Goal: Task Accomplishment & Management: Manage account settings

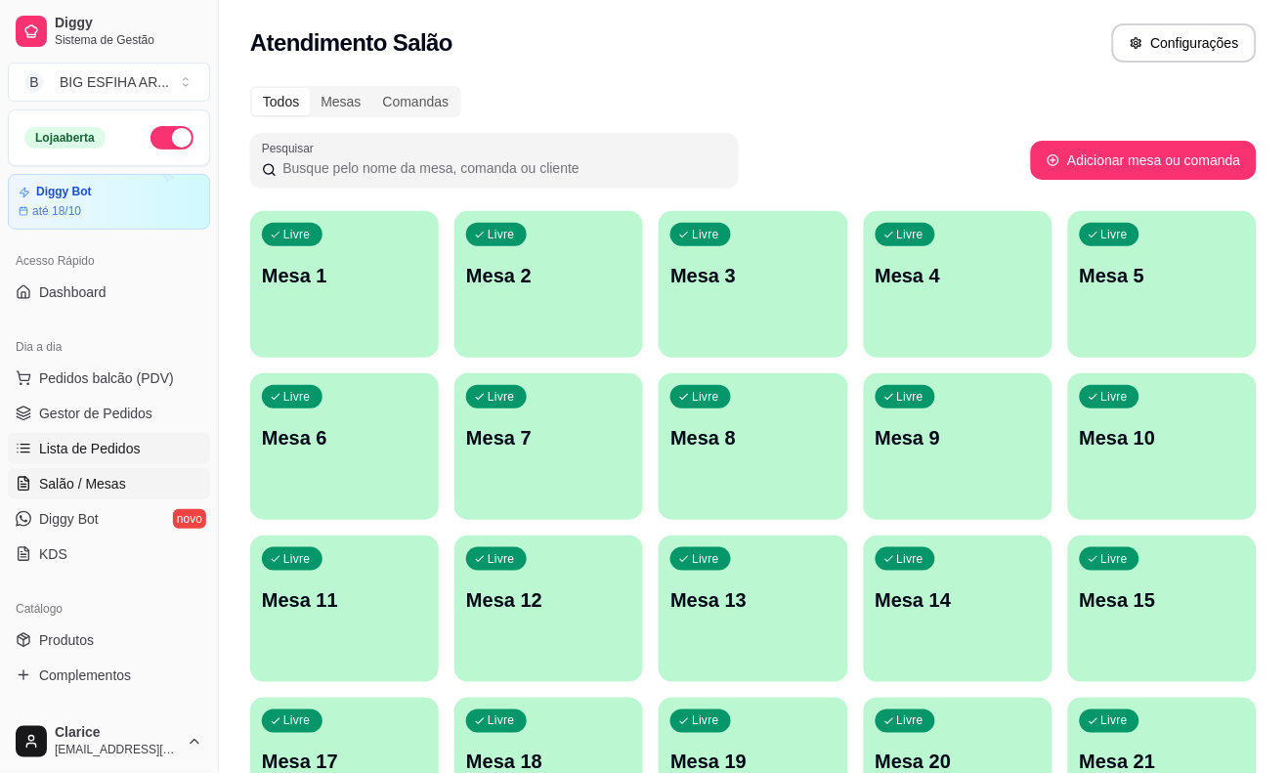
scroll to position [108, 0]
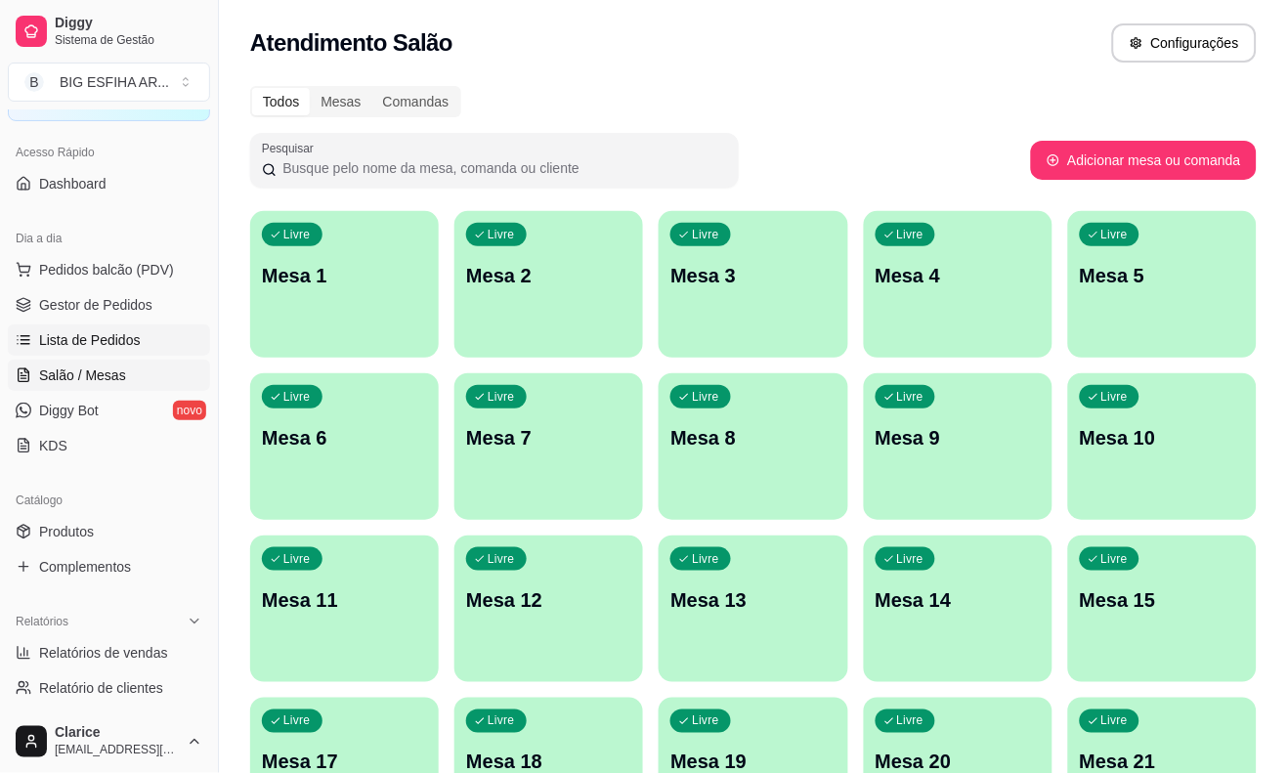
click at [125, 339] on span "Lista de Pedidos" at bounding box center [90, 340] width 102 height 20
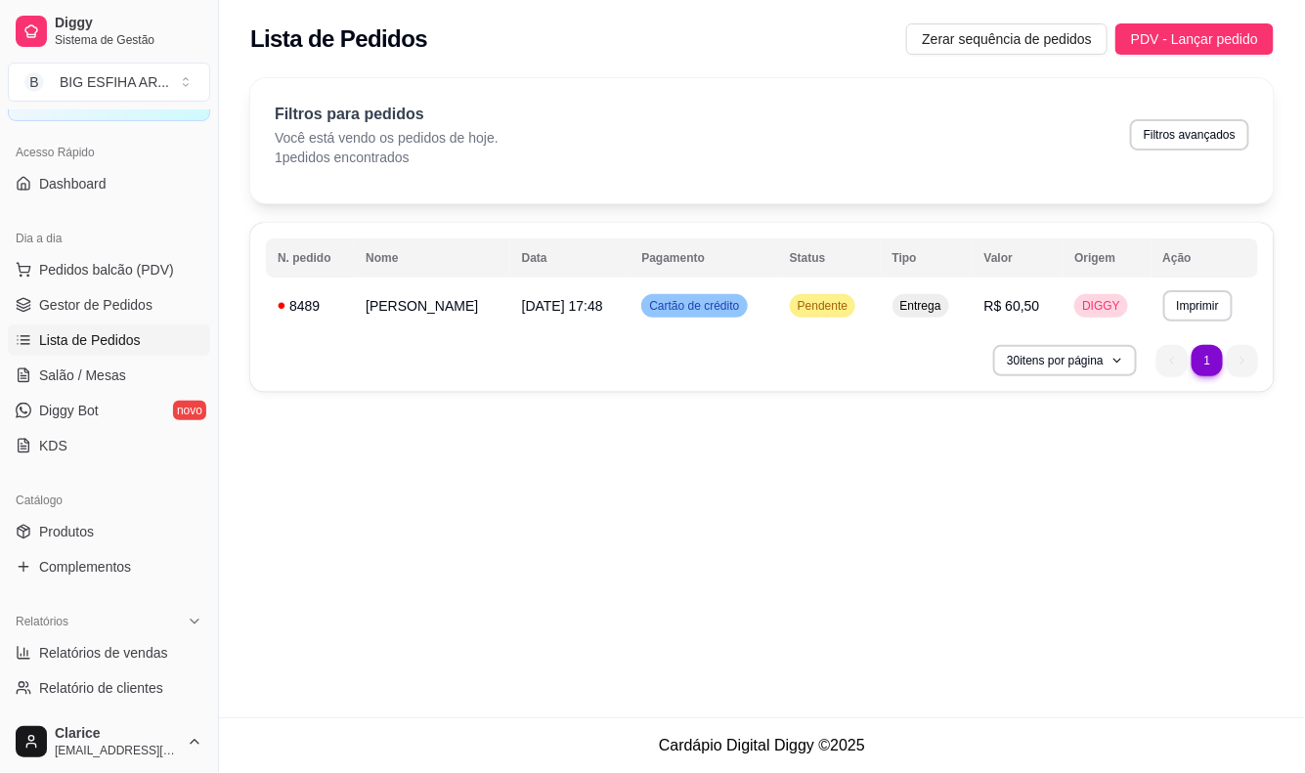
click at [583, 336] on div "**********" at bounding box center [761, 307] width 1023 height 169
click at [542, 304] on span "[DATE] 17:48" at bounding box center [562, 306] width 81 height 16
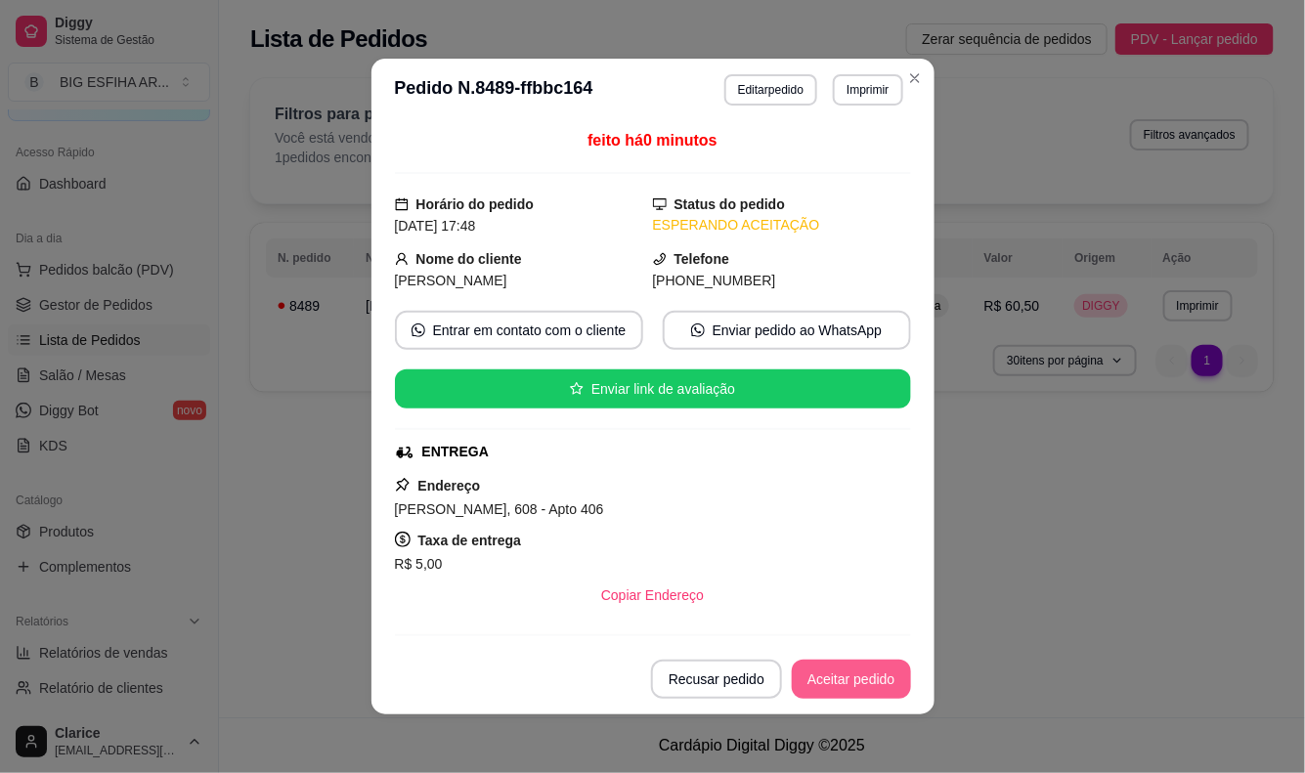
click at [823, 684] on button "Aceitar pedido" at bounding box center [851, 679] width 119 height 39
click at [823, 684] on button "Mover para preparo" at bounding box center [835, 679] width 152 height 39
click at [870, 79] on button "Imprimir" at bounding box center [867, 89] width 69 height 31
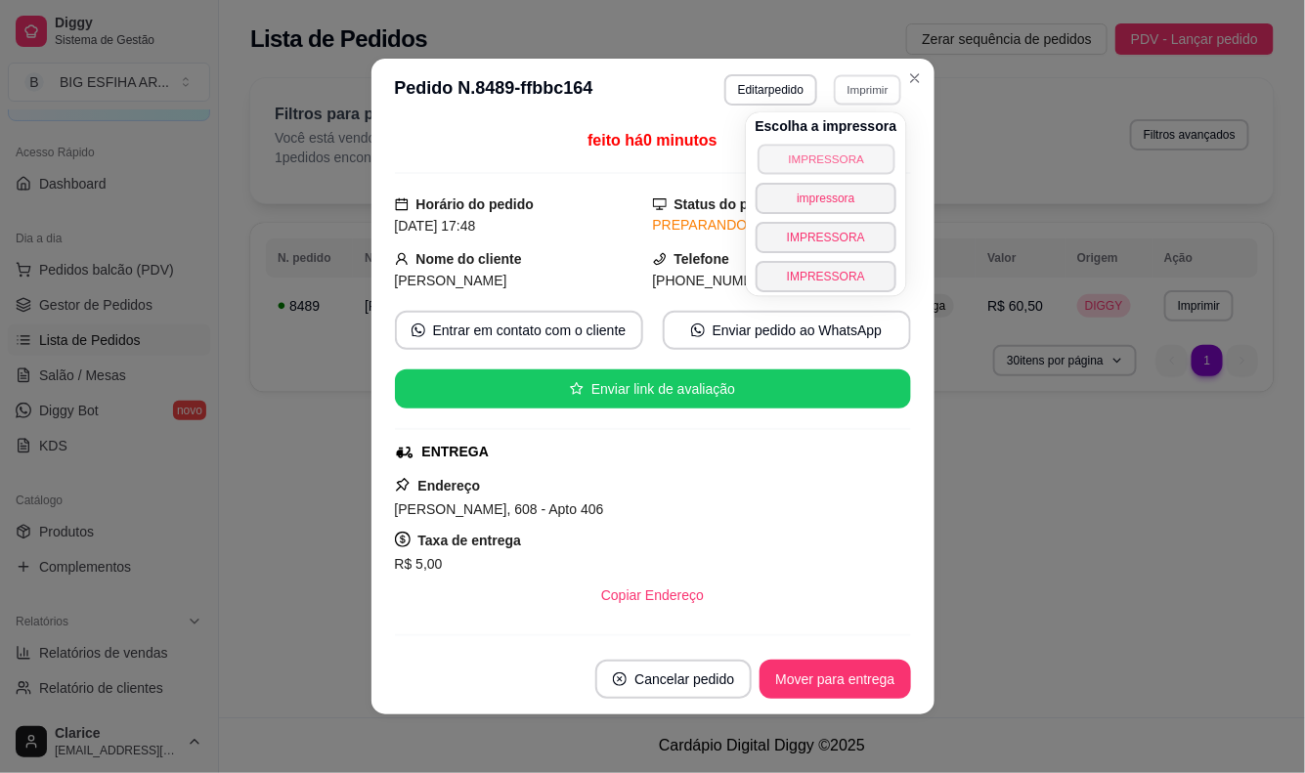
click at [847, 152] on button "IMPRESSORA" at bounding box center [826, 159] width 137 height 30
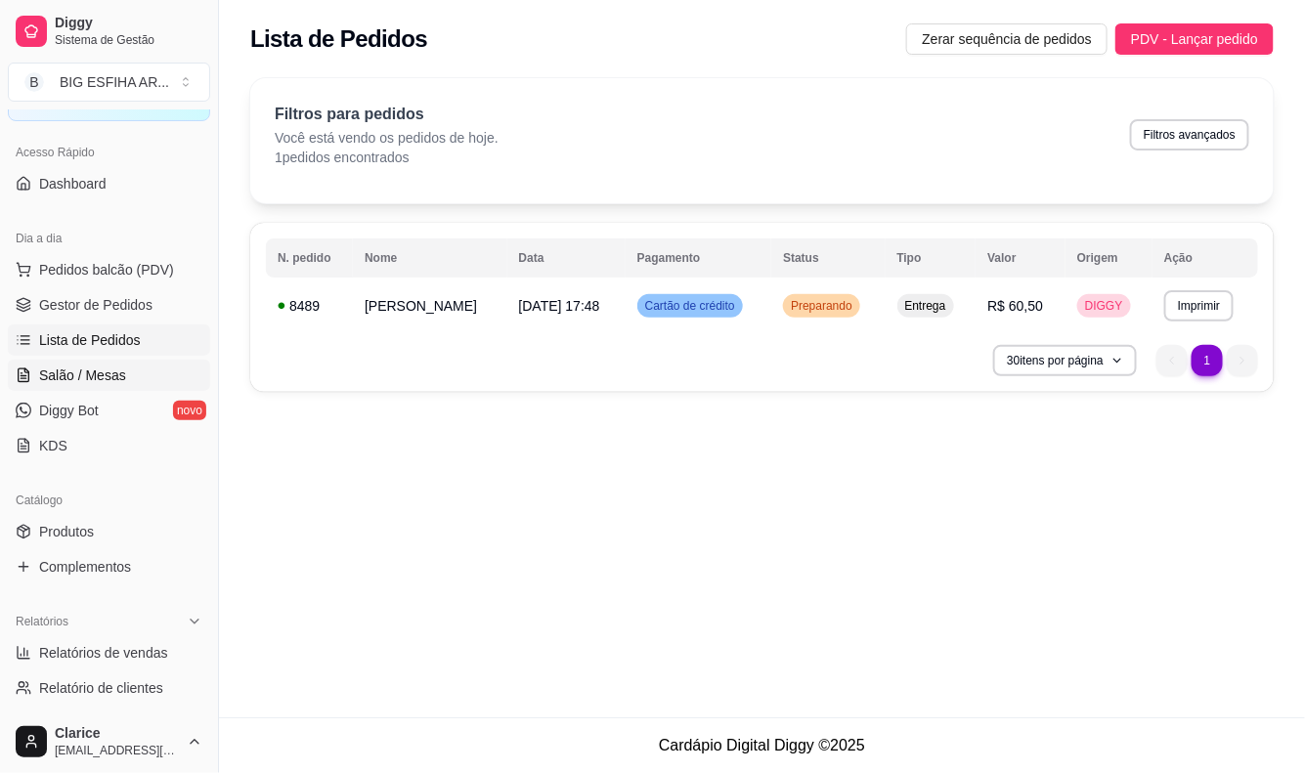
click at [104, 378] on span "Salão / Mesas" at bounding box center [82, 376] width 87 height 20
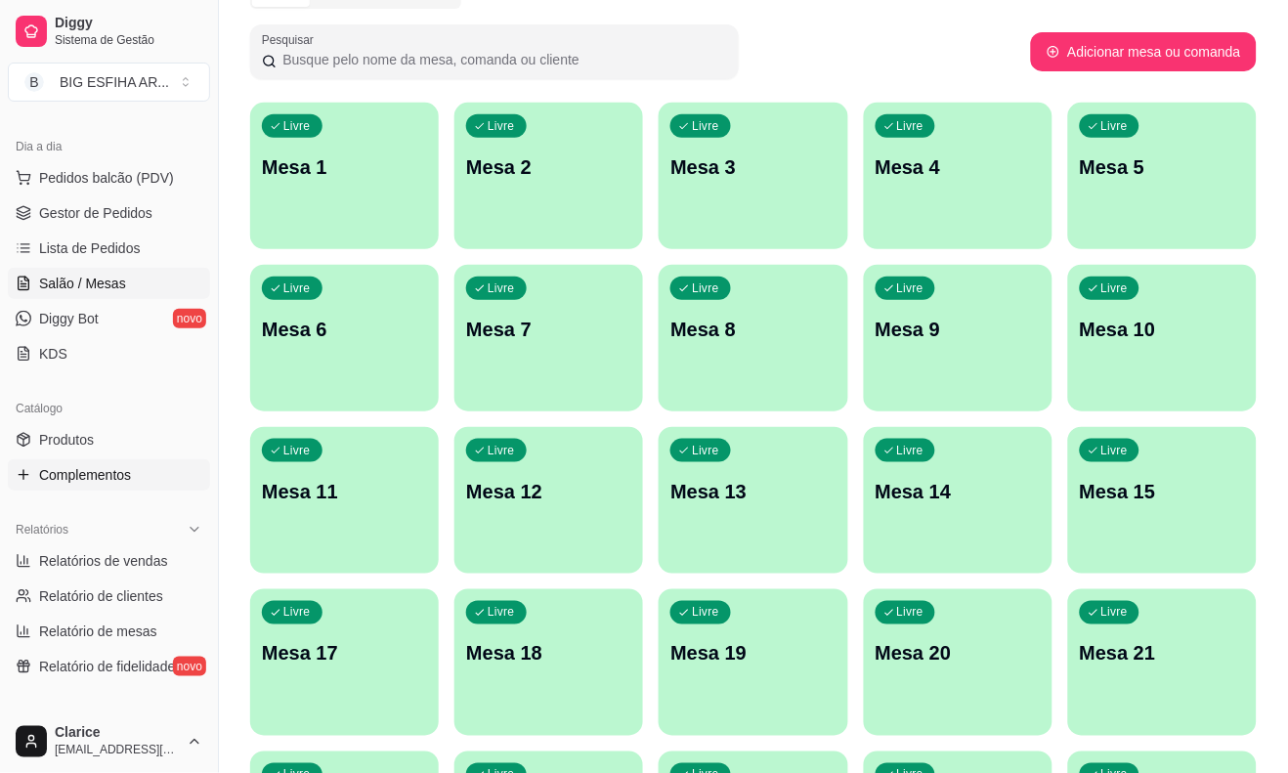
scroll to position [217, 0]
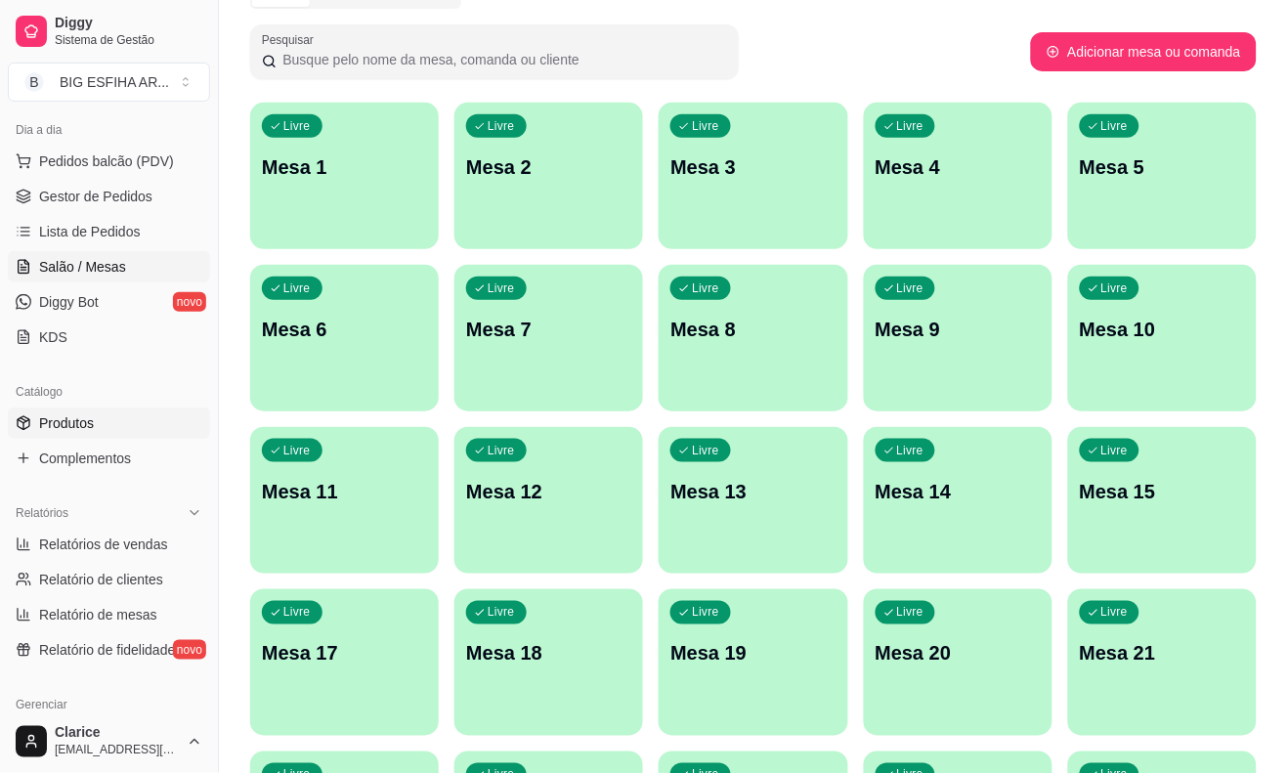
click at [106, 434] on link "Produtos" at bounding box center [109, 423] width 202 height 31
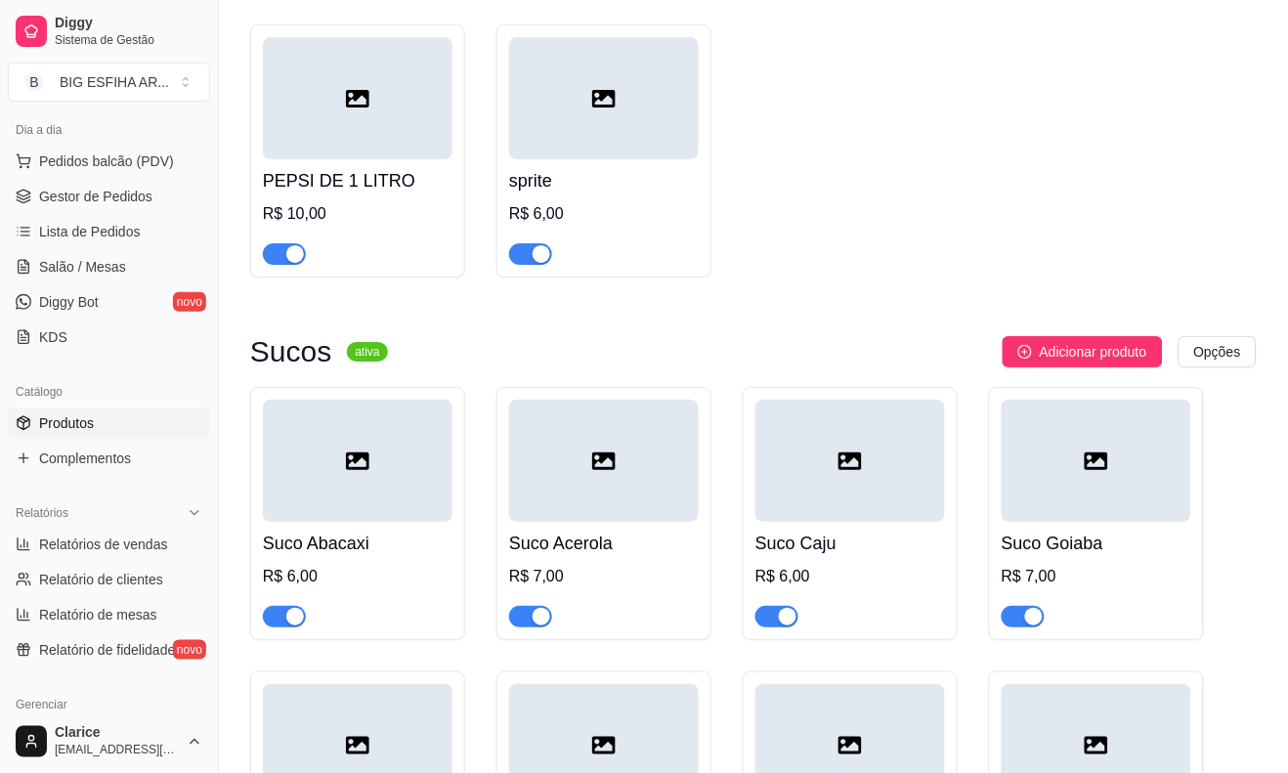
scroll to position [20149, 0]
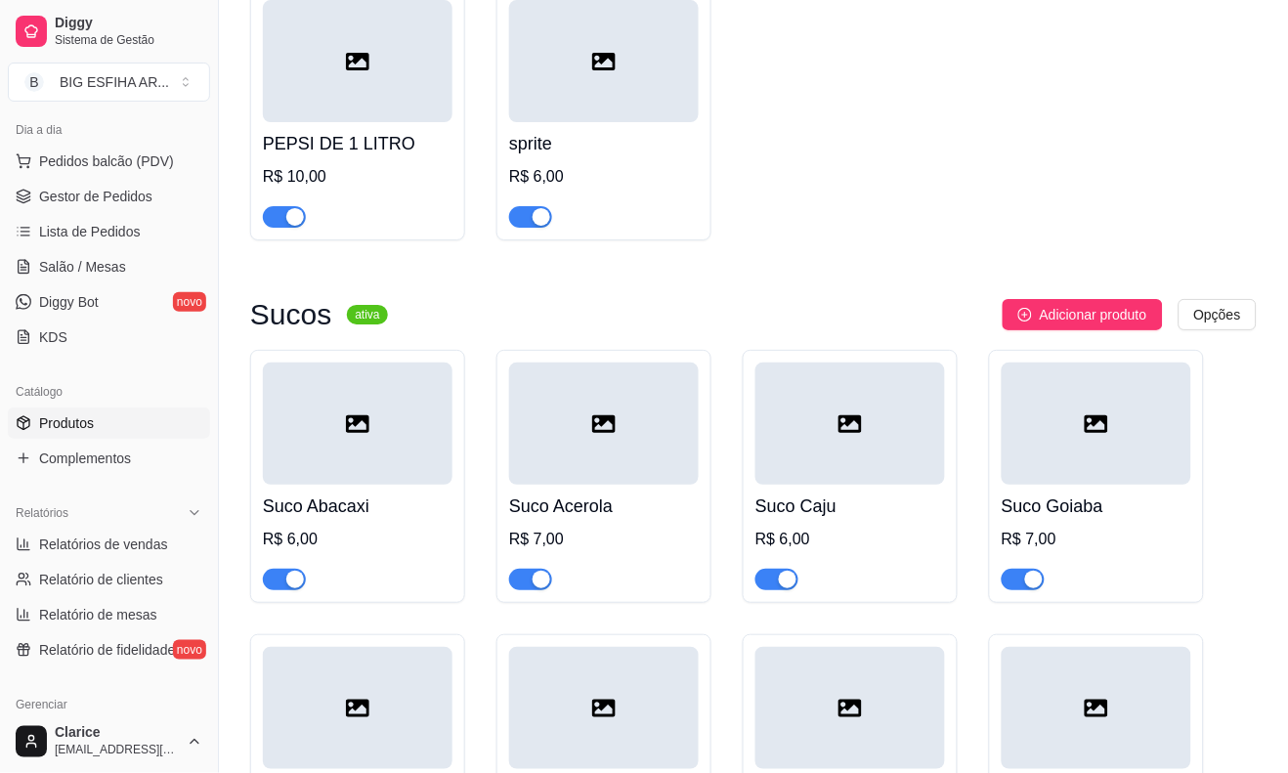
click at [266, 206] on span "button" at bounding box center [284, 217] width 43 height 22
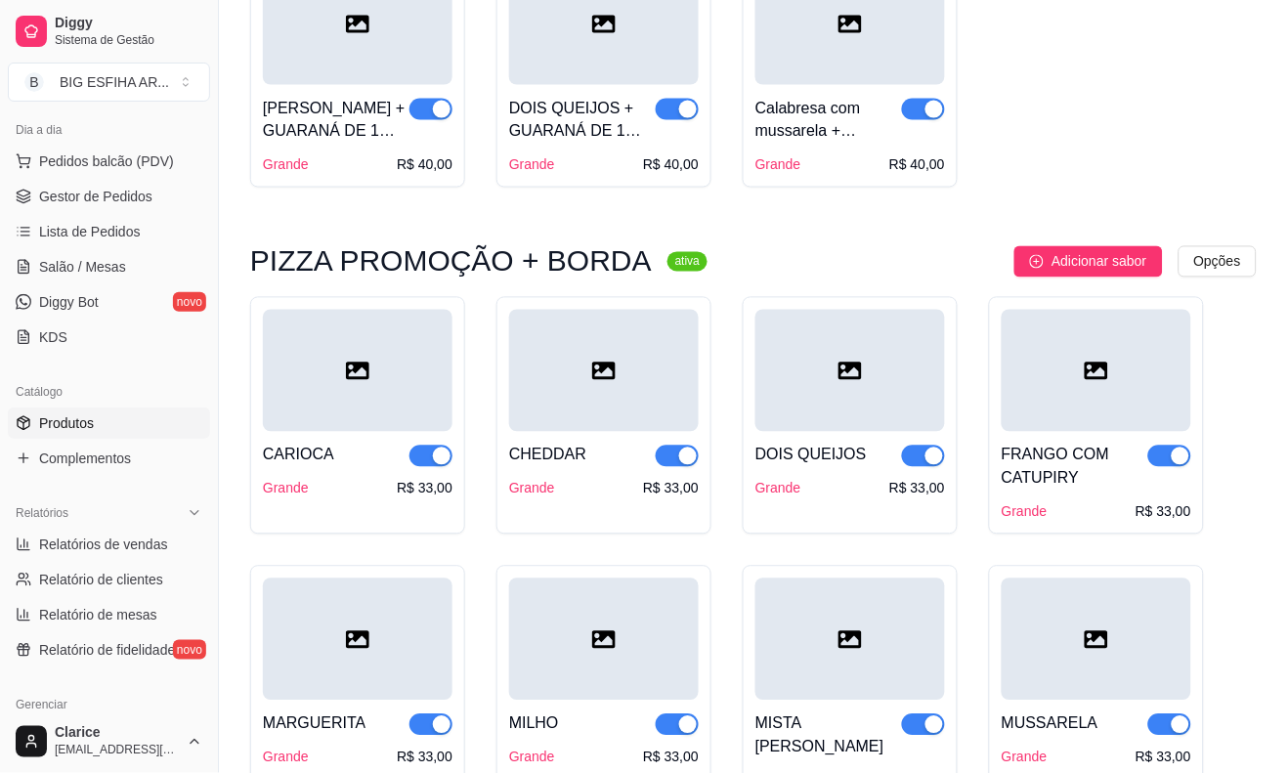
scroll to position [0, 0]
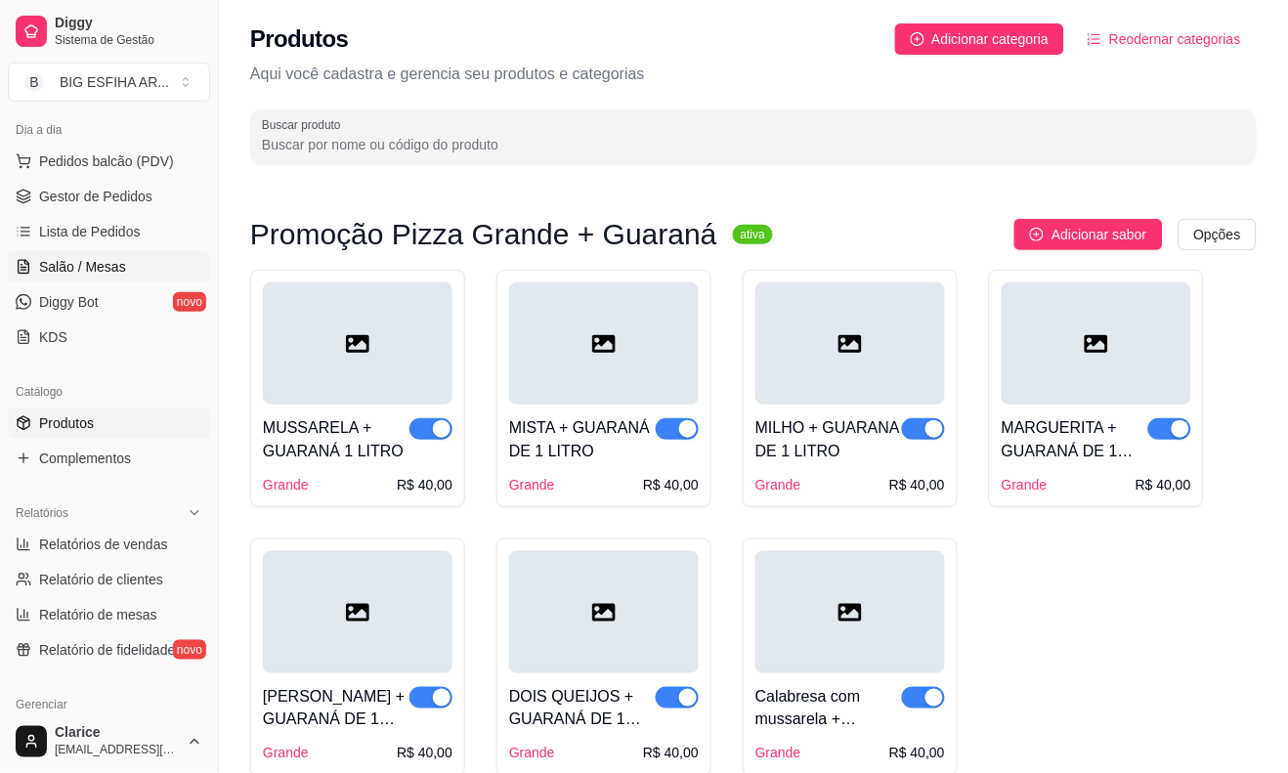
click at [106, 262] on span "Salão / Mesas" at bounding box center [82, 267] width 87 height 20
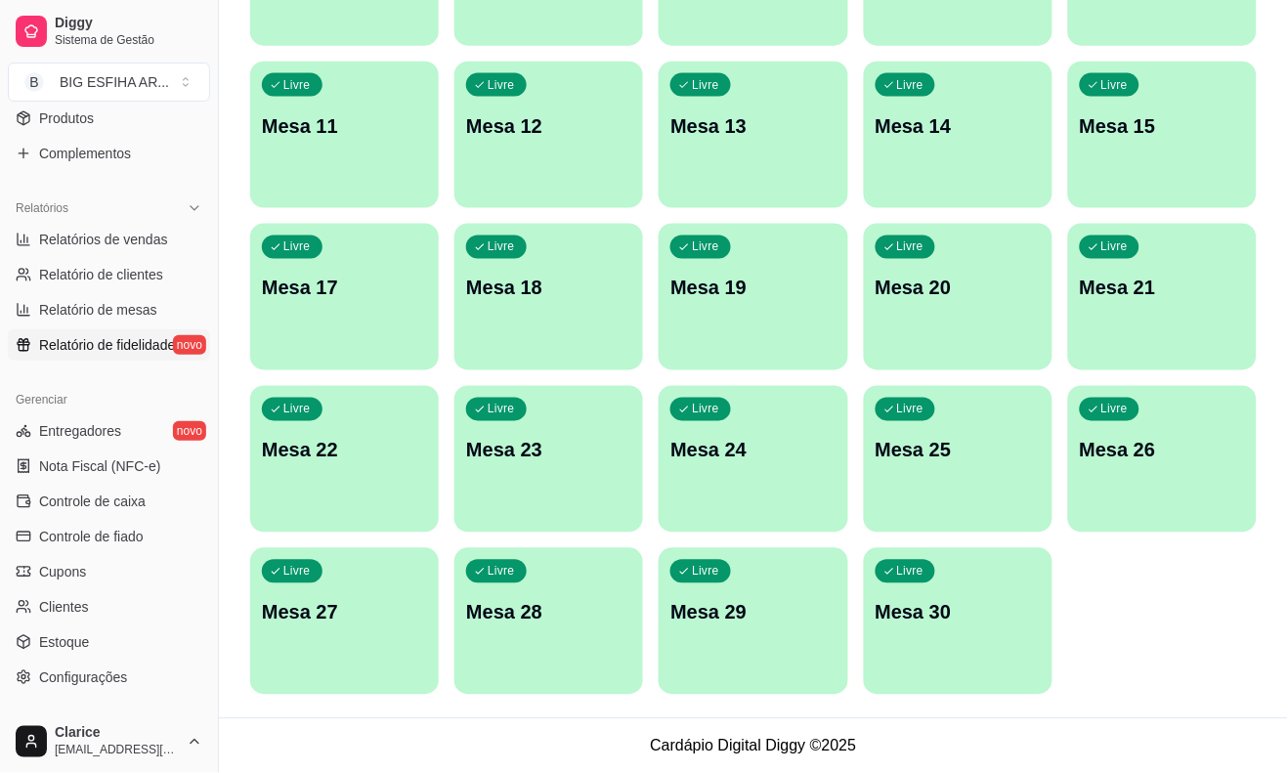
scroll to position [632, 0]
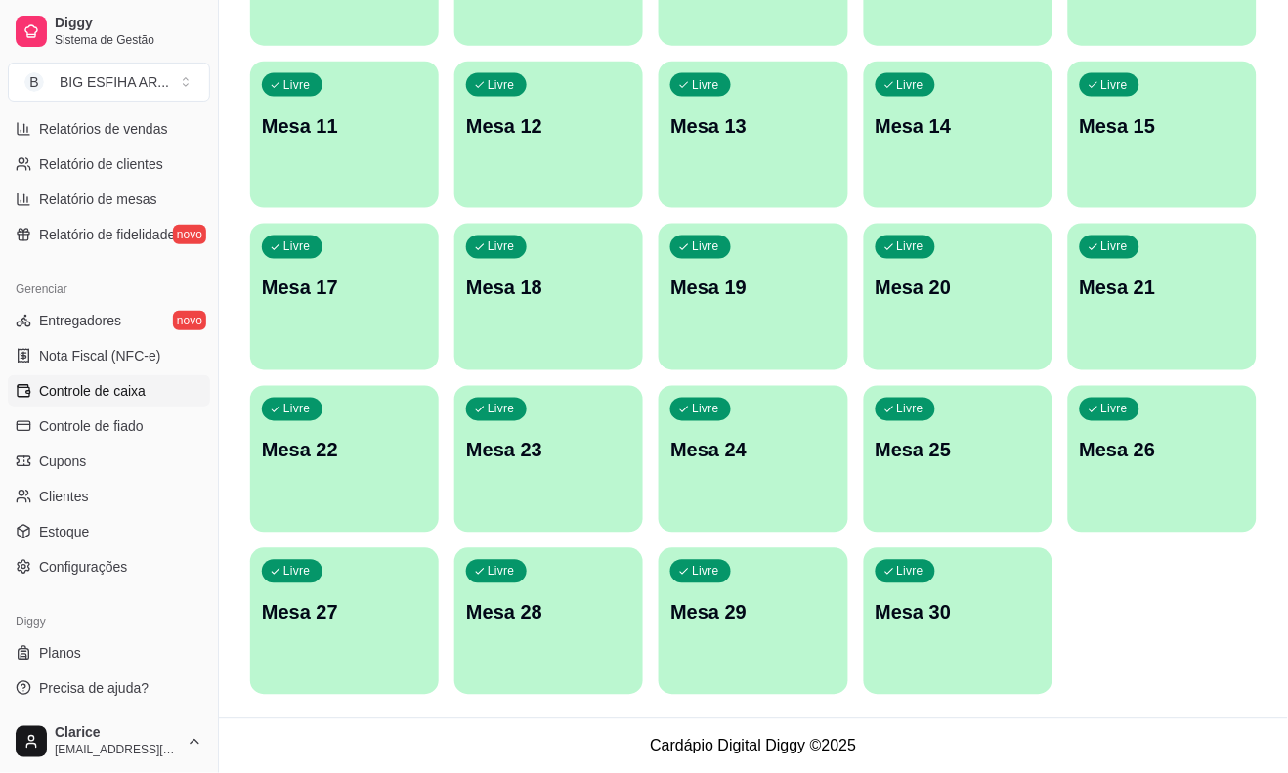
click at [132, 383] on span "Controle de caixa" at bounding box center [92, 391] width 107 height 20
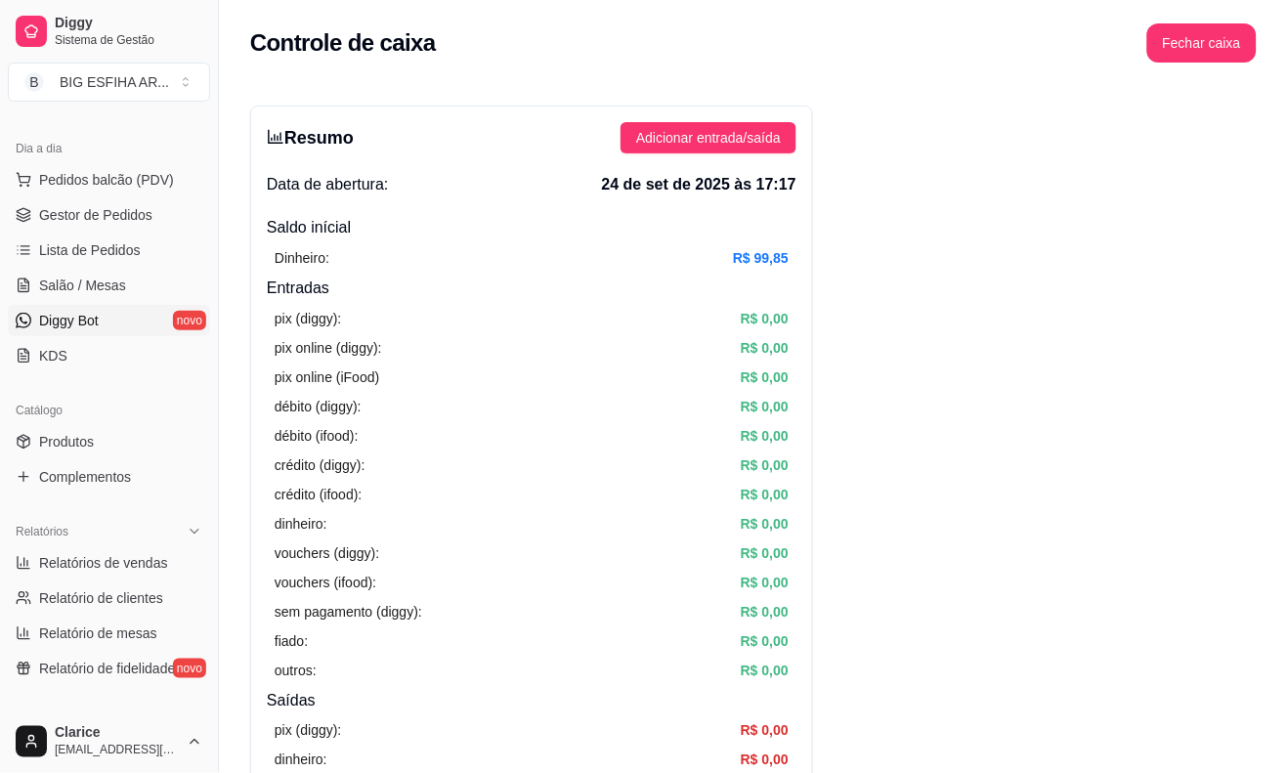
scroll to position [90, 0]
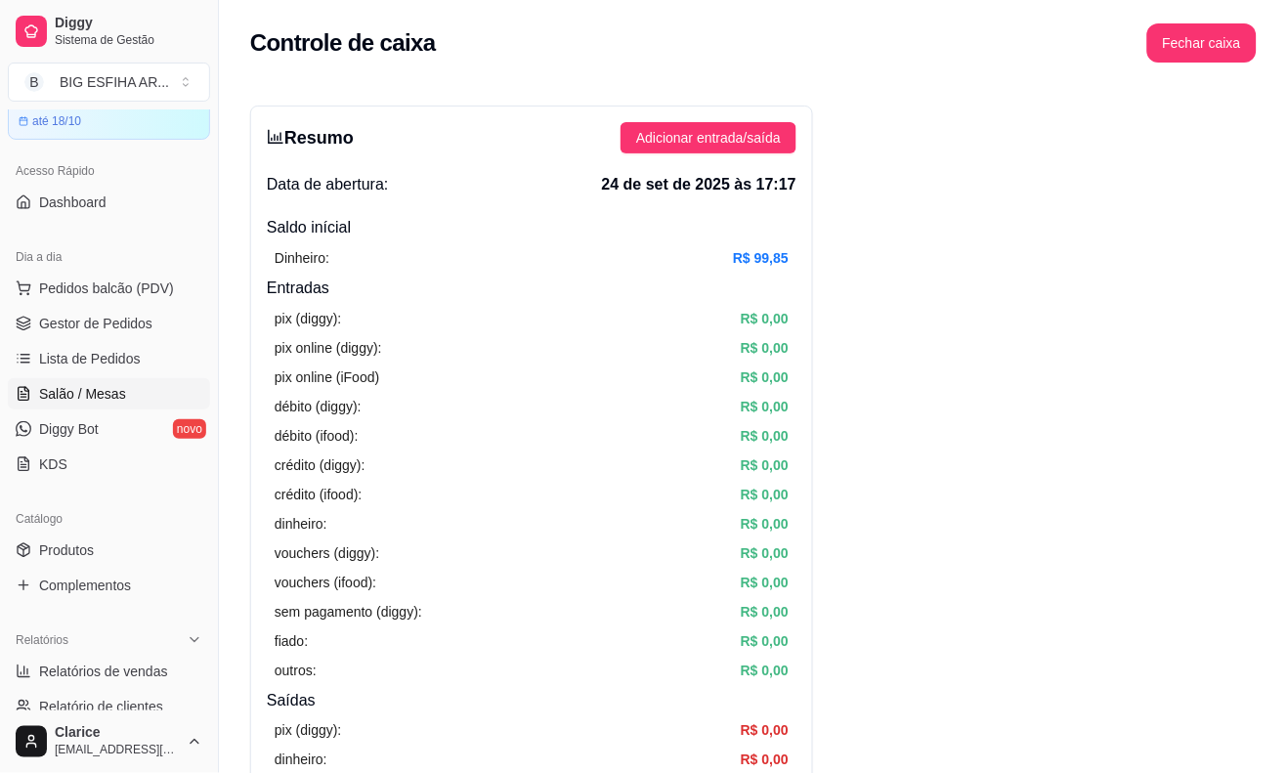
click at [120, 384] on span "Salão / Mesas" at bounding box center [82, 394] width 87 height 20
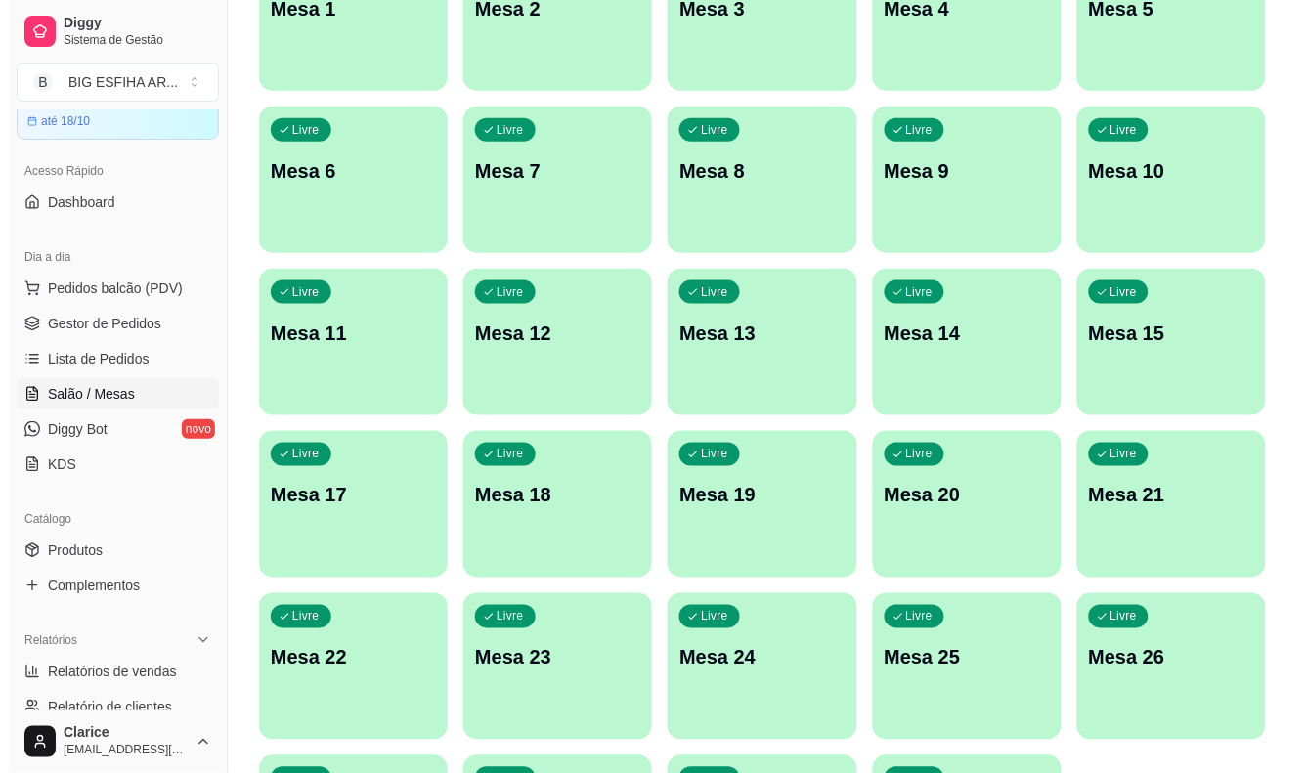
scroll to position [474, 0]
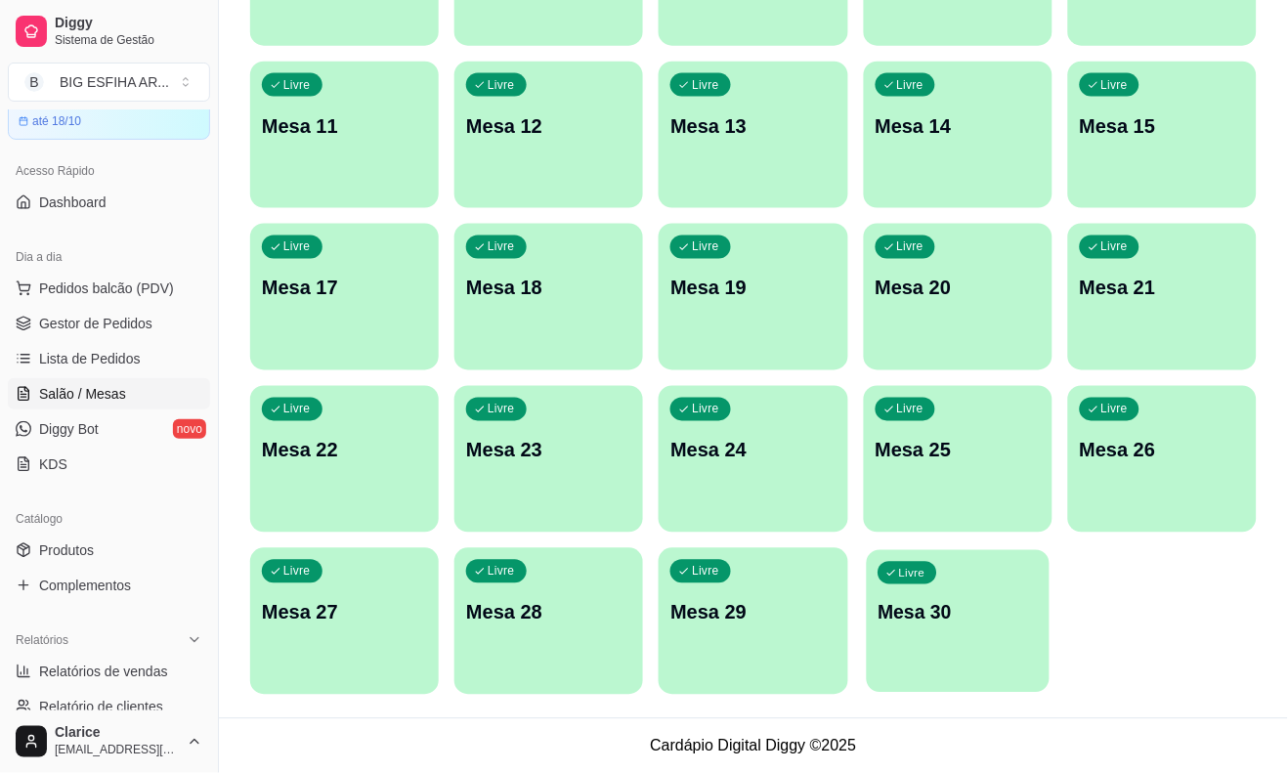
click at [895, 643] on div "Livre Mesa 30" at bounding box center [957, 609] width 183 height 119
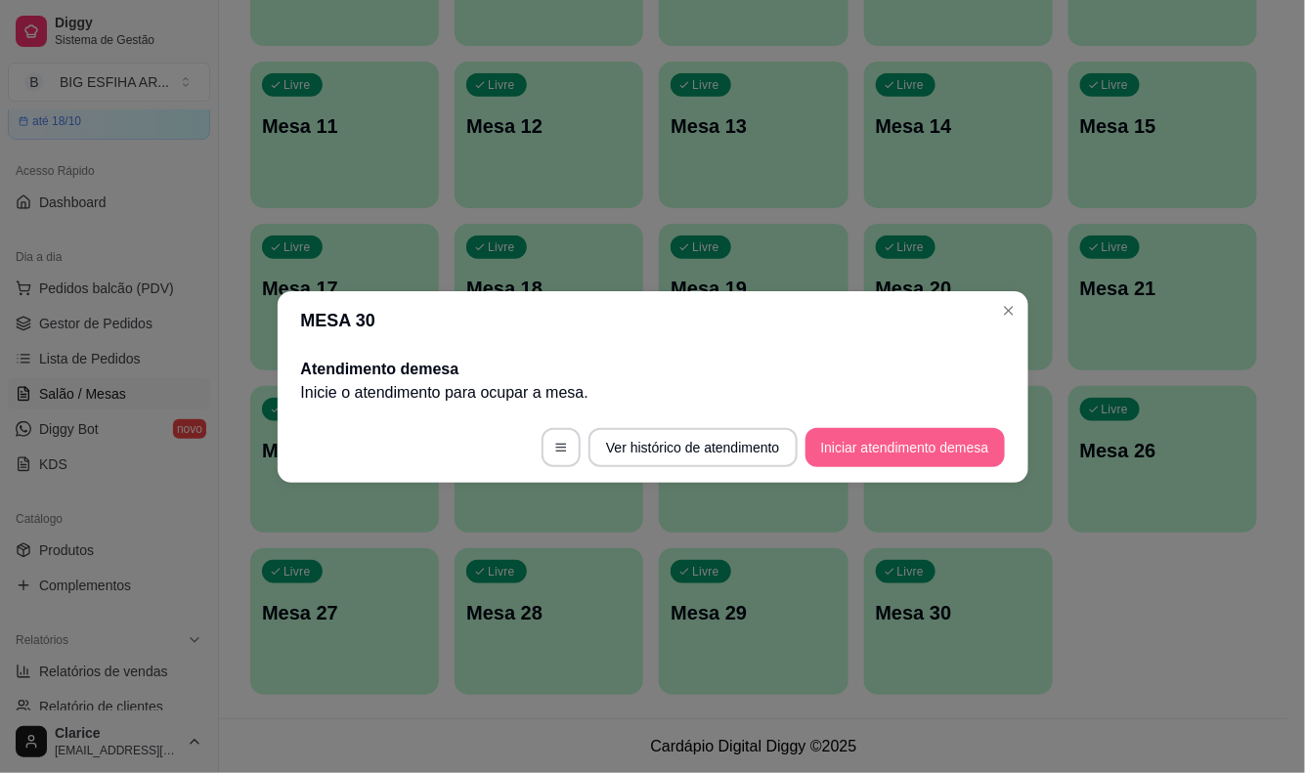
click at [866, 438] on button "Iniciar atendimento de mesa" at bounding box center [904, 447] width 199 height 39
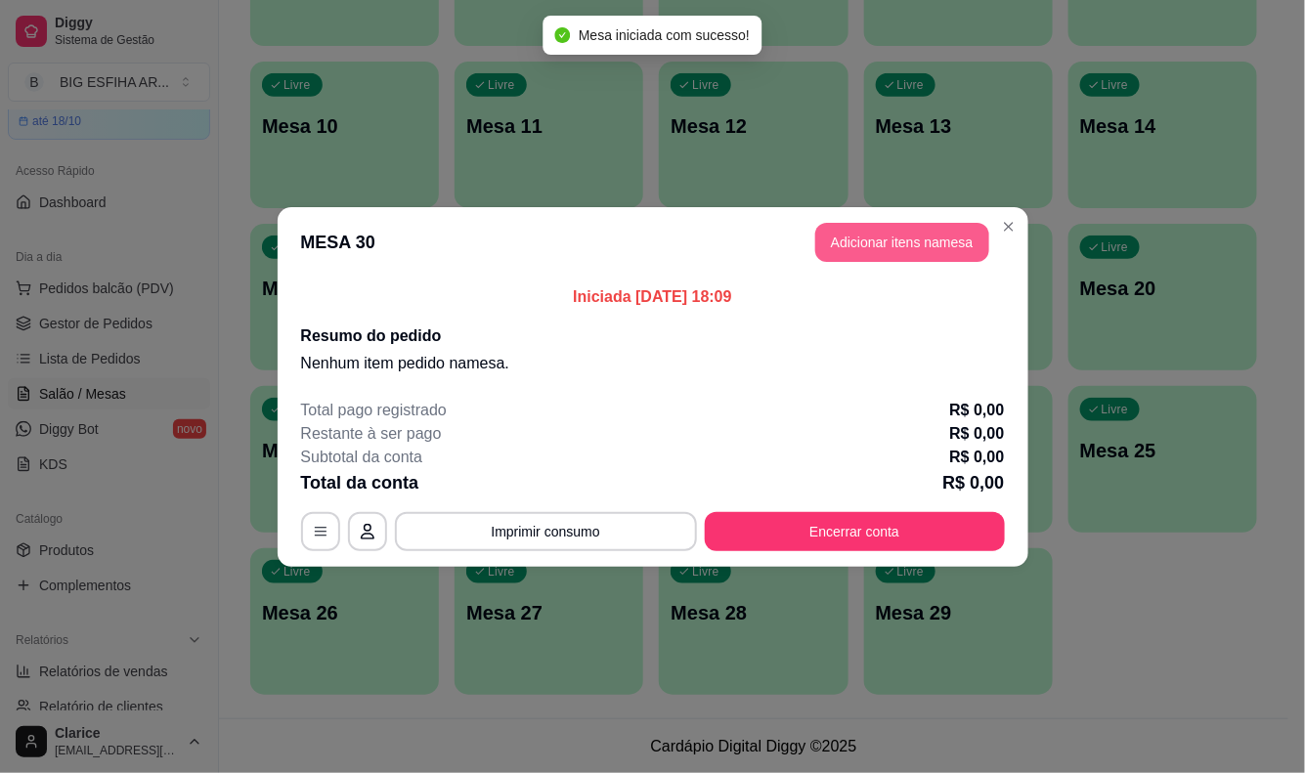
click at [917, 245] on button "Adicionar itens na mesa" at bounding box center [902, 242] width 174 height 39
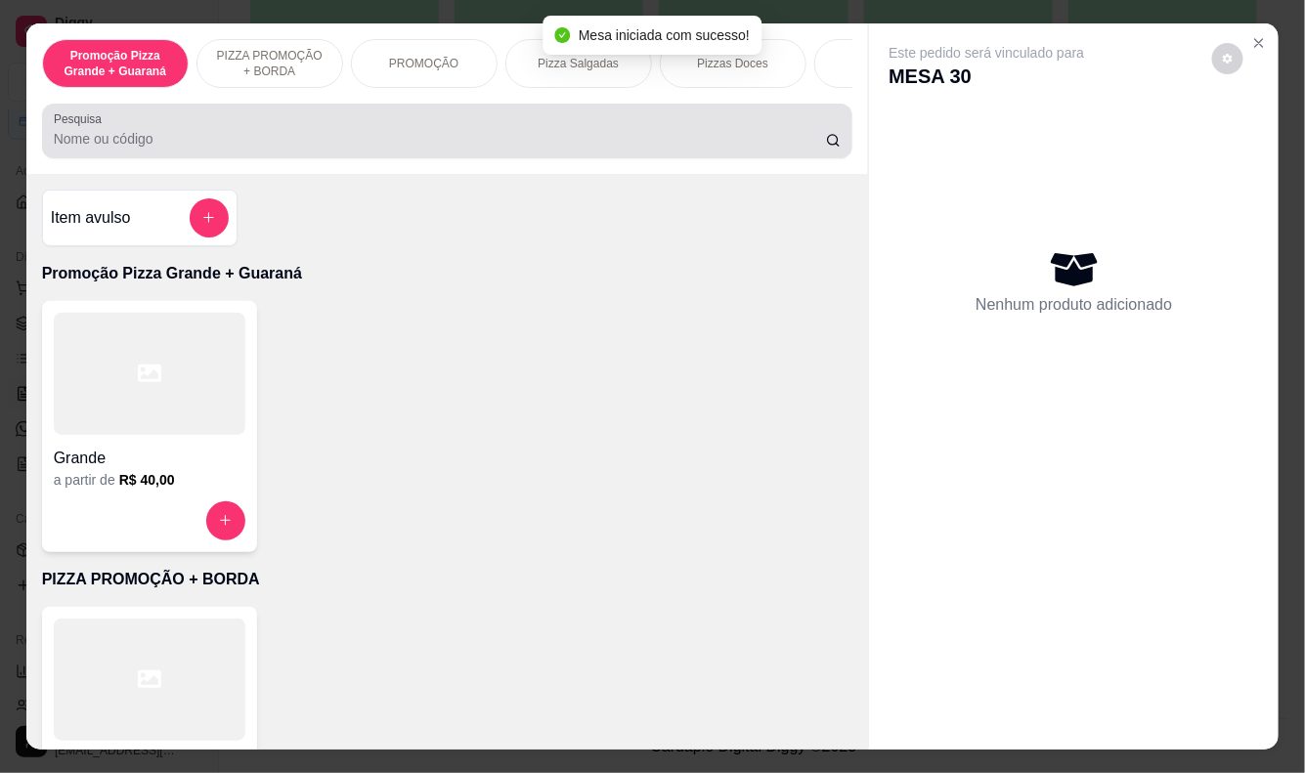
click at [497, 139] on input "Pesquisa" at bounding box center [440, 139] width 772 height 20
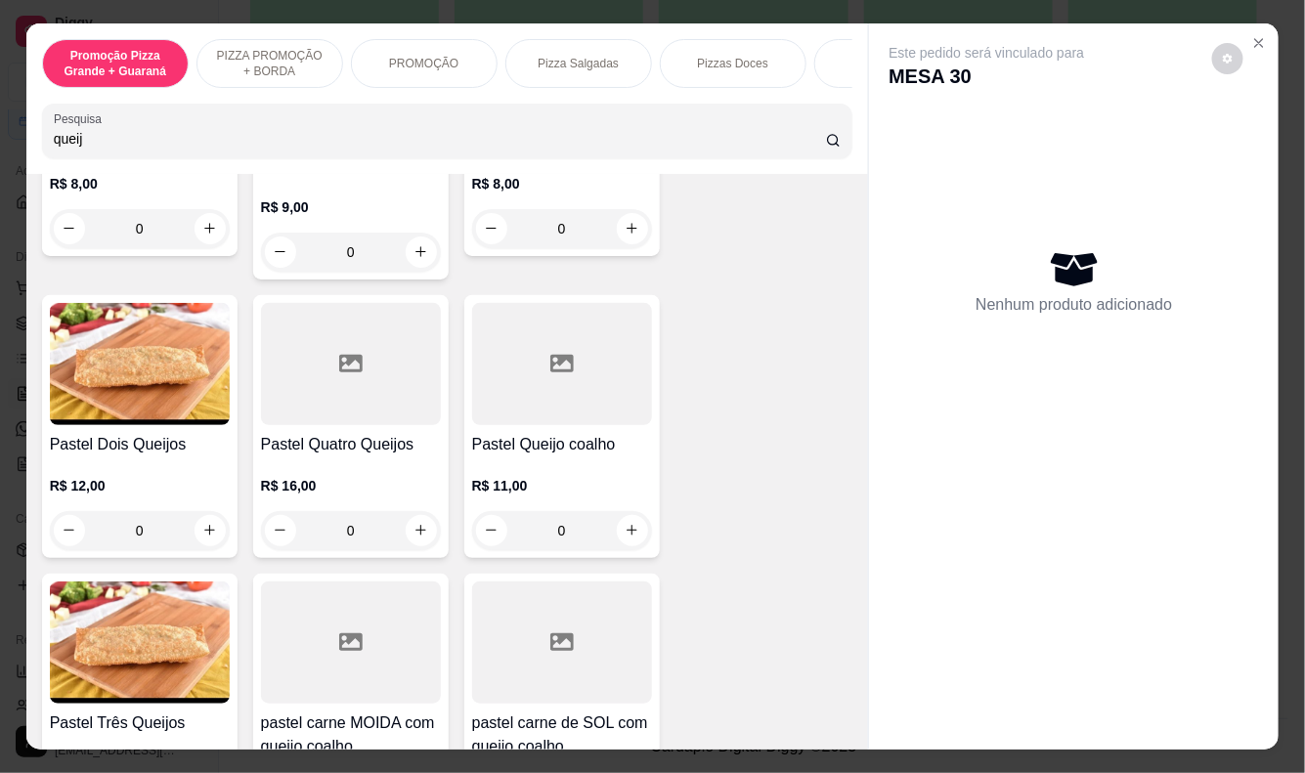
scroll to position [651, 0]
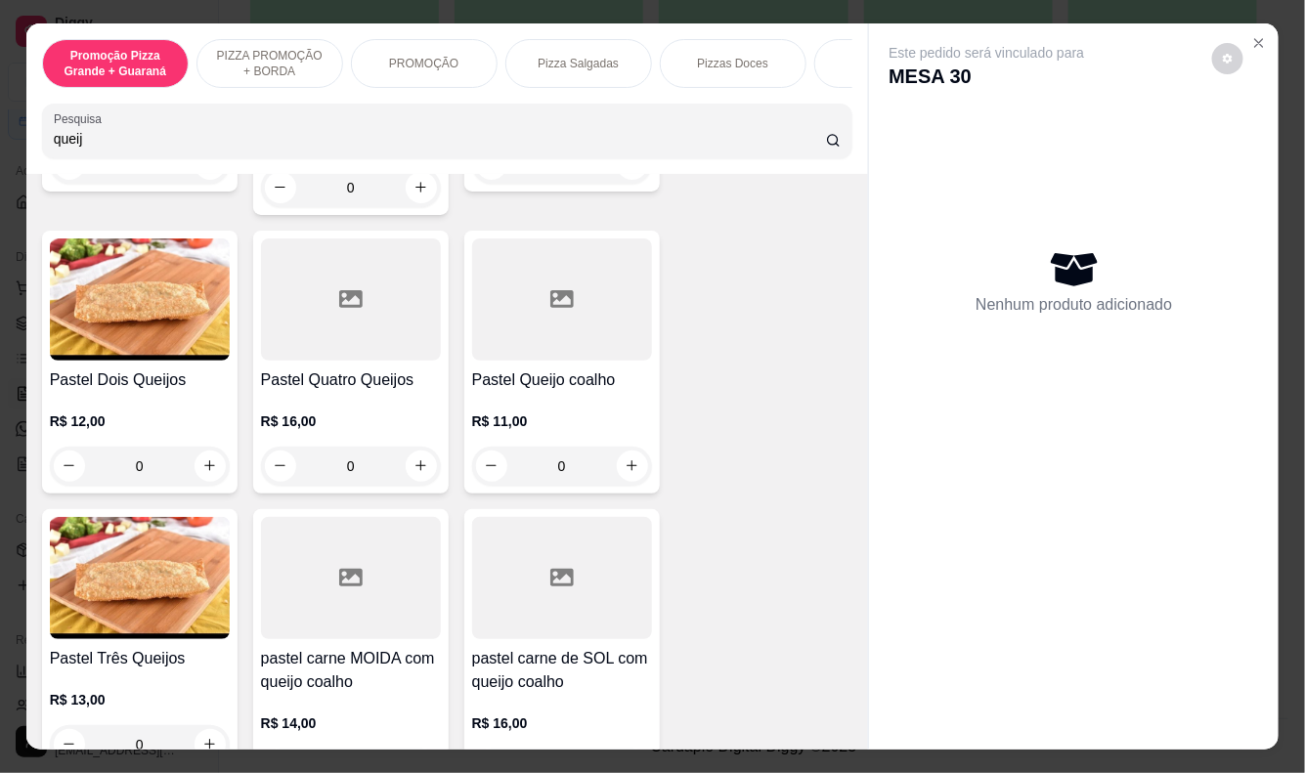
type input "queij"
click at [539, 399] on div "R$ 11,00 0" at bounding box center [562, 439] width 180 height 94
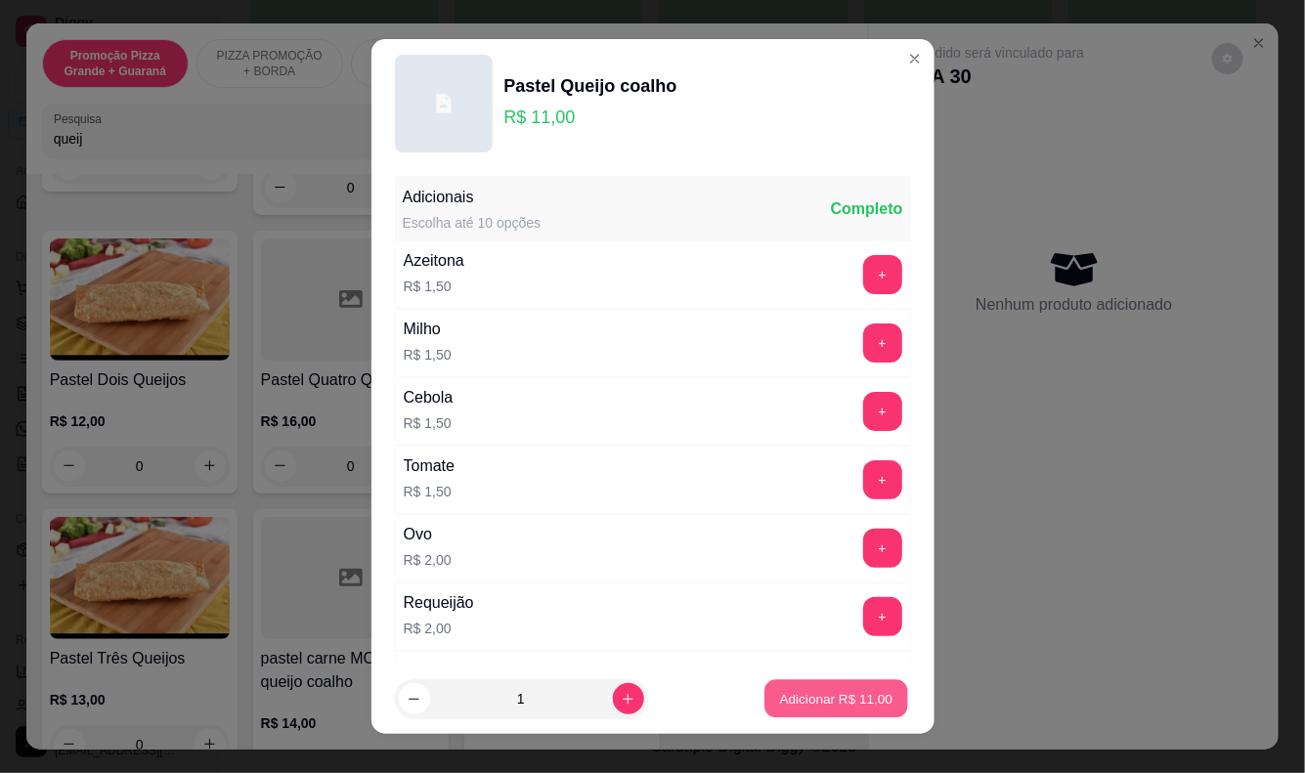
click at [783, 696] on p "Adicionar R$ 11,00" at bounding box center [836, 699] width 113 height 19
type input "1"
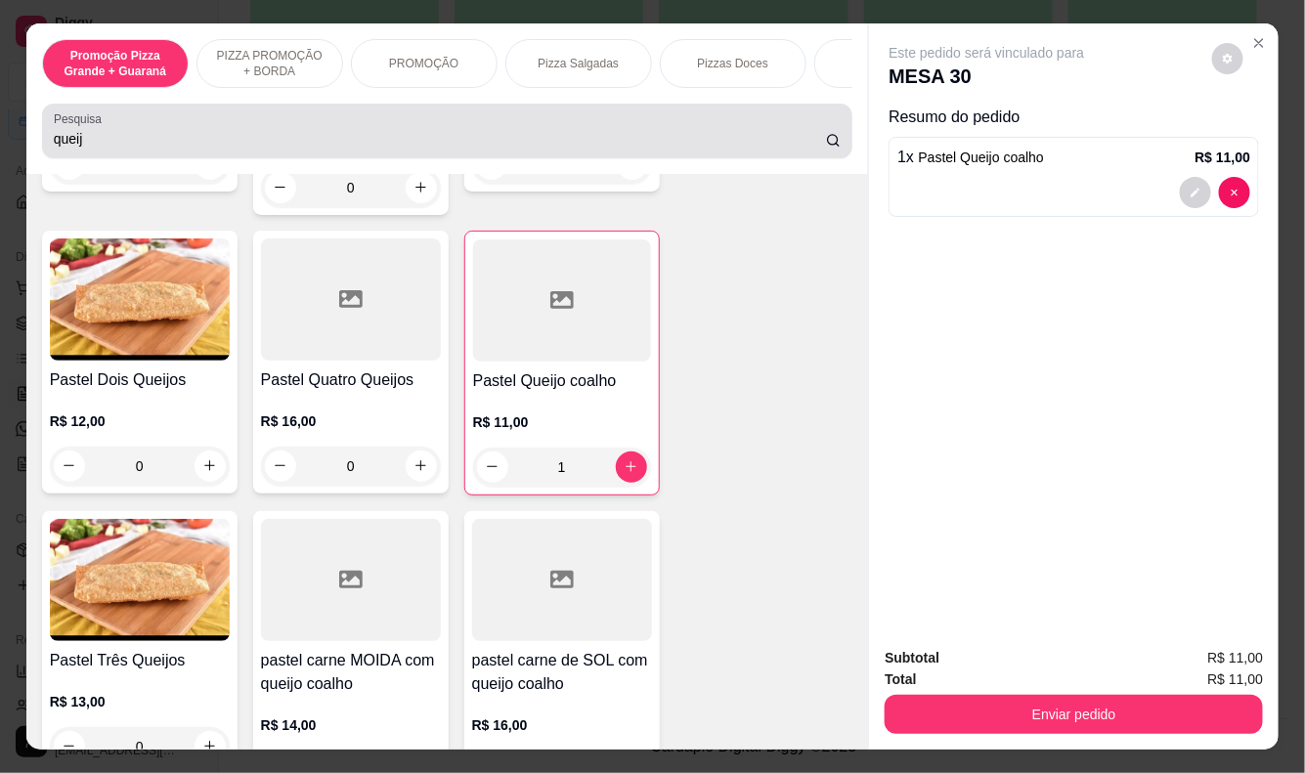
click at [89, 142] on input "queij" at bounding box center [440, 139] width 772 height 20
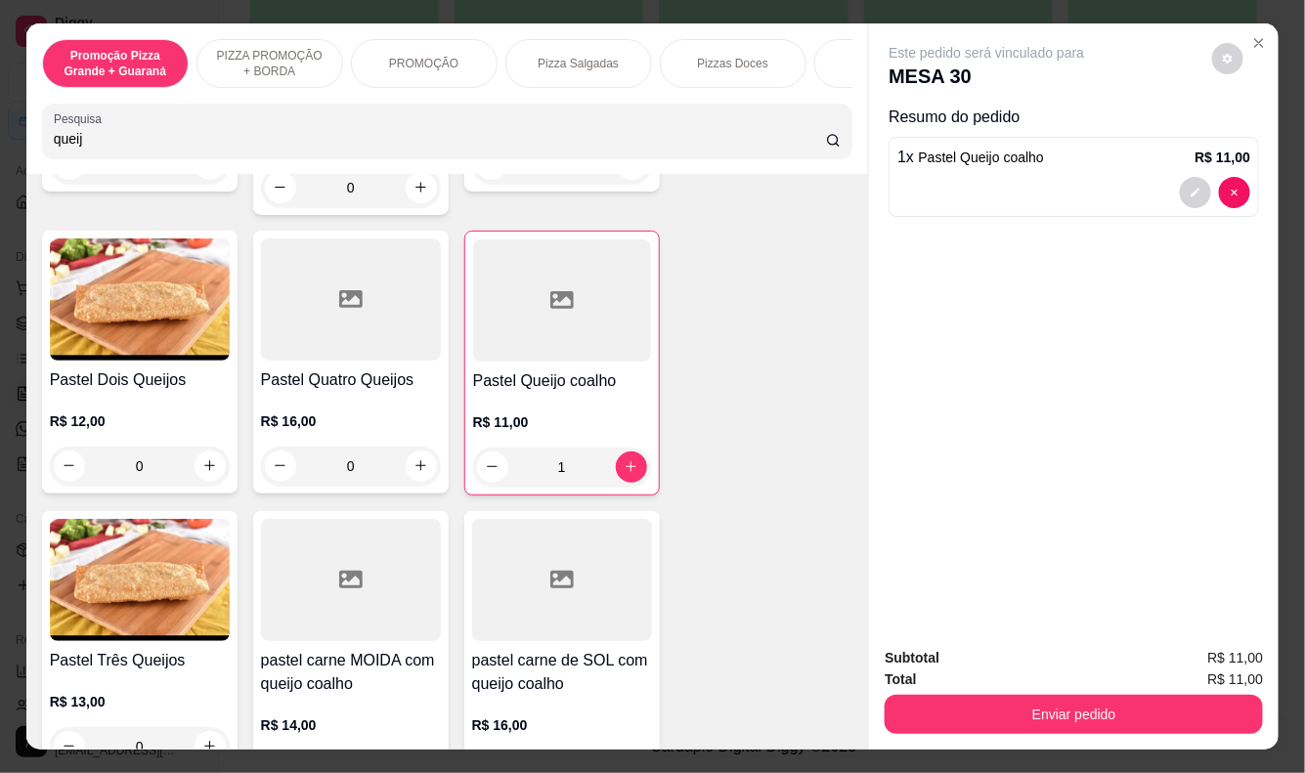
click at [89, 142] on input "queij" at bounding box center [440, 139] width 772 height 20
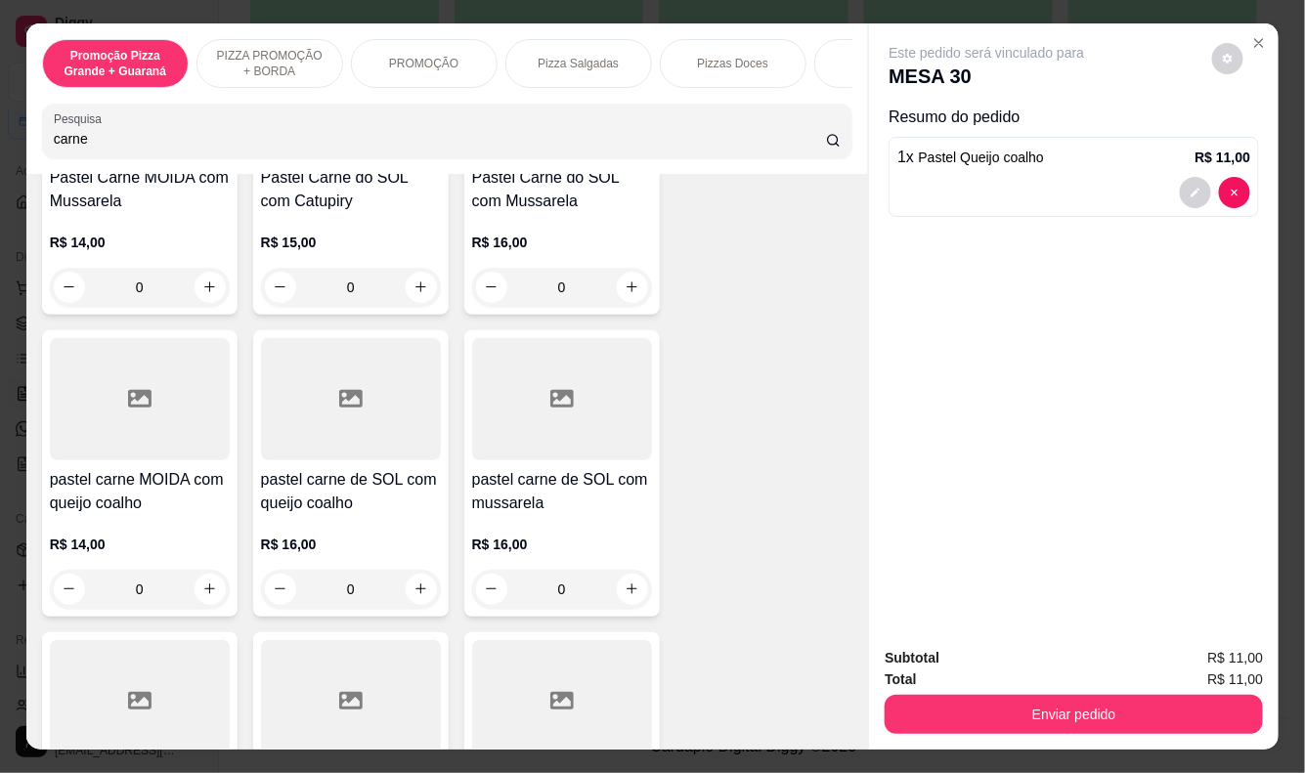
scroll to position [1452, 0]
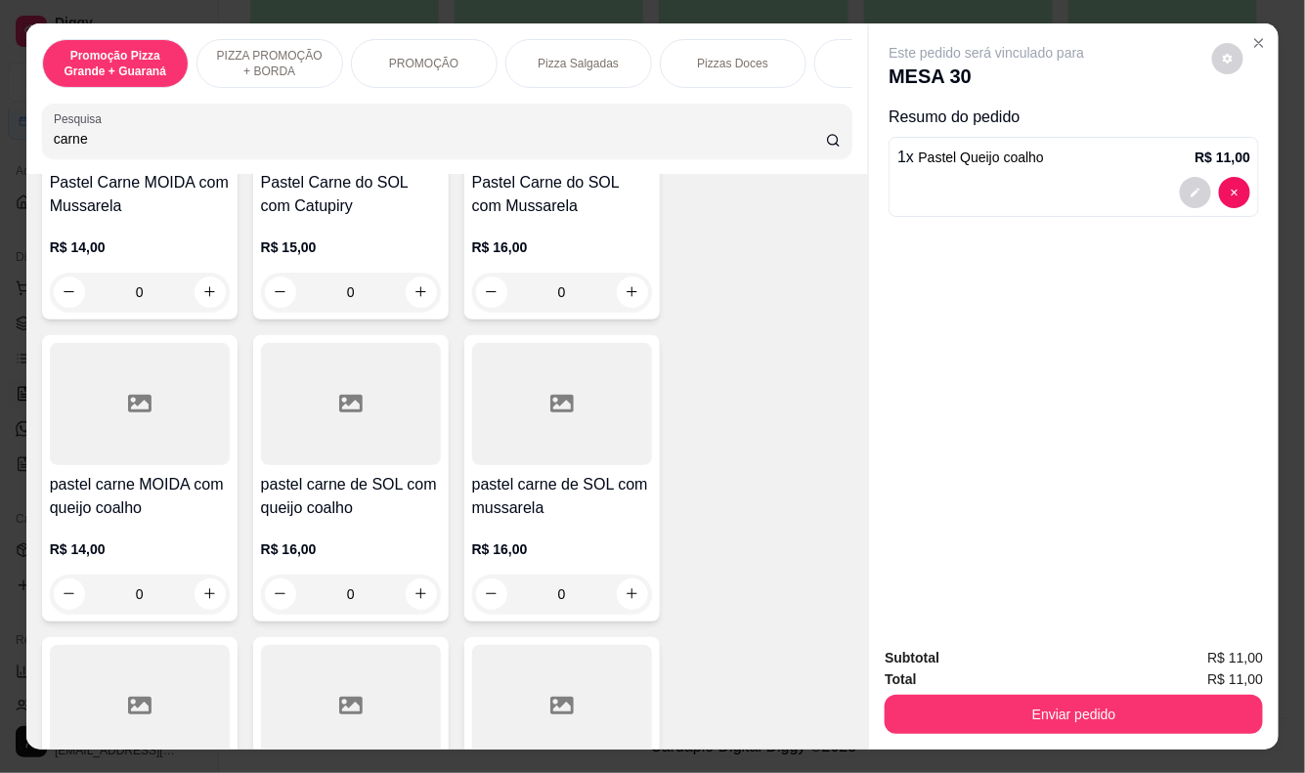
type input "carne"
click at [485, 526] on div "R$ 16,00 0" at bounding box center [562, 567] width 180 height 94
click at [142, 218] on h4 "Pastel Carne MOIDA com Mussarela" at bounding box center [140, 194] width 180 height 47
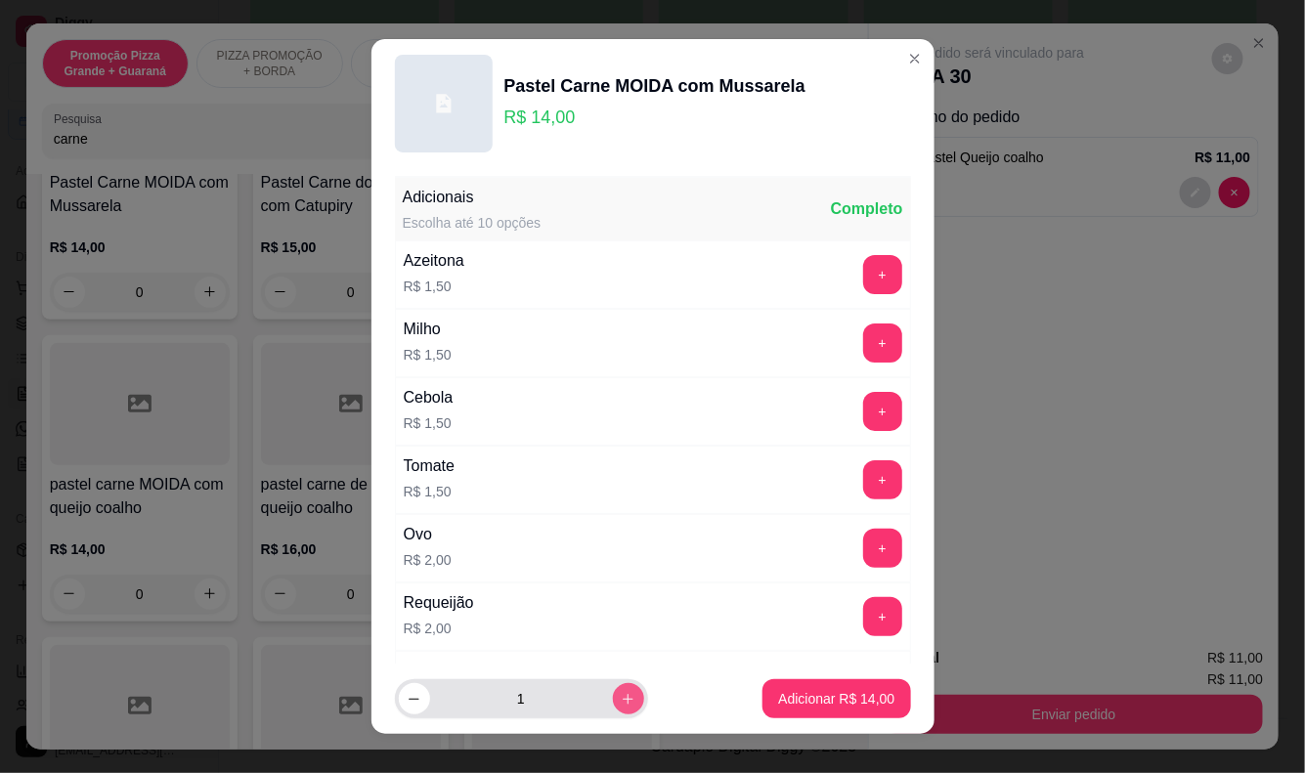
click at [621, 696] on icon "increase-product-quantity" at bounding box center [628, 699] width 15 height 15
type input "2"
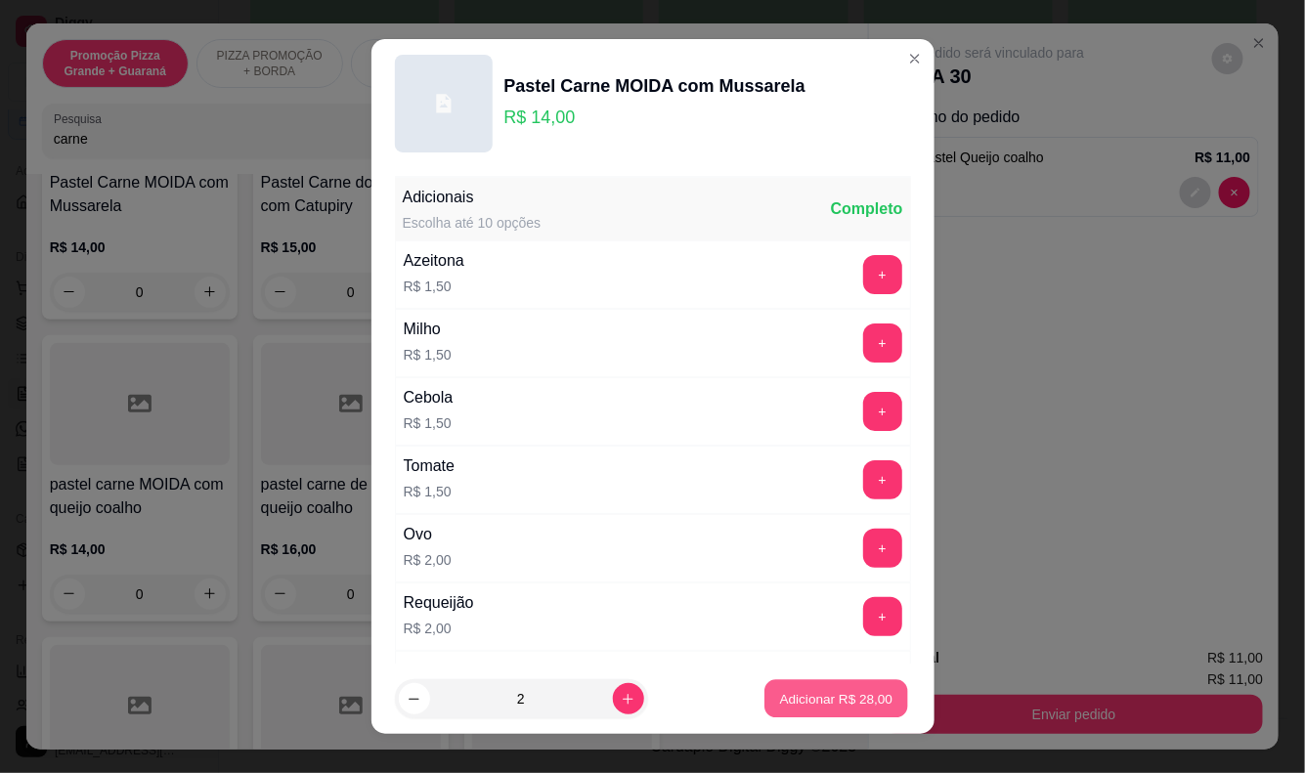
click at [826, 690] on p "Adicionar R$ 28,00" at bounding box center [836, 699] width 113 height 19
click at [826, 689] on div "Kibe de carne R$ 8,00 0 Esfiha carne do sol R$ 9,00 0 Esfiha de carne R$ 7,50 0…" at bounding box center [447, 37] width 811 height 2377
type input "2"
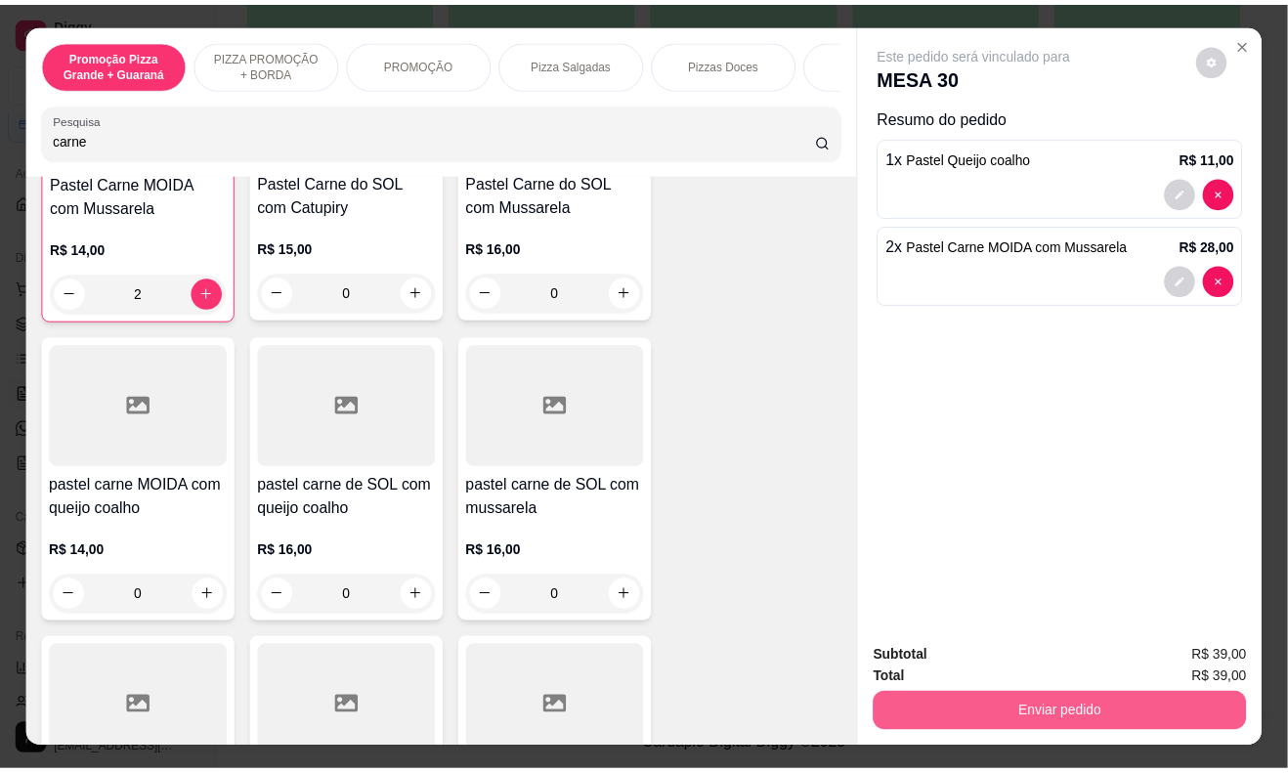
scroll to position [1453, 0]
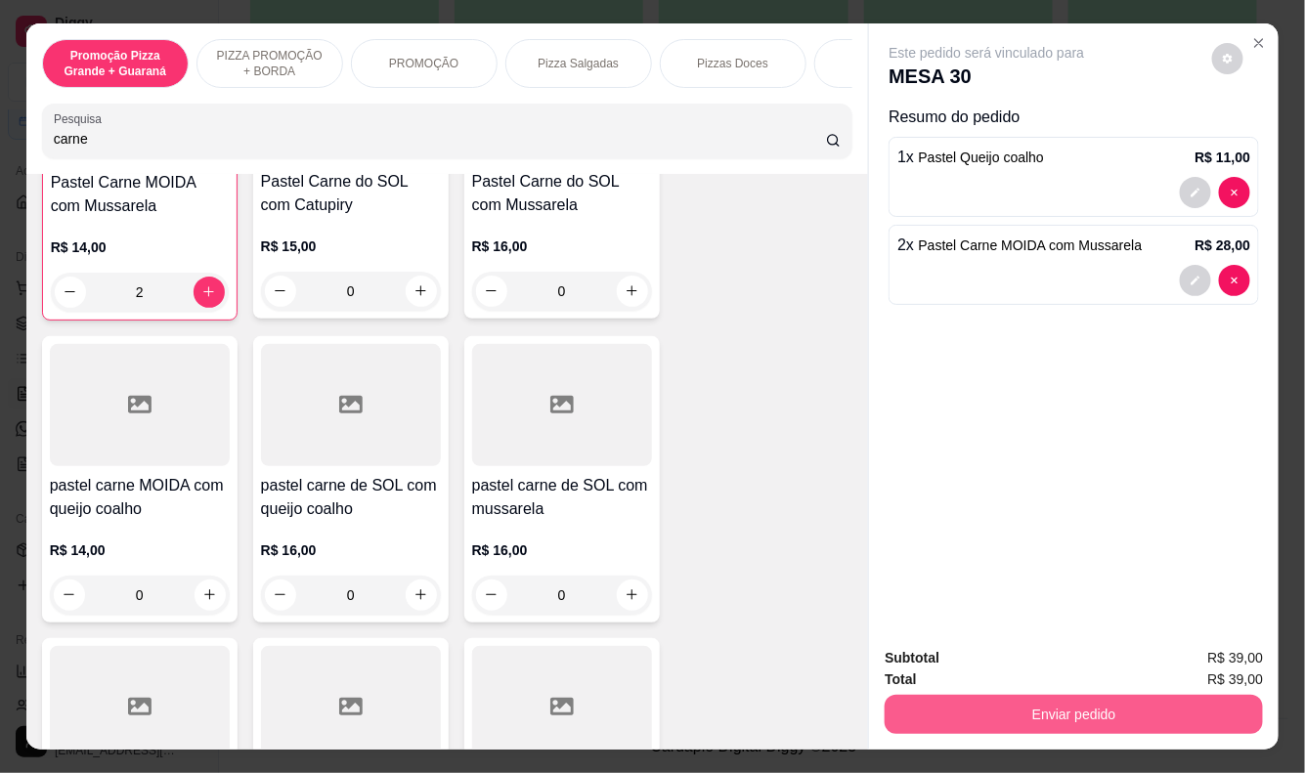
click at [966, 705] on button "Enviar pedido" at bounding box center [1074, 714] width 378 height 39
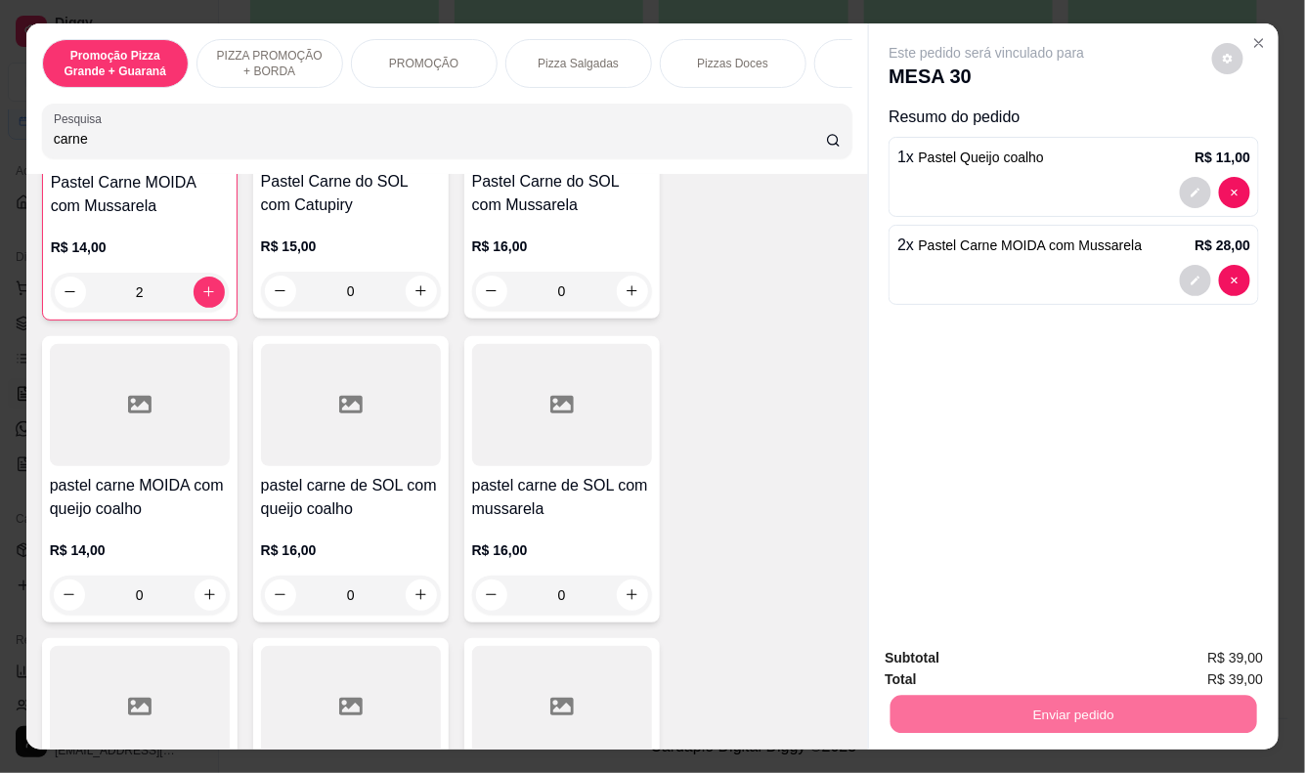
click at [1039, 663] on button "Registrar cliente" at bounding box center [1081, 659] width 129 height 37
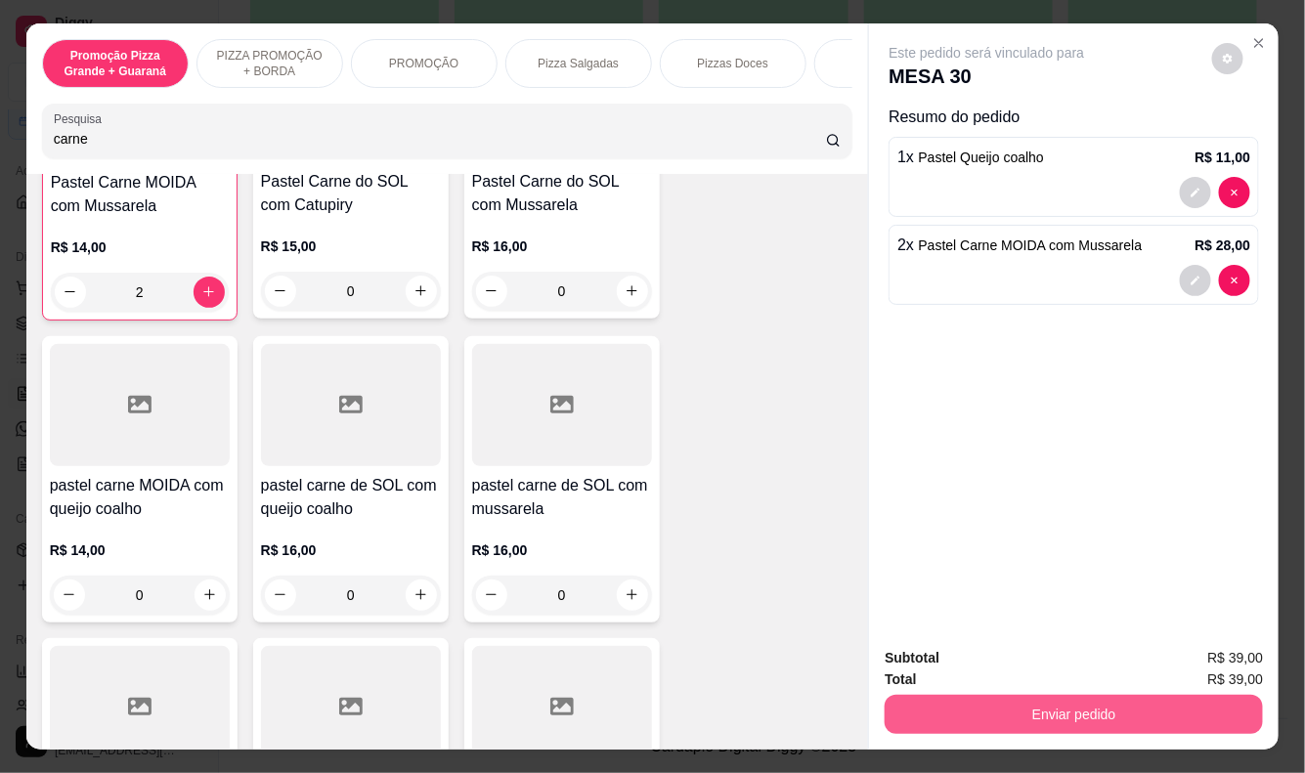
click at [1109, 695] on button "Enviar pedido" at bounding box center [1074, 714] width 378 height 39
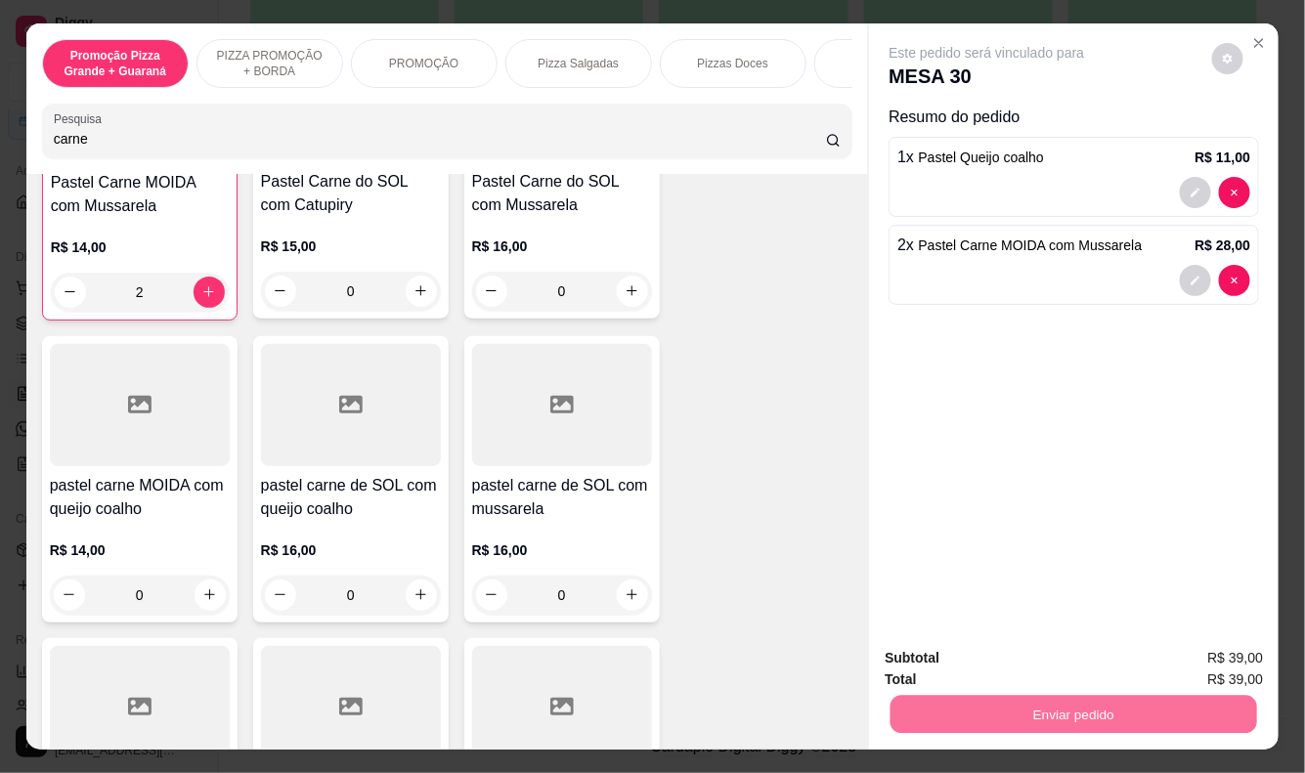
click at [1216, 646] on button "Enviar pedido" at bounding box center [1212, 659] width 110 height 37
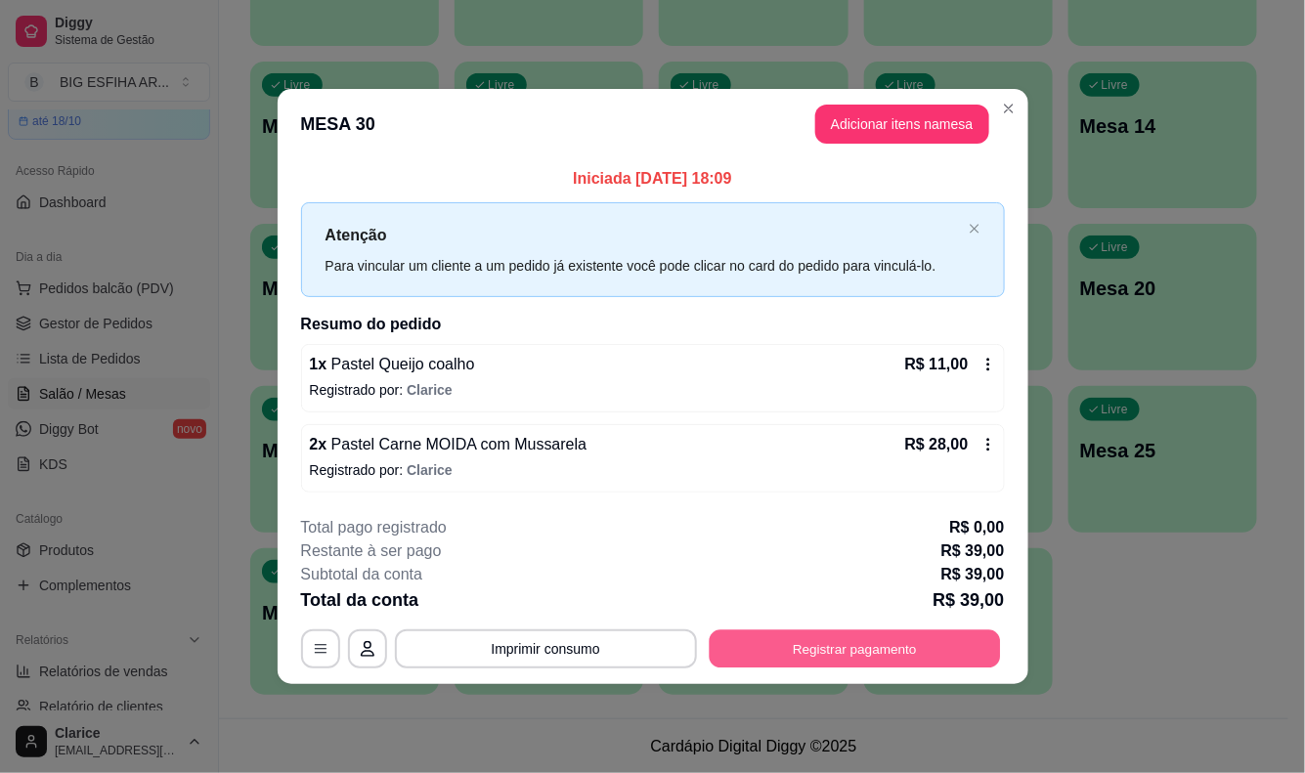
click at [920, 653] on button "Registrar pagamento" at bounding box center [854, 649] width 291 height 38
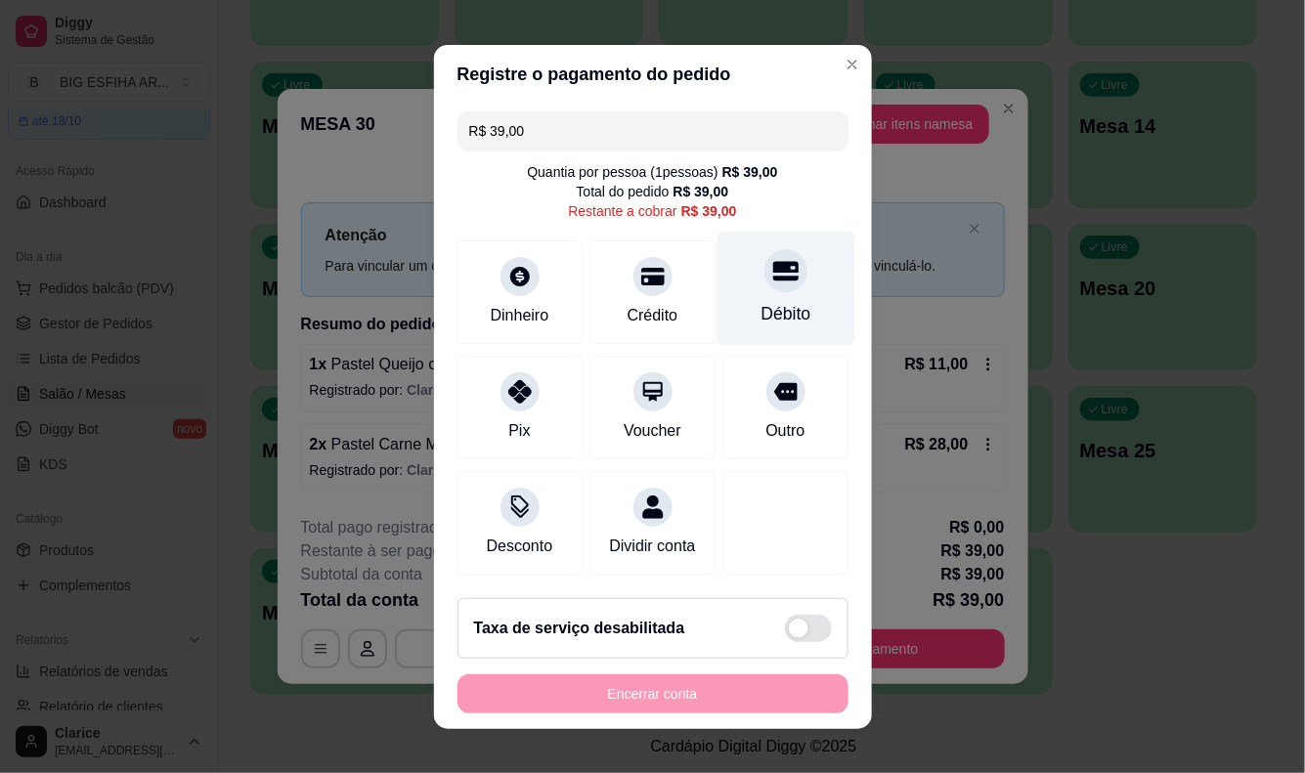
click at [760, 301] on div "Débito" at bounding box center [785, 313] width 50 height 25
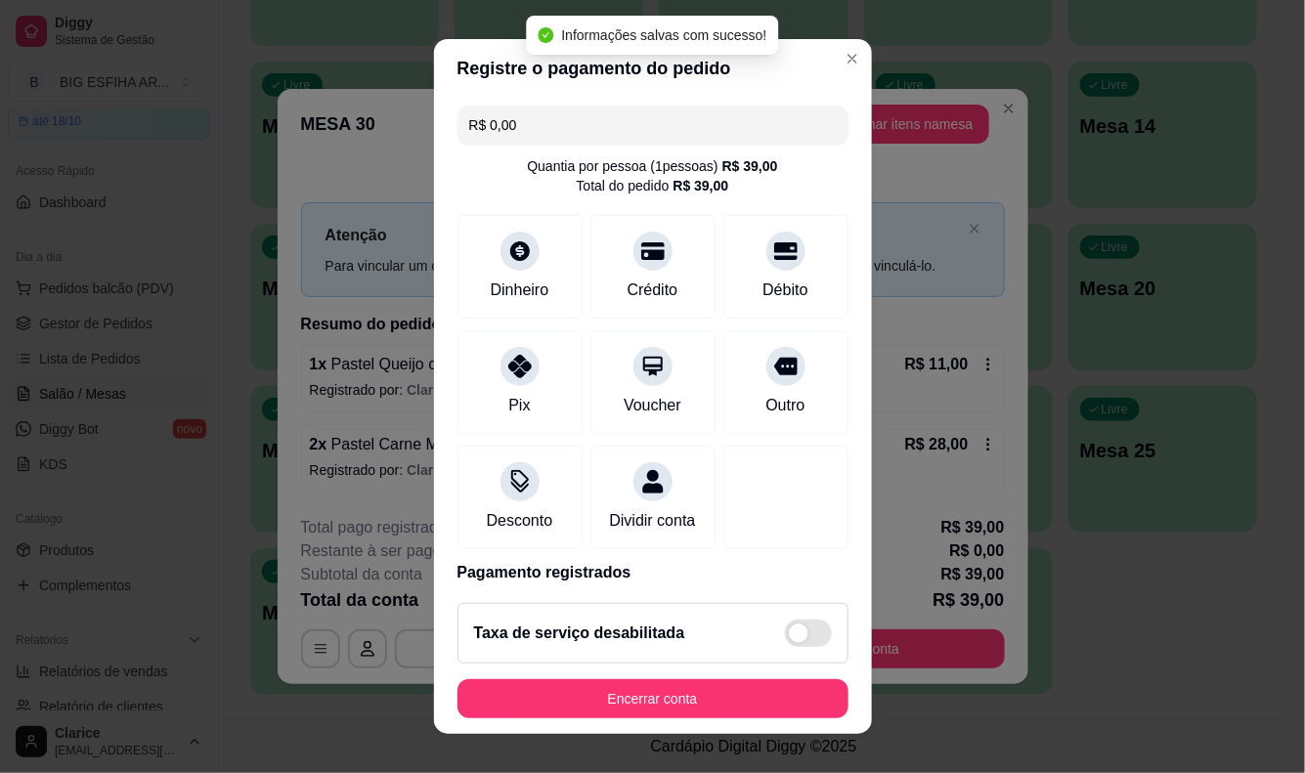
type input "R$ 0,00"
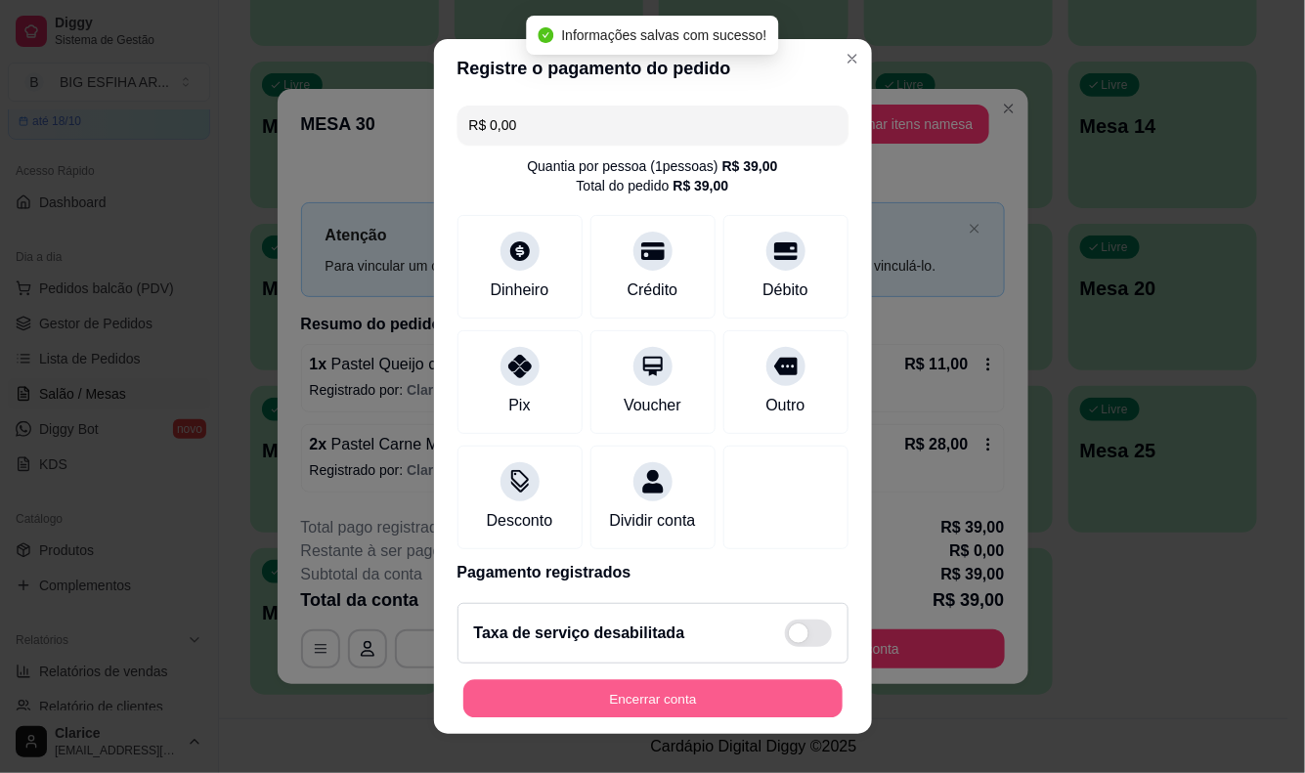
click at [715, 711] on button "Encerrar conta" at bounding box center [652, 699] width 379 height 38
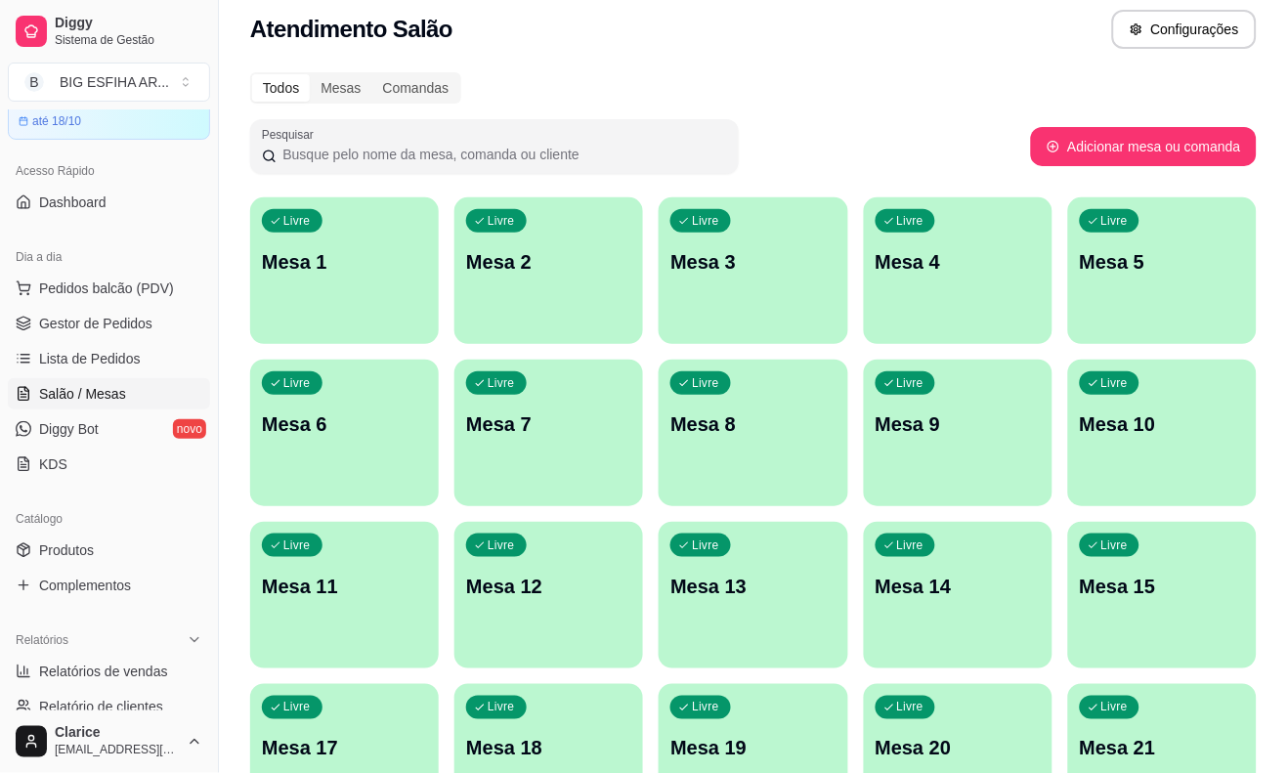
scroll to position [0, 0]
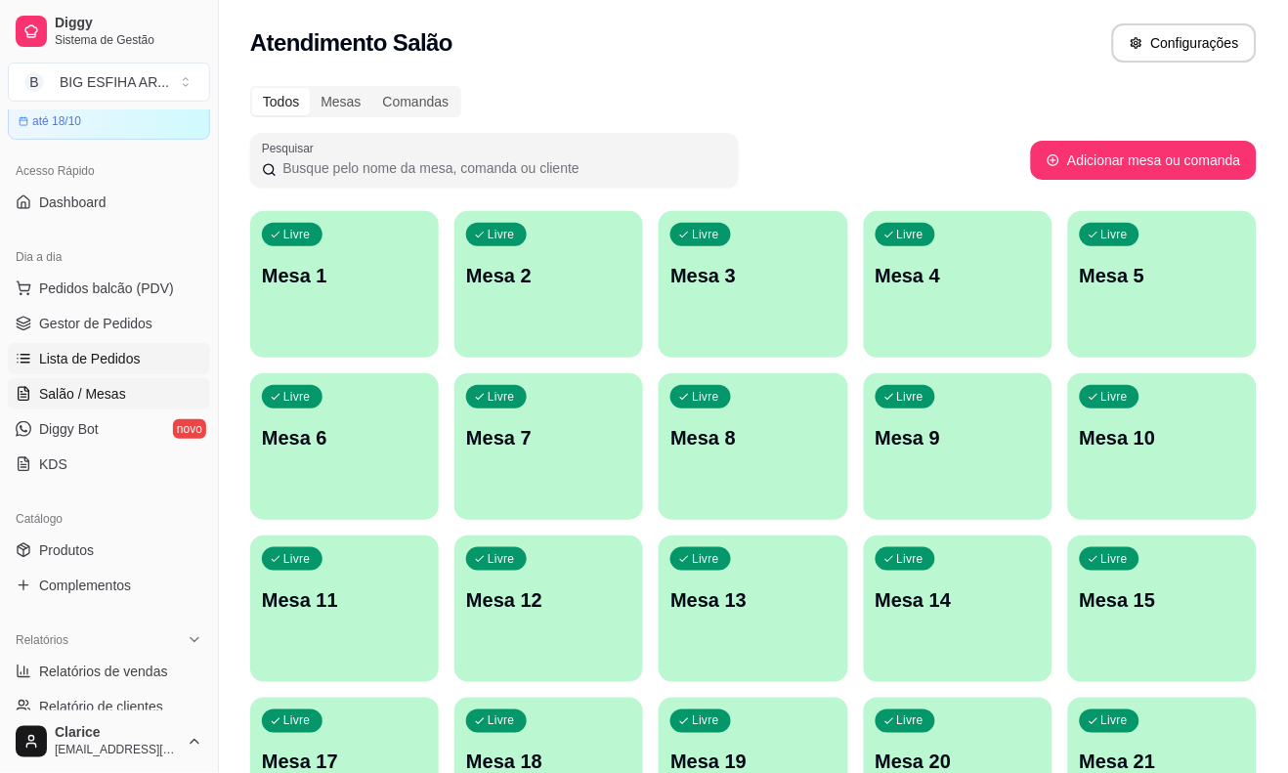
click at [108, 359] on span "Lista de Pedidos" at bounding box center [90, 359] width 102 height 20
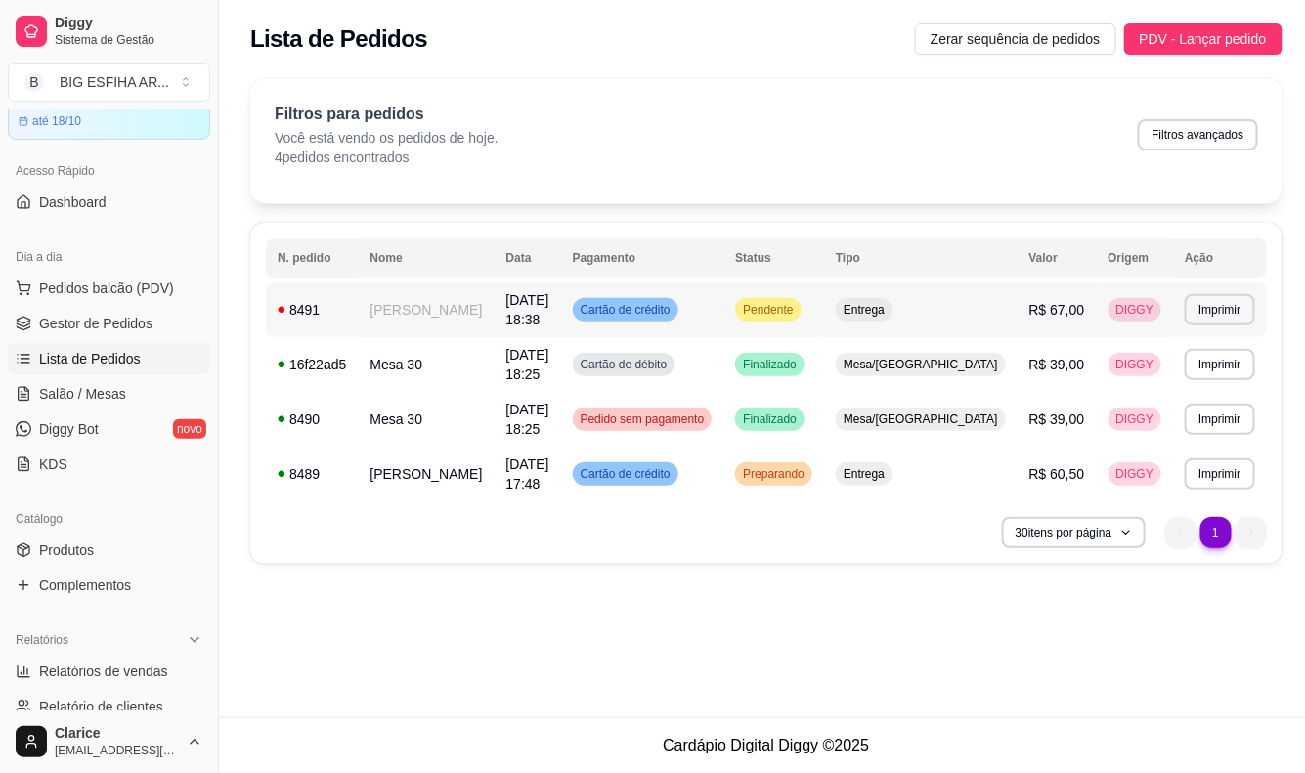
click at [514, 311] on span "[DATE] 18:38" at bounding box center [527, 309] width 43 height 35
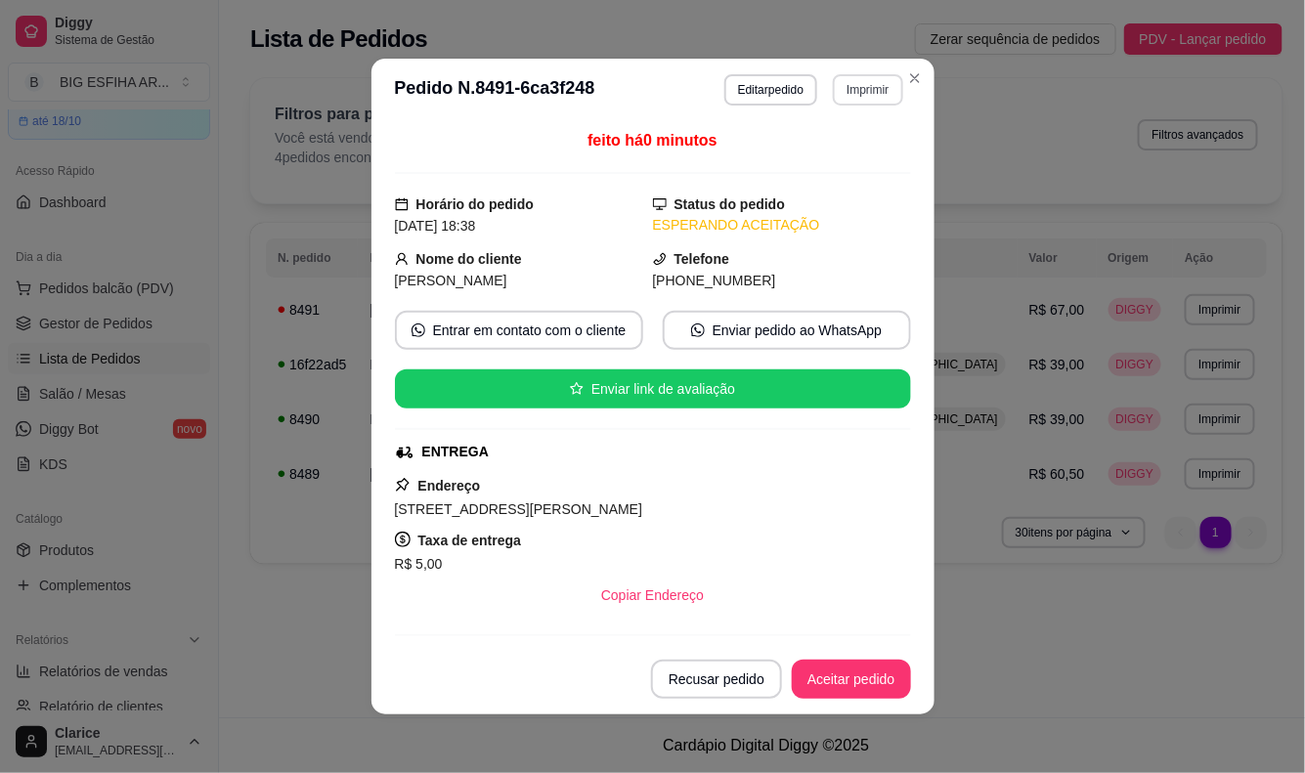
click at [845, 94] on button "Imprimir" at bounding box center [867, 89] width 69 height 31
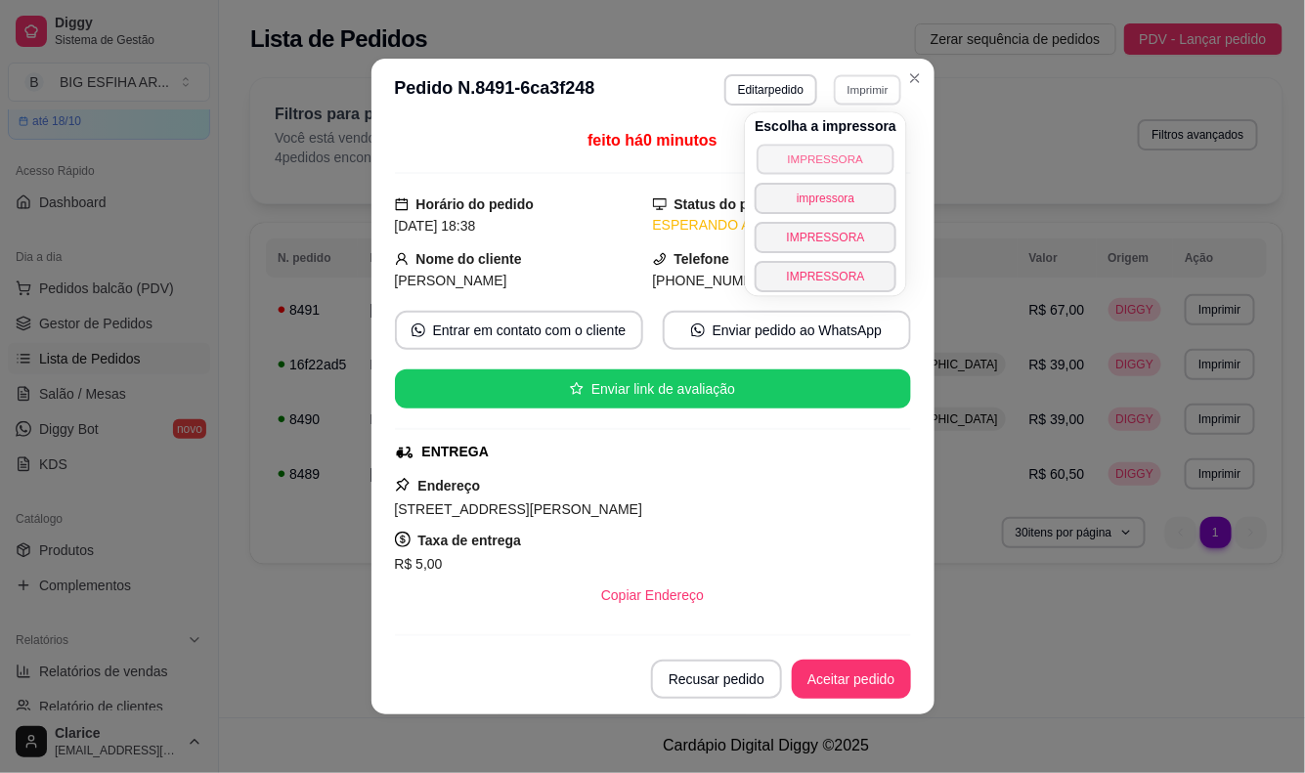
click at [805, 159] on button "IMPRESSORA" at bounding box center [825, 159] width 137 height 30
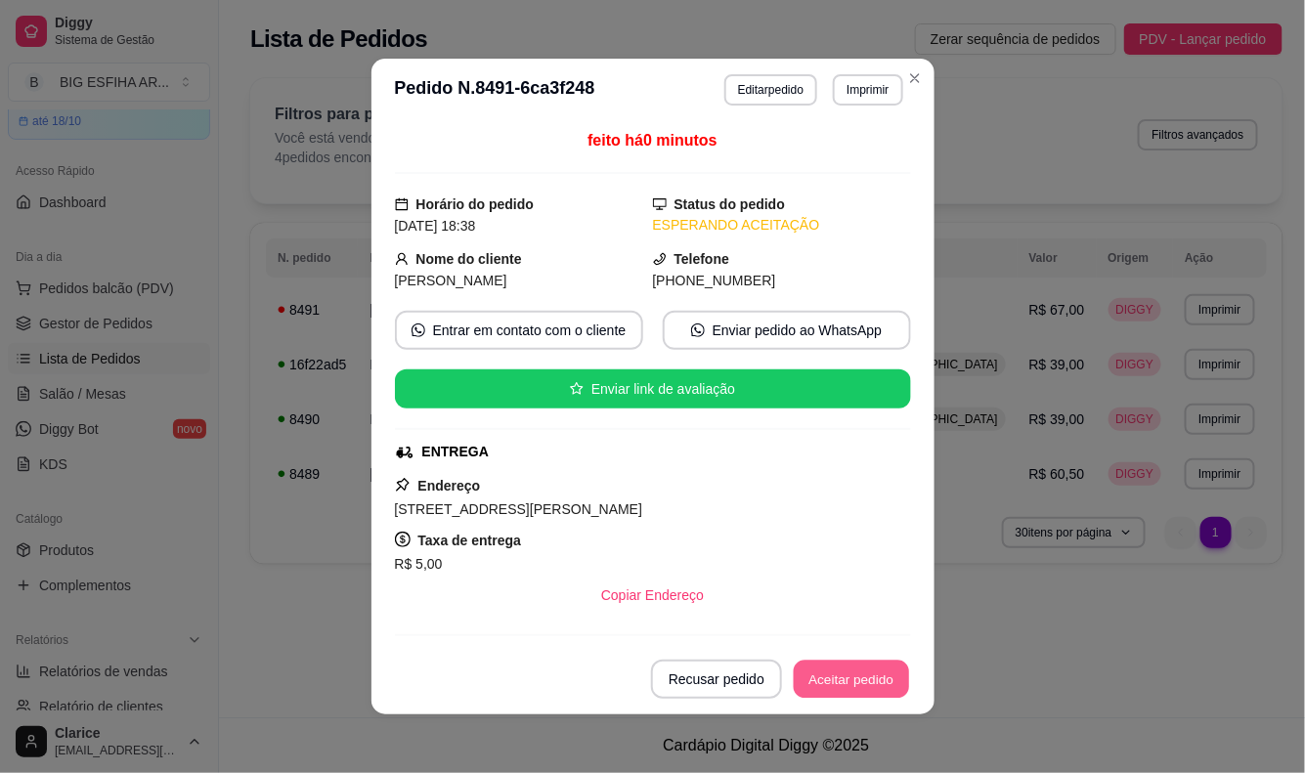
click at [828, 681] on button "Aceitar pedido" at bounding box center [851, 680] width 115 height 38
click at [828, 681] on div "Recusar pedido Aceitar pedido" at bounding box center [753, 679] width 315 height 39
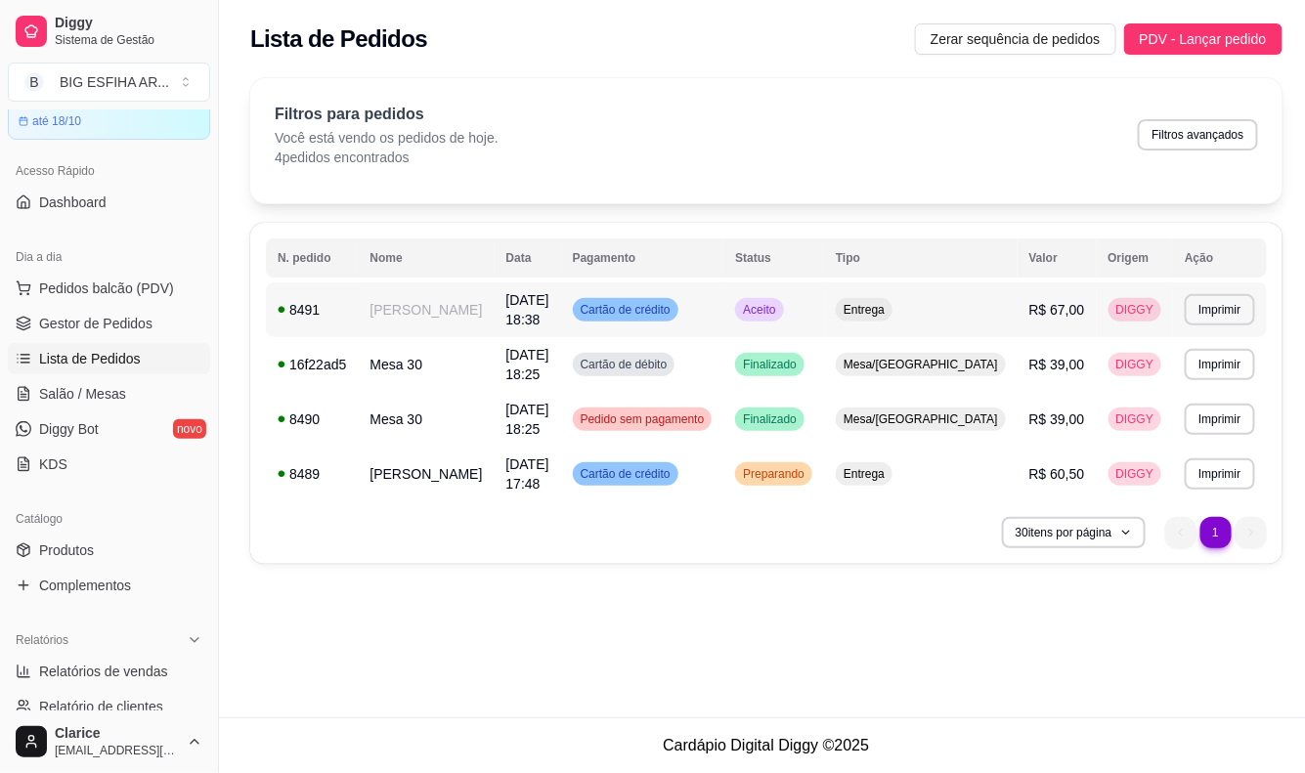
click at [456, 318] on td "[PERSON_NAME]" at bounding box center [426, 309] width 136 height 55
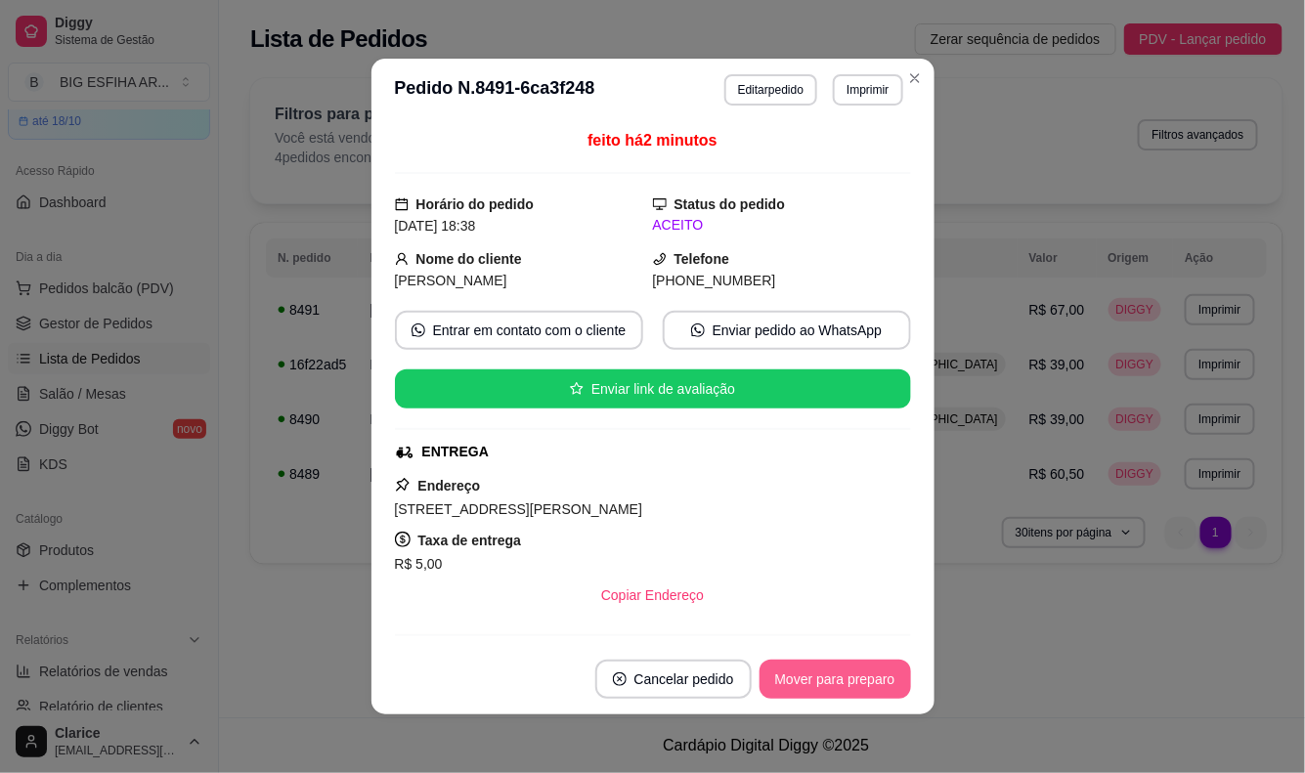
click at [828, 685] on button "Mover para preparo" at bounding box center [835, 679] width 152 height 39
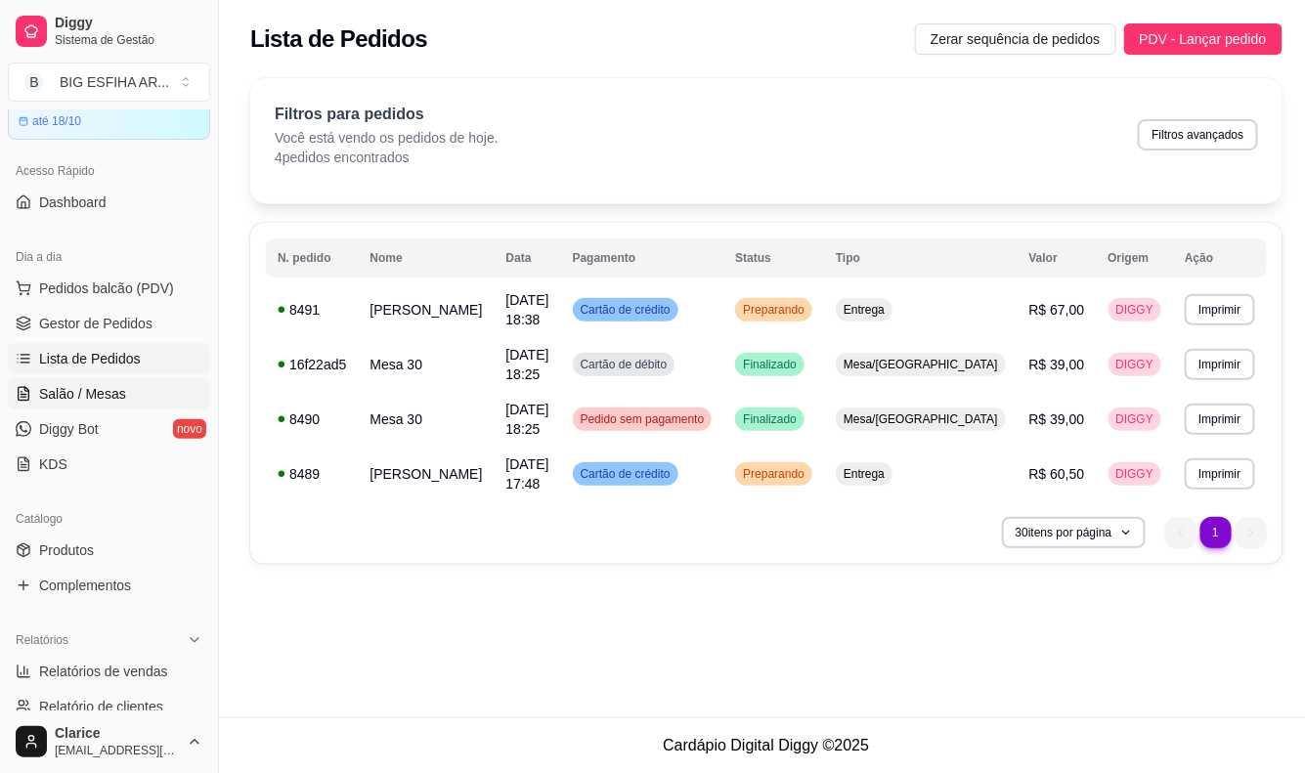
click at [96, 385] on span "Salão / Mesas" at bounding box center [82, 394] width 87 height 20
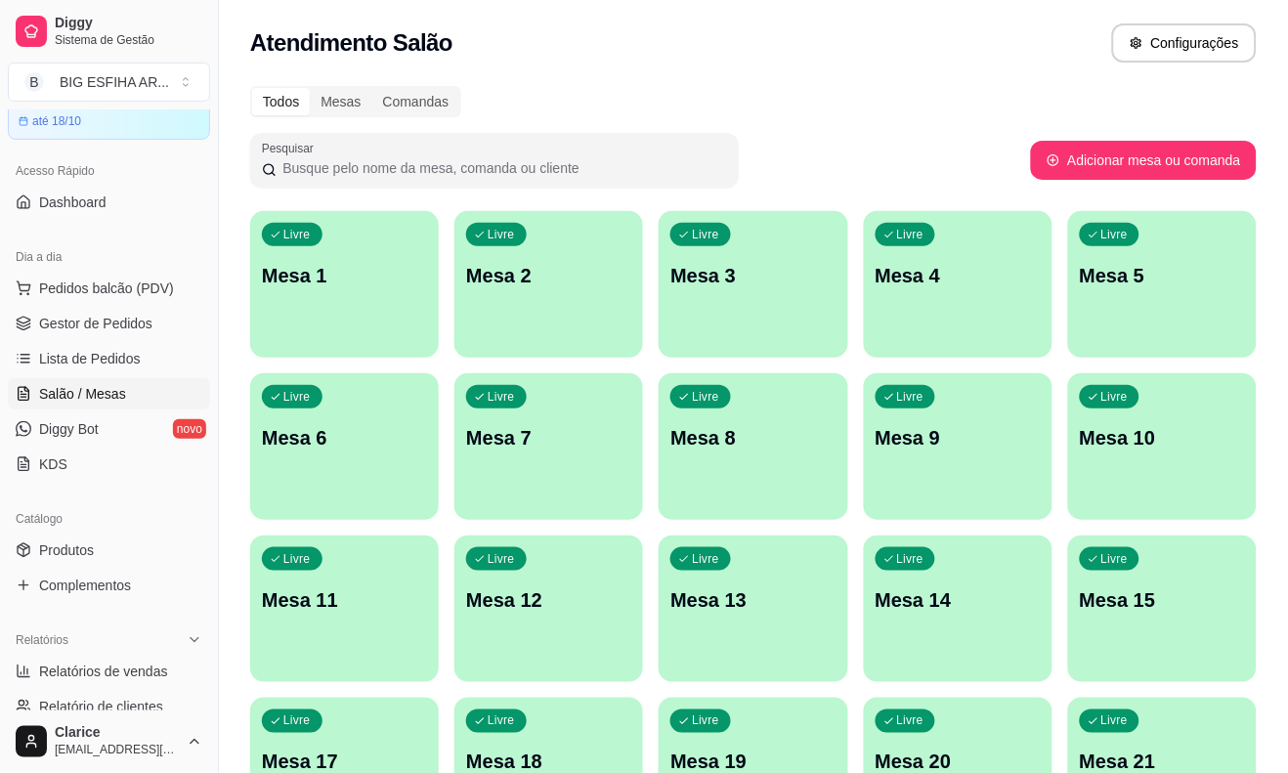
scroll to position [217, 0]
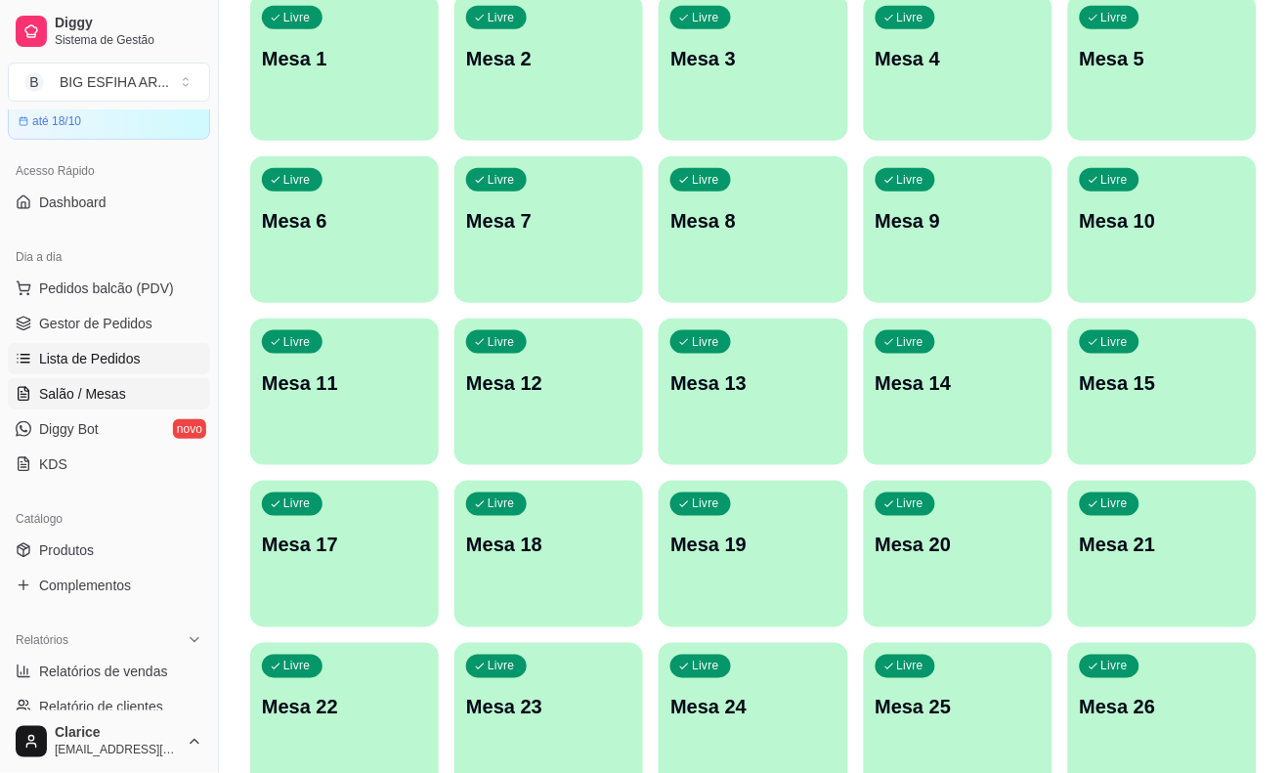
click at [81, 349] on span "Lista de Pedidos" at bounding box center [90, 359] width 102 height 20
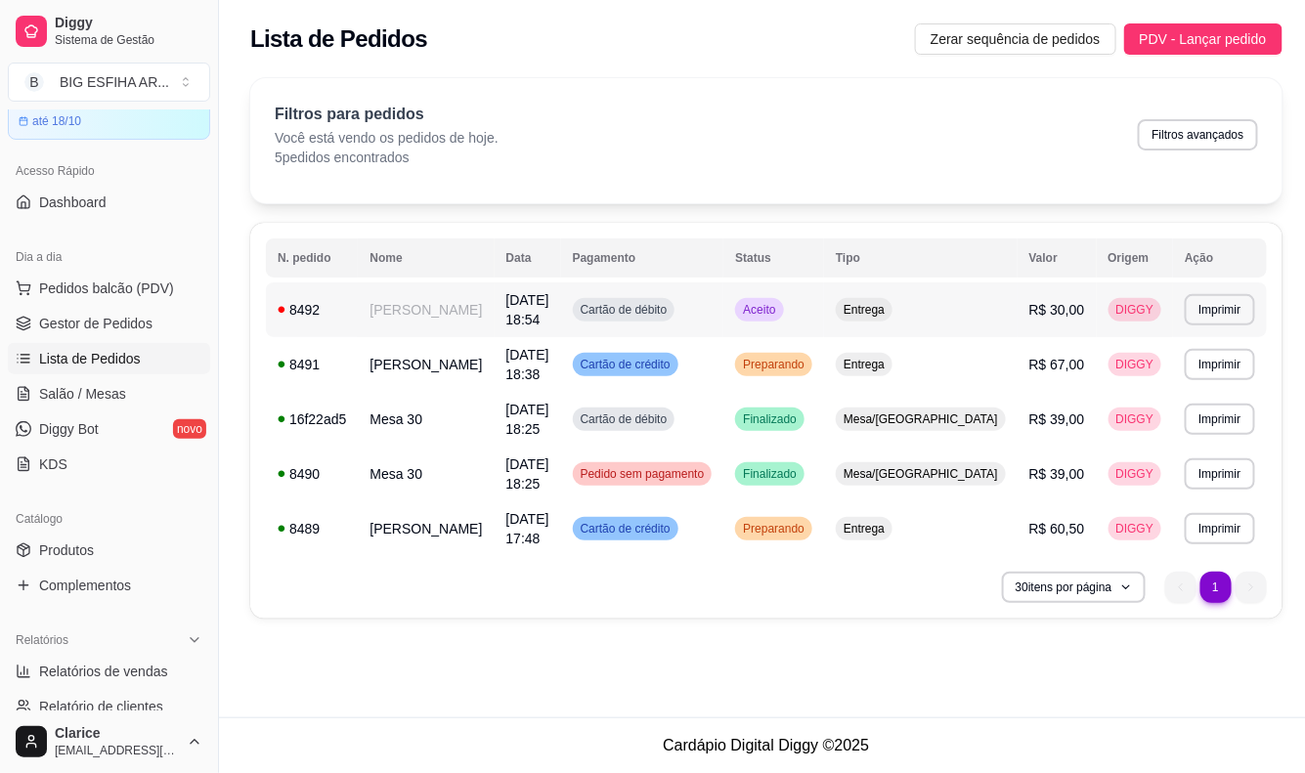
click at [549, 304] on span "[DATE] 18:54" at bounding box center [527, 309] width 43 height 35
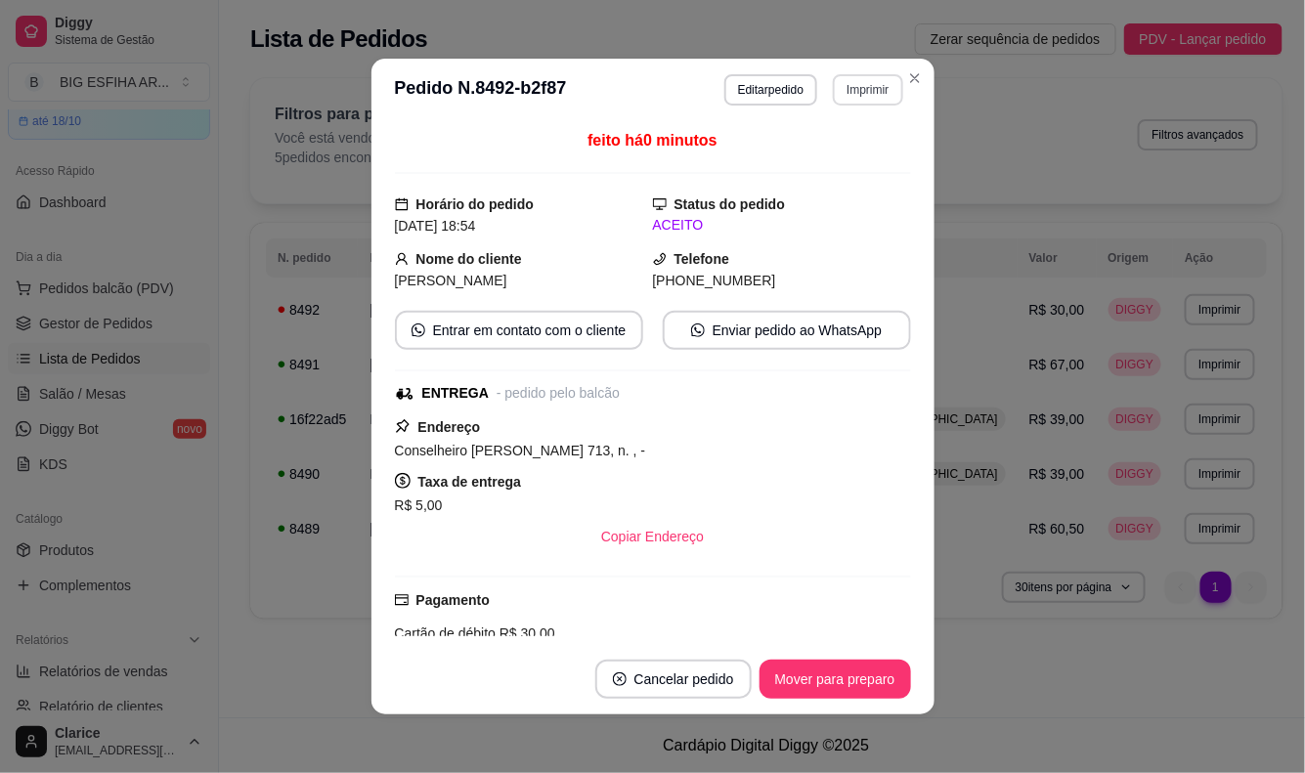
click at [875, 91] on button "Imprimir" at bounding box center [867, 89] width 69 height 31
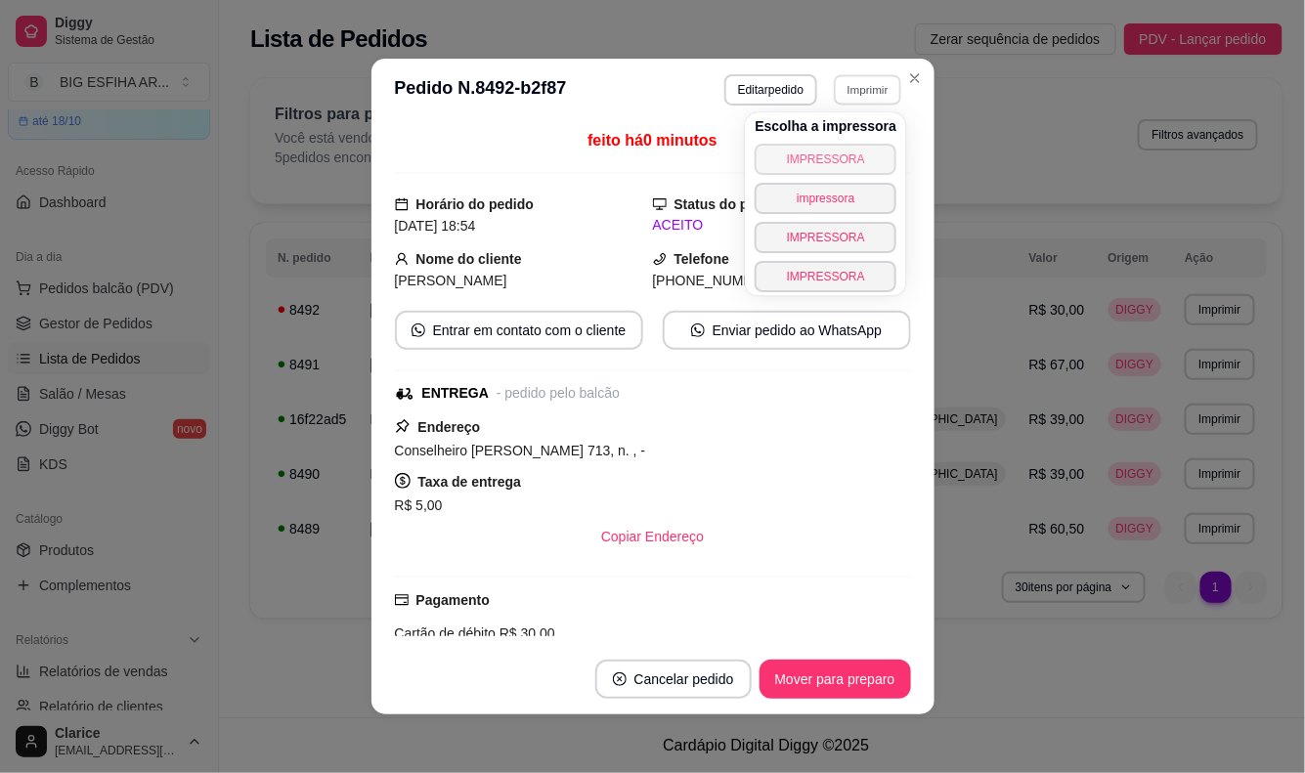
click at [853, 156] on button "IMPRESSORA" at bounding box center [826, 159] width 142 height 31
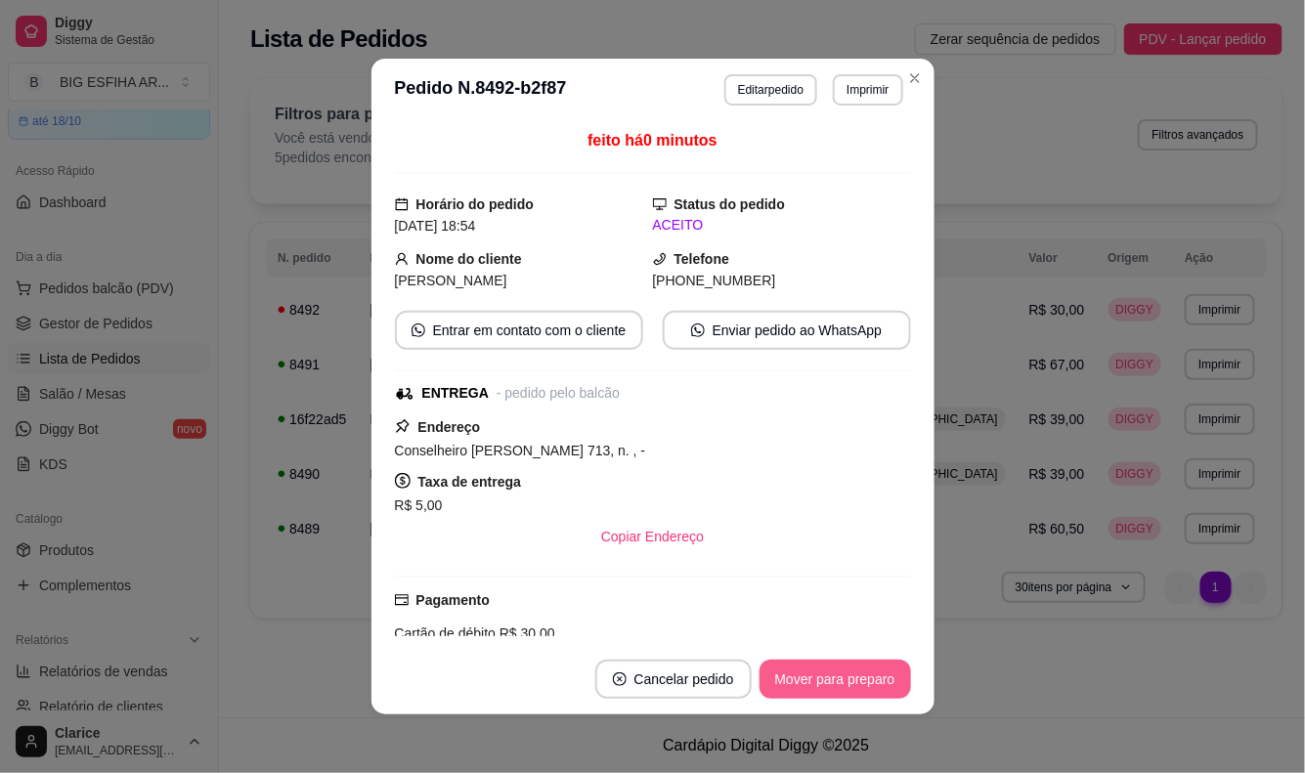
click at [875, 680] on button "Mover para preparo" at bounding box center [835, 679] width 152 height 39
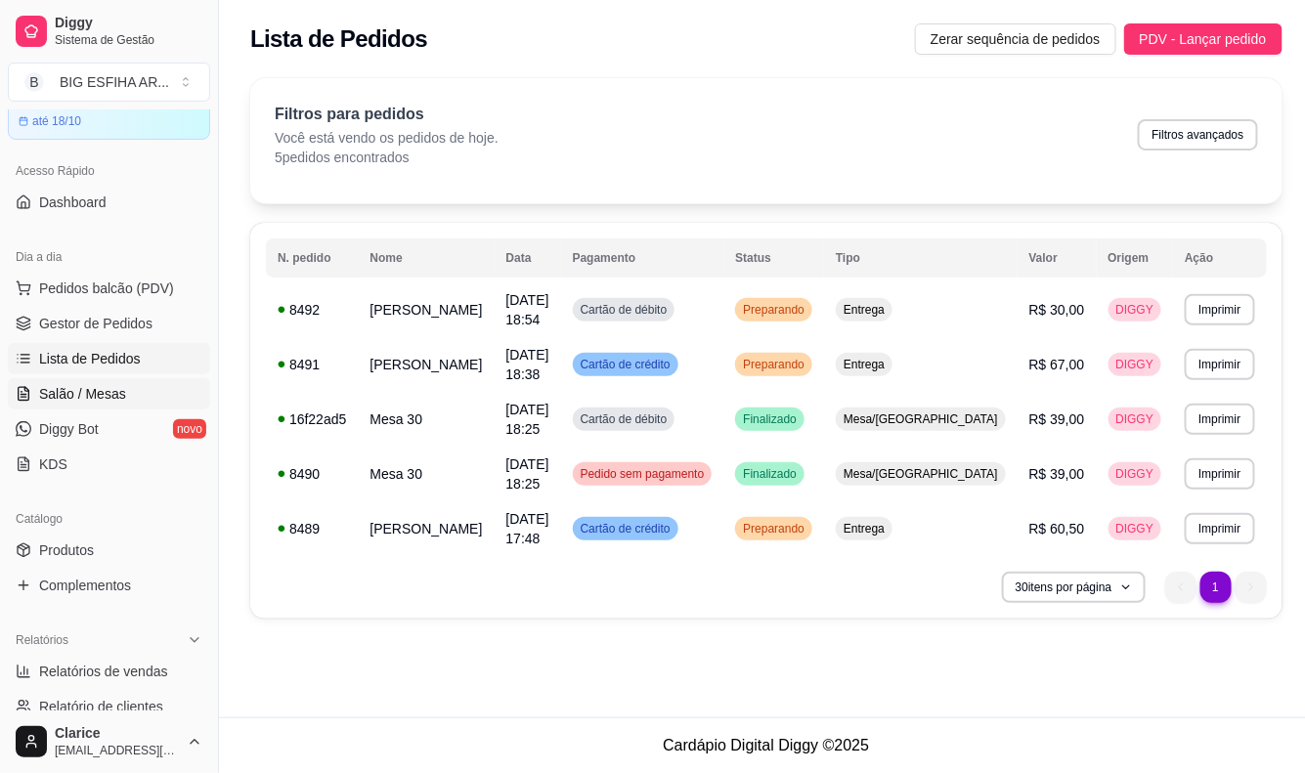
click at [105, 391] on span "Salão / Mesas" at bounding box center [82, 394] width 87 height 20
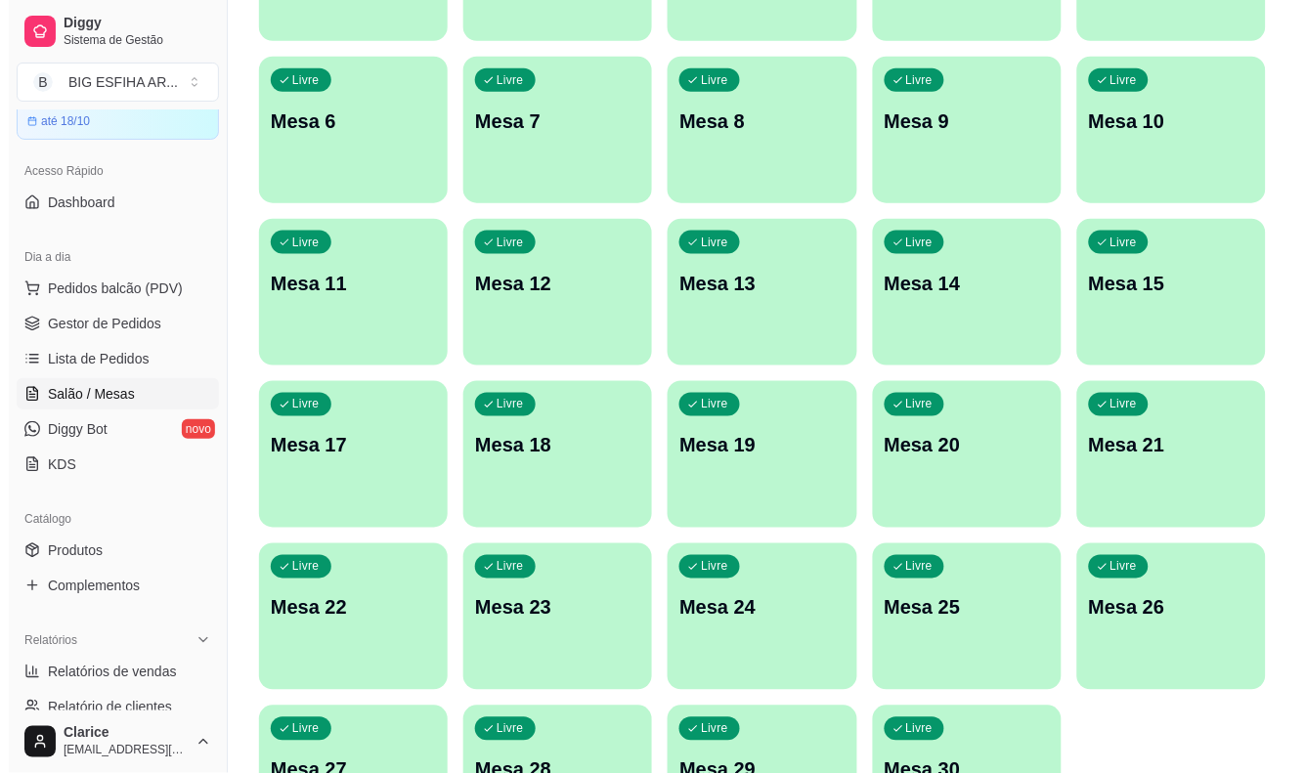
scroll to position [474, 0]
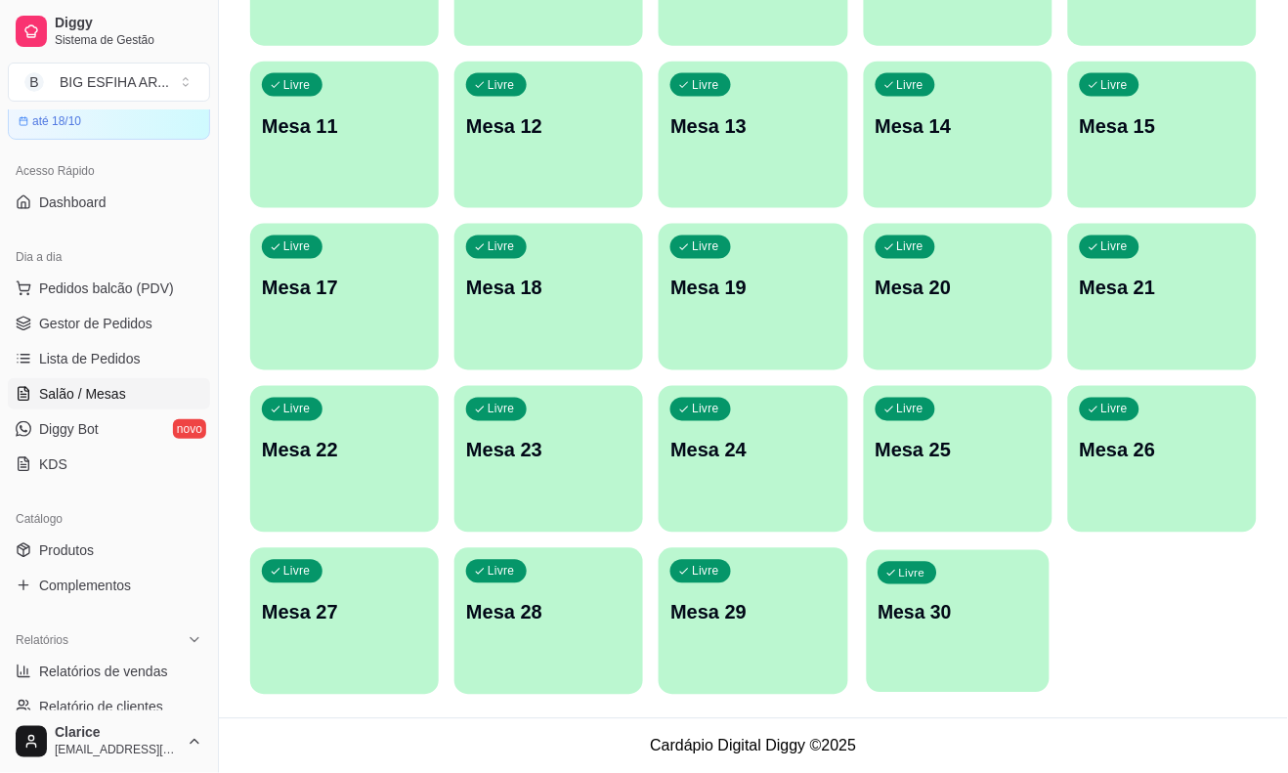
click at [954, 608] on p "Mesa 30" at bounding box center [958, 613] width 160 height 26
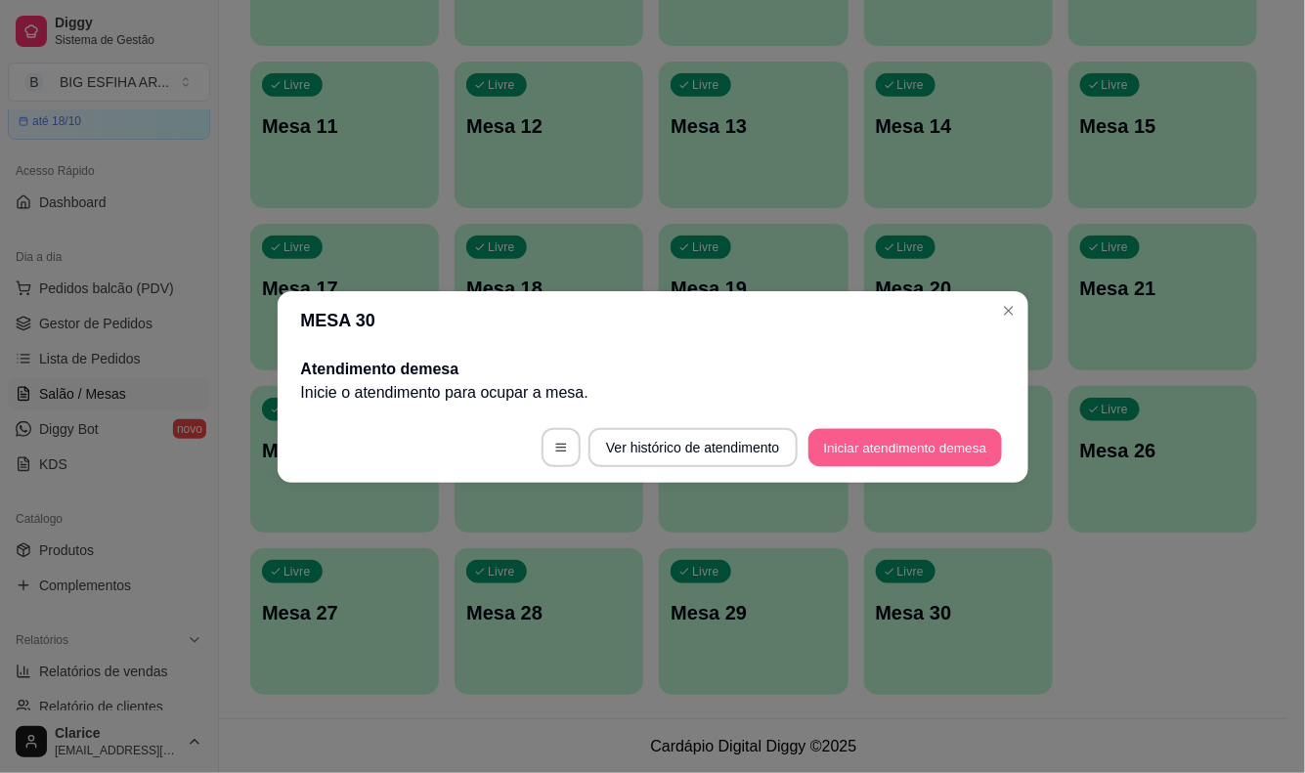
click at [929, 440] on button "Iniciar atendimento de mesa" at bounding box center [905, 447] width 194 height 38
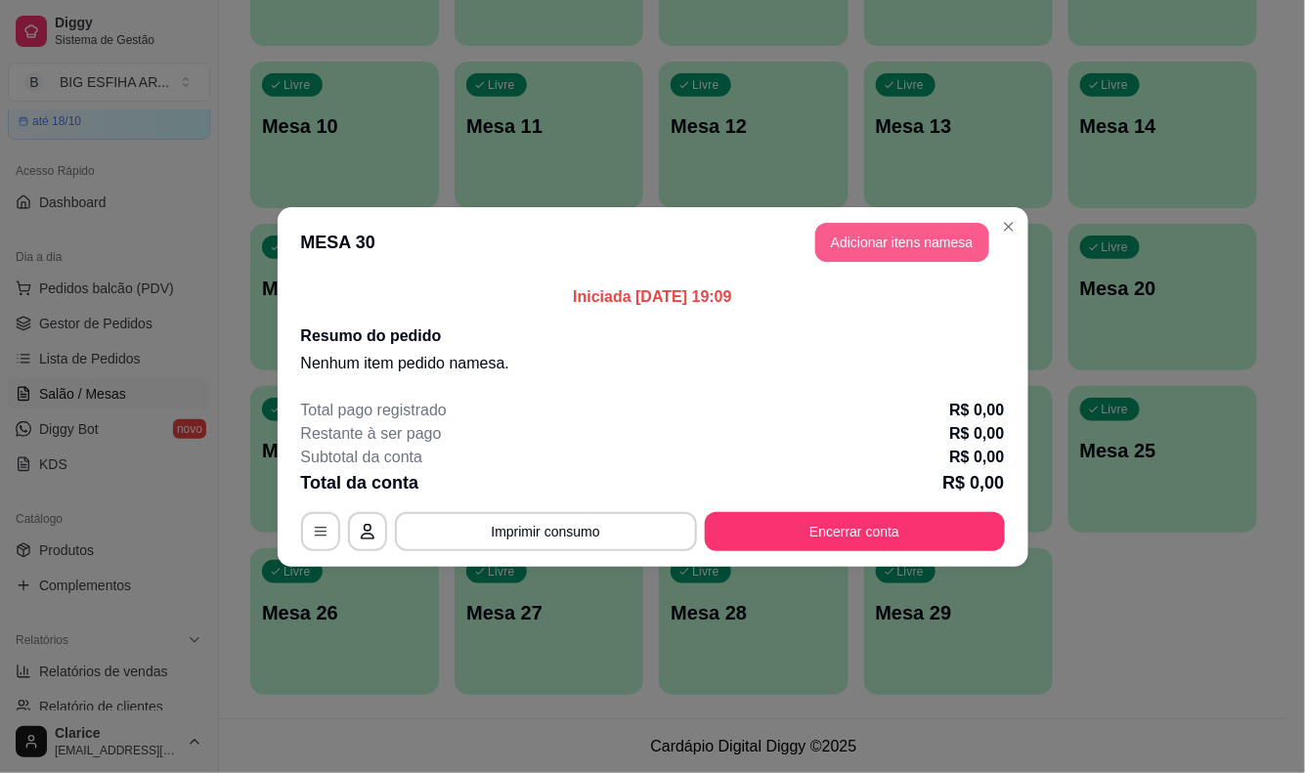
click at [911, 229] on button "Adicionar itens na mesa" at bounding box center [902, 242] width 174 height 39
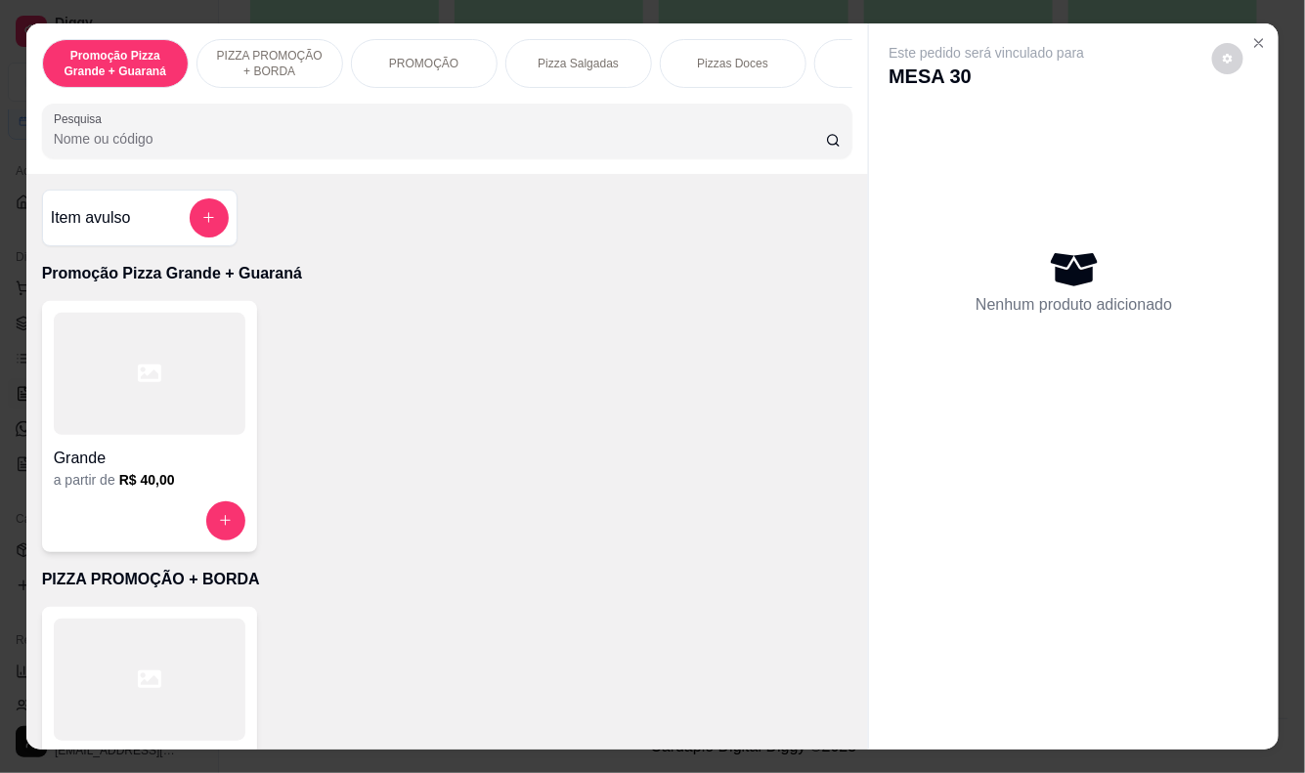
click at [567, 56] on p "Pizza Salgadas" at bounding box center [578, 64] width 81 height 16
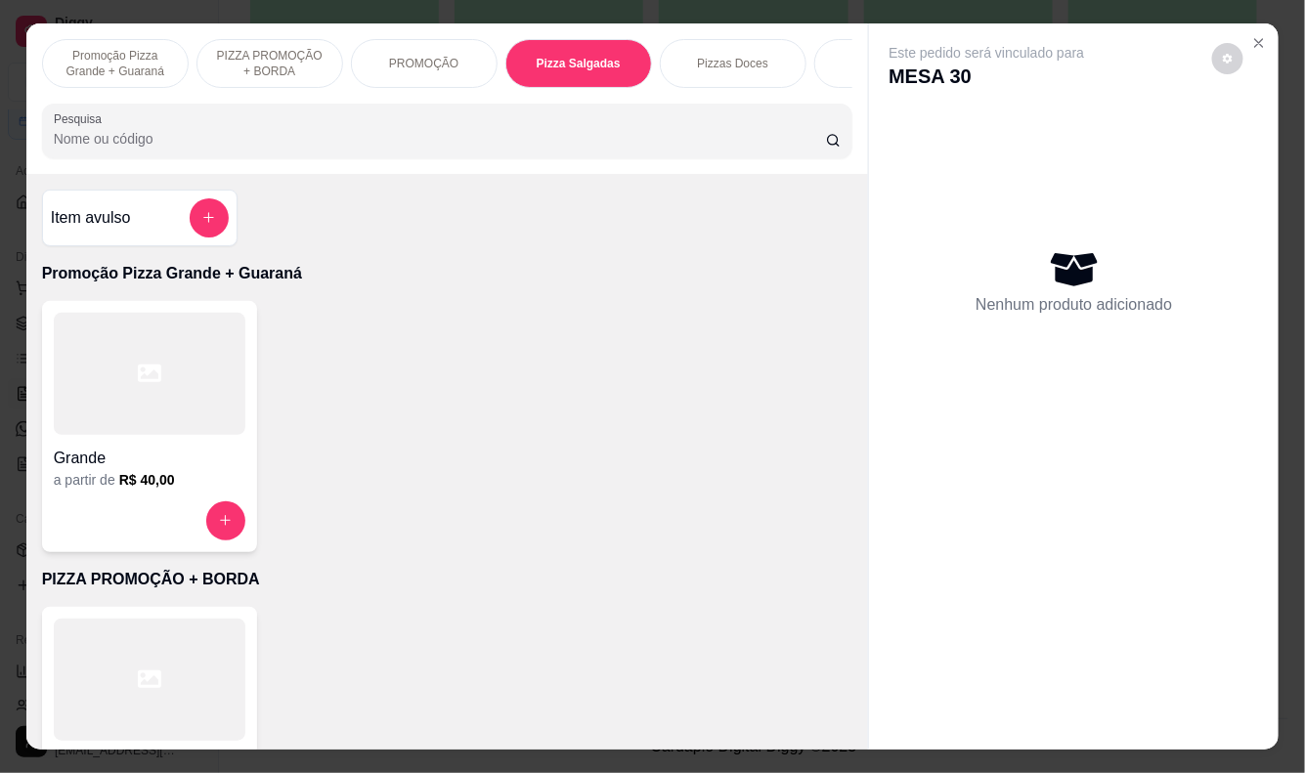
scroll to position [47, 0]
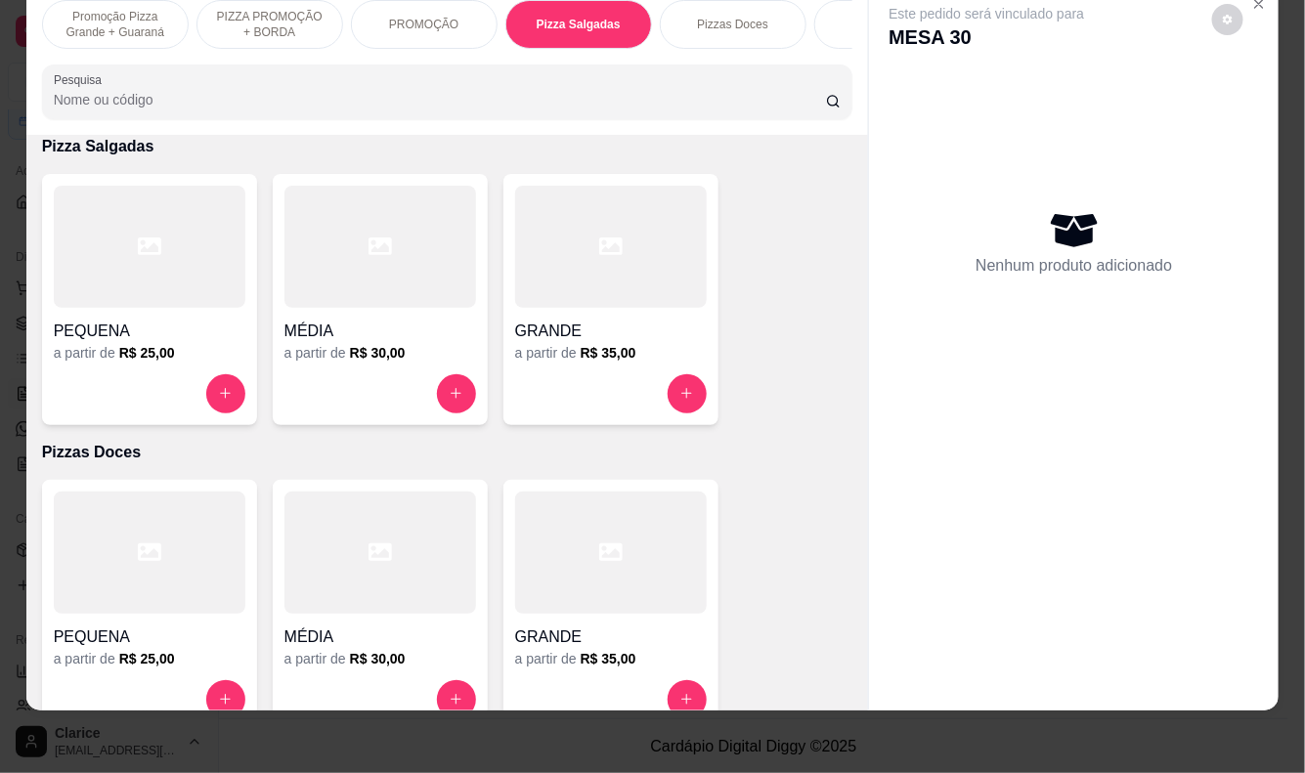
click at [545, 343] on div "a partir de R$ 35,00" at bounding box center [611, 353] width 192 height 20
click at [228, 397] on button "increase-product-quantity" at bounding box center [225, 393] width 39 height 39
click at [264, 22] on p "PIZZA PROMOÇÃO + BORDA" at bounding box center [269, 24] width 113 height 31
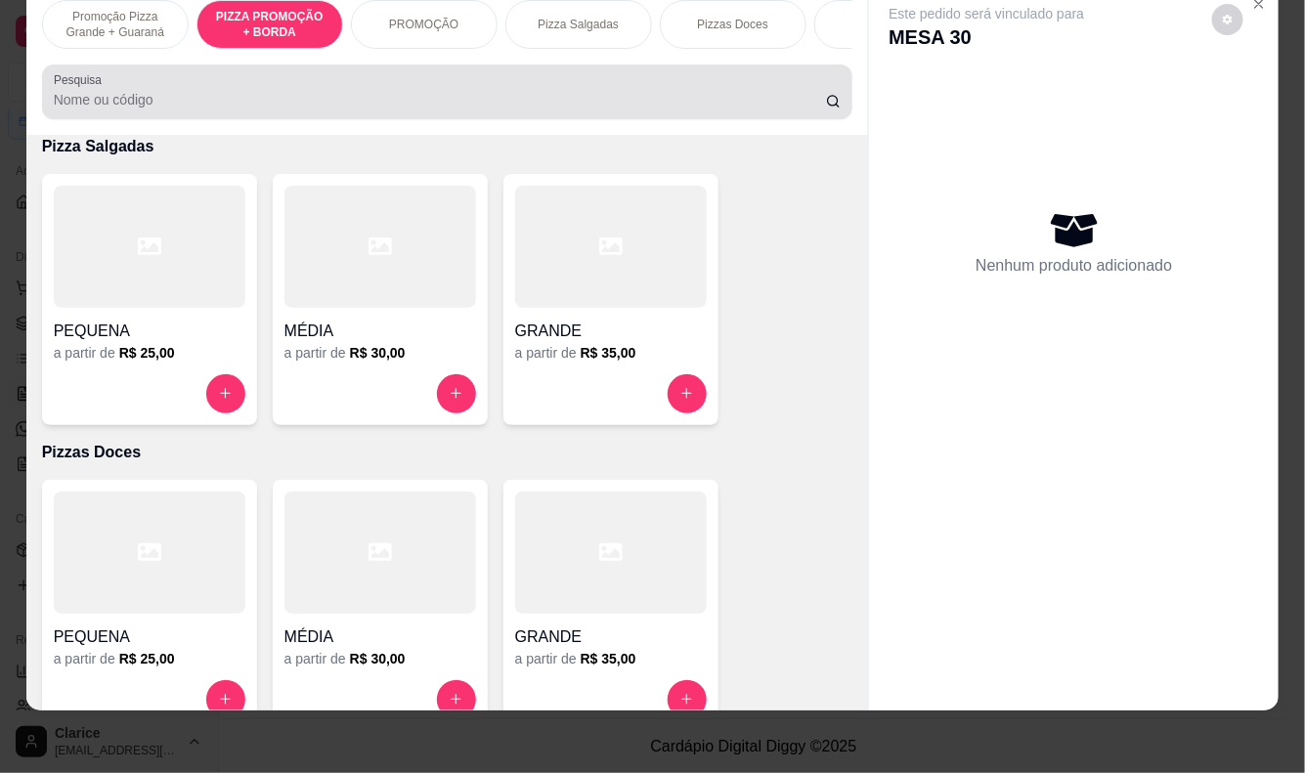
scroll to position [394, 0]
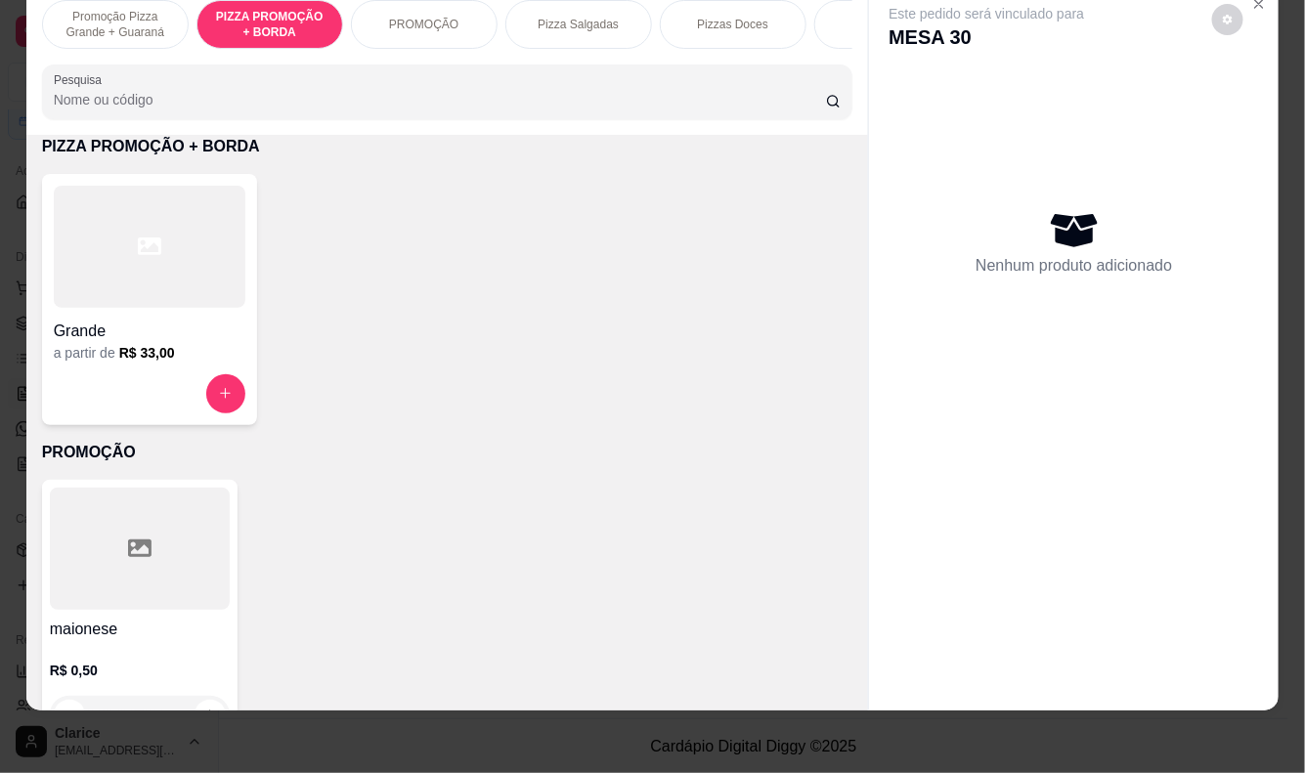
click at [169, 381] on div at bounding box center [150, 393] width 192 height 39
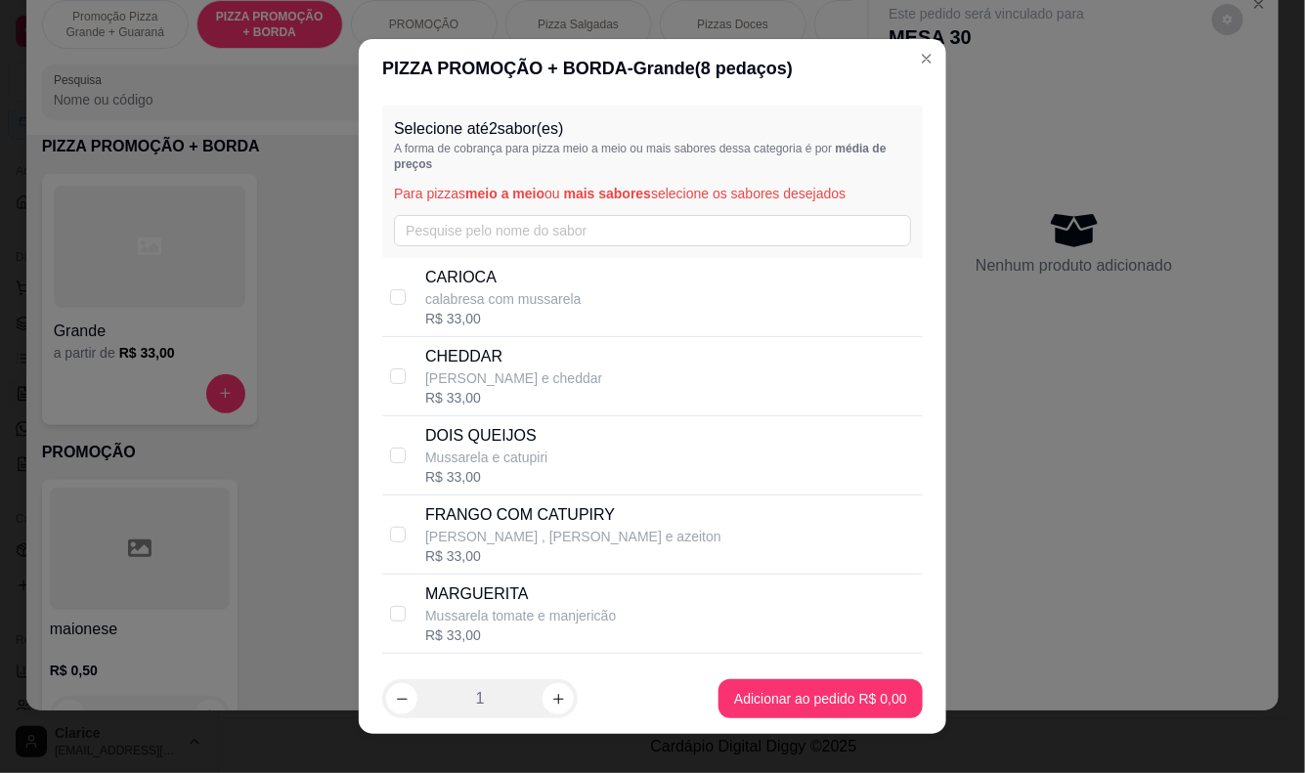
click at [511, 532] on p "[PERSON_NAME] , [PERSON_NAME] e azeiton" at bounding box center [573, 537] width 296 height 20
click at [627, 521] on p "FRANGO COM CATUPIRY" at bounding box center [573, 514] width 296 height 23
checkbox input "true"
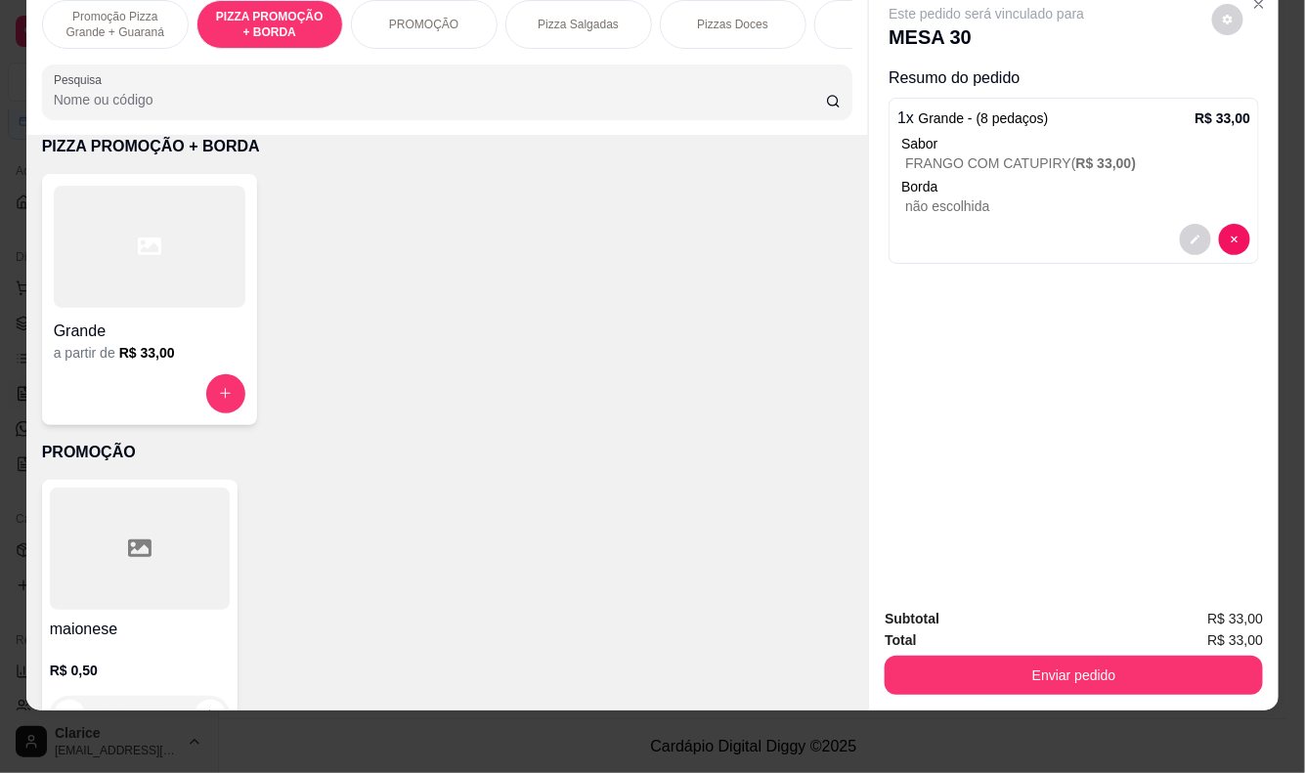
click at [174, 360] on div "a partir de R$ 33,00" at bounding box center [150, 353] width 192 height 20
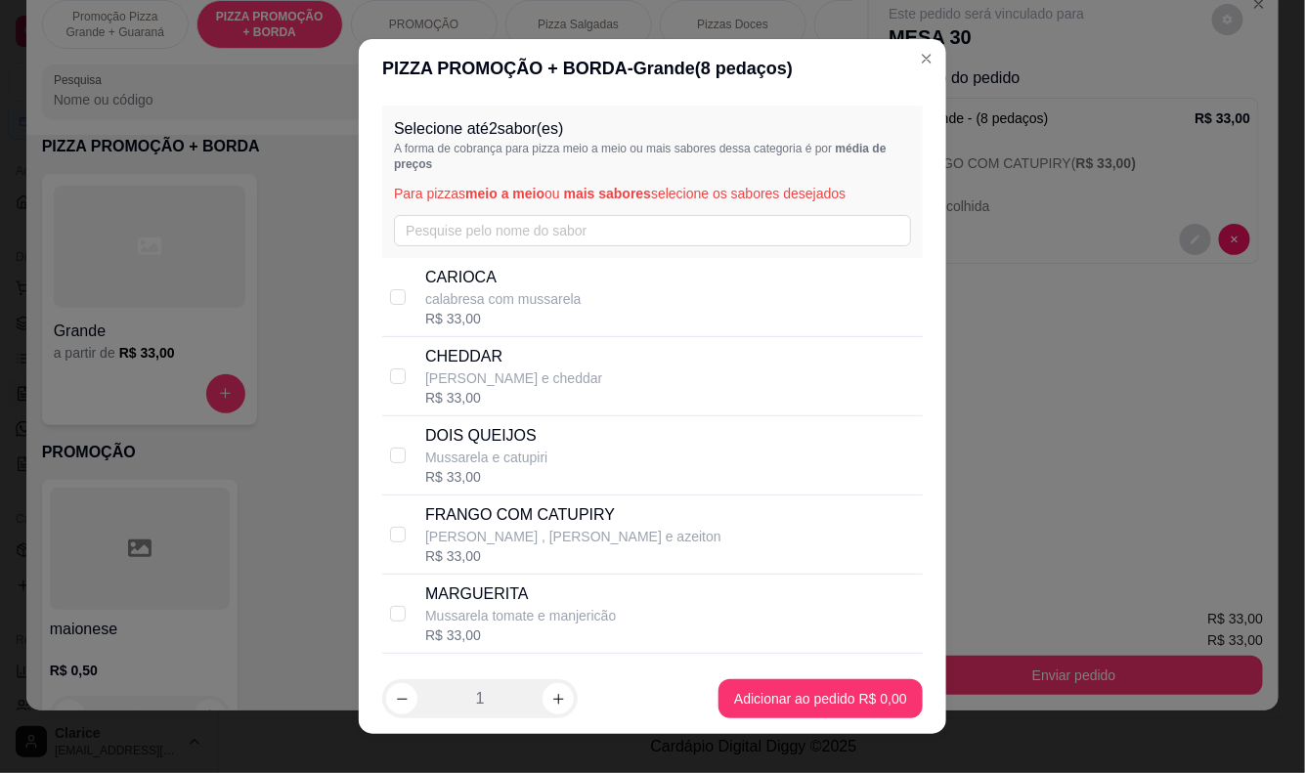
click at [531, 313] on div "R$ 33,00" at bounding box center [503, 319] width 156 height 20
checkbox input "true"
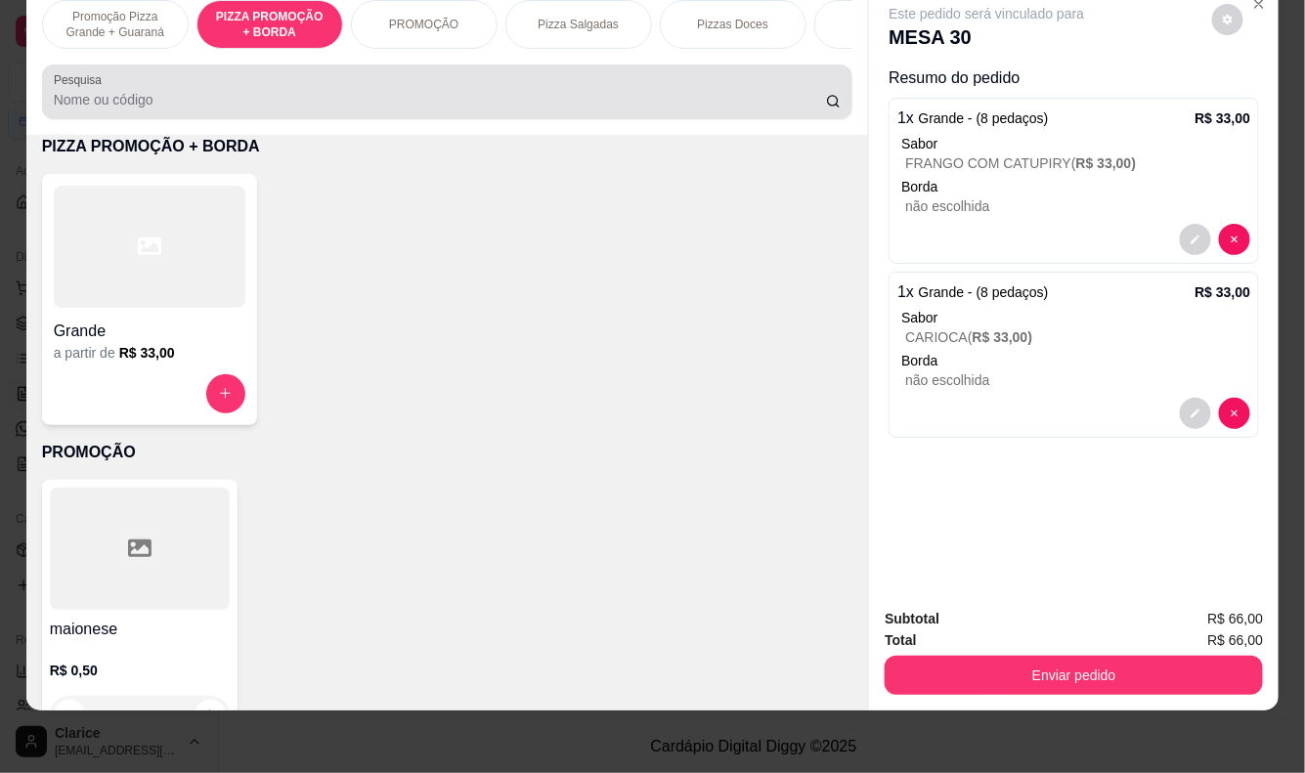
click at [321, 105] on input "Pesquisa" at bounding box center [440, 100] width 772 height 20
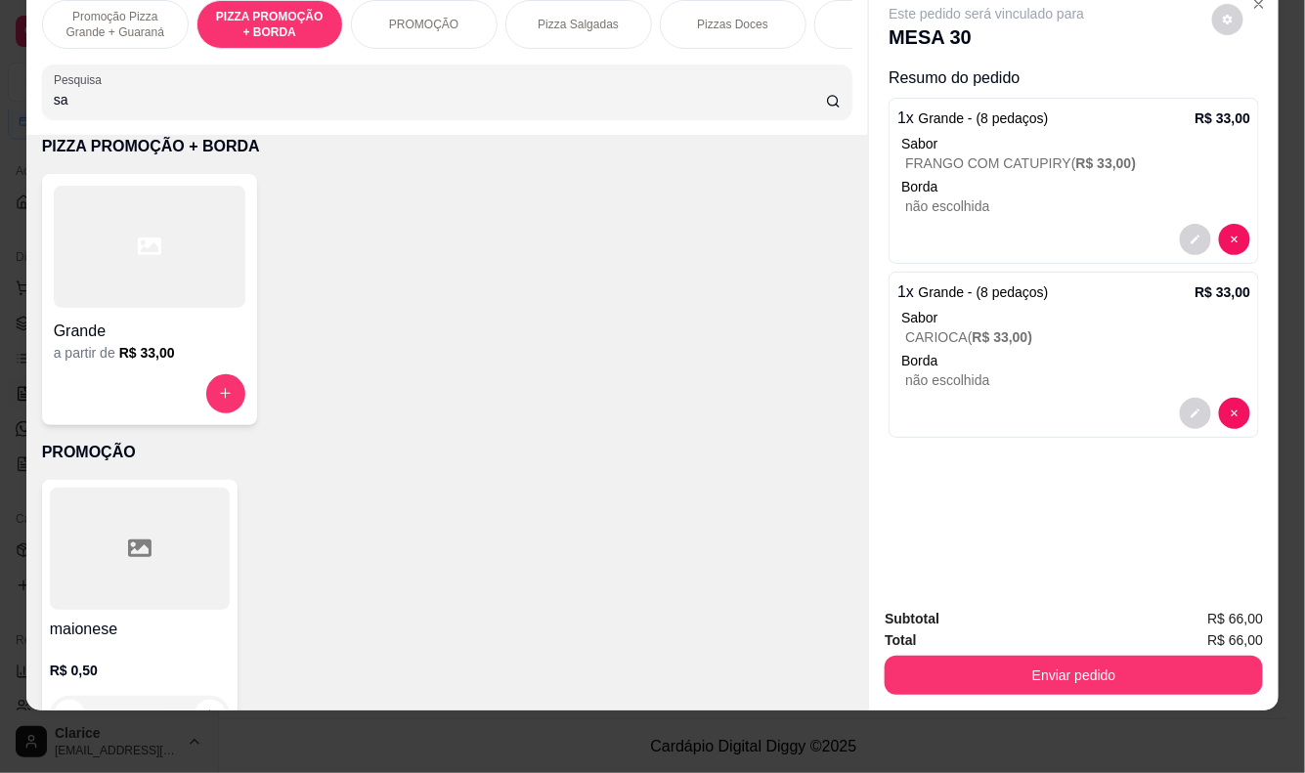
type input "sao"
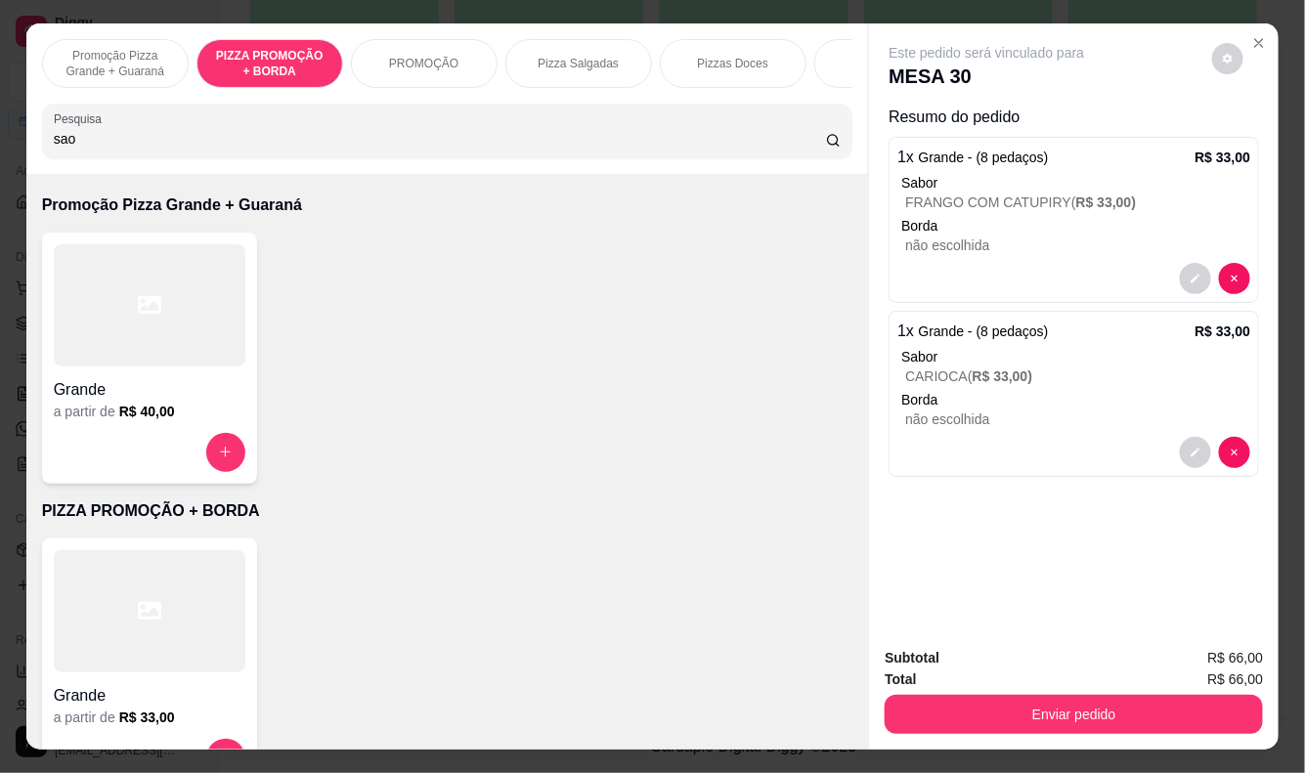
scroll to position [0, 0]
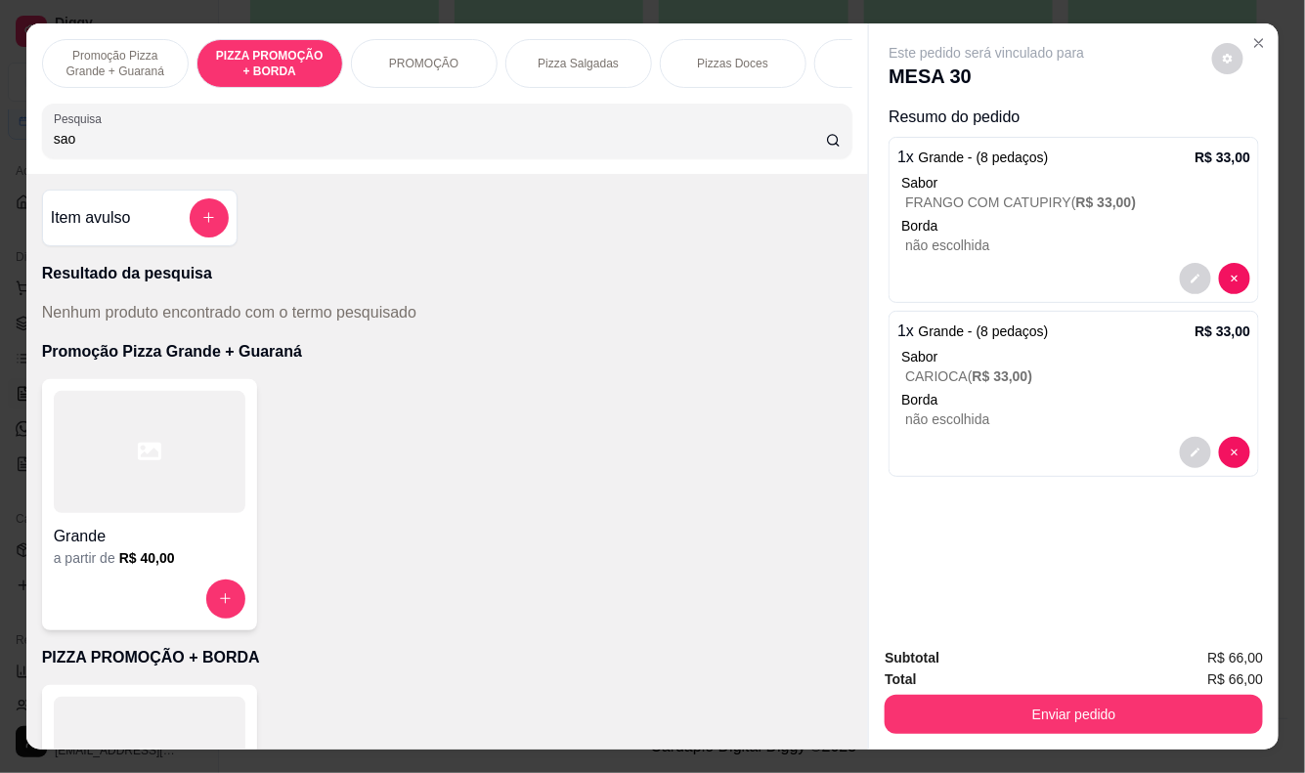
click at [99, 149] on input "sao" at bounding box center [440, 139] width 772 height 20
click at [98, 149] on input "sao" at bounding box center [440, 139] width 772 height 20
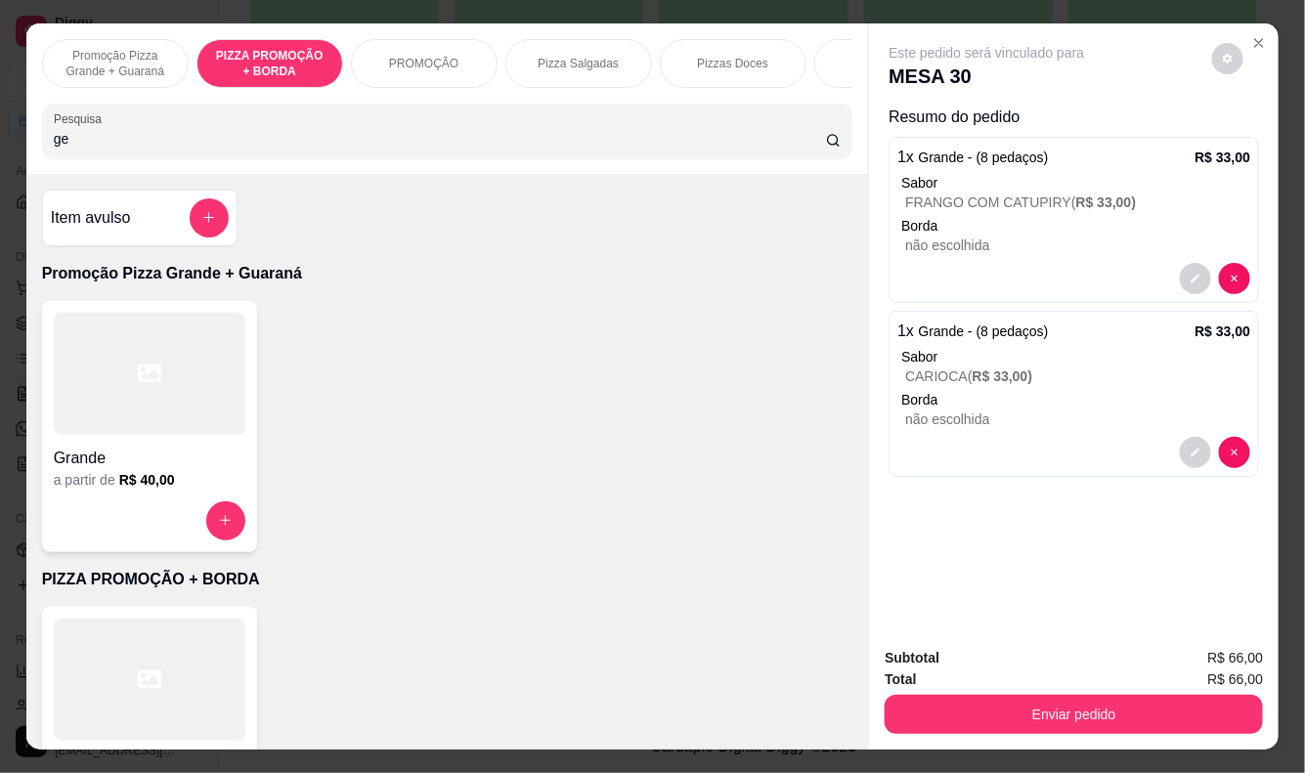
type input "ger"
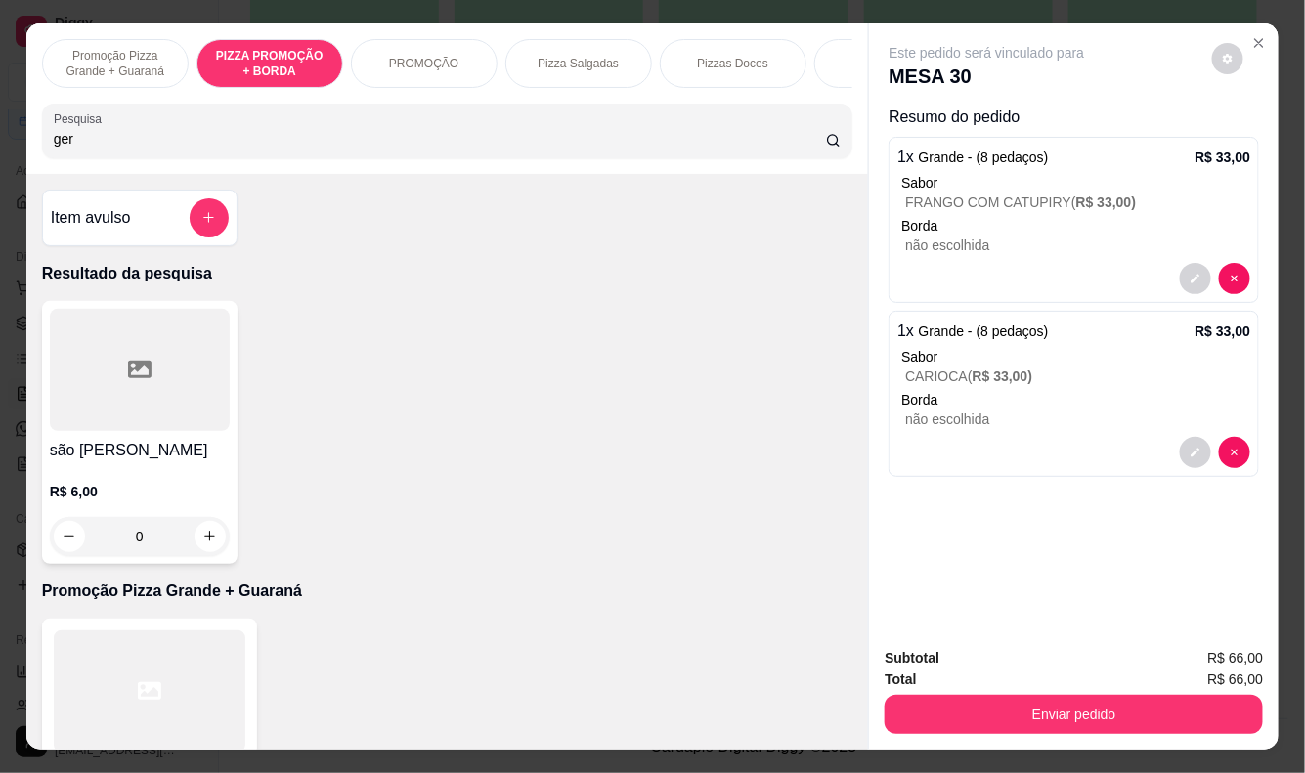
click at [105, 148] on input "ger" at bounding box center [440, 139] width 772 height 20
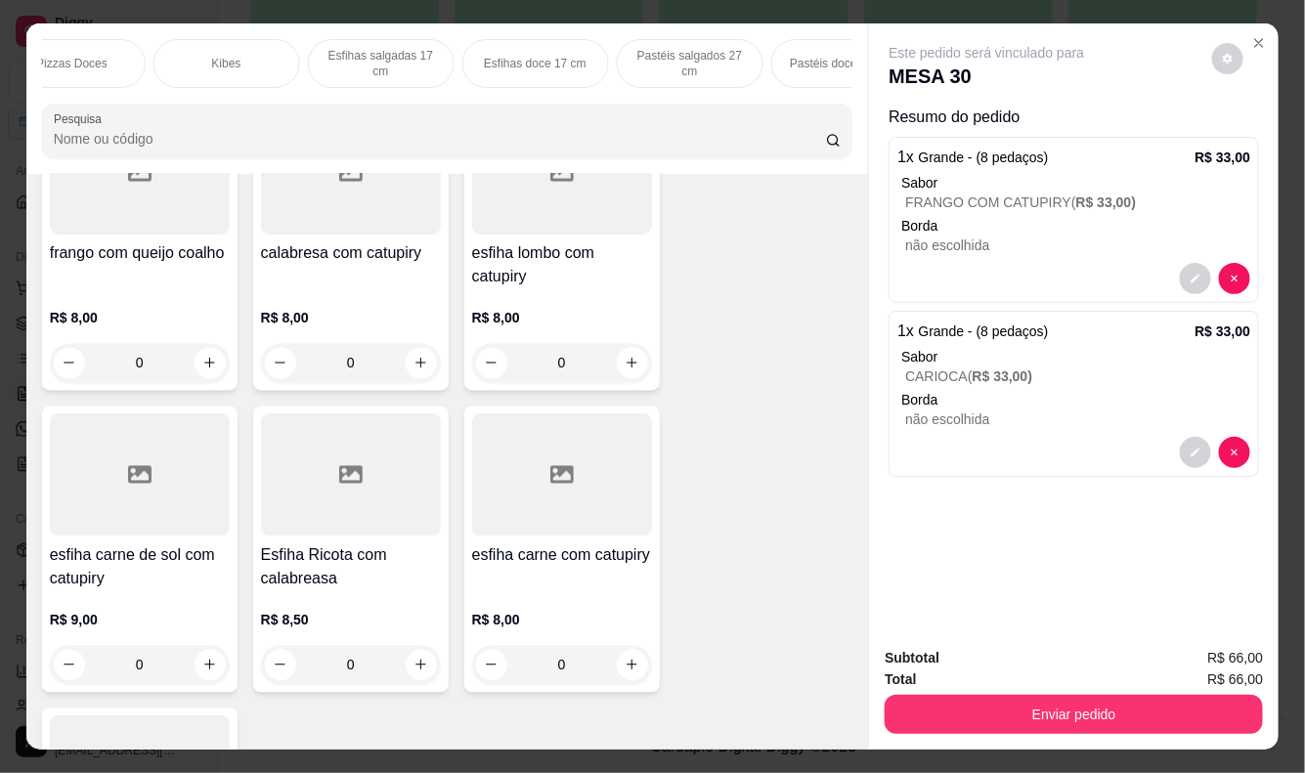
scroll to position [0, 782]
click at [554, 57] on p "Pastéis salgados 27 cm" at bounding box center [568, 63] width 113 height 31
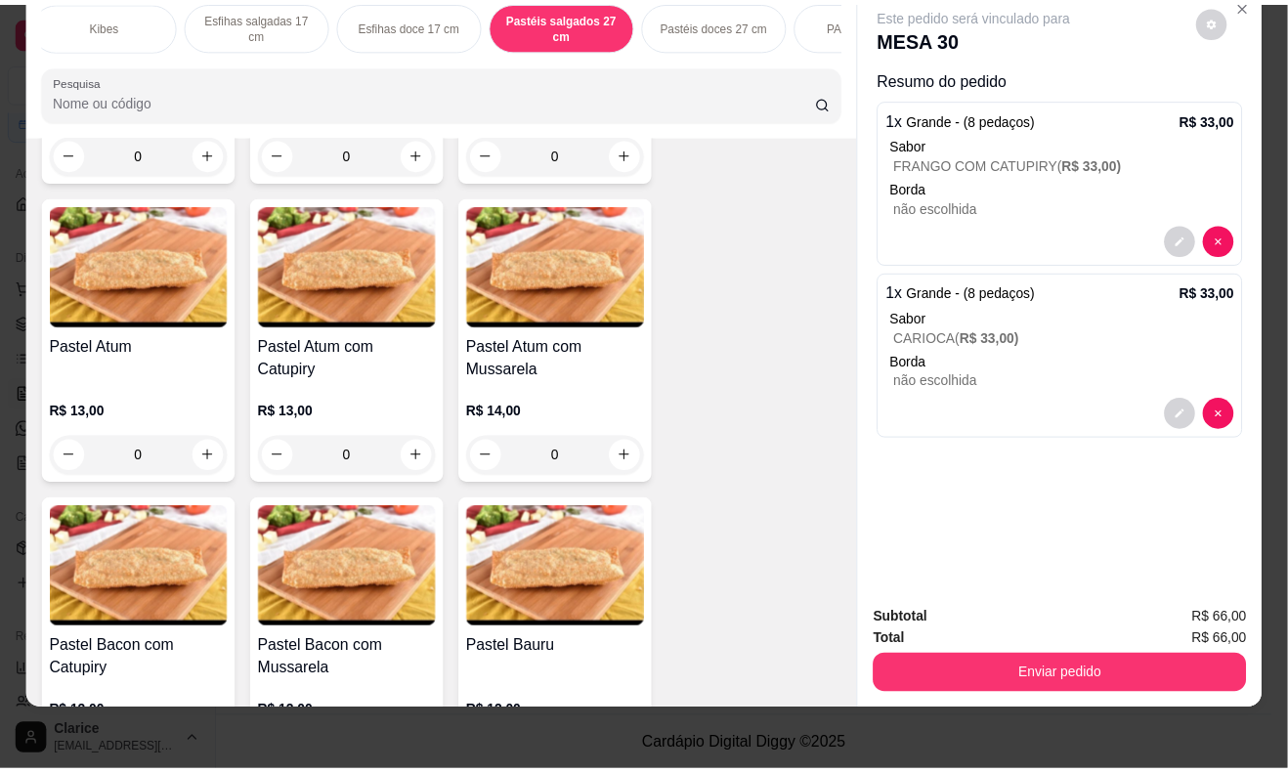
scroll to position [8528, 0]
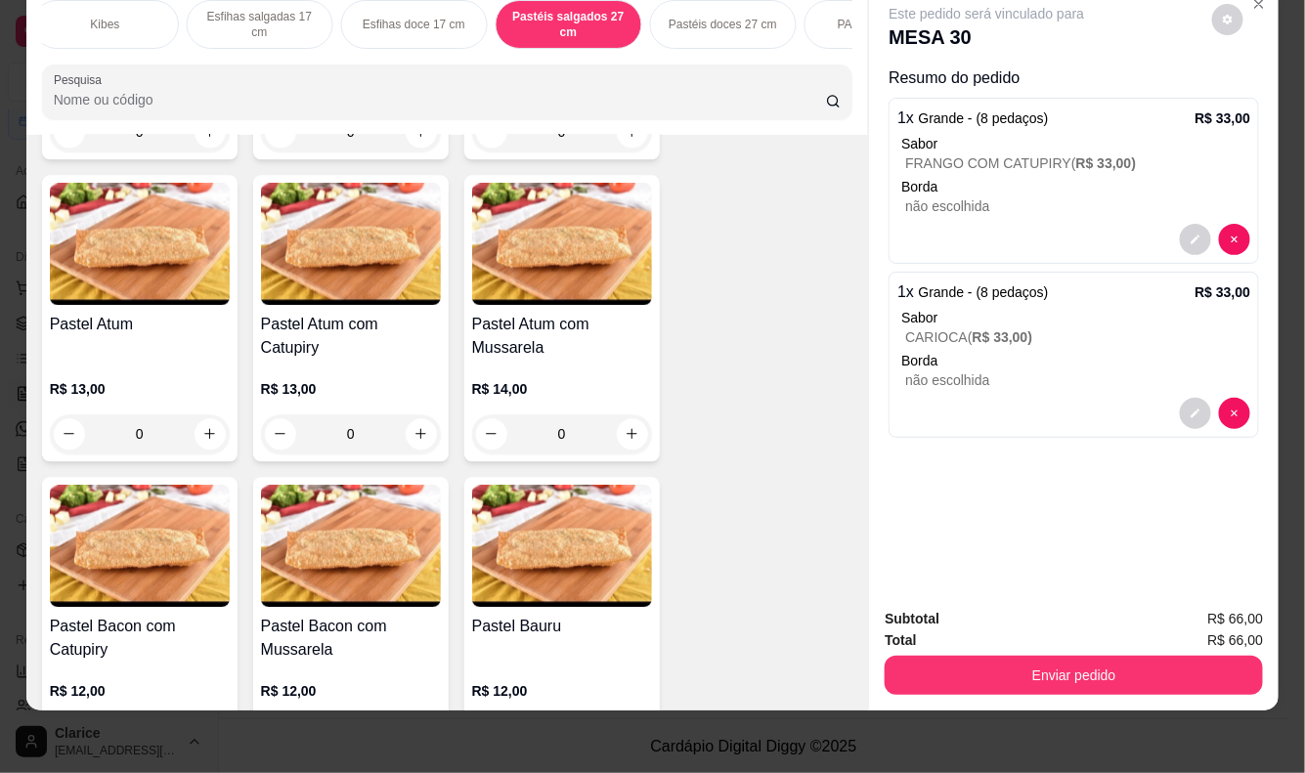
click at [510, 313] on h4 "Pastel Atum com Mussarela" at bounding box center [562, 336] width 180 height 47
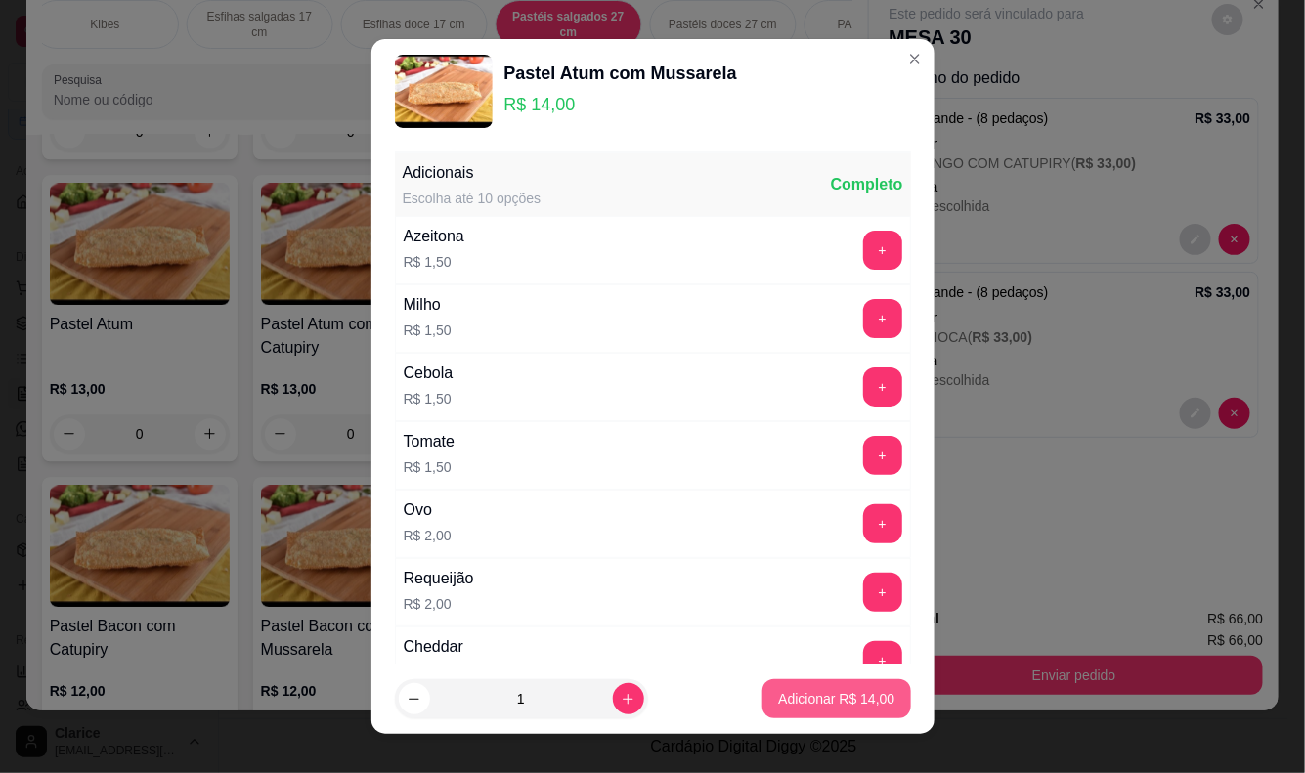
click at [763, 680] on button "Adicionar R$ 14,00" at bounding box center [836, 698] width 148 height 39
type input "1"
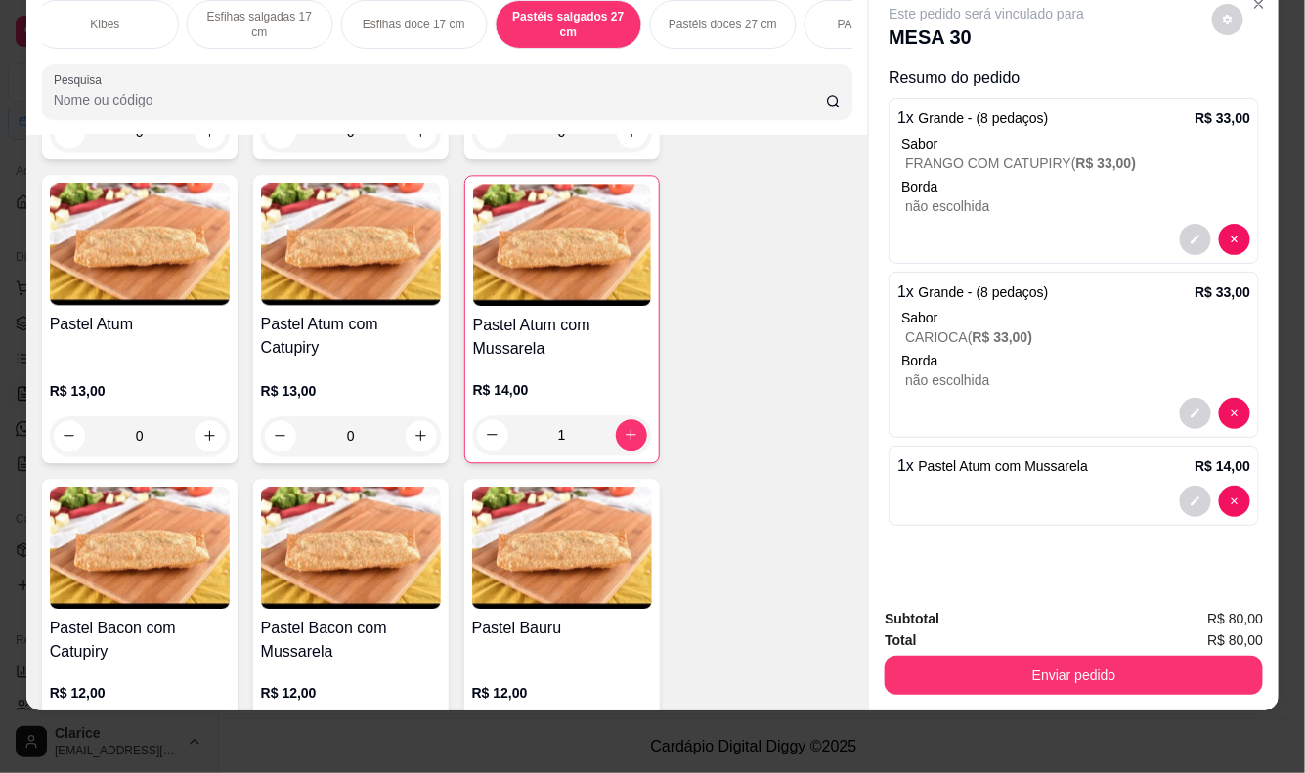
click at [982, 632] on div "Total R$ 80,00" at bounding box center [1074, 640] width 378 height 22
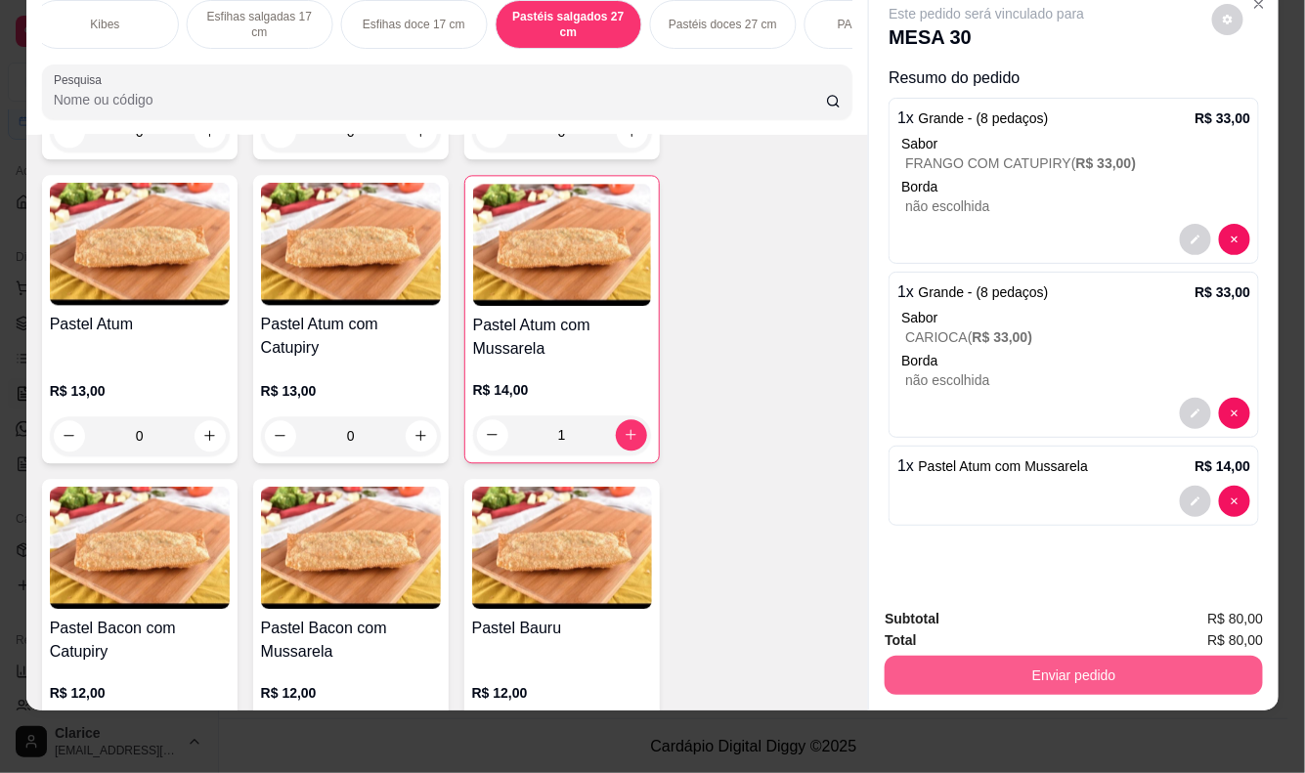
click at [982, 663] on button "Enviar pedido" at bounding box center [1074, 675] width 378 height 39
click at [984, 656] on button "Enviar pedido" at bounding box center [1074, 675] width 378 height 39
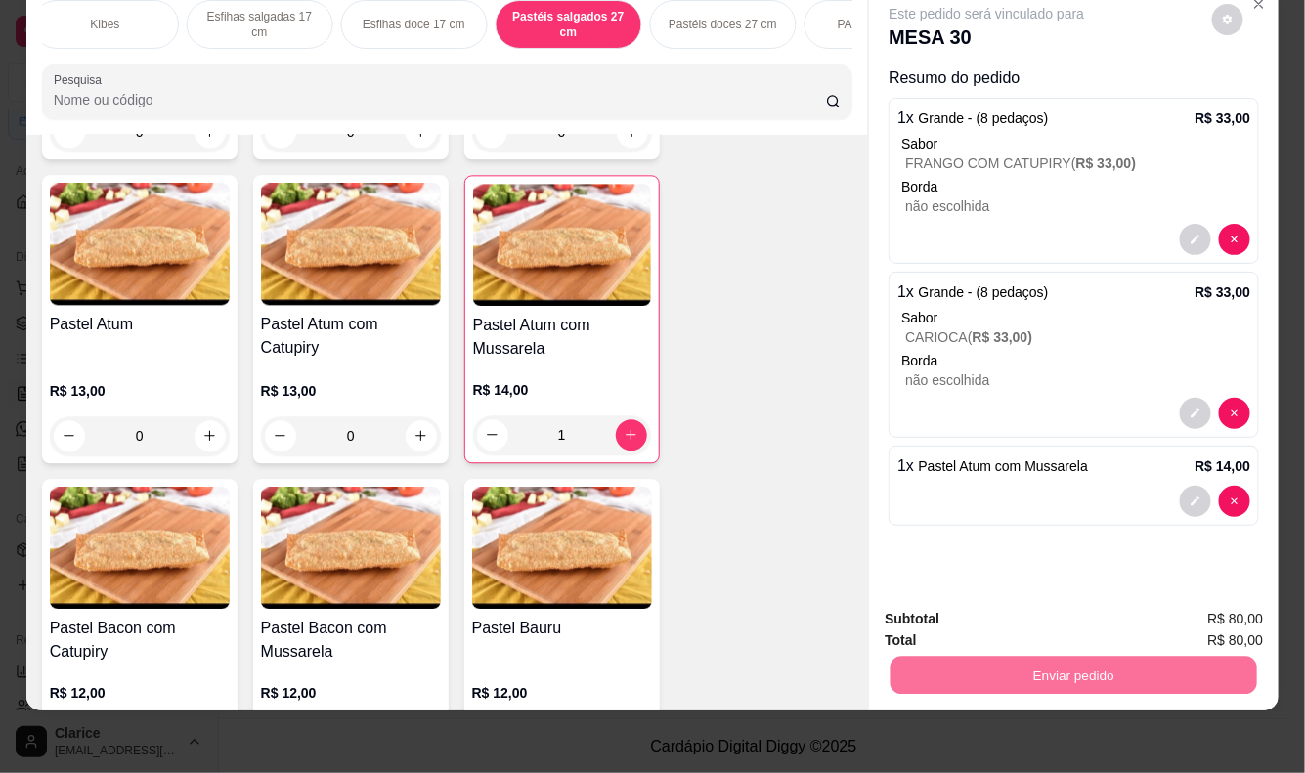
click at [1200, 603] on button "Enviar pedido" at bounding box center [1212, 611] width 110 height 37
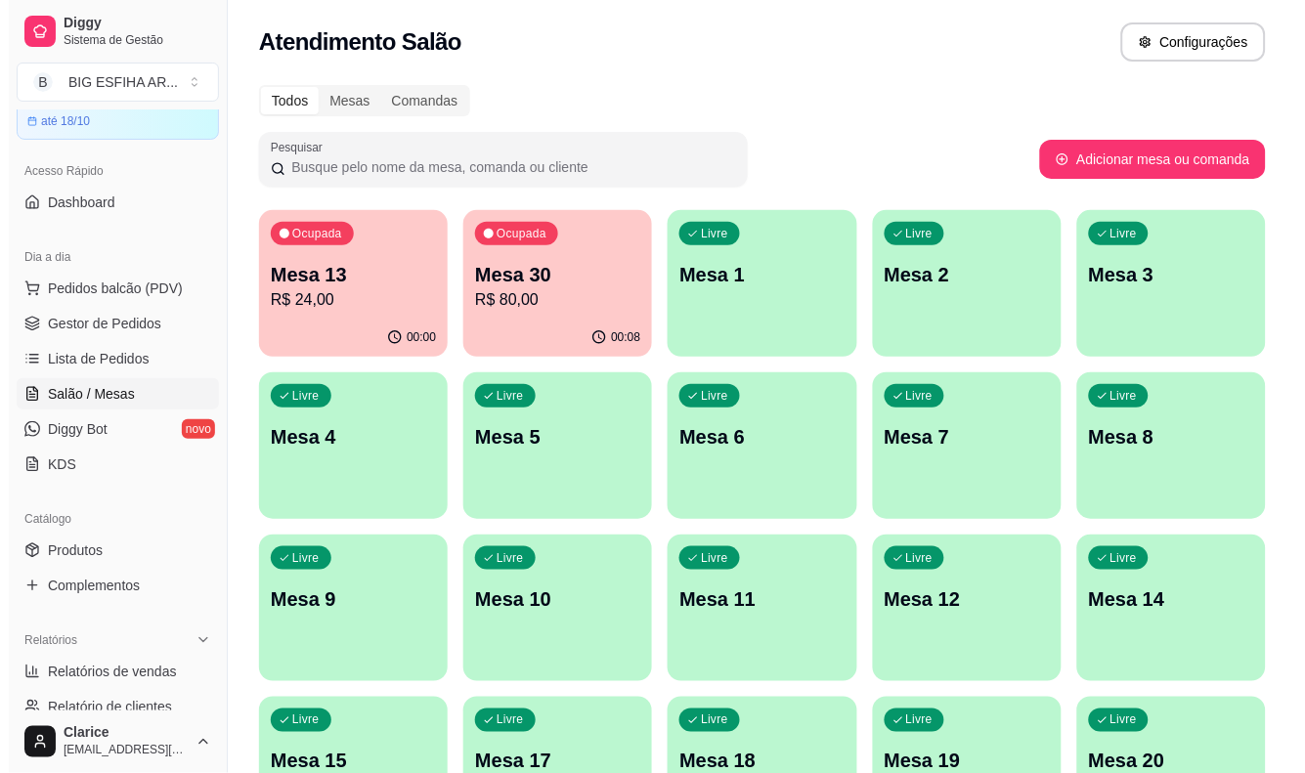
scroll to position [0, 0]
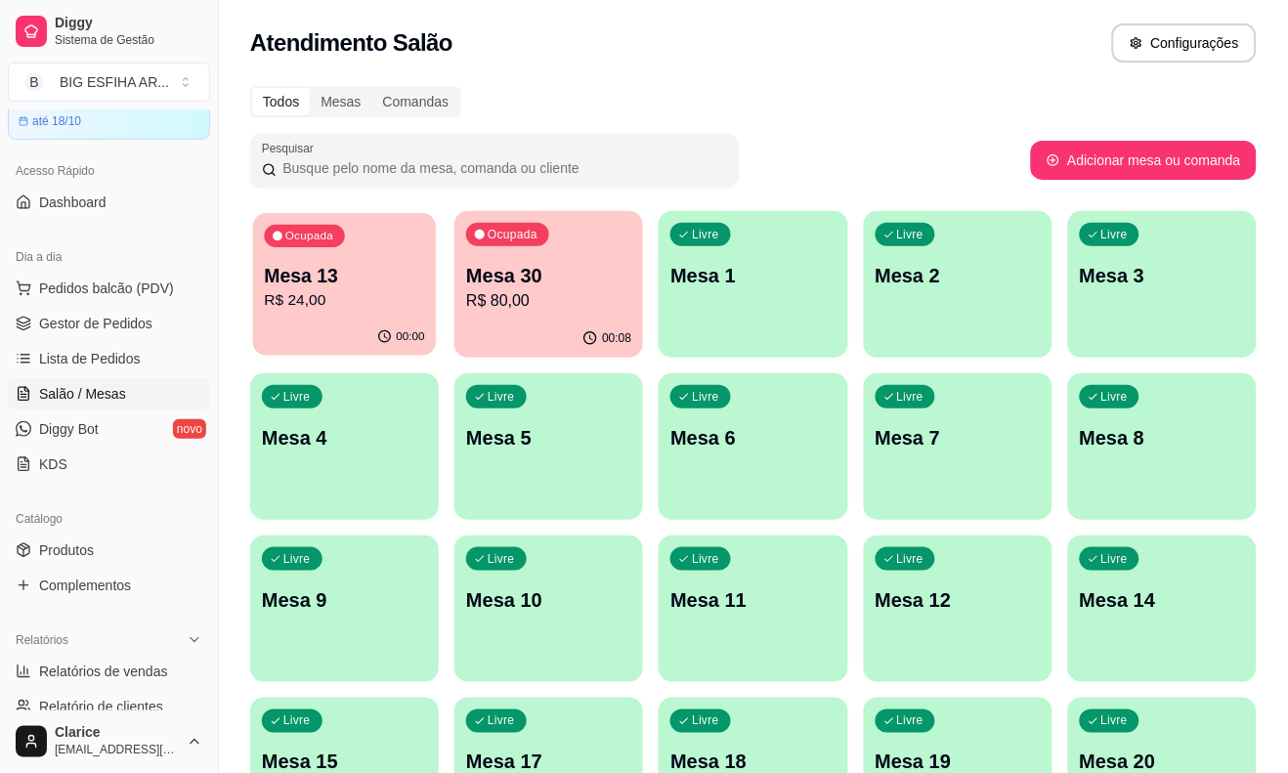
click at [276, 267] on p "Mesa 13" at bounding box center [345, 276] width 160 height 26
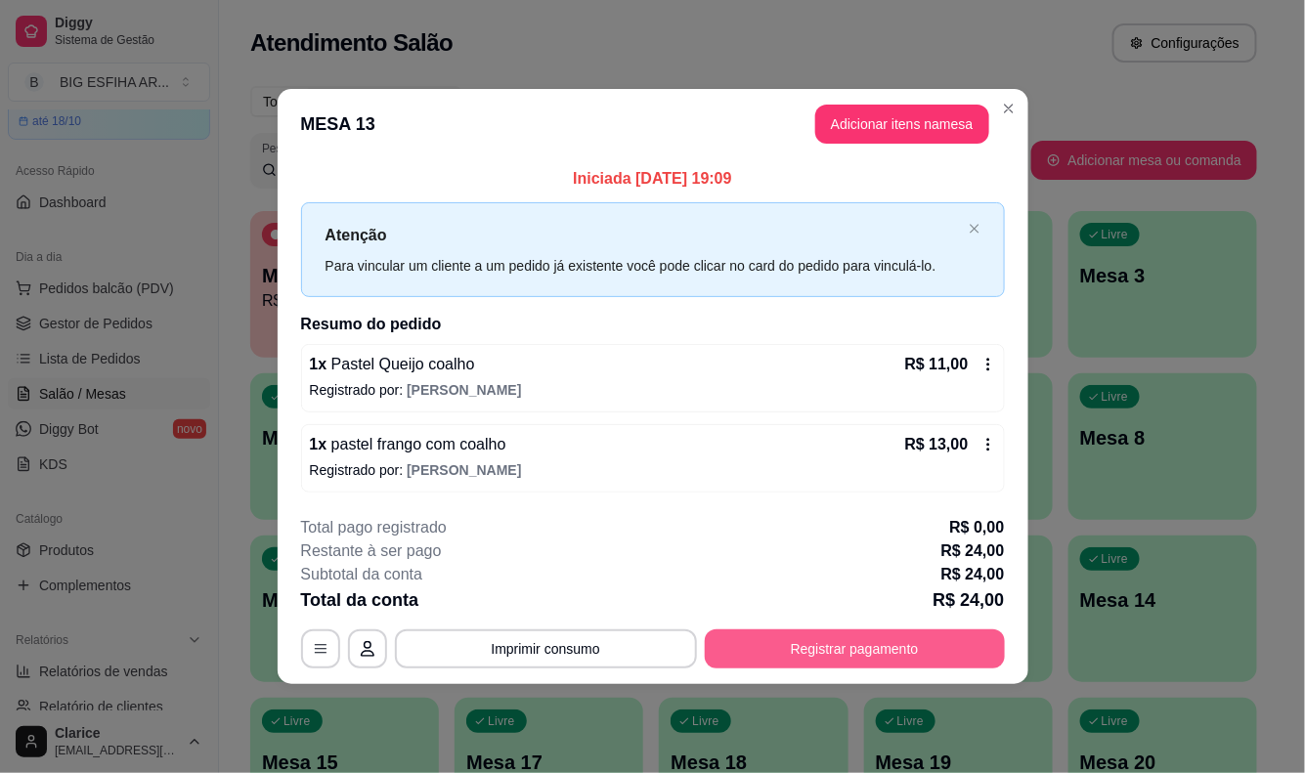
click at [829, 651] on button "Registrar pagamento" at bounding box center [855, 648] width 300 height 39
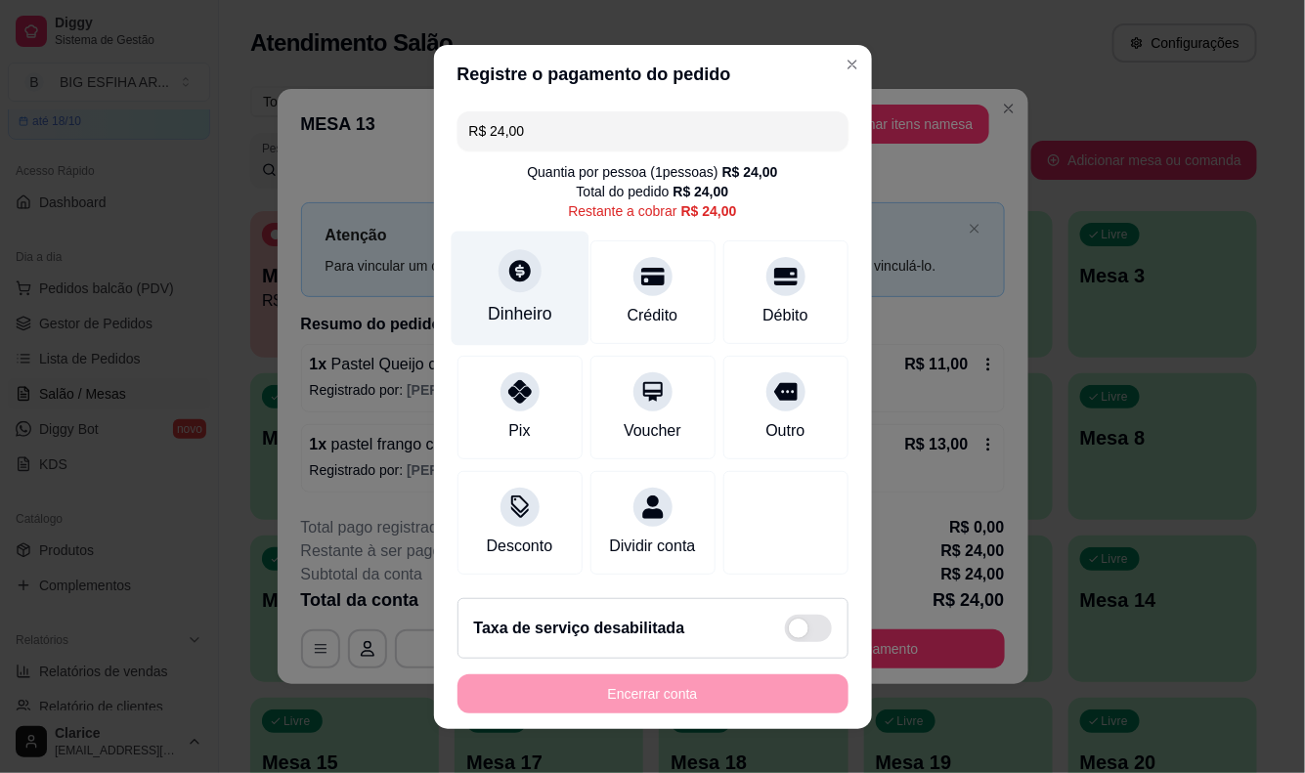
click at [518, 303] on div "Dinheiro" at bounding box center [520, 313] width 65 height 25
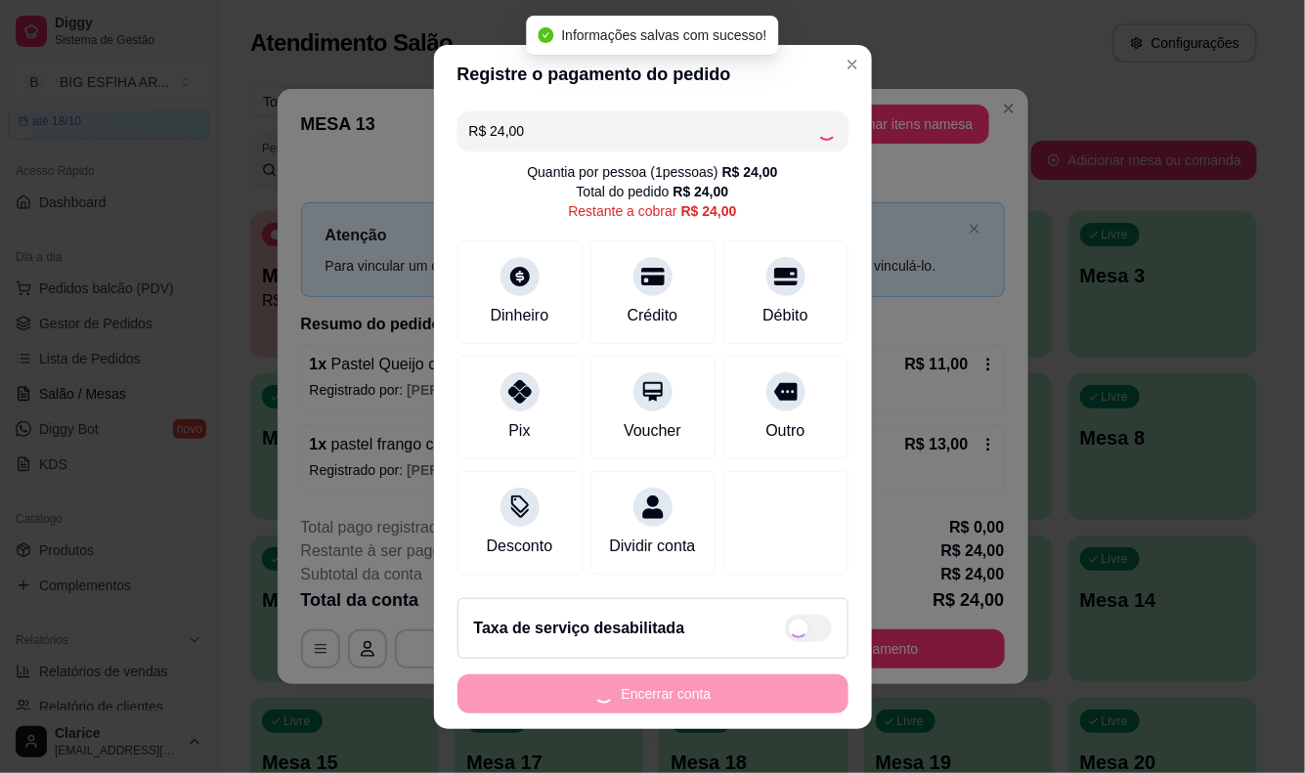
type input "R$ 0,00"
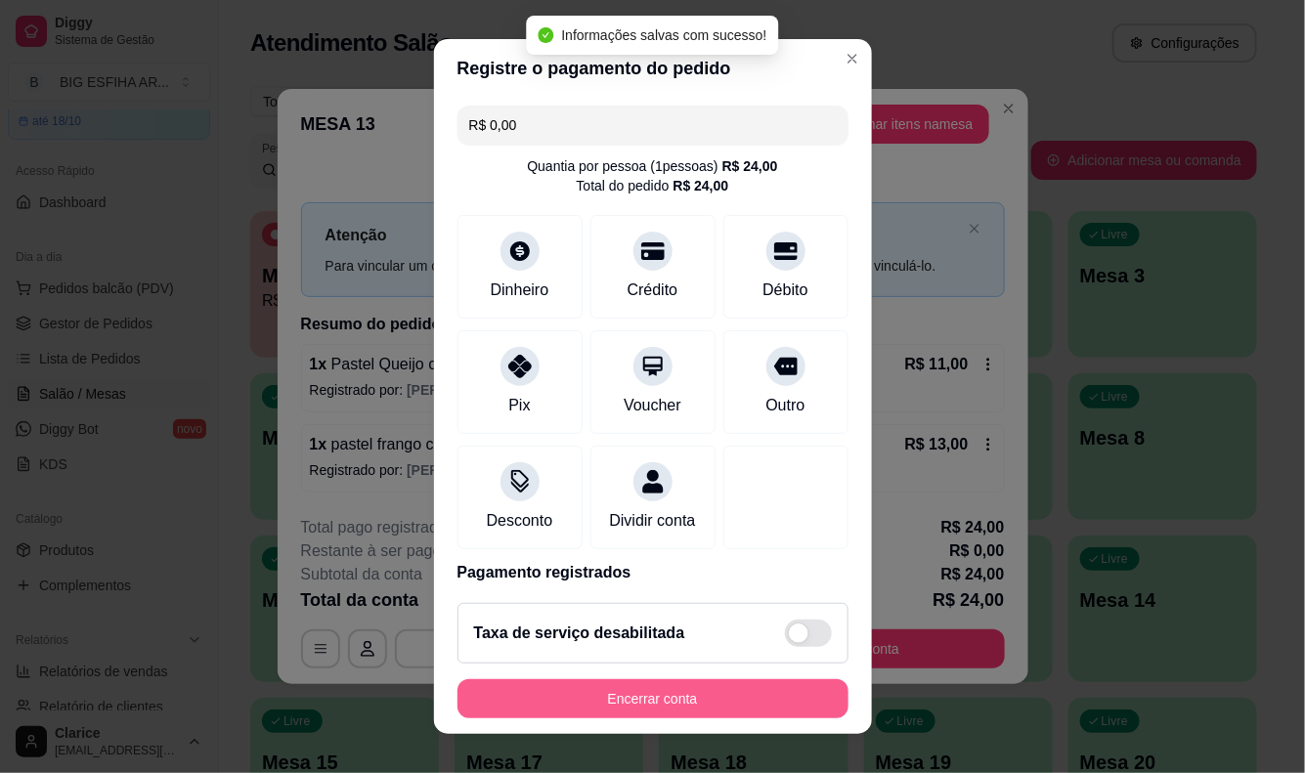
click at [710, 700] on button "Encerrar conta" at bounding box center [652, 698] width 391 height 39
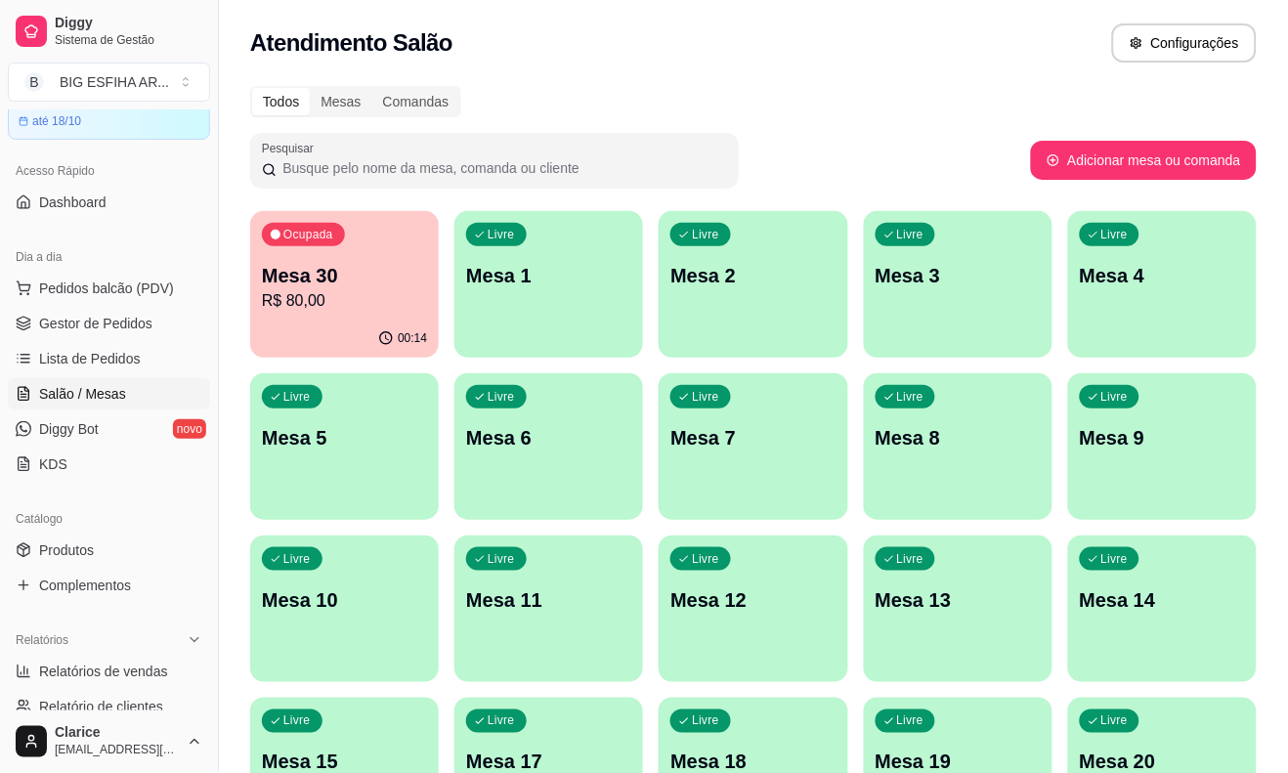
click at [323, 266] on p "Mesa 30" at bounding box center [344, 275] width 165 height 27
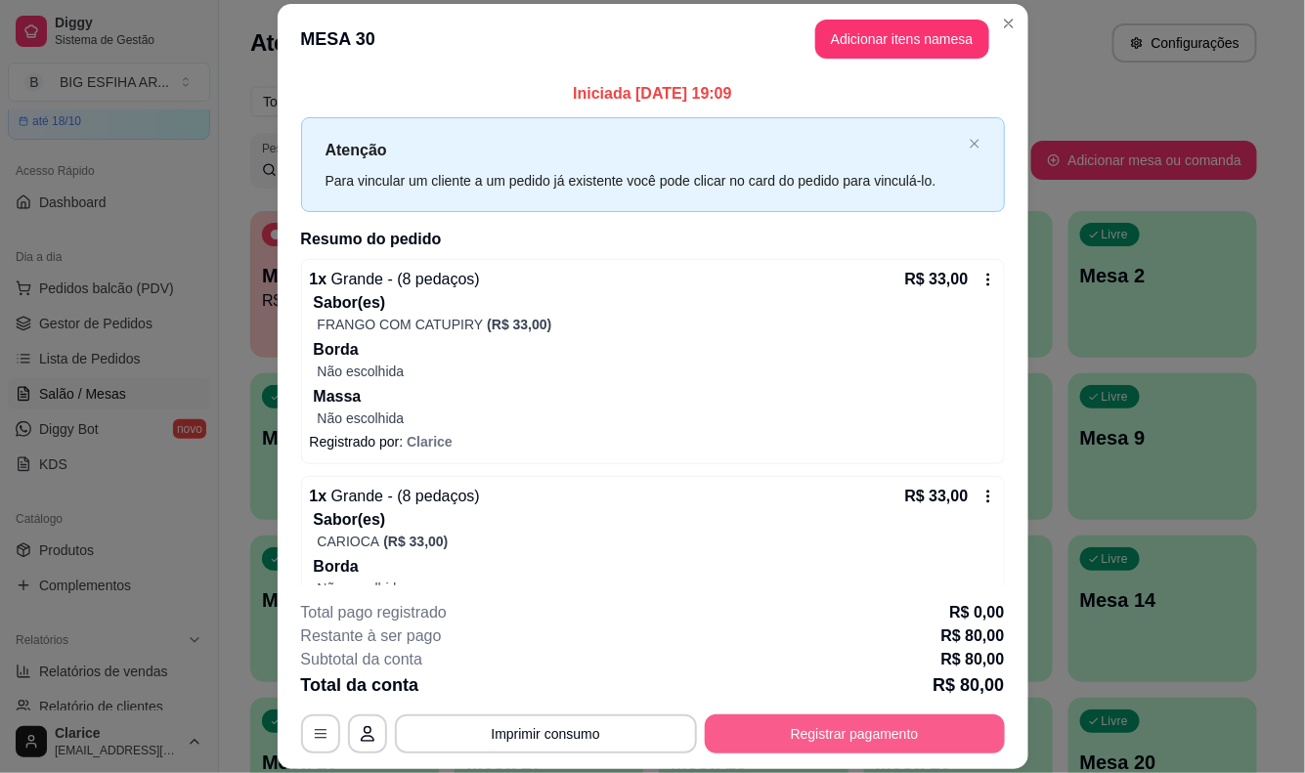
click at [851, 741] on button "Registrar pagamento" at bounding box center [855, 734] width 300 height 39
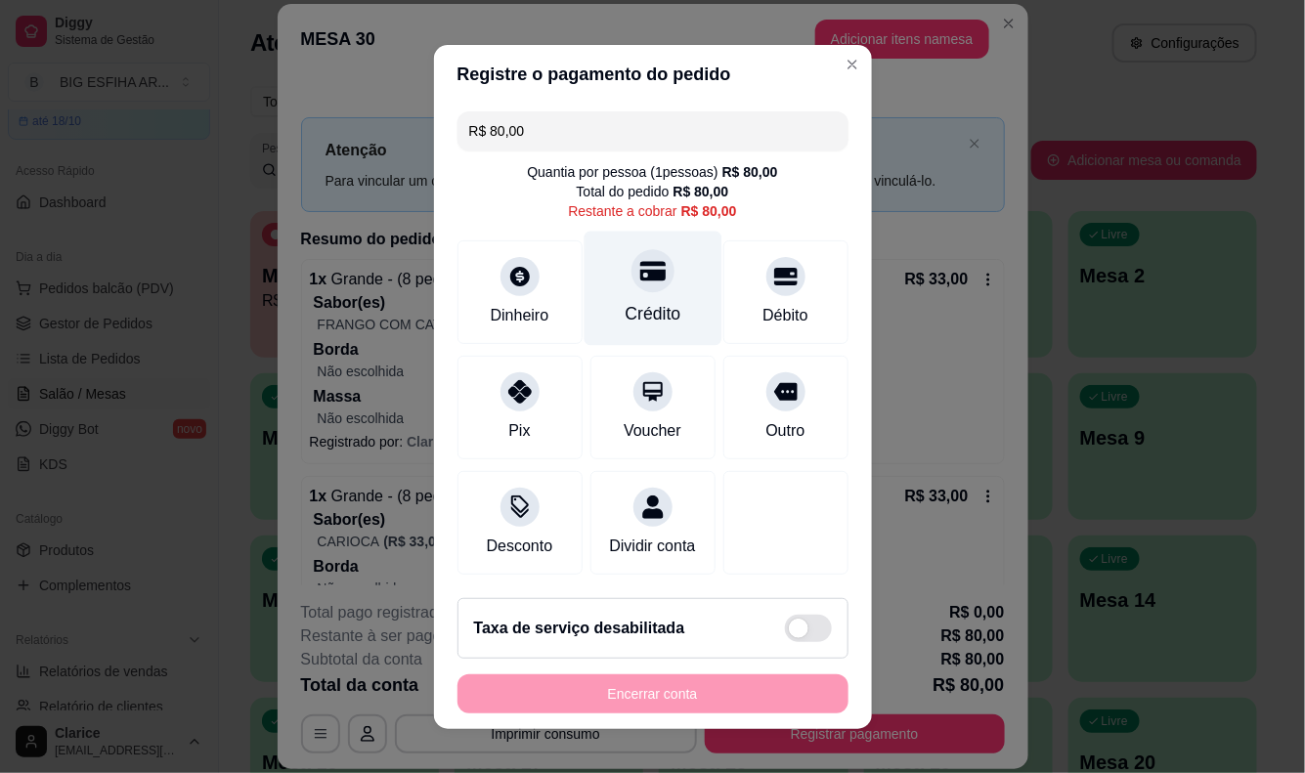
click at [584, 297] on div "Crédito" at bounding box center [653, 288] width 138 height 114
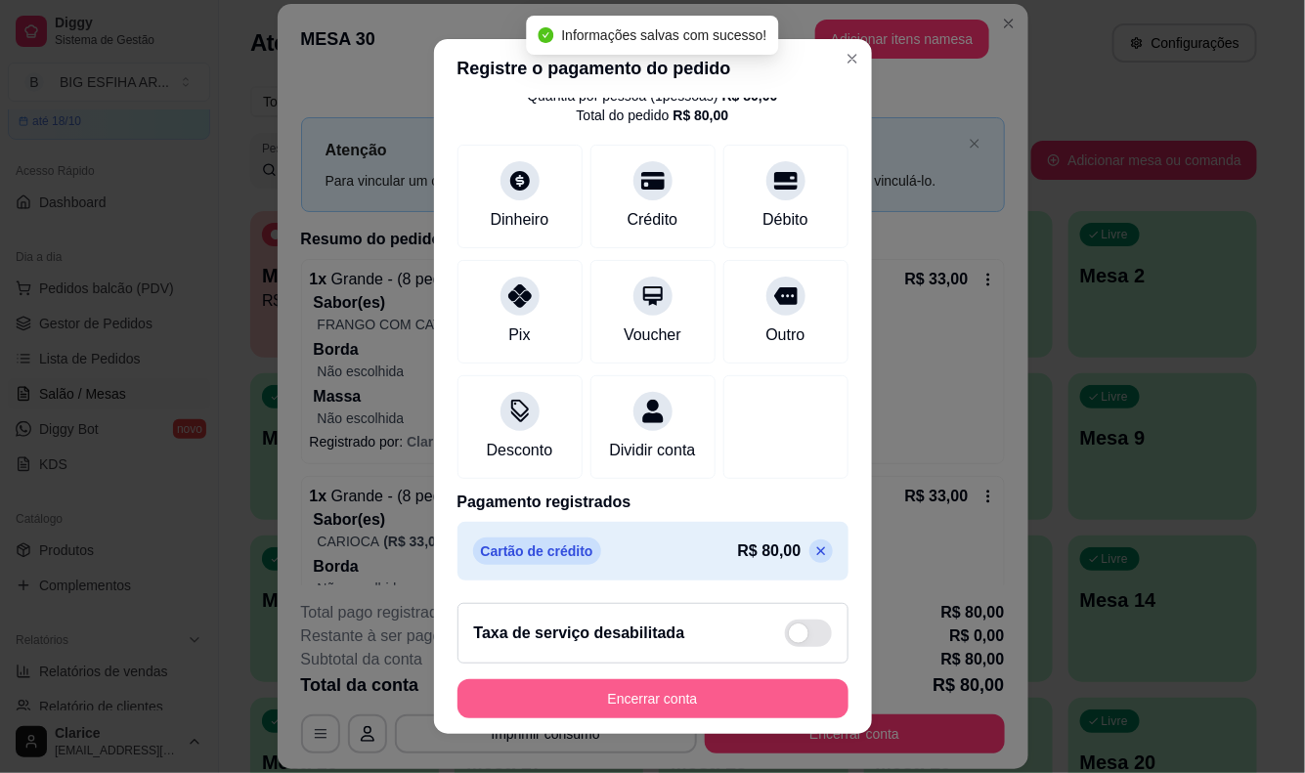
scroll to position [23, 0]
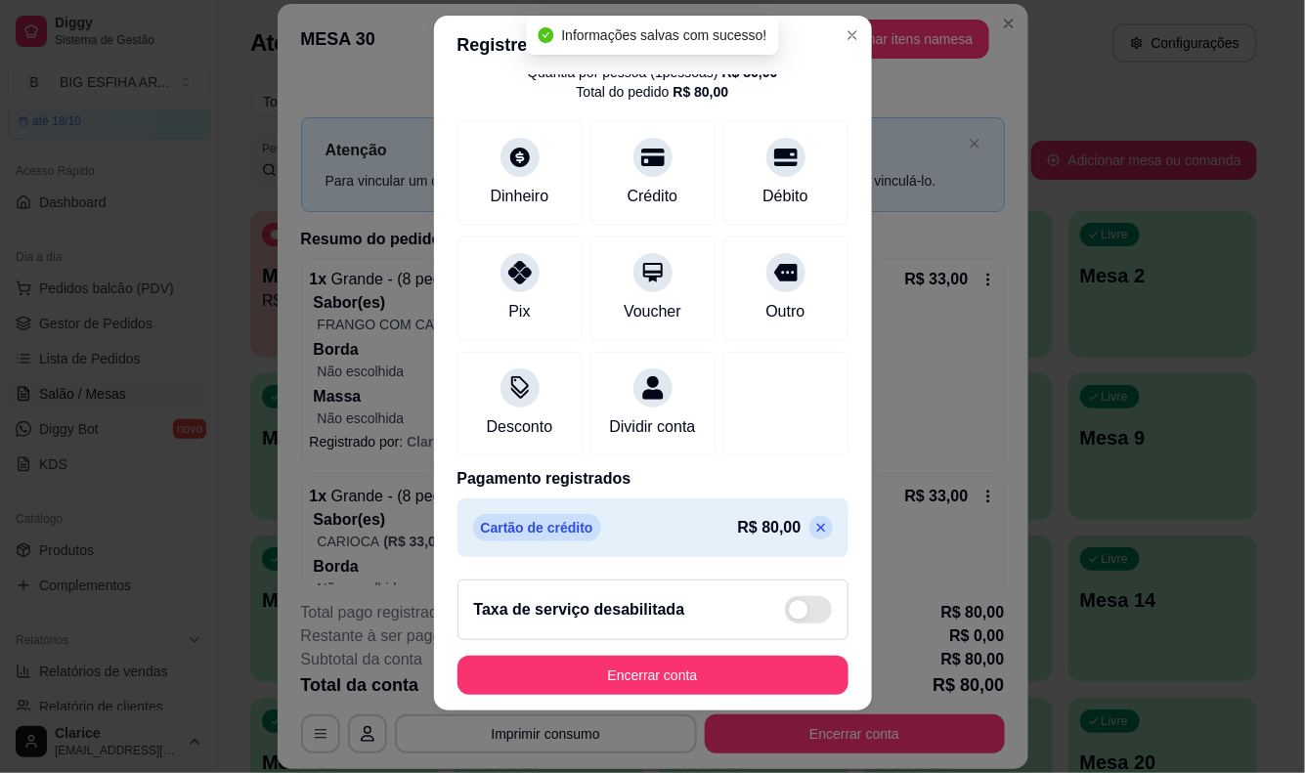
click at [816, 524] on icon at bounding box center [820, 527] width 9 height 9
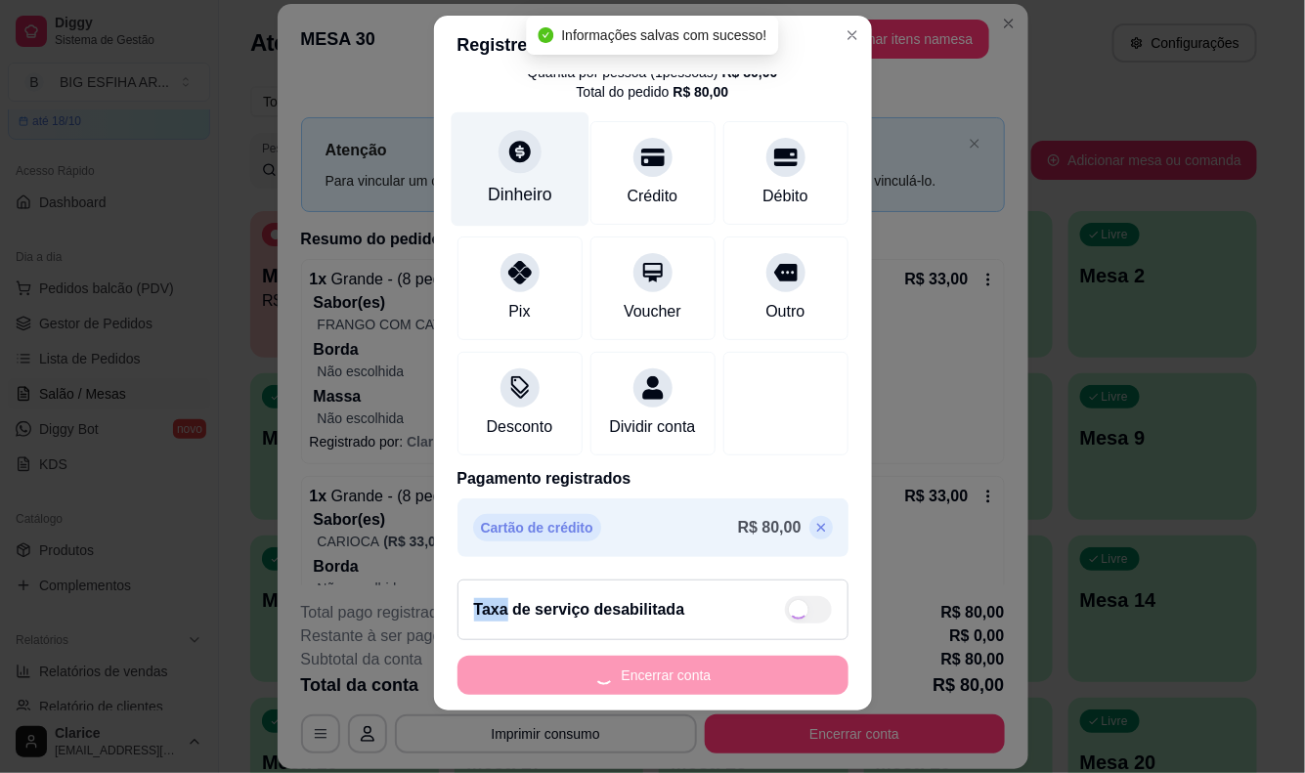
scroll to position [3, 0]
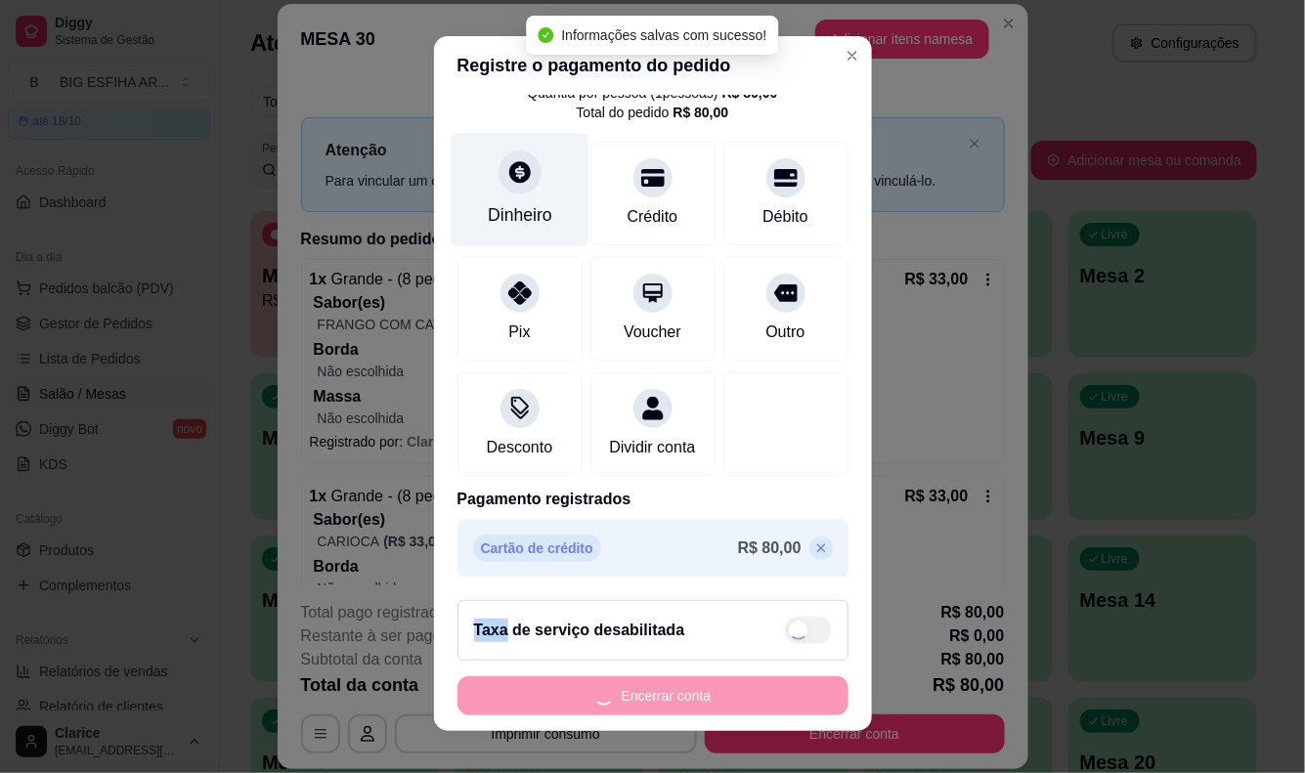
type input "R$ 80,00"
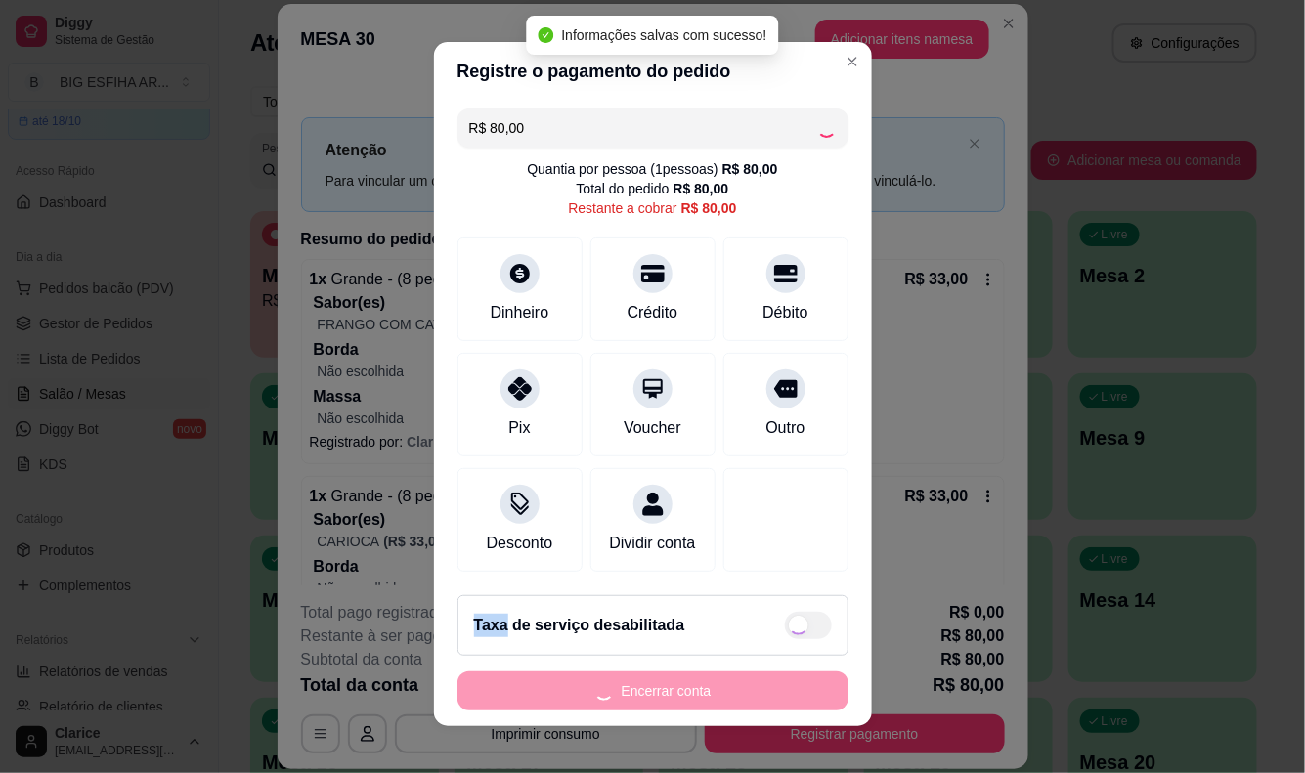
scroll to position [12, 0]
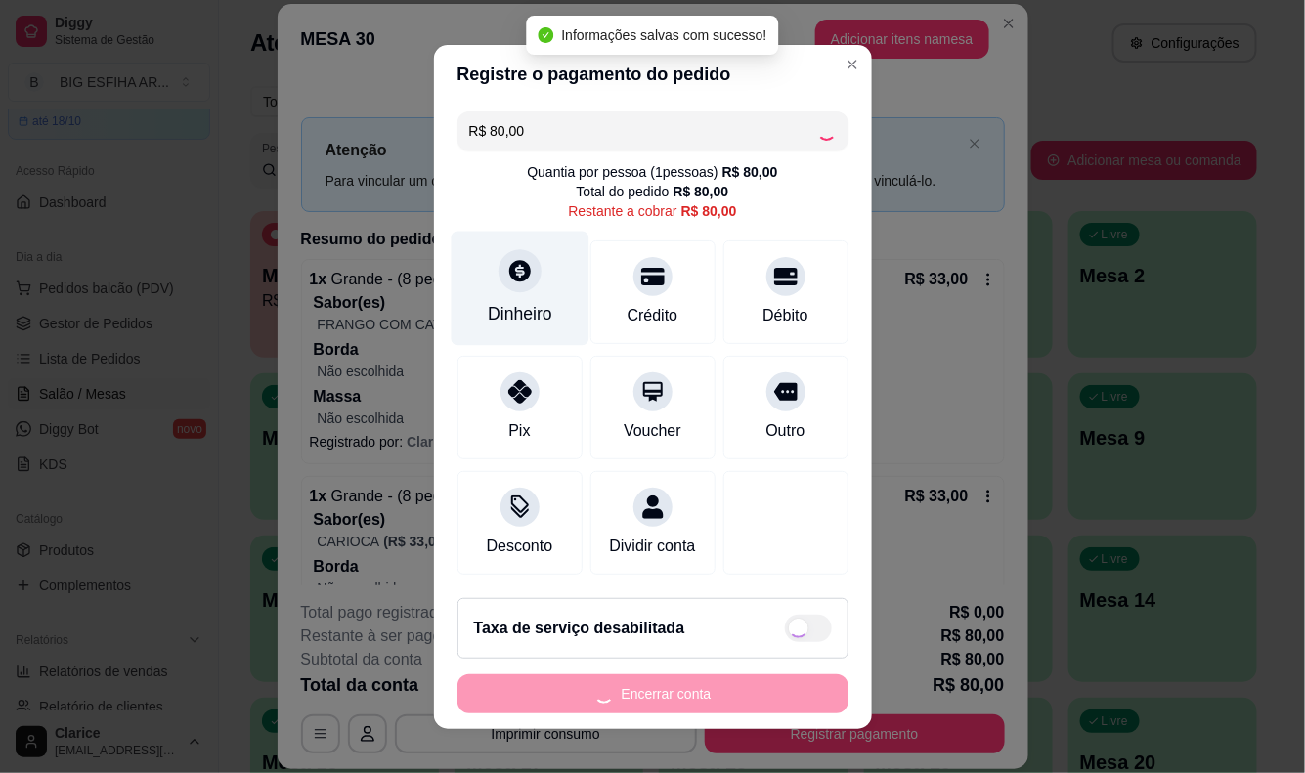
click at [514, 301] on div "Dinheiro" at bounding box center [520, 313] width 65 height 25
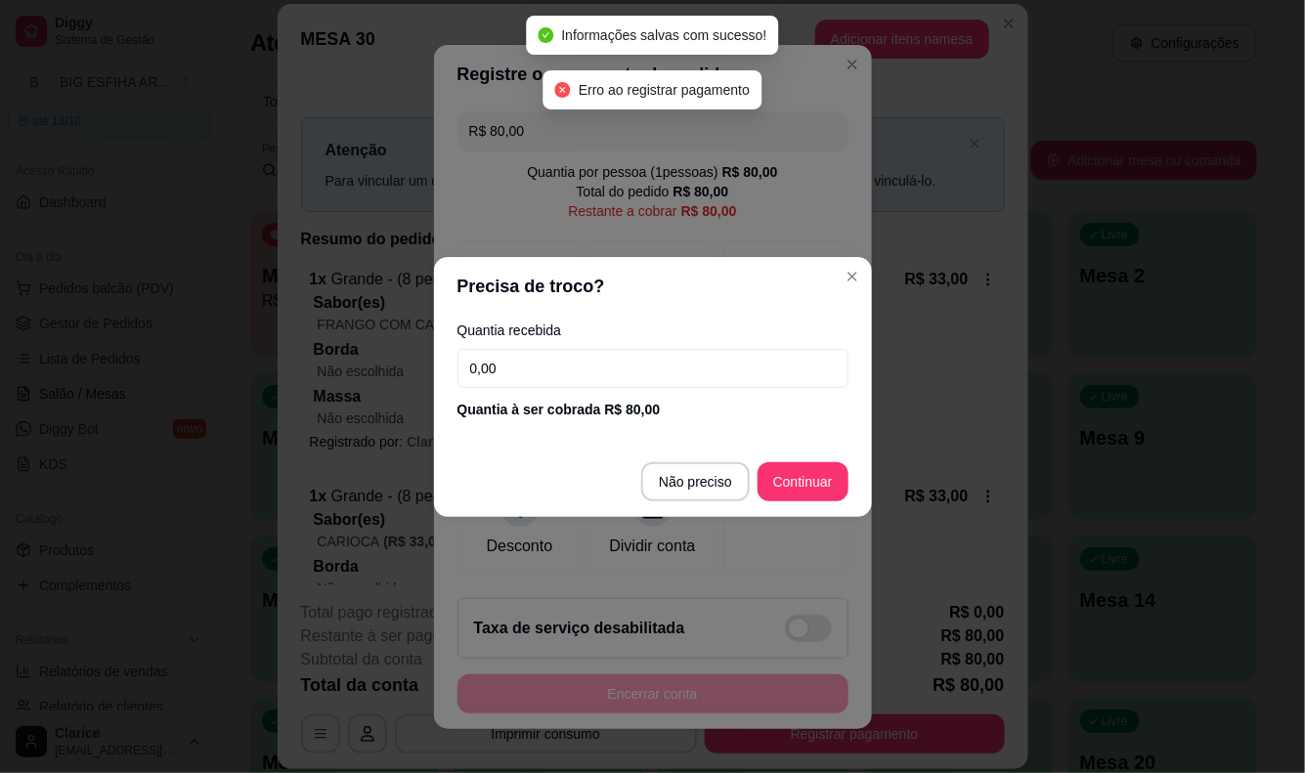
click at [623, 353] on input "0,00" at bounding box center [652, 368] width 391 height 39
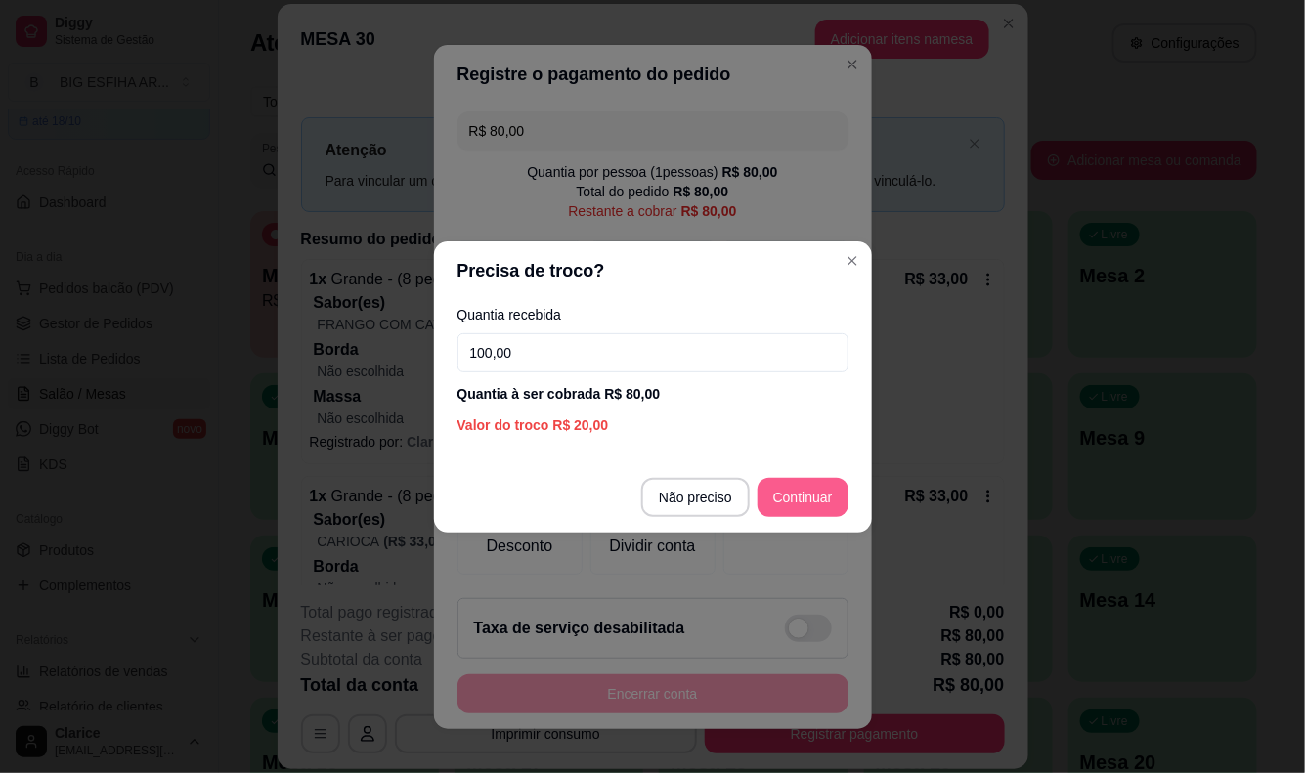
type input "100,00"
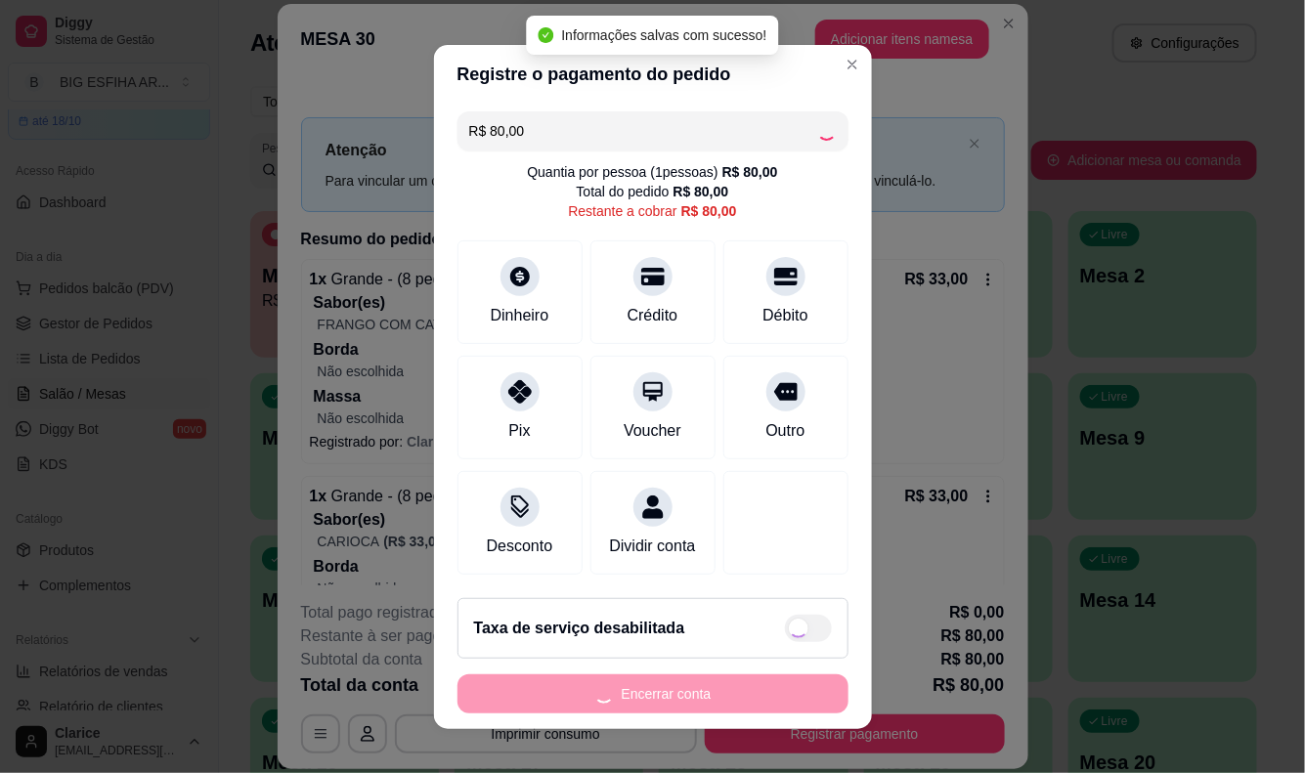
type input "R$ 0,00"
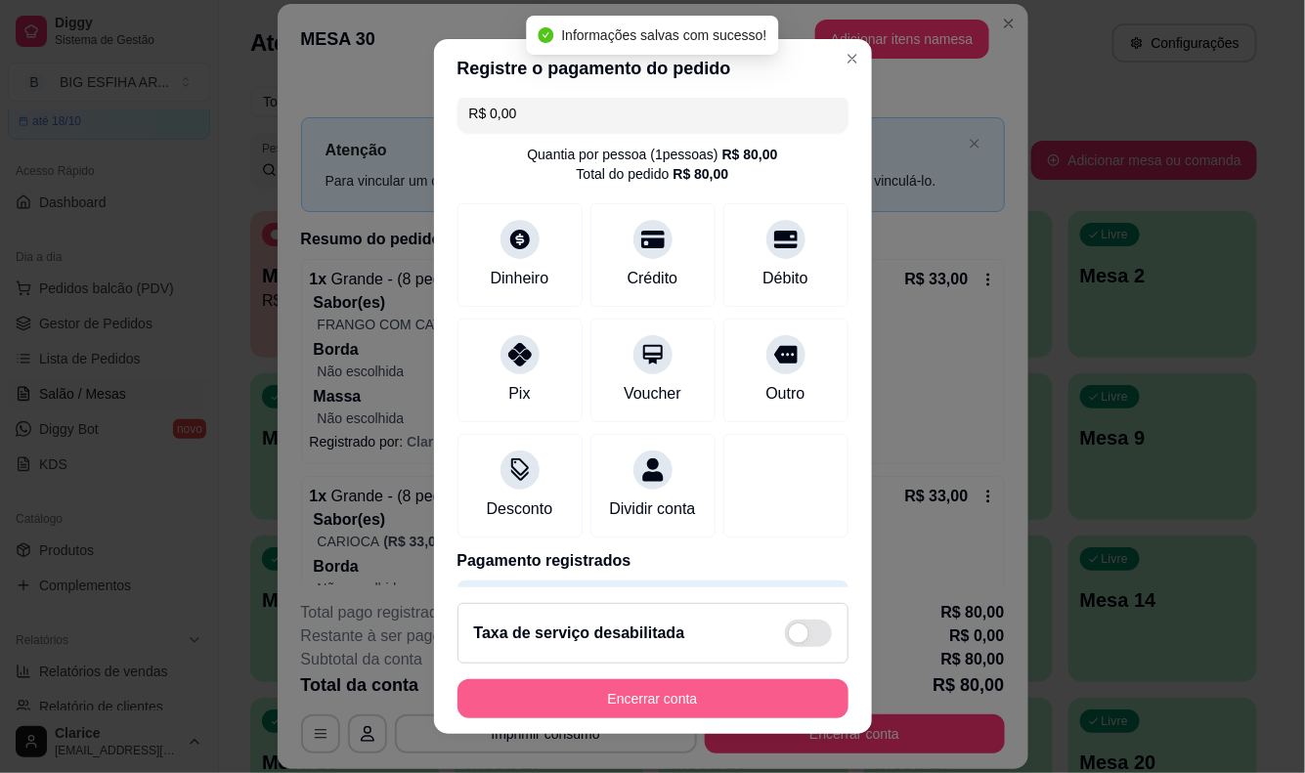
scroll to position [94, 0]
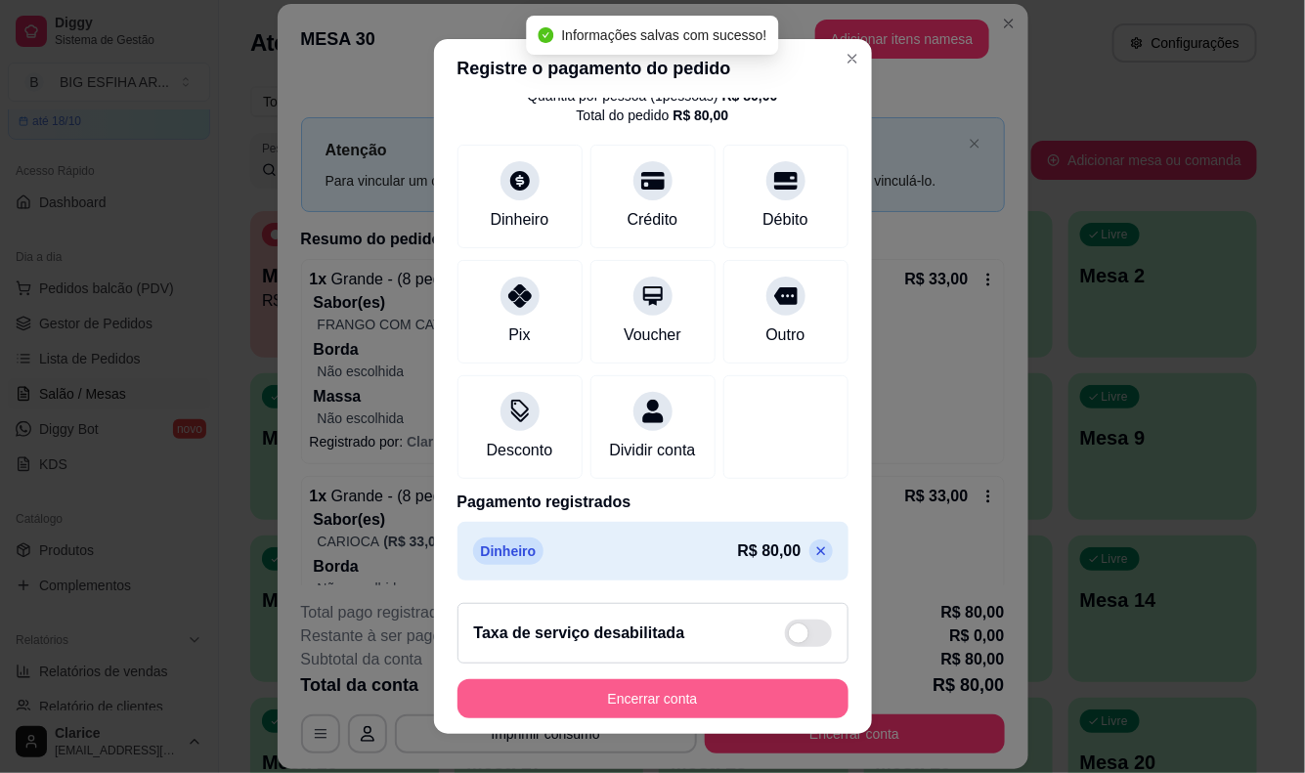
click at [753, 699] on button "Encerrar conta" at bounding box center [652, 698] width 391 height 39
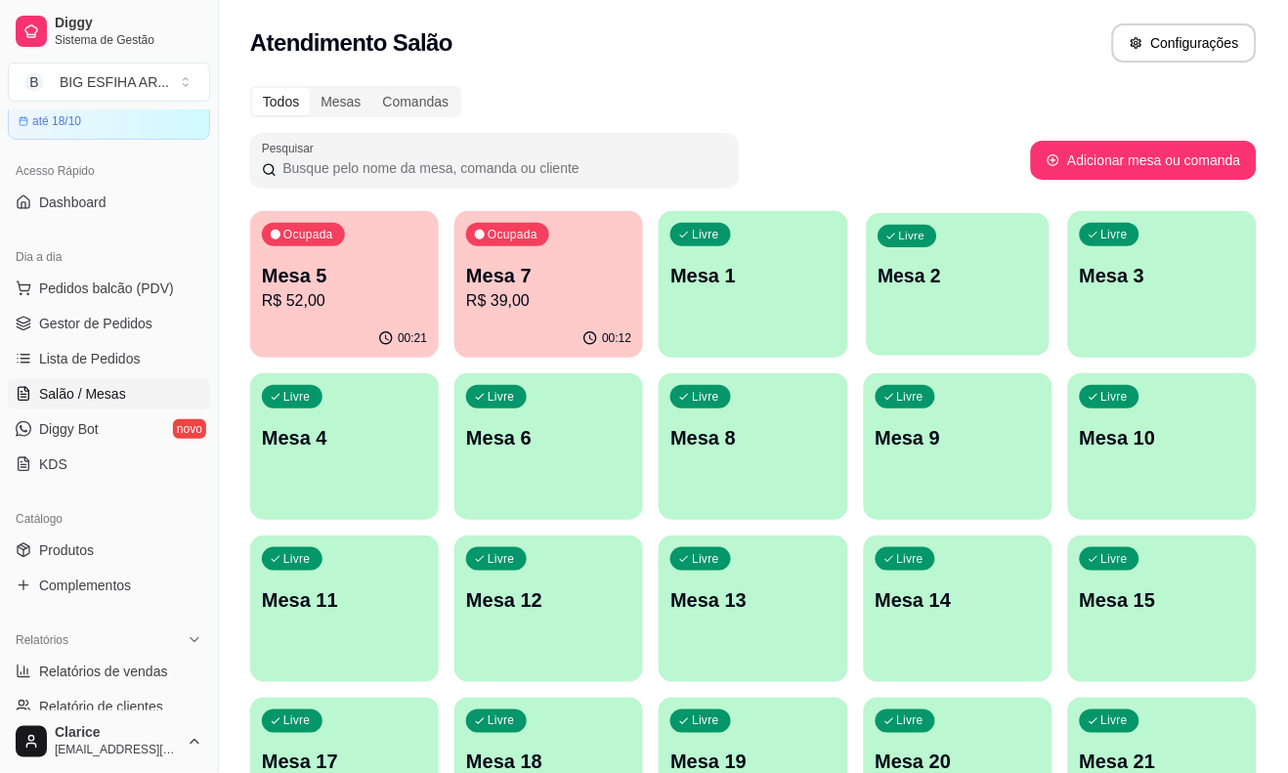
click at [961, 282] on p "Mesa 2" at bounding box center [958, 276] width 160 height 26
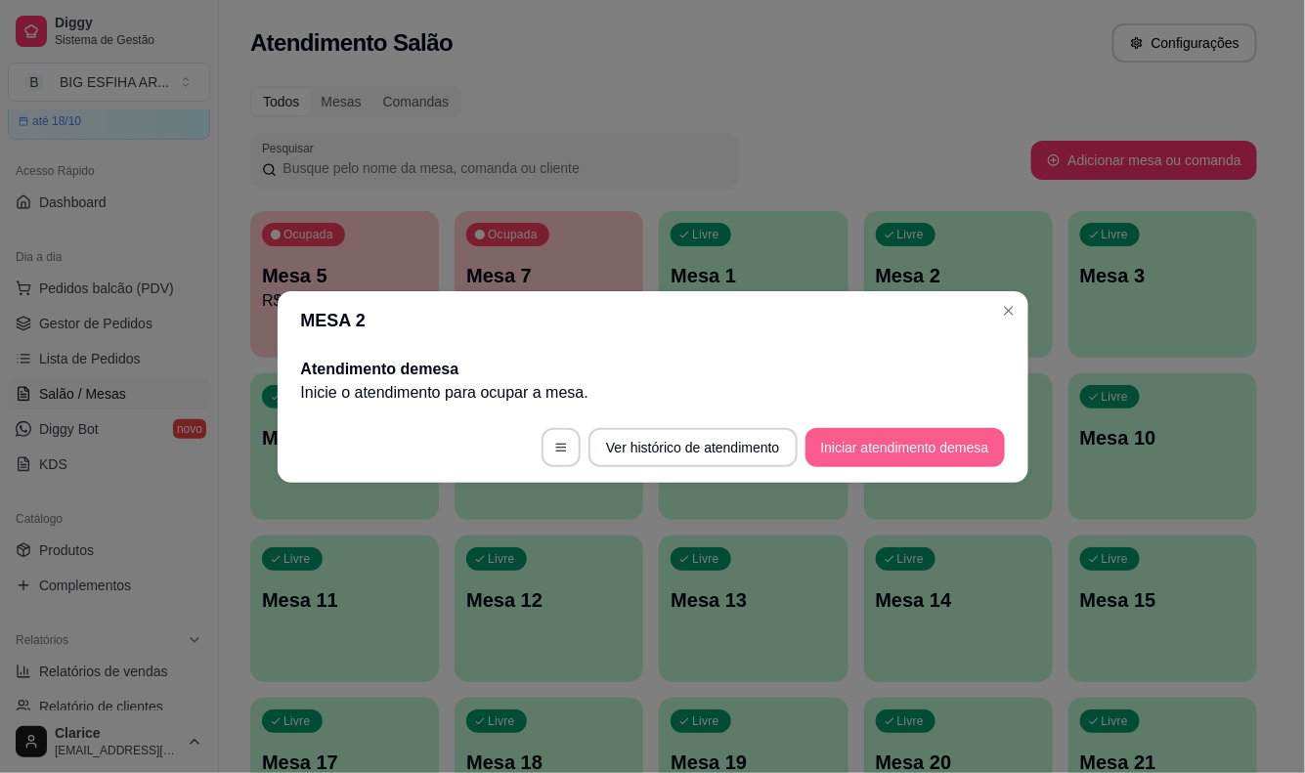
click at [911, 453] on button "Iniciar atendimento de mesa" at bounding box center [904, 447] width 199 height 39
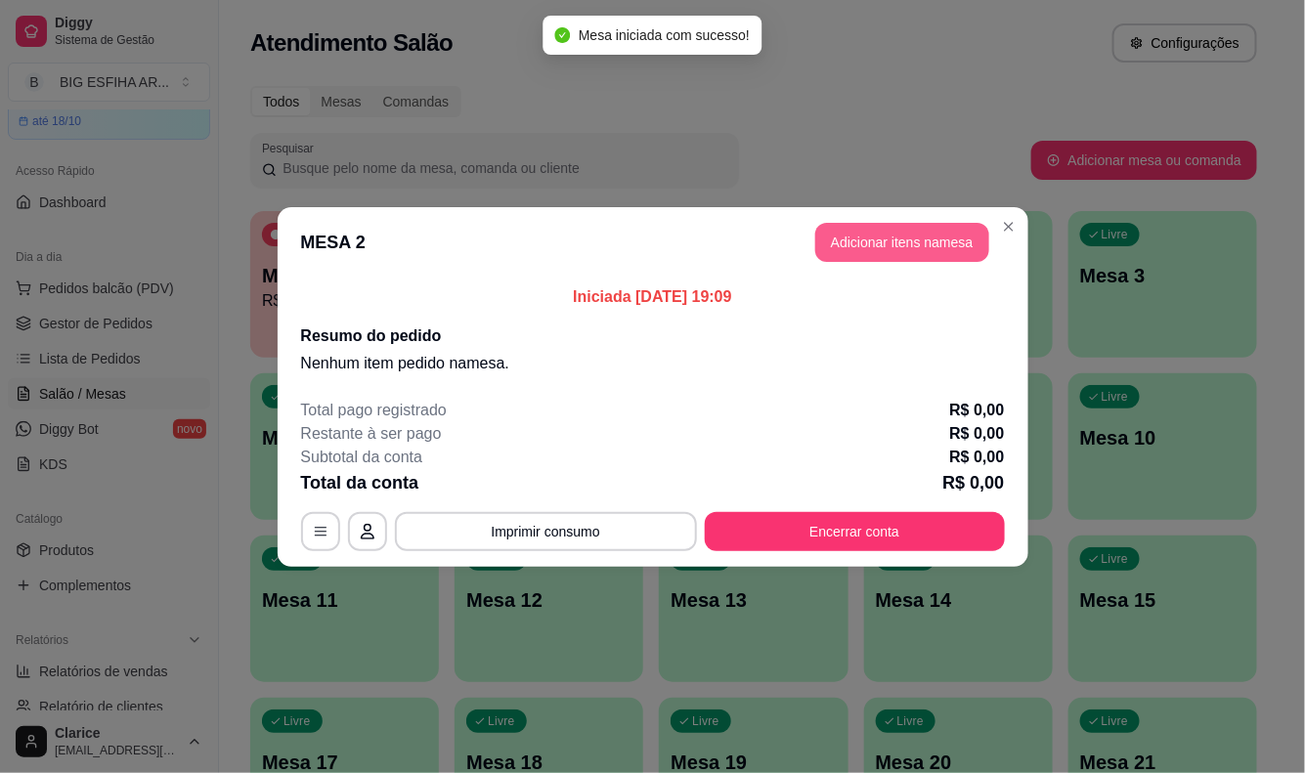
click at [851, 250] on button "Adicionar itens na mesa" at bounding box center [902, 242] width 174 height 39
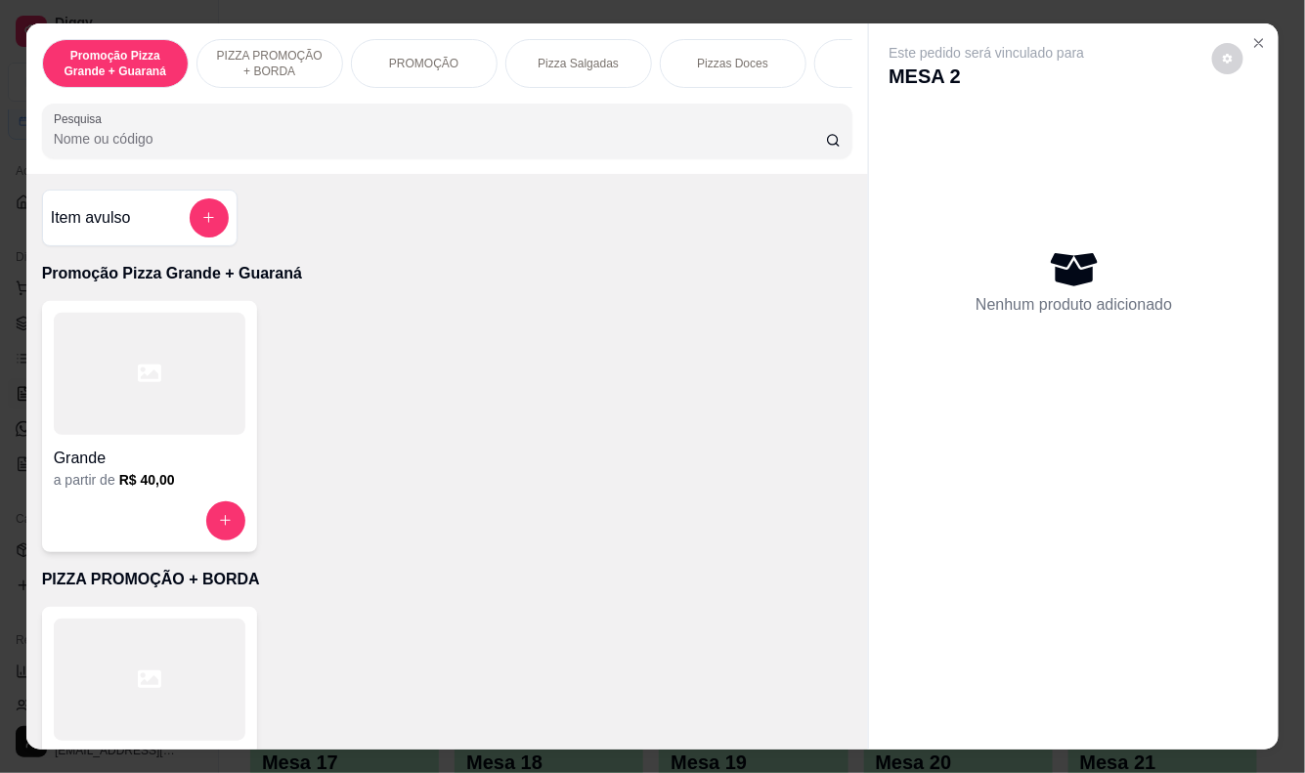
click at [593, 65] on div "Pizza Salgadas" at bounding box center [578, 63] width 147 height 49
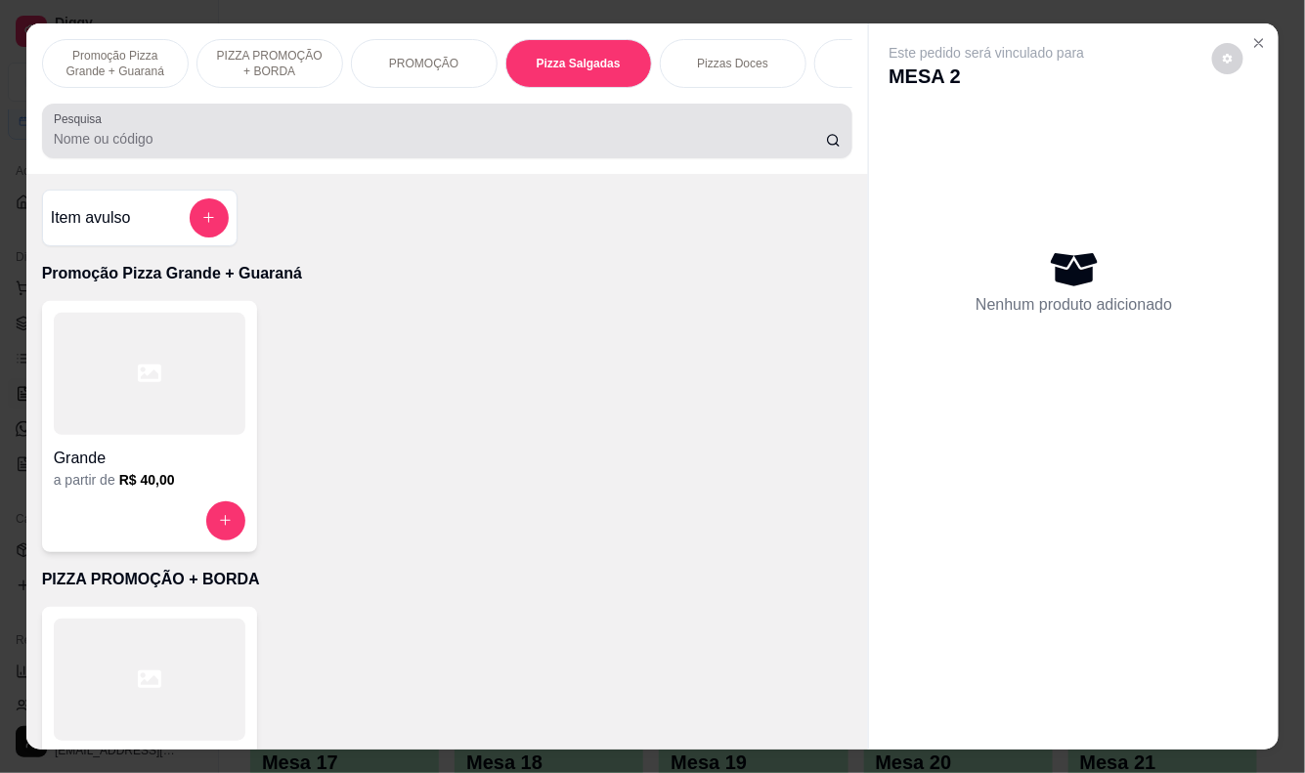
scroll to position [47, 0]
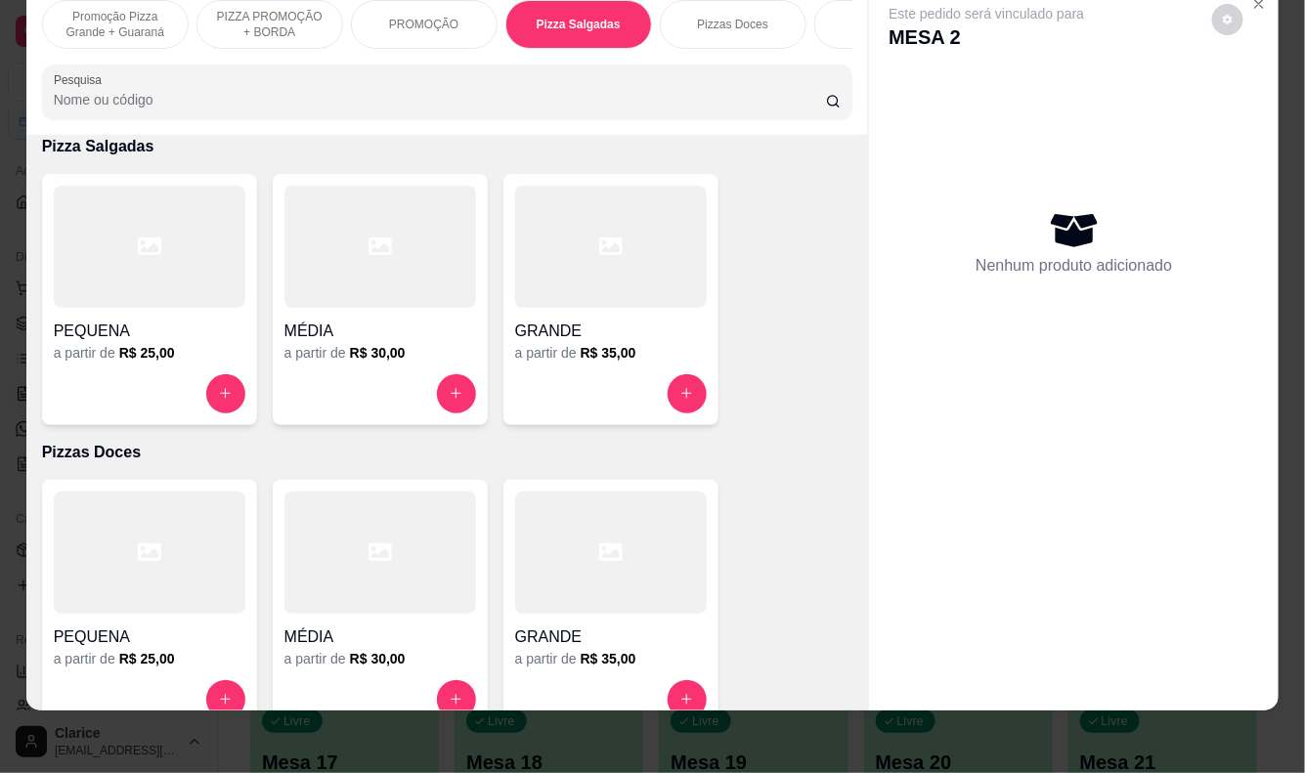
click at [532, 103] on input "Pesquisa" at bounding box center [440, 100] width 772 height 20
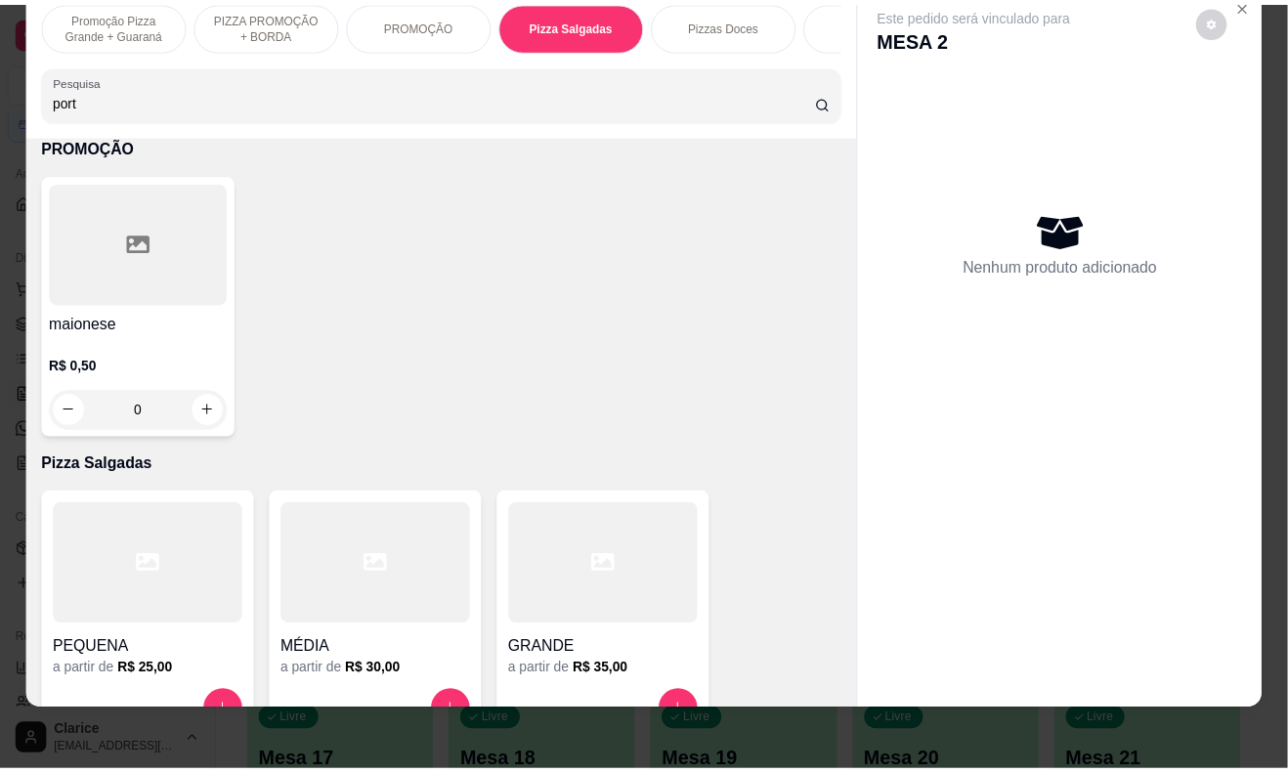
scroll to position [1334, 0]
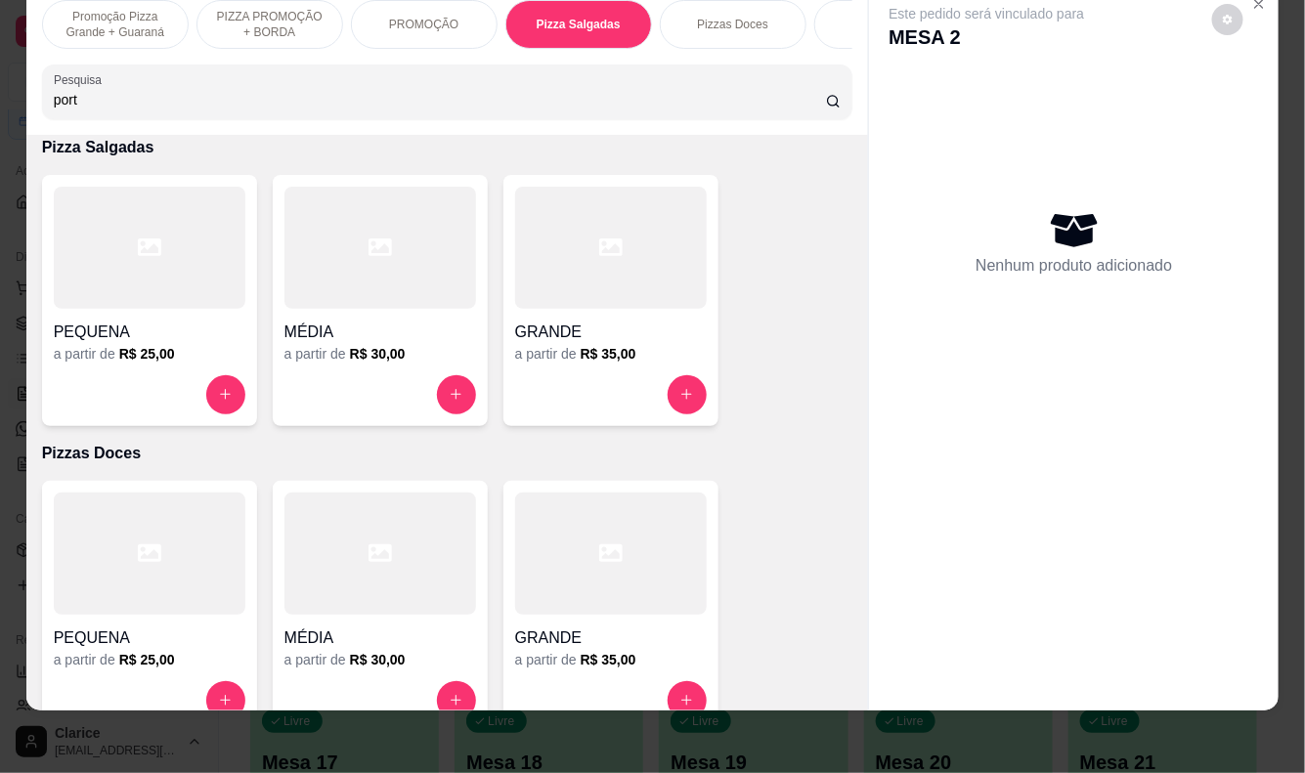
type input "port"
click at [561, 294] on div at bounding box center [611, 248] width 192 height 122
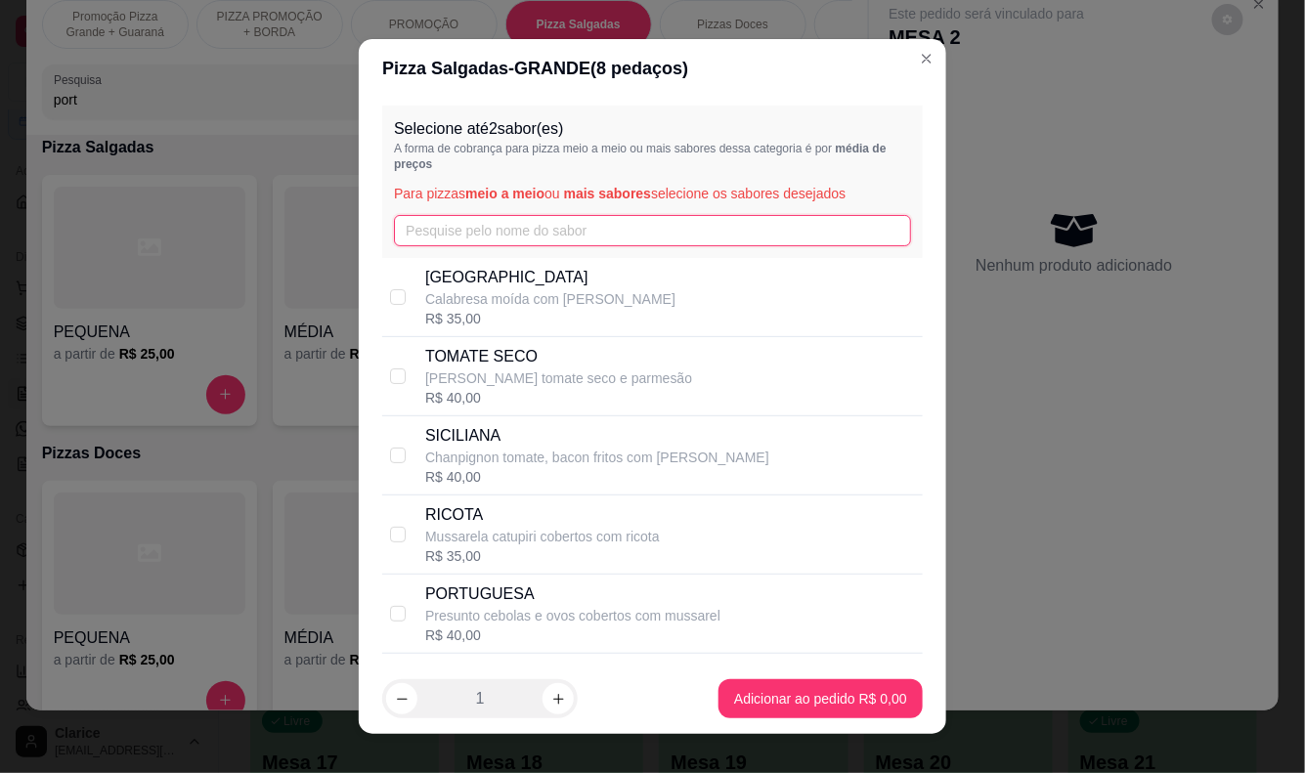
click at [511, 226] on input "text" at bounding box center [652, 230] width 517 height 31
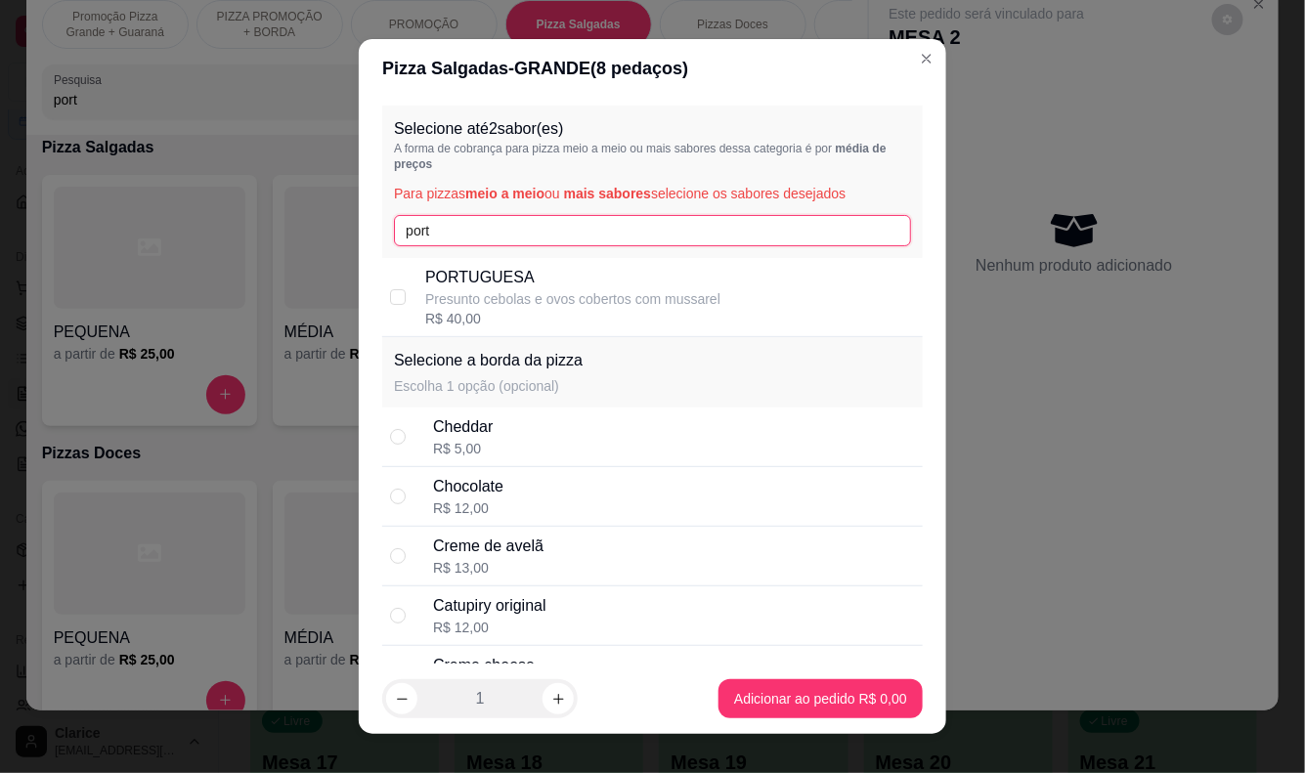
type input "port"
click at [509, 282] on p "PORTUGUESA" at bounding box center [572, 277] width 295 height 23
checkbox input "true"
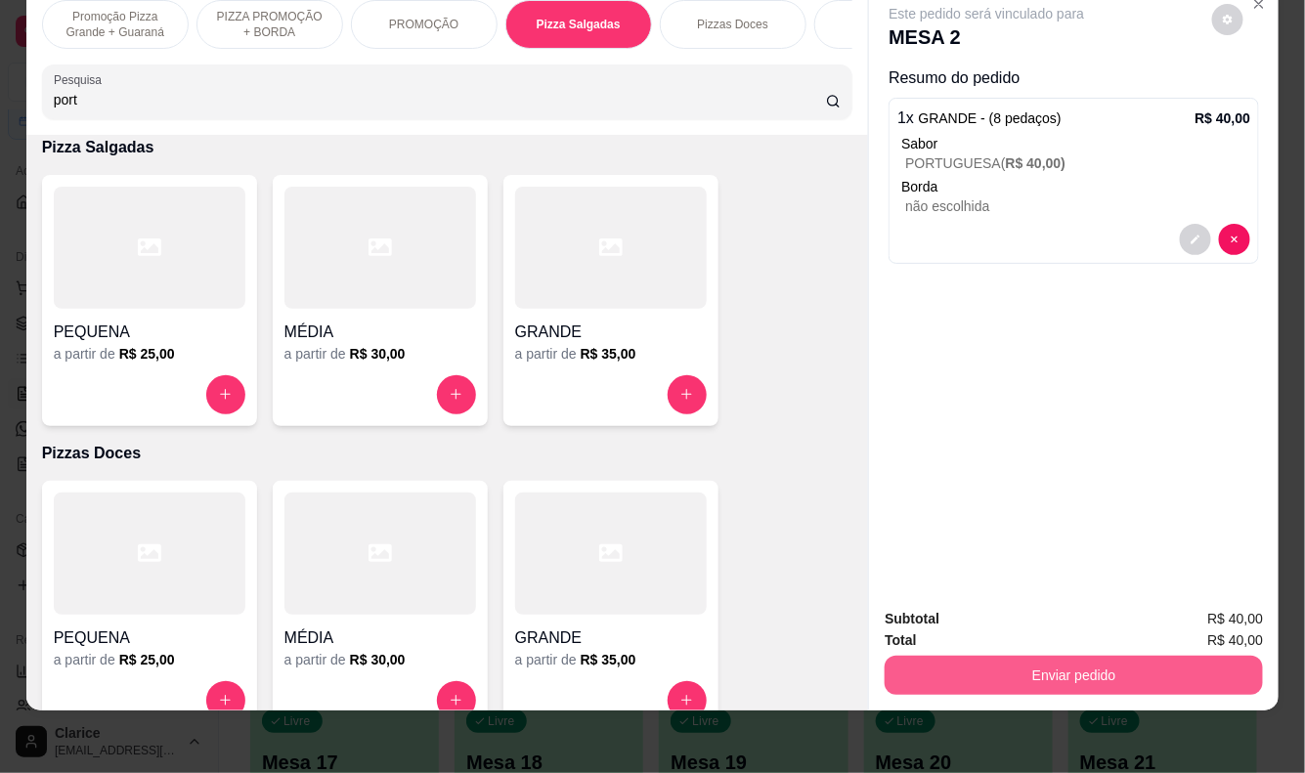
click at [1039, 656] on button "Enviar pedido" at bounding box center [1074, 675] width 378 height 39
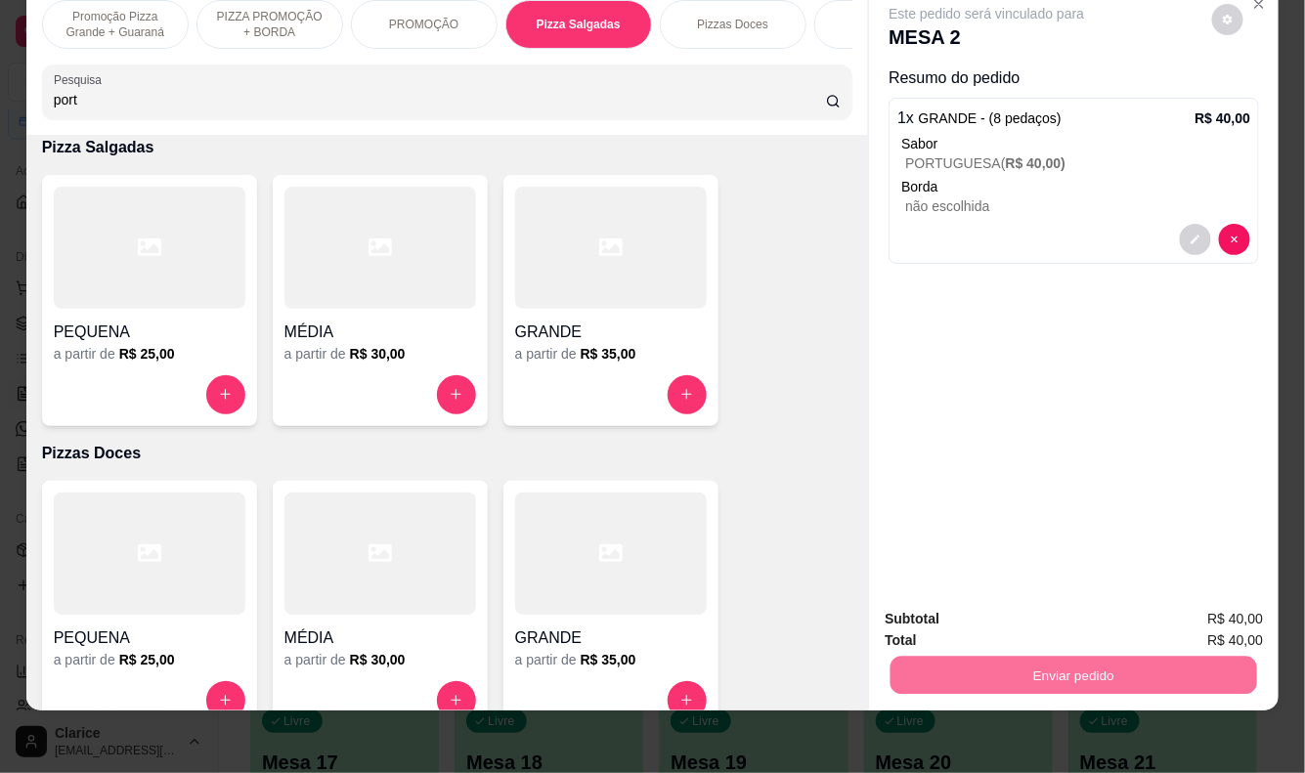
click at [1071, 606] on button "Registrar cliente" at bounding box center [1081, 610] width 125 height 36
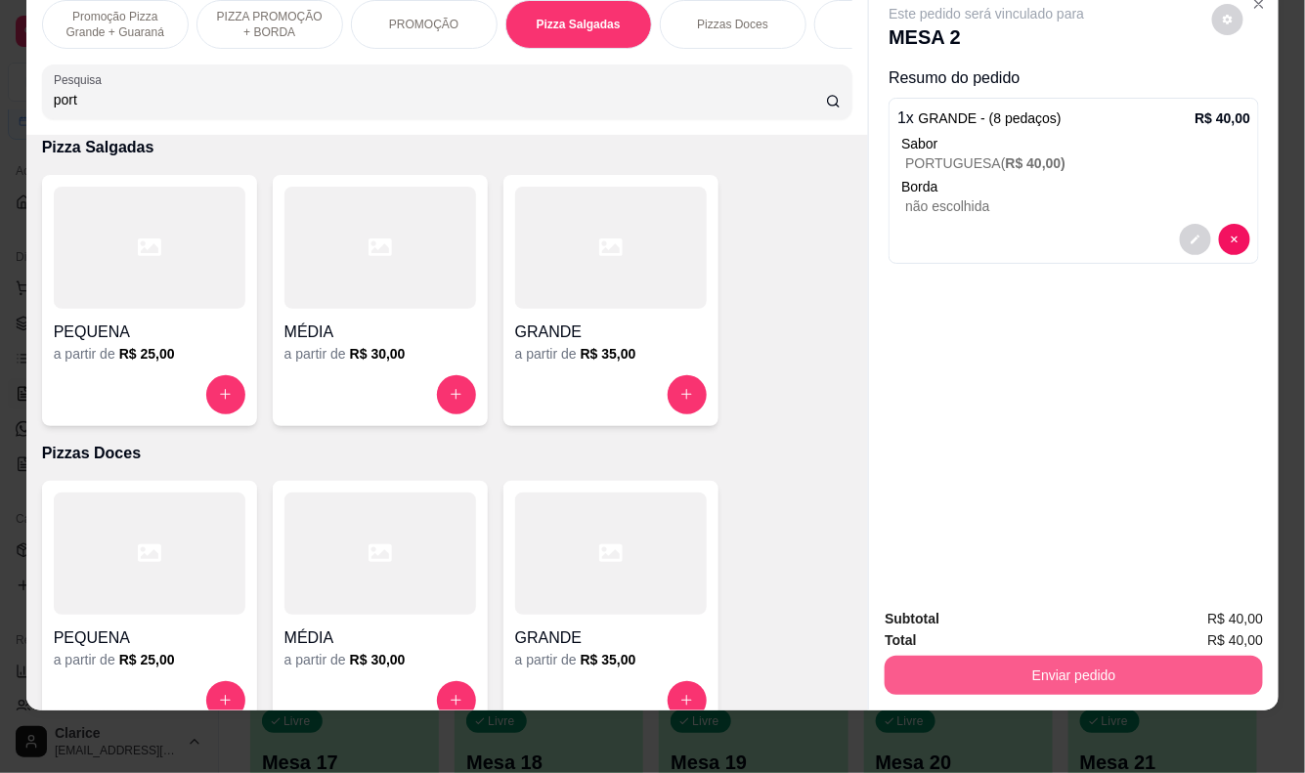
click at [1067, 656] on button "Enviar pedido" at bounding box center [1074, 675] width 378 height 39
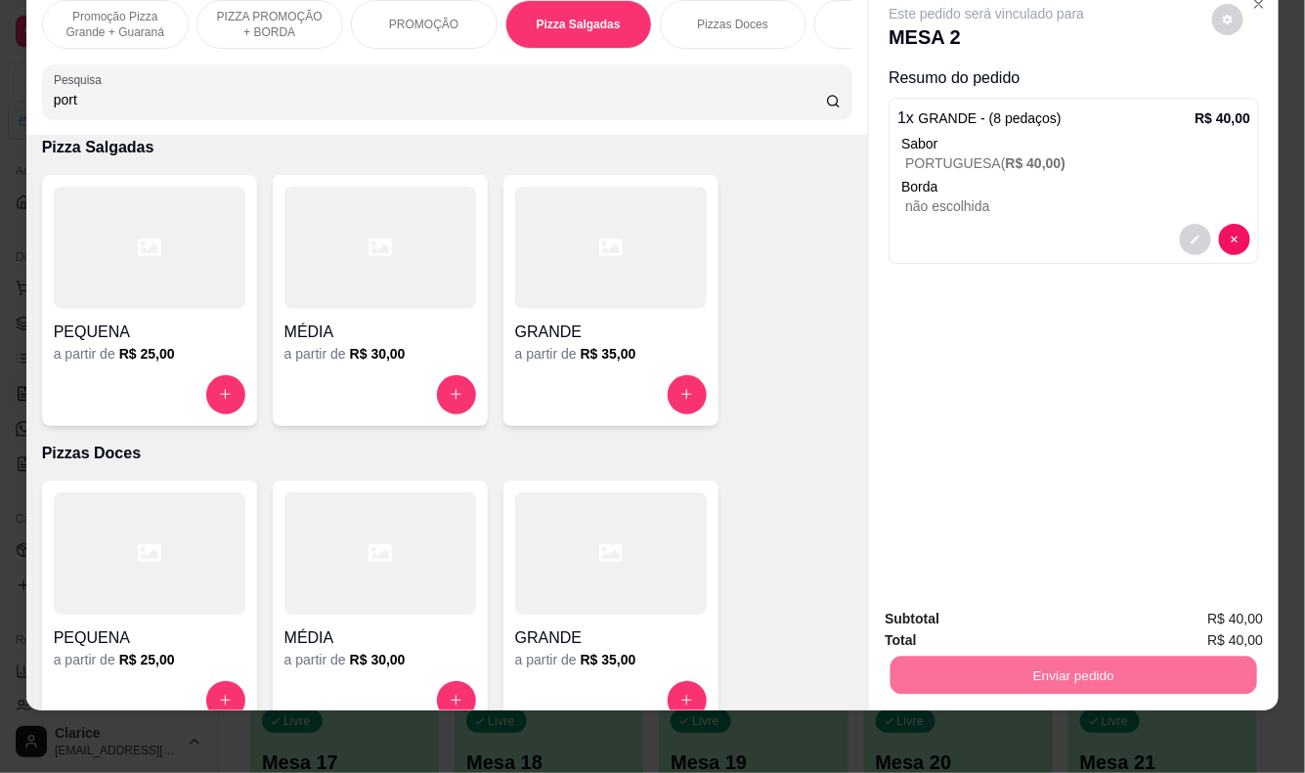
click at [1196, 599] on button "Enviar pedido" at bounding box center [1212, 610] width 110 height 37
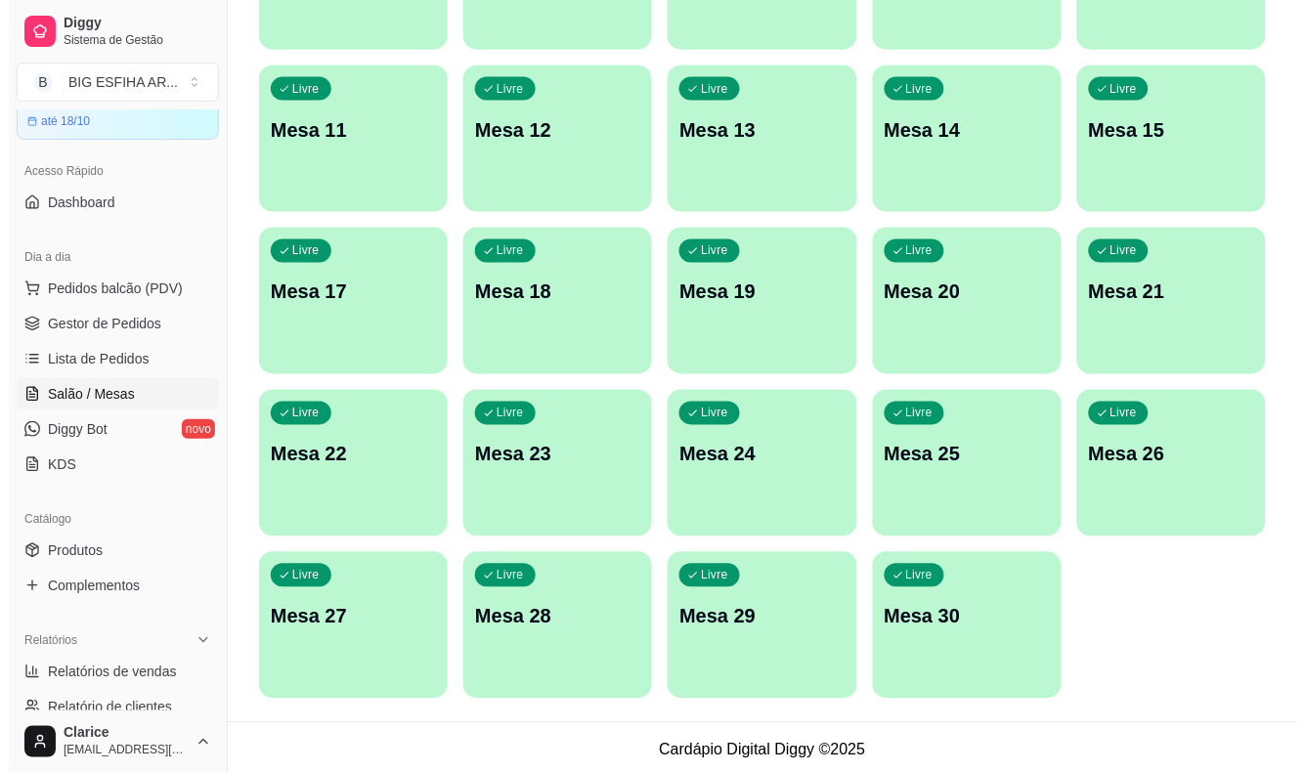
scroll to position [474, 0]
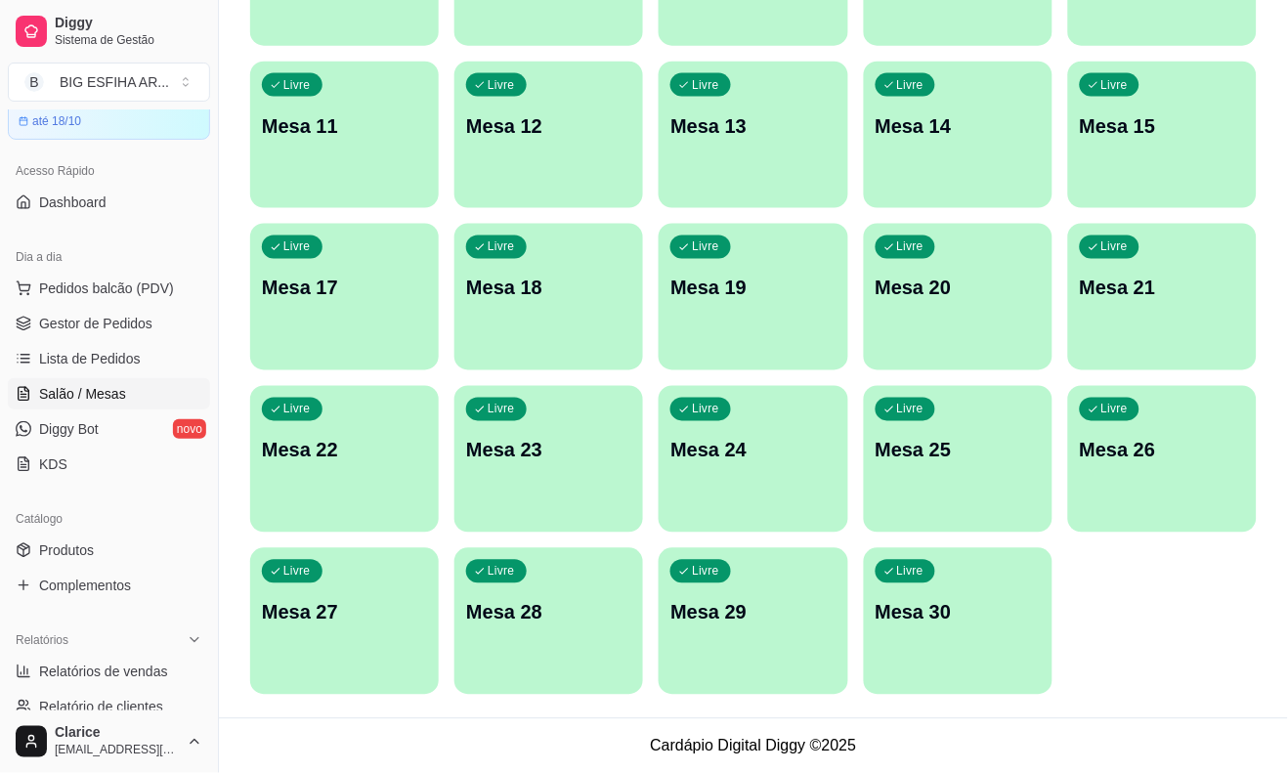
click at [921, 616] on p "Mesa 30" at bounding box center [958, 612] width 165 height 27
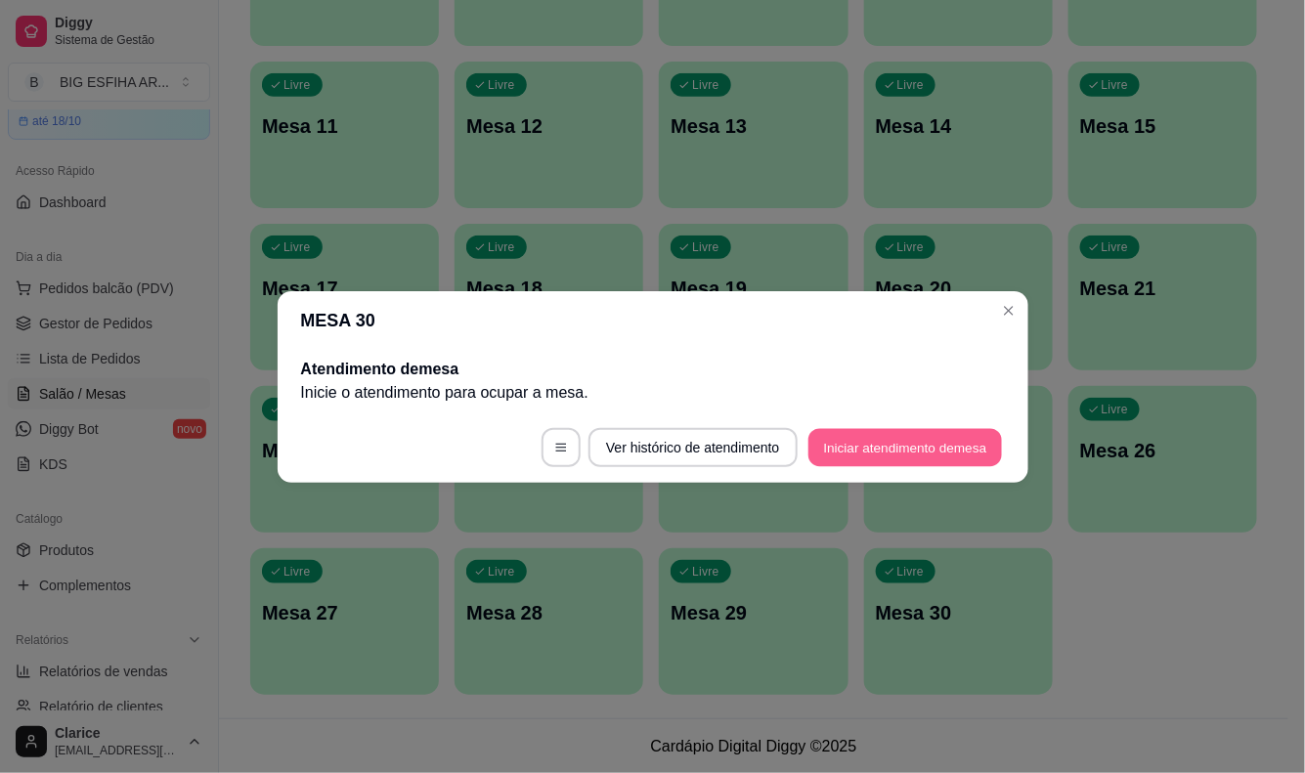
click at [871, 453] on button "Iniciar atendimento de mesa" at bounding box center [905, 447] width 194 height 38
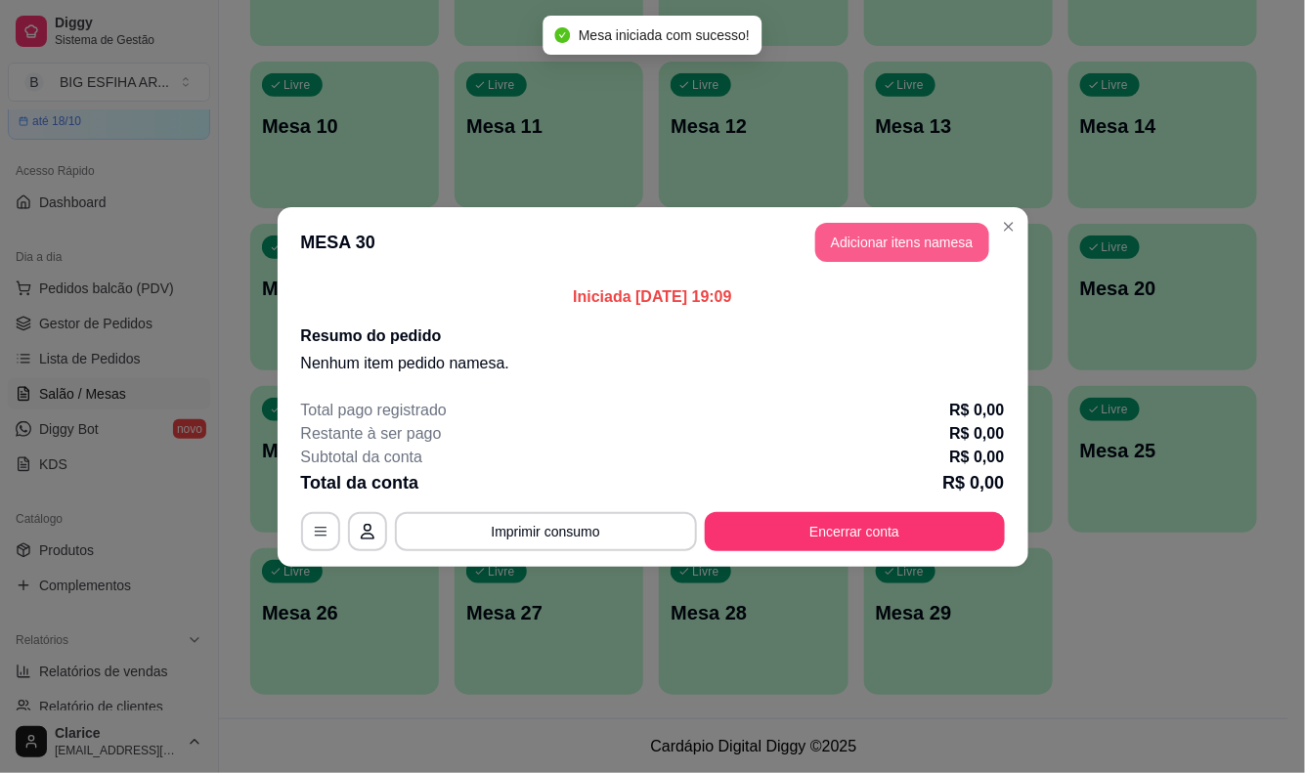
click at [939, 246] on button "Adicionar itens na mesa" at bounding box center [902, 242] width 174 height 39
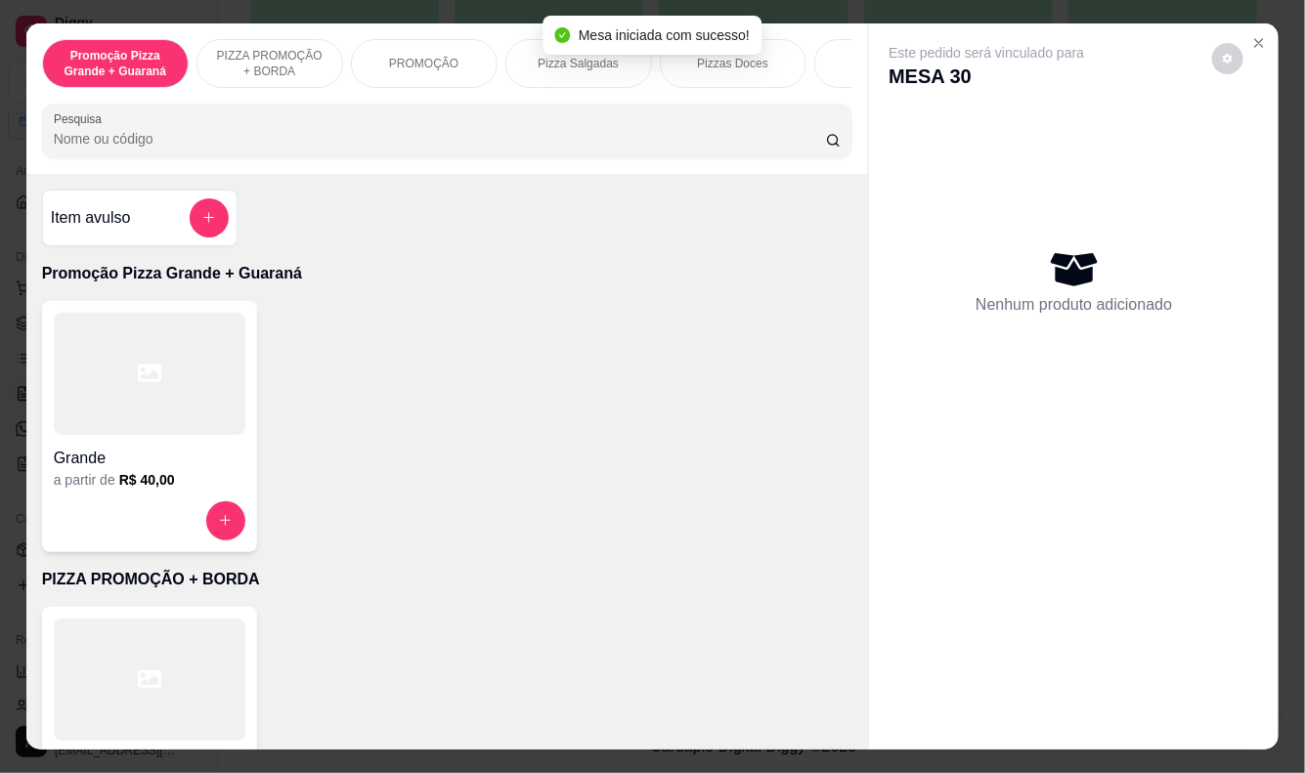
click at [569, 149] on input "Pesquisa" at bounding box center [440, 139] width 772 height 20
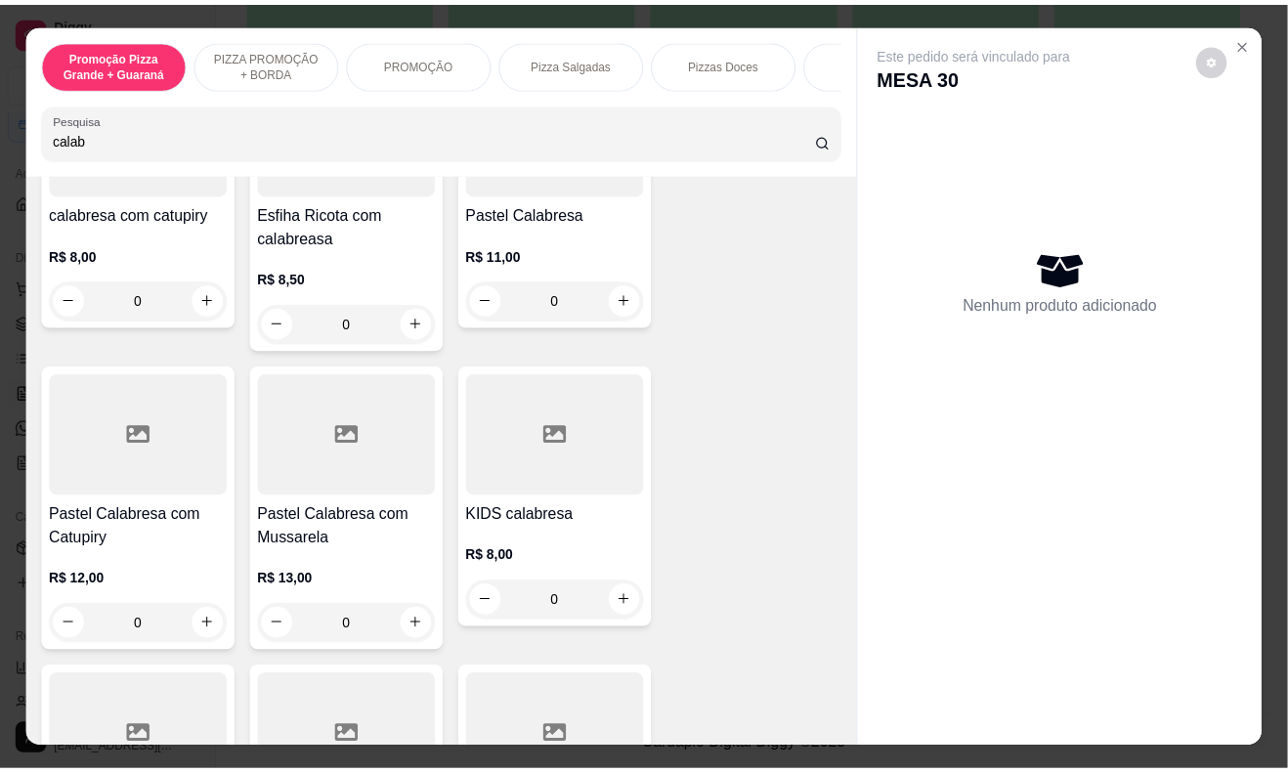
scroll to position [542, 0]
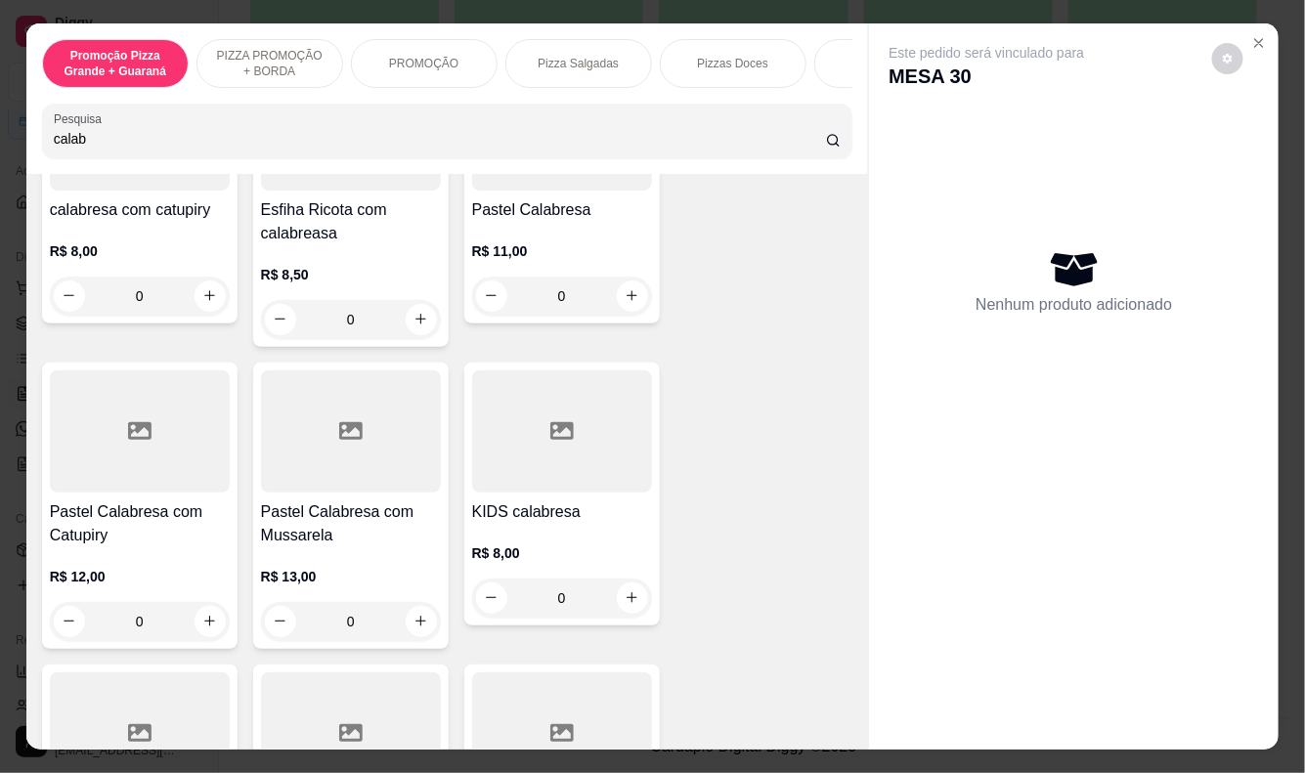
type input "calab"
click at [509, 256] on p "R$ 11,00" at bounding box center [562, 251] width 180 height 20
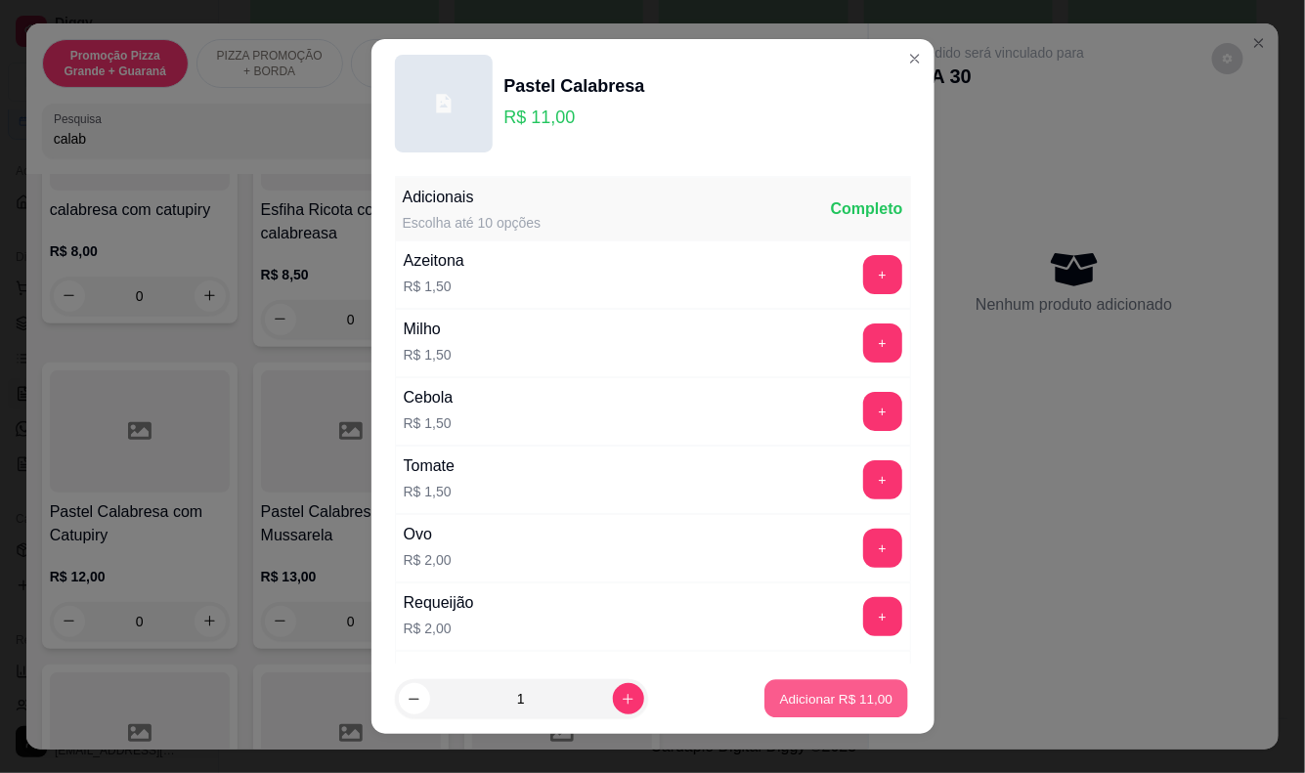
click at [795, 686] on button "Adicionar R$ 11,00" at bounding box center [837, 699] width 144 height 38
type input "1"
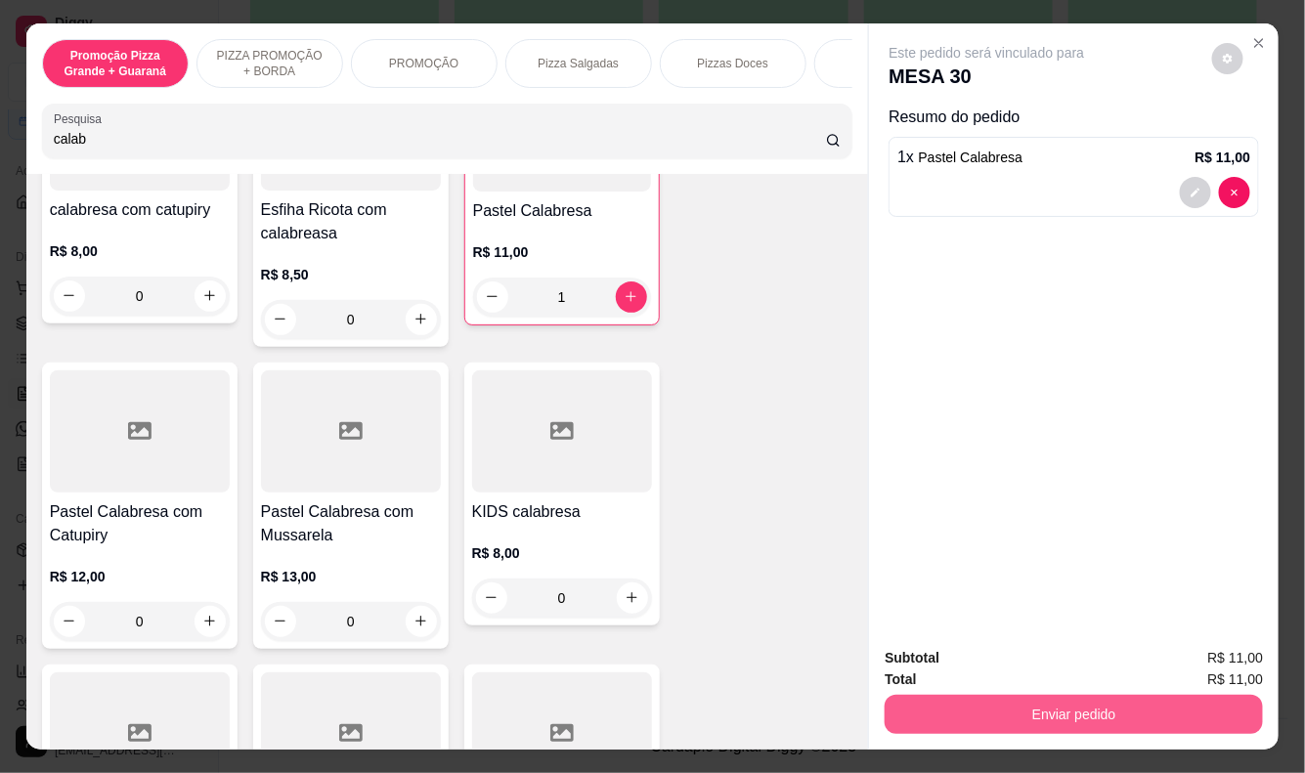
click at [990, 701] on button "Enviar pedido" at bounding box center [1074, 714] width 378 height 39
click at [1007, 696] on button "Enviar pedido" at bounding box center [1073, 715] width 367 height 38
click at [1018, 704] on button "Enviar pedido" at bounding box center [1073, 715] width 367 height 38
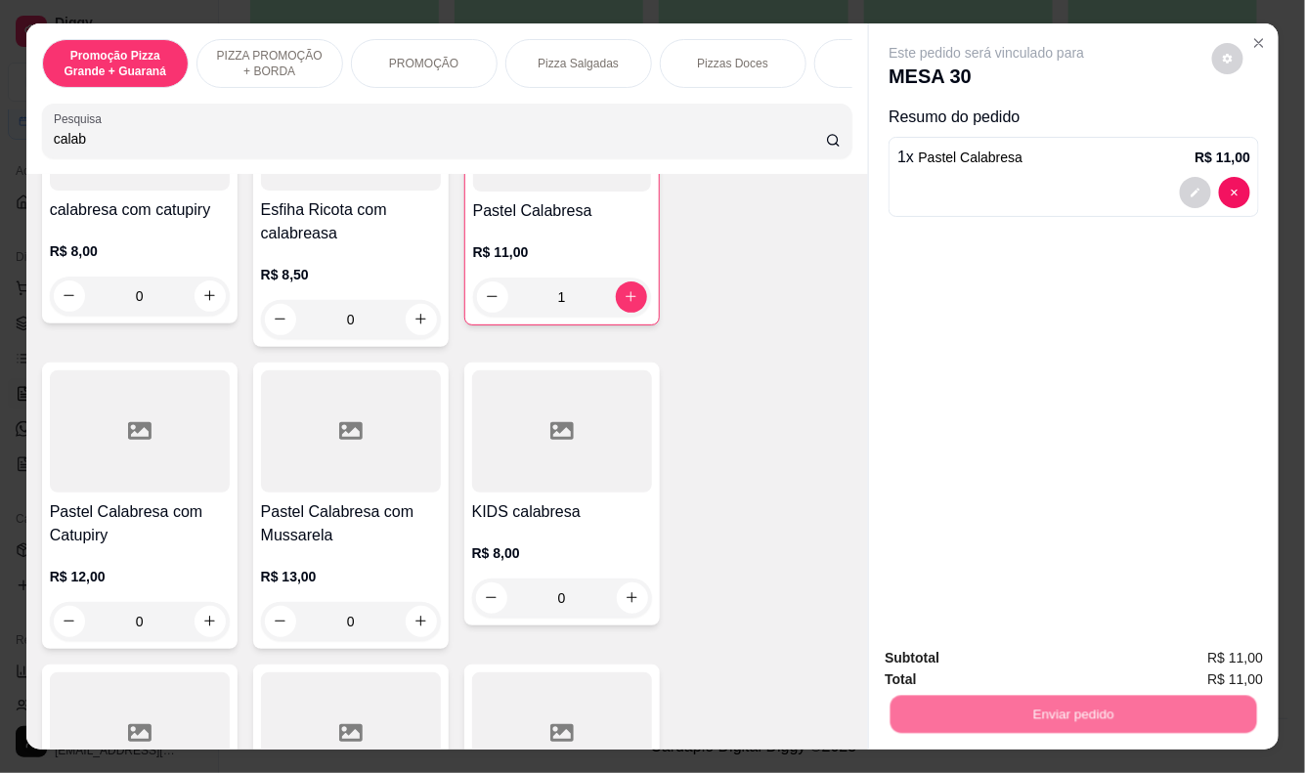
click at [1195, 662] on button "Enviar pedido" at bounding box center [1212, 659] width 108 height 36
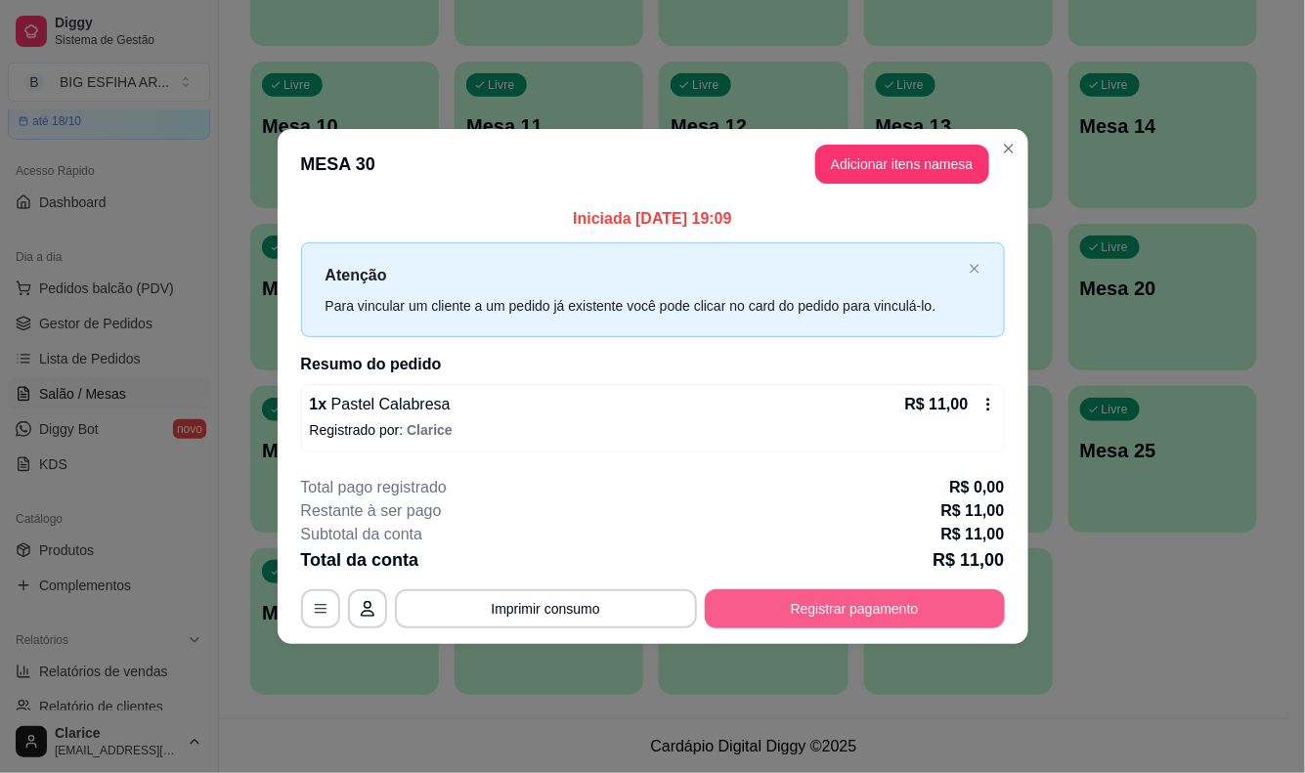
click at [970, 613] on button "Registrar pagamento" at bounding box center [855, 608] width 300 height 39
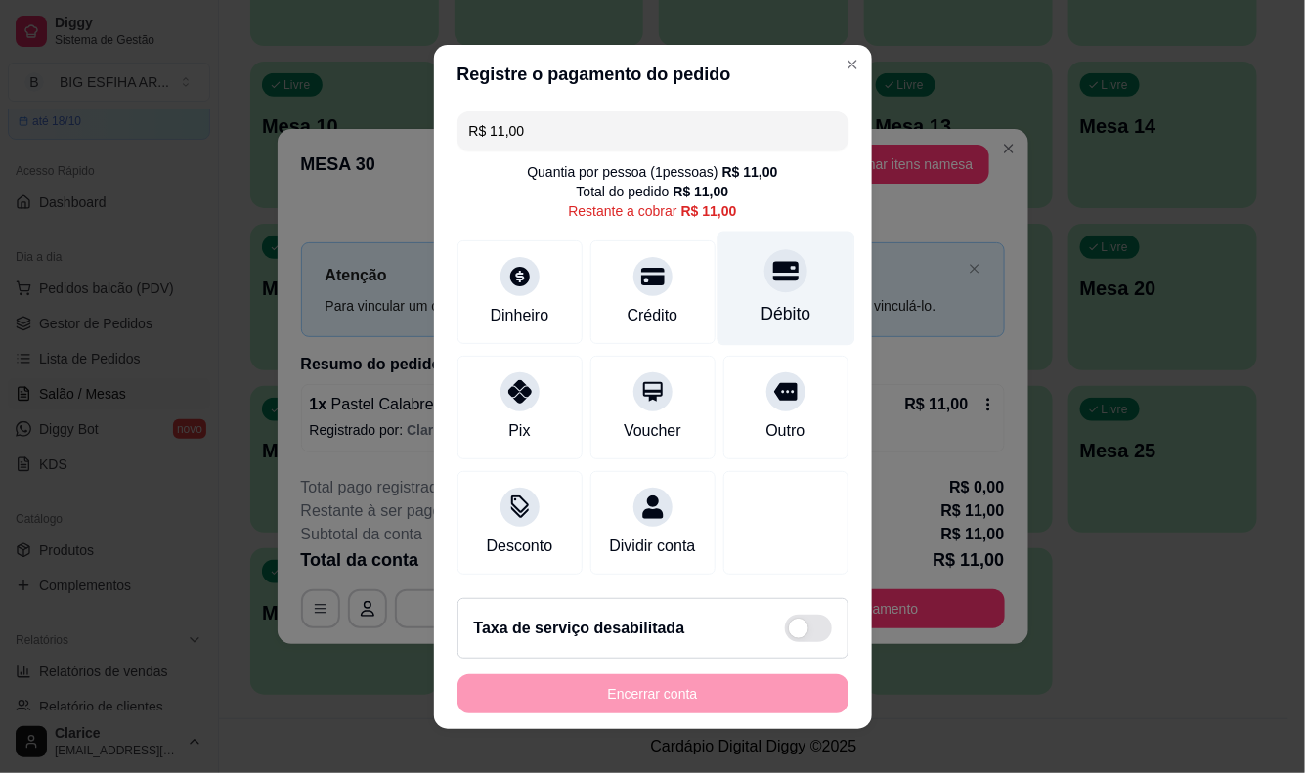
click at [733, 291] on div "Débito" at bounding box center [785, 288] width 138 height 114
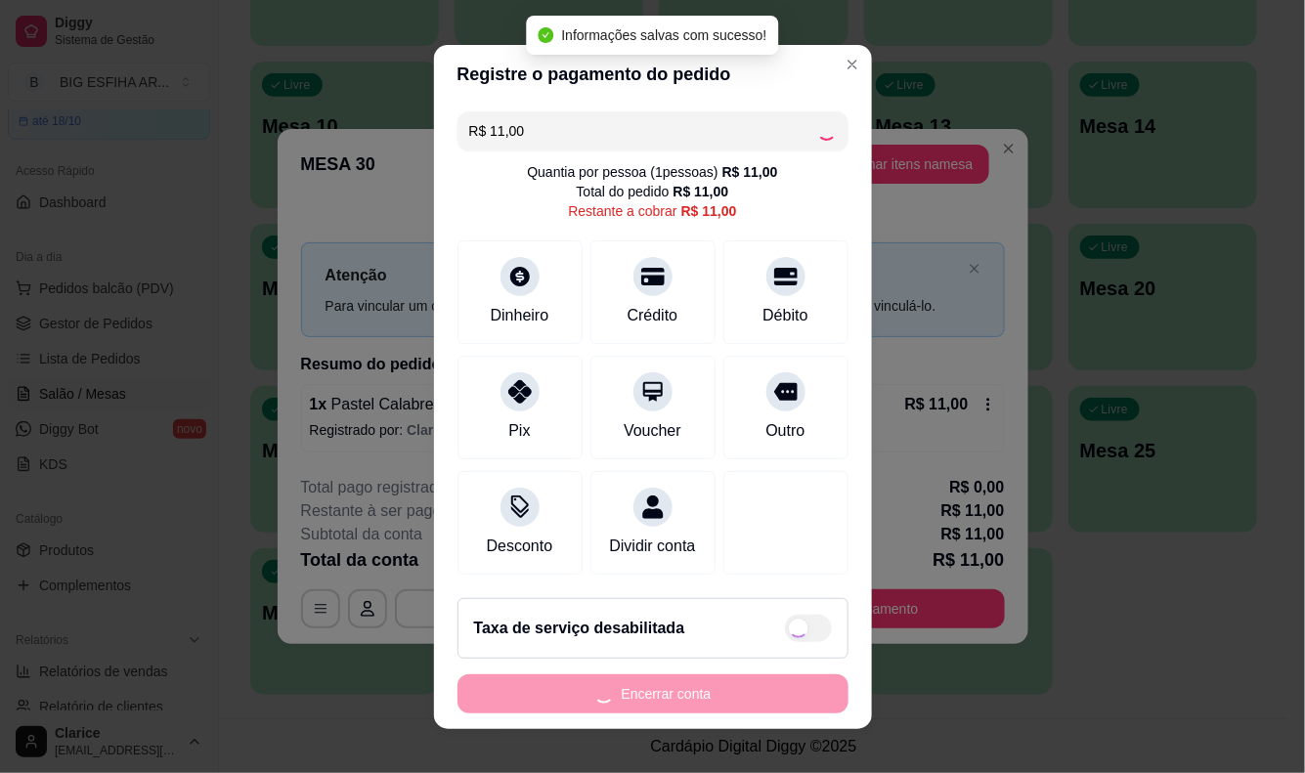
type input "R$ 0,00"
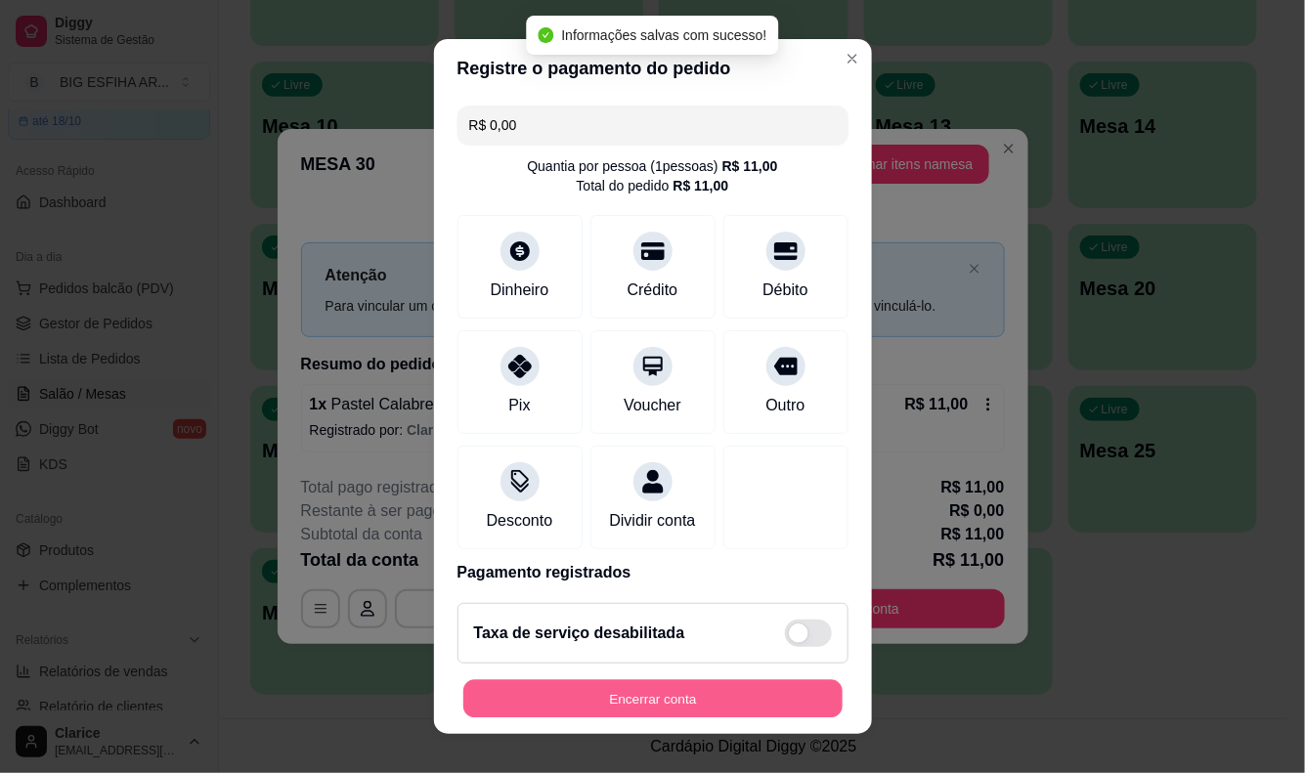
click at [597, 698] on button "Encerrar conta" at bounding box center [652, 699] width 379 height 38
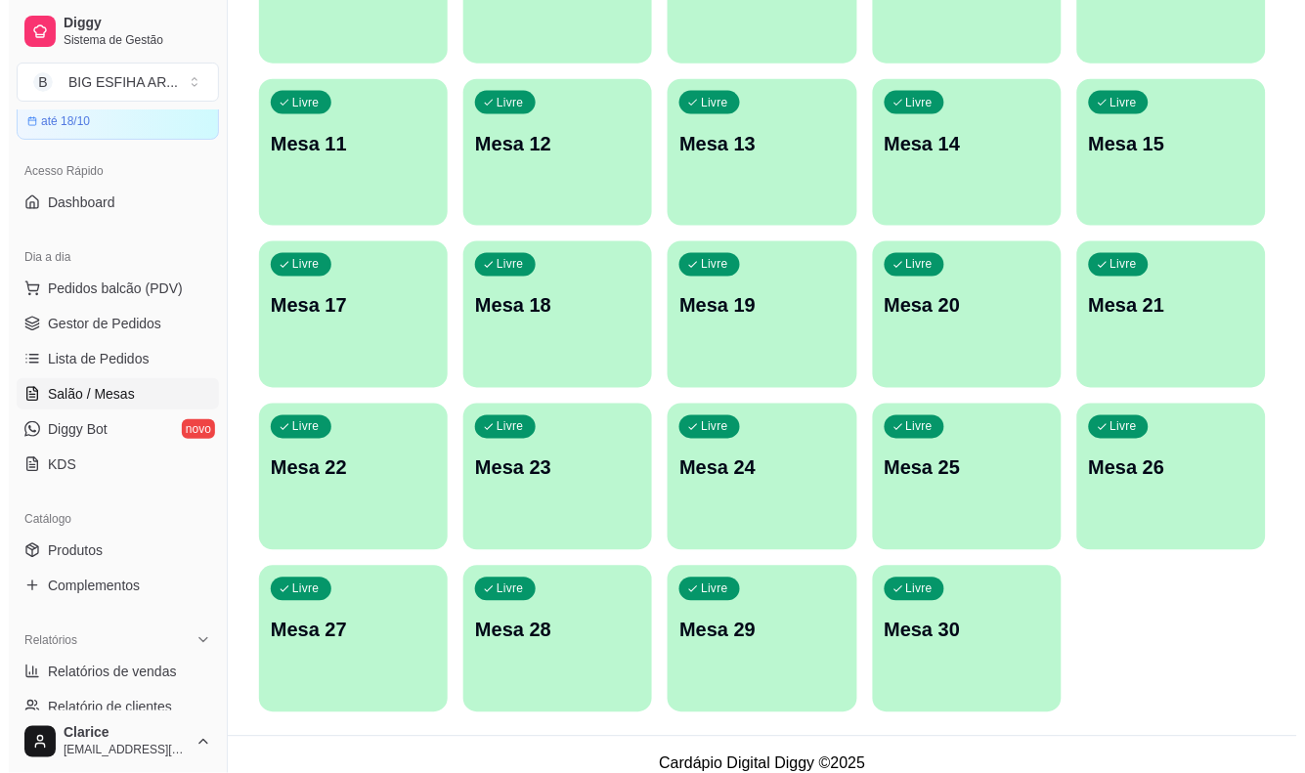
scroll to position [40, 0]
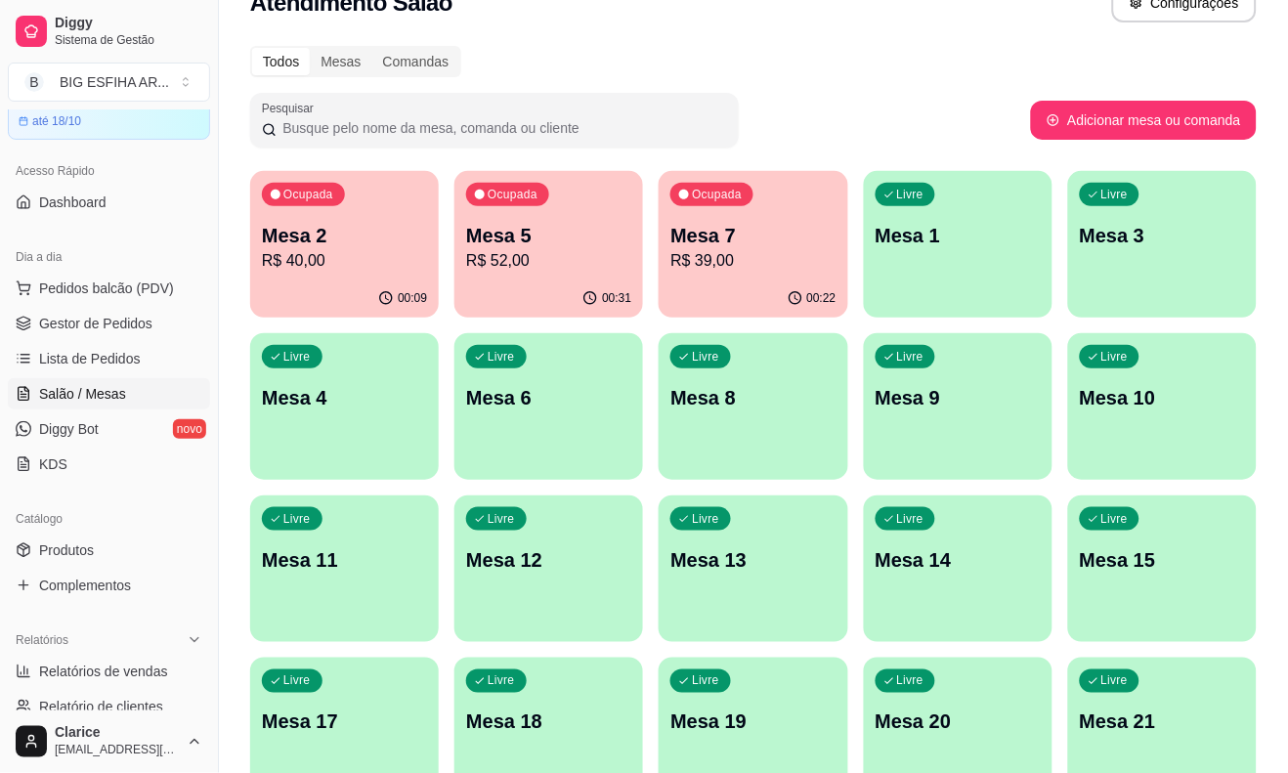
click at [737, 251] on p "R$ 39,00" at bounding box center [753, 260] width 165 height 23
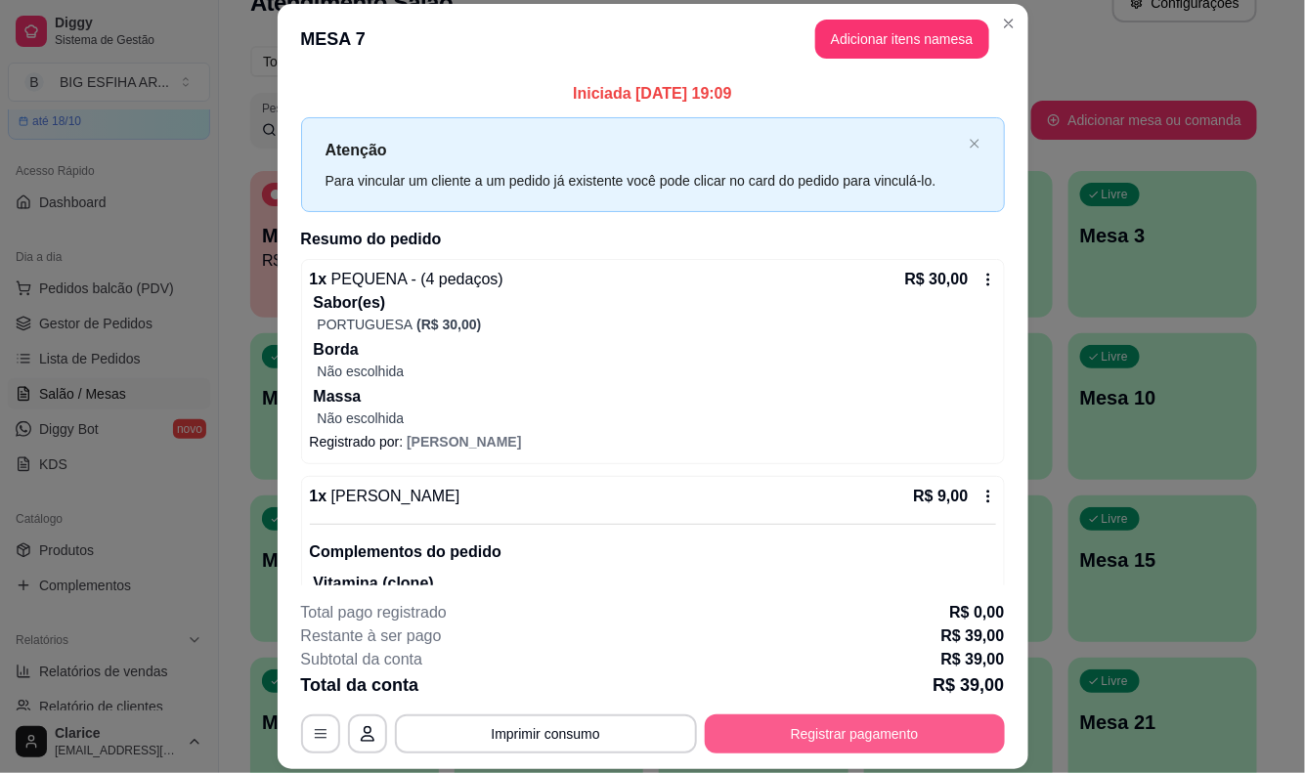
click at [870, 726] on button "Registrar pagamento" at bounding box center [855, 734] width 300 height 39
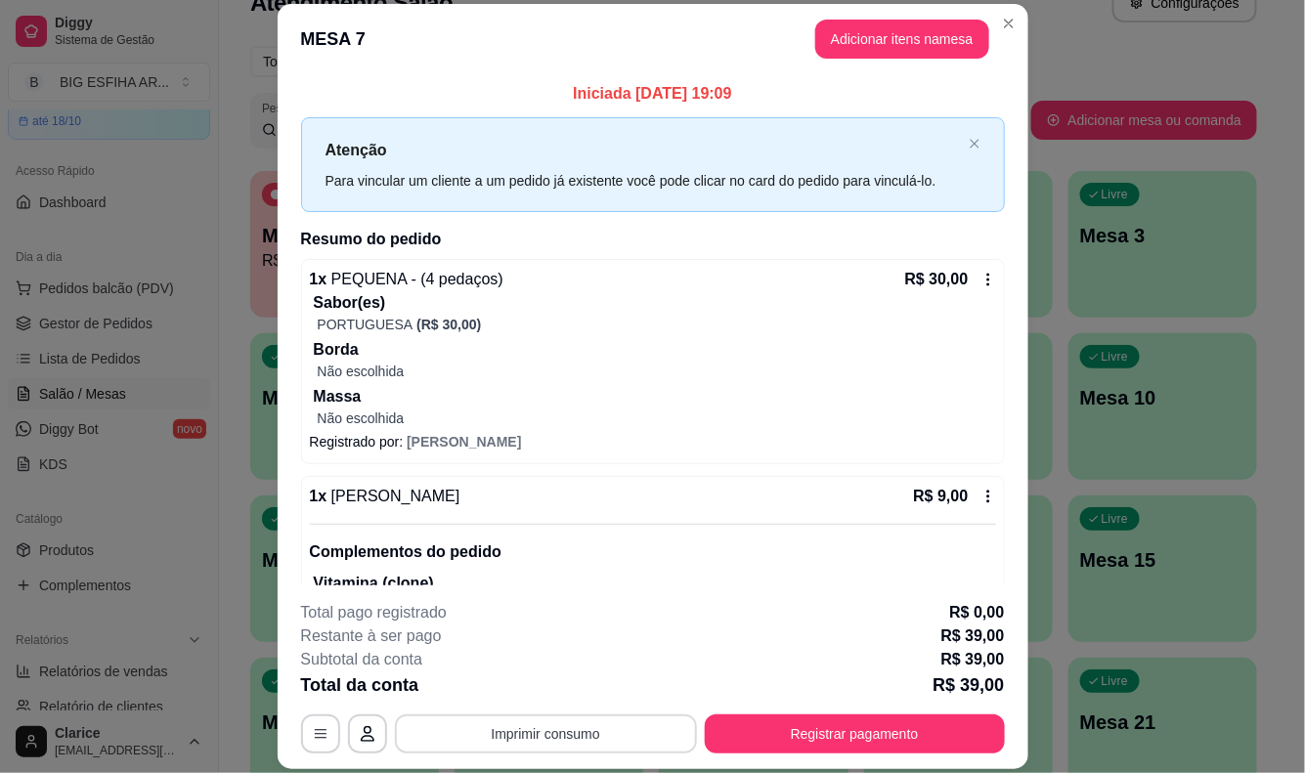
click at [646, 731] on button "Imprimir consumo" at bounding box center [546, 734] width 302 height 39
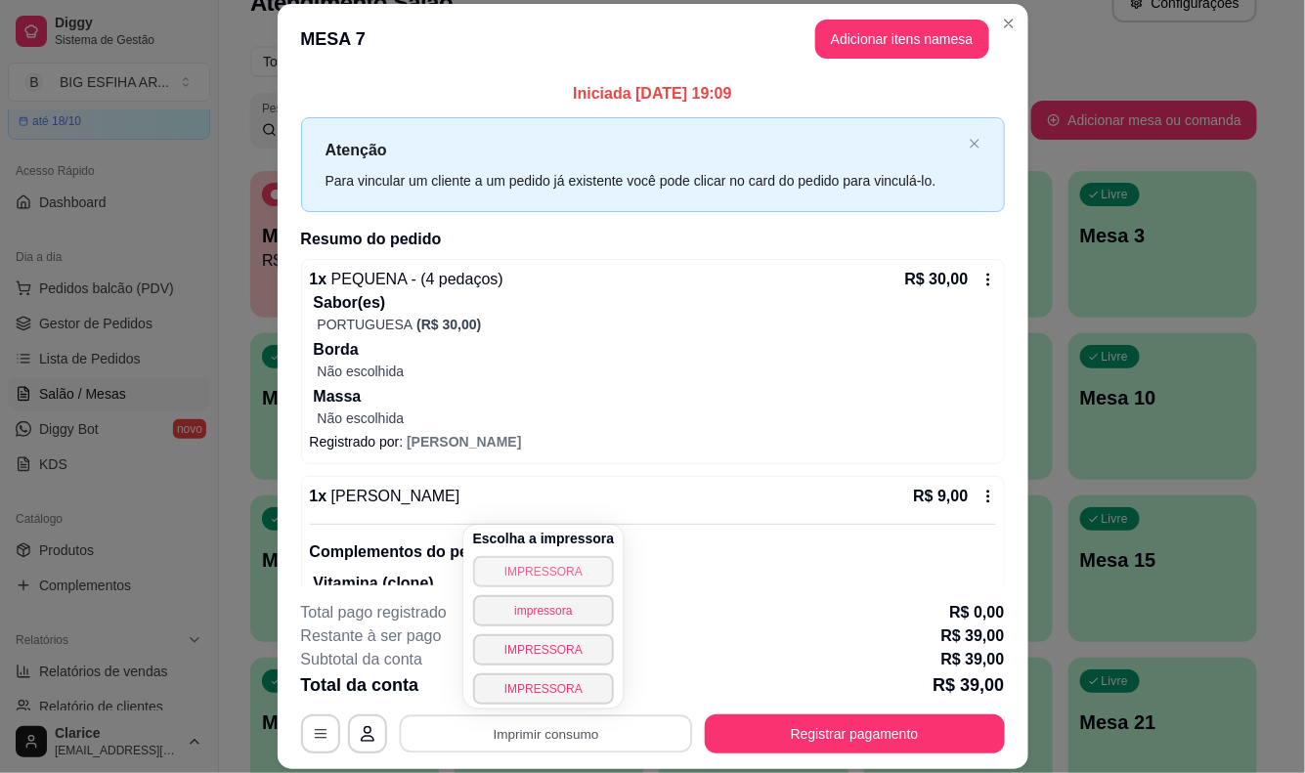
click at [571, 569] on button "IMPRESSORA" at bounding box center [544, 571] width 142 height 31
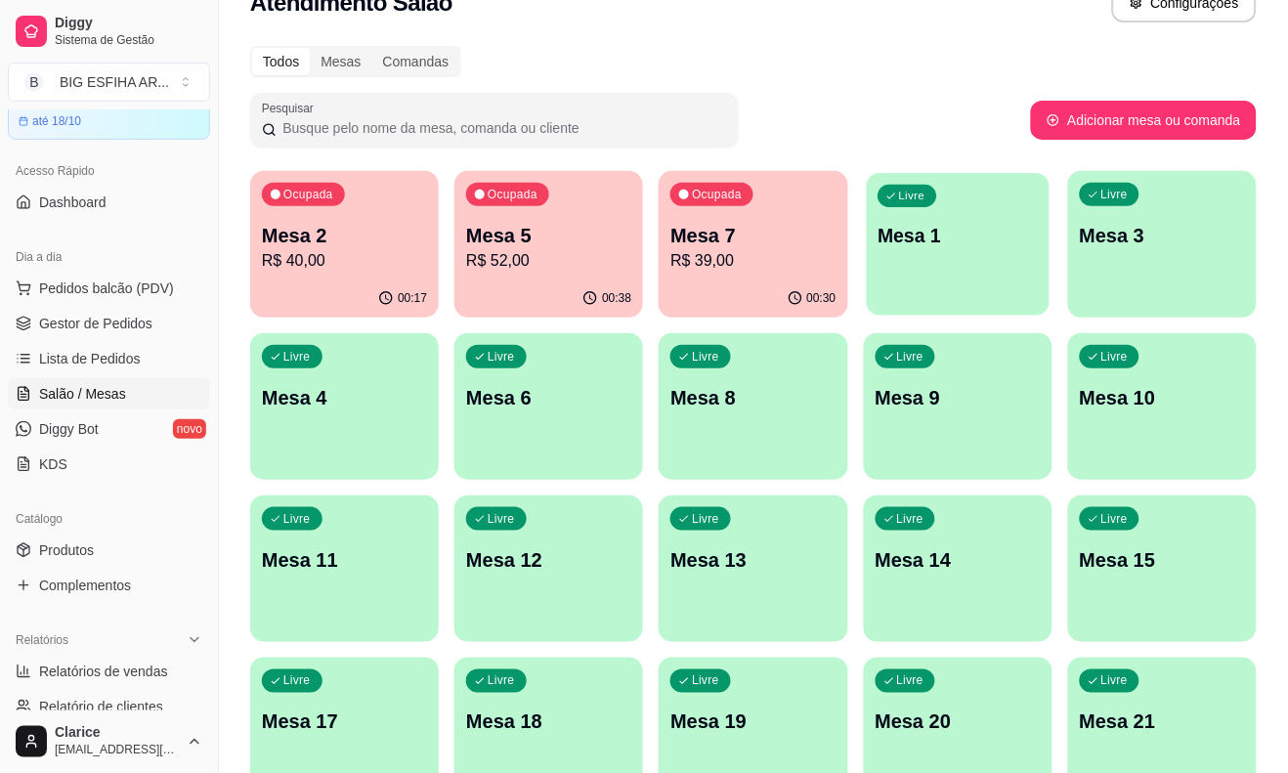
click at [938, 274] on div "Livre Mesa 1" at bounding box center [957, 232] width 183 height 119
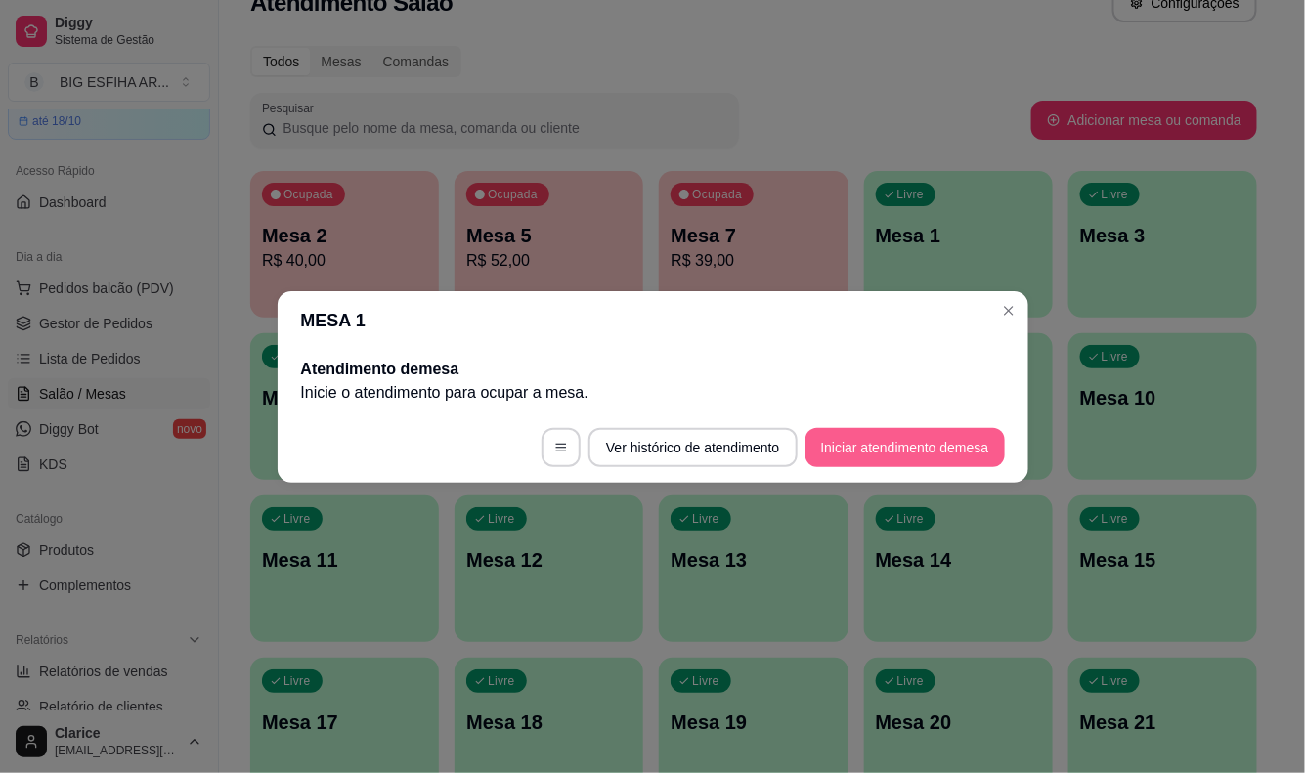
click at [965, 446] on button "Iniciar atendimento de mesa" at bounding box center [904, 447] width 199 height 39
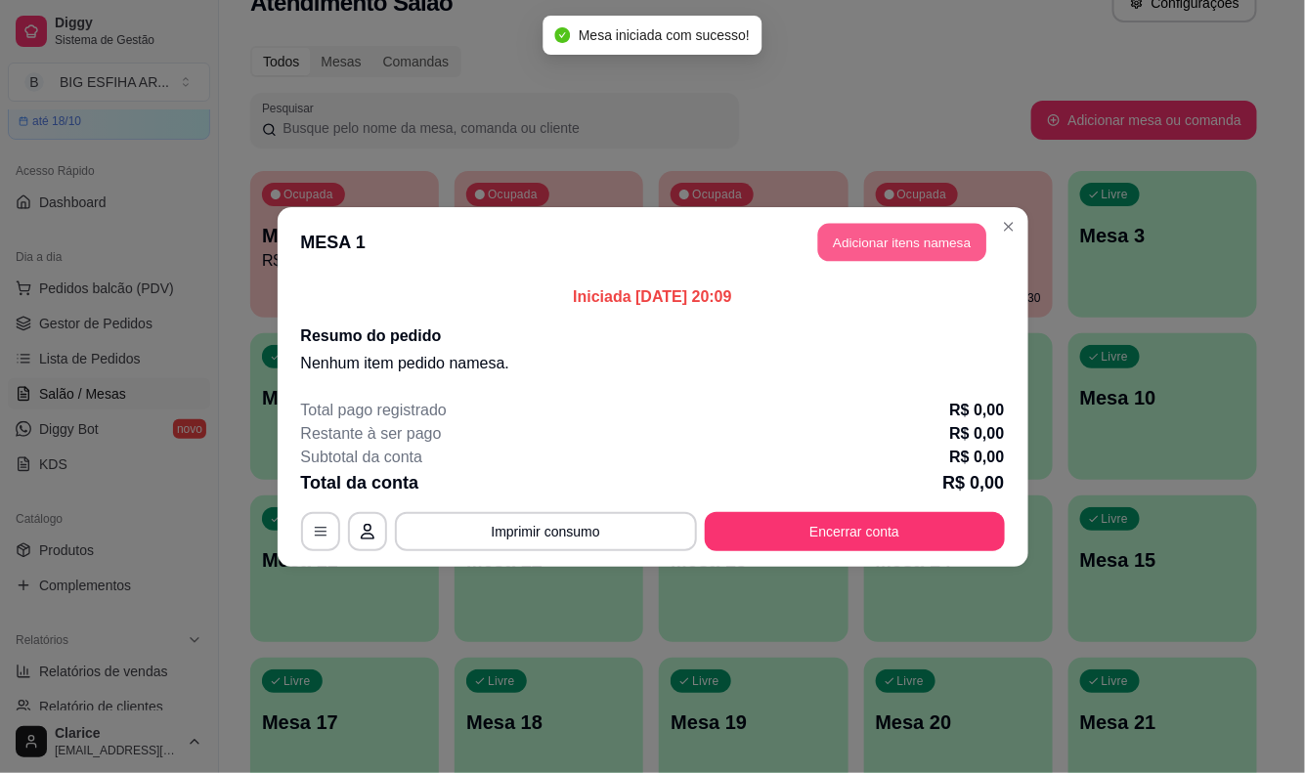
click at [852, 236] on button "Adicionar itens na mesa" at bounding box center [902, 242] width 168 height 38
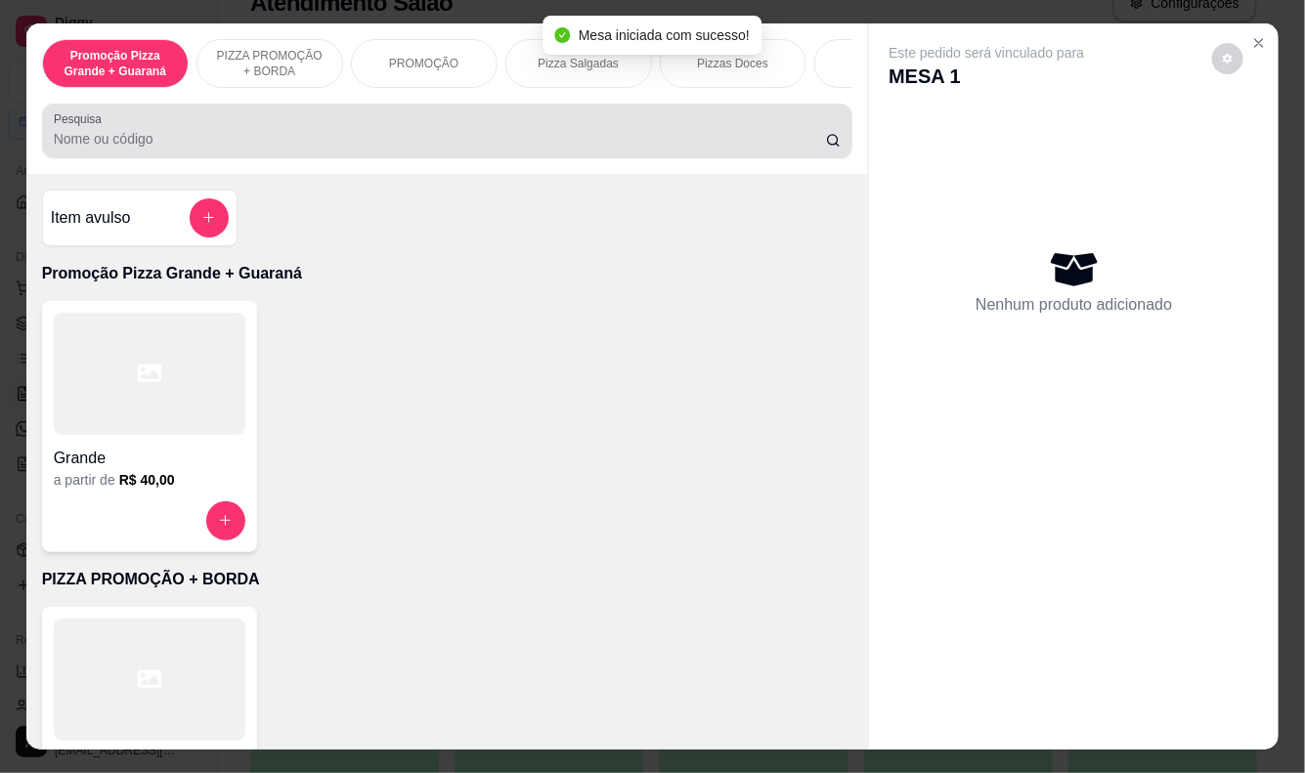
click at [249, 131] on div at bounding box center [448, 130] width 788 height 39
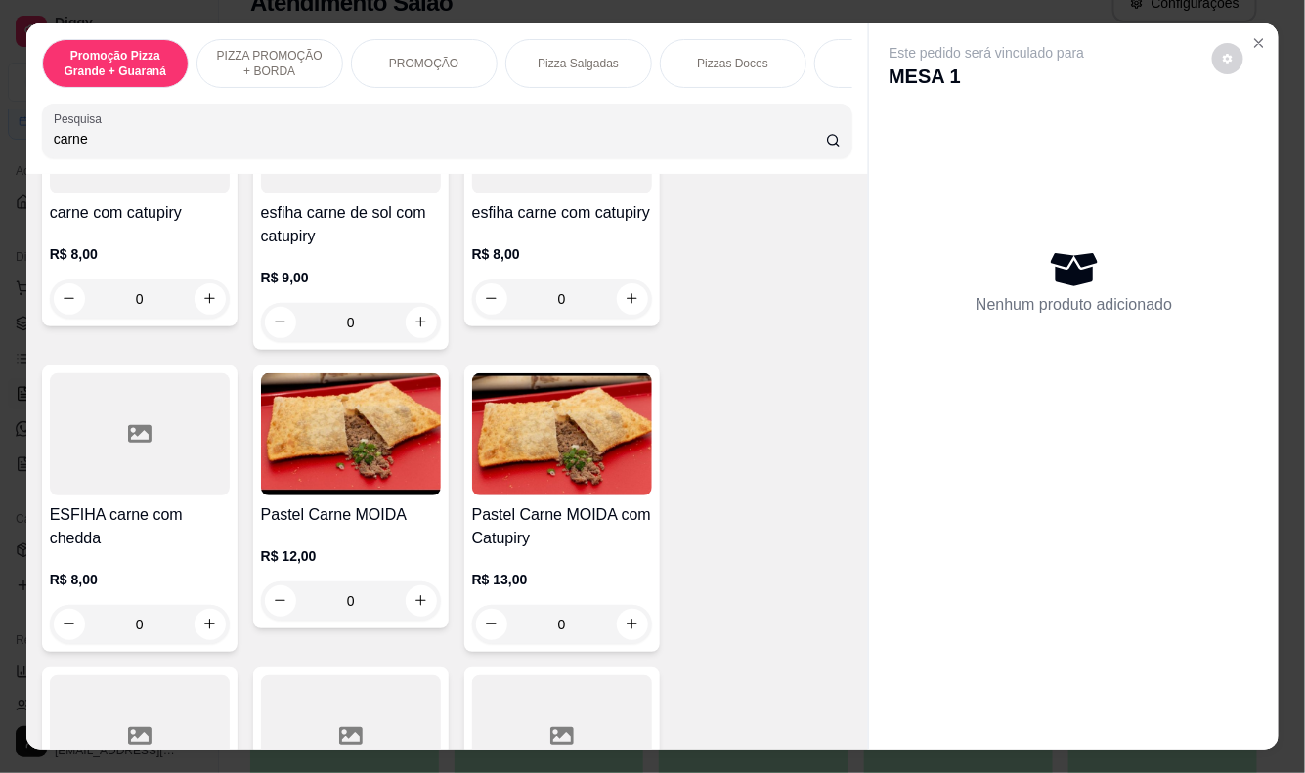
scroll to position [977, 0]
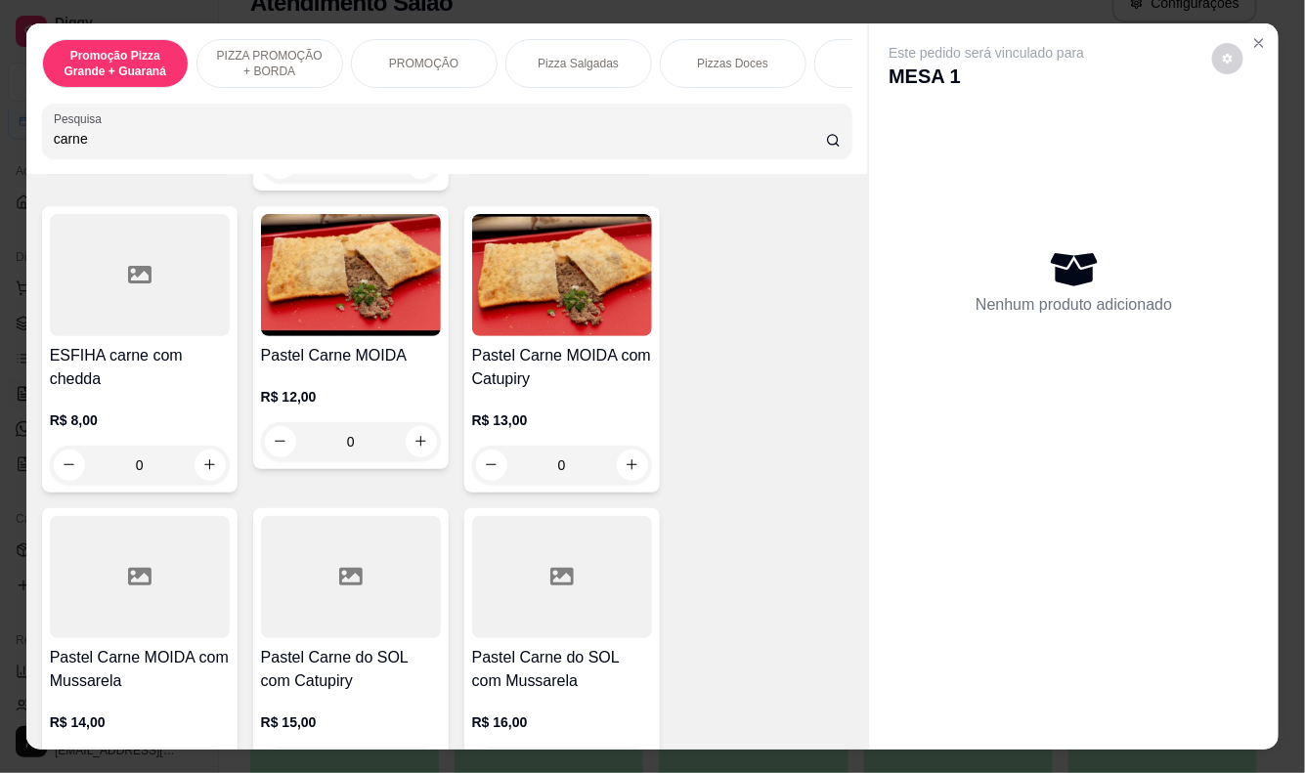
type input "carne"
click at [352, 381] on div "R$ 12,00 0" at bounding box center [351, 415] width 180 height 94
click at [794, 700] on p "Adicionar R$ 12,00" at bounding box center [836, 699] width 116 height 20
type input "1"
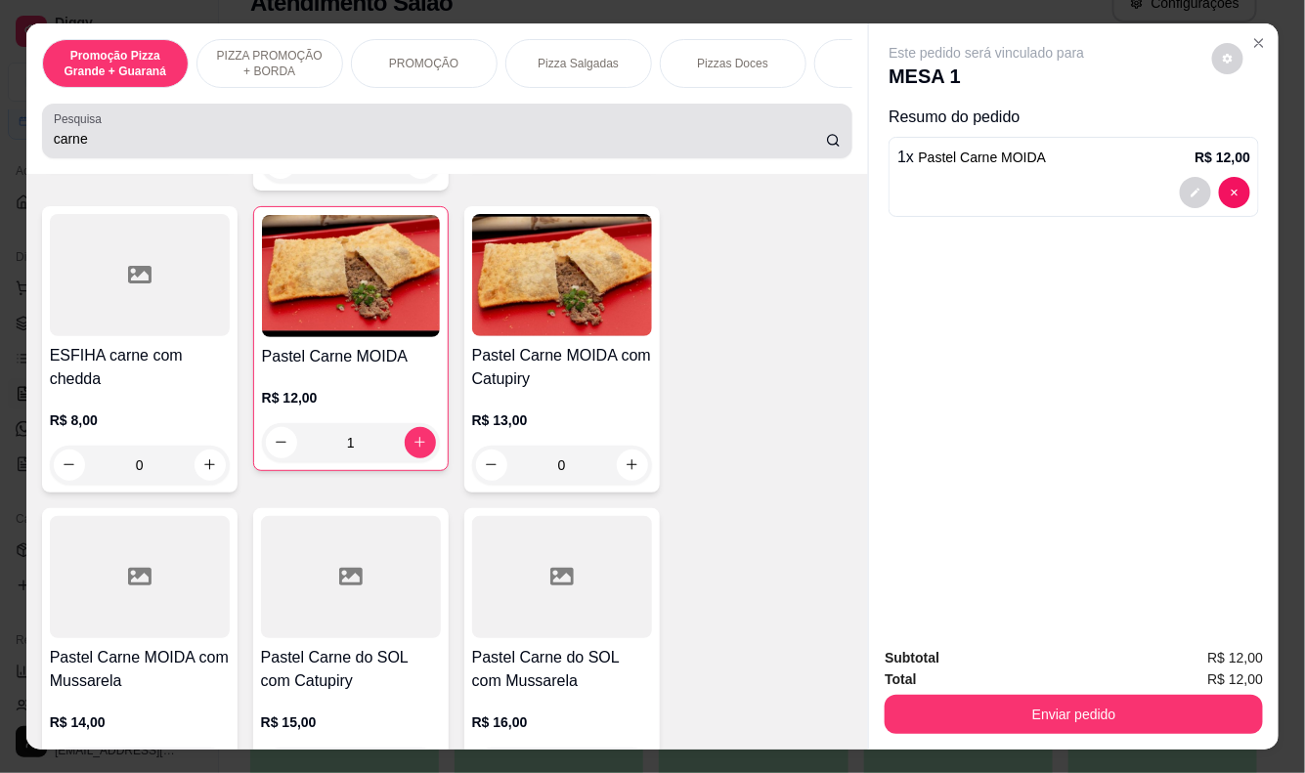
click at [80, 149] on input "carne" at bounding box center [440, 139] width 772 height 20
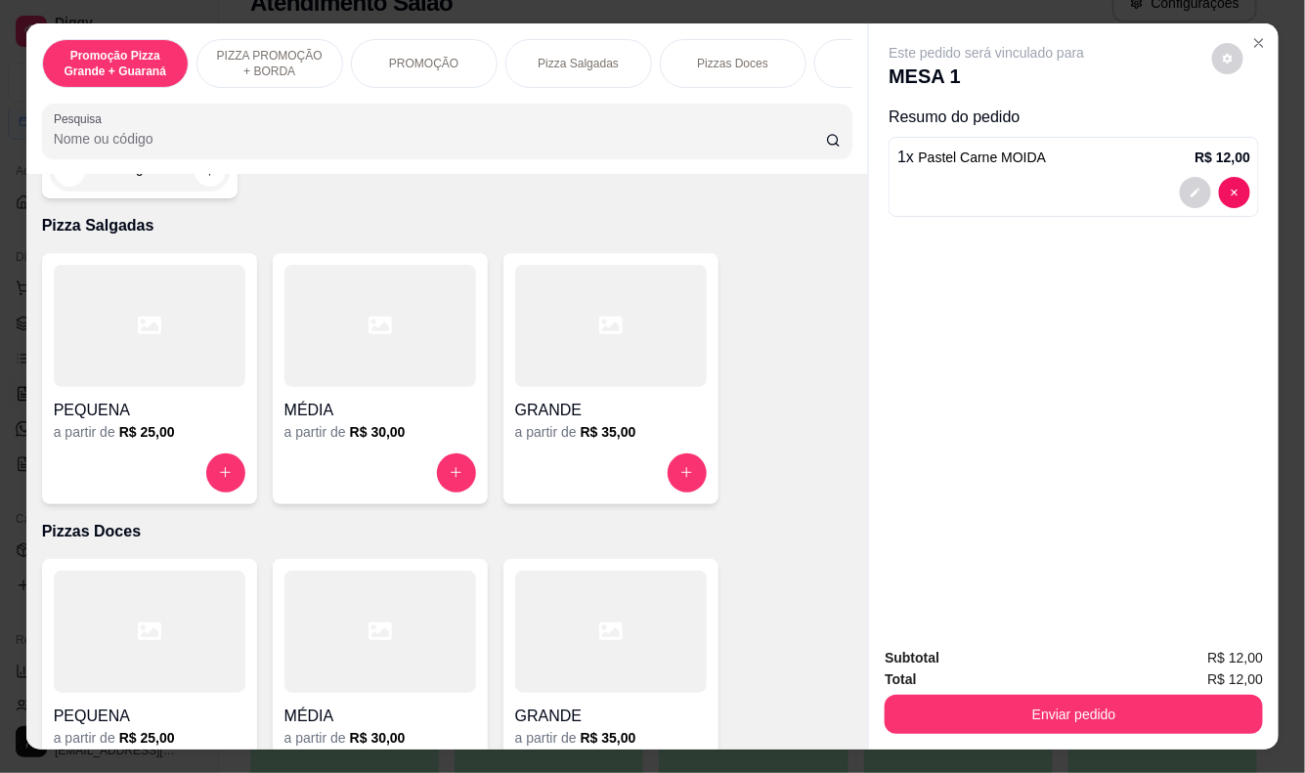
click at [557, 65] on div "Pizza Salgadas" at bounding box center [578, 63] width 147 height 49
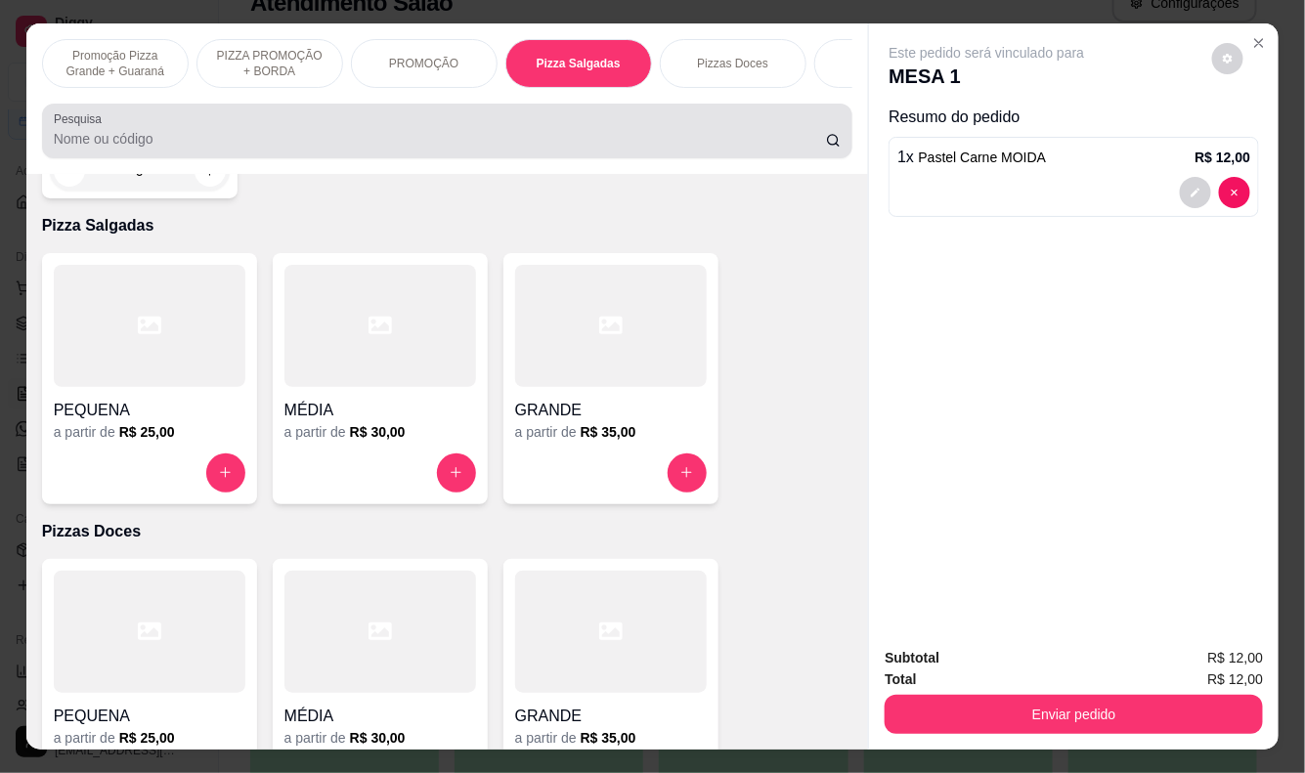
scroll to position [47, 0]
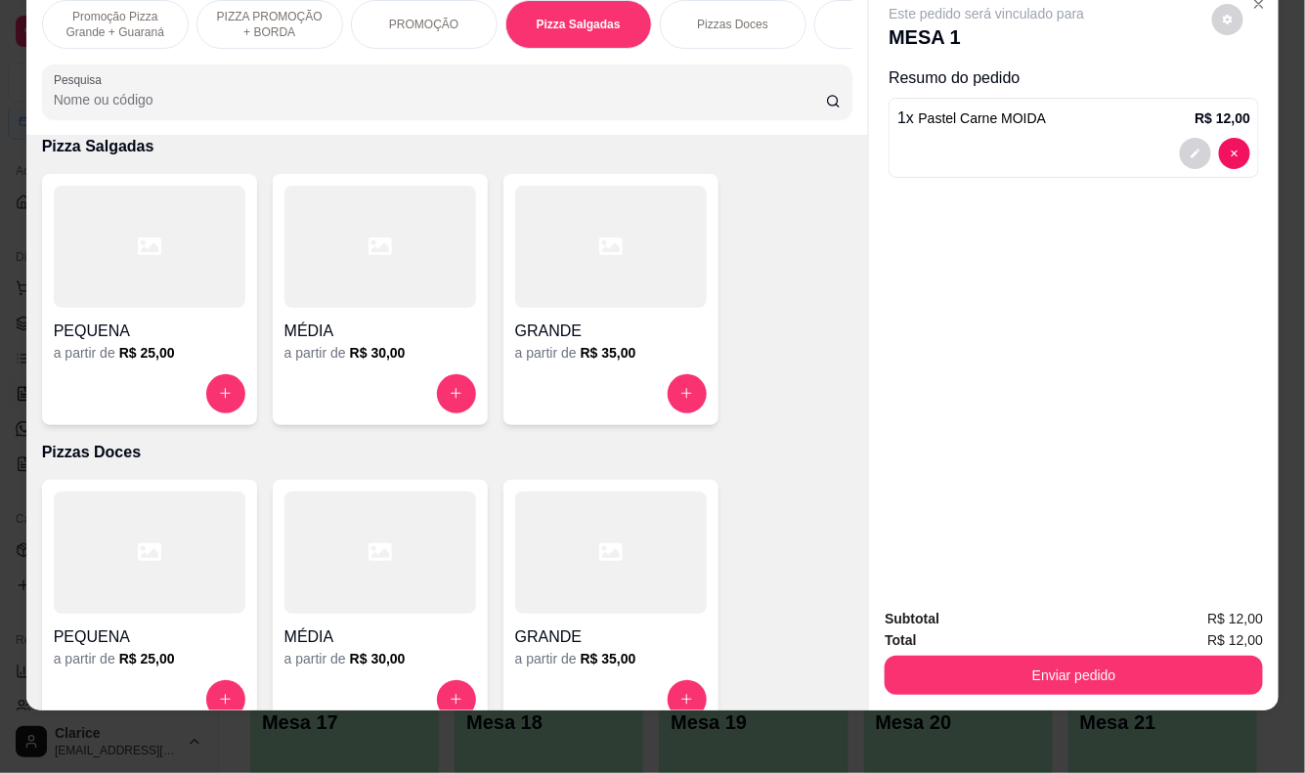
click at [350, 348] on h6 "R$ 30,00" at bounding box center [378, 353] width 56 height 20
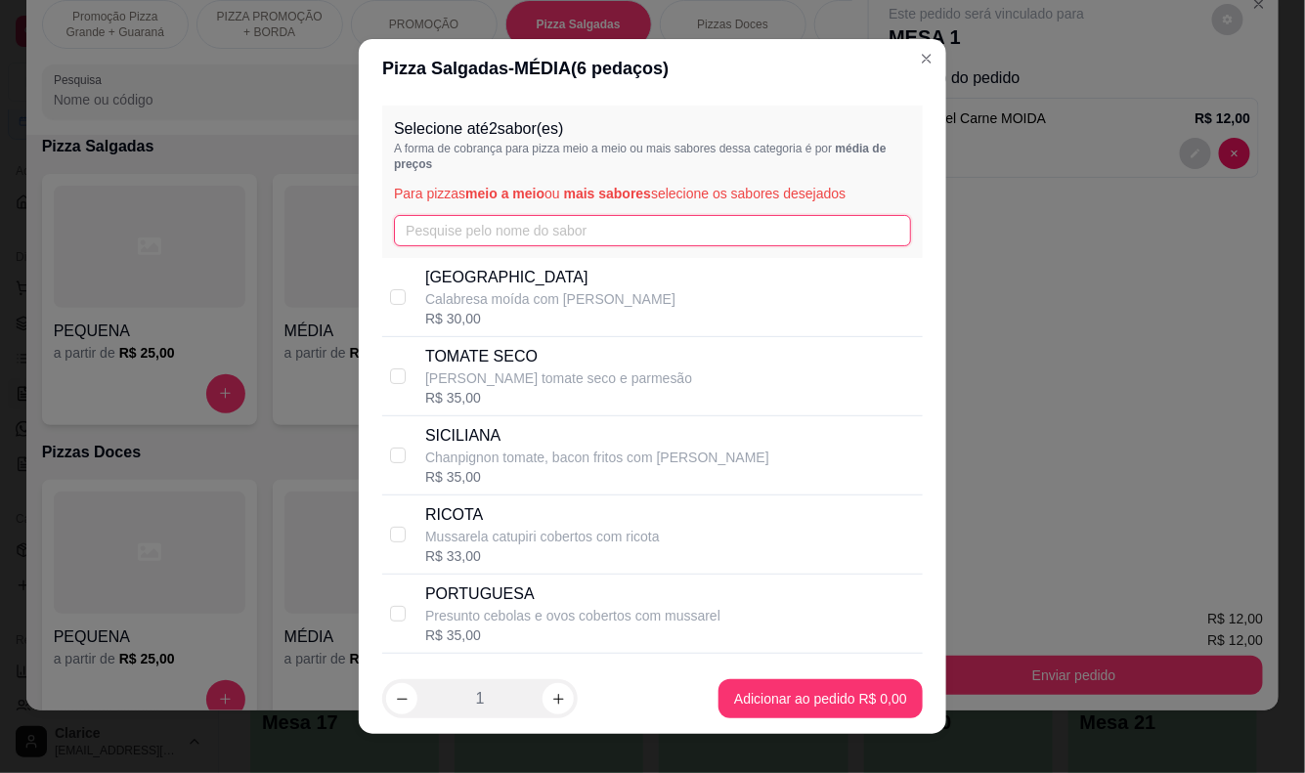
click at [567, 227] on input "text" at bounding box center [652, 230] width 517 height 31
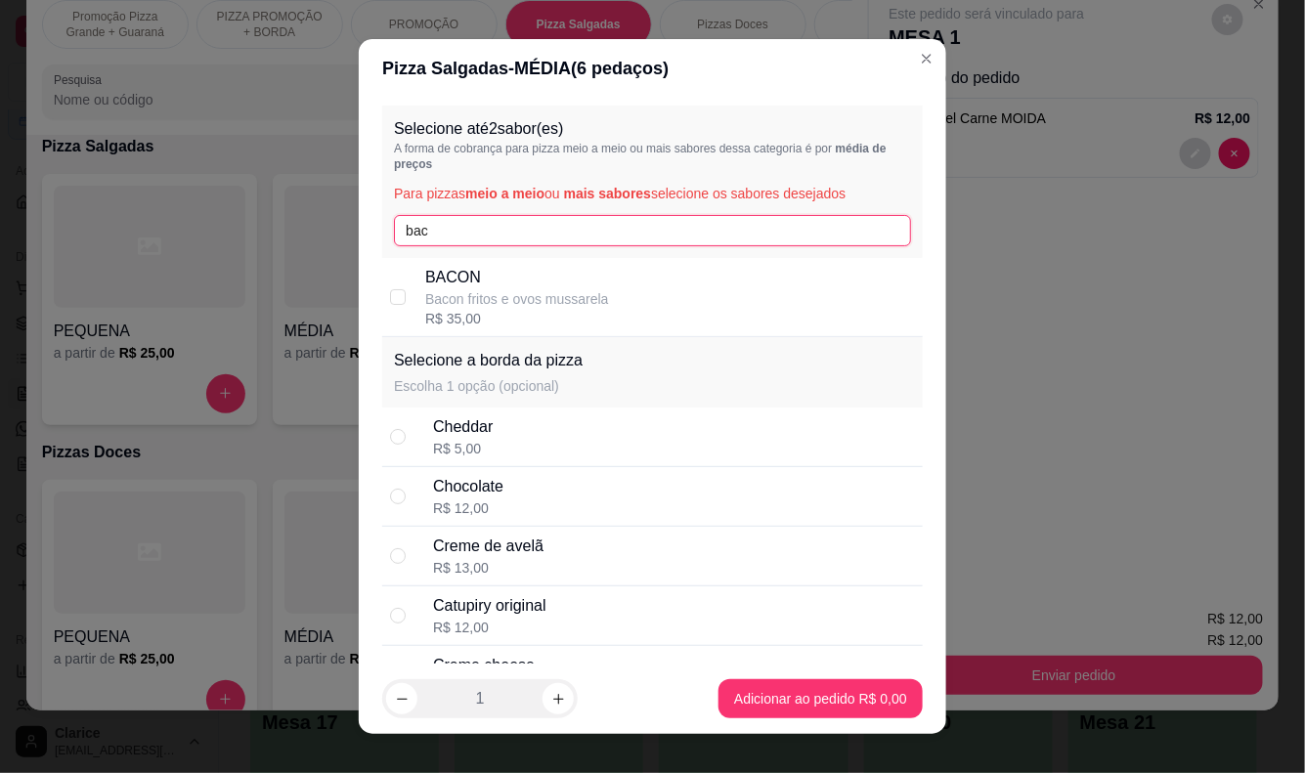
type input "bac"
click at [586, 289] on p "Bacon fritos e ovos mussarela" at bounding box center [517, 299] width 184 height 20
checkbox input "true"
click at [434, 221] on input "bac" at bounding box center [652, 230] width 517 height 31
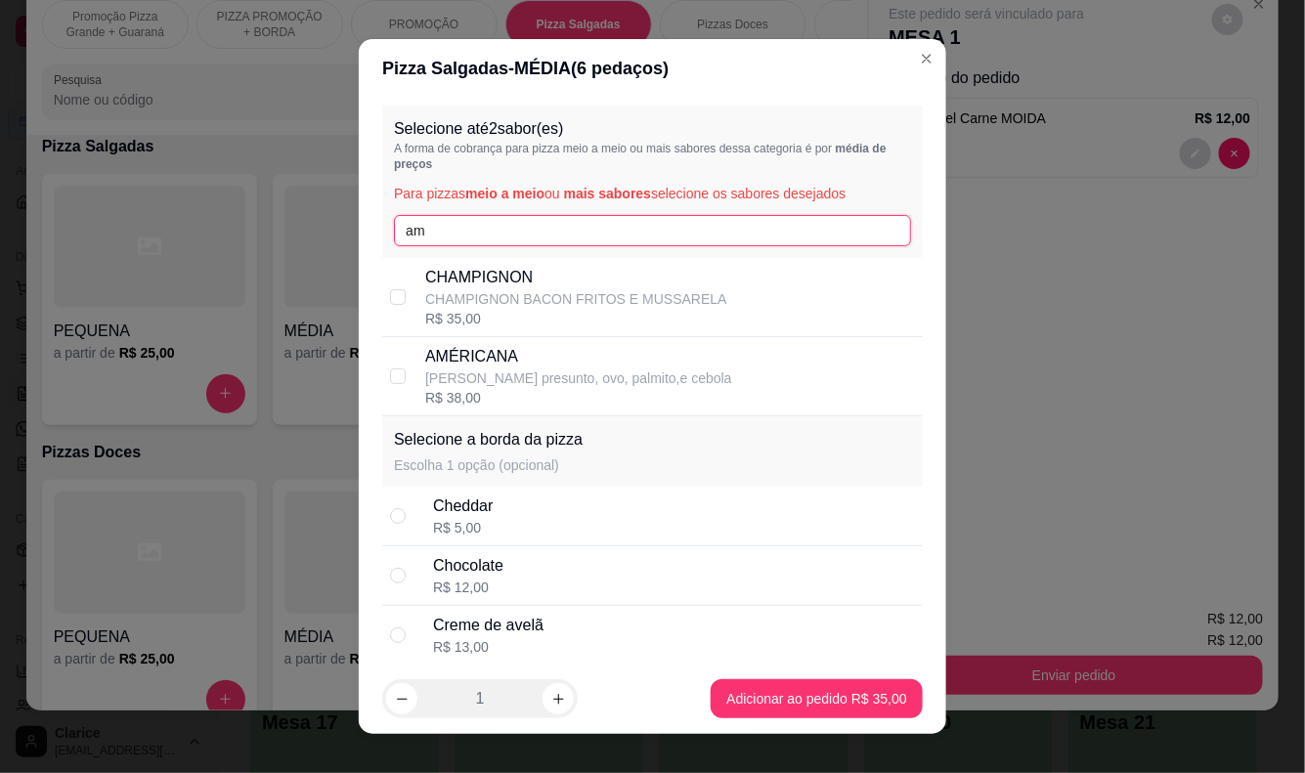
type input "am"
click at [485, 354] on p "AMÉRICANA" at bounding box center [578, 356] width 307 height 23
checkbox input "true"
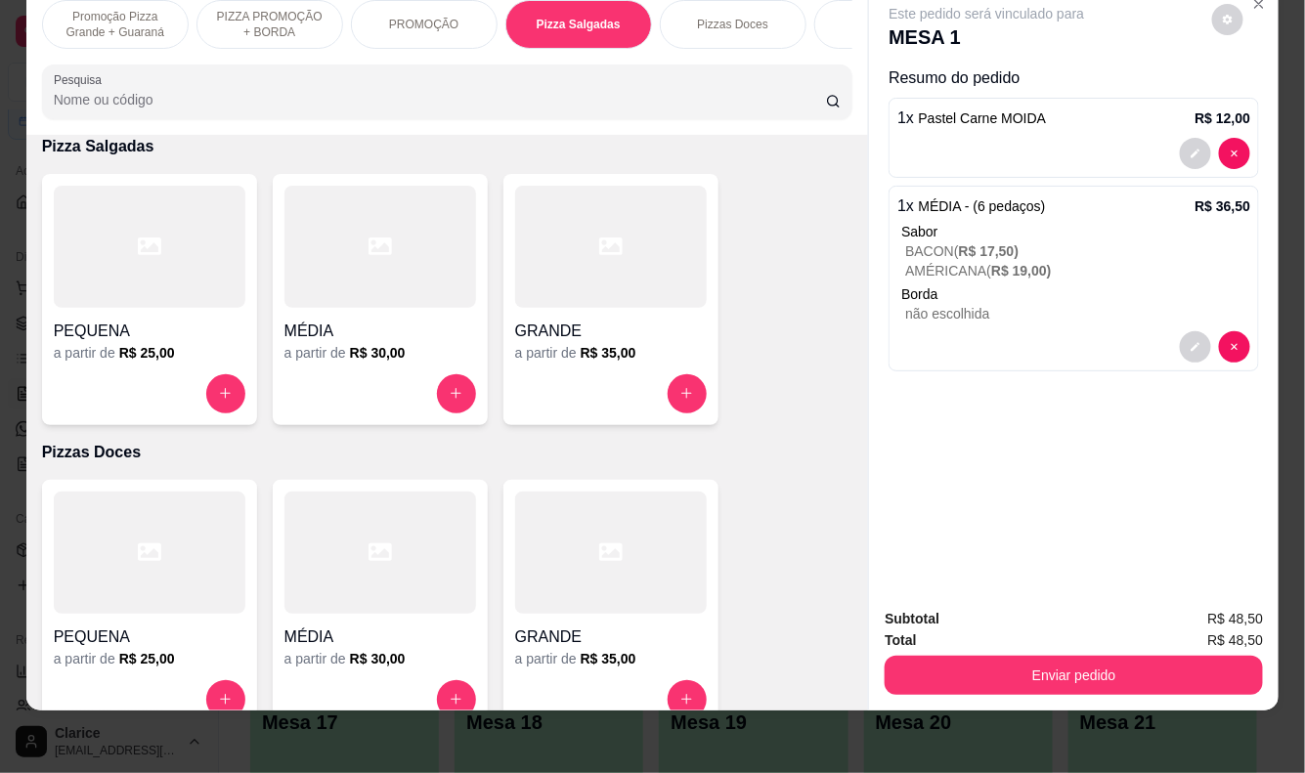
click at [212, 95] on input "Pesquisa" at bounding box center [440, 100] width 772 height 20
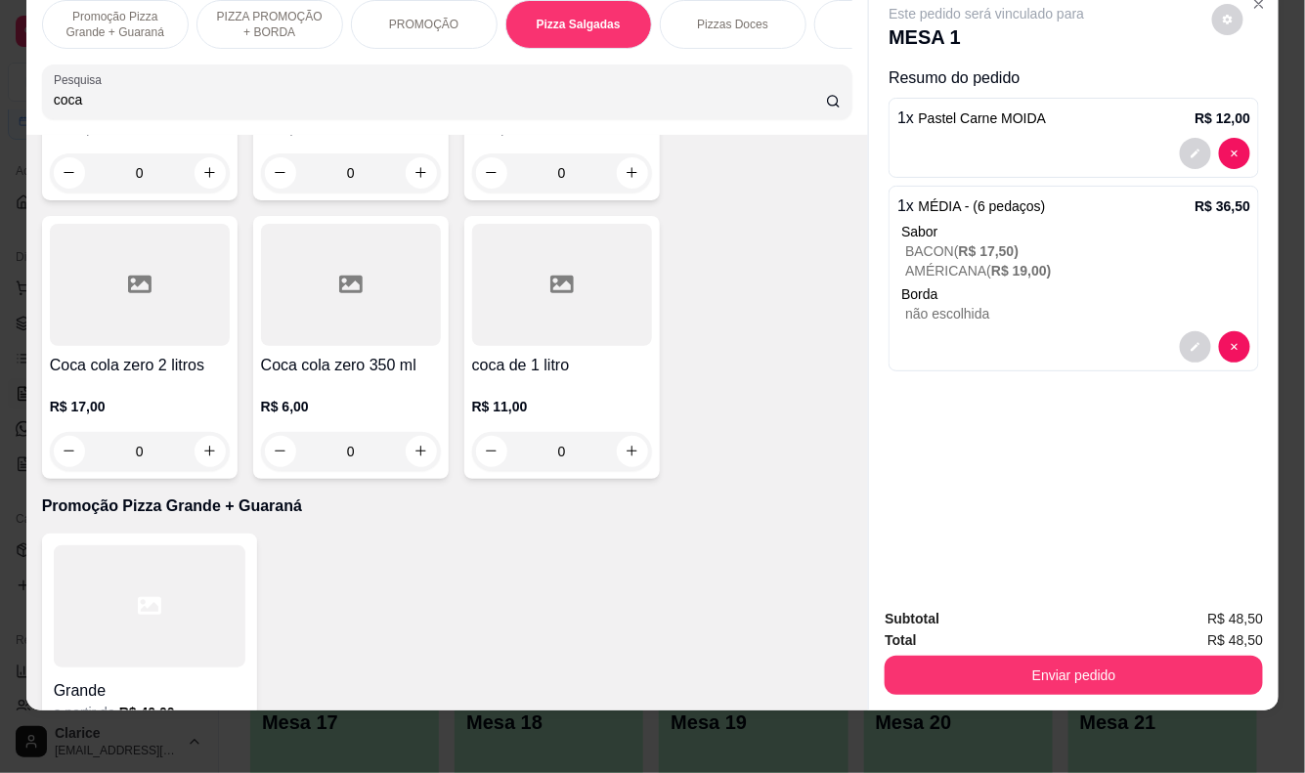
scroll to position [325, 0]
type input "coca"
click at [511, 362] on h4 "coca de 1 litro" at bounding box center [562, 364] width 180 height 23
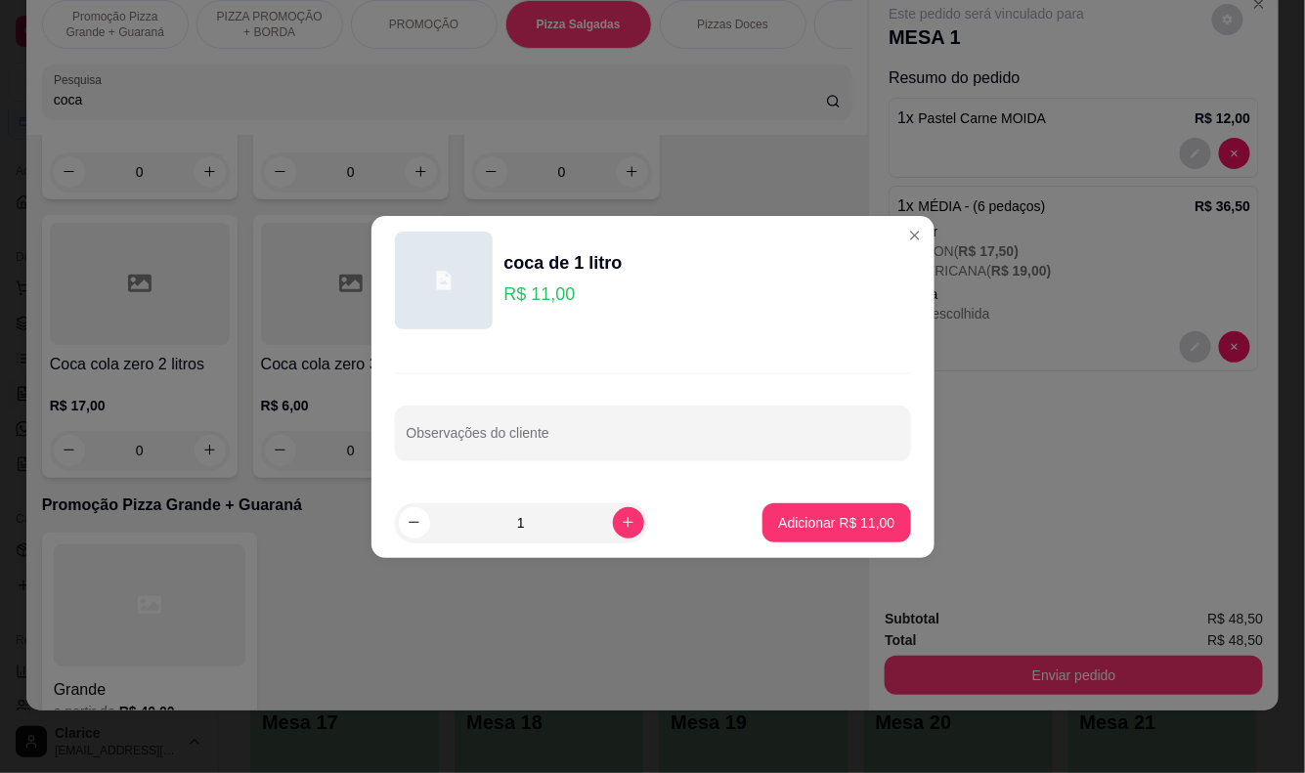
click at [832, 500] on footer "1 Adicionar R$ 11,00" at bounding box center [652, 523] width 563 height 70
click at [835, 506] on button "Adicionar R$ 11,00" at bounding box center [836, 522] width 148 height 39
type input "1"
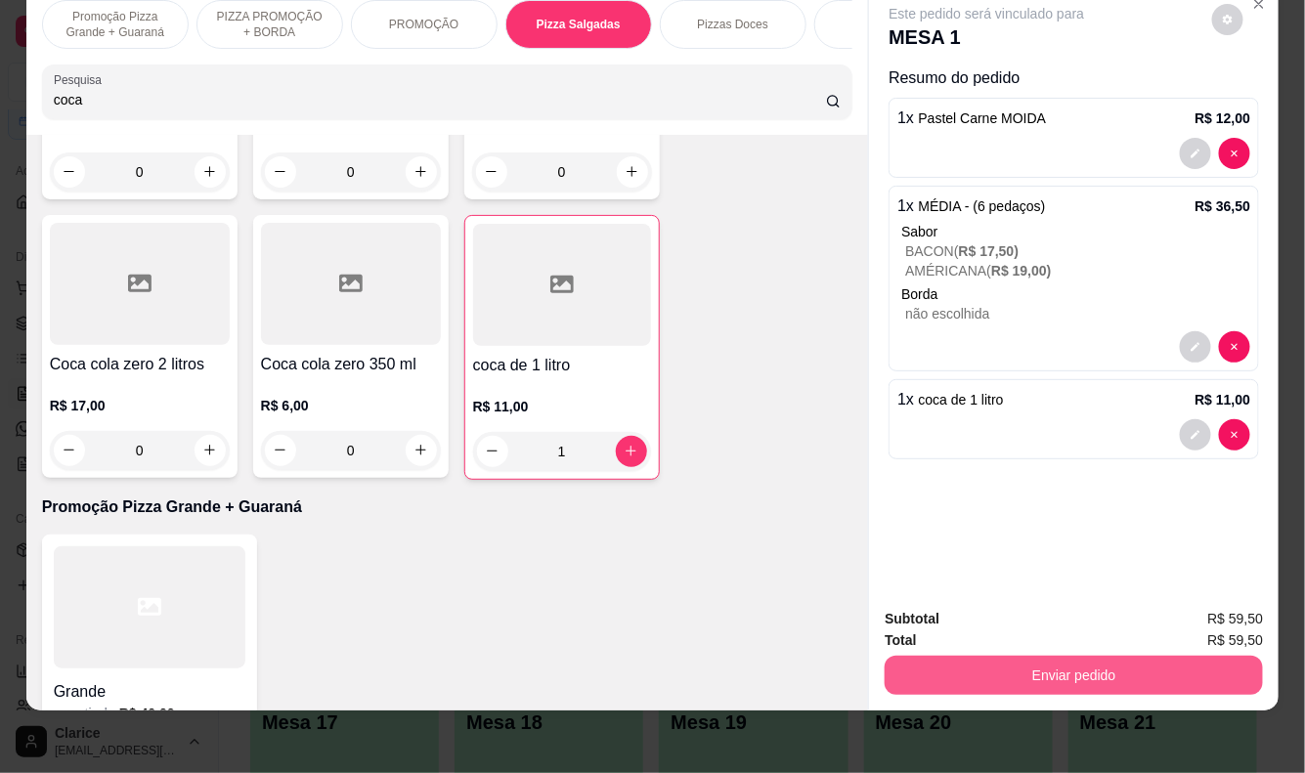
click at [973, 663] on button "Enviar pedido" at bounding box center [1074, 675] width 378 height 39
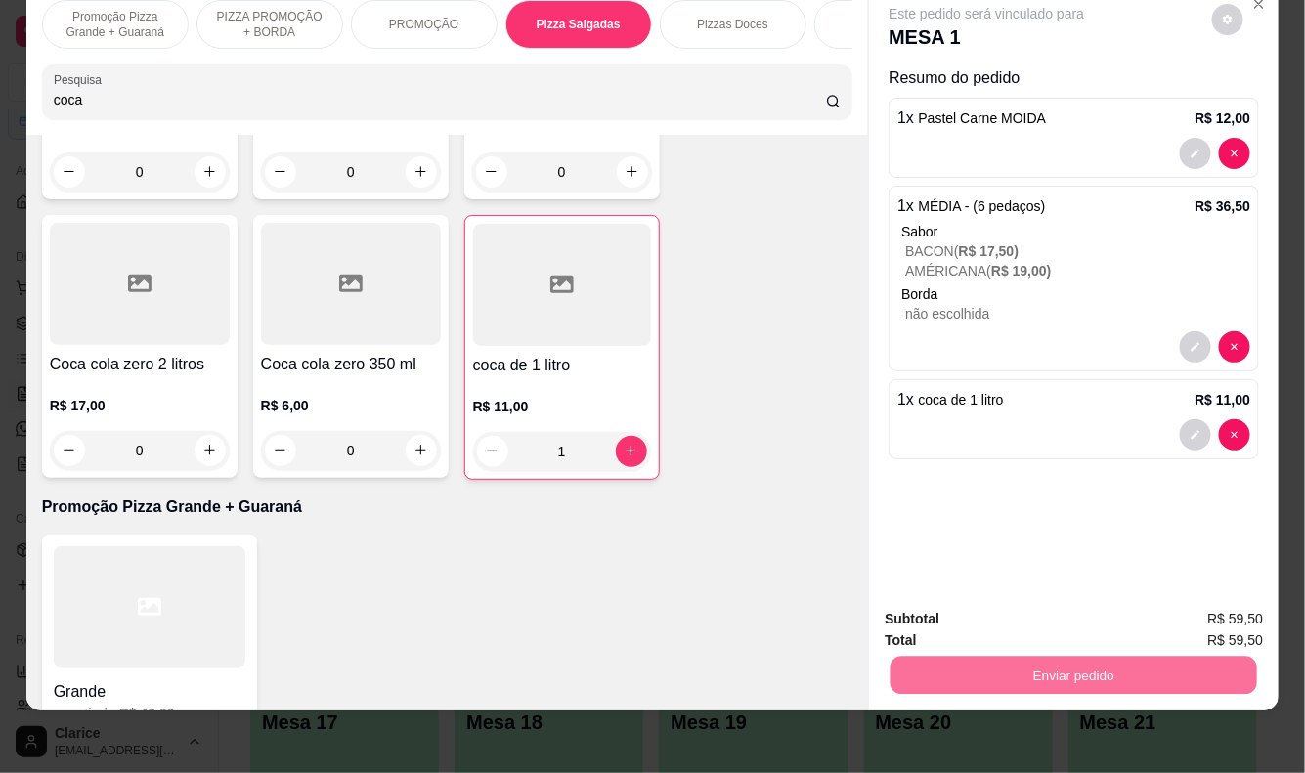
click at [1058, 611] on button "Registrar cliente" at bounding box center [1081, 610] width 129 height 37
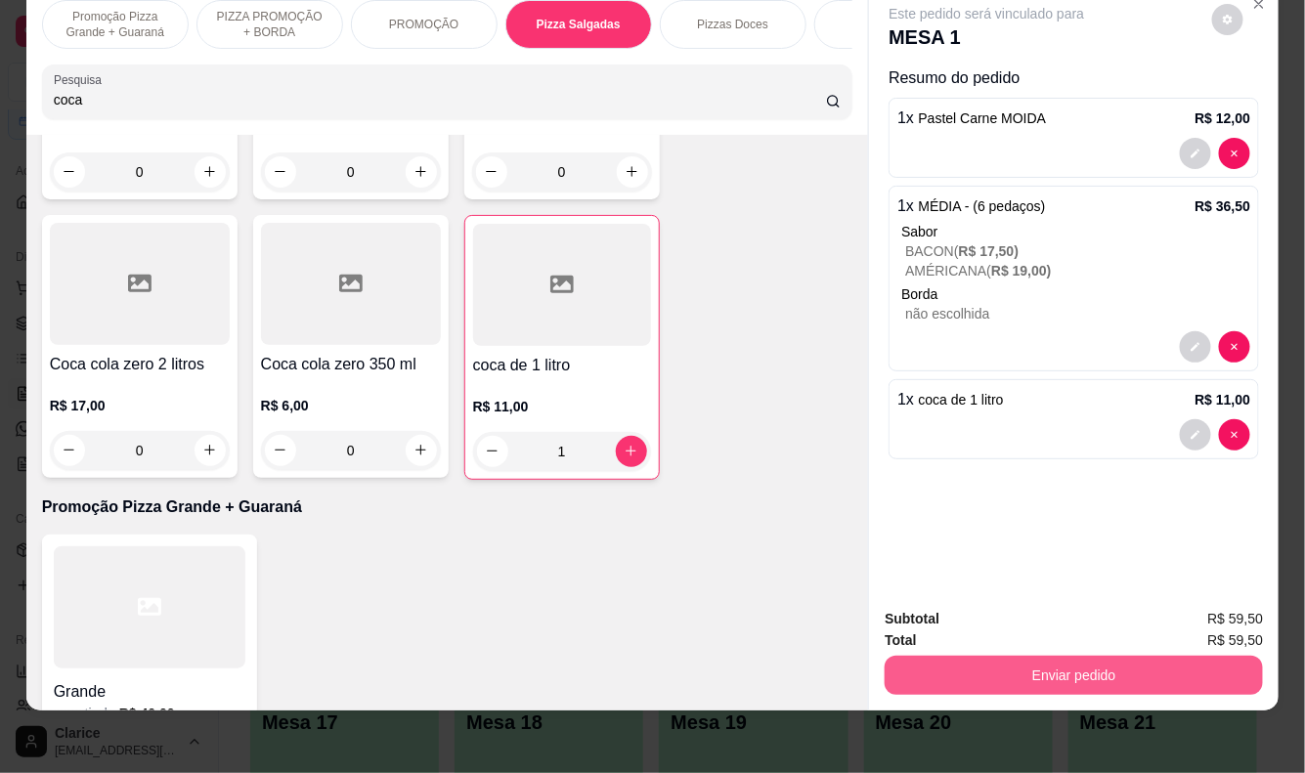
click at [1194, 656] on button "Enviar pedido" at bounding box center [1074, 675] width 378 height 39
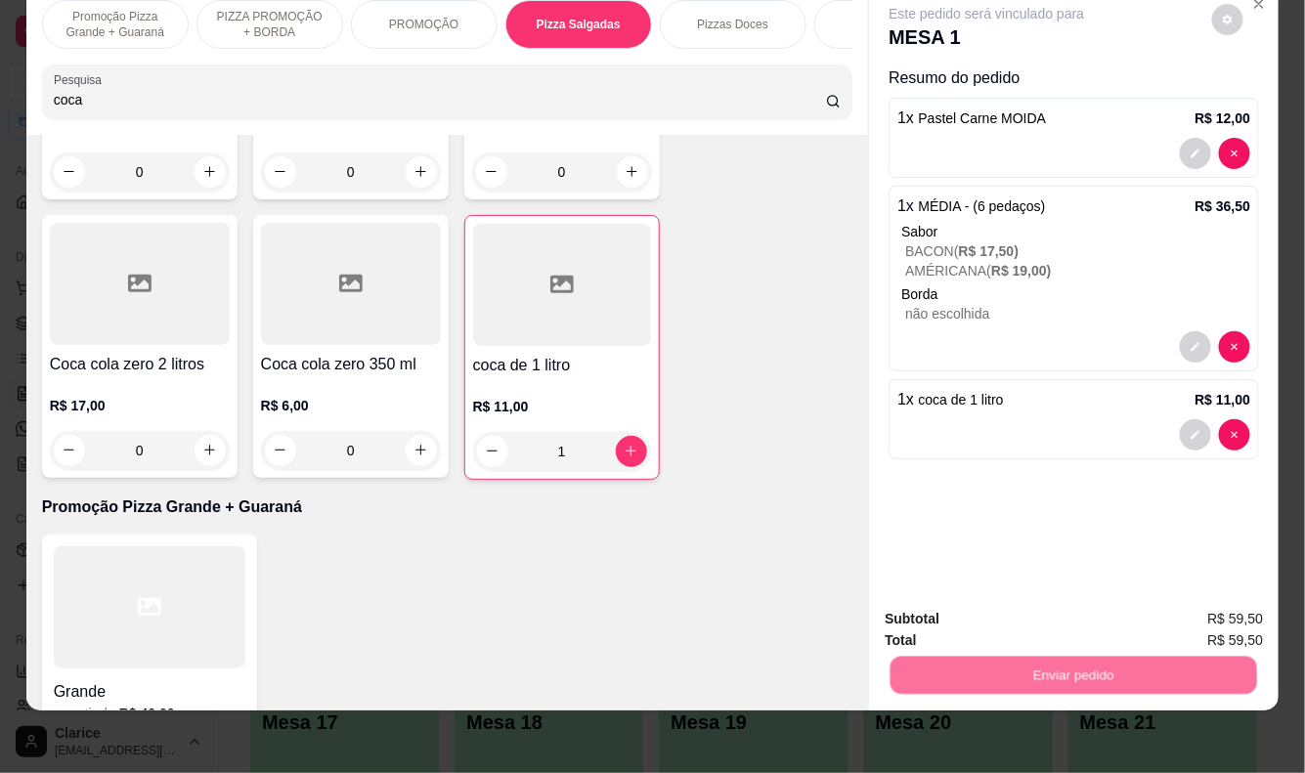
click at [1213, 601] on button "Enviar pedido" at bounding box center [1212, 610] width 110 height 37
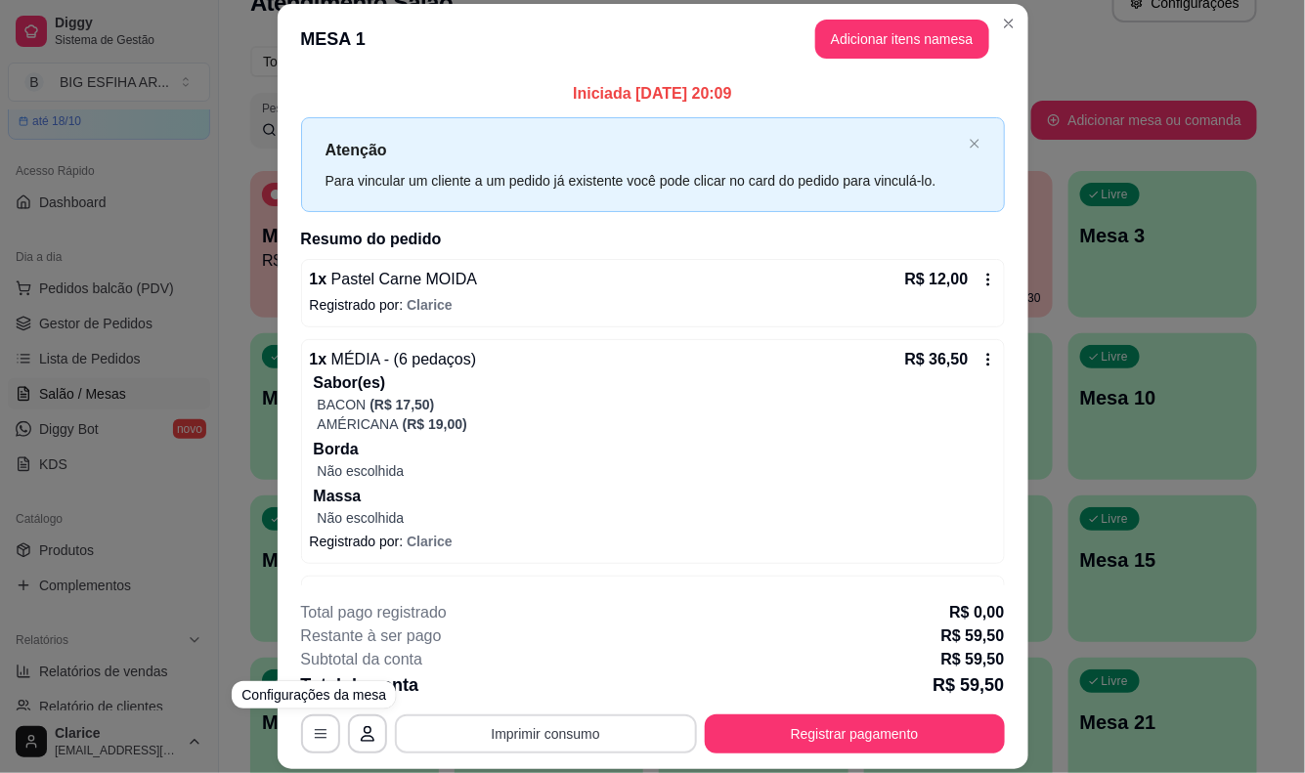
click at [525, 740] on button "Imprimir consumo" at bounding box center [546, 734] width 302 height 39
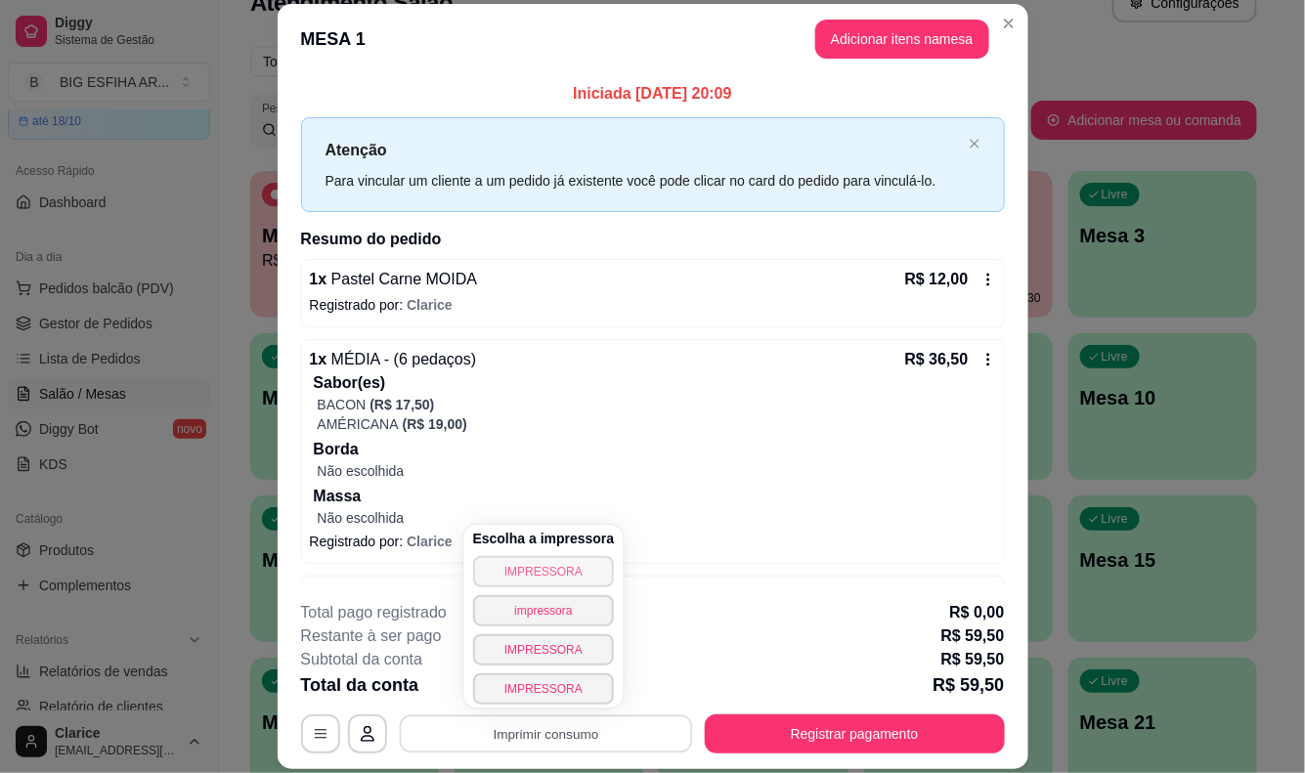
click at [562, 571] on button "IMPRESSORA" at bounding box center [544, 571] width 142 height 31
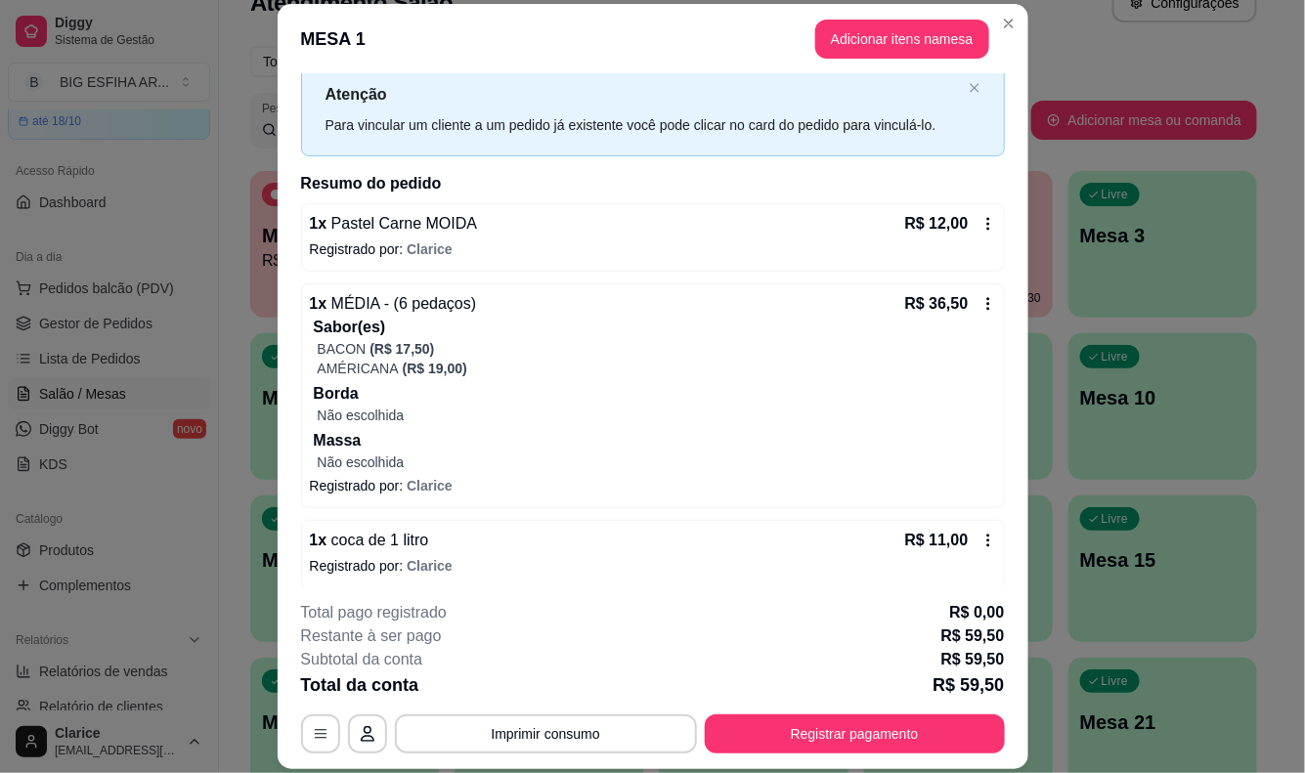
scroll to position [66, 0]
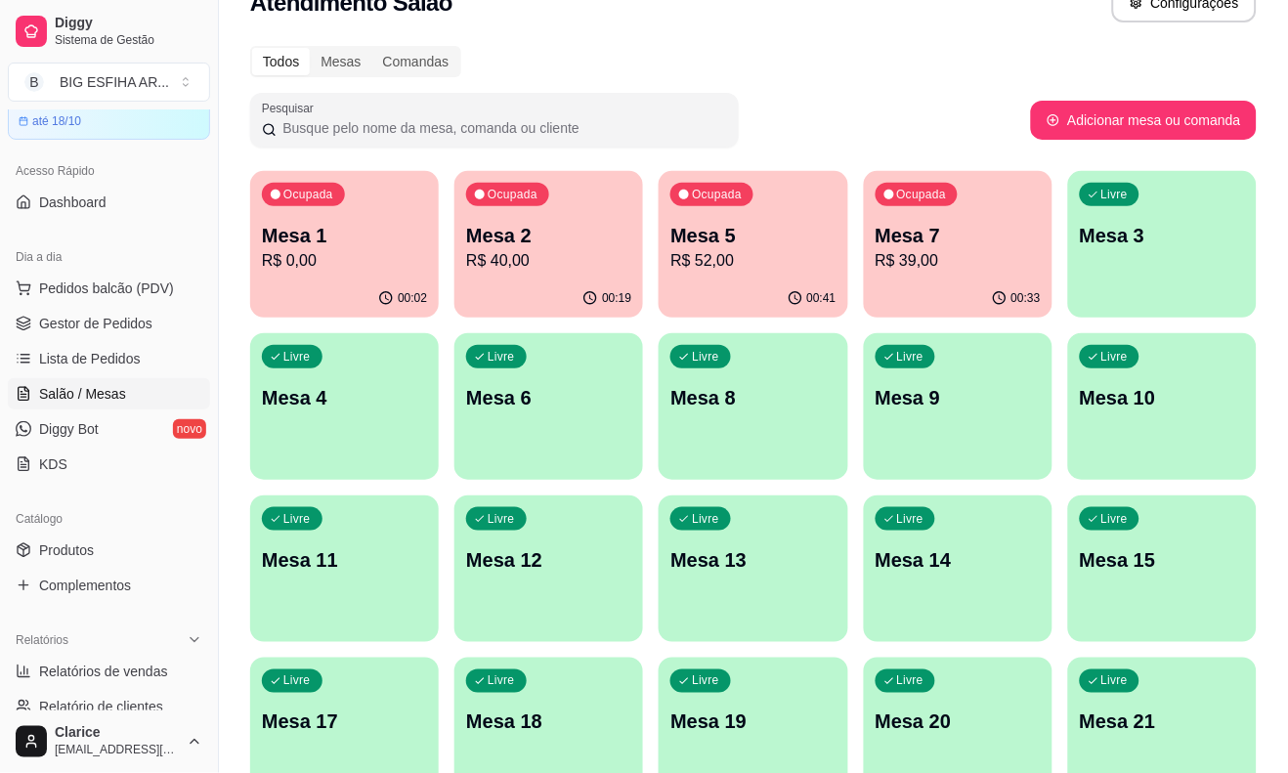
click at [727, 240] on p "Mesa 5" at bounding box center [753, 235] width 165 height 27
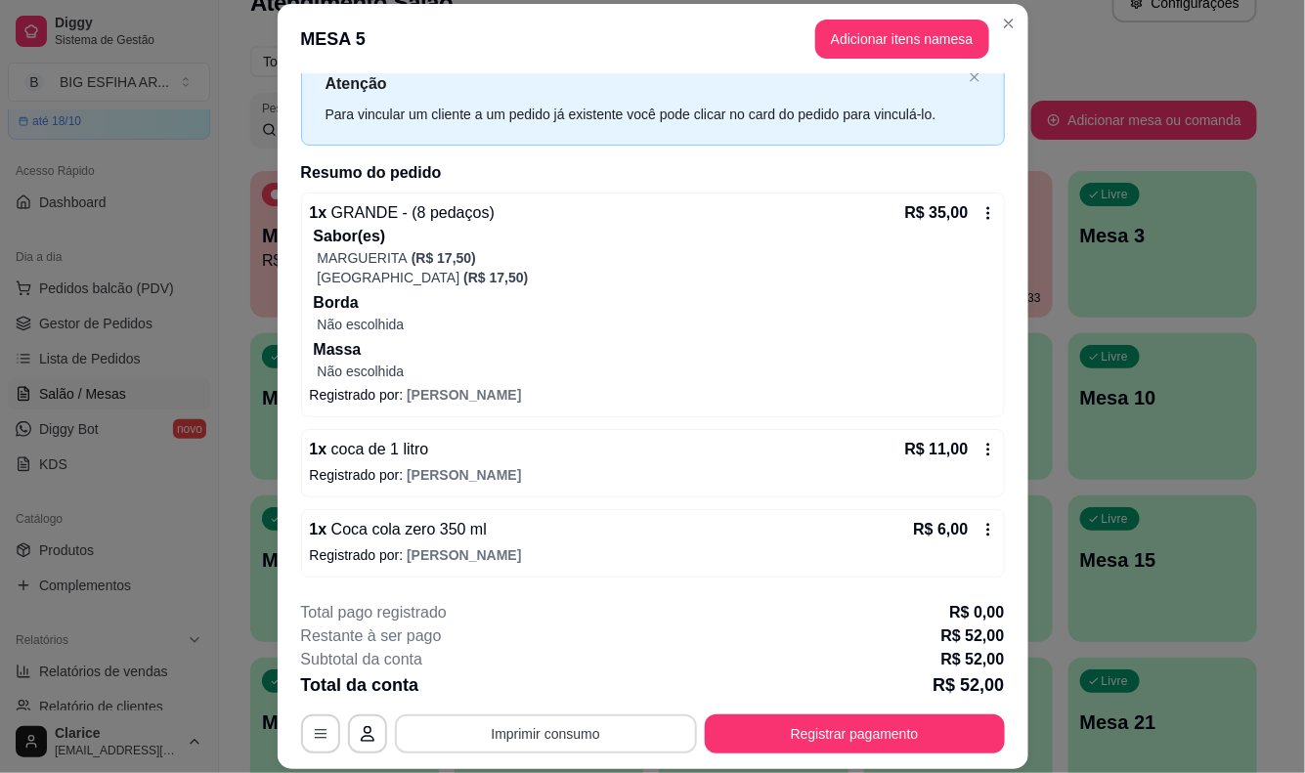
click at [510, 729] on button "Imprimir consumo" at bounding box center [546, 734] width 302 height 39
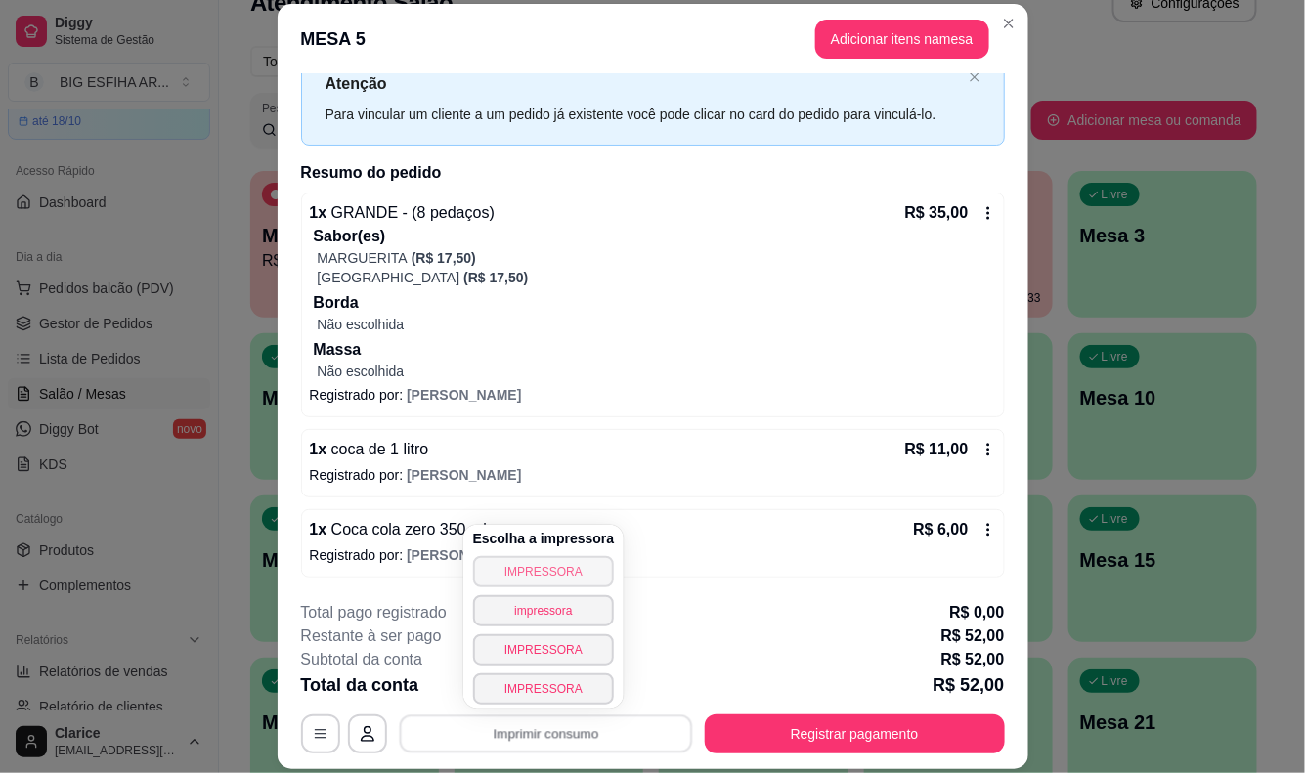
click at [548, 572] on button "IMPRESSORA" at bounding box center [544, 571] width 142 height 31
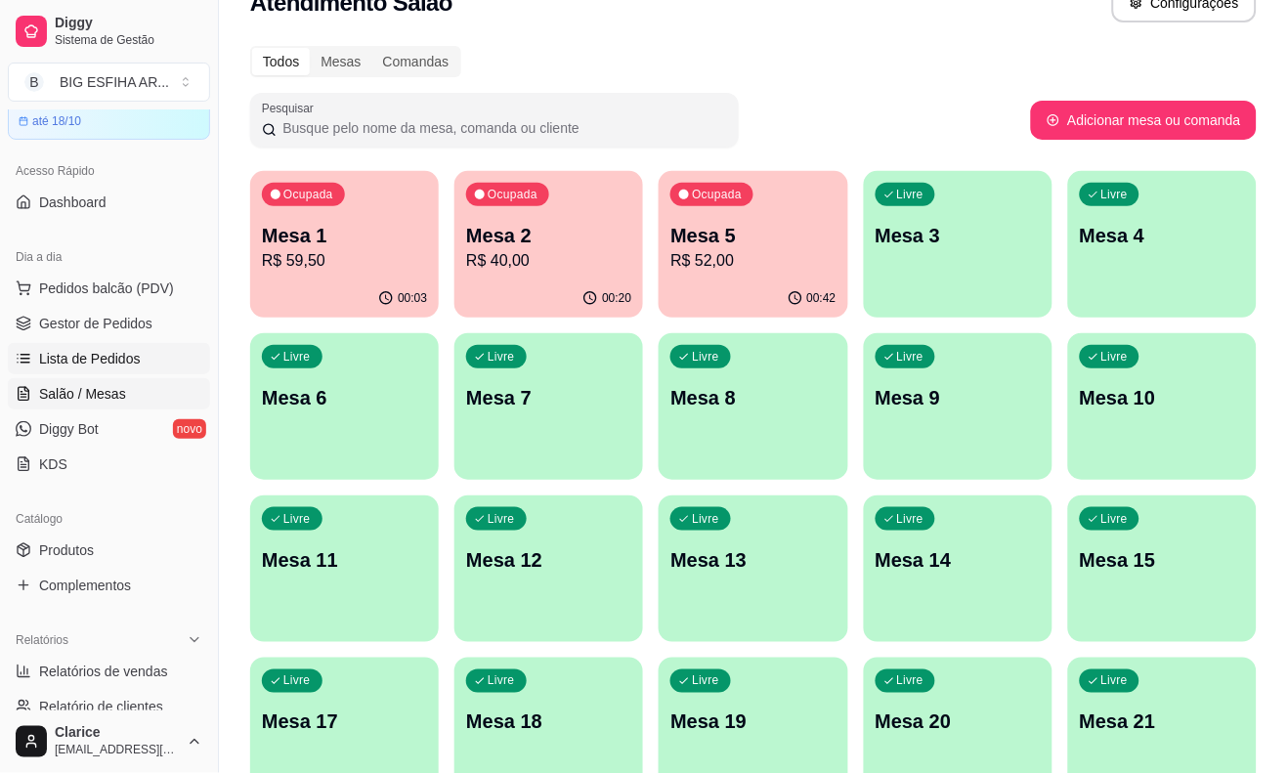
click at [125, 364] on span "Lista de Pedidos" at bounding box center [90, 359] width 102 height 20
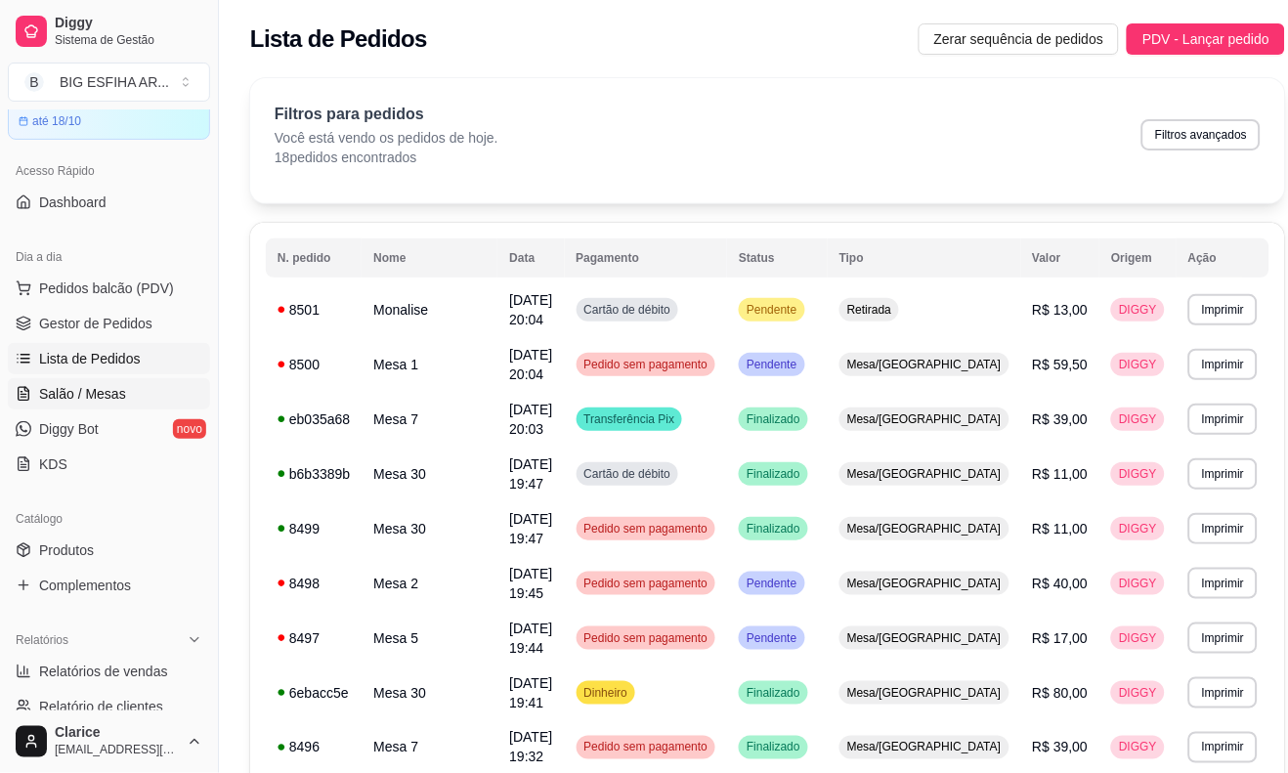
click at [153, 403] on link "Salão / Mesas" at bounding box center [109, 393] width 202 height 31
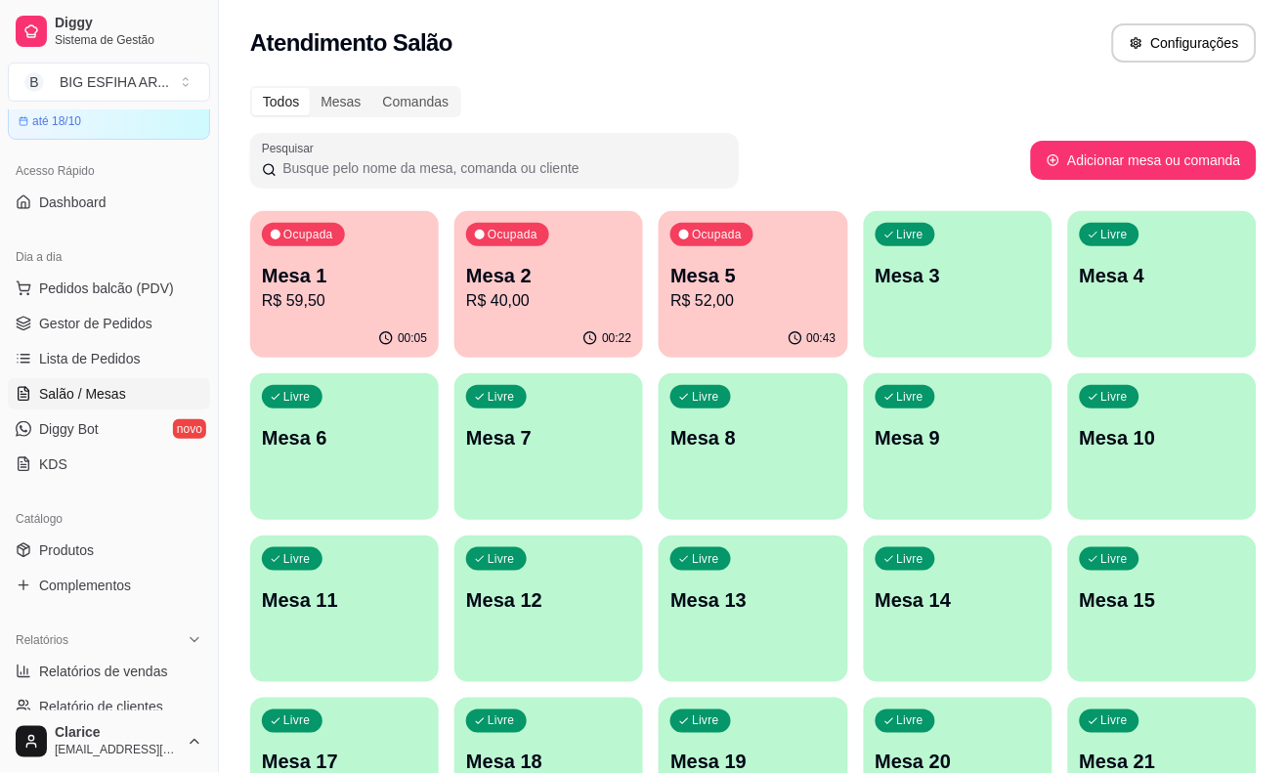
click at [711, 298] on p "R$ 52,00" at bounding box center [753, 300] width 165 height 23
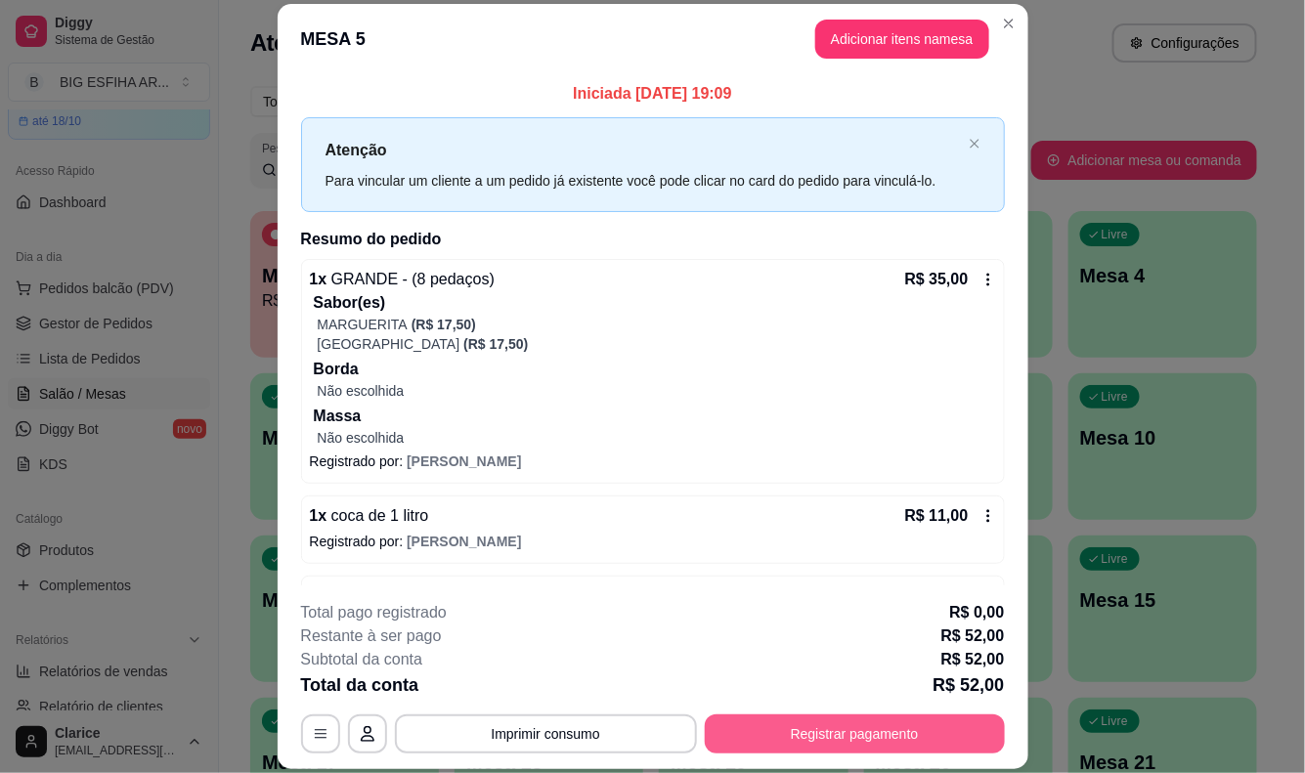
click at [805, 733] on button "Registrar pagamento" at bounding box center [855, 734] width 300 height 39
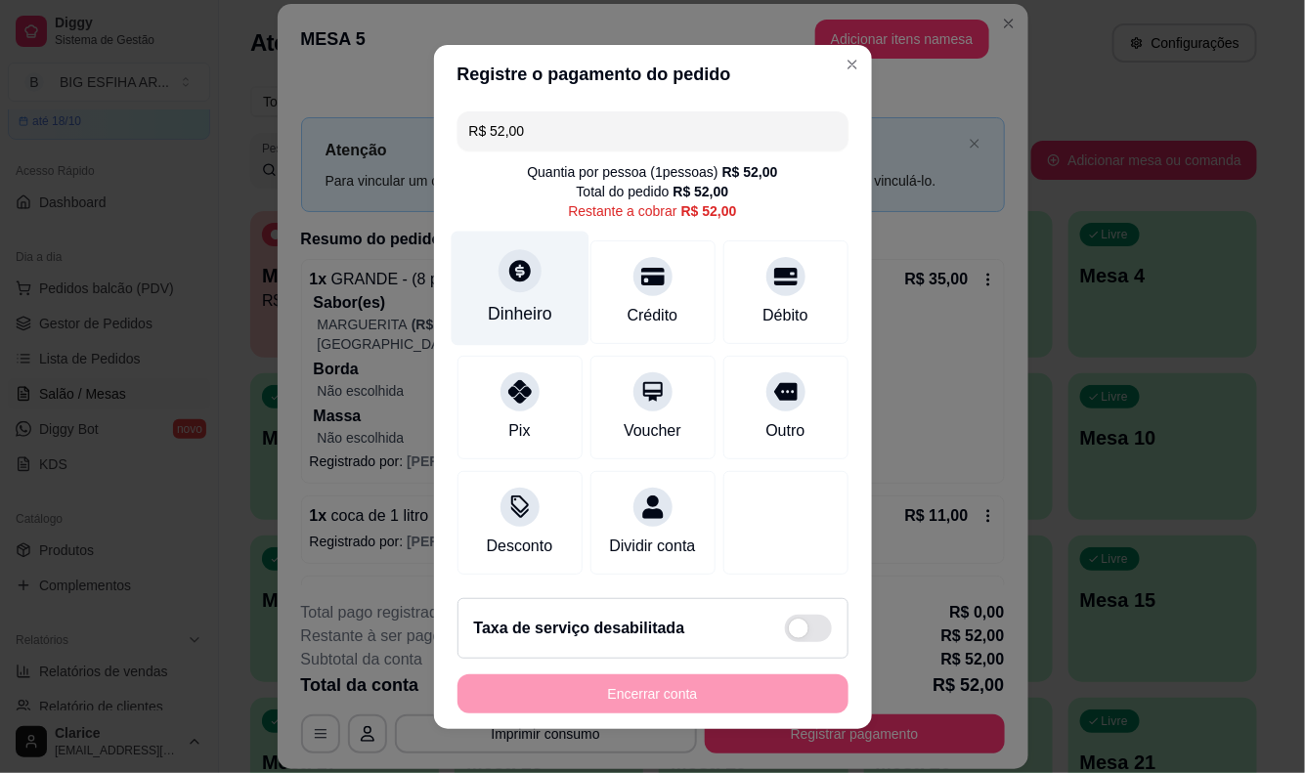
click at [528, 288] on div "Dinheiro" at bounding box center [520, 288] width 138 height 114
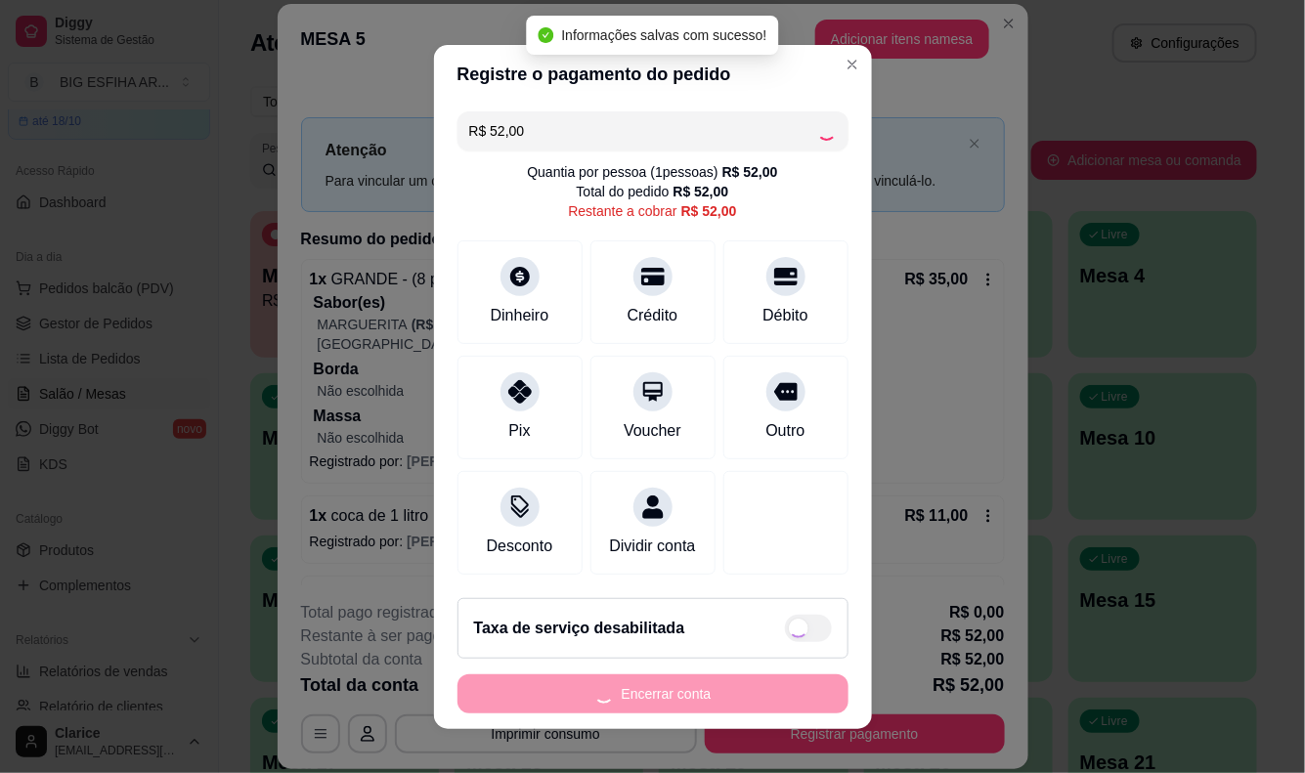
type input "R$ 0,00"
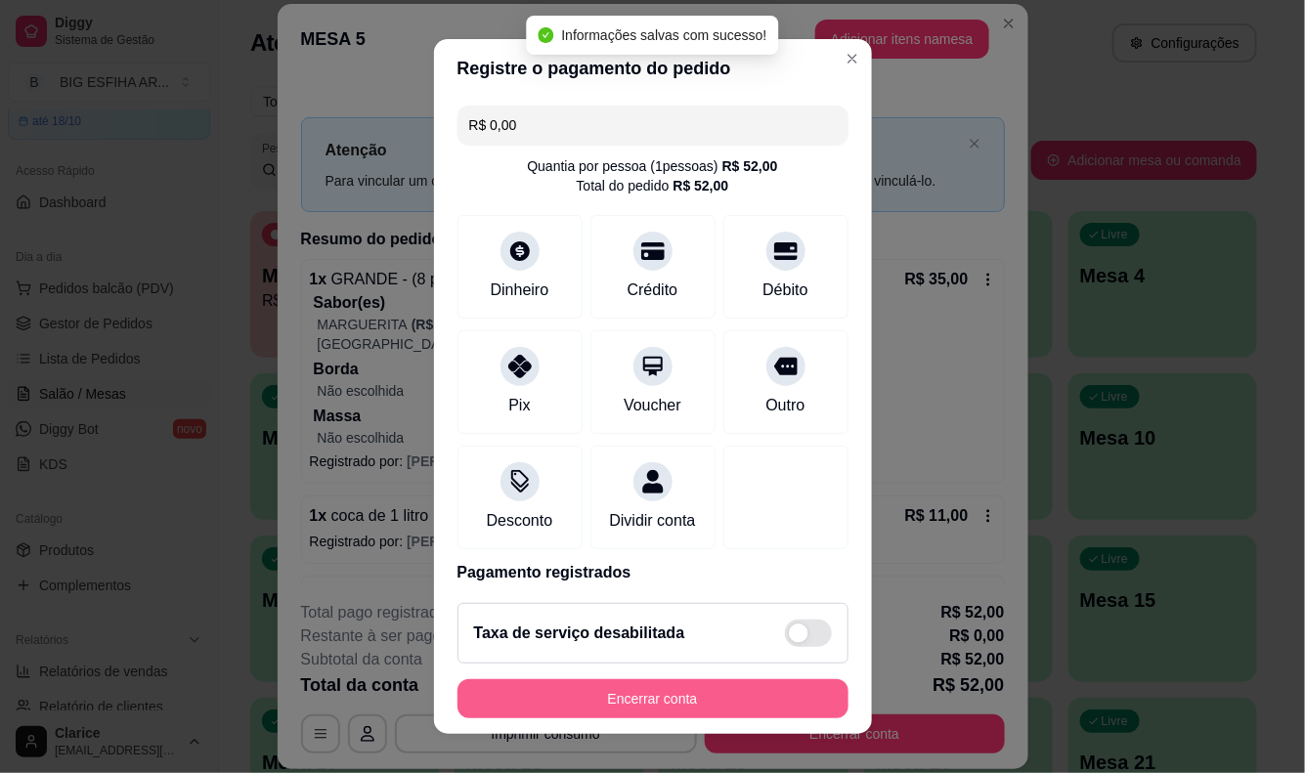
click at [707, 698] on button "Encerrar conta" at bounding box center [652, 698] width 391 height 39
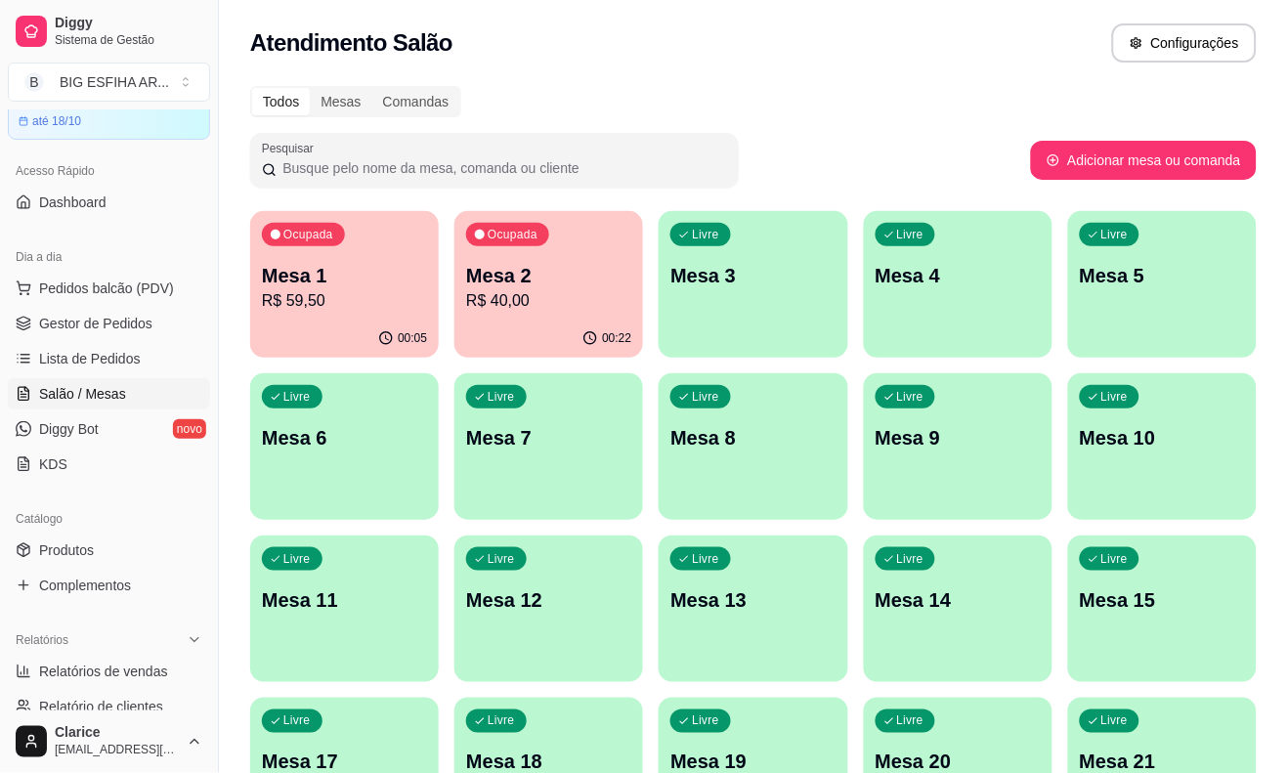
click at [515, 283] on p "Mesa 2" at bounding box center [548, 275] width 165 height 27
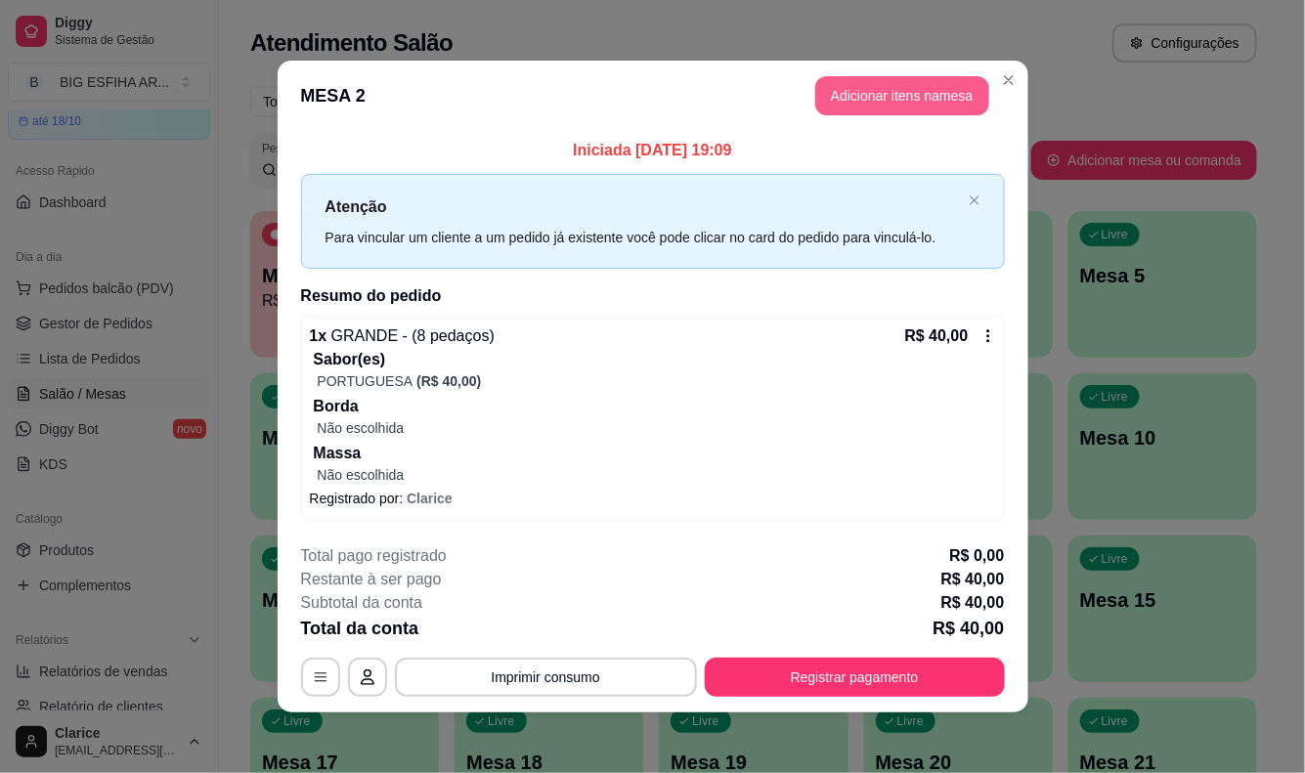
click at [855, 84] on button "Adicionar itens na mesa" at bounding box center [902, 95] width 174 height 39
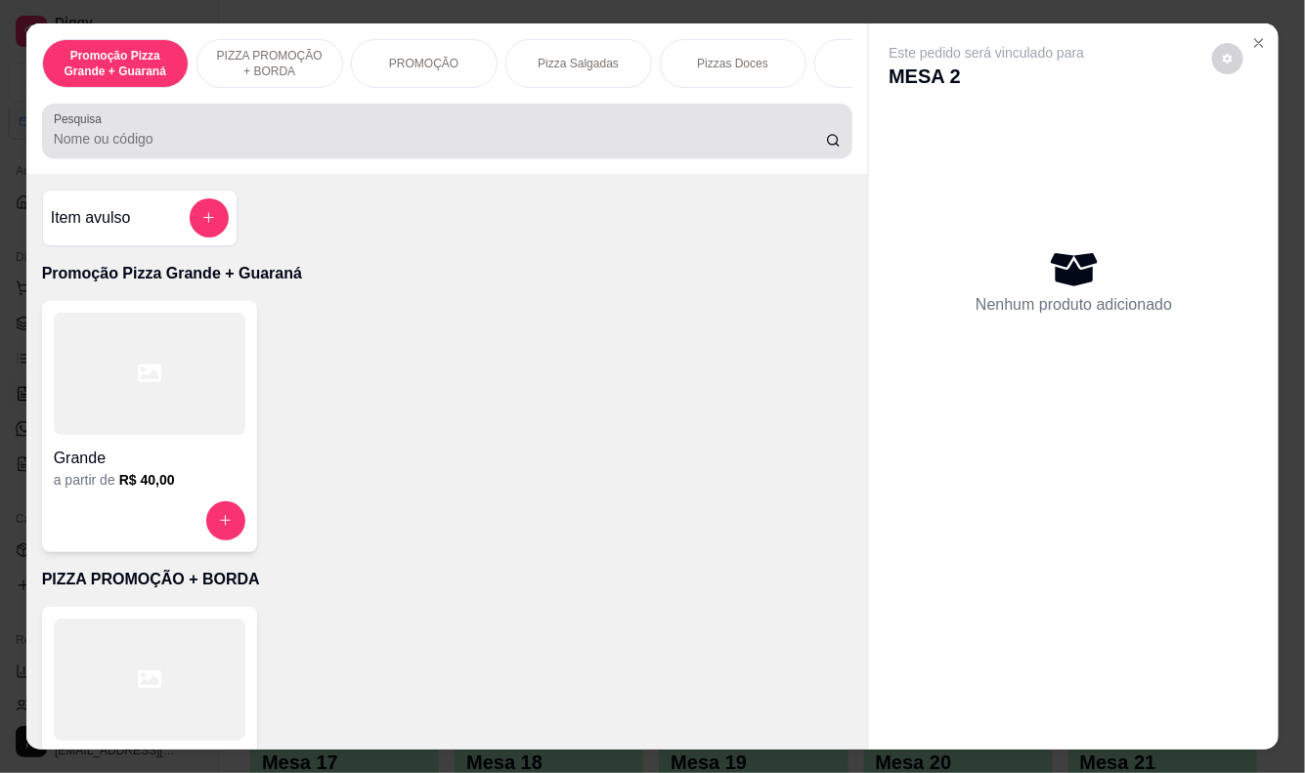
click at [541, 151] on div at bounding box center [448, 130] width 788 height 39
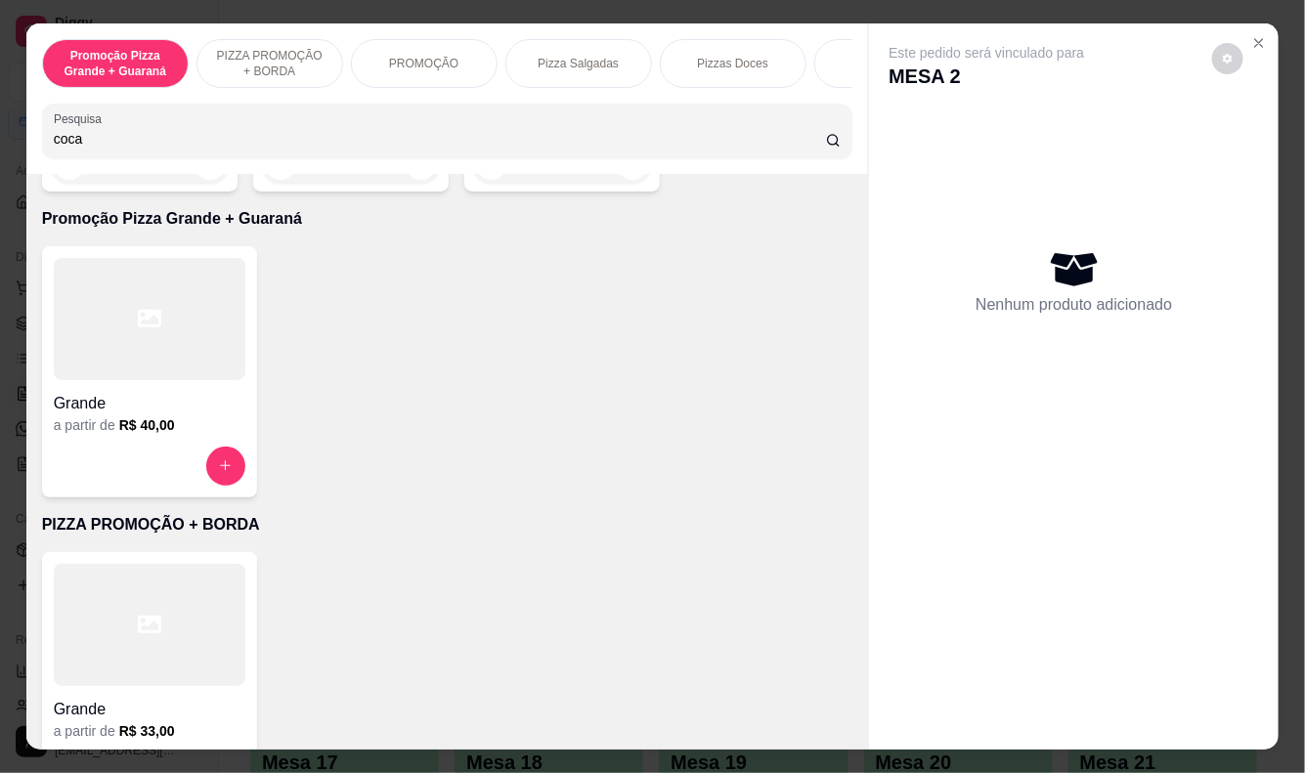
scroll to position [217, 0]
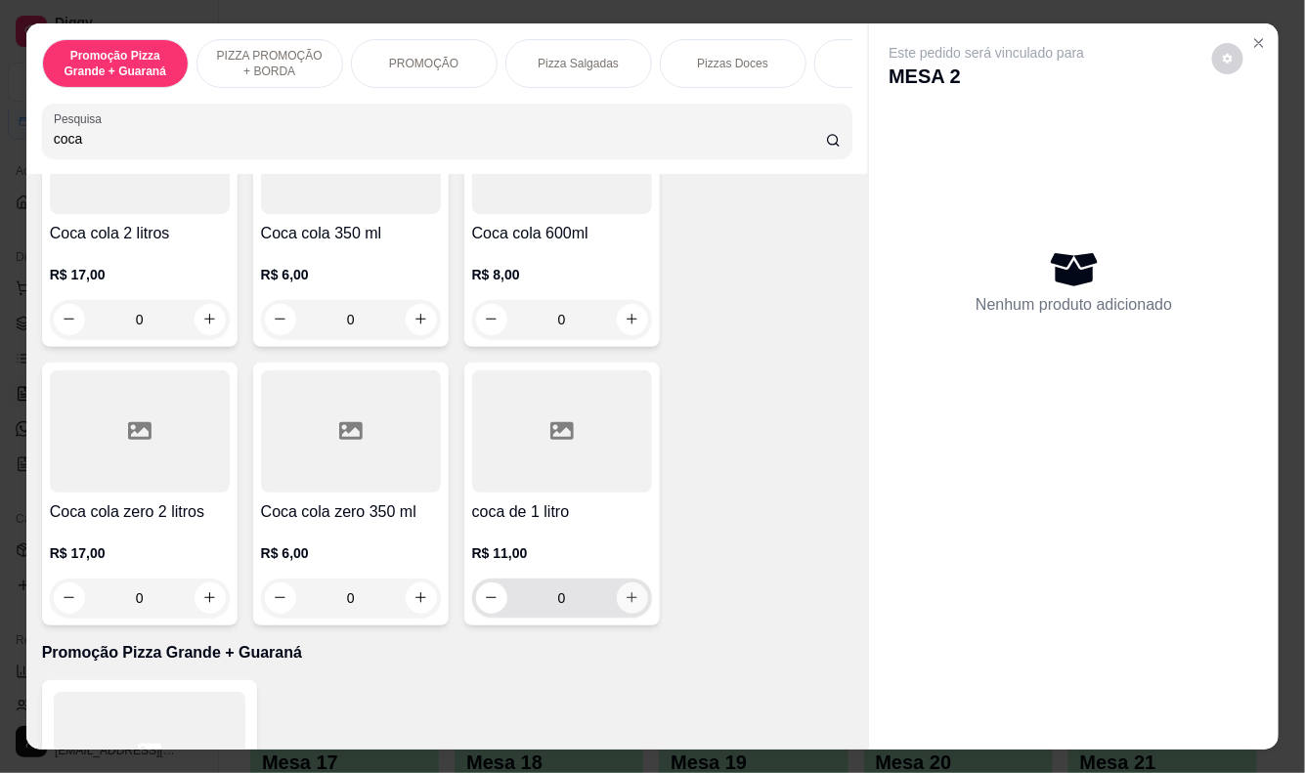
type input "coca"
click at [625, 601] on icon "increase-product-quantity" at bounding box center [632, 597] width 15 height 15
type input "1"
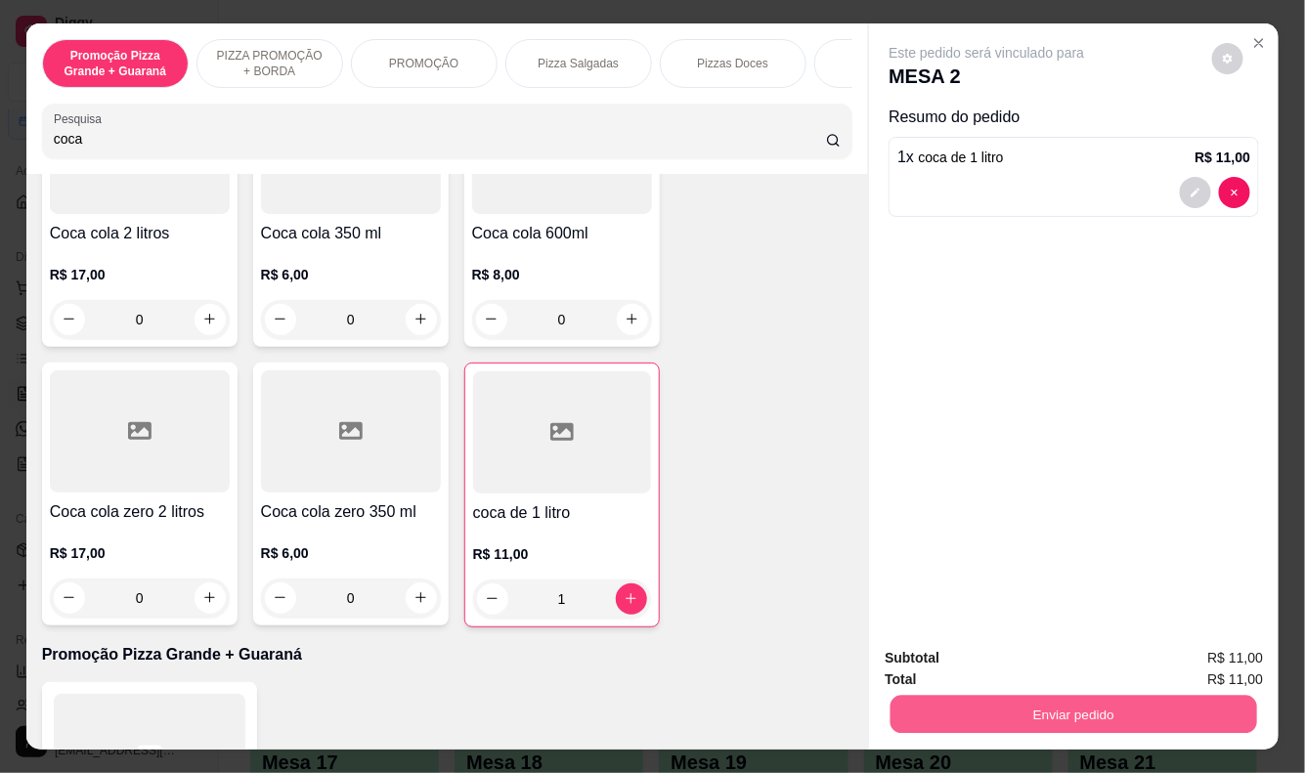
click at [1017, 715] on button "Enviar pedido" at bounding box center [1073, 715] width 367 height 38
click at [1044, 656] on button "Registrar cliente" at bounding box center [1081, 658] width 125 height 36
click at [1138, 720] on button "Enviar pedido" at bounding box center [1074, 714] width 378 height 39
click at [1205, 663] on button "Enviar pedido" at bounding box center [1212, 658] width 108 height 36
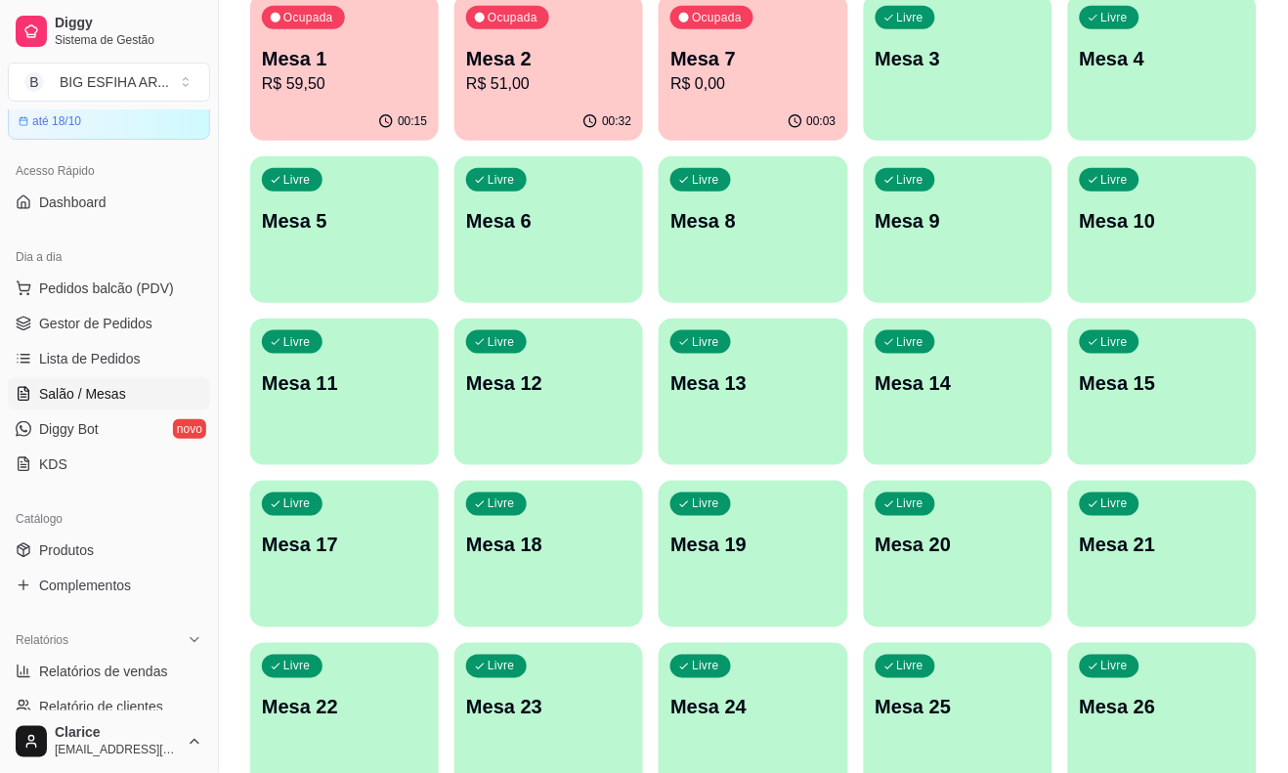
click at [779, 428] on div "Livre Mesa 13" at bounding box center [753, 380] width 189 height 123
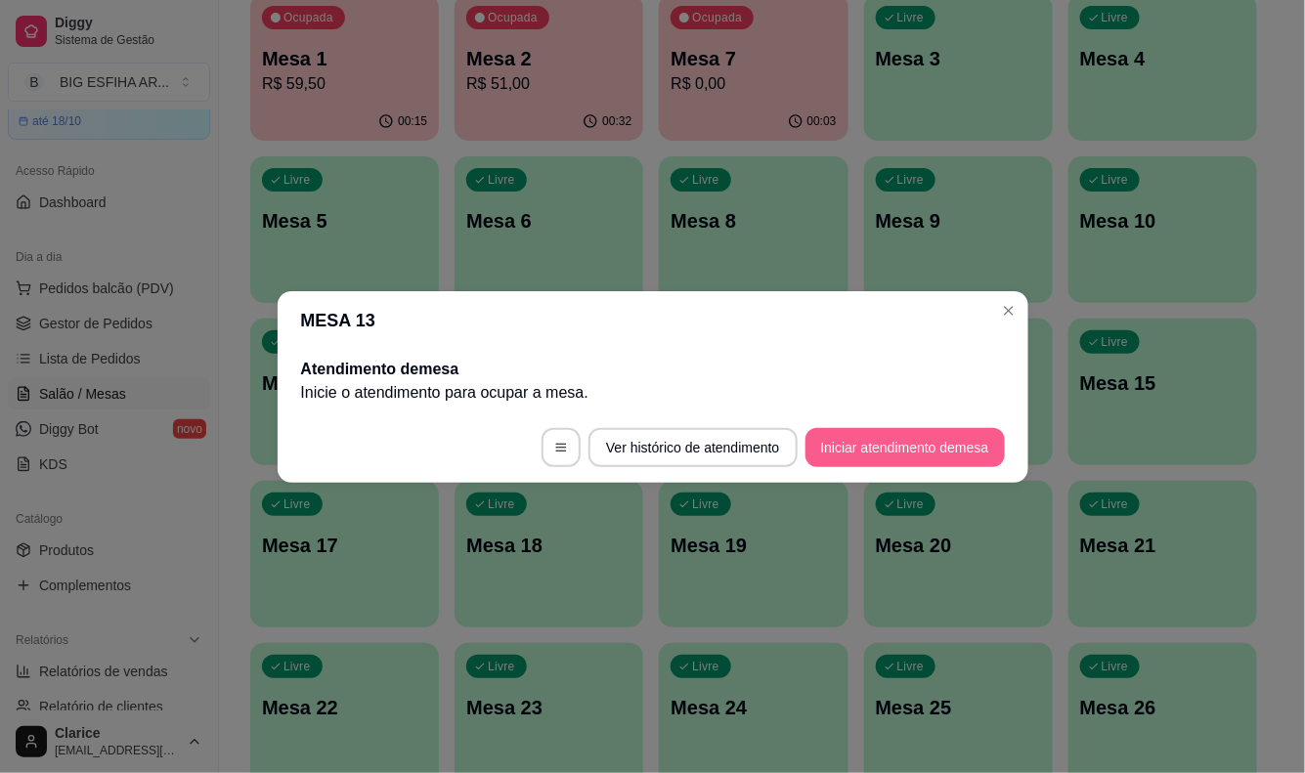
click at [892, 436] on button "Iniciar atendimento de mesa" at bounding box center [904, 447] width 199 height 39
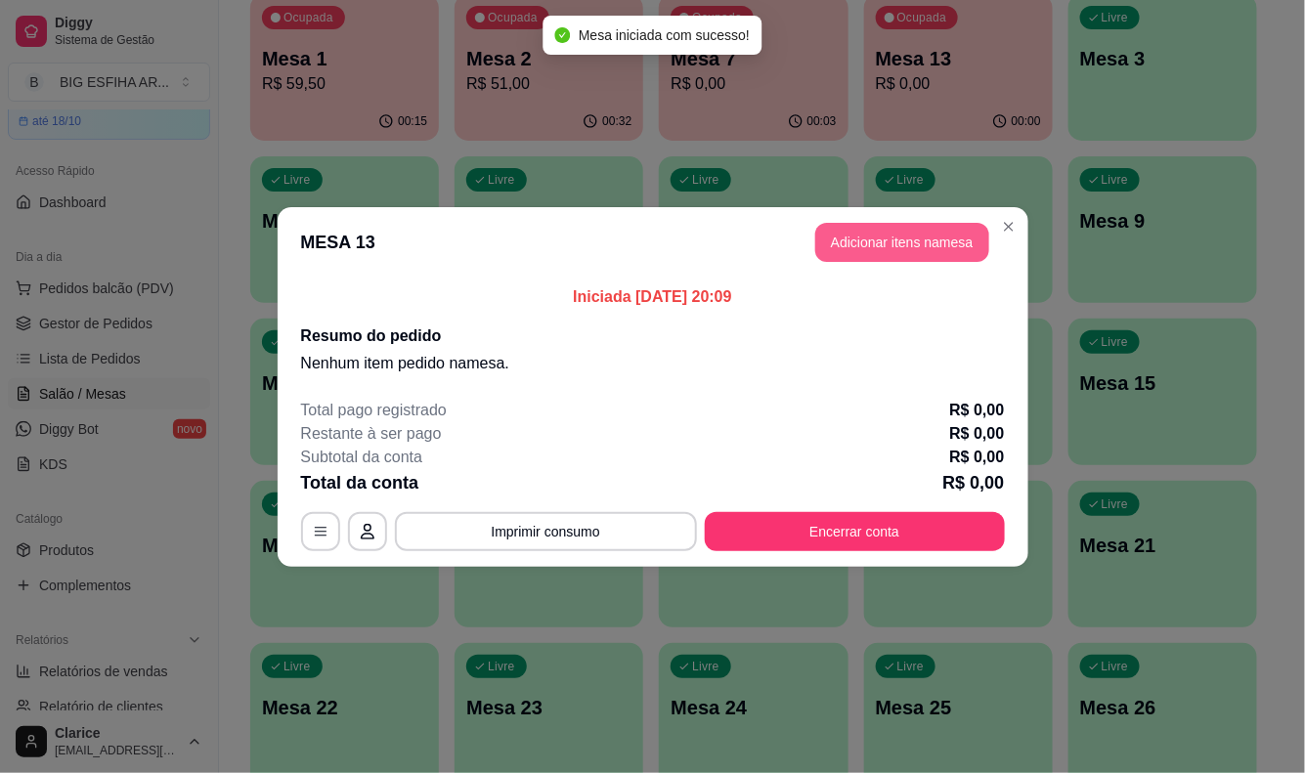
click at [927, 254] on button "Adicionar itens na mesa" at bounding box center [902, 242] width 174 height 39
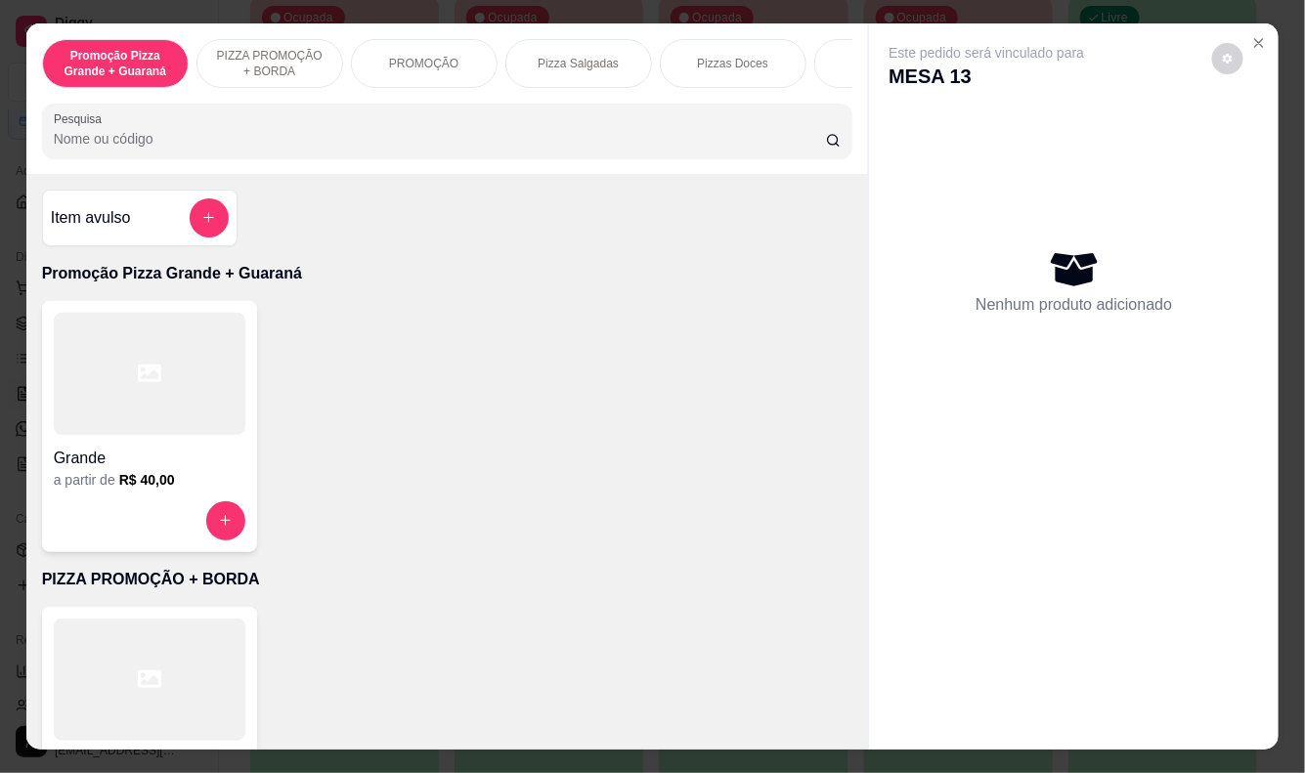
click at [532, 64] on div "Pizza Salgadas" at bounding box center [578, 63] width 147 height 49
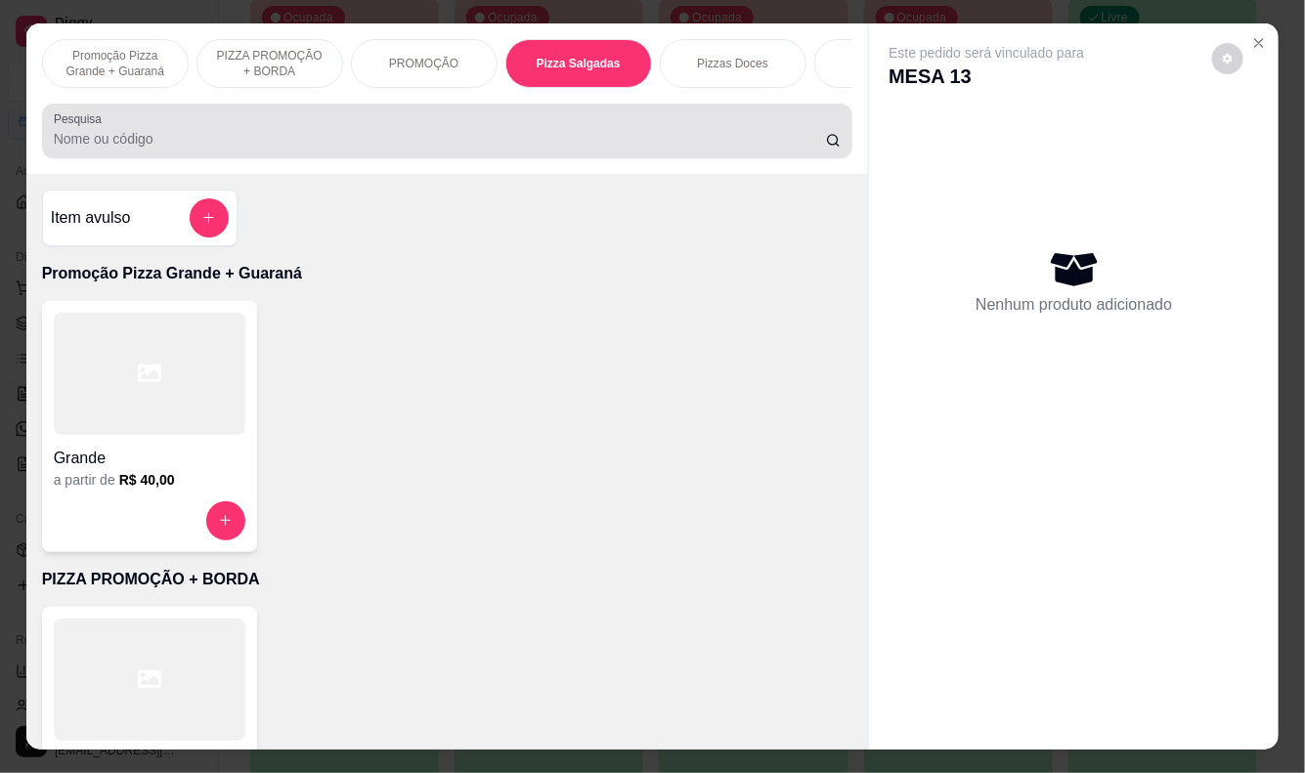
scroll to position [47, 0]
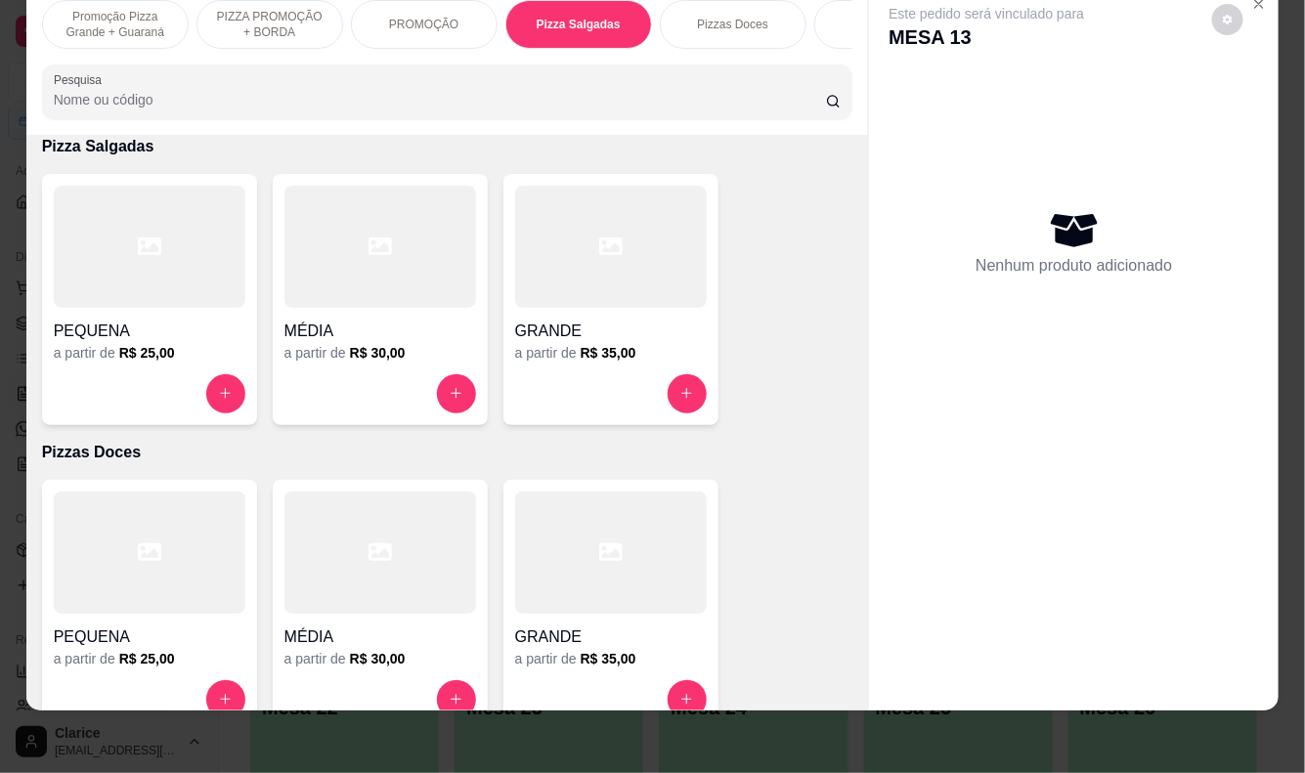
click at [130, 335] on h4 "PEQUENA" at bounding box center [150, 331] width 192 height 23
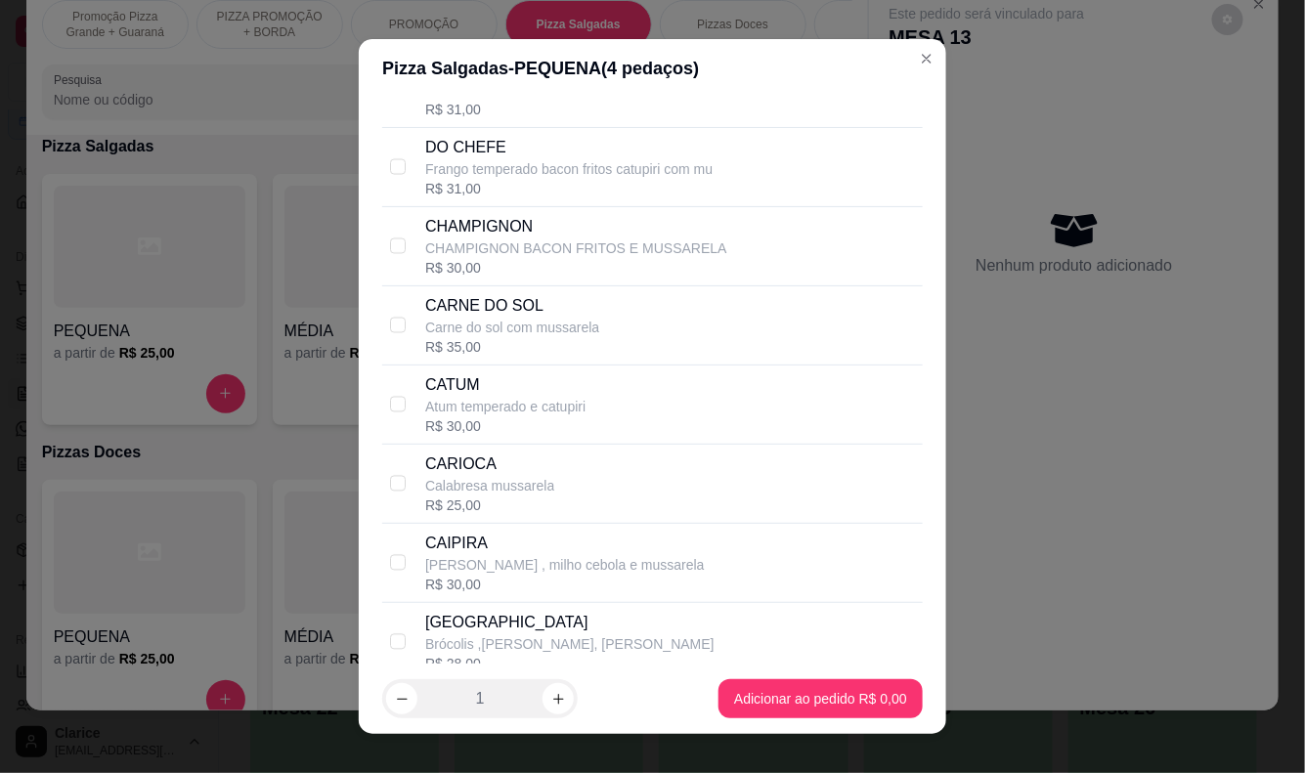
scroll to position [1194, 0]
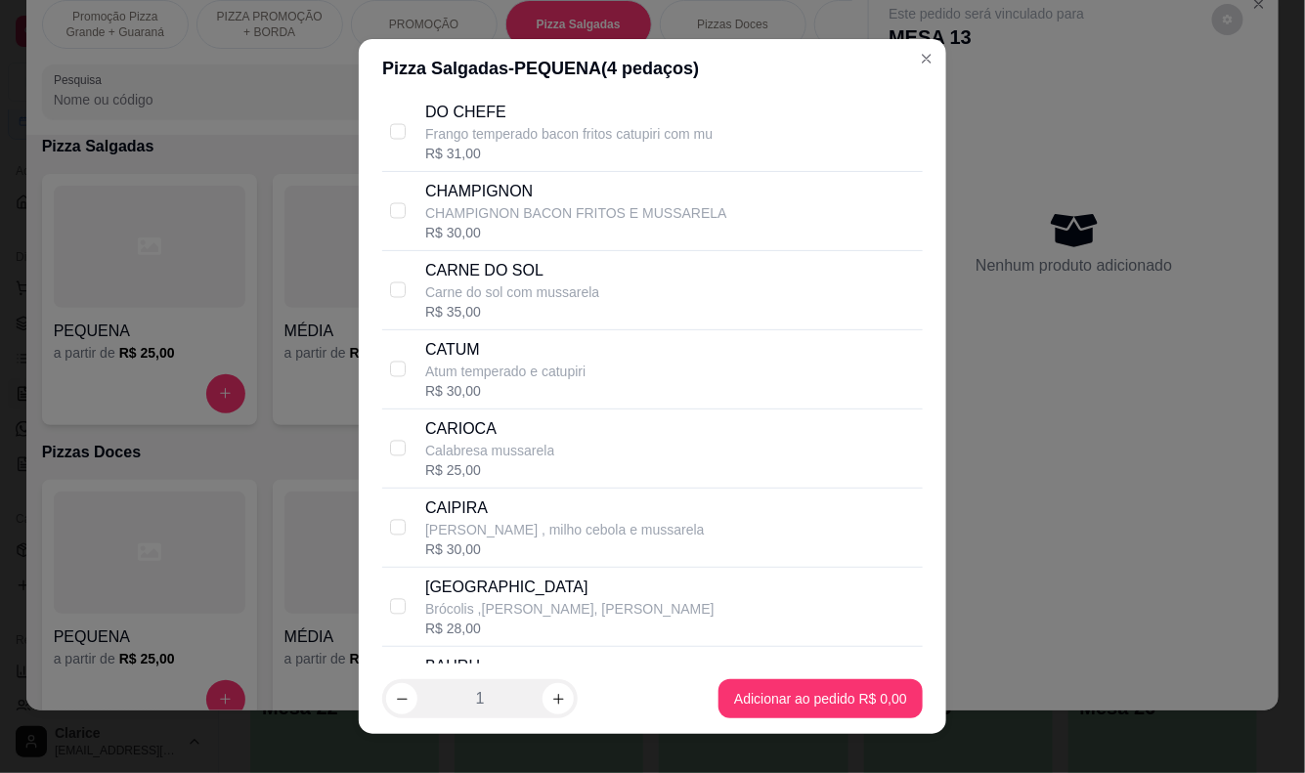
click at [590, 443] on div "CARIOCA Calabresa mussarela R$ 25,00" at bounding box center [670, 448] width 490 height 63
checkbox input "true"
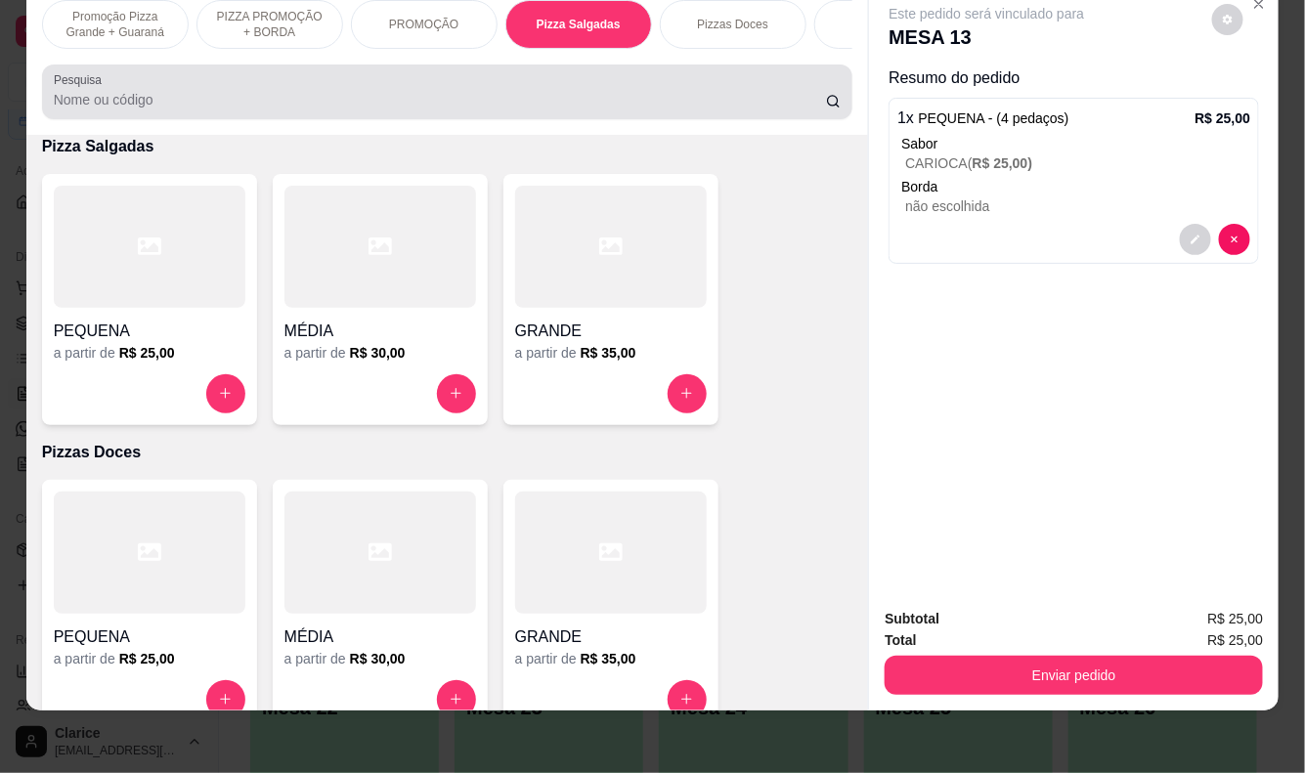
click at [264, 100] on input "Pesquisa" at bounding box center [440, 100] width 772 height 20
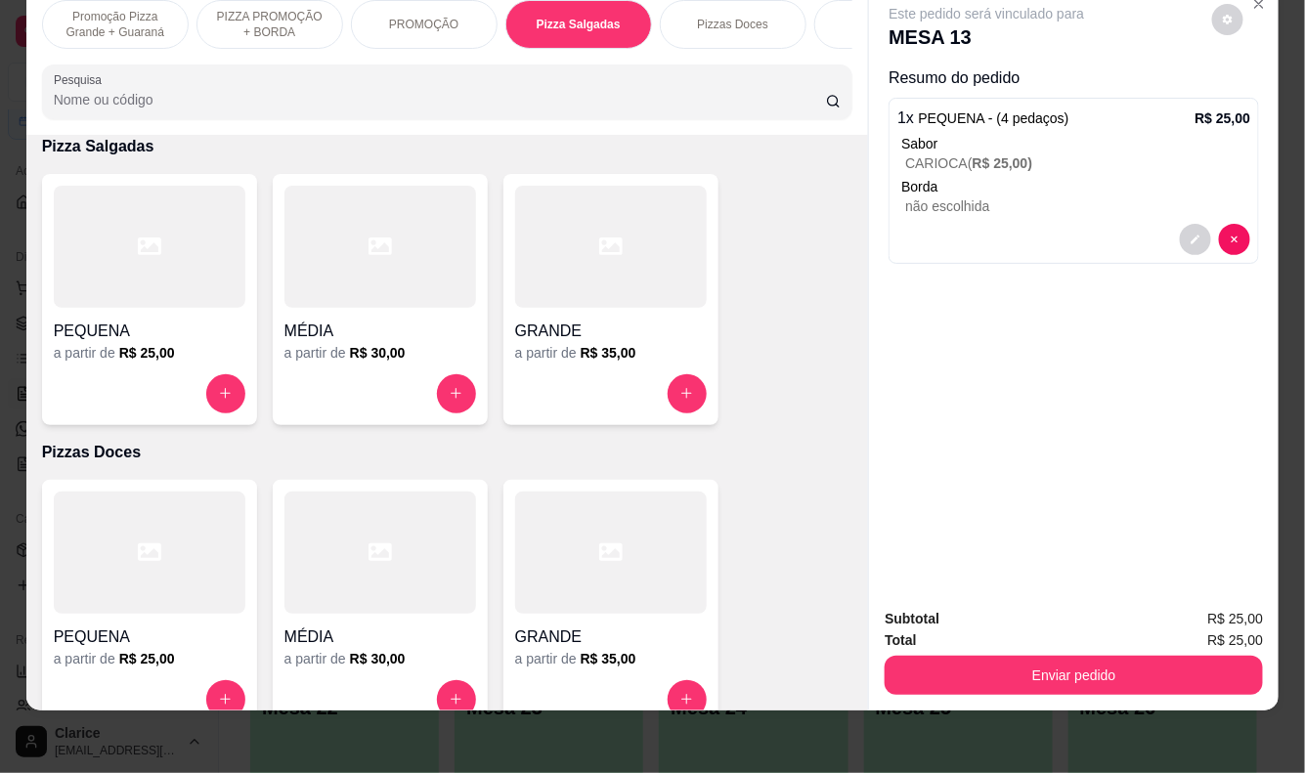
scroll to position [1126, 0]
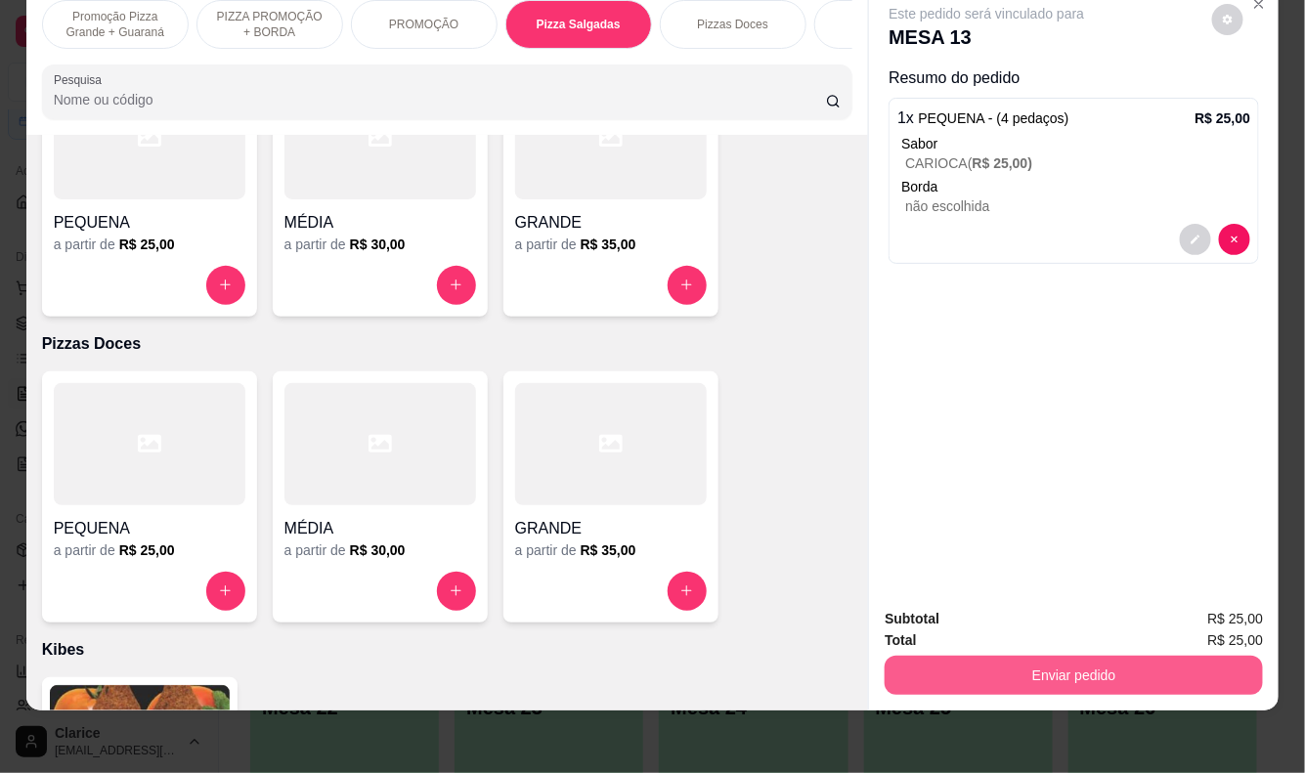
click at [926, 659] on button "Enviar pedido" at bounding box center [1074, 675] width 378 height 39
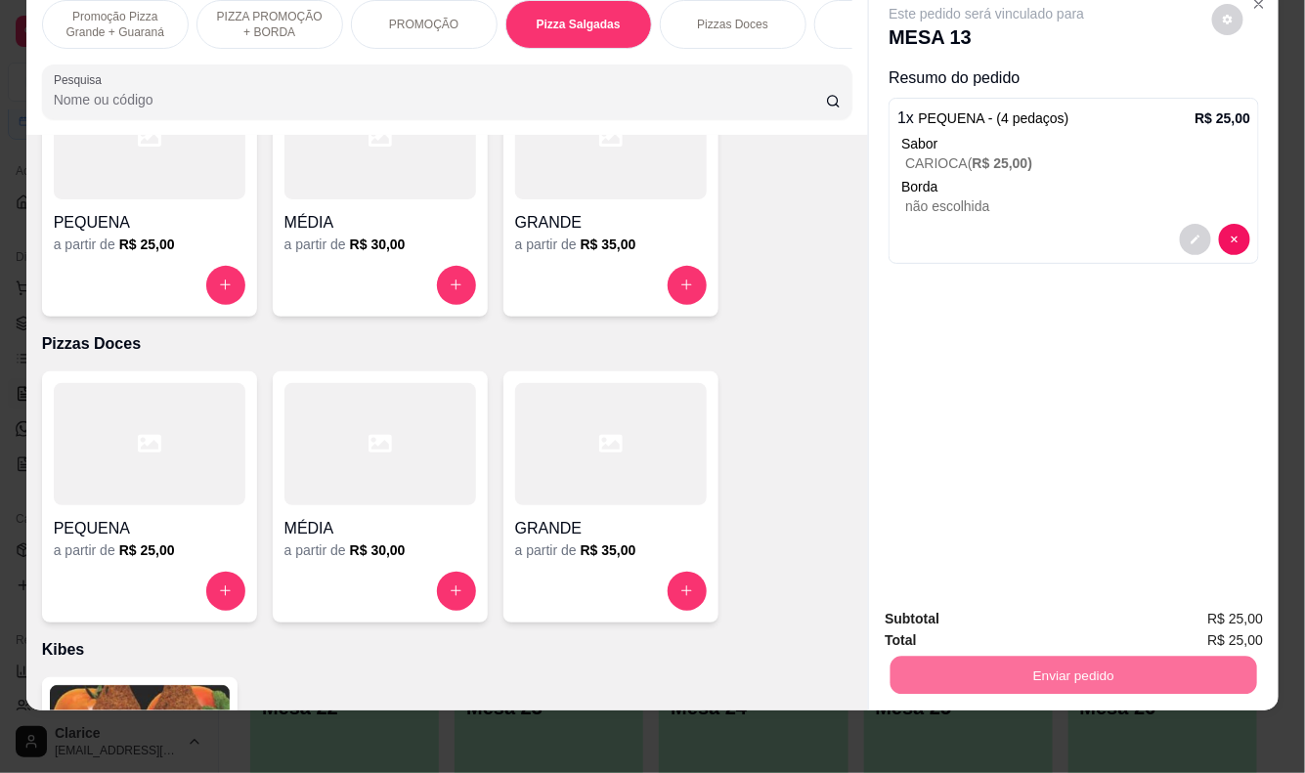
click at [1256, 600] on button "Enviar pedido" at bounding box center [1212, 610] width 108 height 36
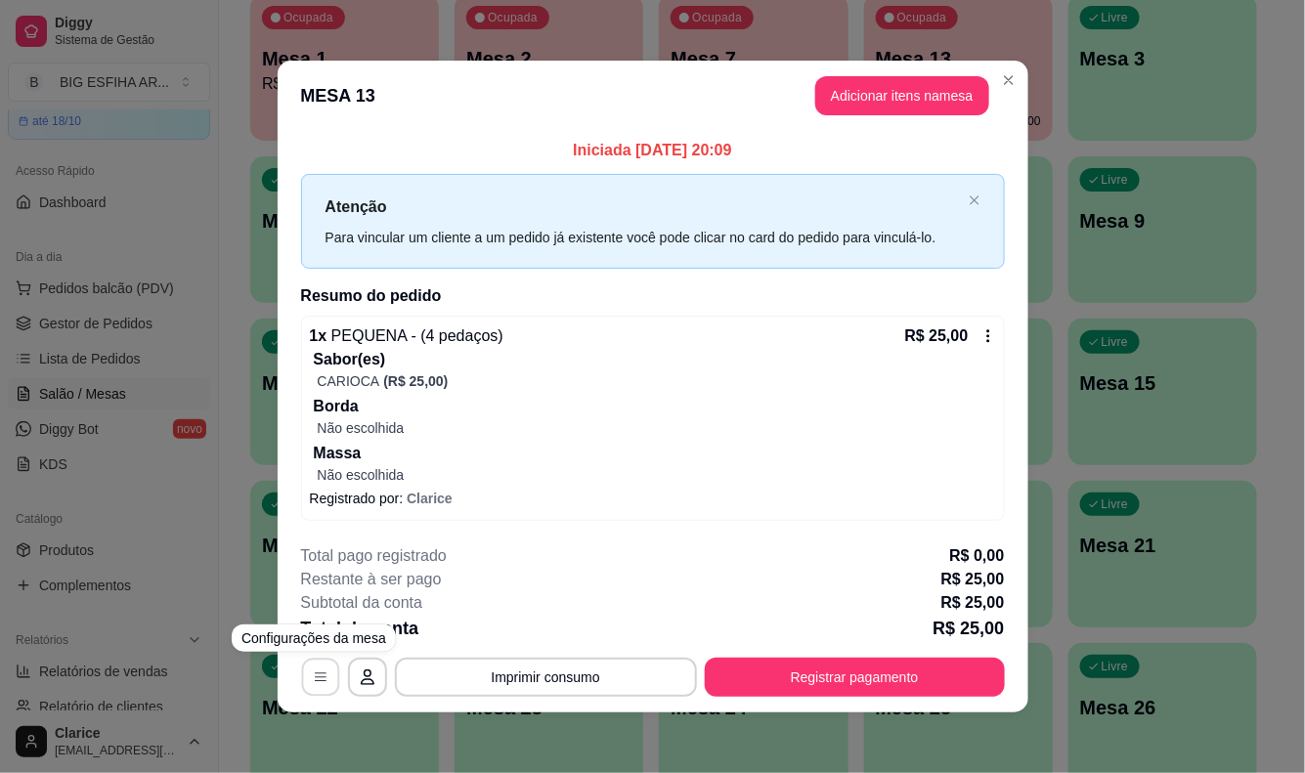
click at [313, 676] on icon "button" at bounding box center [321, 678] width 16 height 16
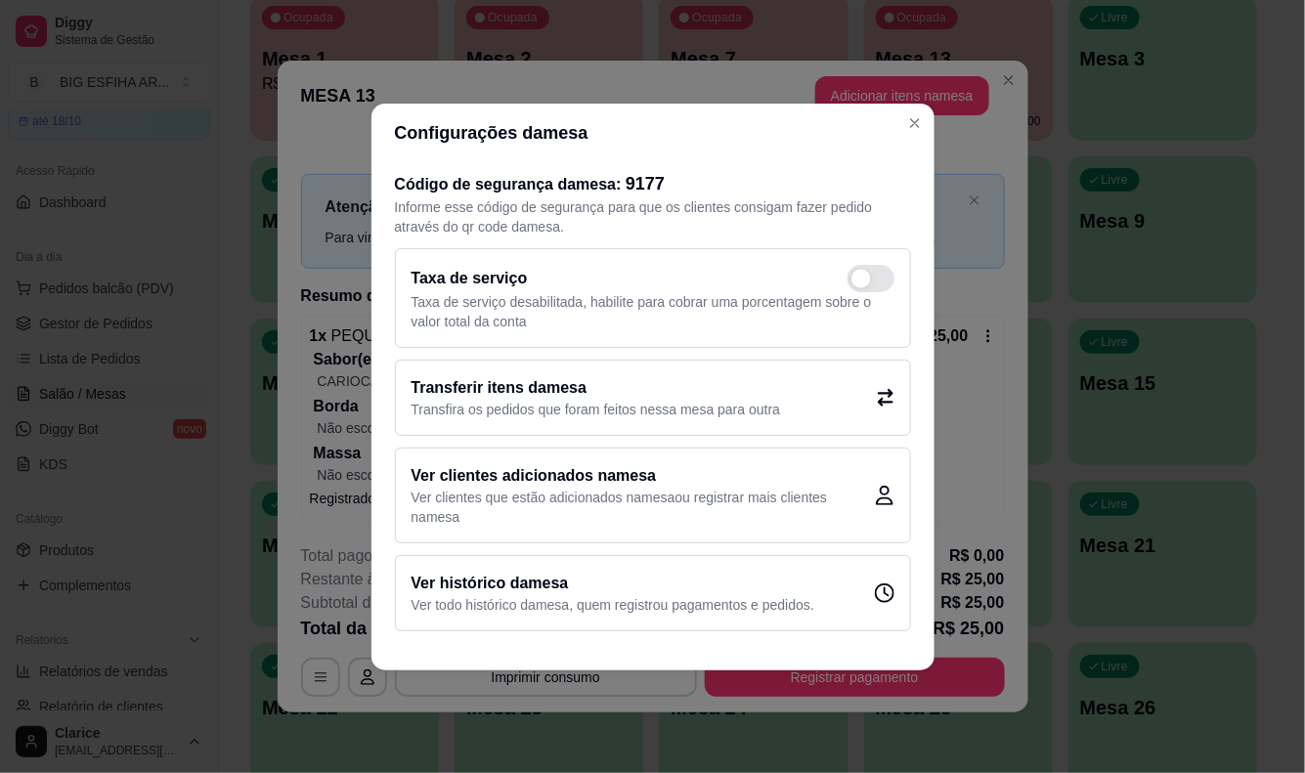
click at [542, 401] on p "Transfira os pedidos que foram feitos nessa mesa para outra" at bounding box center [596, 410] width 369 height 20
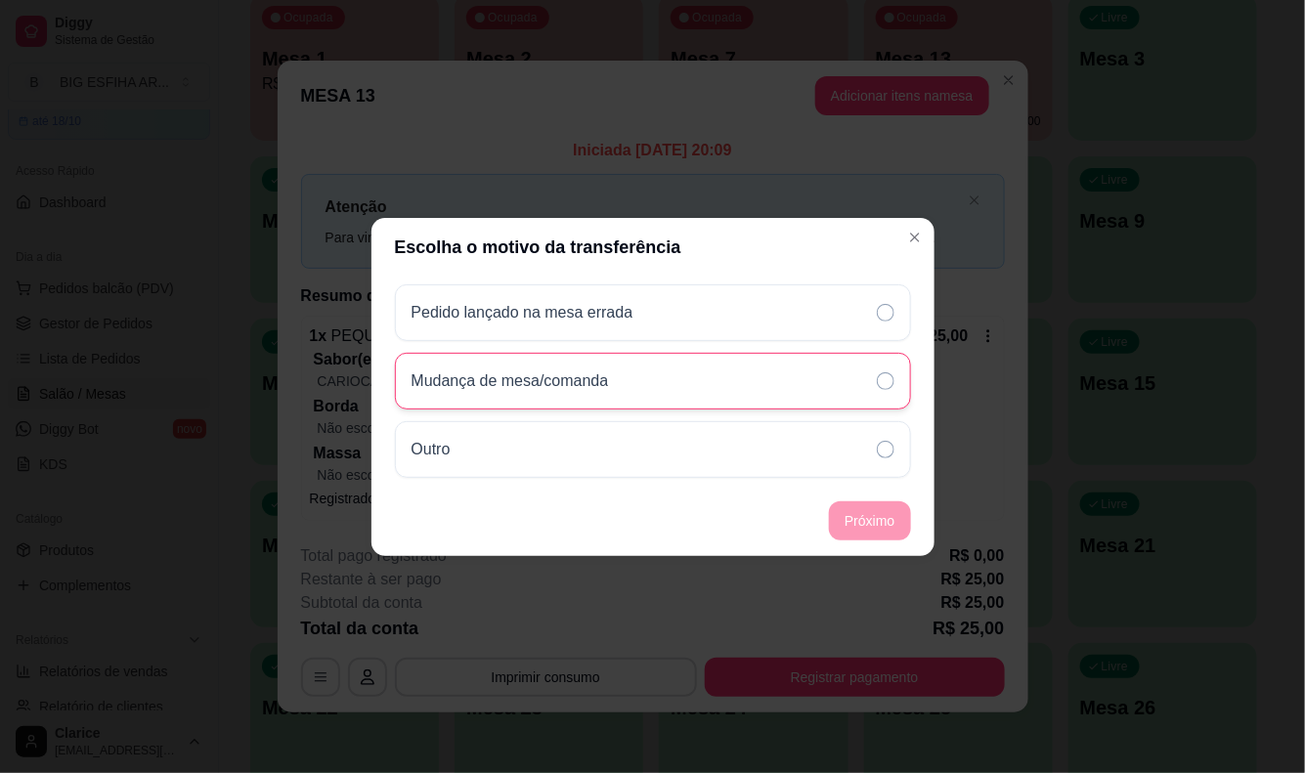
click at [838, 393] on div "Mudança de mesa/comanda" at bounding box center [653, 381] width 516 height 57
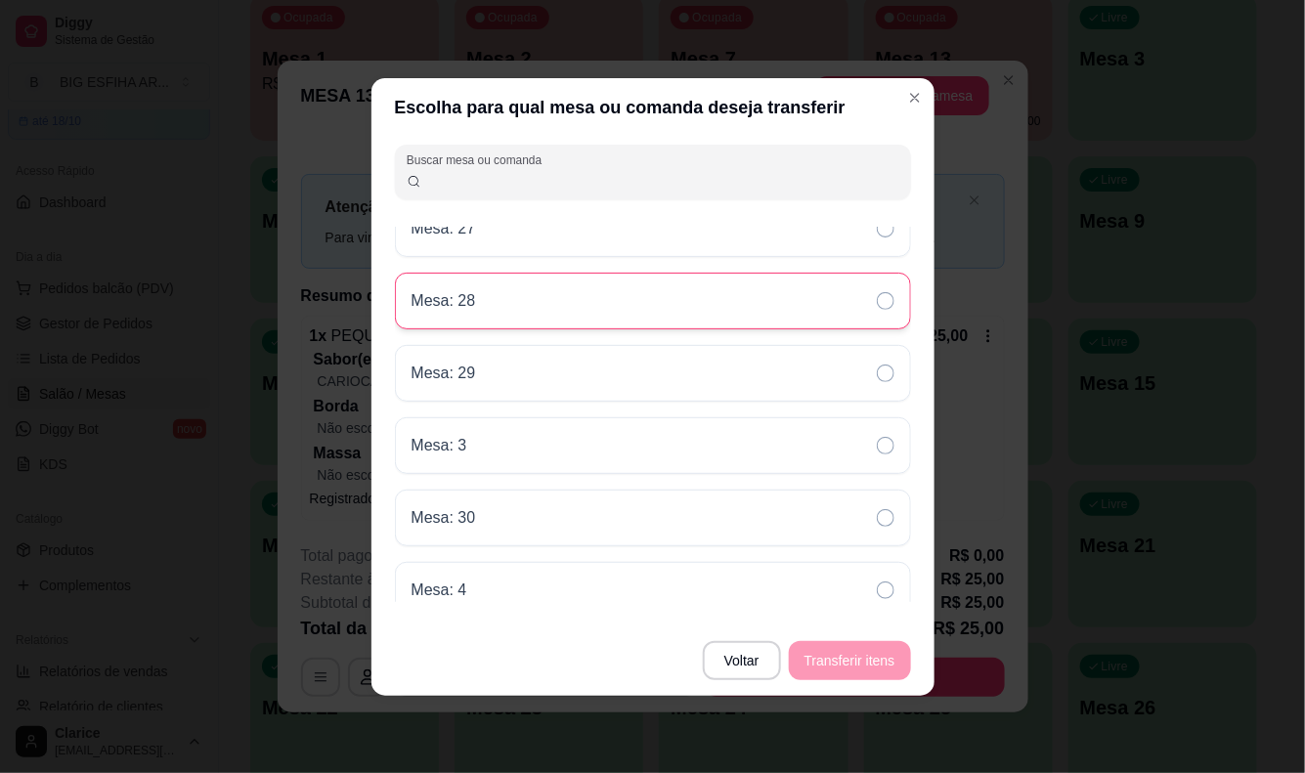
scroll to position [1096, 0]
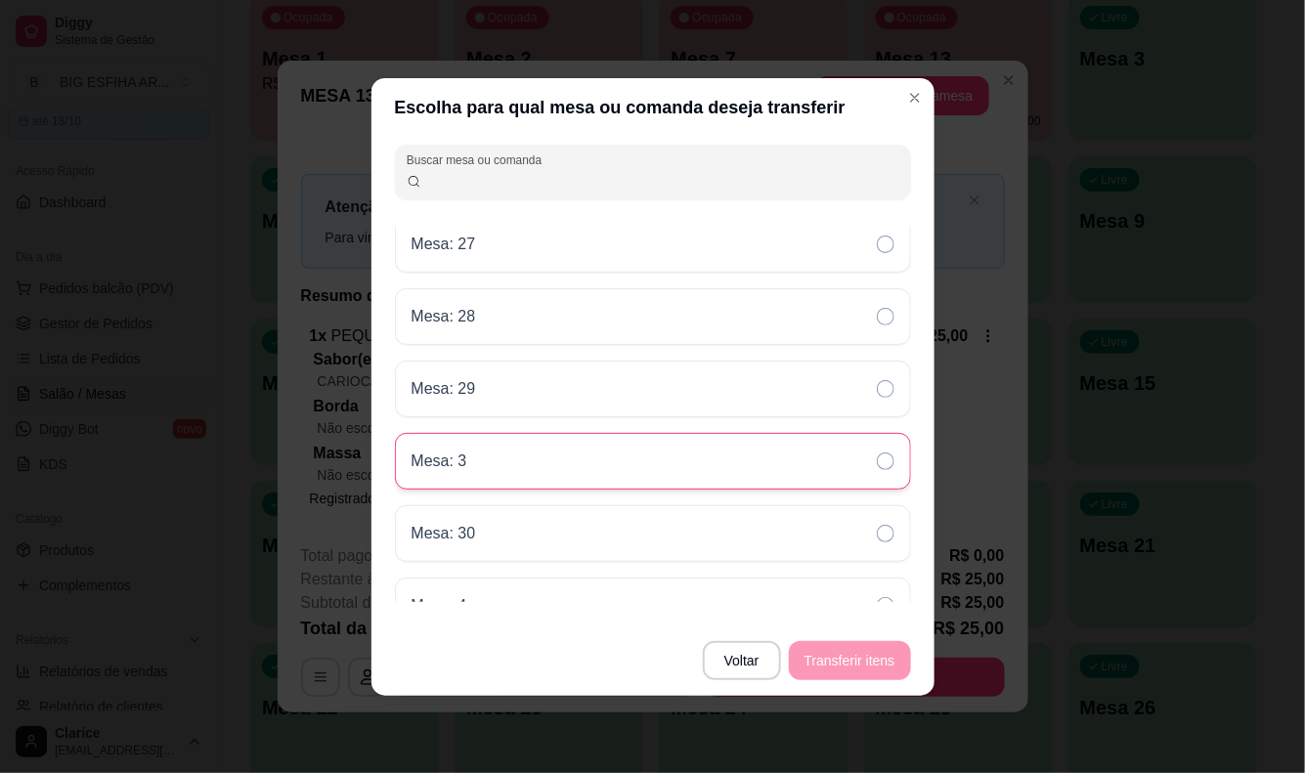
click at [623, 475] on div "Mesa: 3" at bounding box center [653, 461] width 516 height 57
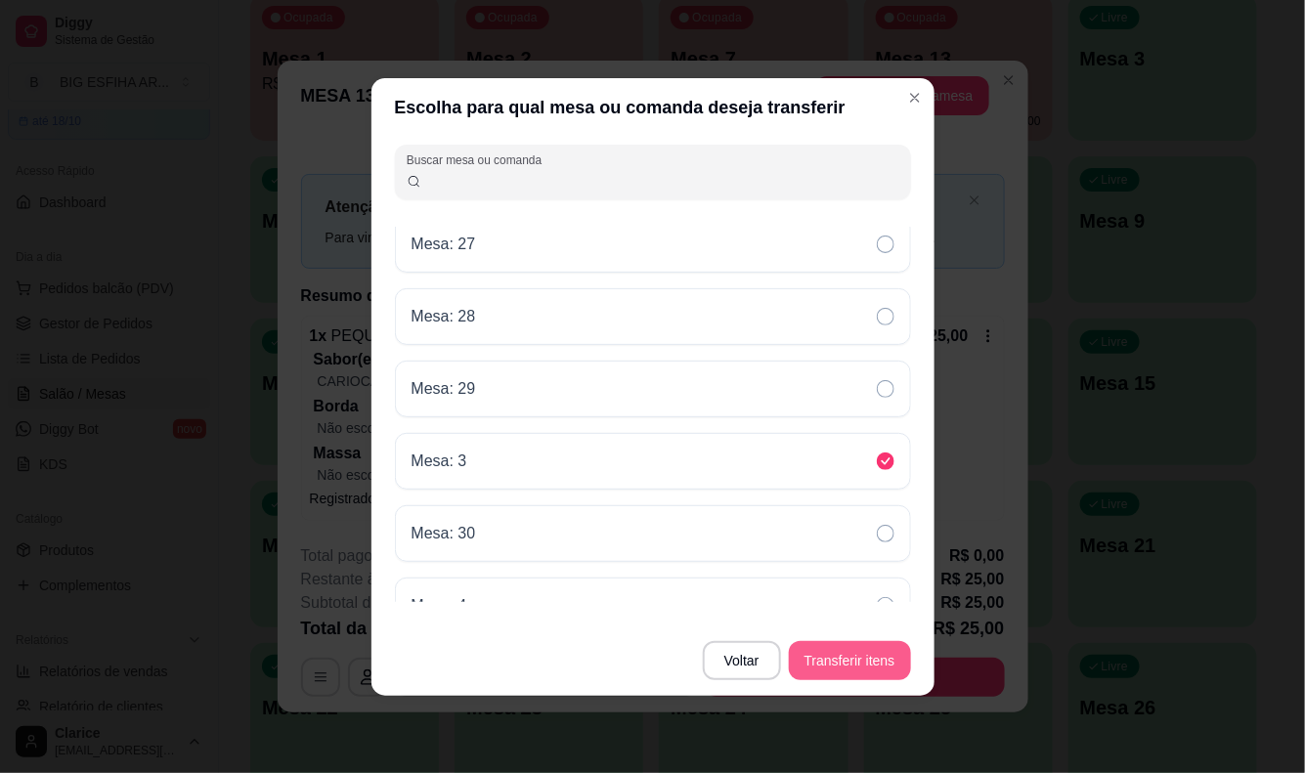
click at [877, 657] on button "Transferir itens" at bounding box center [850, 660] width 122 height 39
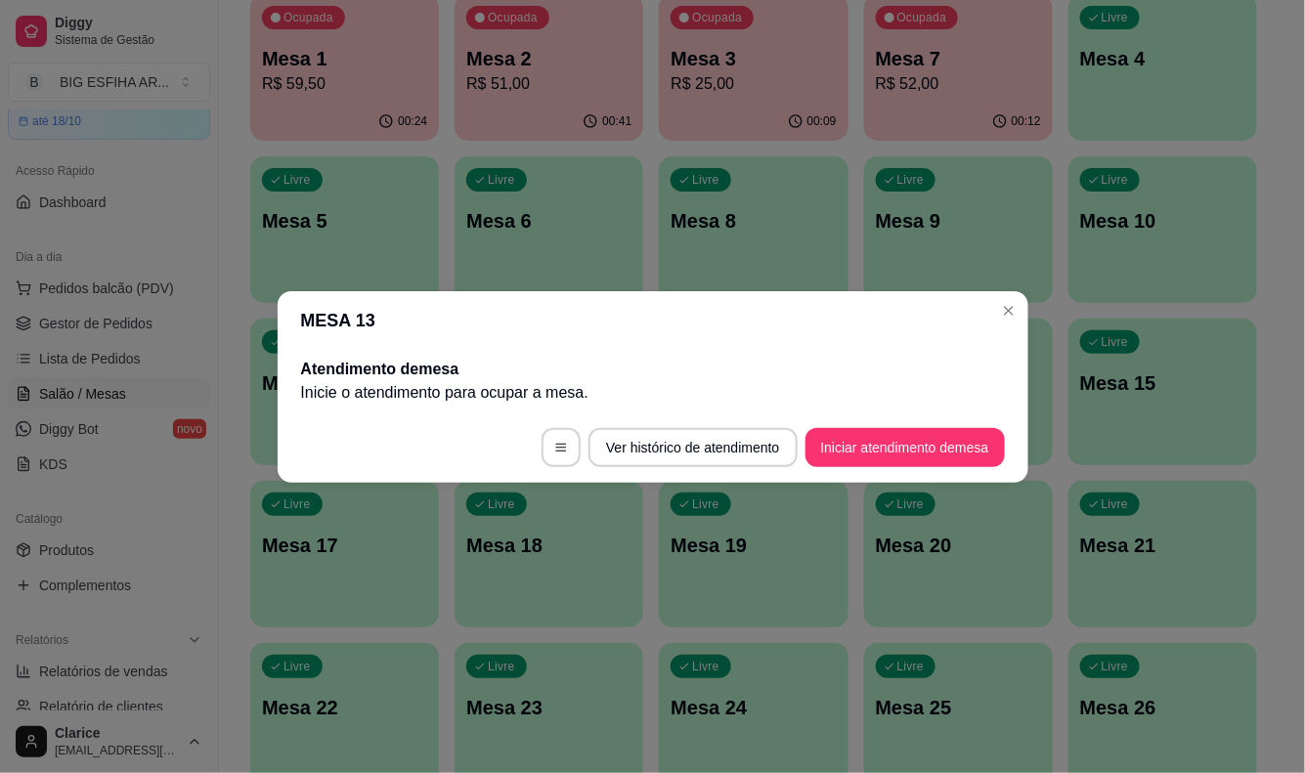
click at [1015, 325] on header "MESA 13" at bounding box center [653, 320] width 751 height 59
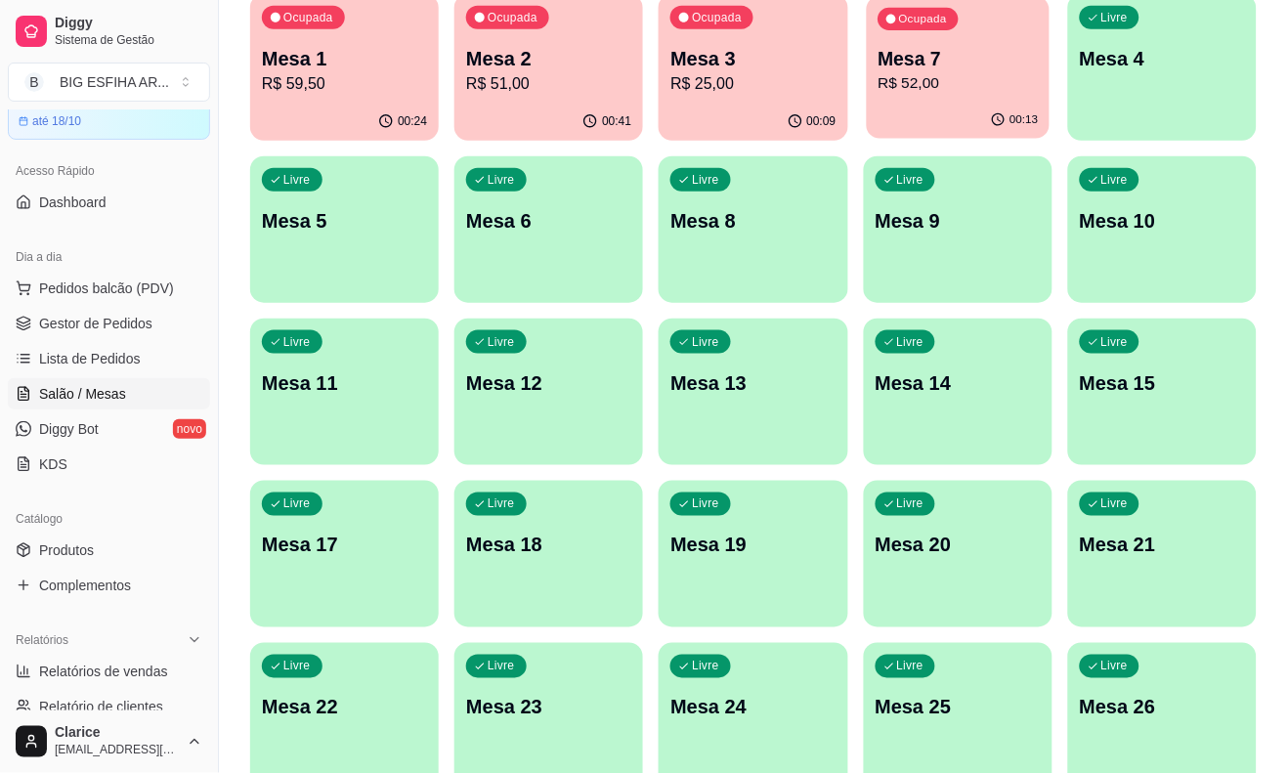
click at [929, 65] on p "Mesa 7" at bounding box center [958, 59] width 160 height 26
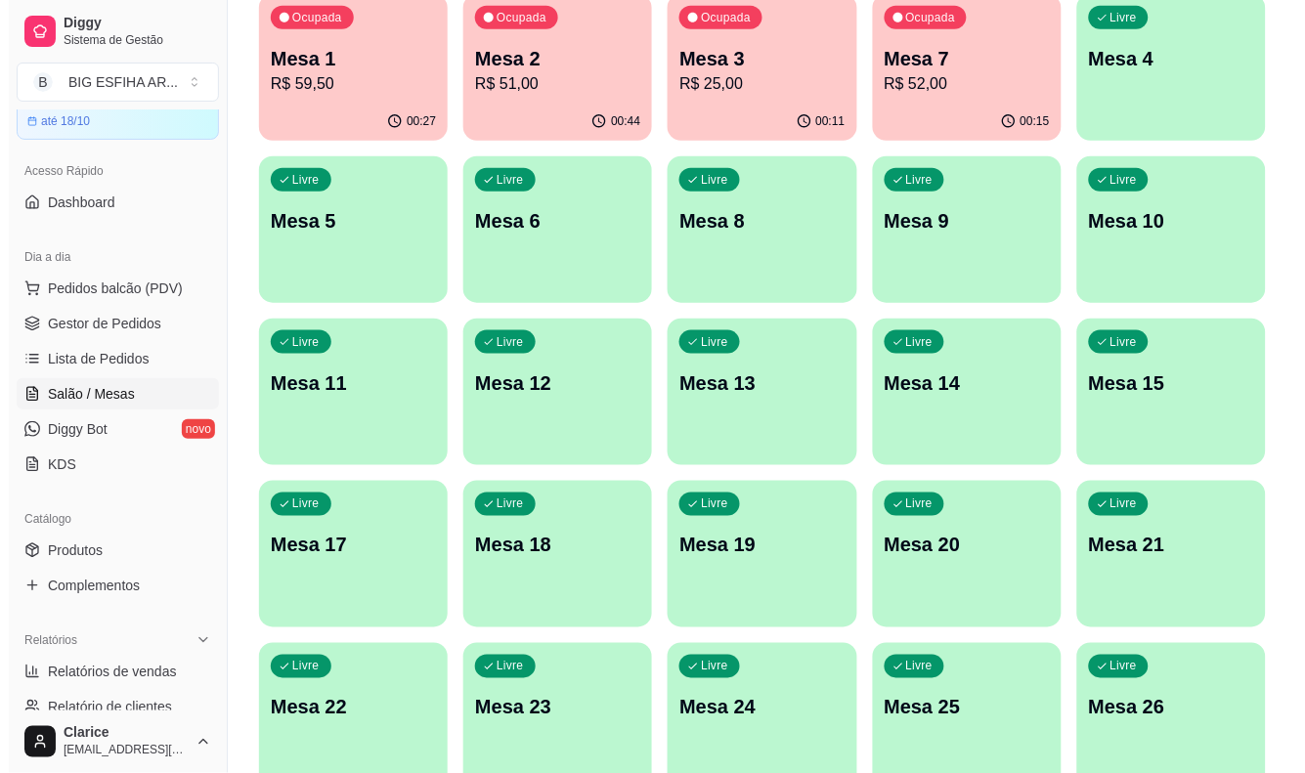
scroll to position [0, 0]
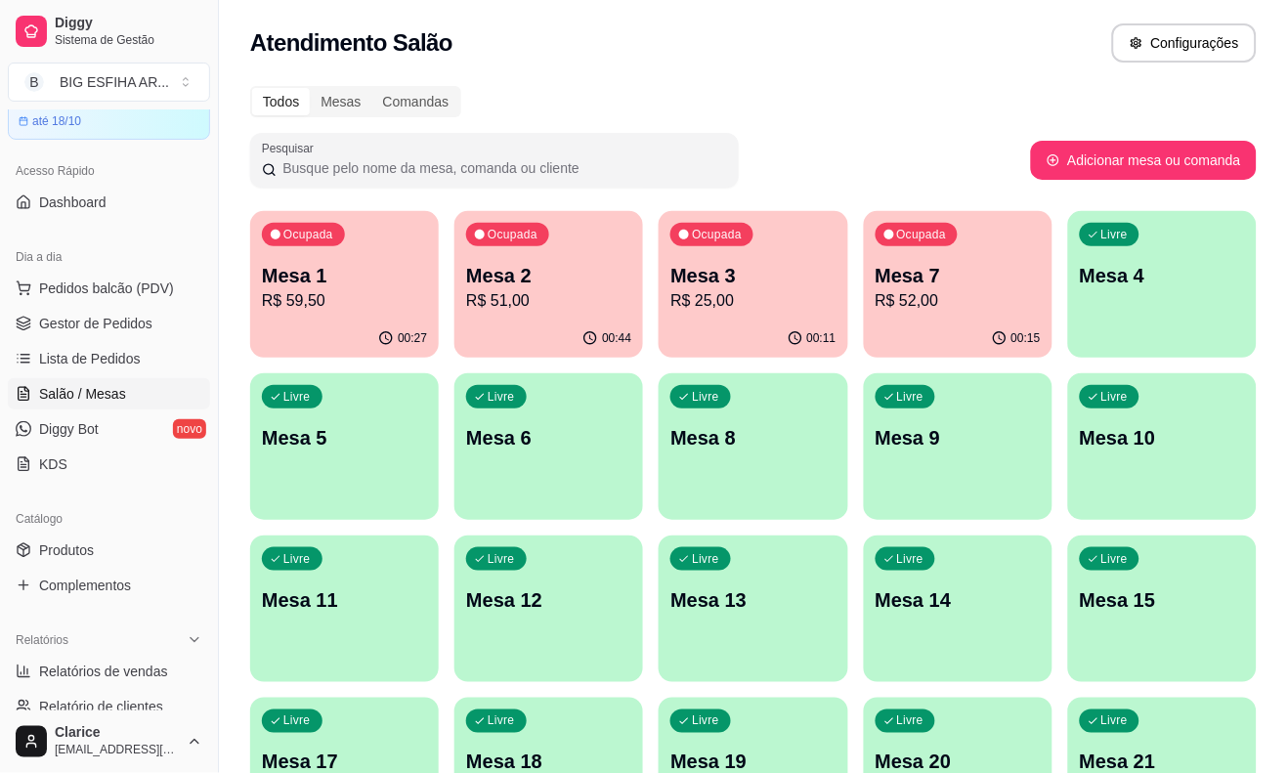
click at [530, 278] on p "Mesa 2" at bounding box center [548, 275] width 165 height 27
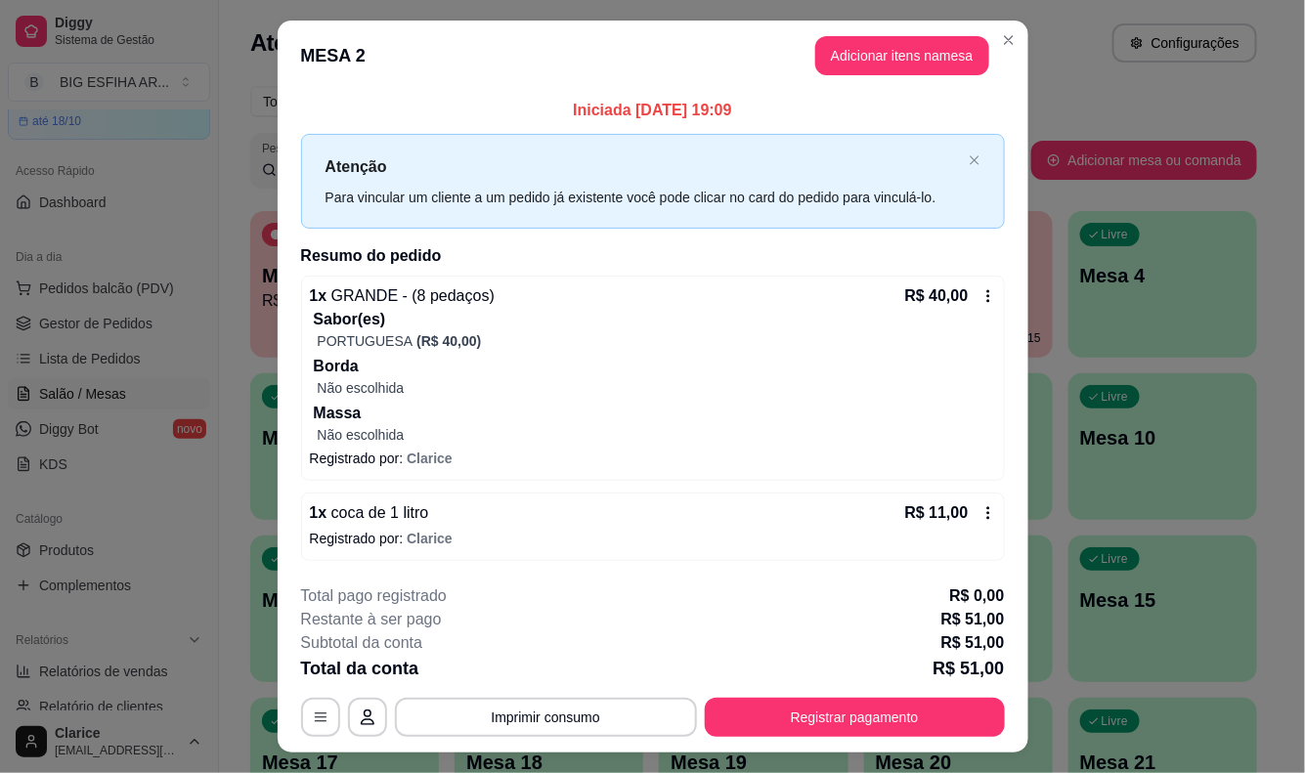
scroll to position [42, 0]
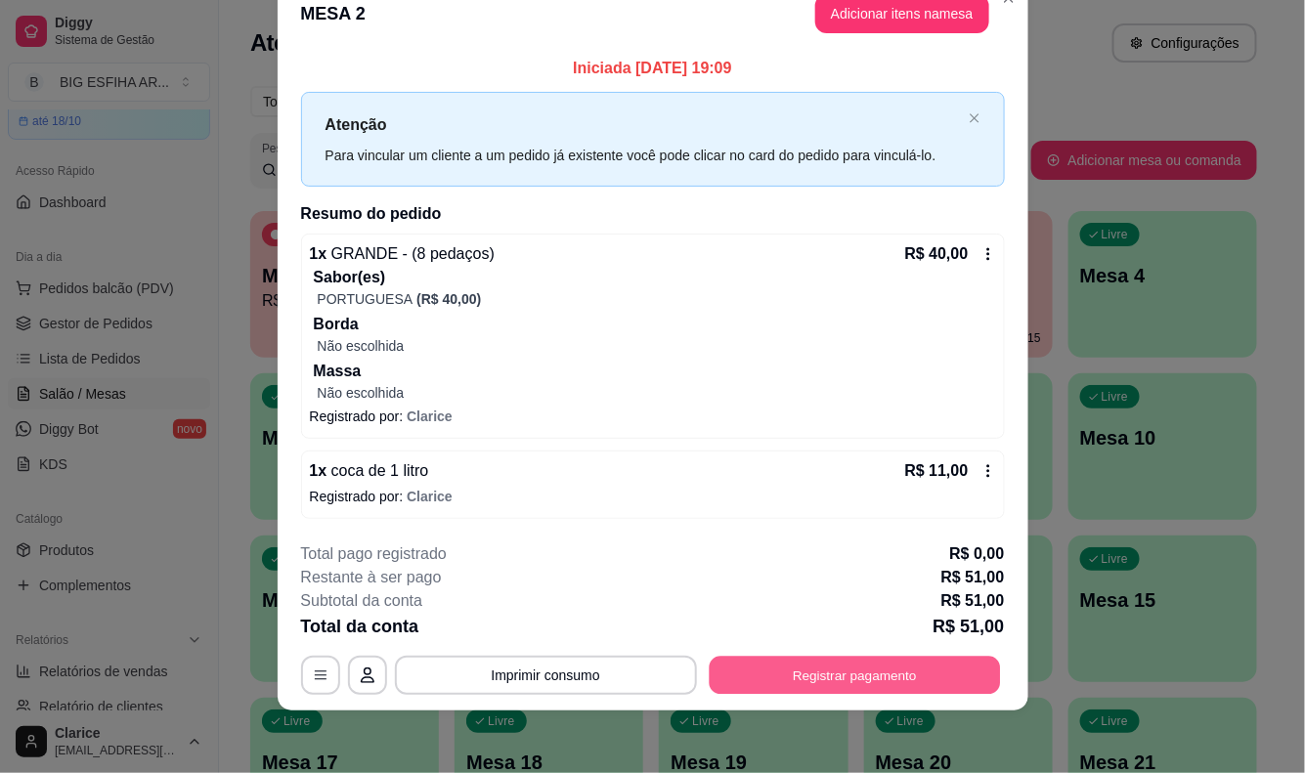
click at [818, 665] on button "Registrar pagamento" at bounding box center [854, 676] width 291 height 38
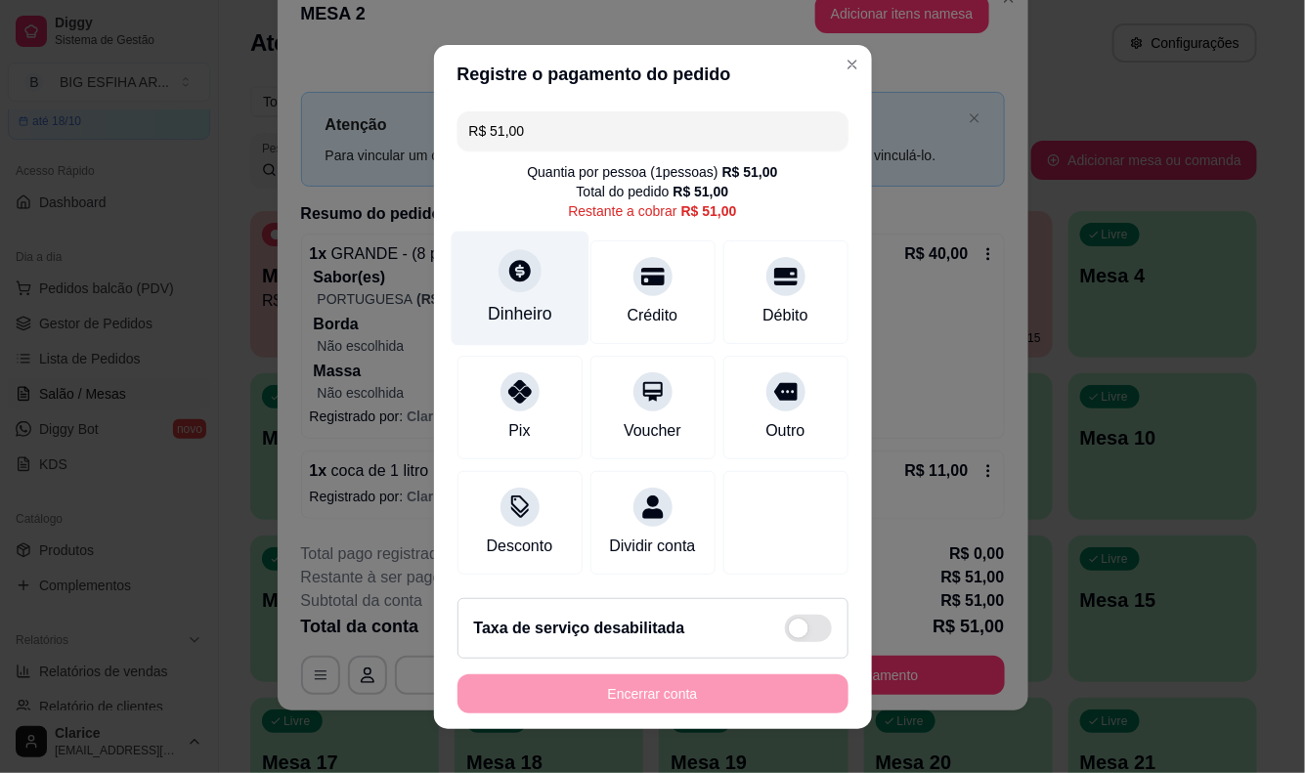
click at [502, 301] on div "Dinheiro" at bounding box center [520, 313] width 65 height 25
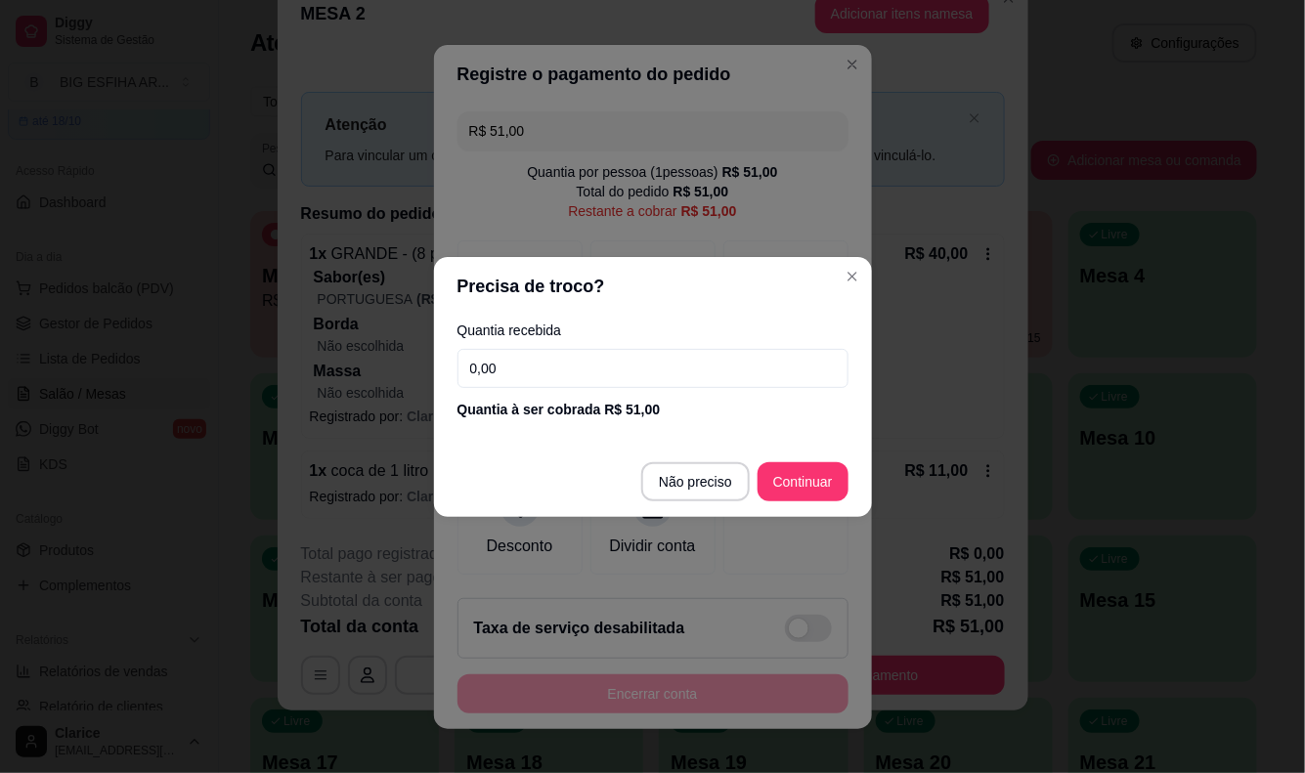
click at [581, 376] on input "0,00" at bounding box center [652, 368] width 391 height 39
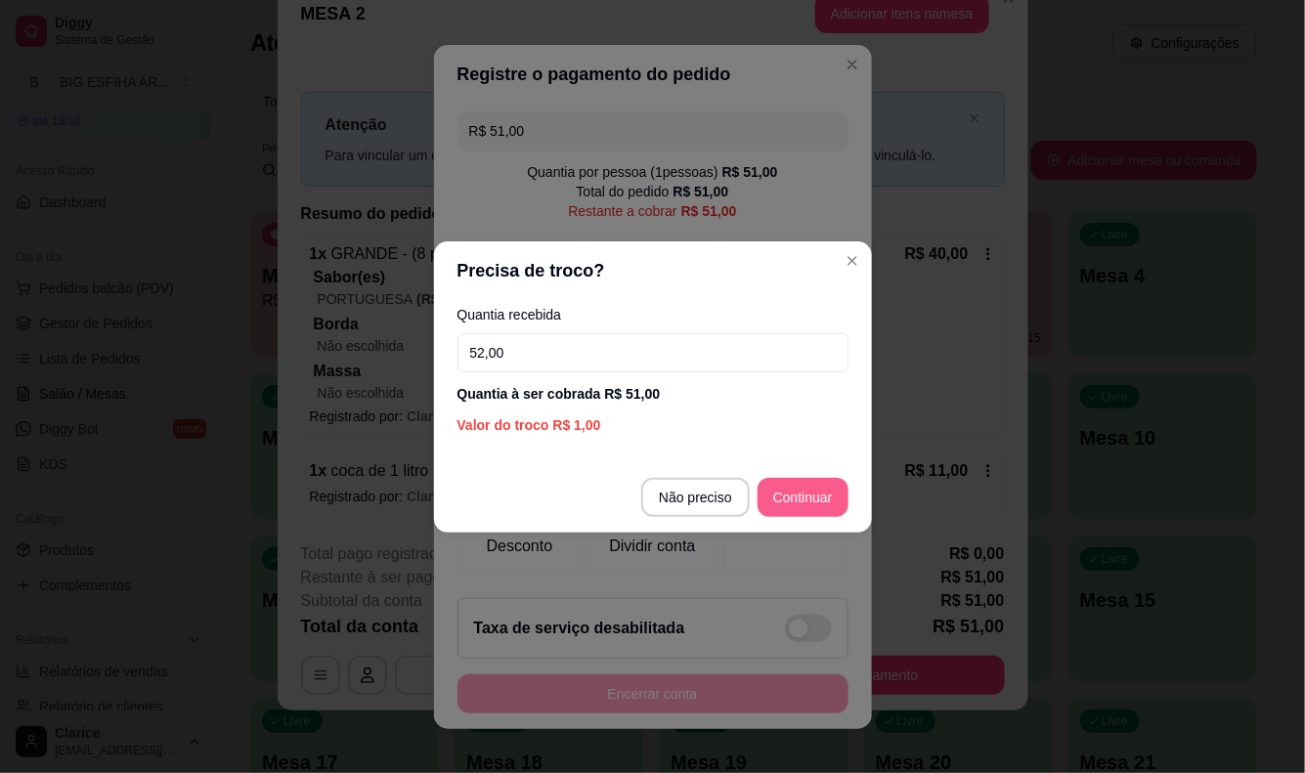
type input "52,00"
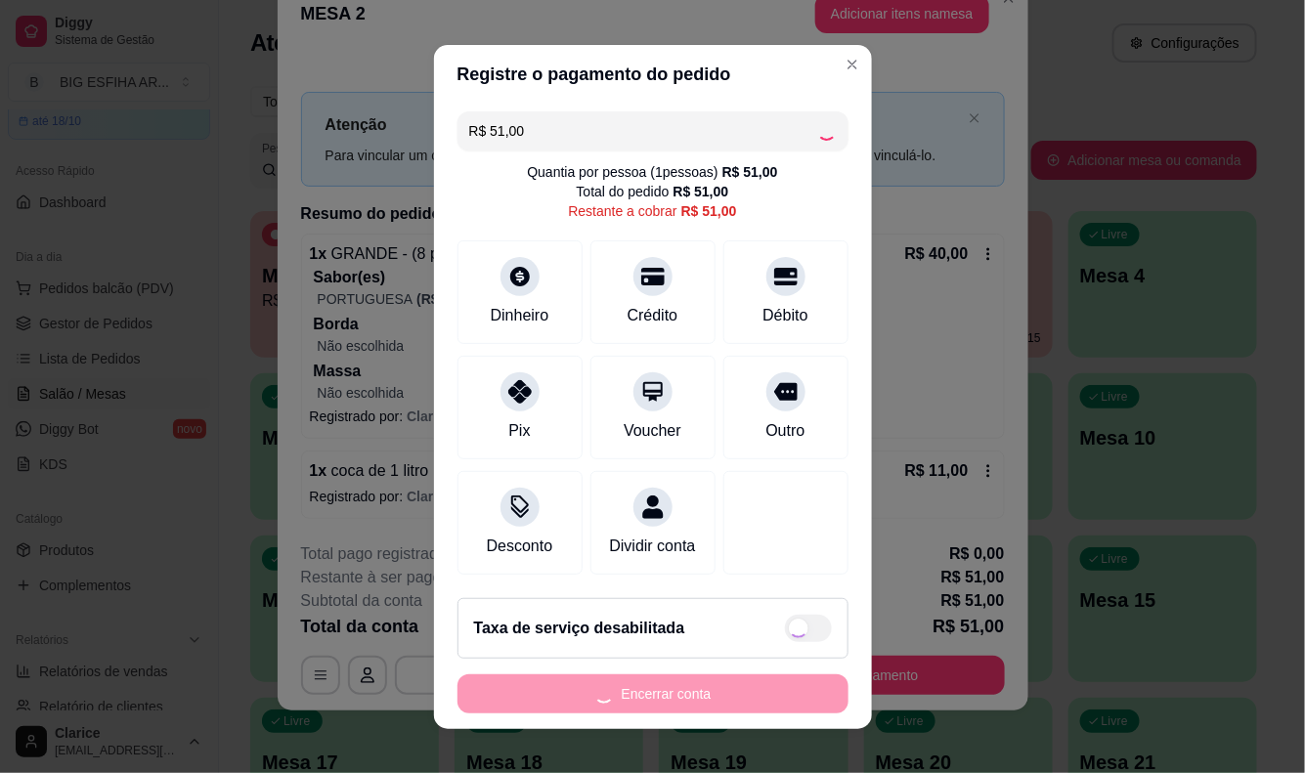
click at [808, 502] on div "R$ 51,00 Quantia por pessoa ( 1 pessoas) R$ 51,00 Total do pedido R$ 51,00 Rest…" at bounding box center [653, 343] width 438 height 479
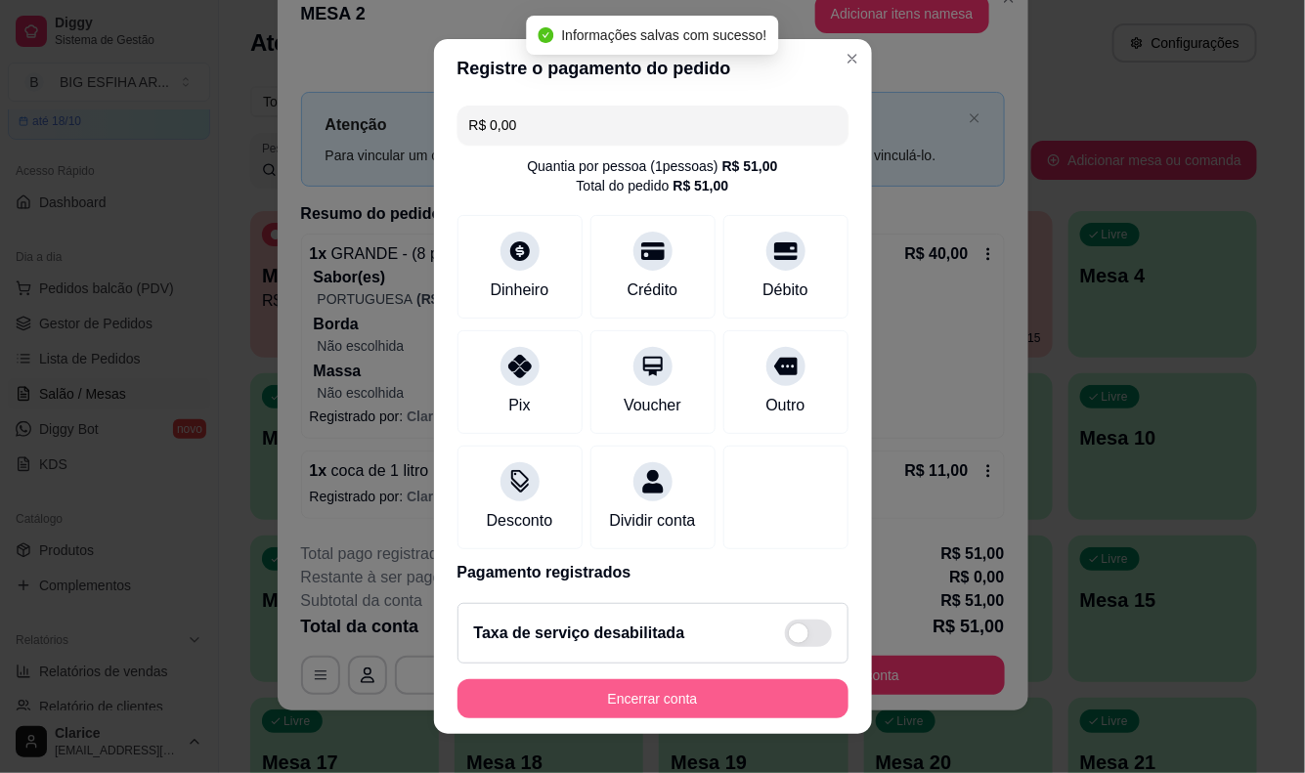
type input "R$ 0,00"
click at [736, 704] on button "Encerrar conta" at bounding box center [652, 699] width 379 height 38
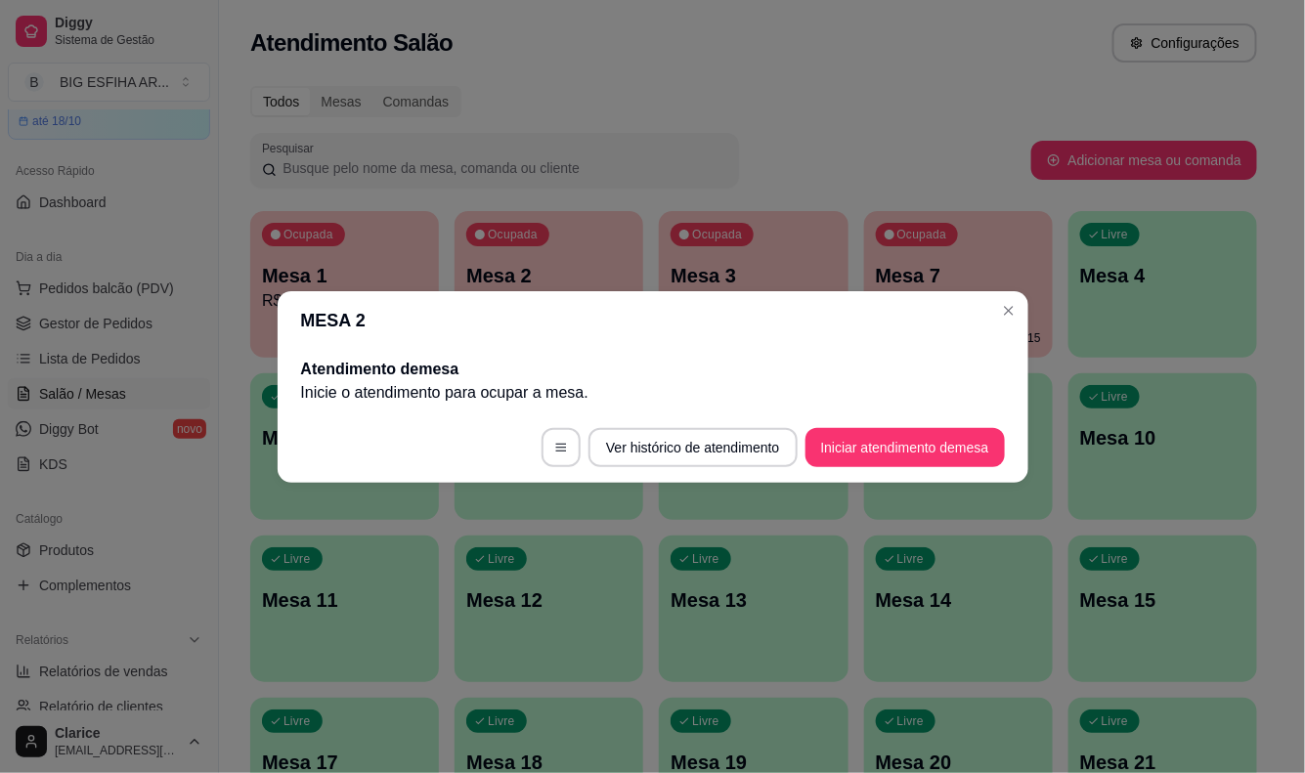
scroll to position [0, 0]
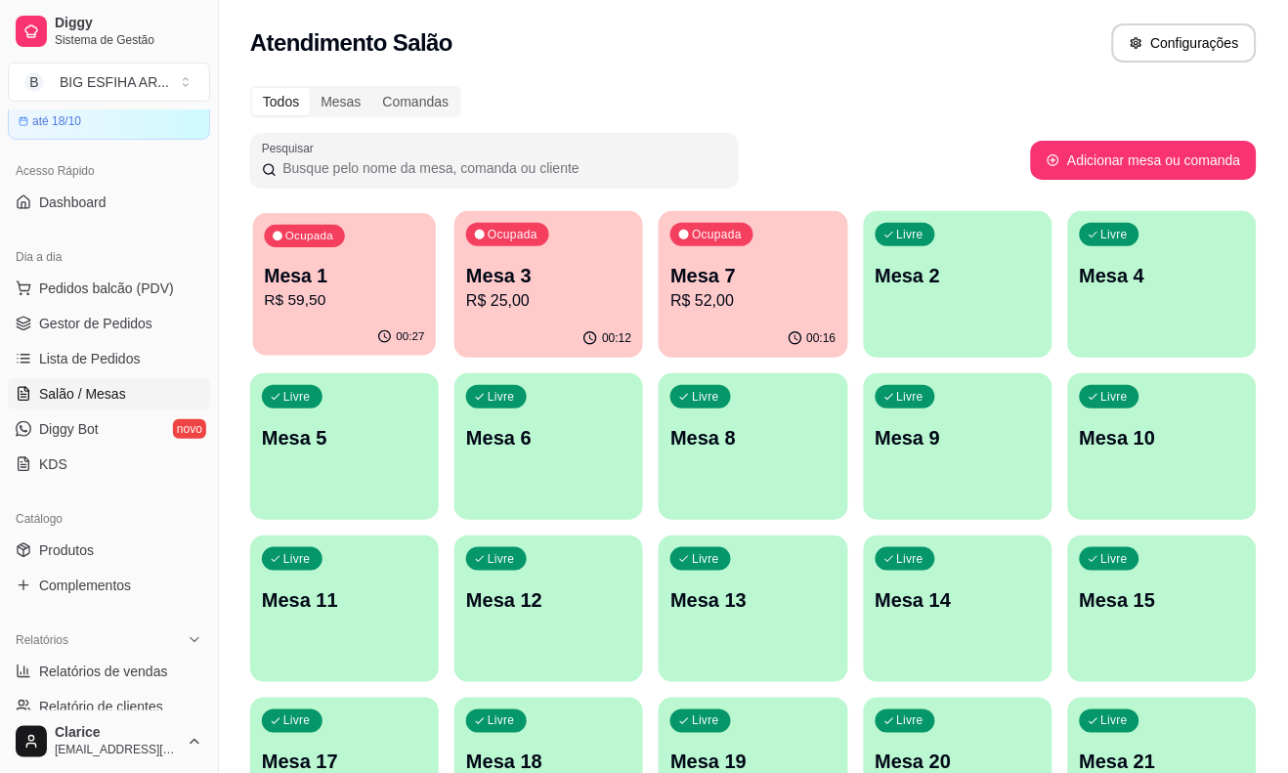
click at [349, 287] on div "Mesa 1 R$ 59,50" at bounding box center [345, 287] width 160 height 49
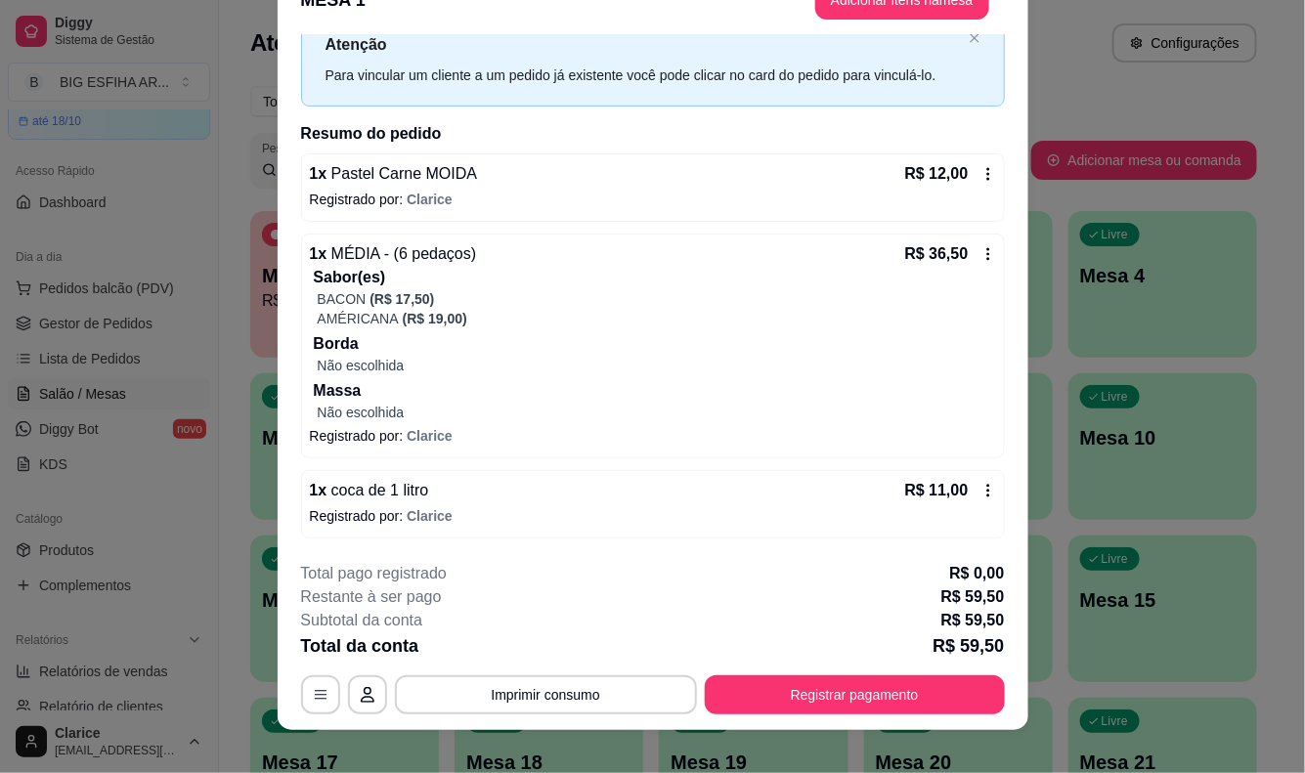
scroll to position [59, 0]
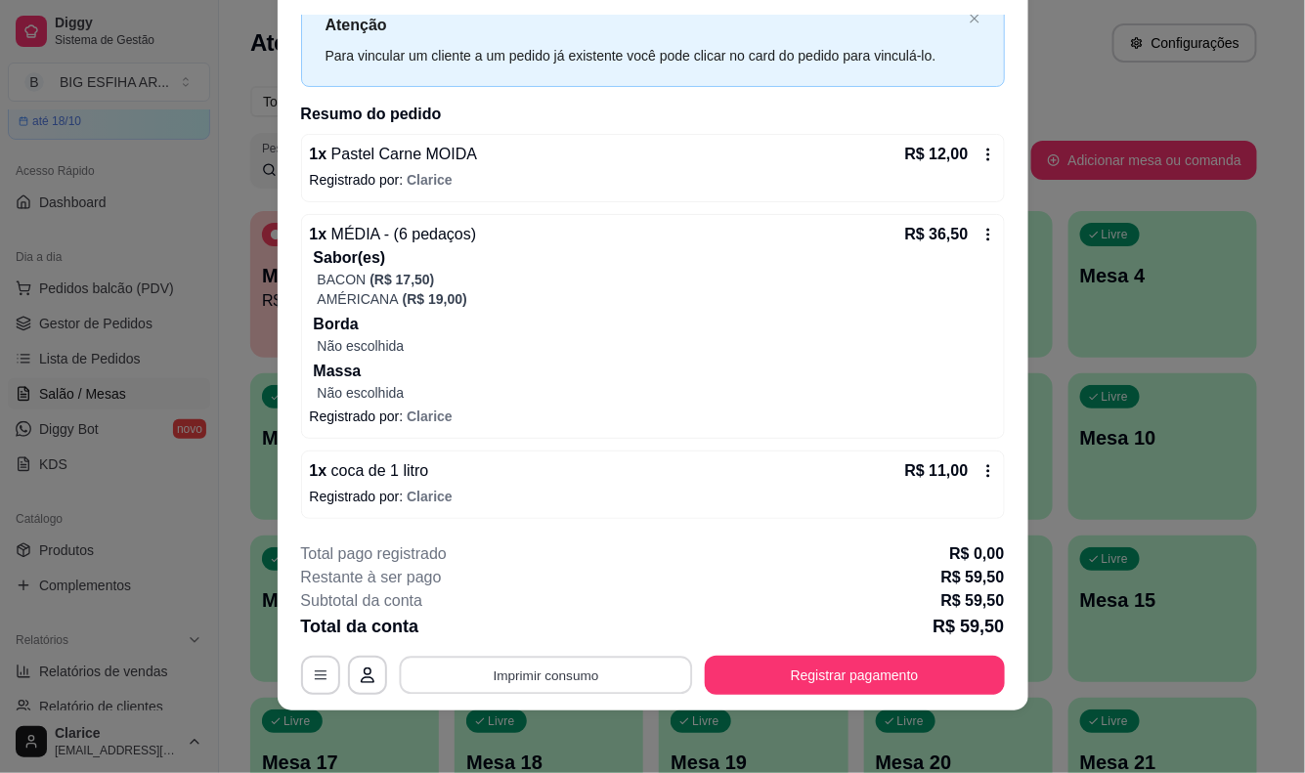
click at [505, 672] on button "Imprimir consumo" at bounding box center [545, 676] width 293 height 38
click at [544, 670] on button "Imprimir consumo" at bounding box center [545, 676] width 293 height 38
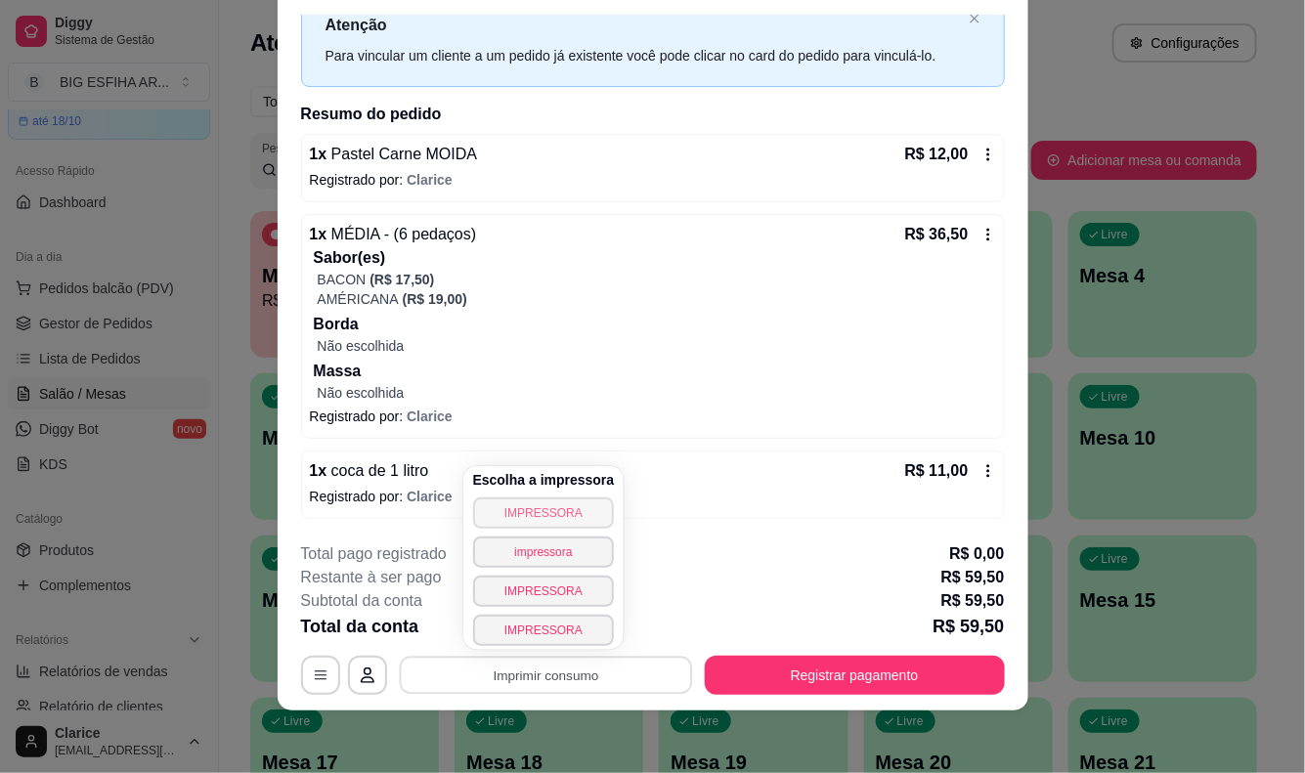
click at [563, 516] on button "IMPRESSORA" at bounding box center [544, 513] width 142 height 31
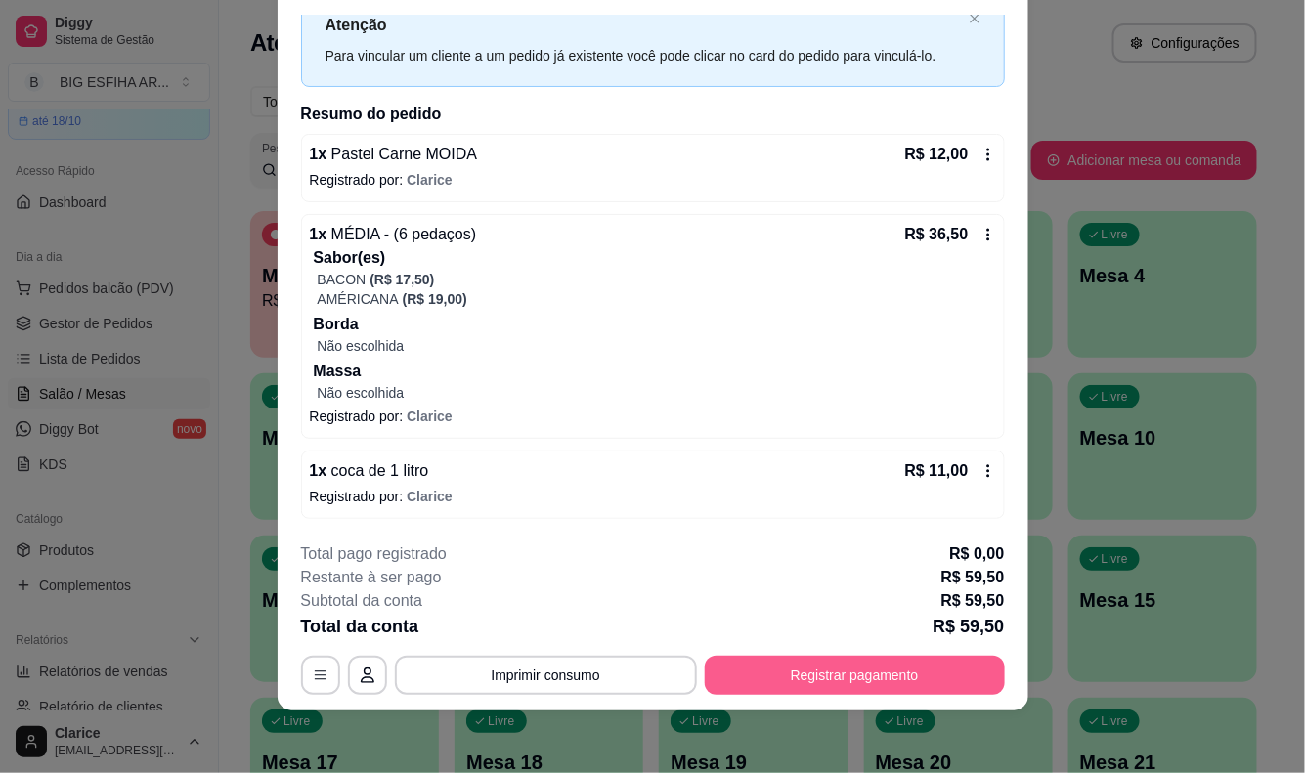
click at [872, 671] on button "Registrar pagamento" at bounding box center [855, 675] width 300 height 39
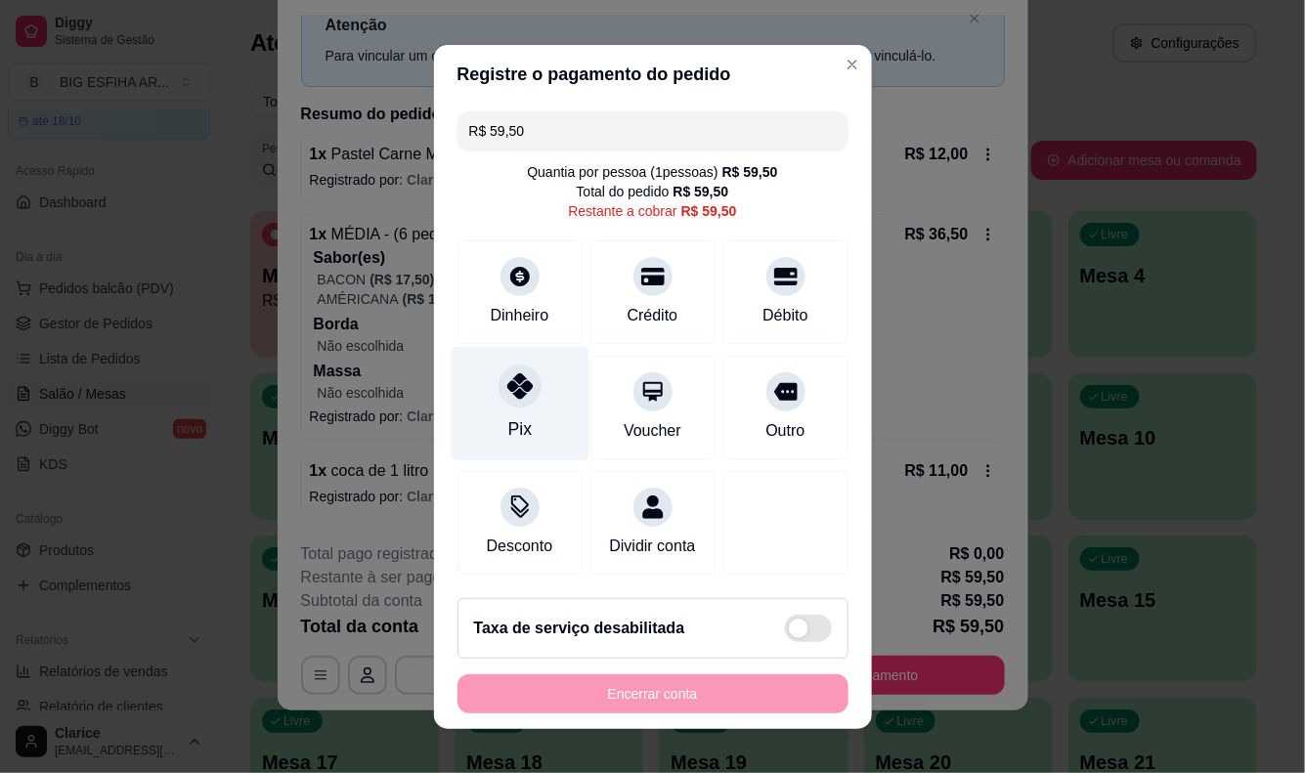
click at [501, 395] on div at bounding box center [519, 386] width 43 height 43
type input "R$ 0,00"
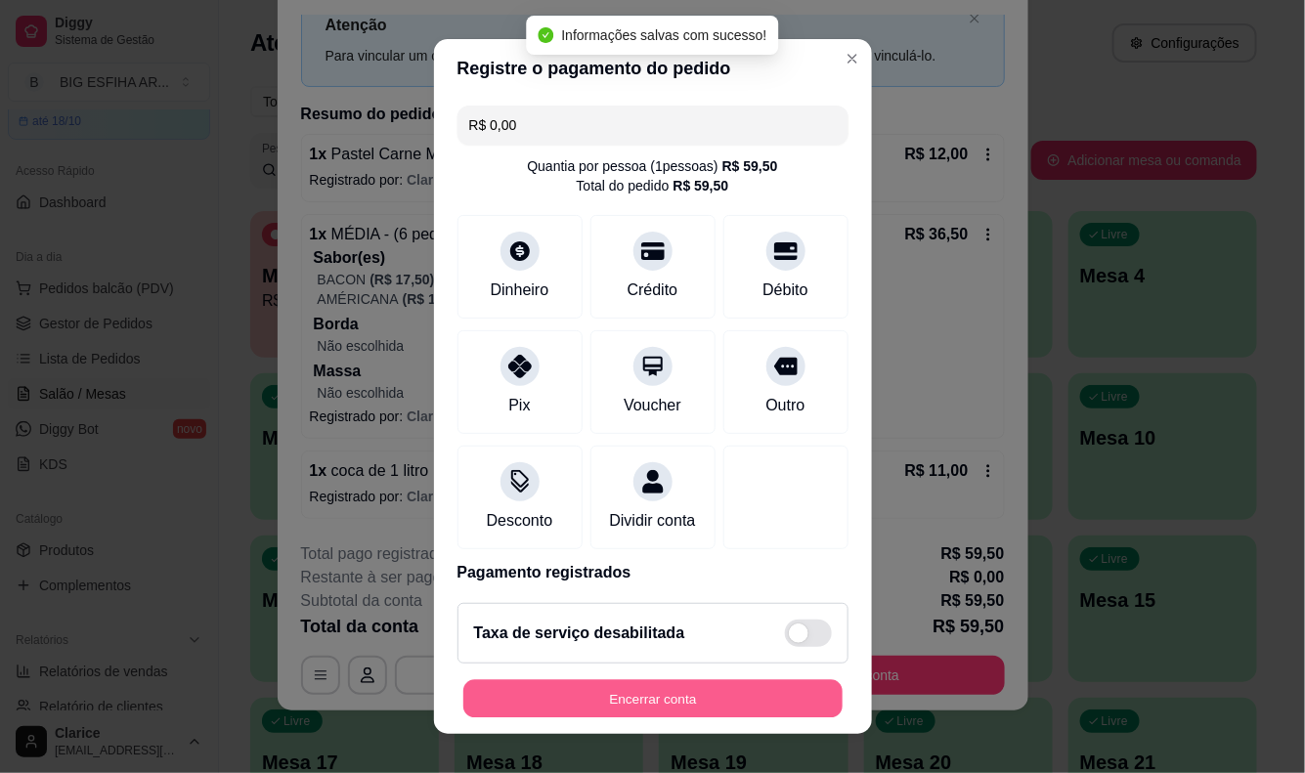
click at [629, 699] on button "Encerrar conta" at bounding box center [652, 699] width 379 height 38
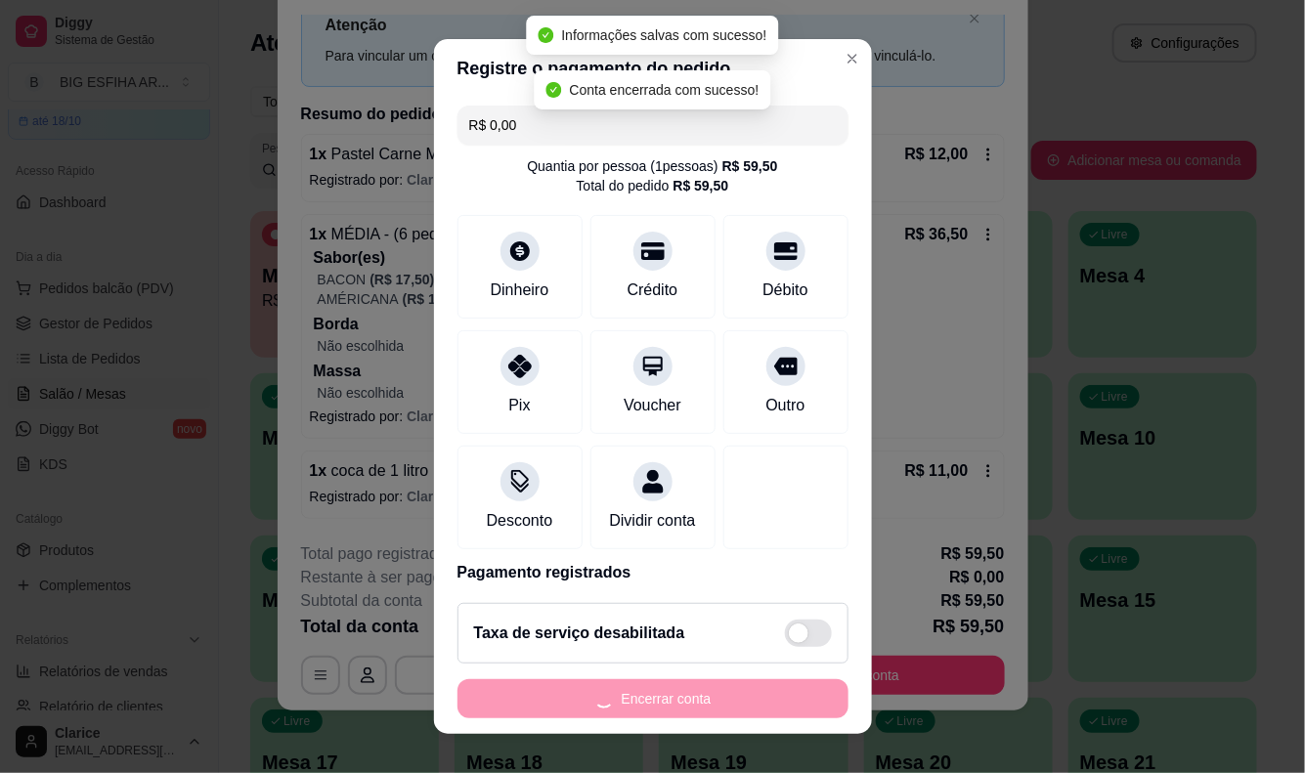
scroll to position [0, 0]
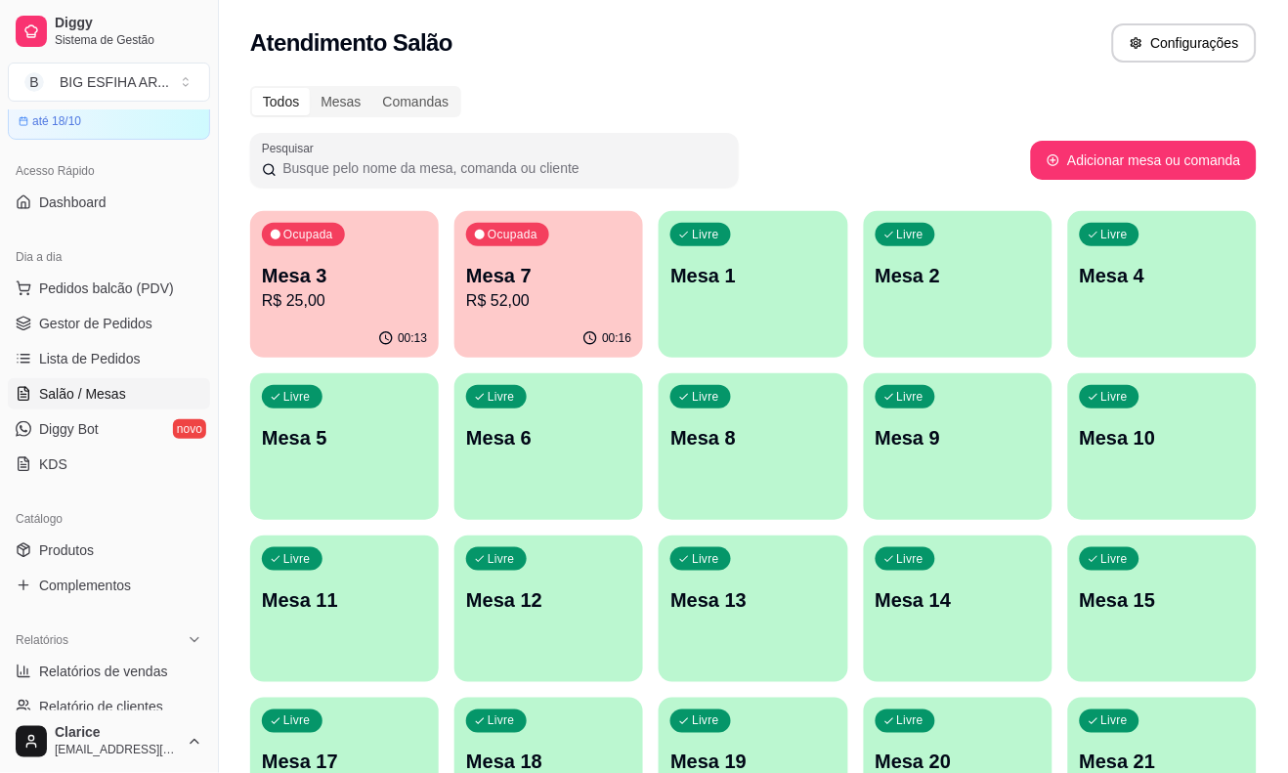
click at [539, 260] on div "Ocupada Mesa 7 R$ 52,00" at bounding box center [549, 265] width 189 height 108
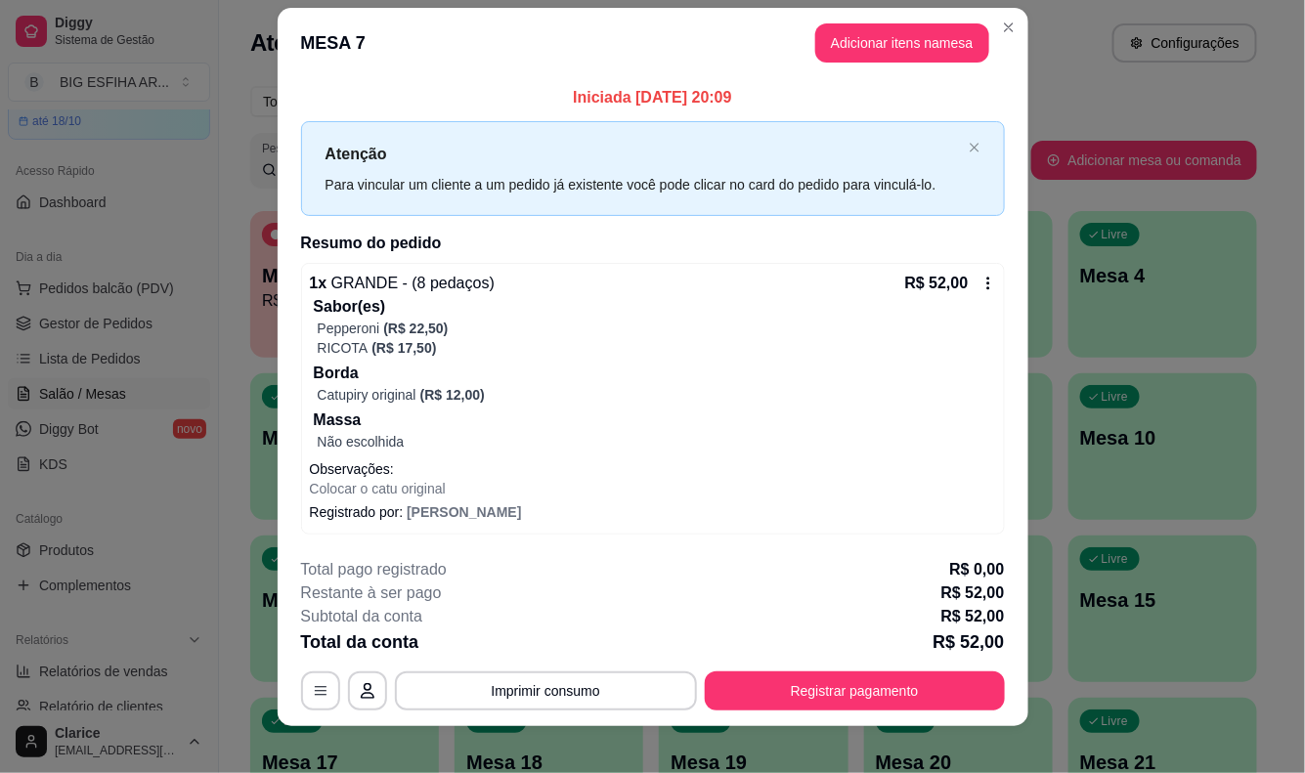
scroll to position [35, 0]
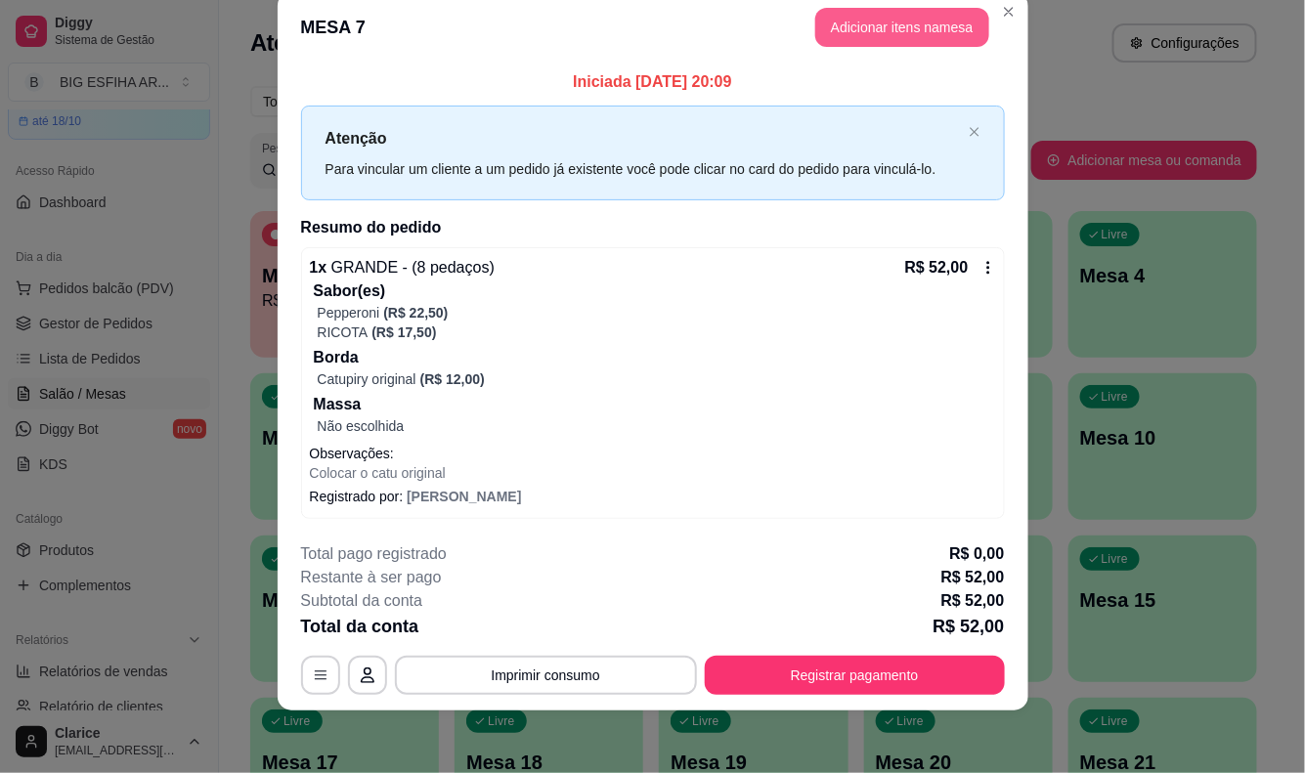
click at [843, 22] on button "Adicionar itens na mesa" at bounding box center [902, 27] width 174 height 39
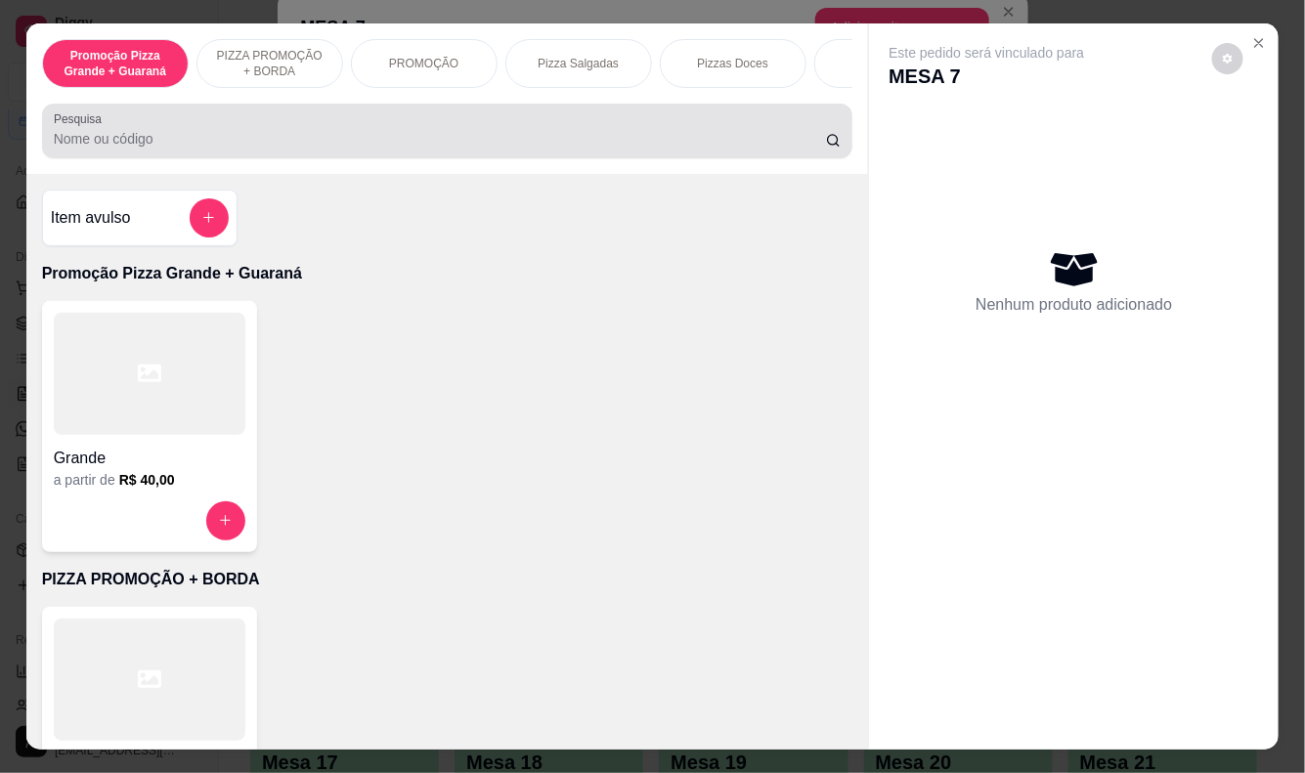
click at [550, 143] on input "Pesquisa" at bounding box center [440, 139] width 772 height 20
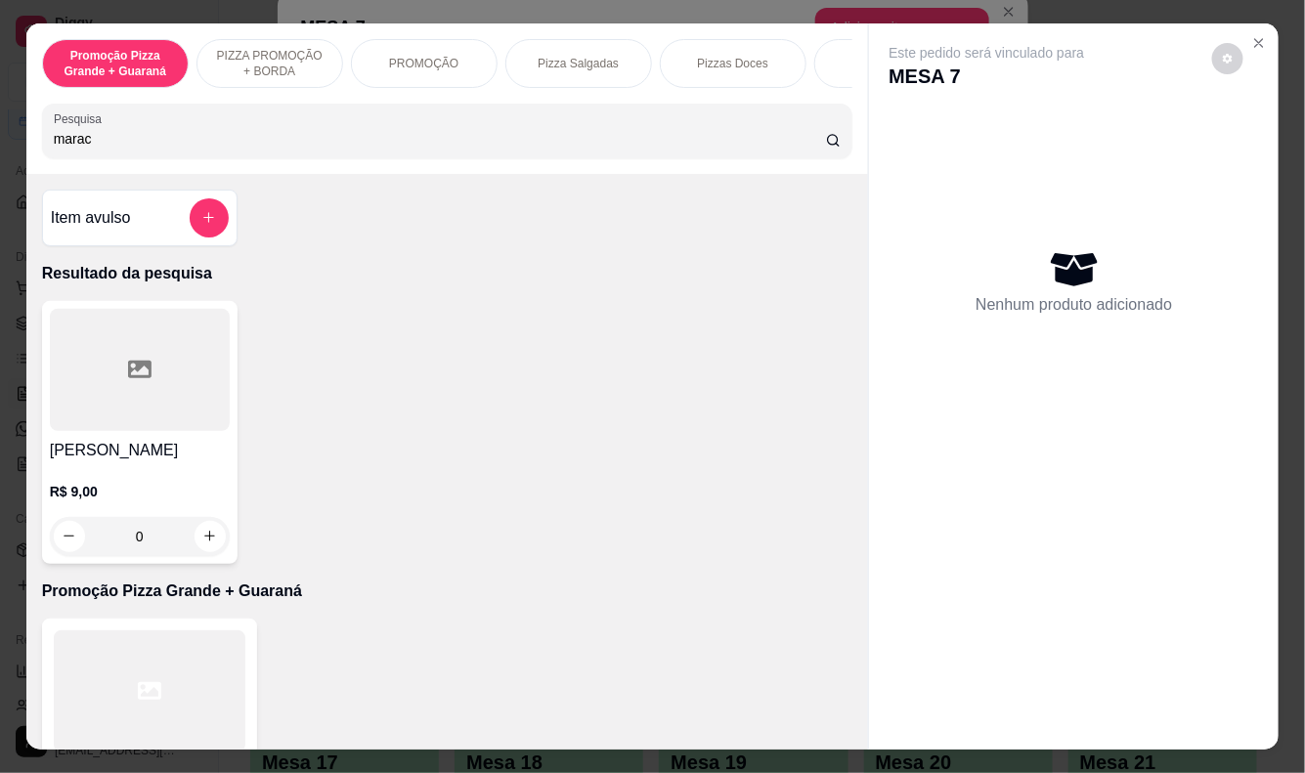
type input "marac"
click at [110, 418] on div at bounding box center [140, 370] width 180 height 122
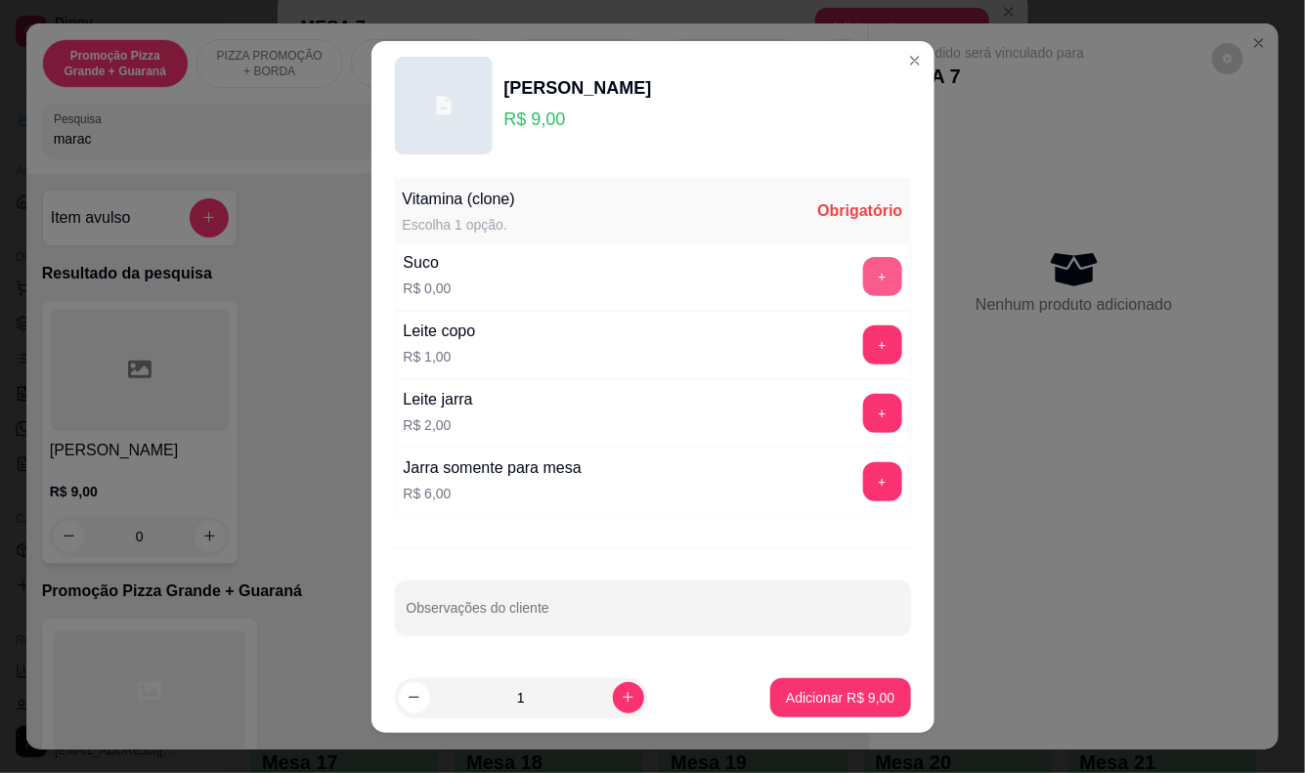
click at [863, 280] on button "+" at bounding box center [882, 276] width 39 height 39
click at [613, 706] on button "increase-product-quantity" at bounding box center [628, 697] width 31 height 31
type input "2"
click at [850, 710] on button "Adicionar R$ 18,00" at bounding box center [836, 697] width 148 height 39
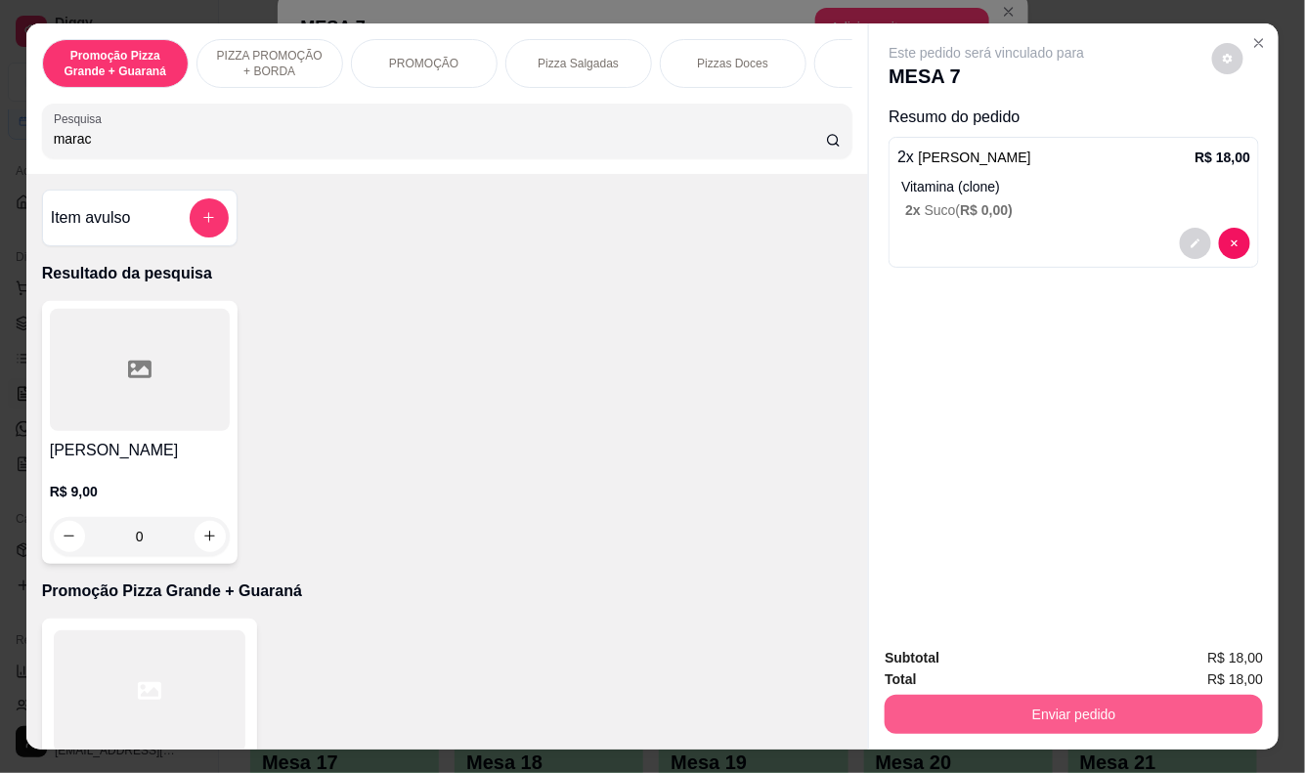
click at [958, 696] on button "Enviar pedido" at bounding box center [1074, 714] width 378 height 39
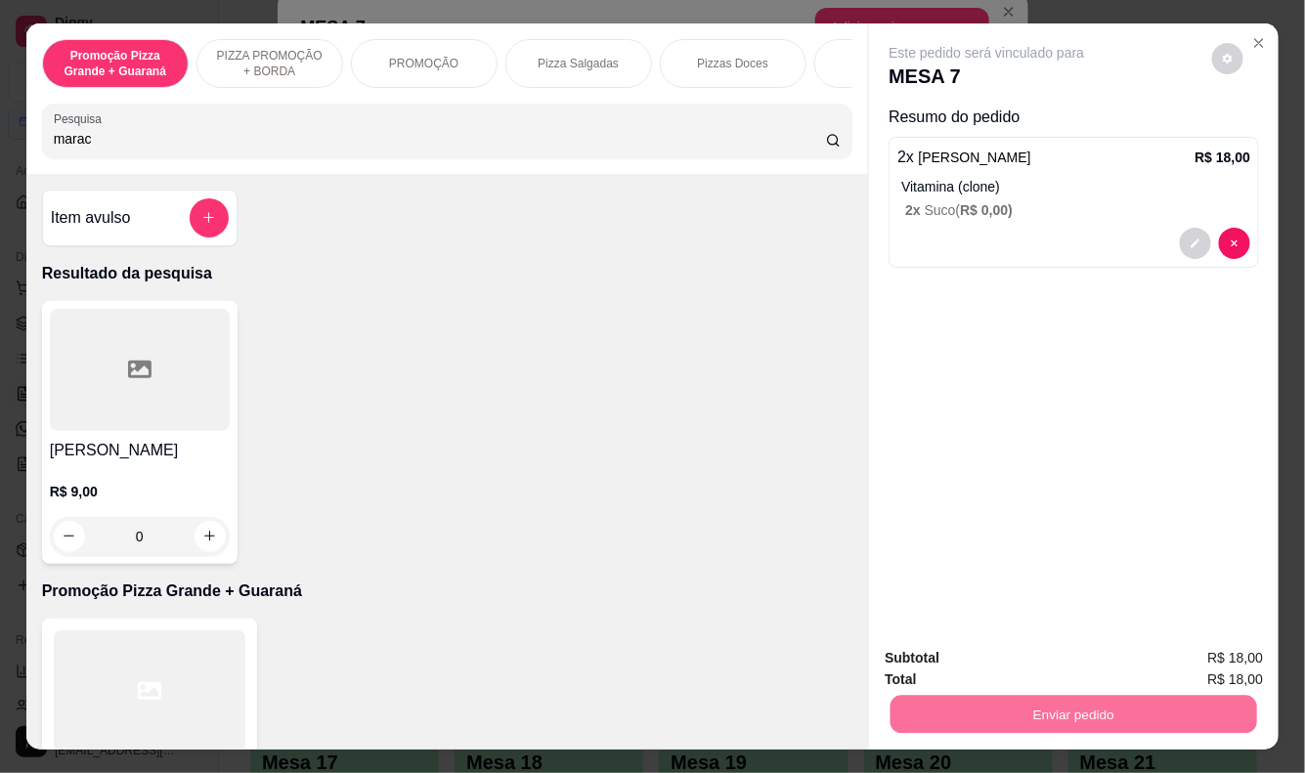
click at [1196, 652] on button "Enviar pedido" at bounding box center [1212, 658] width 110 height 37
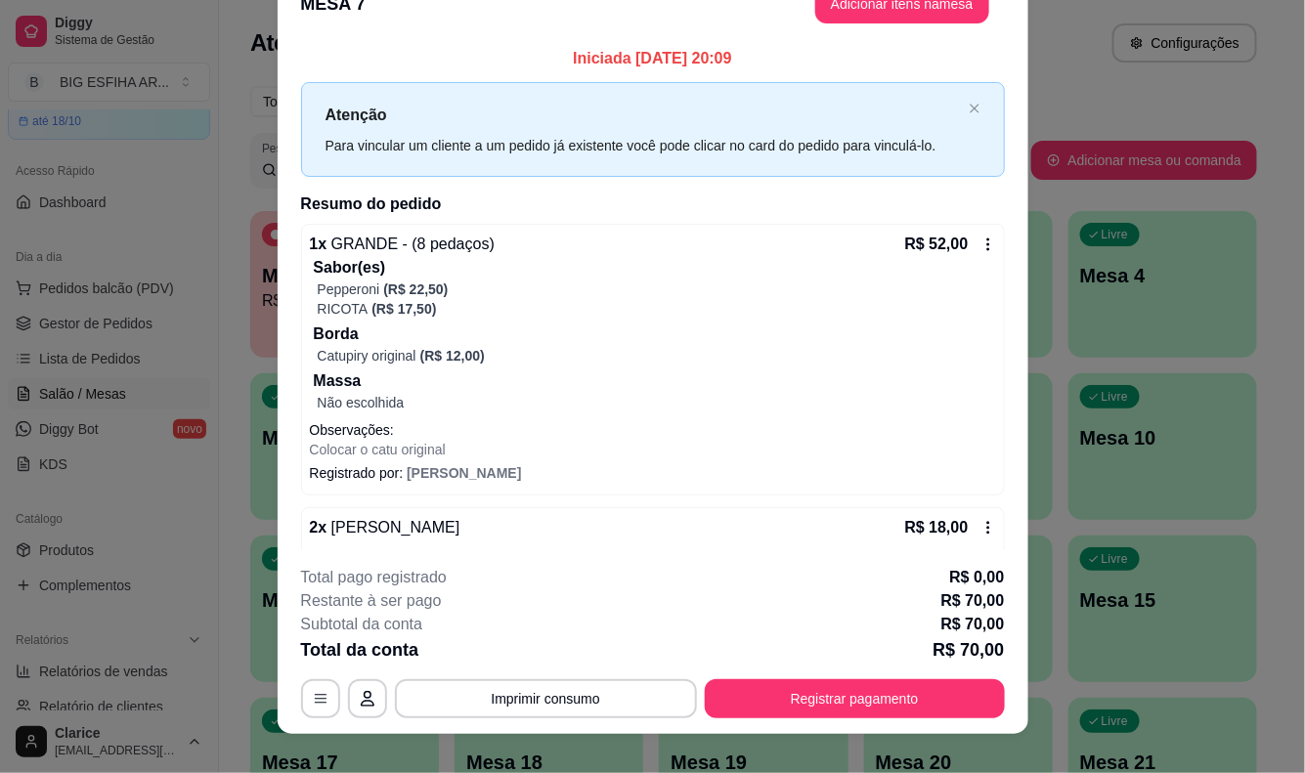
scroll to position [12, 0]
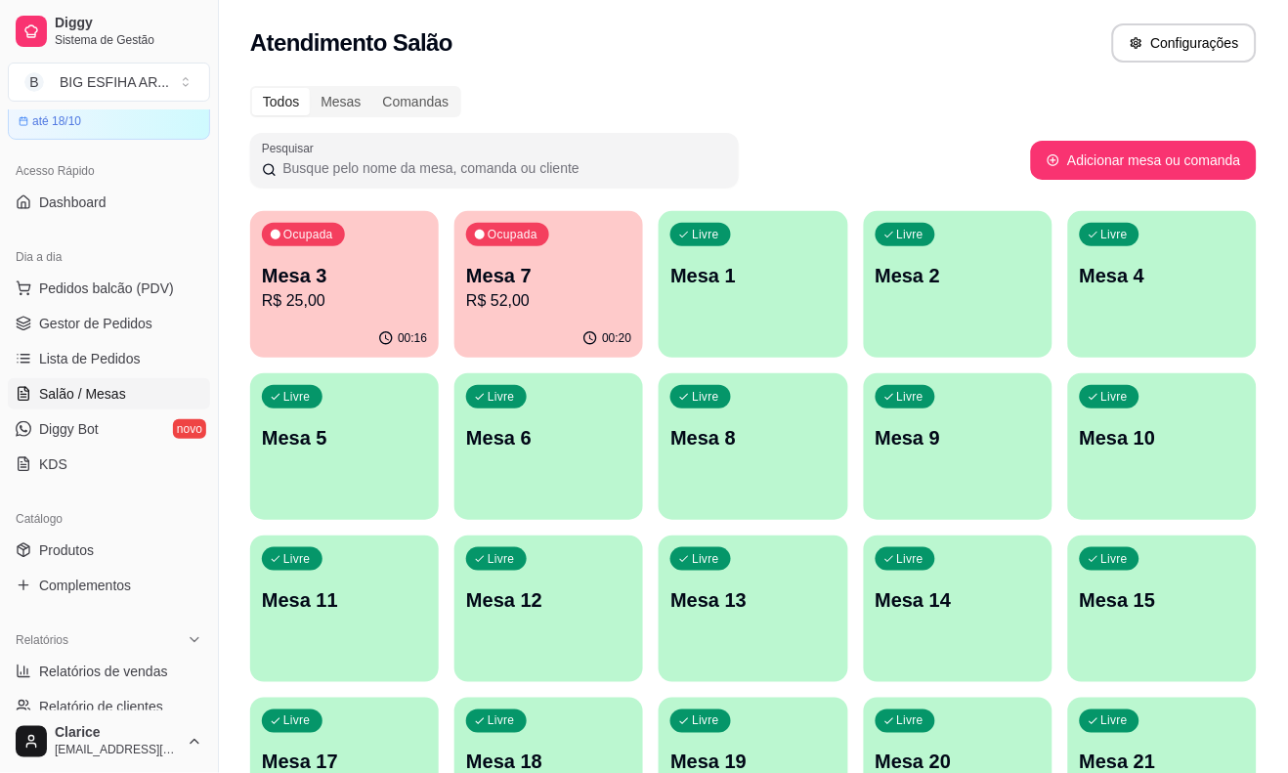
click at [372, 304] on p "R$ 25,00" at bounding box center [344, 300] width 165 height 23
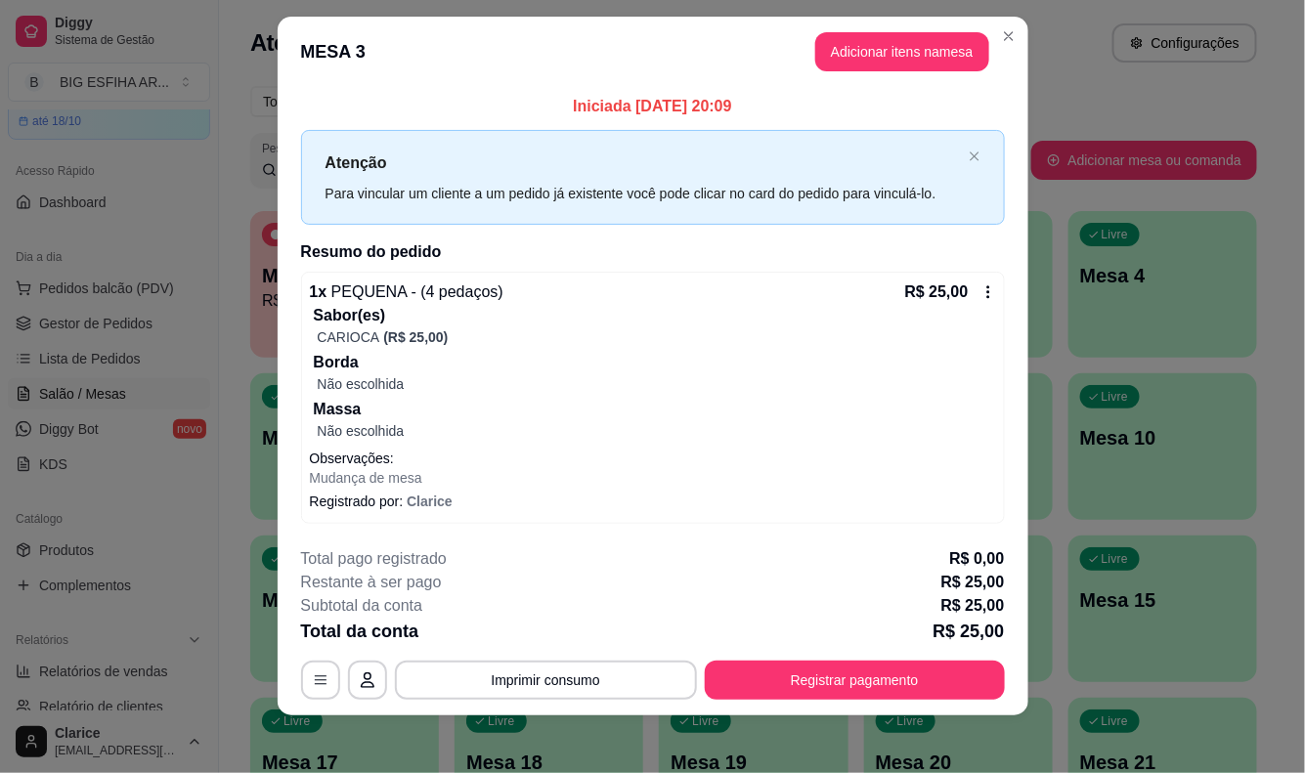
scroll to position [25, 0]
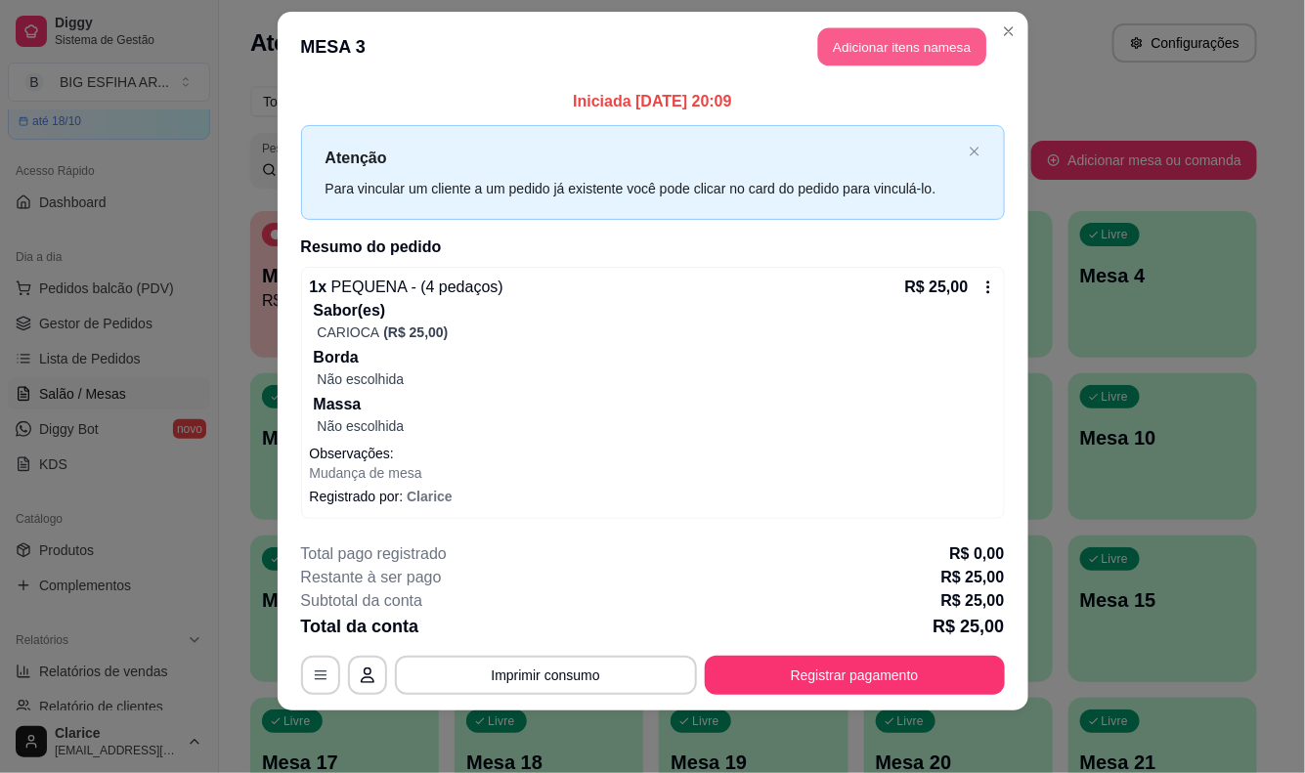
click at [834, 50] on button "Adicionar itens na mesa" at bounding box center [902, 47] width 168 height 38
click at [388, 142] on input "Pesquisa" at bounding box center [440, 139] width 772 height 20
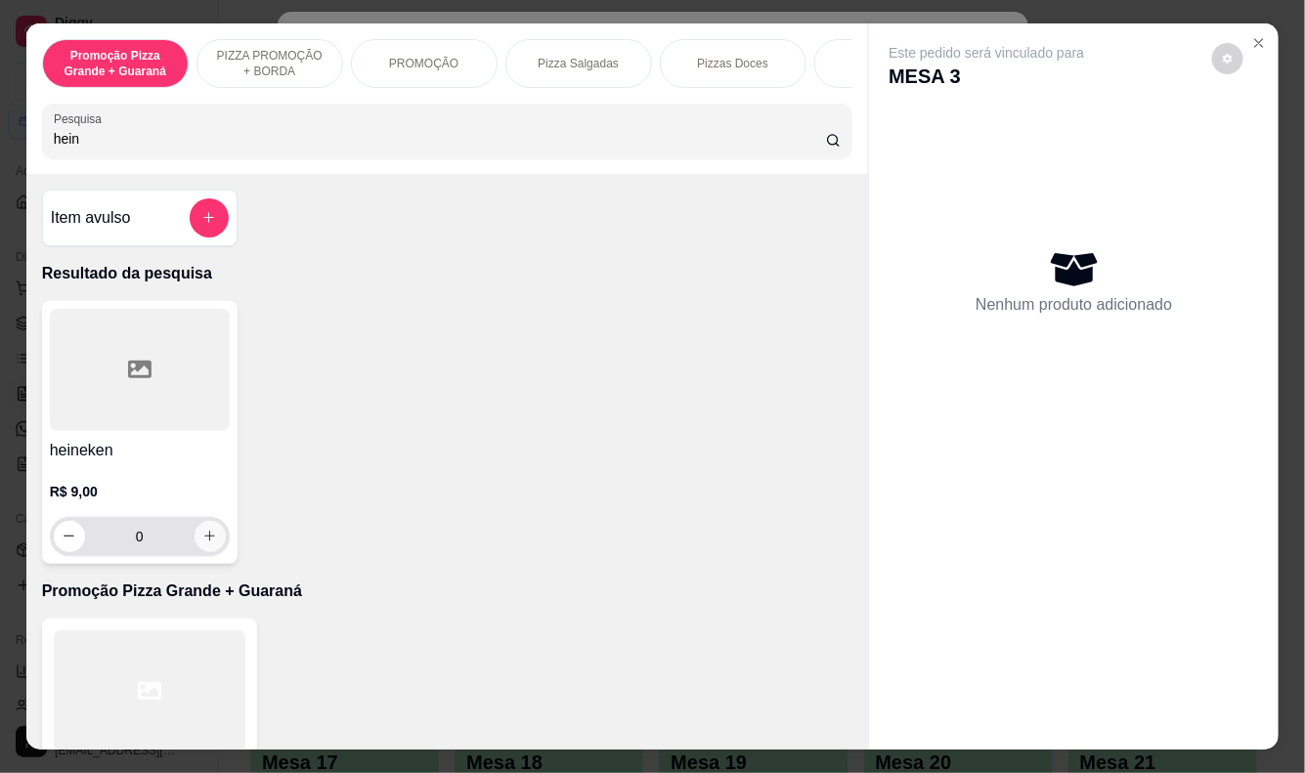
type input "hein"
click at [202, 542] on icon "increase-product-quantity" at bounding box center [209, 536] width 15 height 15
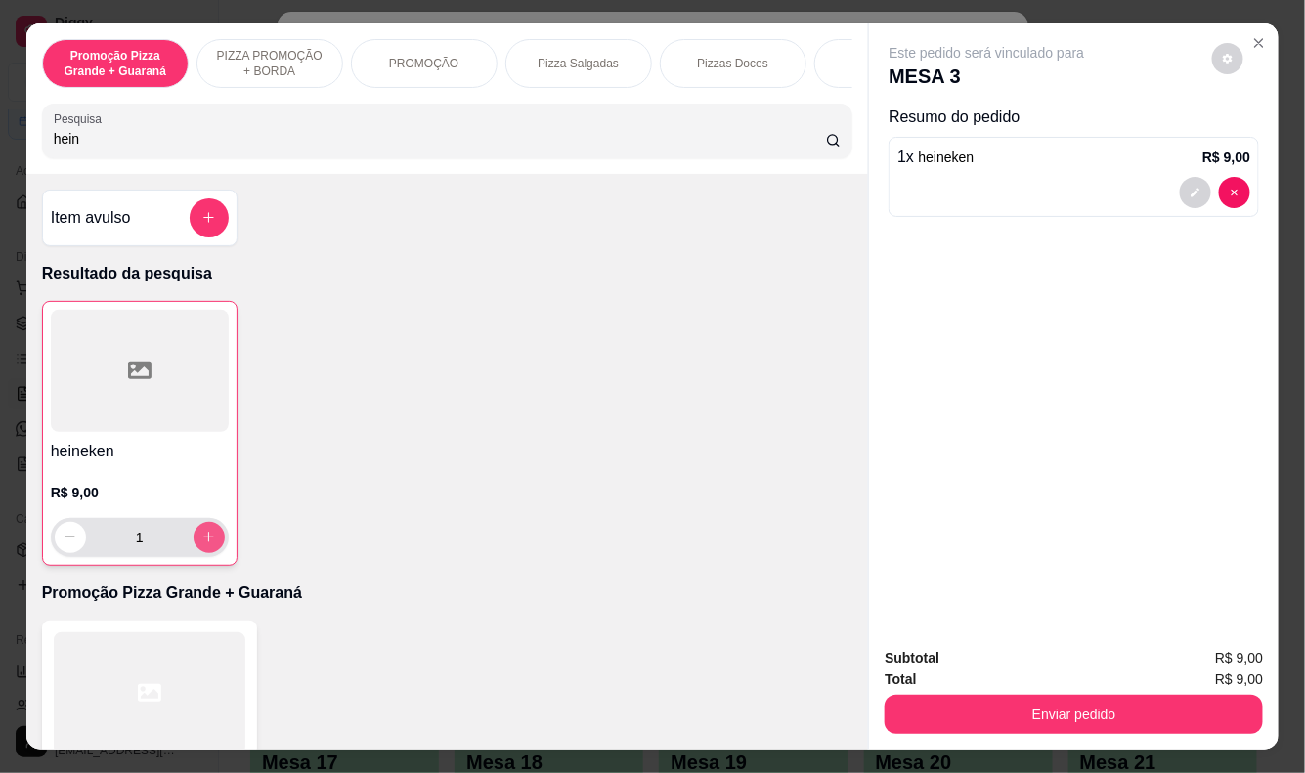
type input "1"
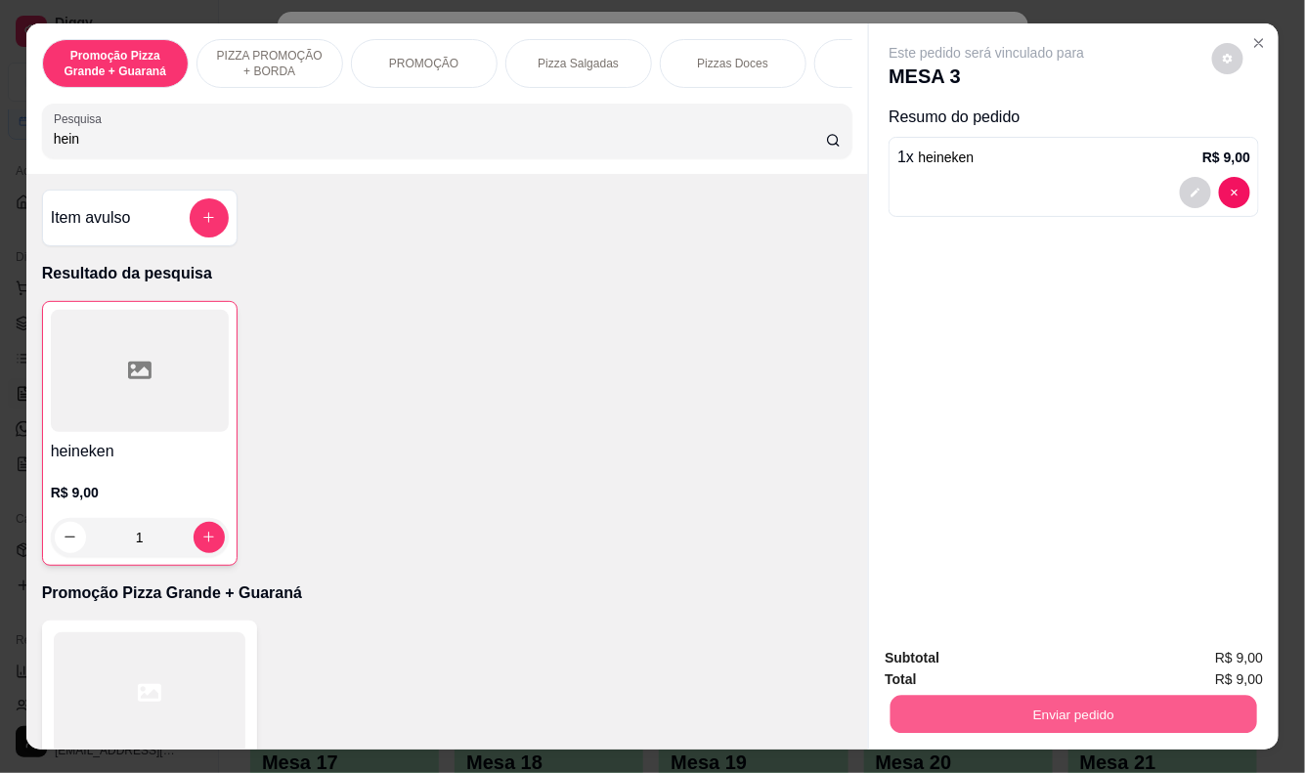
click at [945, 711] on button "Enviar pedido" at bounding box center [1073, 715] width 367 height 38
click at [1196, 659] on button "Enviar pedido" at bounding box center [1212, 658] width 110 height 37
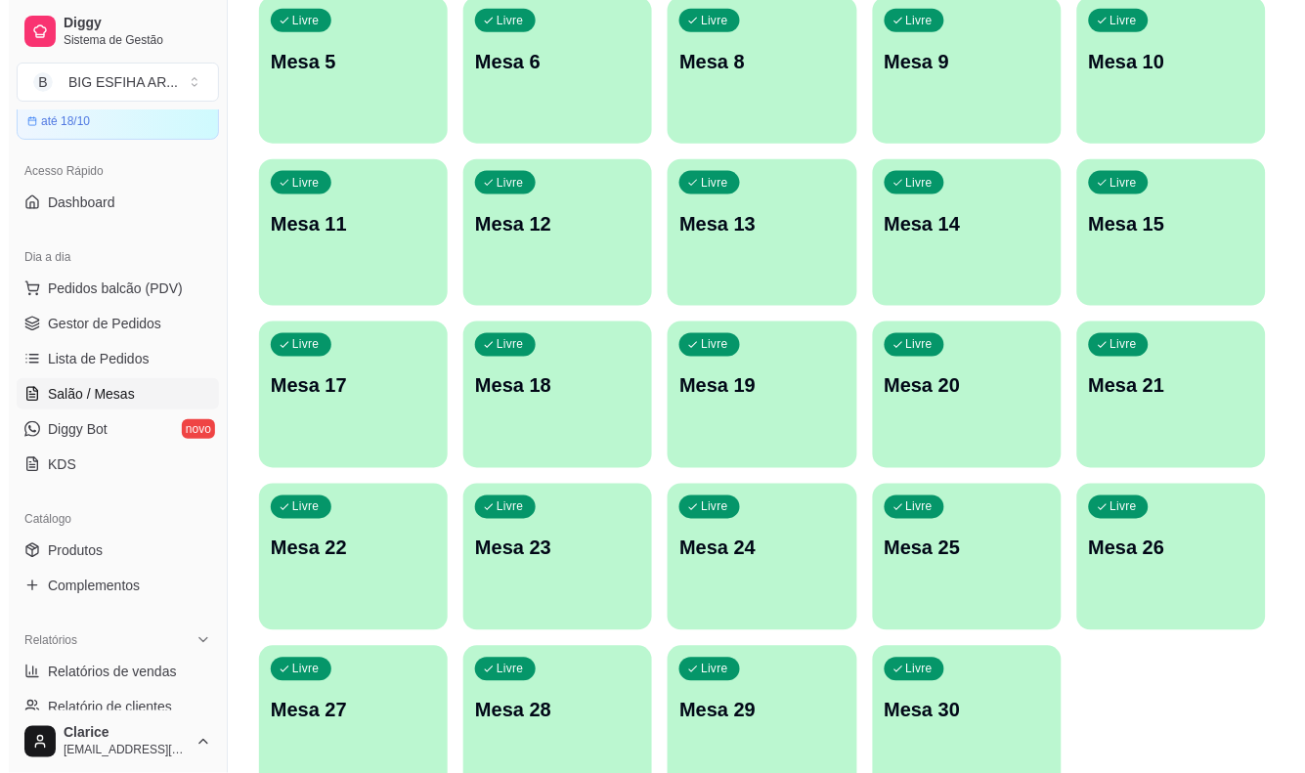
scroll to position [474, 0]
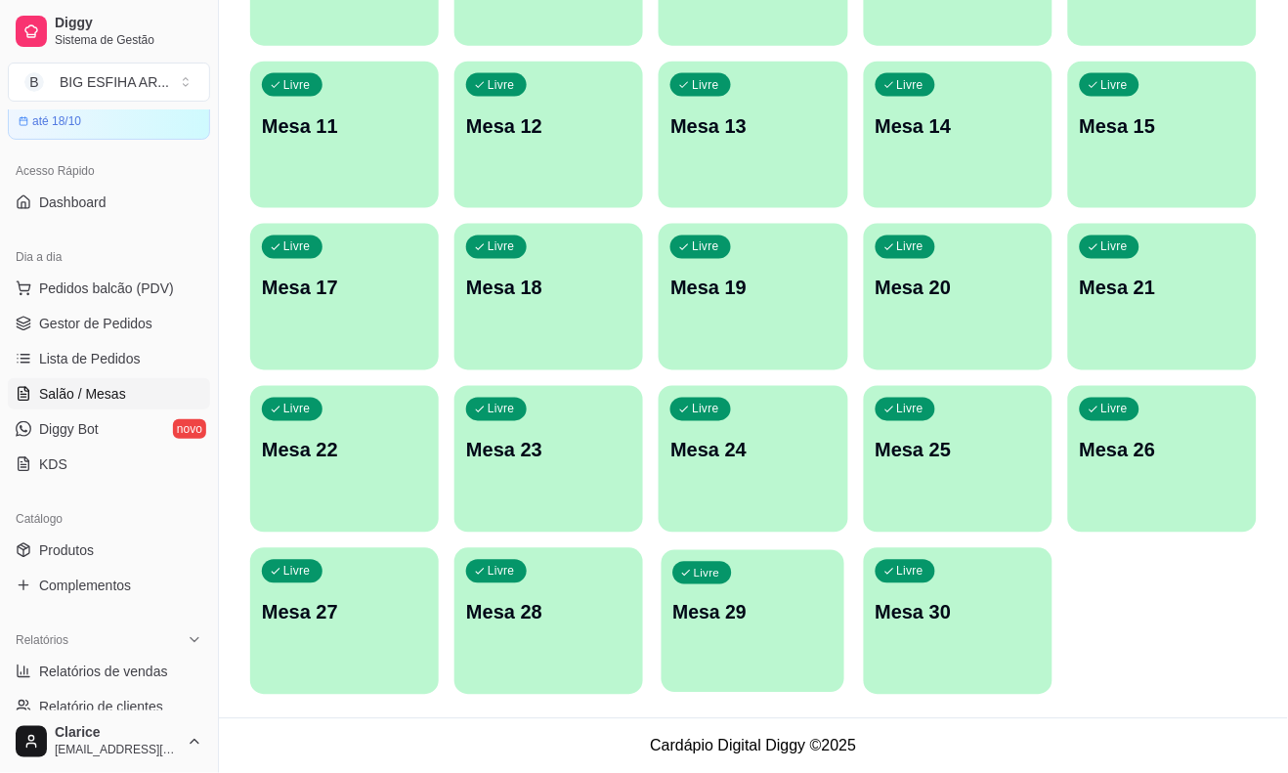
click at [753, 606] on p "Mesa 29" at bounding box center [753, 613] width 160 height 26
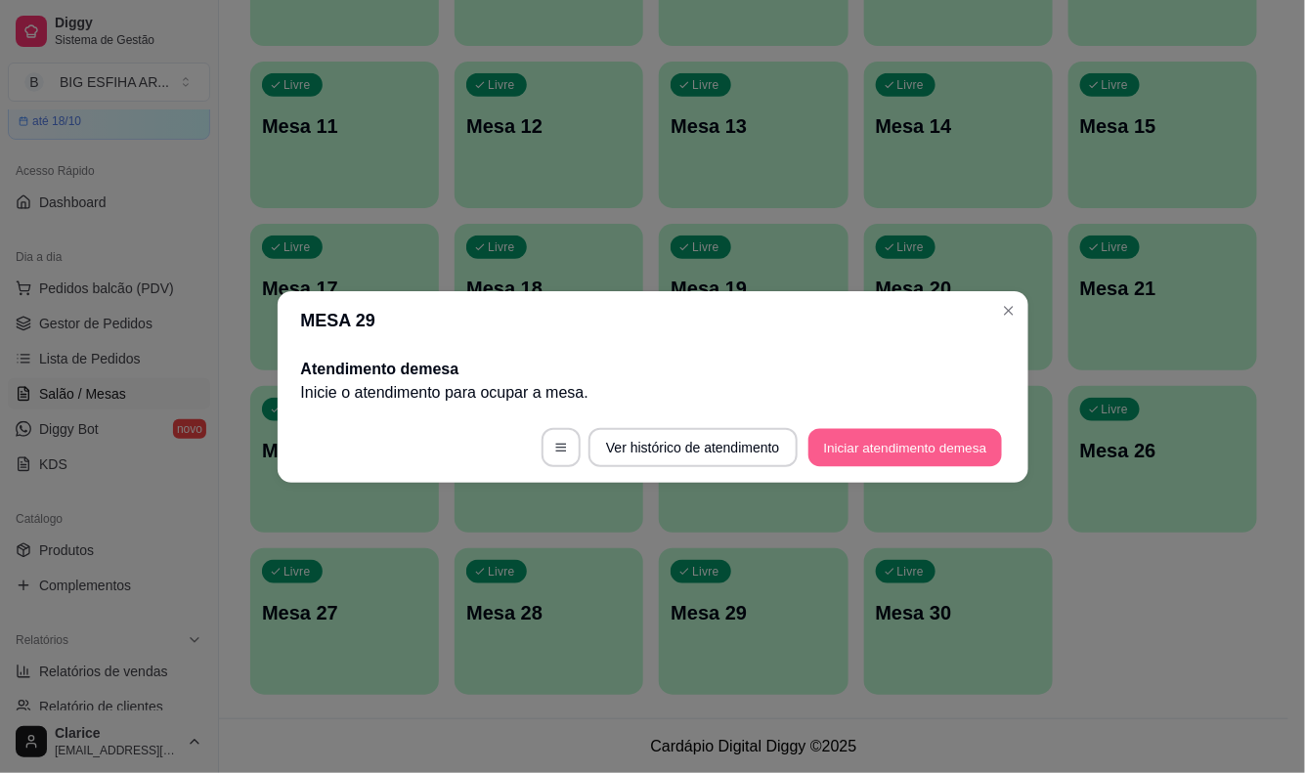
click at [841, 446] on button "Iniciar atendimento de mesa" at bounding box center [905, 447] width 194 height 38
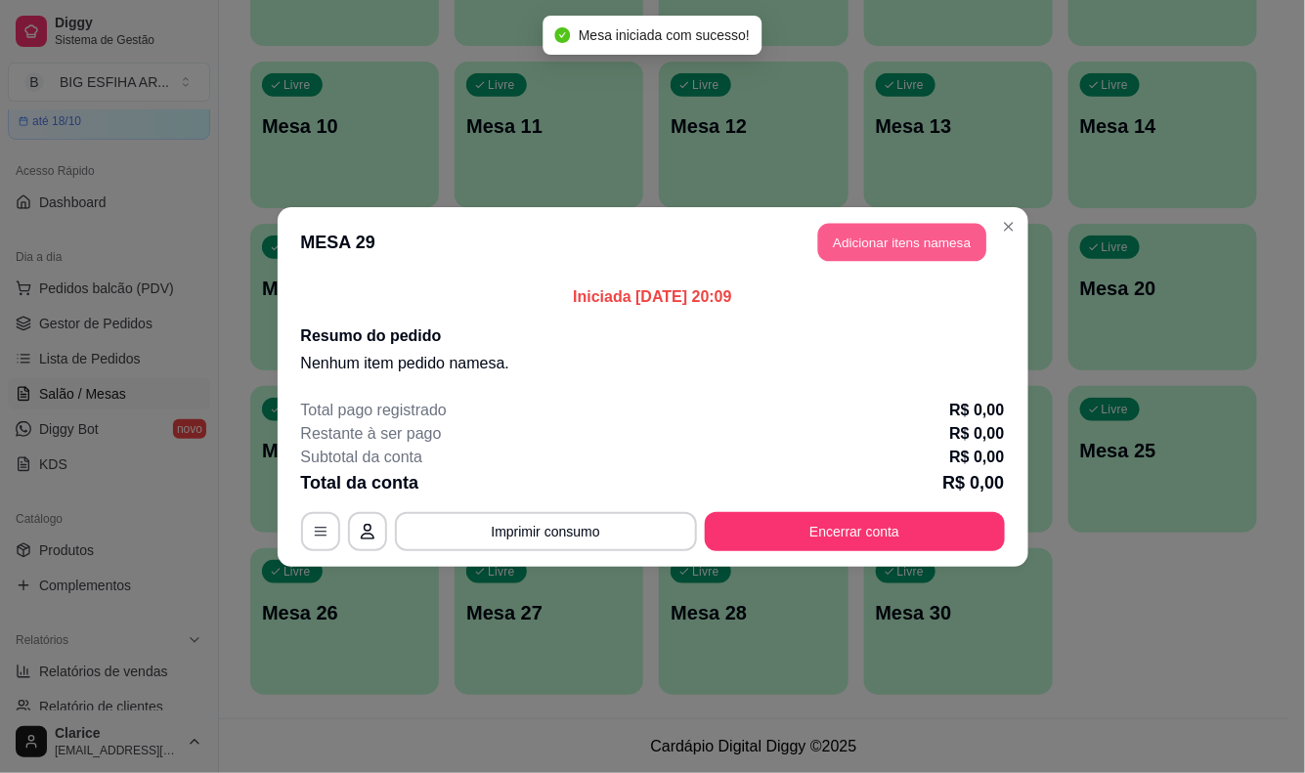
click at [851, 239] on button "Adicionar itens na mesa" at bounding box center [902, 242] width 168 height 38
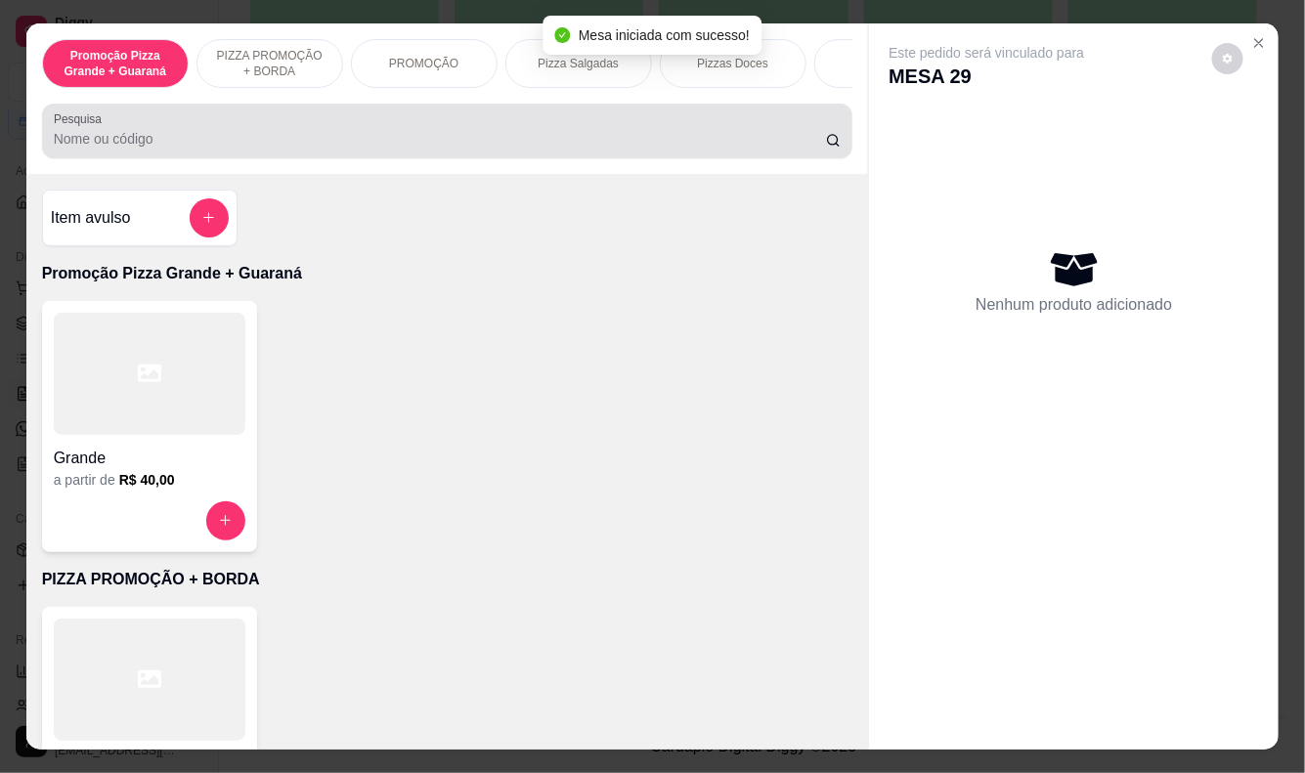
click at [408, 149] on input "Pesquisa" at bounding box center [440, 139] width 772 height 20
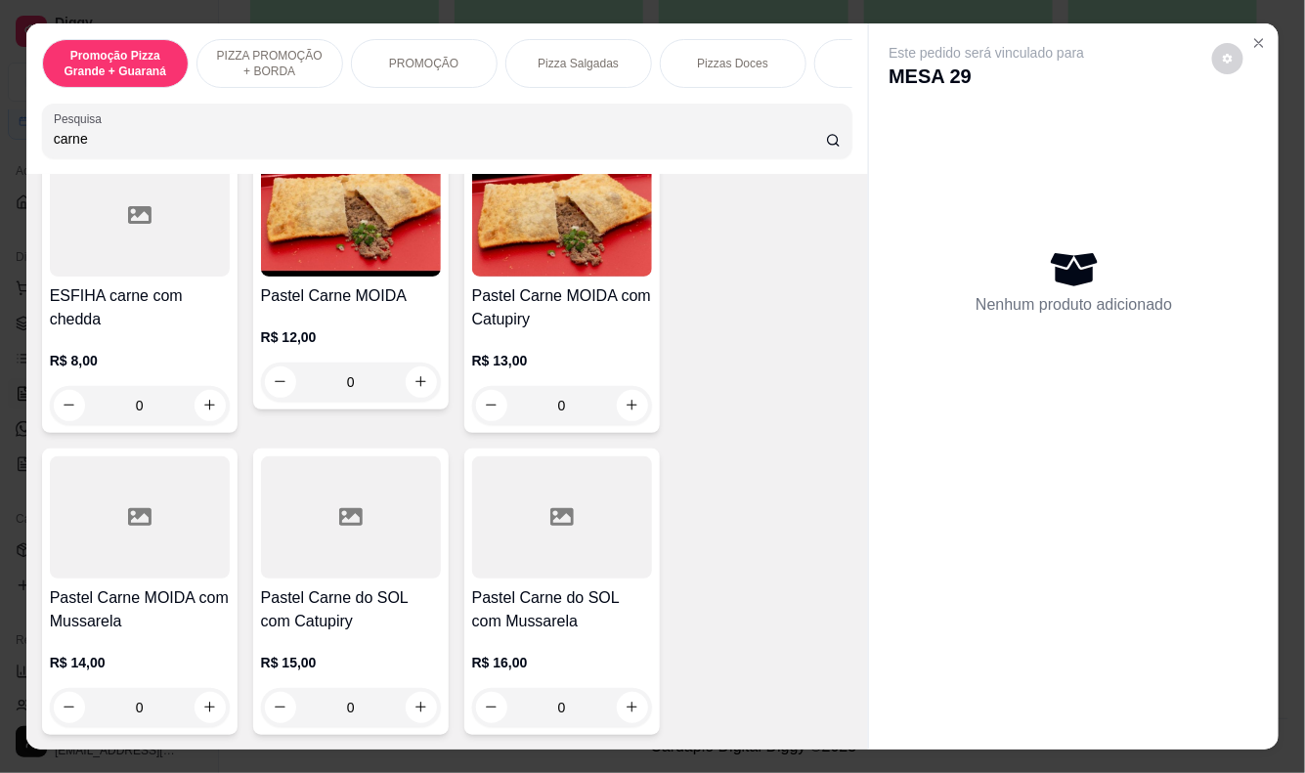
scroll to position [1086, 0]
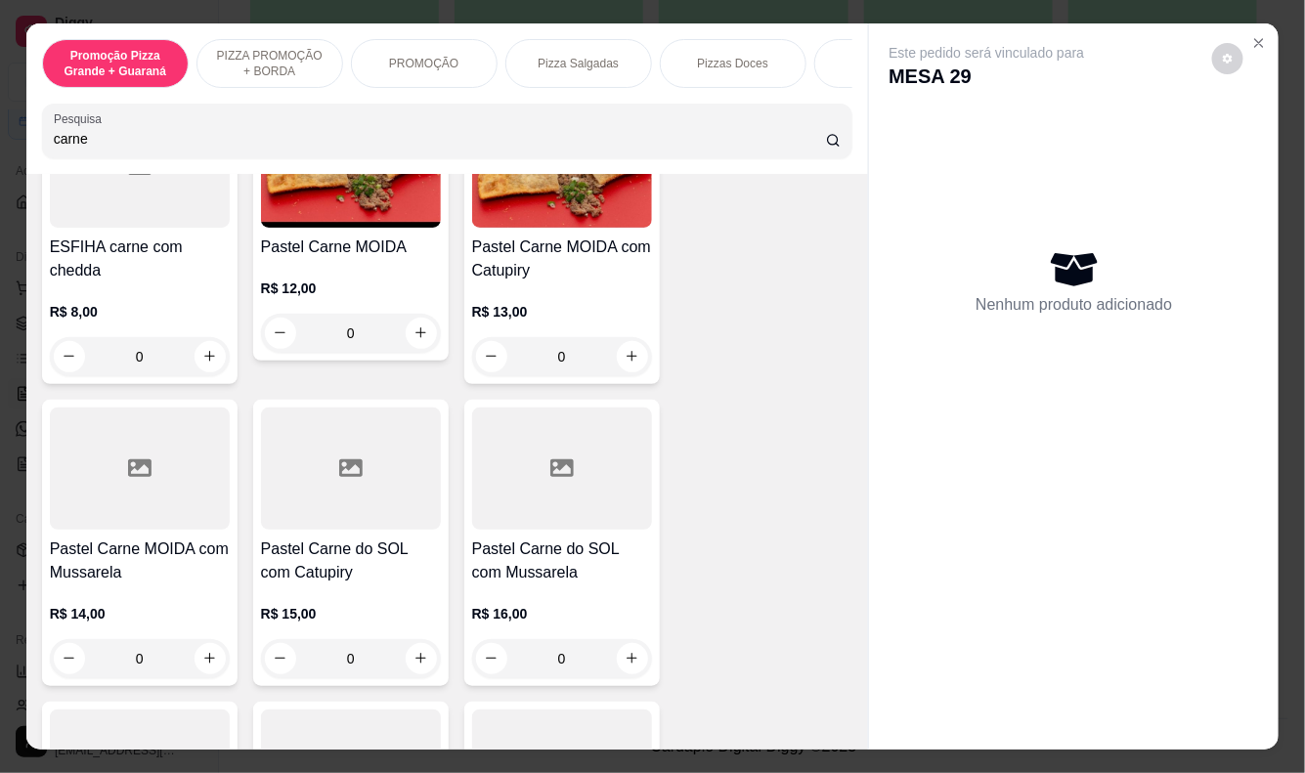
type input "carne"
click at [106, 585] on h4 "Pastel Carne MOIDA com Mussarela" at bounding box center [140, 561] width 180 height 47
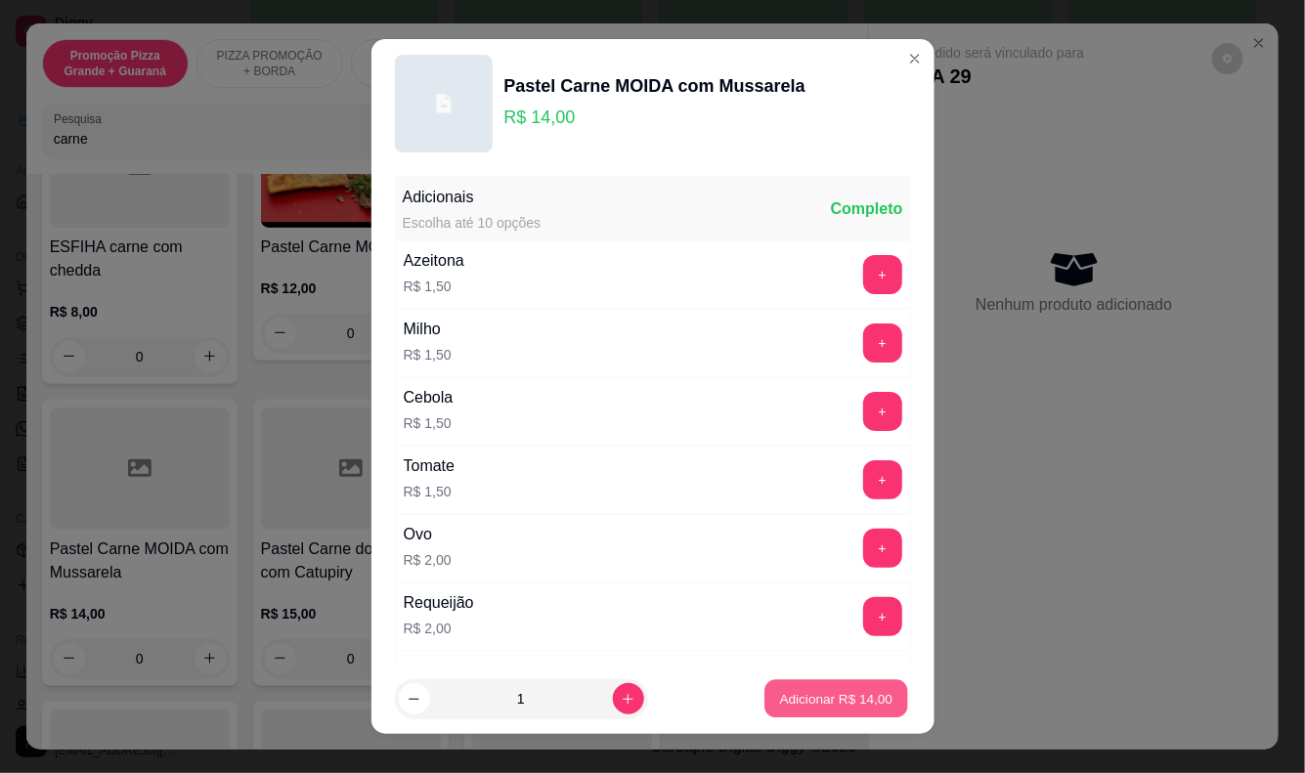
click at [798, 690] on p "Adicionar R$ 14,00" at bounding box center [836, 699] width 113 height 19
type input "1"
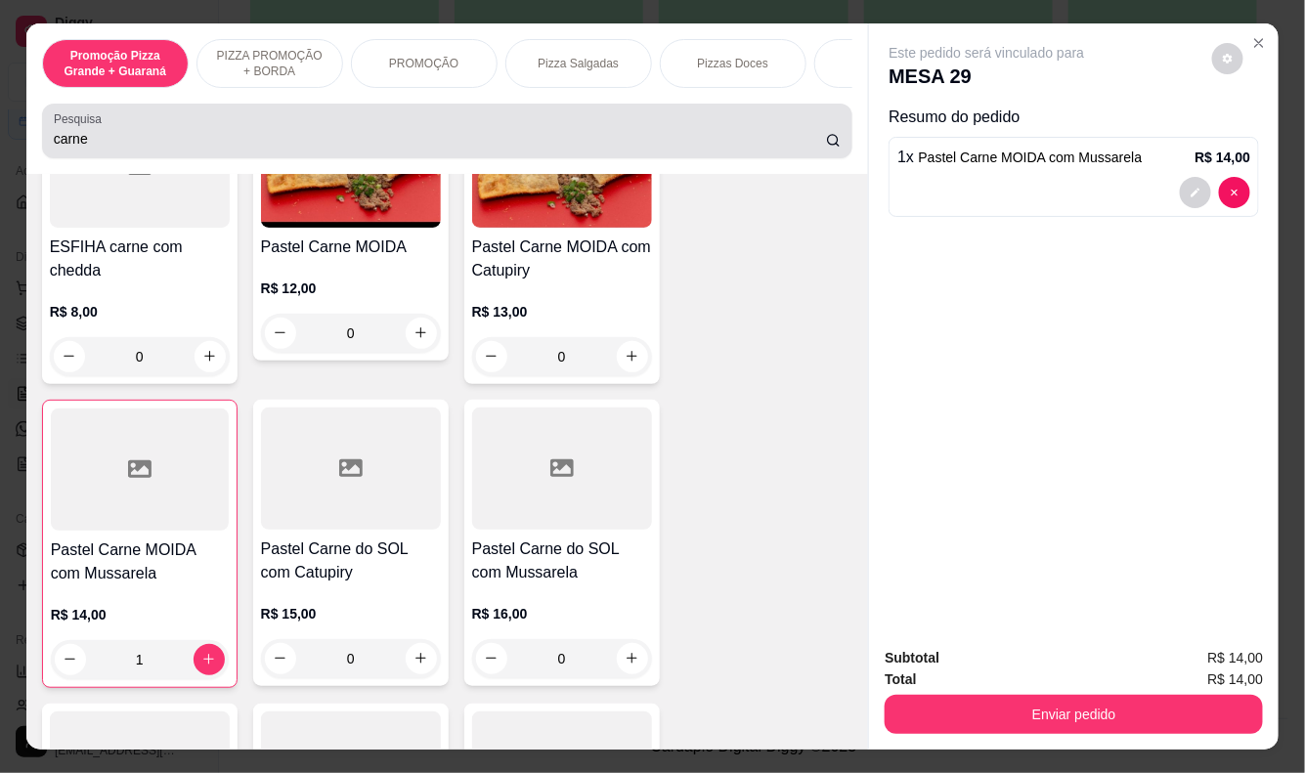
click at [73, 147] on input "carne" at bounding box center [440, 139] width 772 height 20
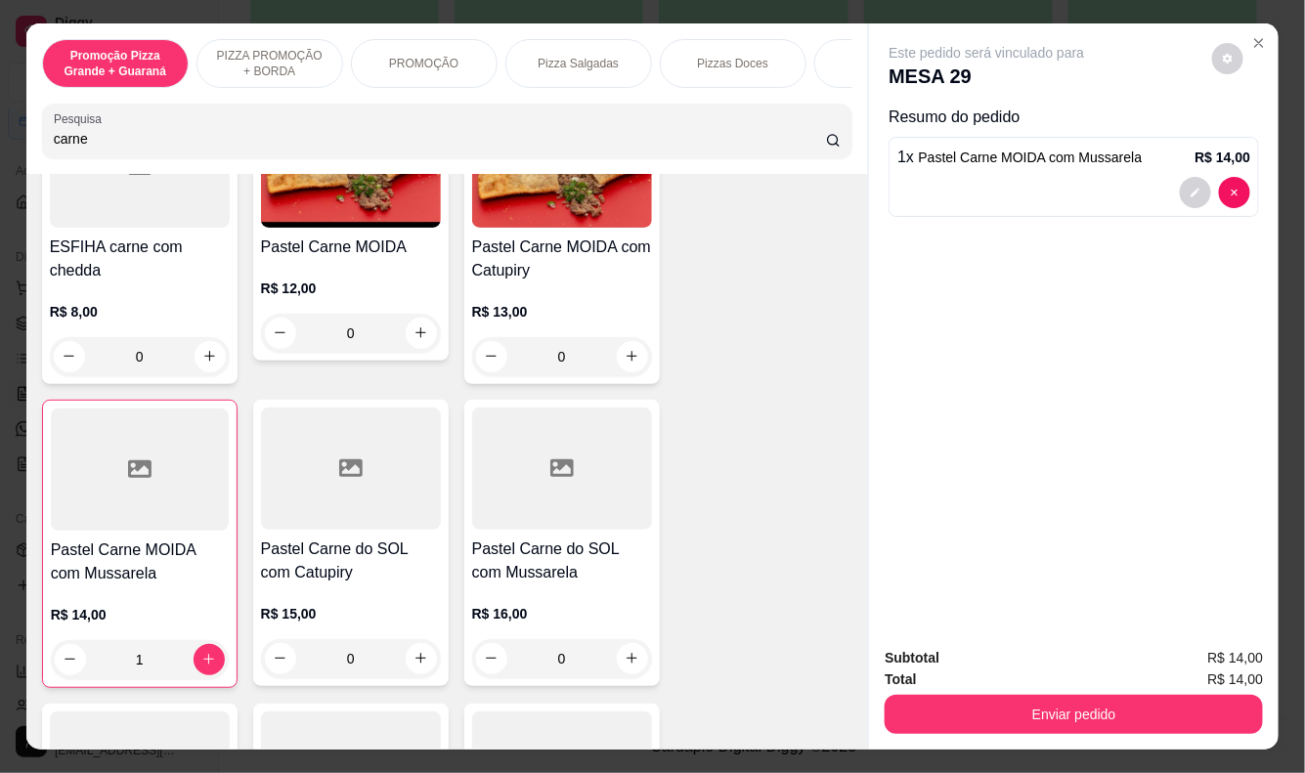
click at [75, 147] on input "carne" at bounding box center [440, 139] width 772 height 20
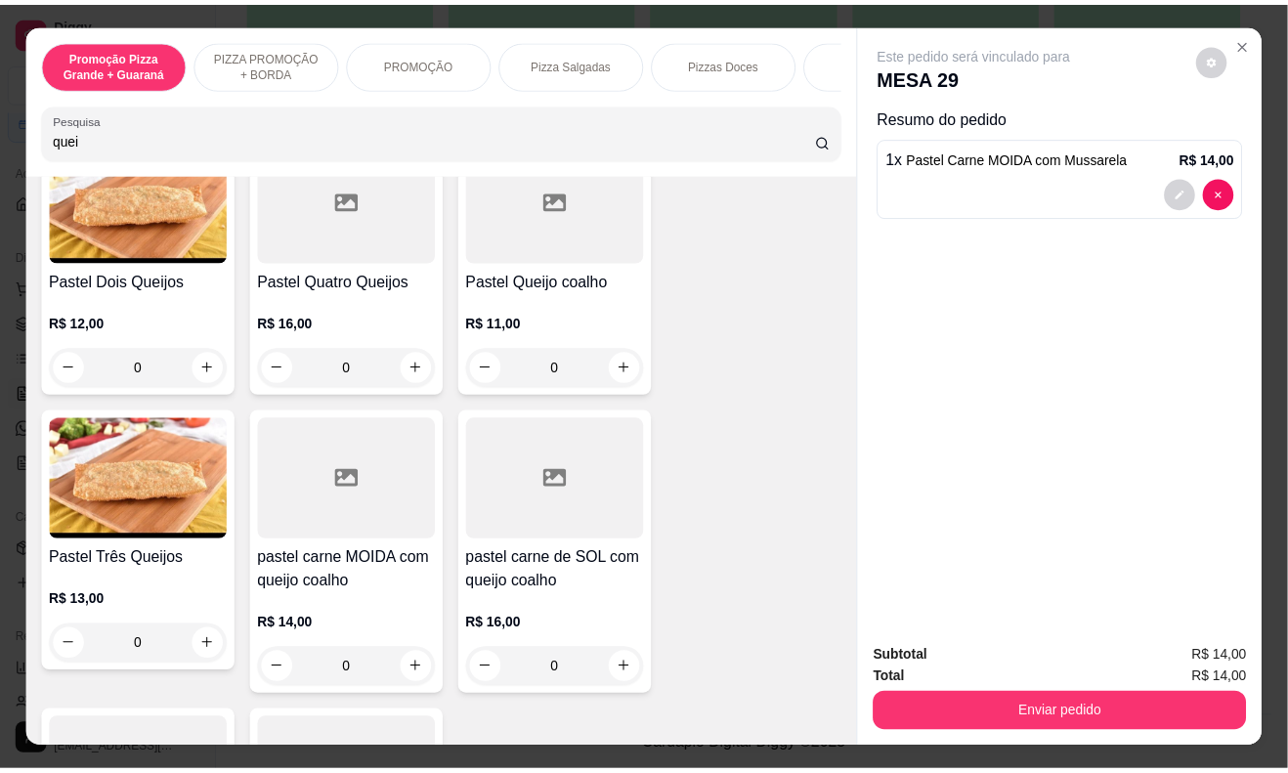
scroll to position [632, 0]
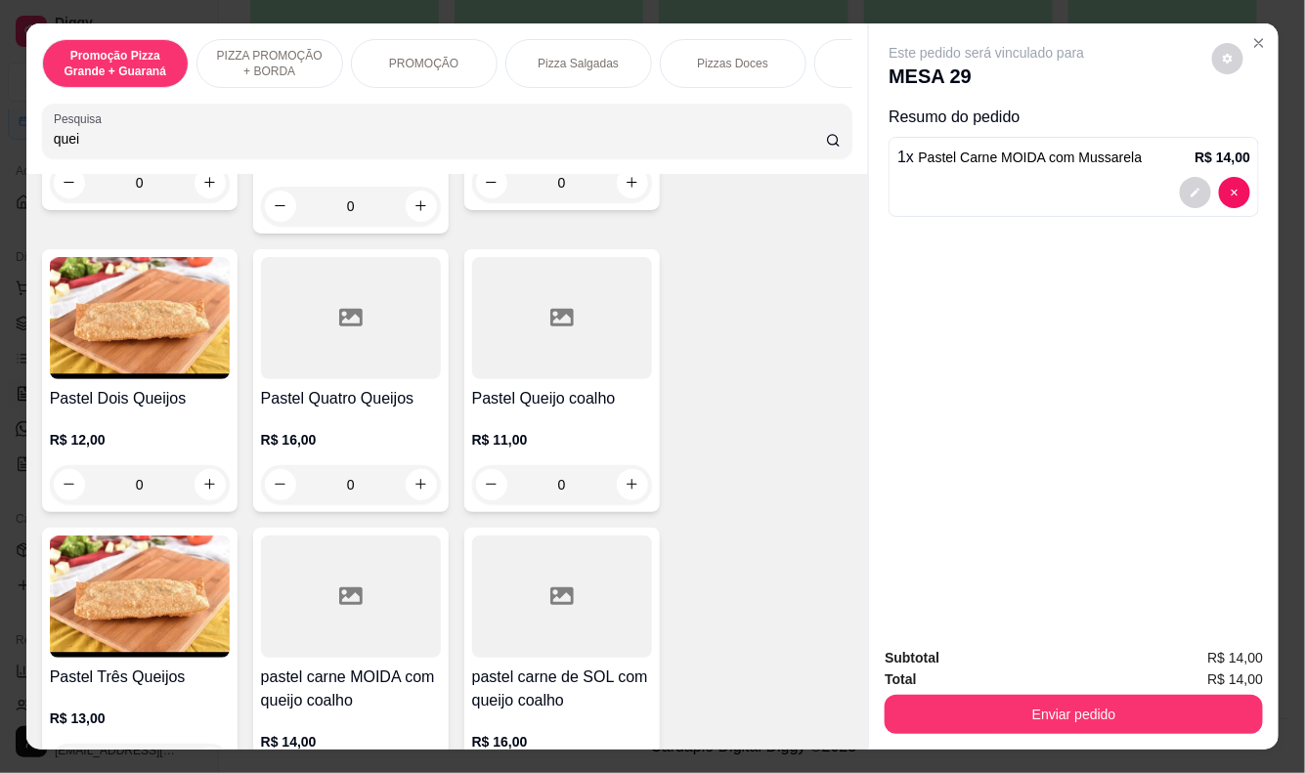
type input "quei"
click at [543, 438] on p "R$ 11,00" at bounding box center [562, 440] width 180 height 20
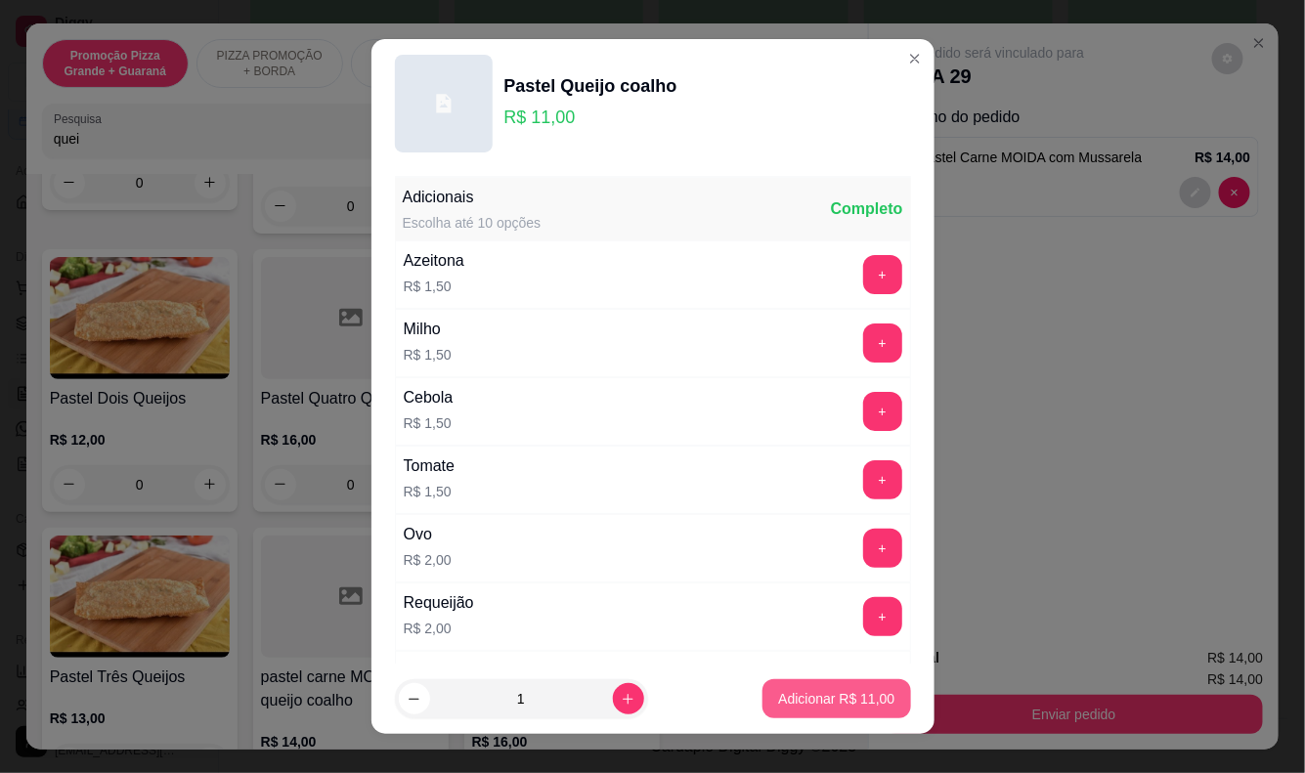
click at [824, 700] on p "Adicionar R$ 11,00" at bounding box center [836, 699] width 116 height 20
type input "1"
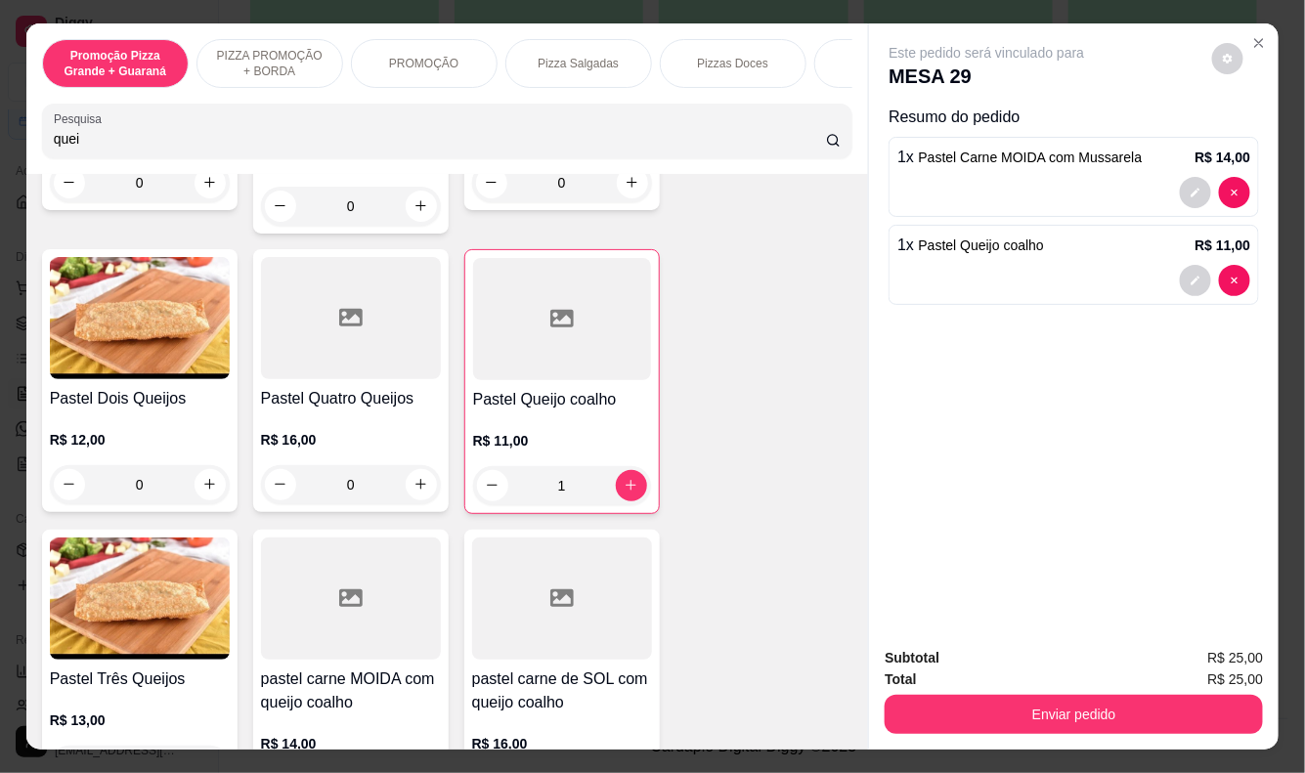
click at [110, 141] on input "quei" at bounding box center [440, 139] width 772 height 20
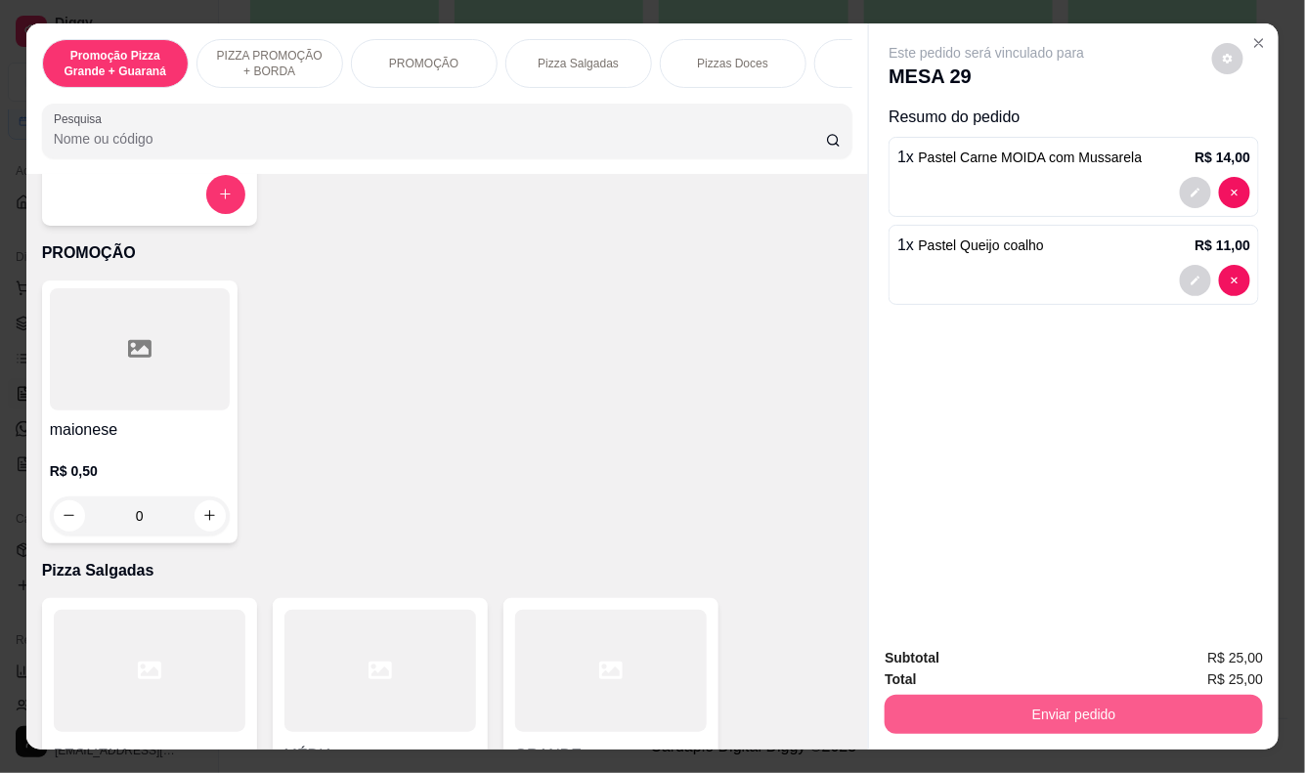
click at [971, 708] on button "Enviar pedido" at bounding box center [1074, 714] width 378 height 39
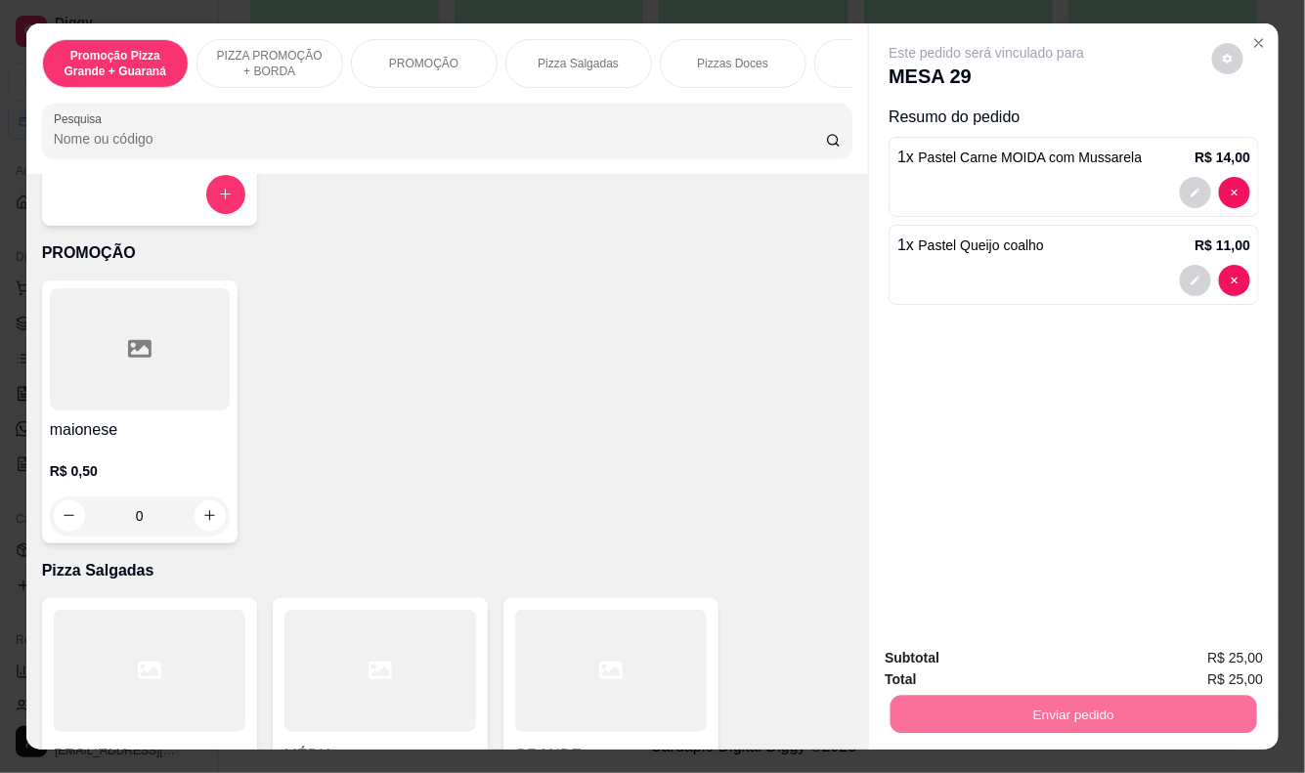
click at [1056, 649] on button "Registrar cliente" at bounding box center [1081, 659] width 129 height 37
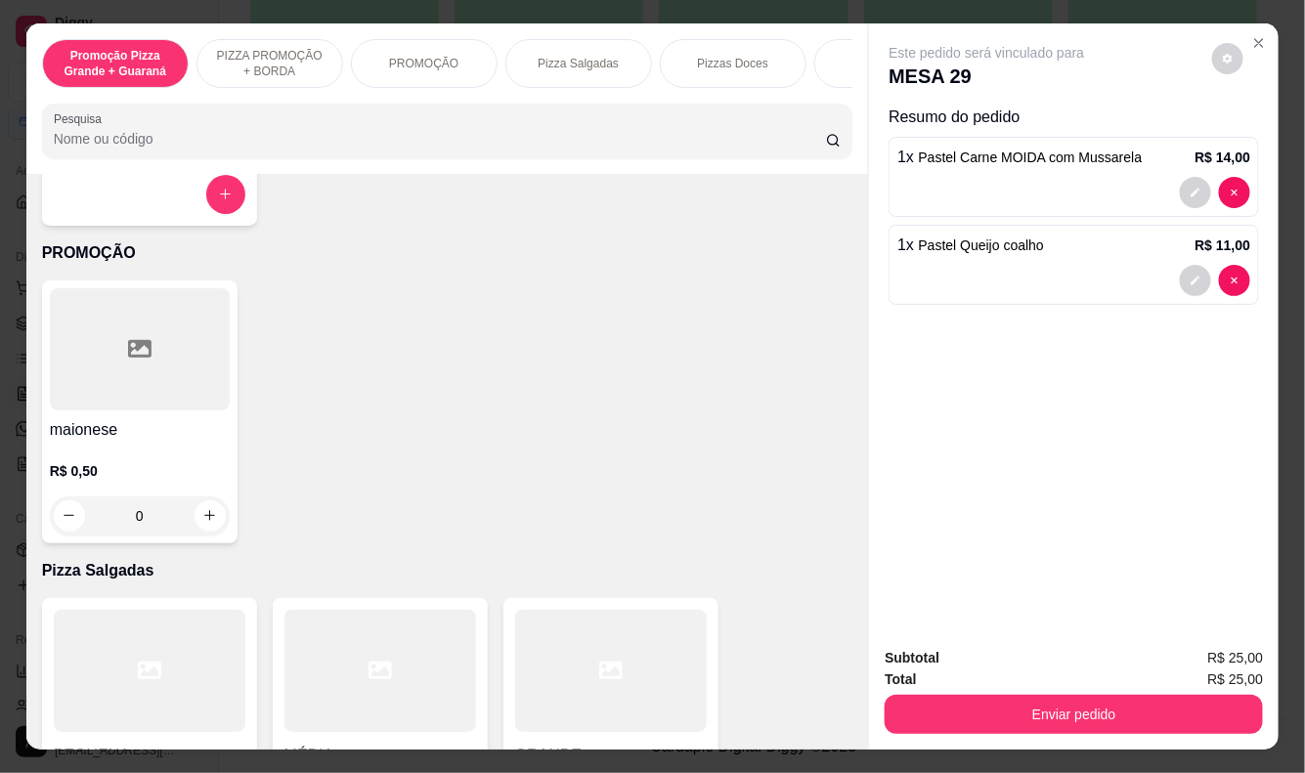
click at [921, 308] on div "Este pedido será vinculado para MESA 29 Resumo do pedido 1 x Pastel Carne MOIDA…" at bounding box center [1074, 327] width 410 height 609
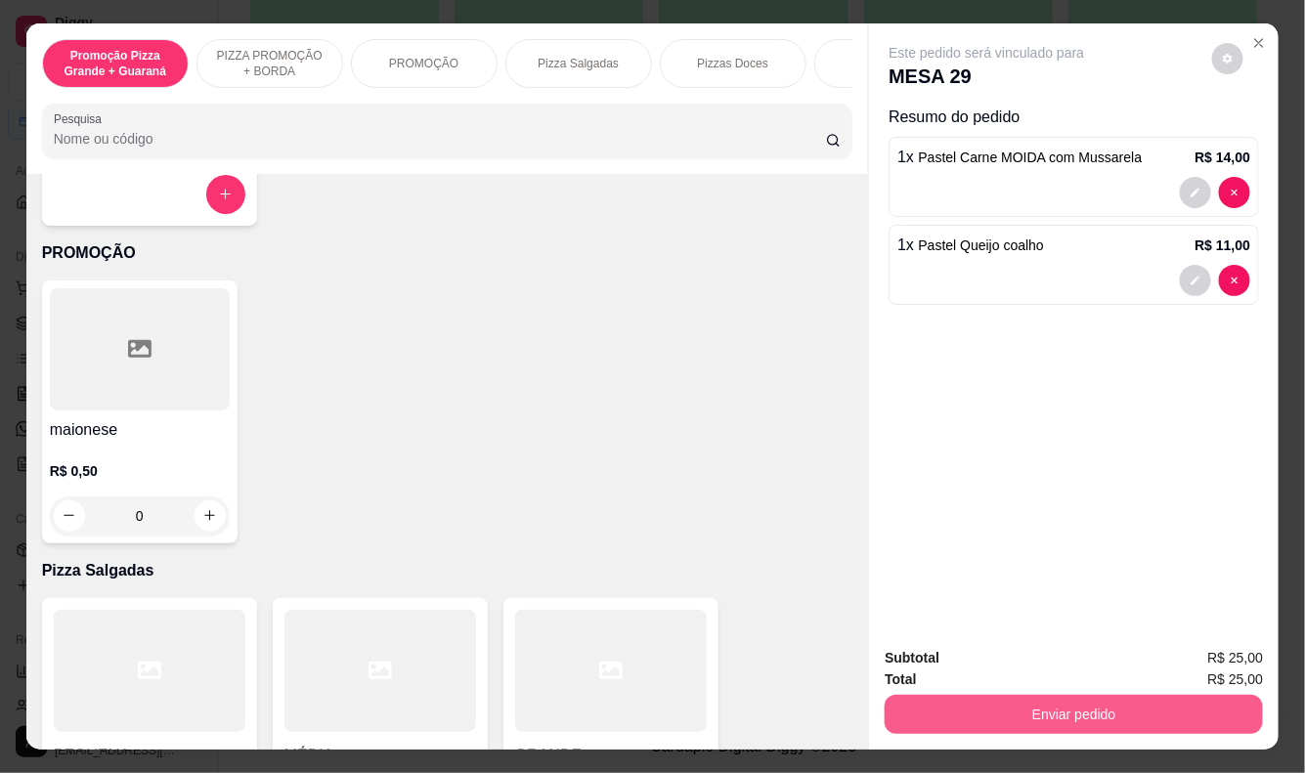
click at [1047, 714] on button "Enviar pedido" at bounding box center [1074, 714] width 378 height 39
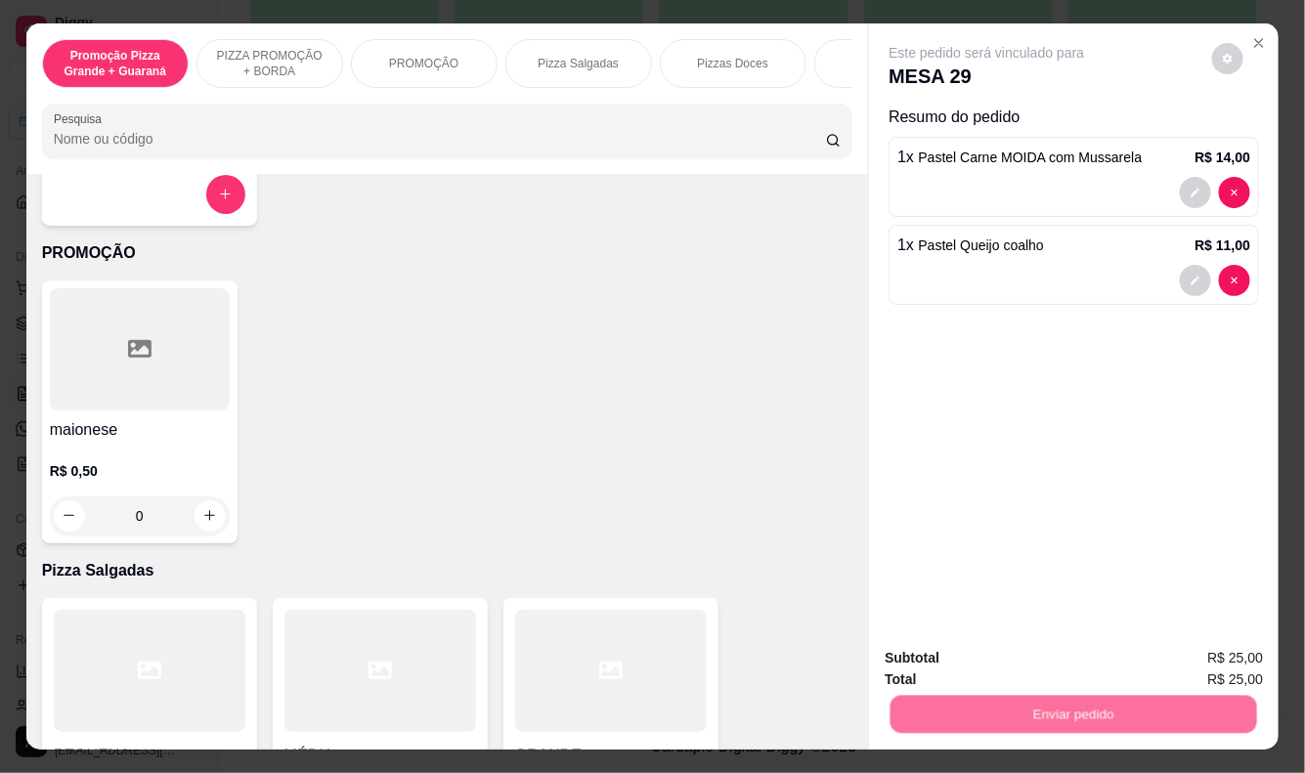
click at [1199, 665] on button "Enviar pedido" at bounding box center [1212, 659] width 108 height 36
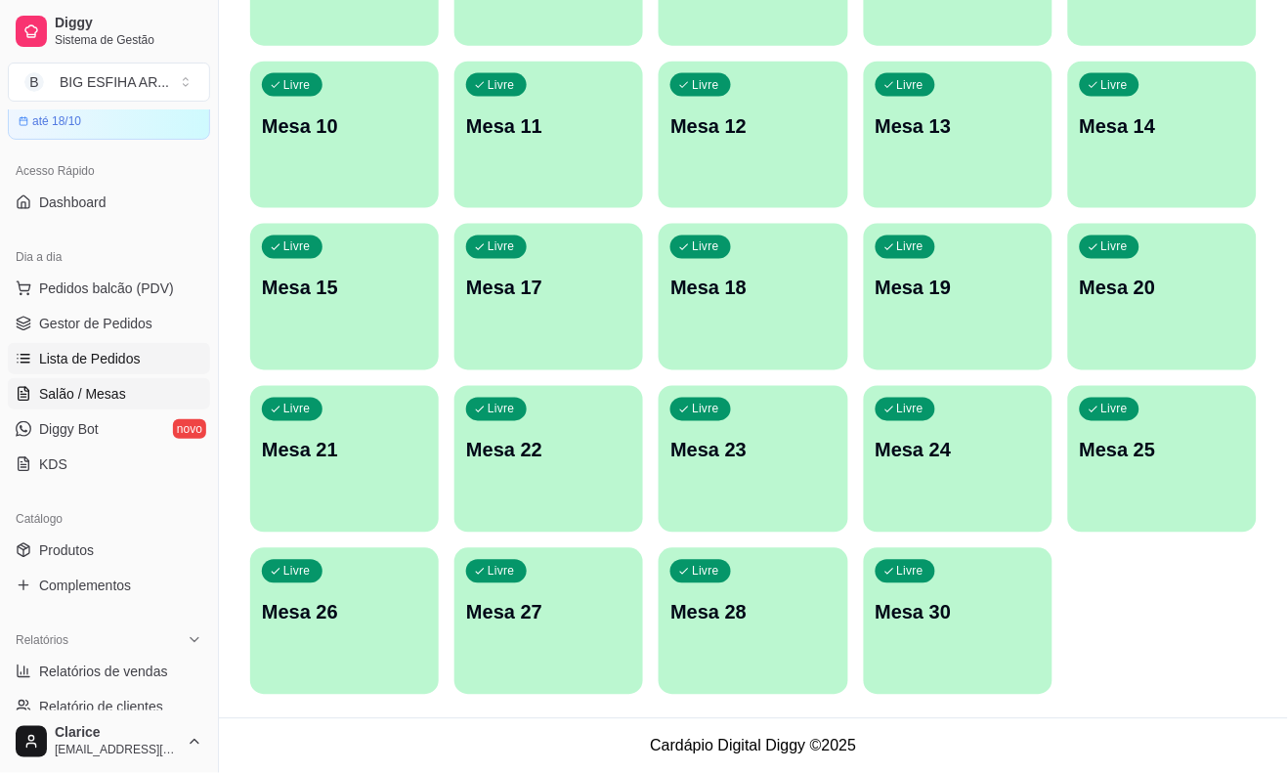
click at [109, 368] on link "Lista de Pedidos" at bounding box center [109, 358] width 202 height 31
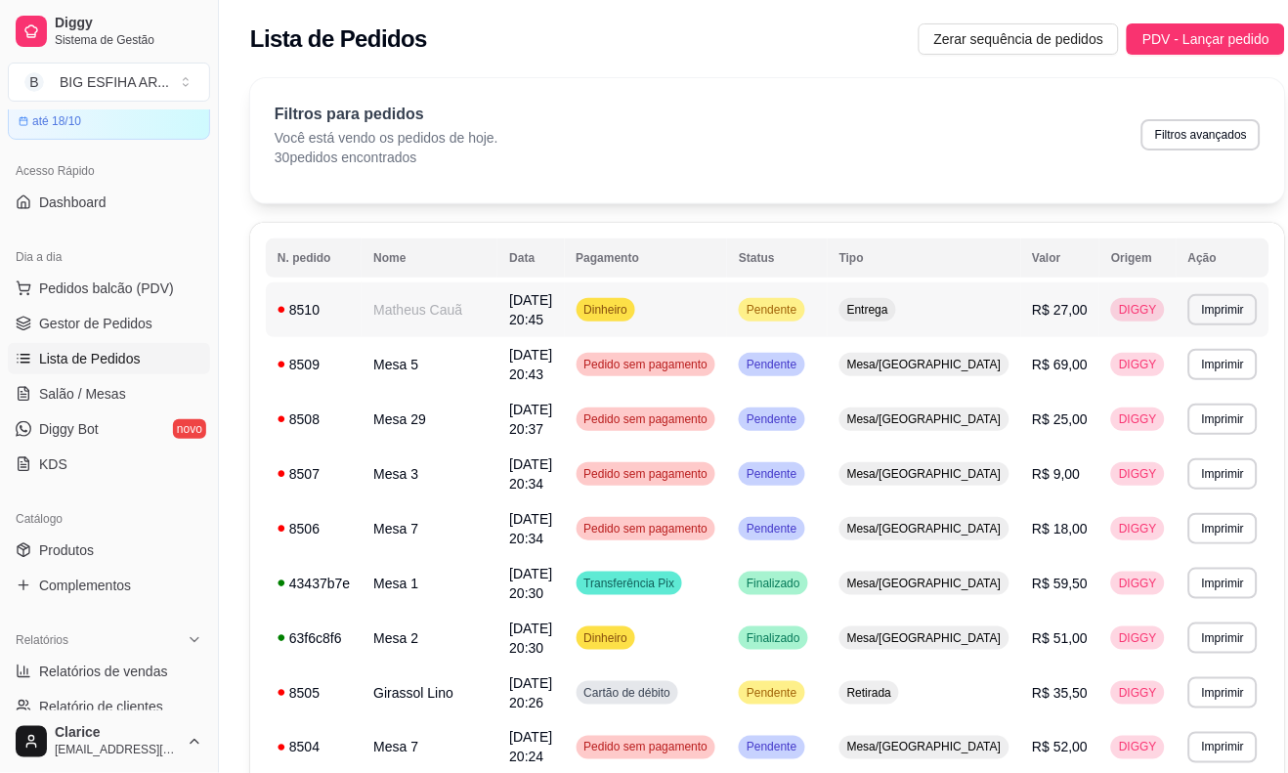
click at [427, 305] on td "Matheus Cauã" at bounding box center [430, 309] width 136 height 55
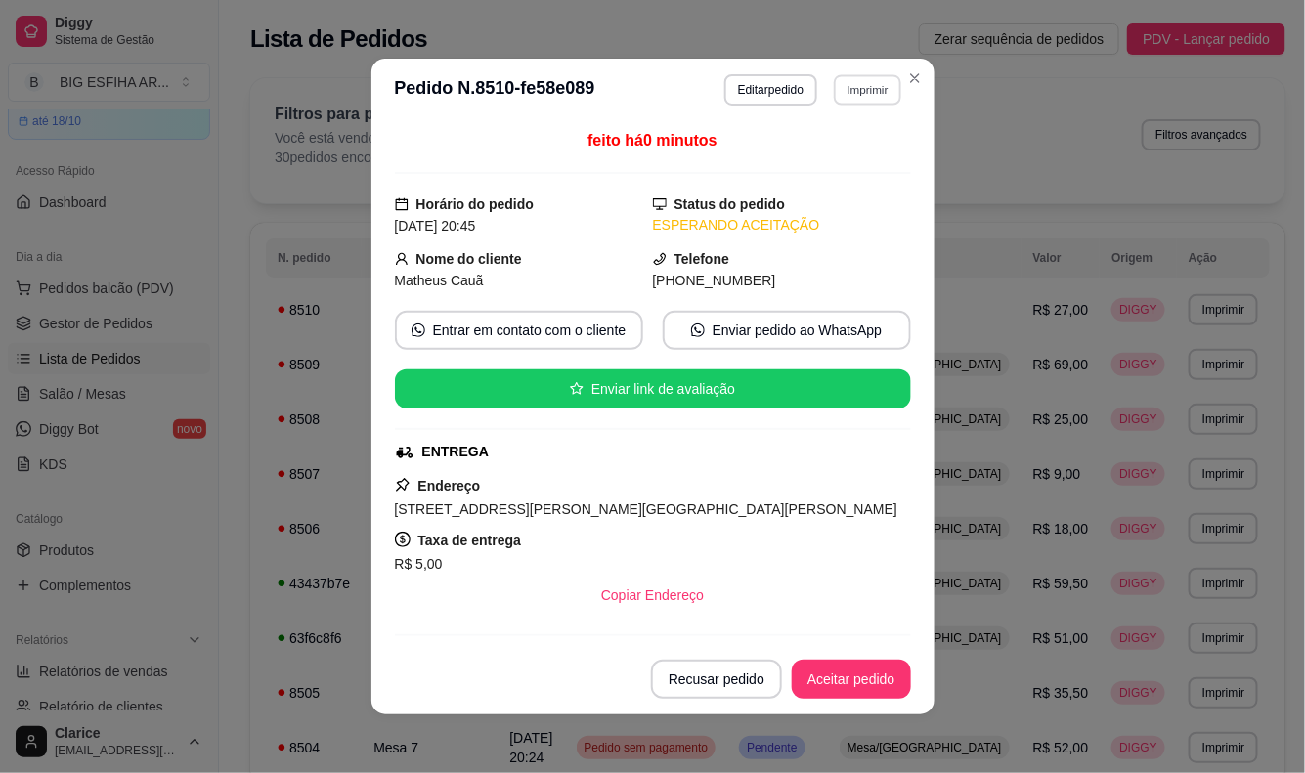
click at [842, 91] on button "Imprimir" at bounding box center [867, 89] width 67 height 30
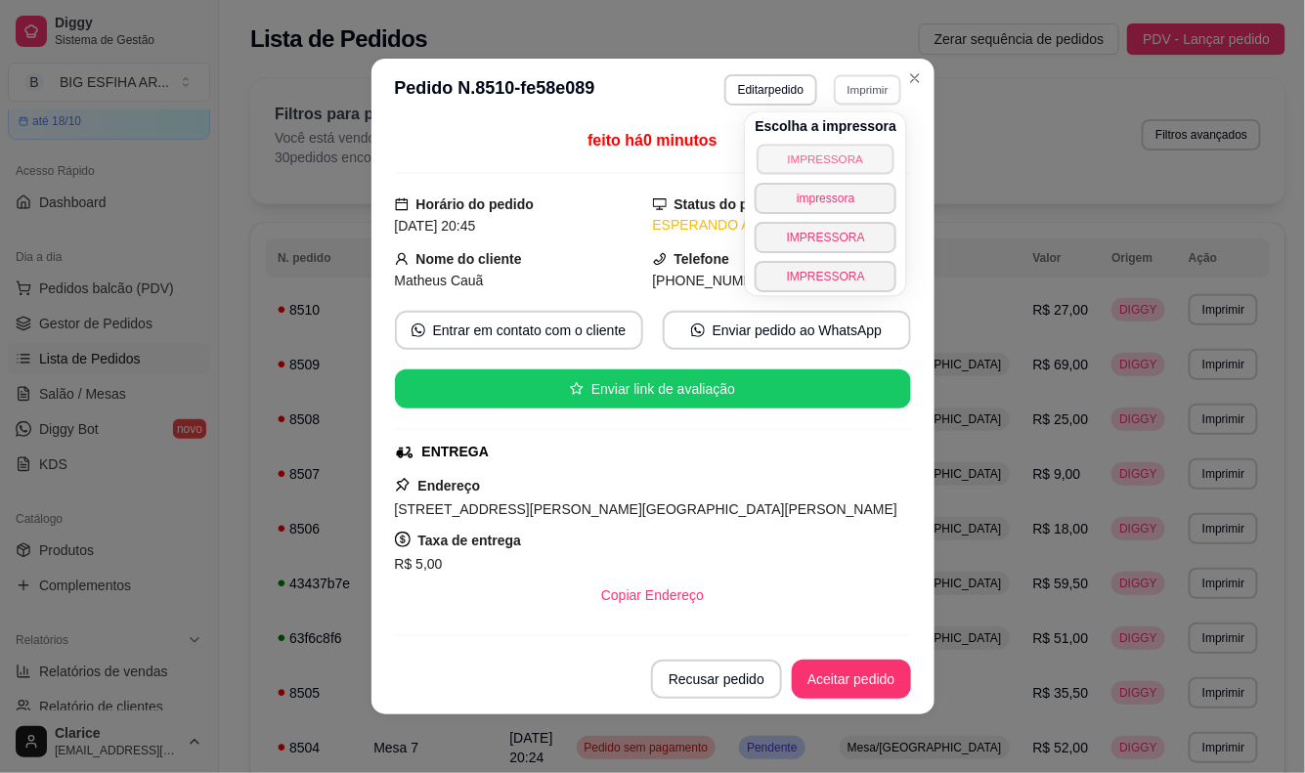
click at [826, 157] on button "IMPRESSORA" at bounding box center [826, 159] width 137 height 30
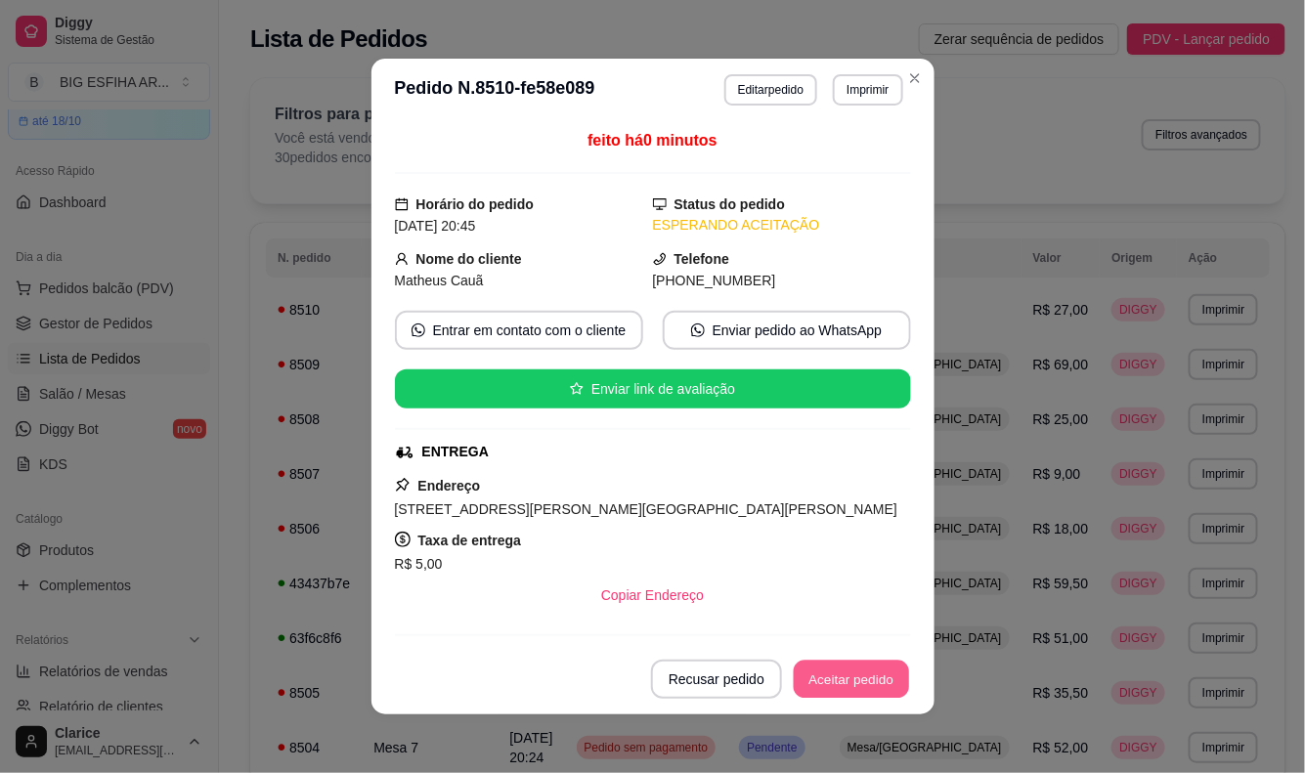
click at [839, 672] on button "Aceitar pedido" at bounding box center [851, 680] width 115 height 38
click at [839, 672] on div "Recusar pedido Aceitar pedido" at bounding box center [753, 679] width 315 height 39
click at [829, 684] on button "Mover para preparo" at bounding box center [834, 680] width 147 height 38
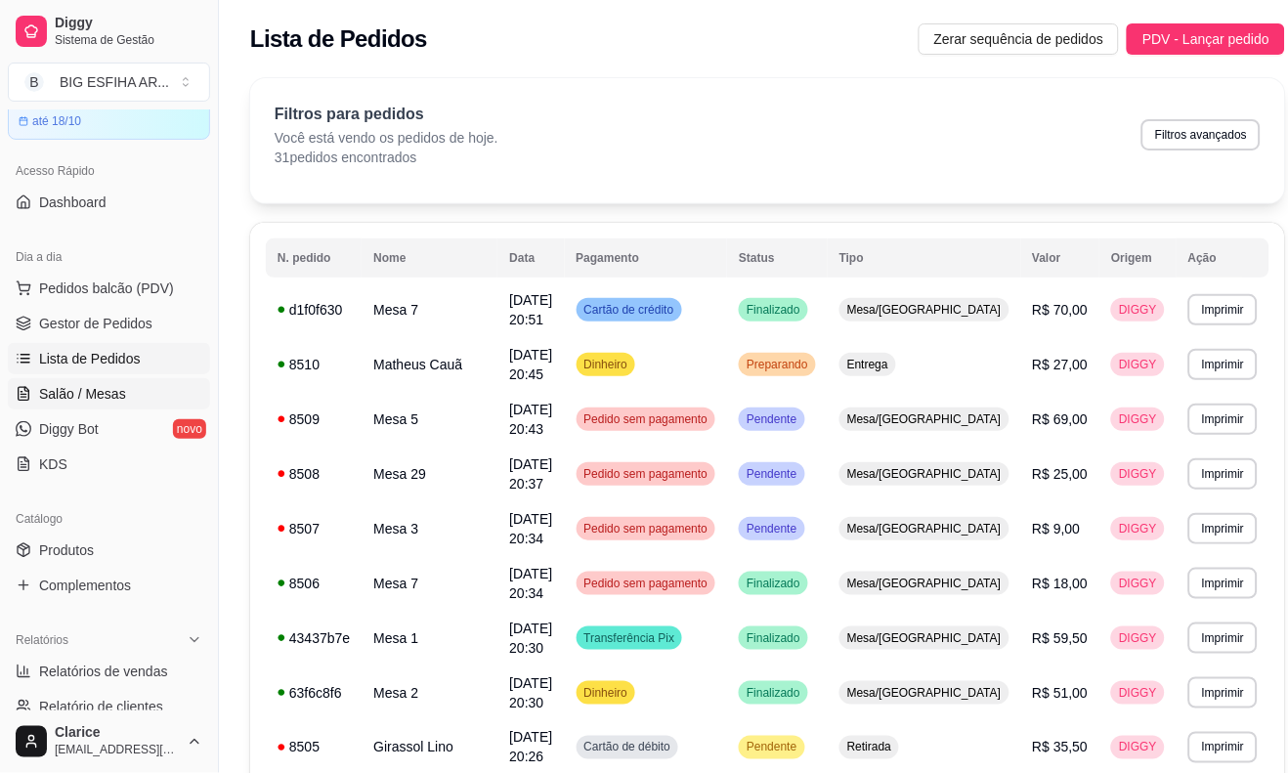
click at [124, 396] on link "Salão / Mesas" at bounding box center [109, 393] width 202 height 31
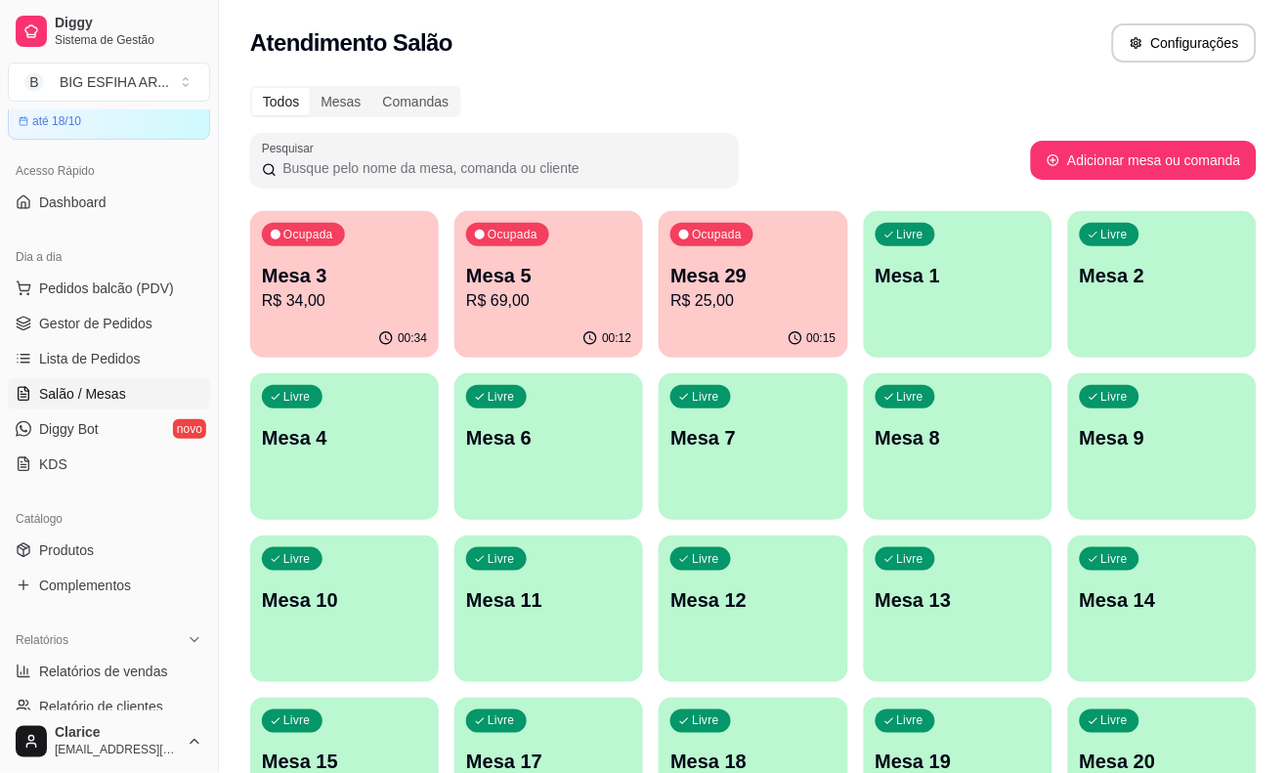
click at [568, 294] on p "R$ 69,00" at bounding box center [548, 300] width 165 height 23
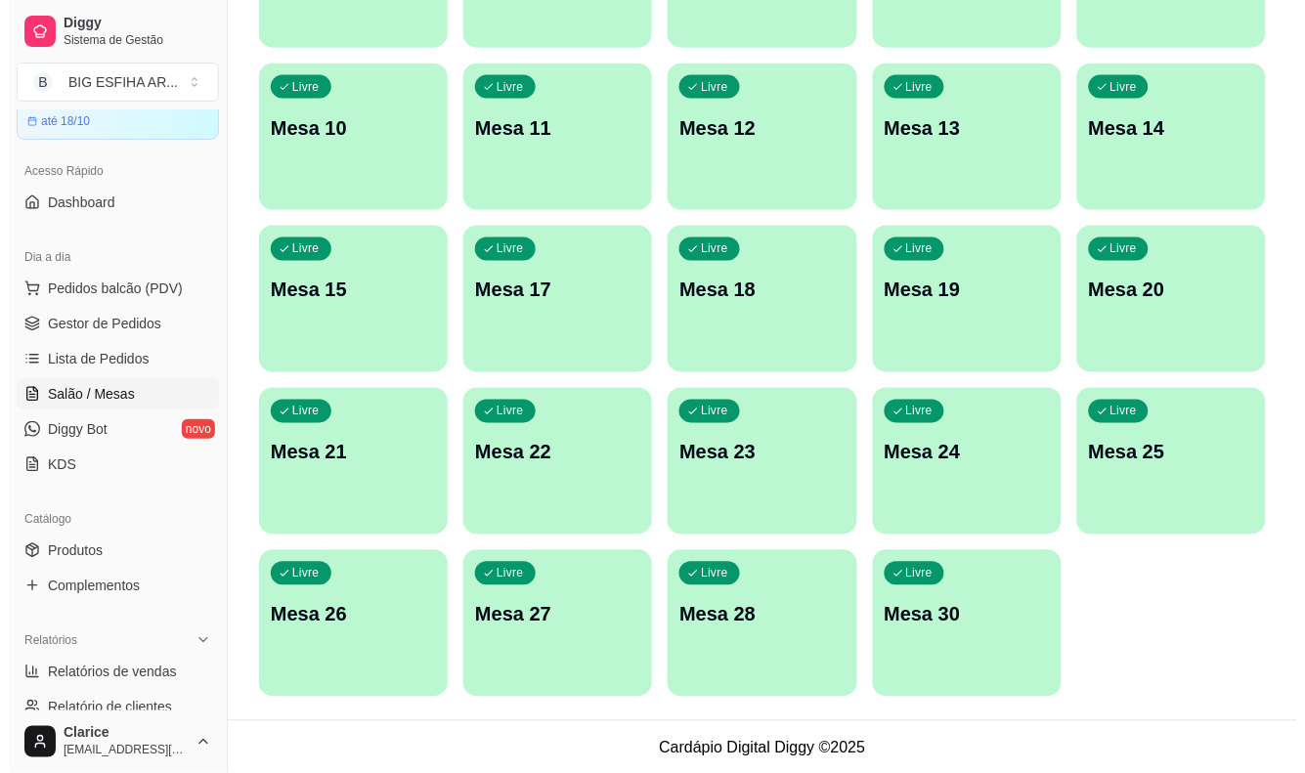
scroll to position [474, 0]
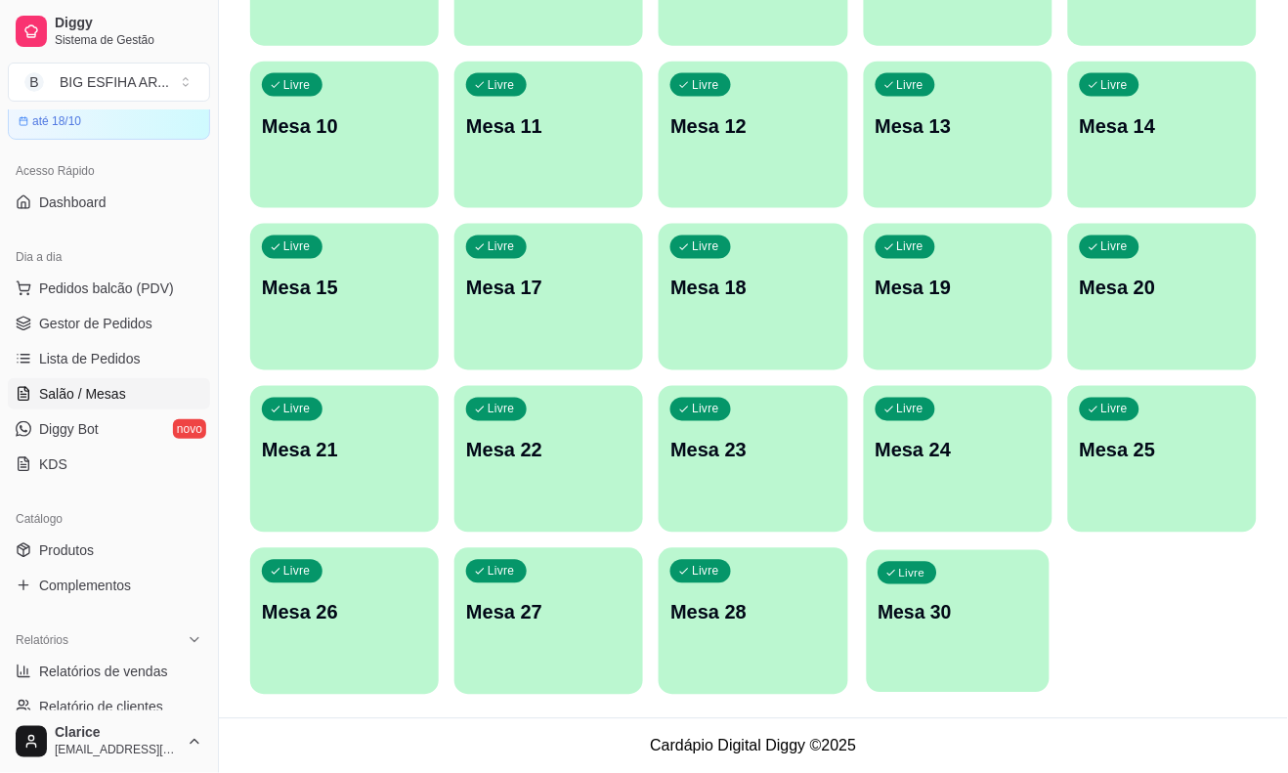
click at [935, 640] on div "Livre Mesa 30" at bounding box center [957, 609] width 183 height 119
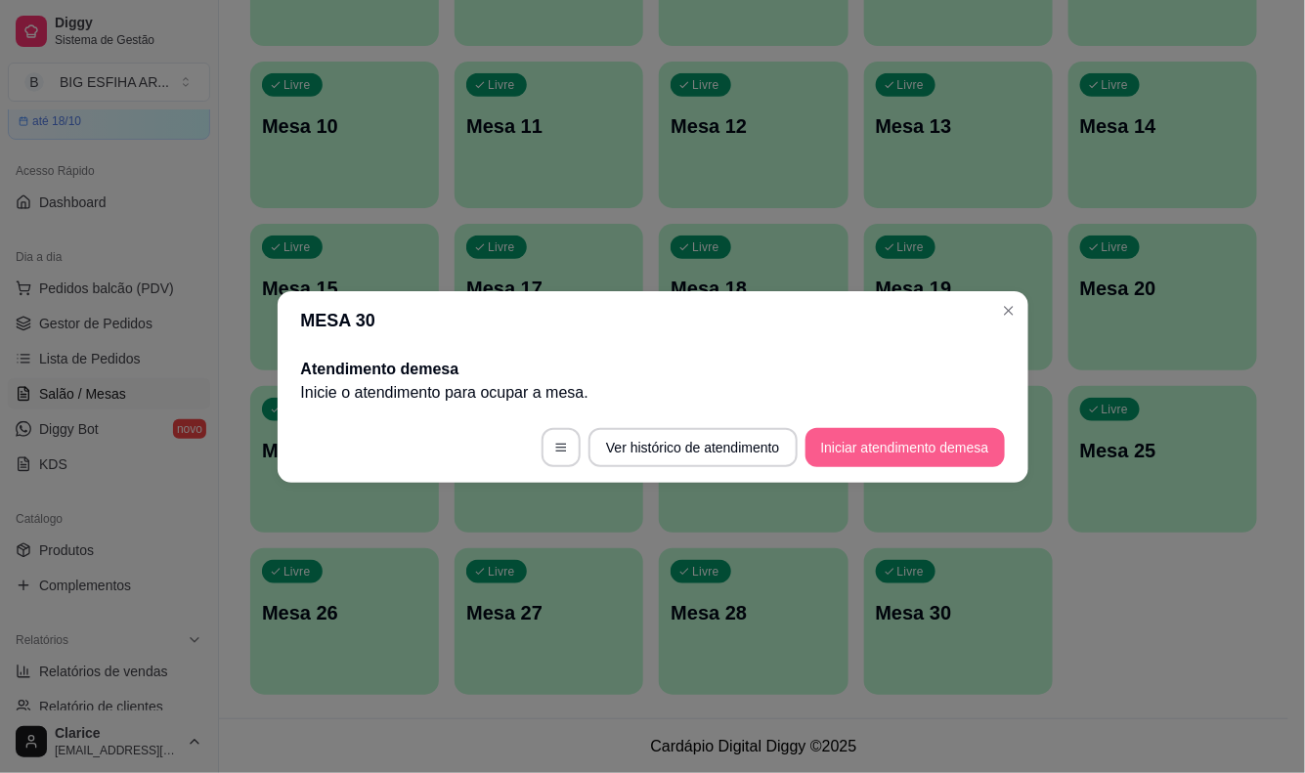
click at [881, 452] on button "Iniciar atendimento de mesa" at bounding box center [904, 447] width 199 height 39
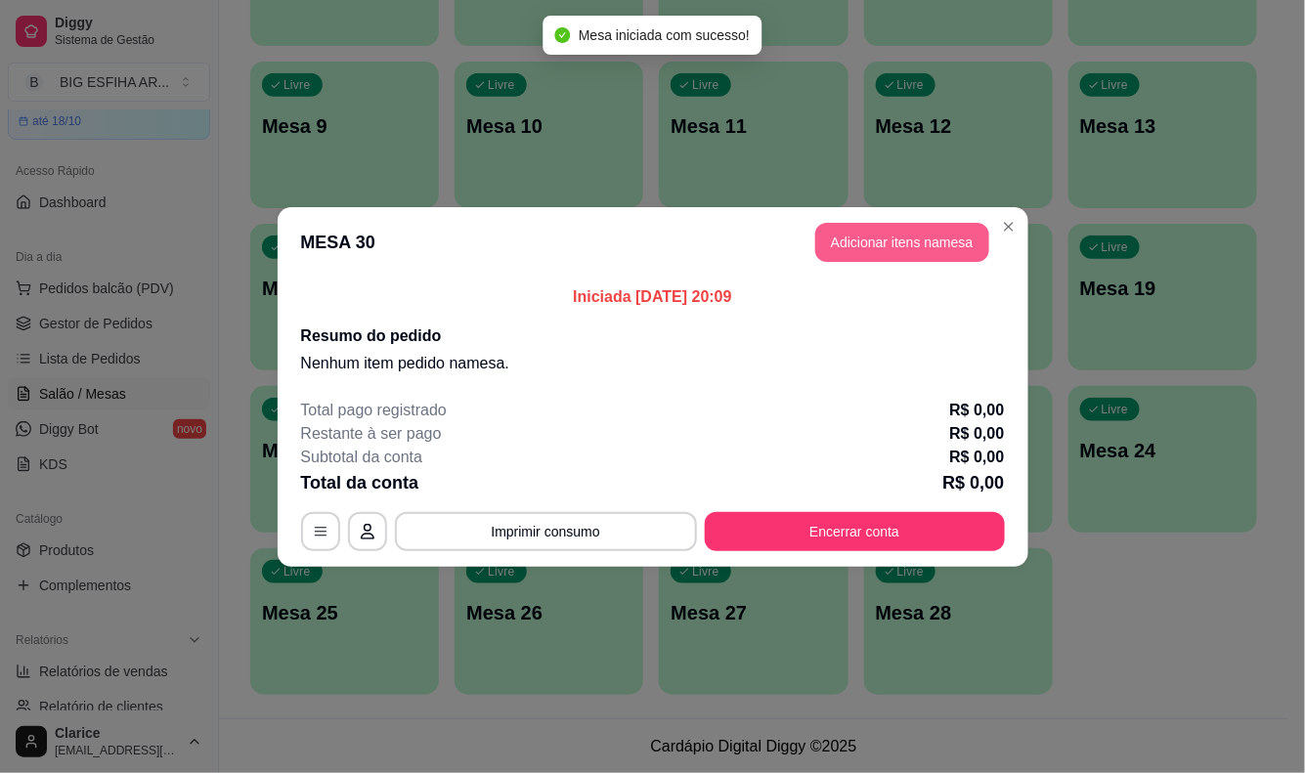
click at [929, 236] on button "Adicionar itens na mesa" at bounding box center [902, 242] width 174 height 39
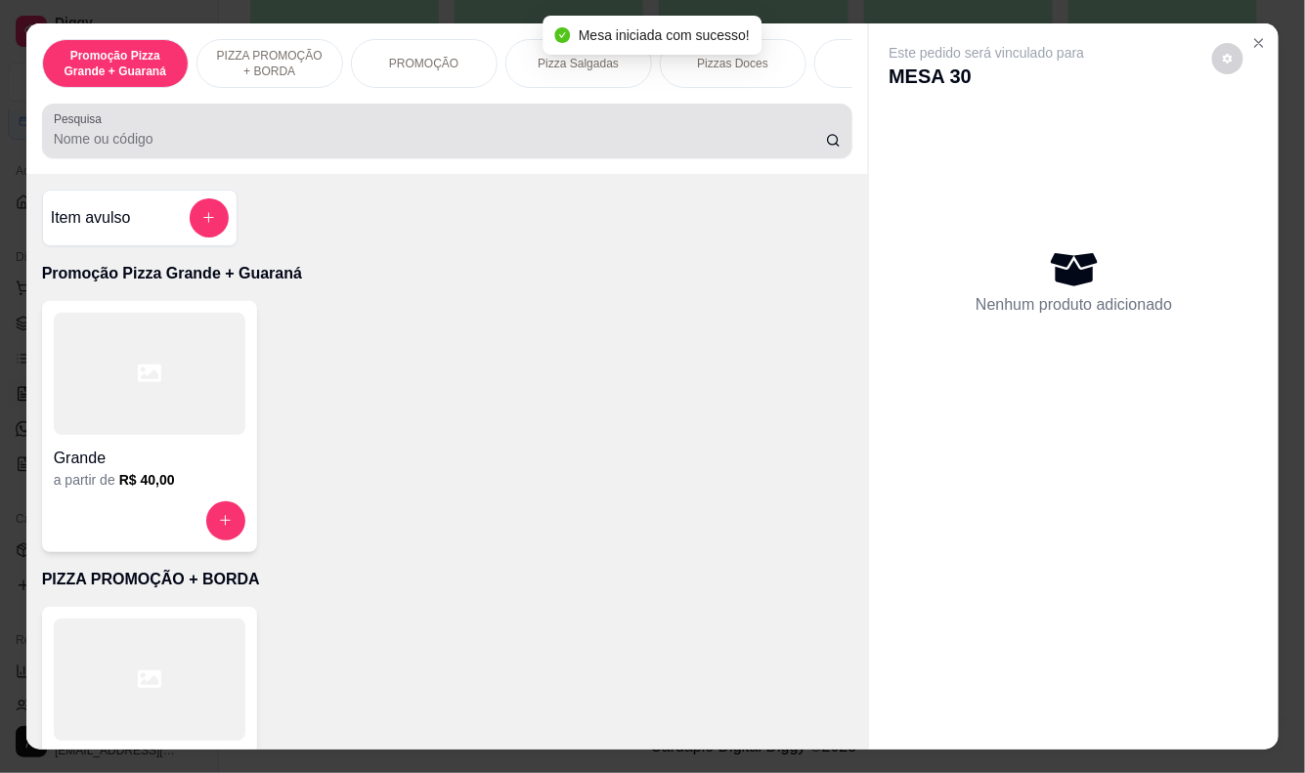
click at [177, 128] on div at bounding box center [448, 130] width 788 height 39
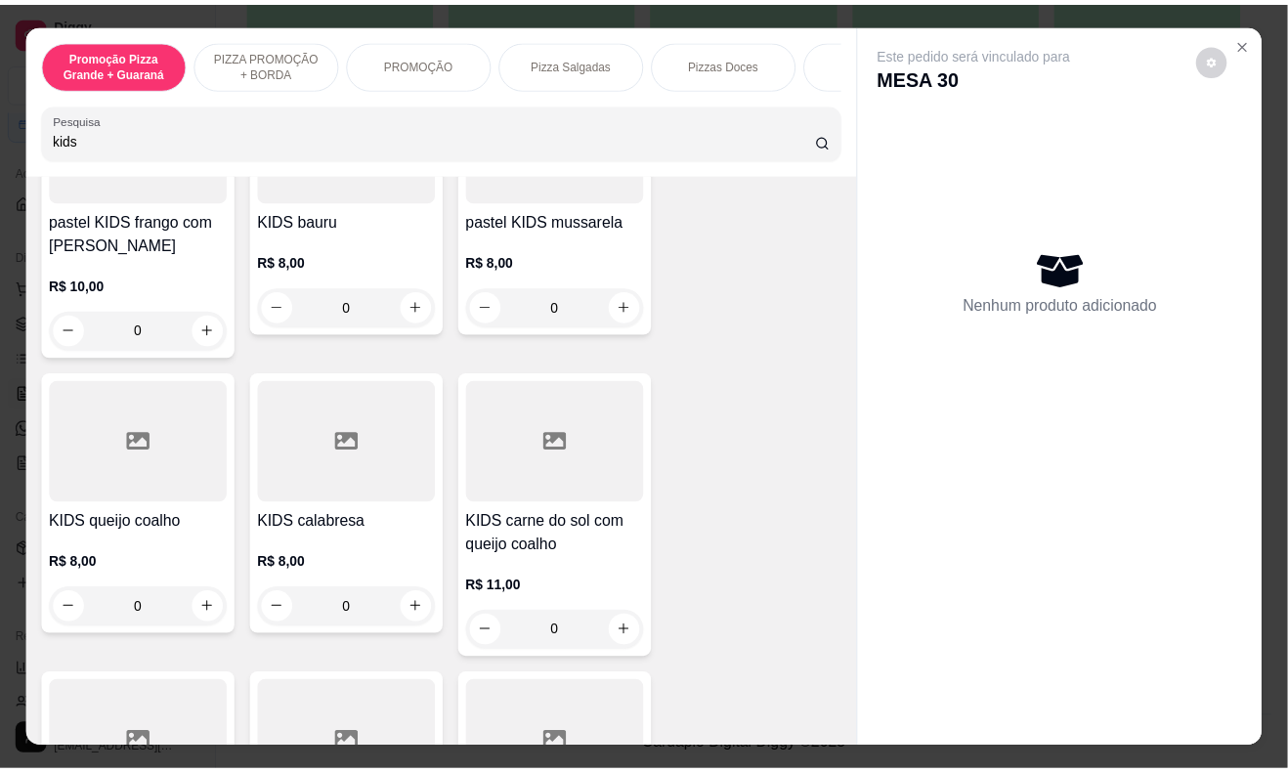
scroll to position [542, 0]
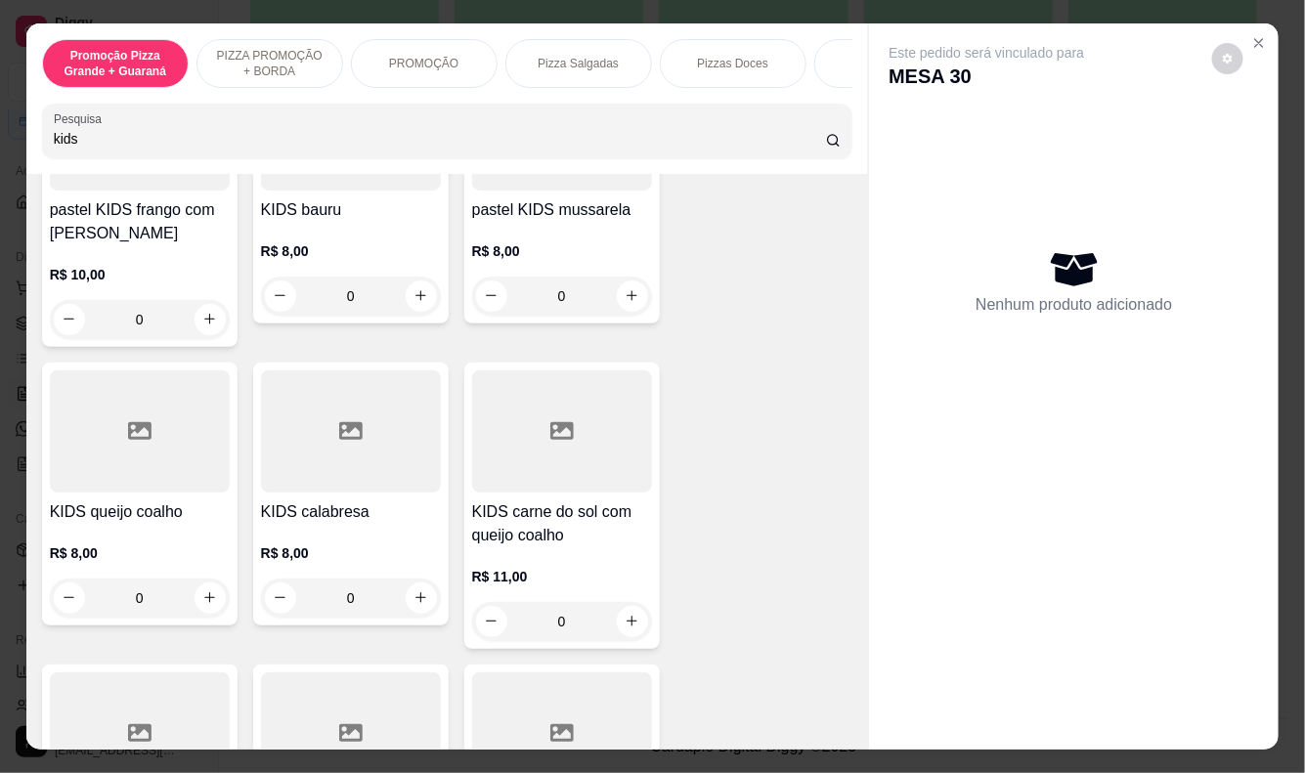
type input "kids"
click at [313, 532] on div "R$ 8,00 0" at bounding box center [351, 571] width 180 height 94
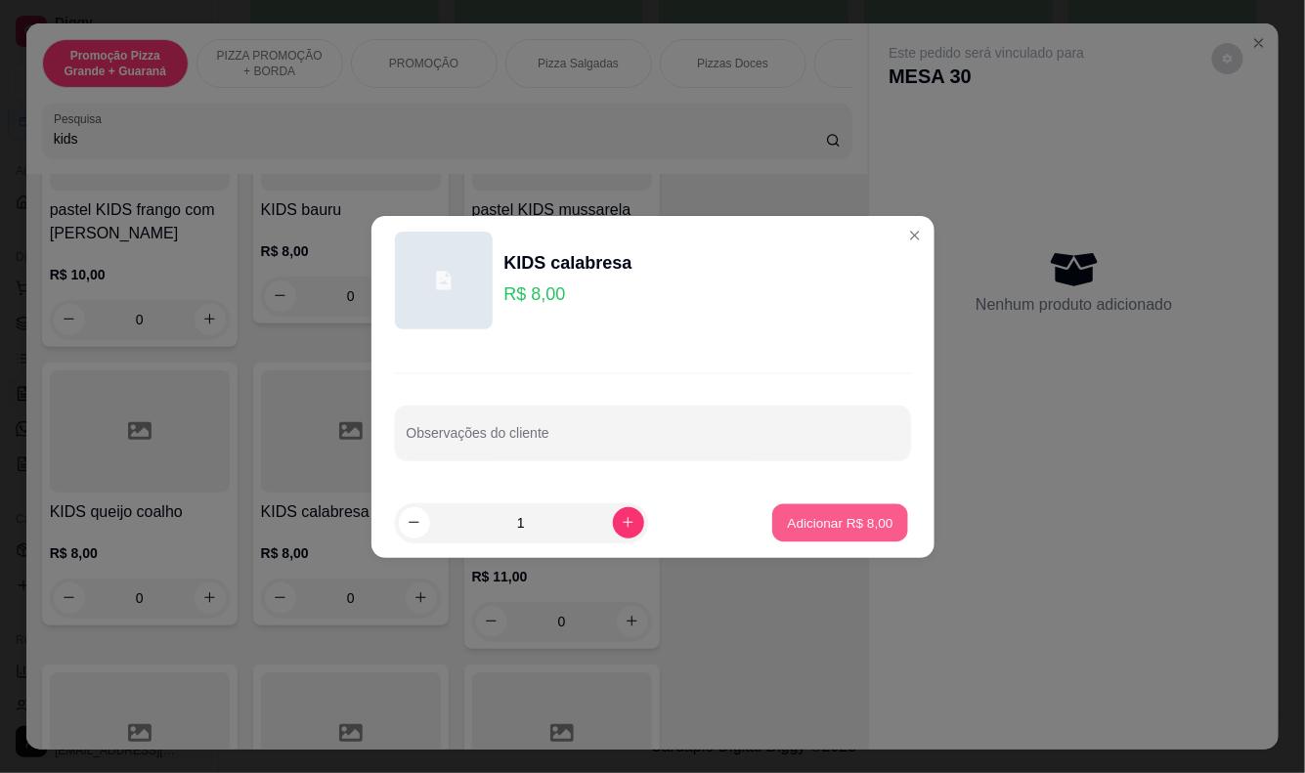
click at [799, 513] on p "Adicionar R$ 8,00" at bounding box center [841, 522] width 106 height 19
type input "1"
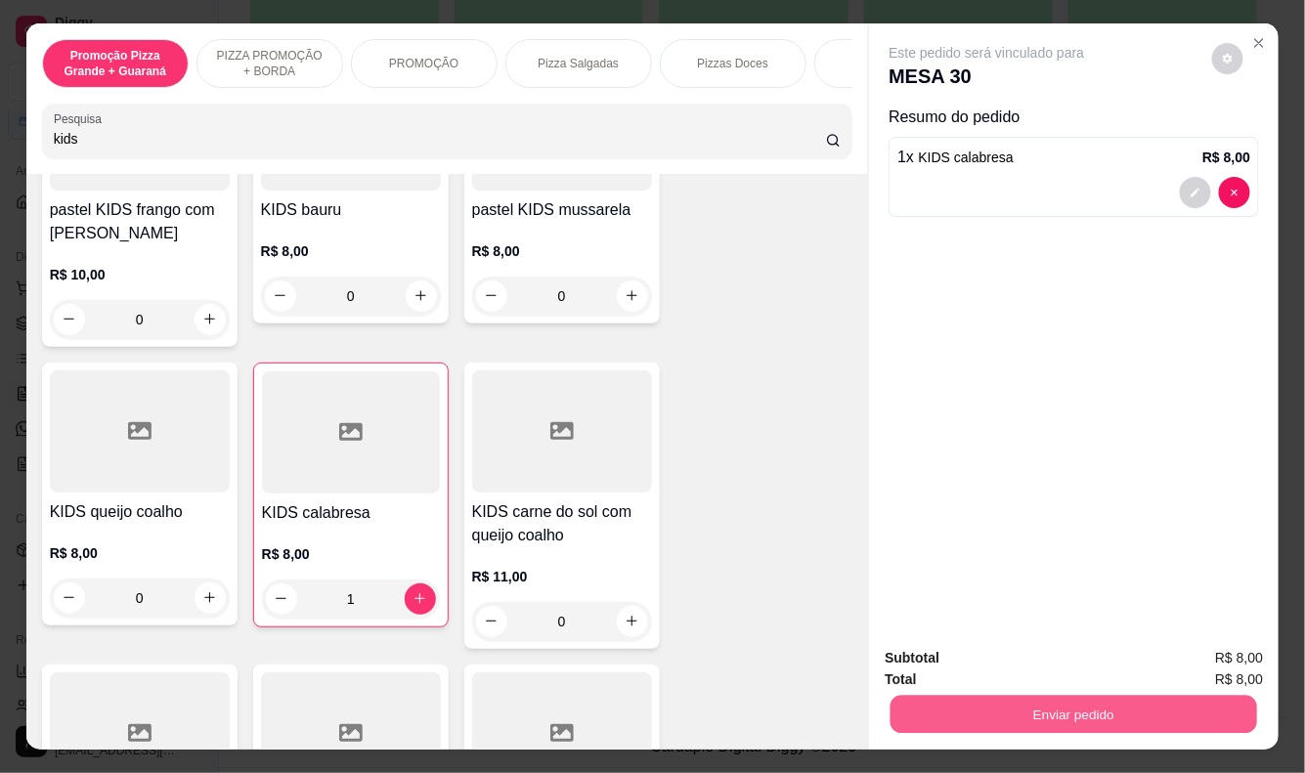
click at [975, 708] on button "Enviar pedido" at bounding box center [1073, 715] width 367 height 38
click at [1053, 641] on button "Registrar cliente" at bounding box center [1081, 659] width 129 height 37
click at [1024, 700] on button "Enviar pedido" at bounding box center [1073, 715] width 367 height 38
click at [1214, 652] on button "Enviar pedido" at bounding box center [1212, 659] width 108 height 36
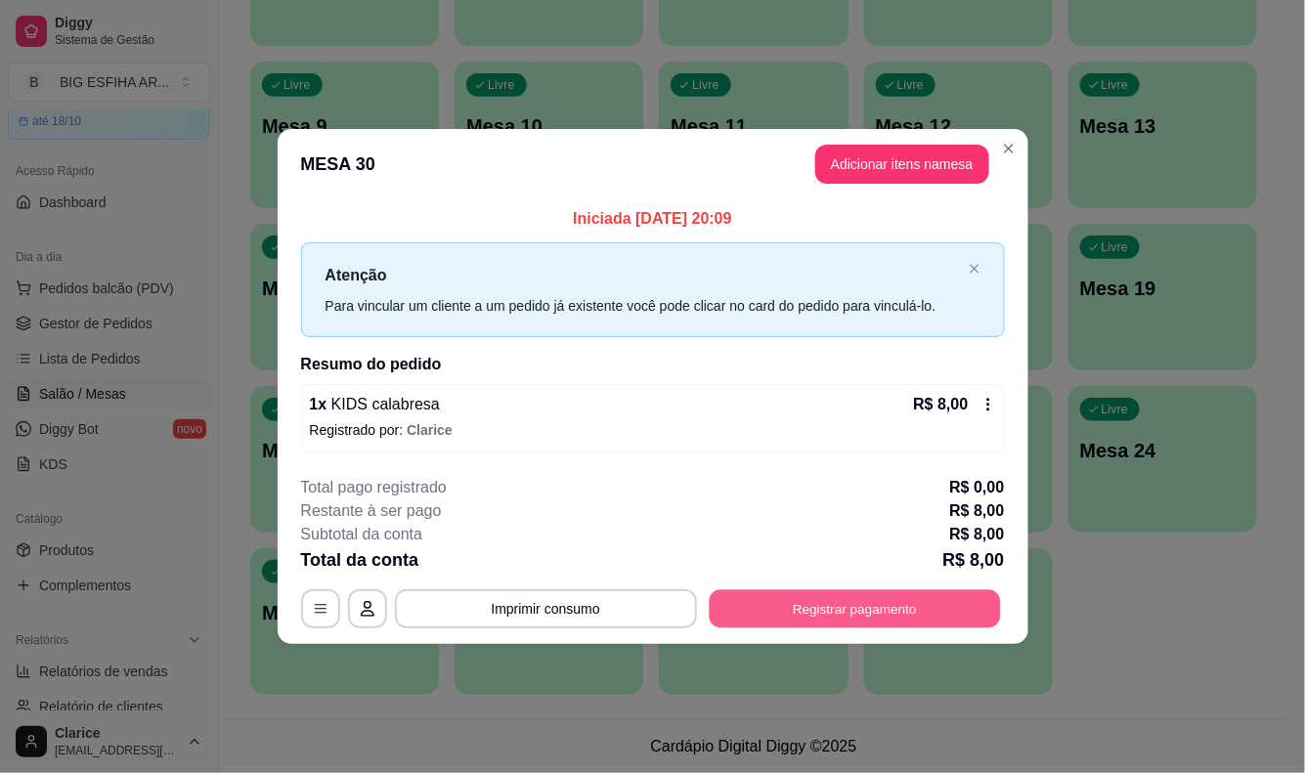
click at [860, 612] on button "Registrar pagamento" at bounding box center [854, 609] width 291 height 38
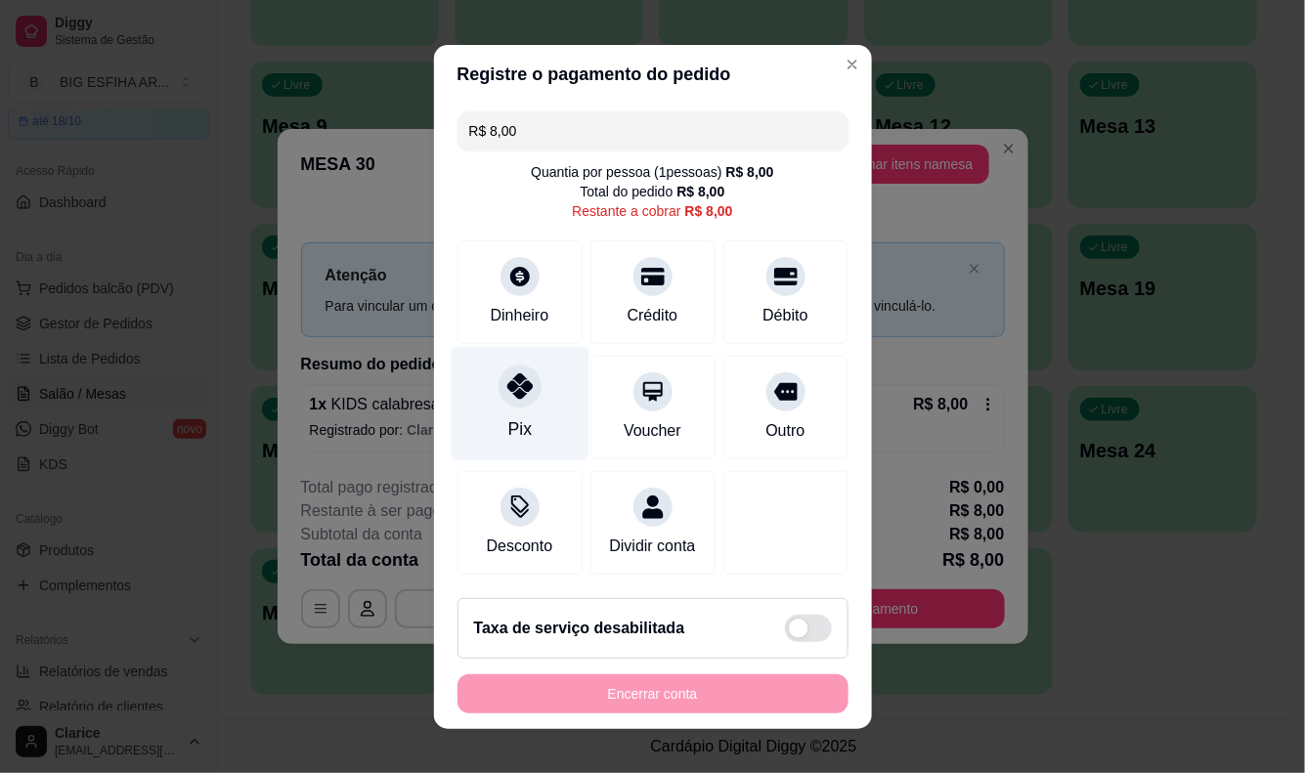
click at [490, 425] on div "Pix" at bounding box center [520, 403] width 138 height 114
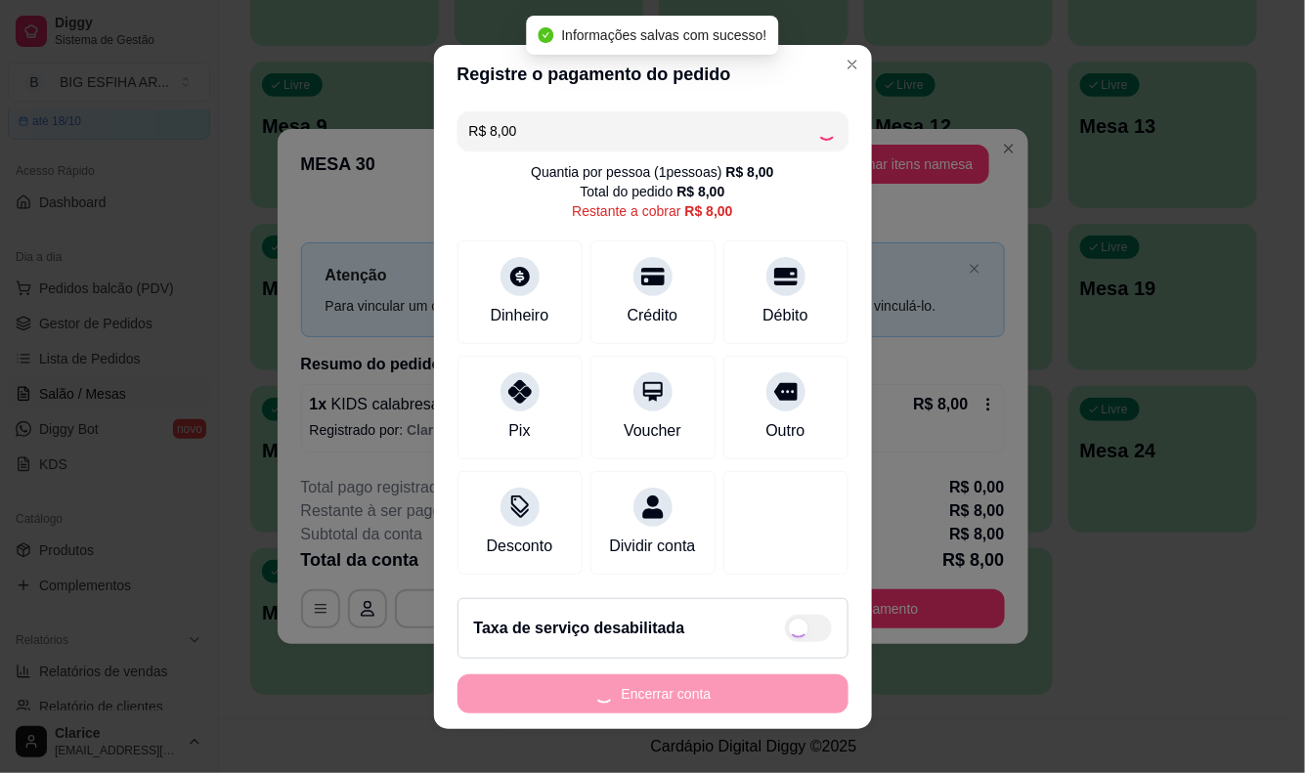
type input "R$ 0,00"
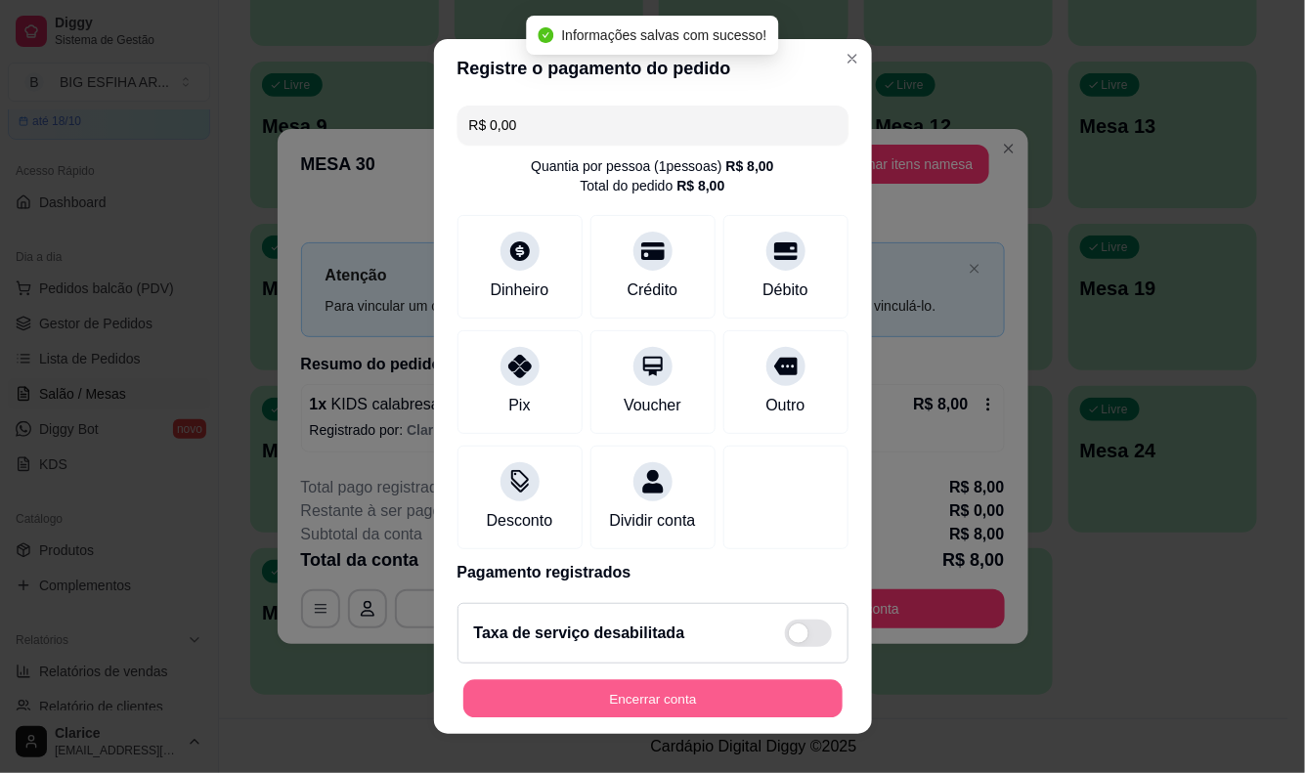
click at [604, 694] on button "Encerrar conta" at bounding box center [652, 699] width 379 height 38
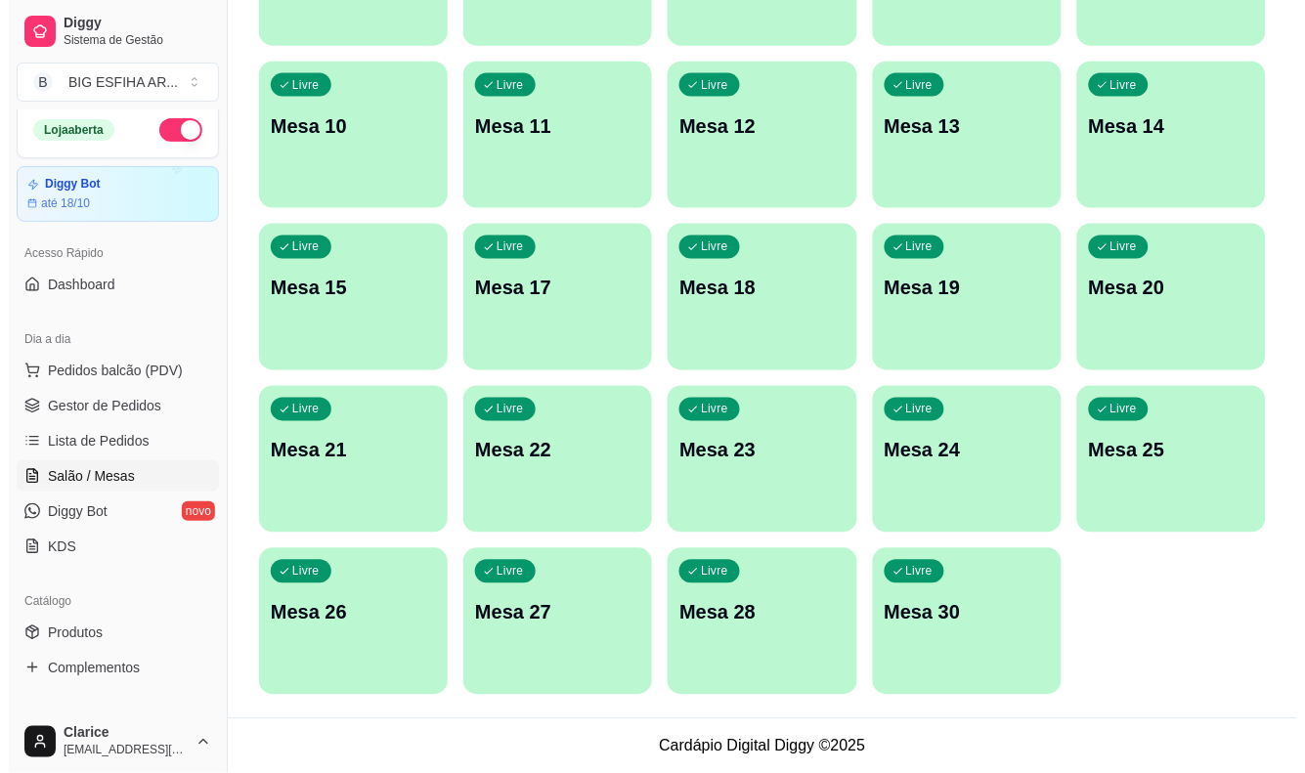
scroll to position [0, 0]
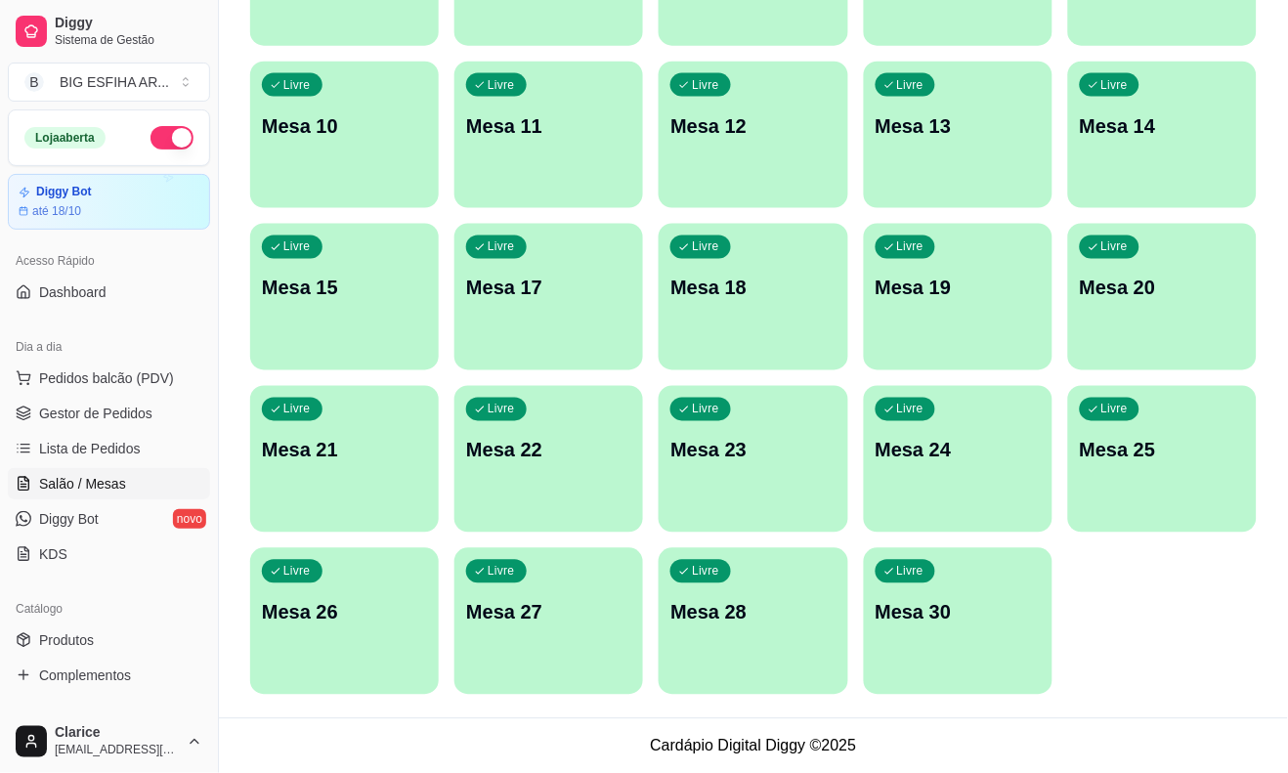
click at [764, 636] on div "Livre Mesa 28" at bounding box center [753, 609] width 189 height 123
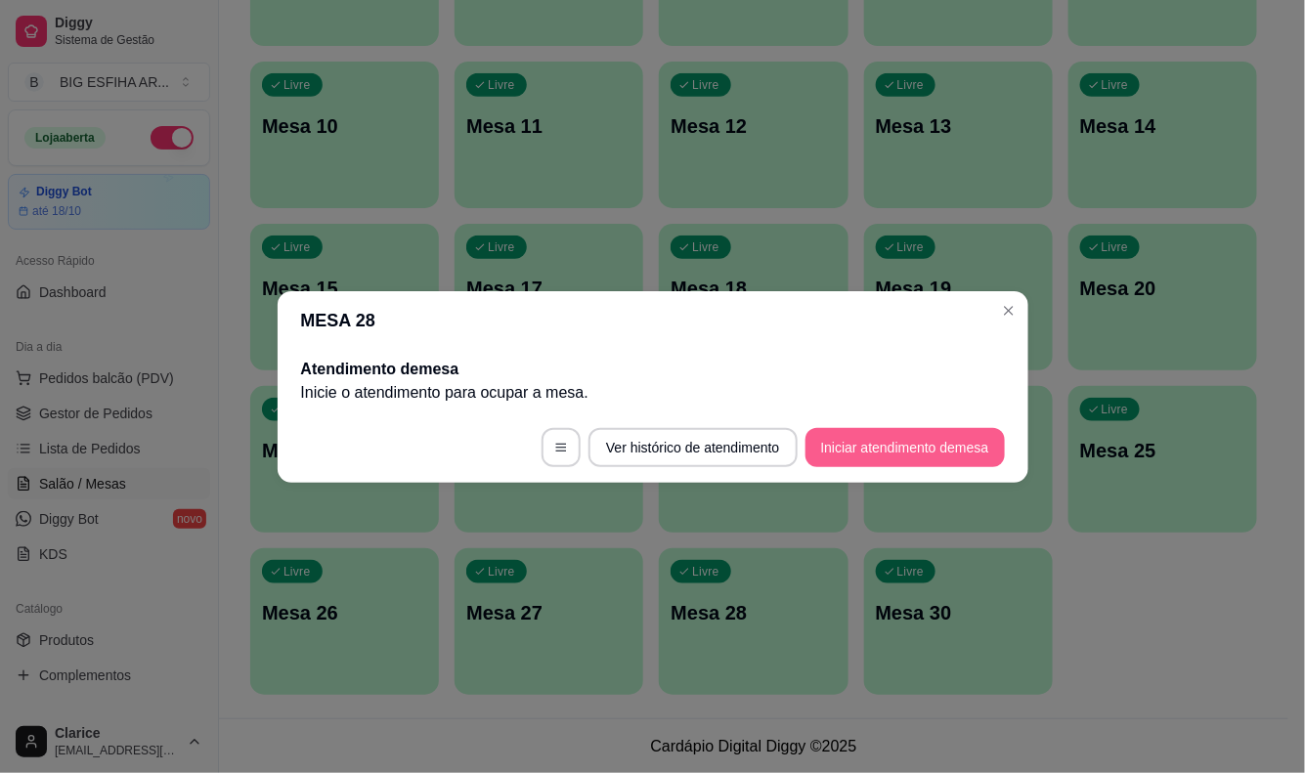
click at [943, 447] on button "Iniciar atendimento de mesa" at bounding box center [904, 447] width 199 height 39
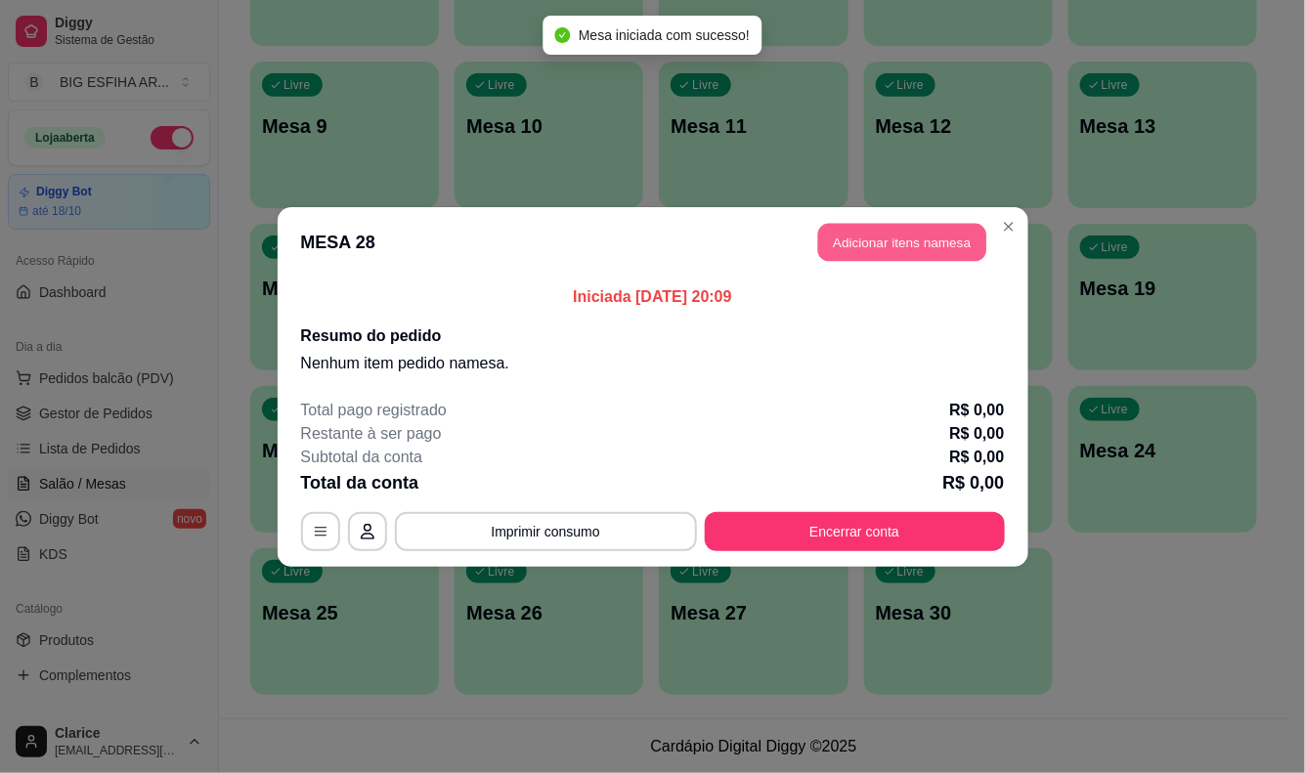
click at [938, 246] on button "Adicionar itens na mesa" at bounding box center [902, 242] width 168 height 38
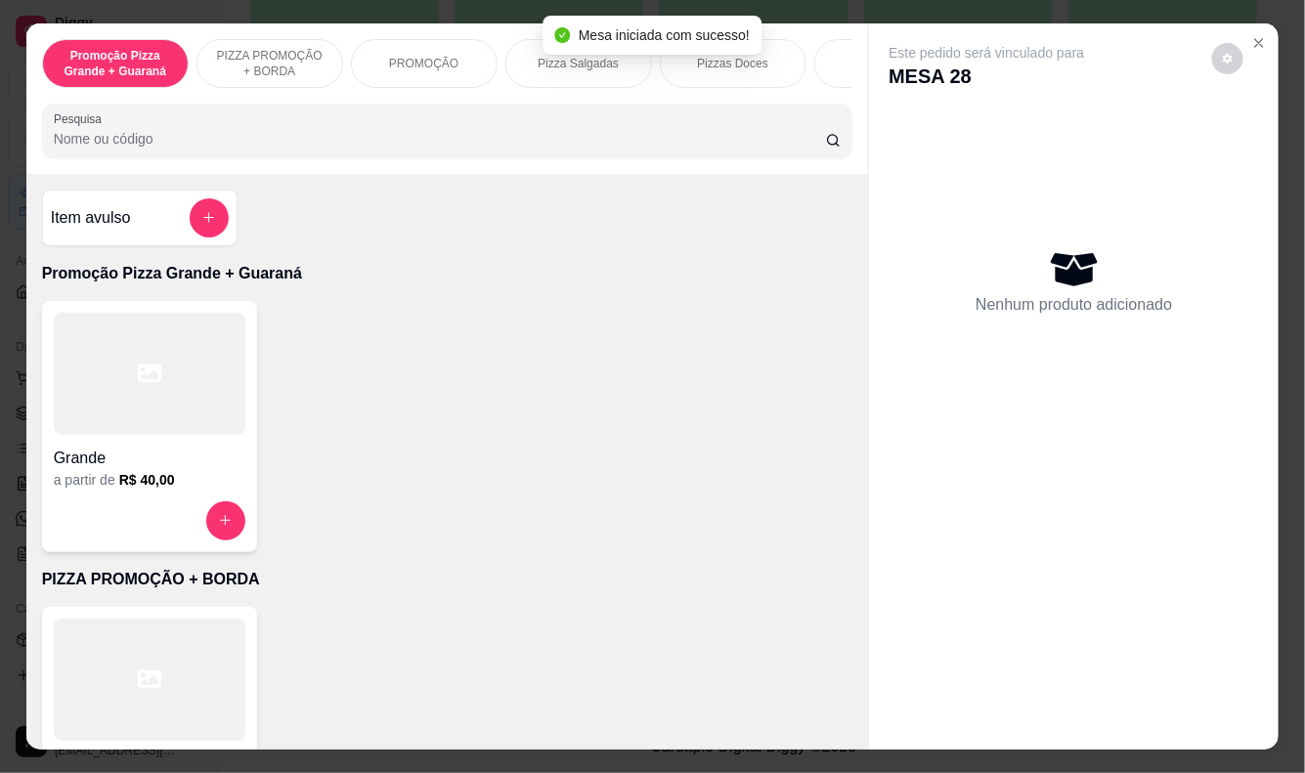
click at [144, 470] on h4 "Grande" at bounding box center [150, 458] width 192 height 23
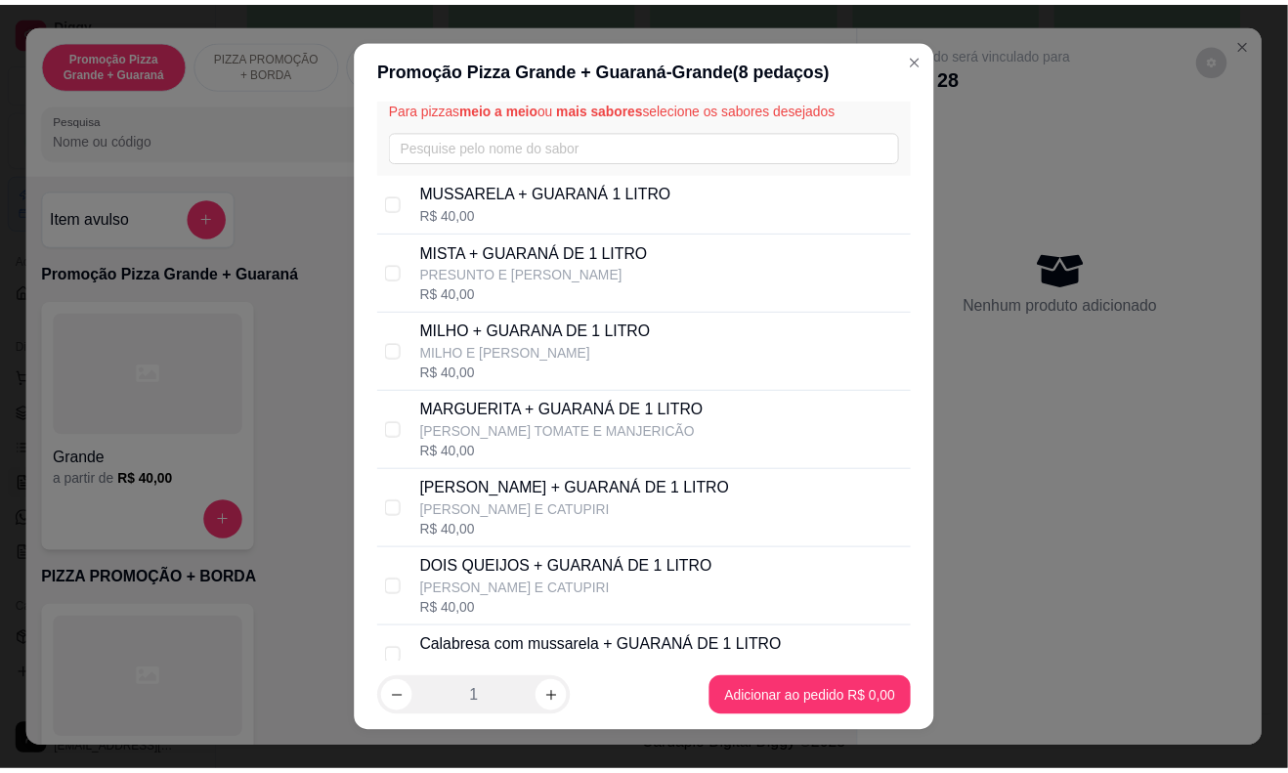
scroll to position [108, 0]
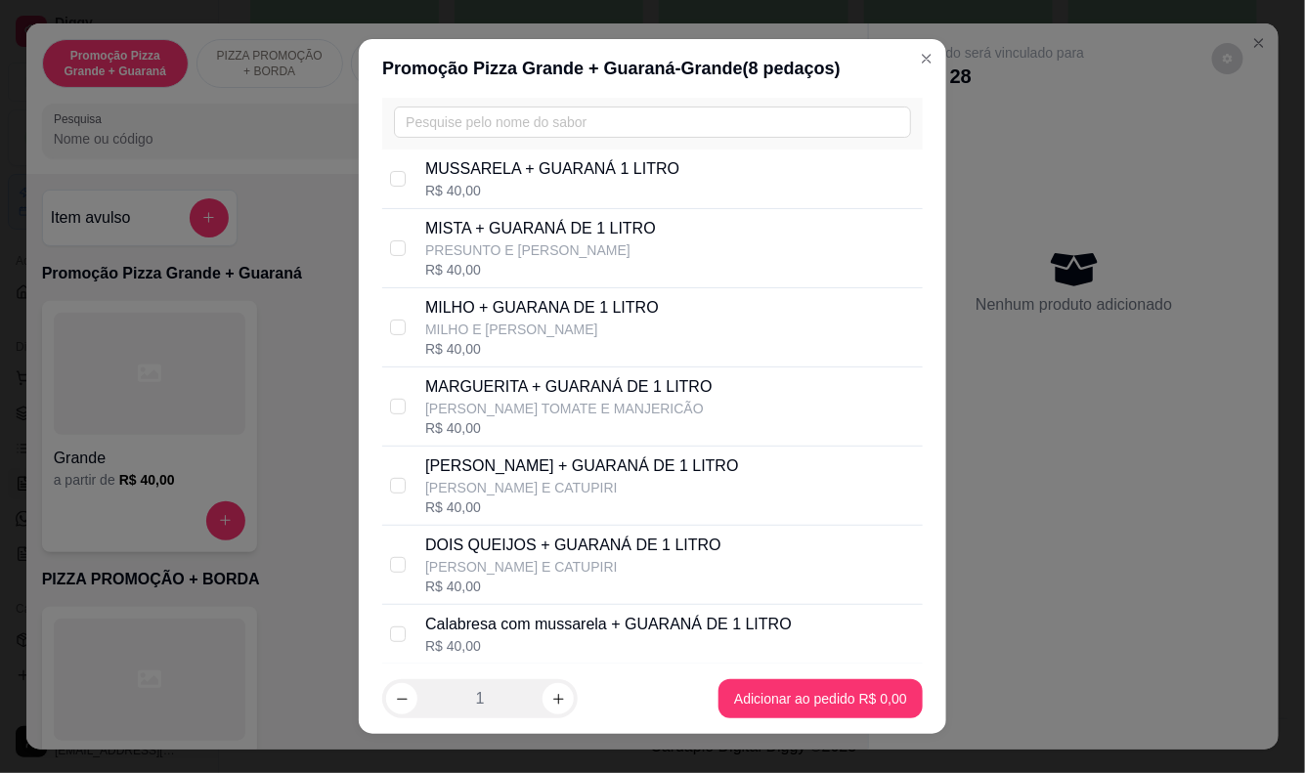
click at [535, 483] on p "[PERSON_NAME] E CATUPIRI" at bounding box center [582, 488] width 314 height 20
checkbox input "true"
click at [765, 694] on div "Grande a partir de R$ 33,00" at bounding box center [447, 732] width 811 height 251
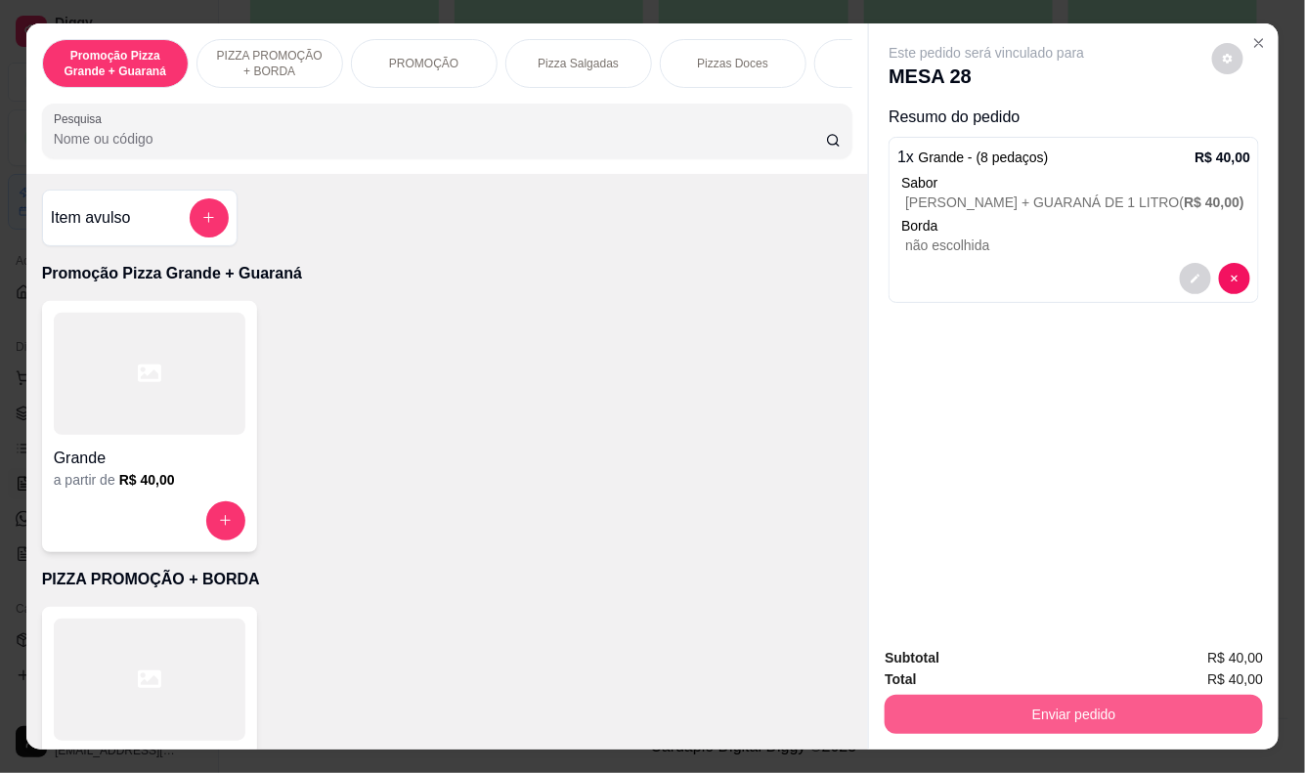
click at [1023, 706] on button "Enviar pedido" at bounding box center [1074, 714] width 378 height 39
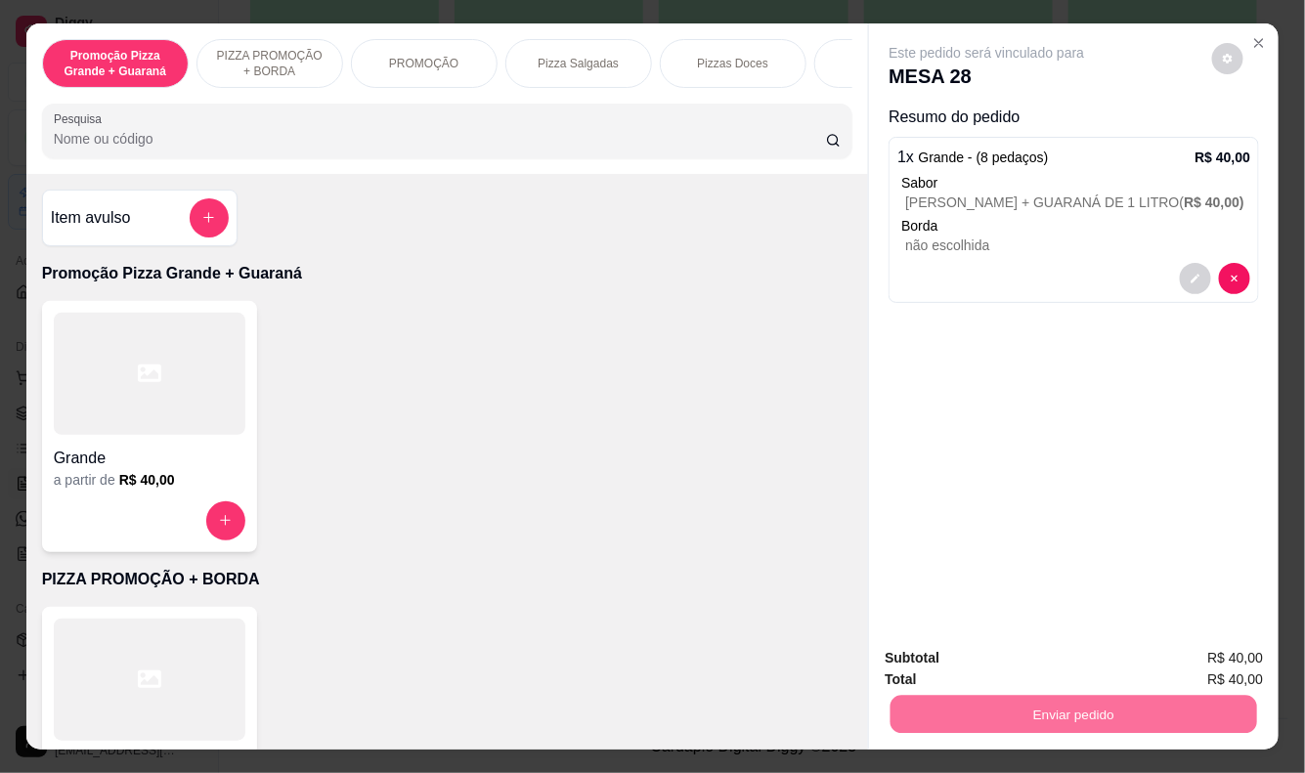
click at [1046, 652] on button "Registrar cliente" at bounding box center [1081, 659] width 125 height 36
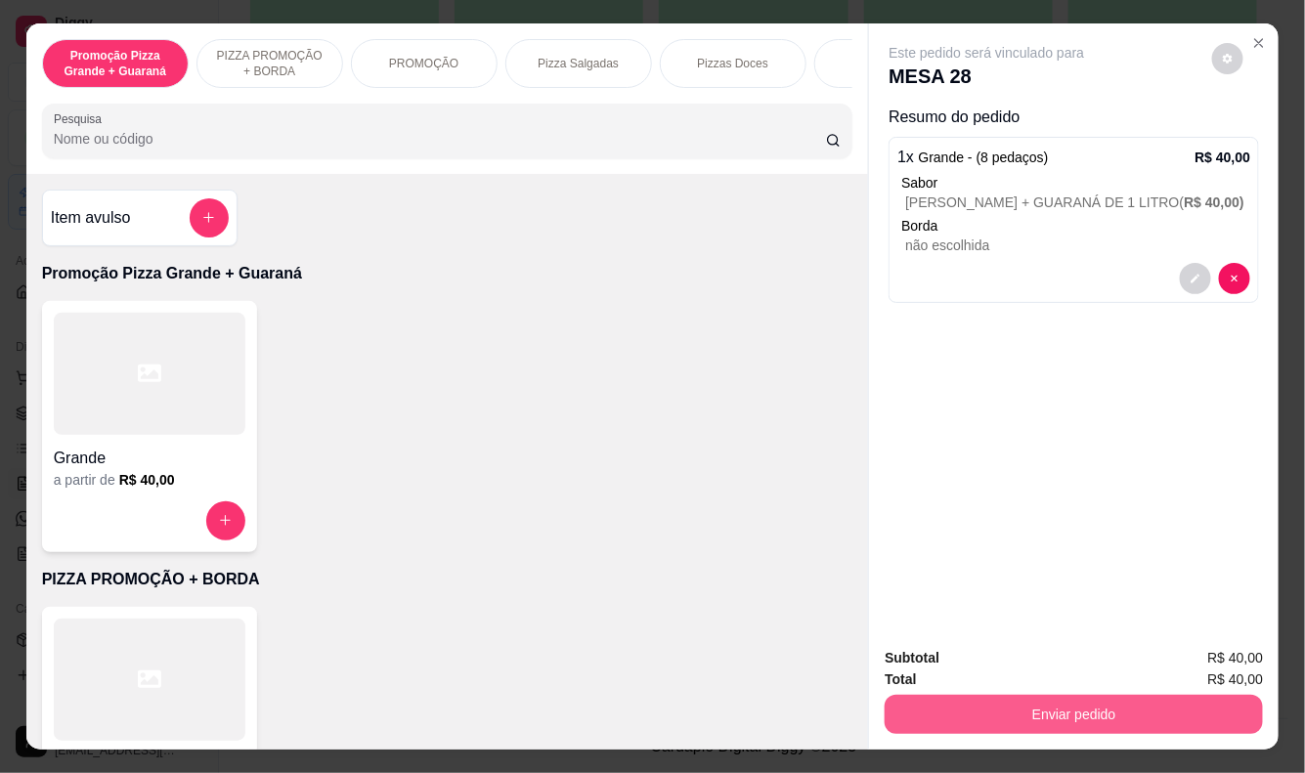
click at [985, 708] on button "Enviar pedido" at bounding box center [1074, 714] width 378 height 39
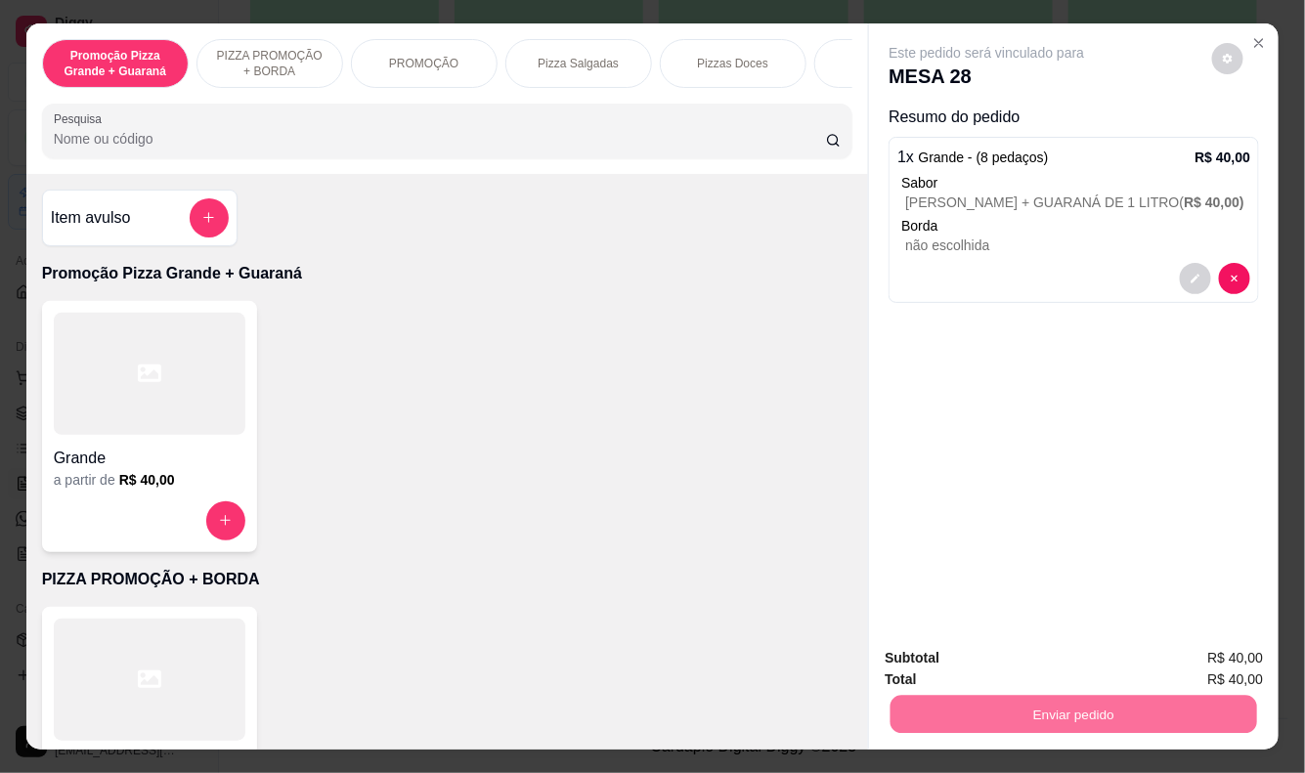
click at [1227, 649] on button "Enviar pedido" at bounding box center [1212, 659] width 110 height 37
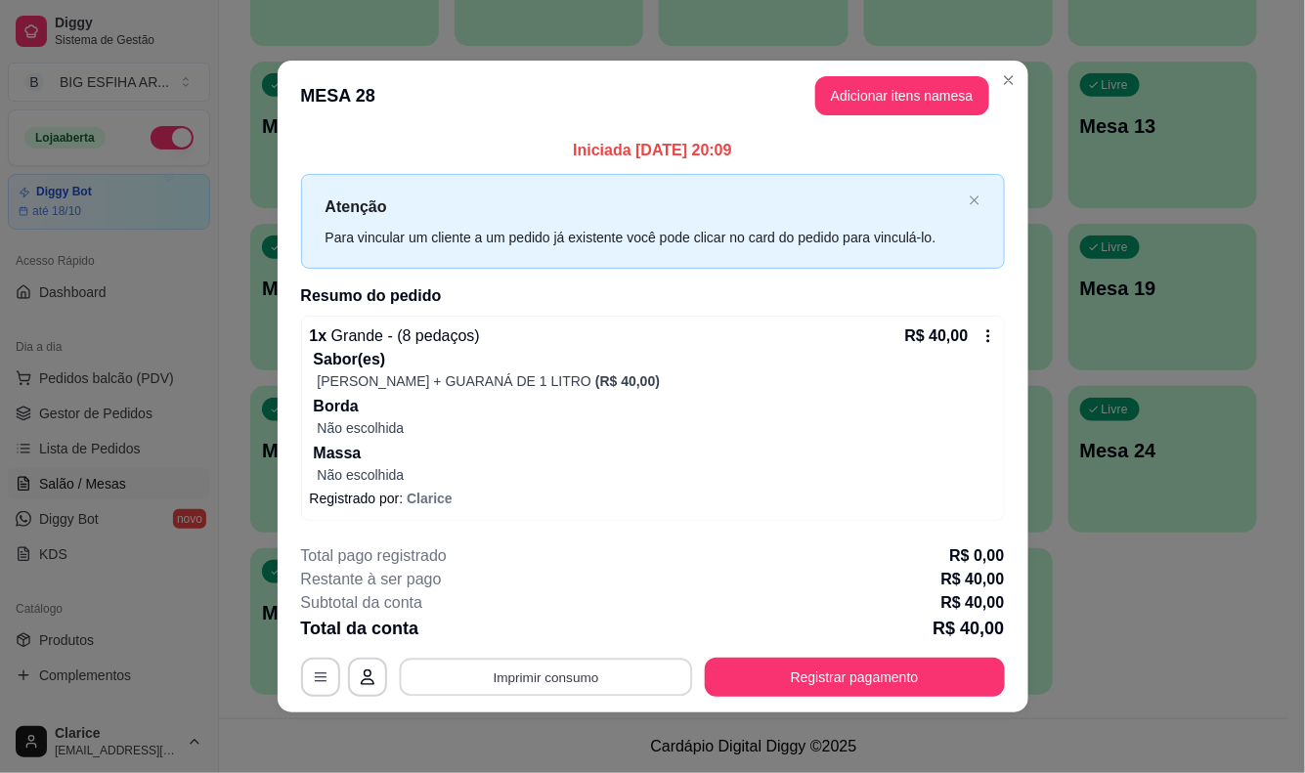
click at [500, 688] on button "Imprimir consumo" at bounding box center [545, 678] width 293 height 38
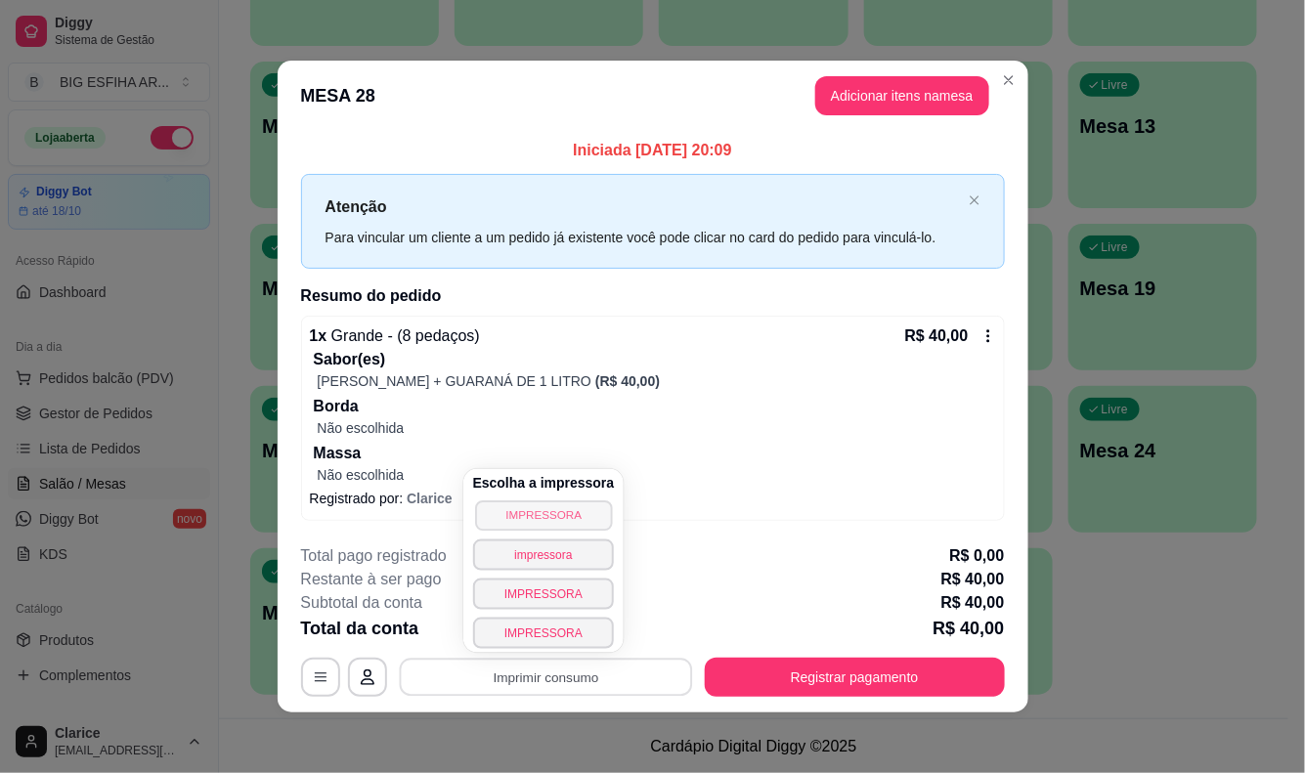
click at [543, 509] on button "IMPRESSORA" at bounding box center [543, 515] width 137 height 30
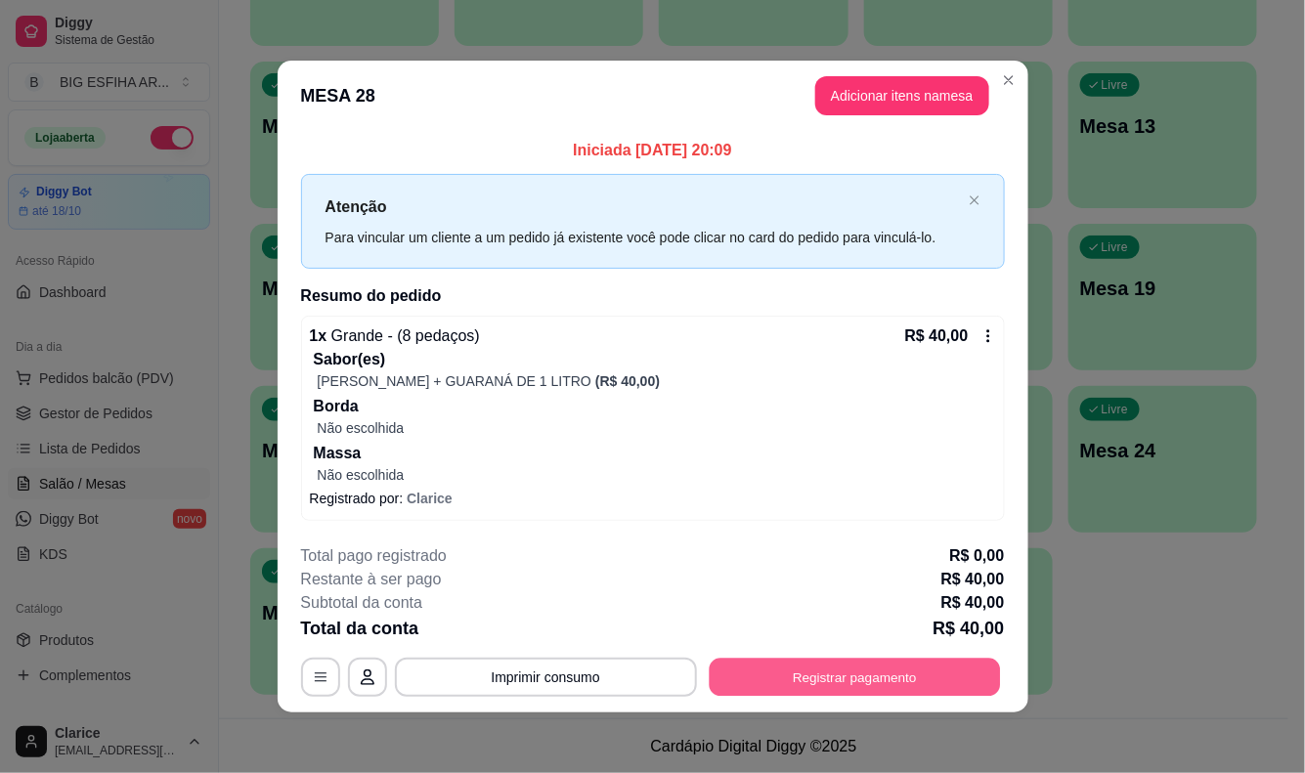
click at [777, 685] on button "Registrar pagamento" at bounding box center [854, 678] width 291 height 38
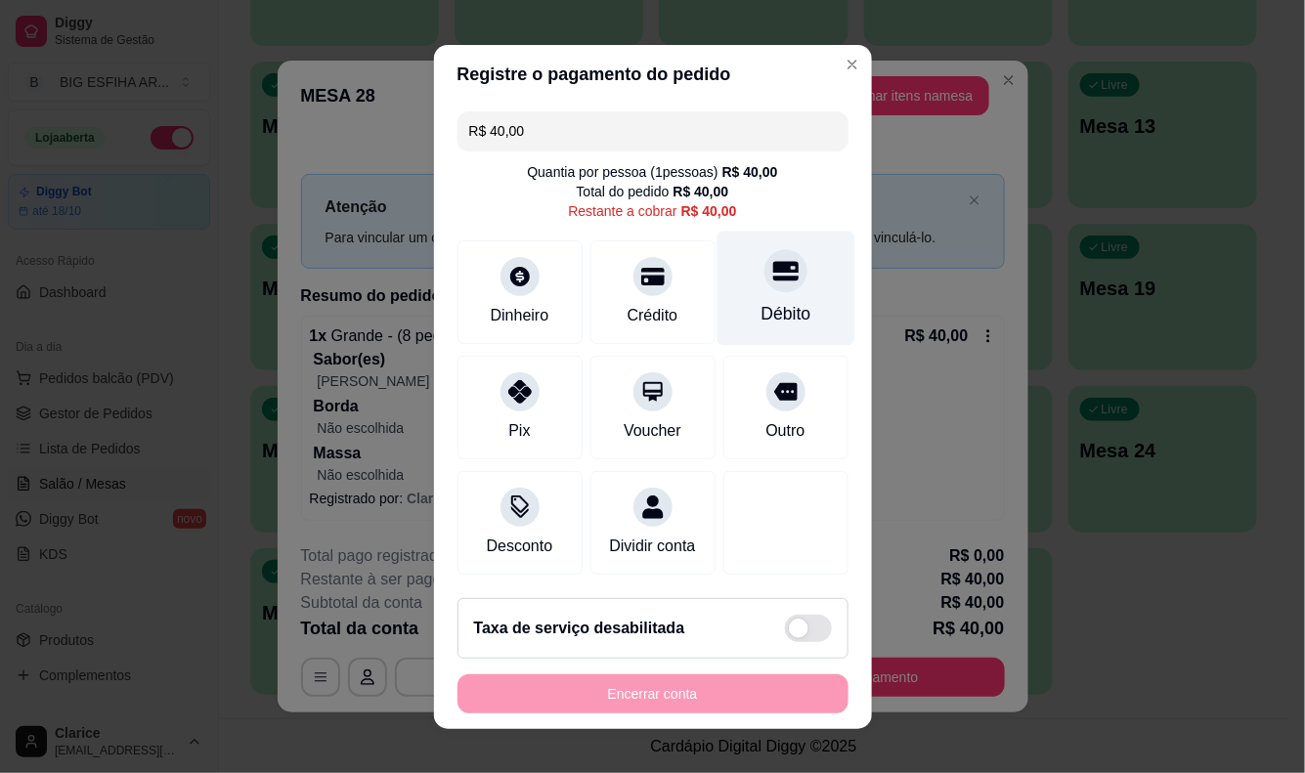
click at [763, 315] on div "Débito" at bounding box center [785, 313] width 50 height 25
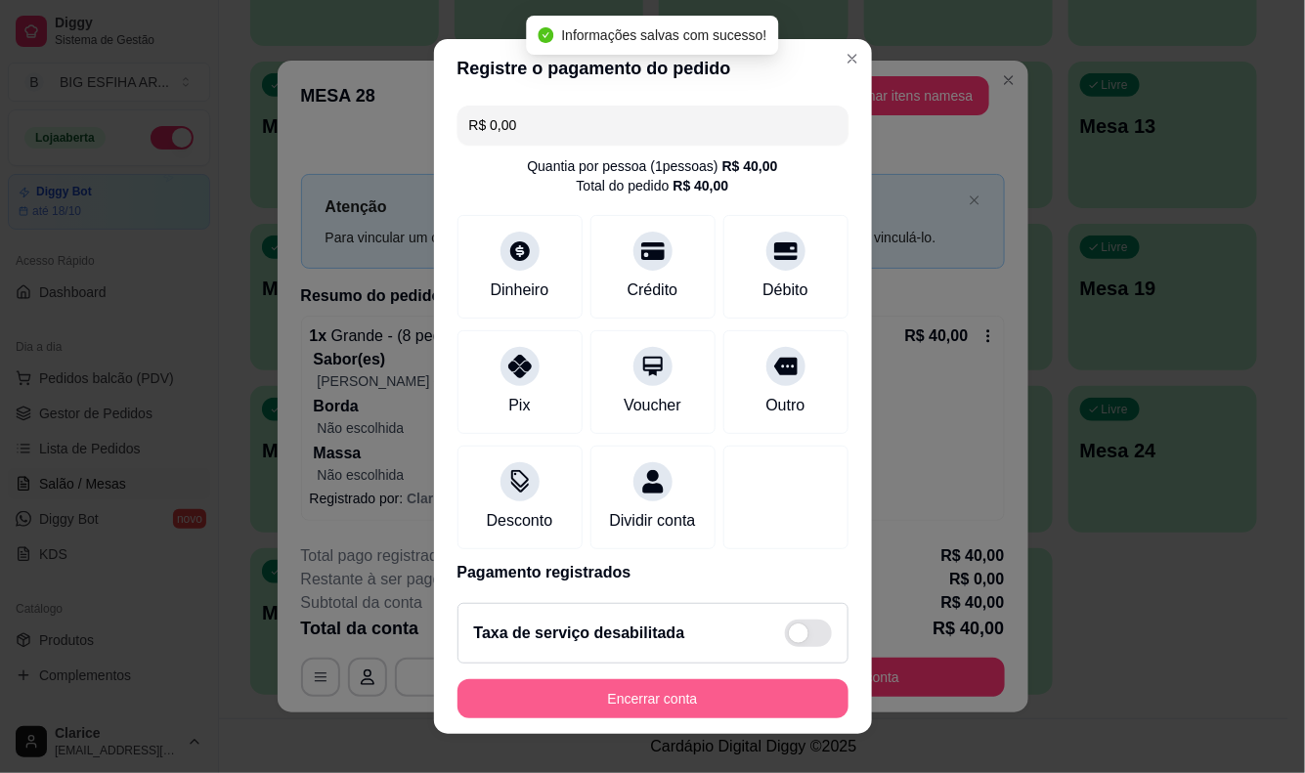
type input "R$ 0,00"
click at [750, 697] on button "Encerrar conta" at bounding box center [652, 699] width 379 height 38
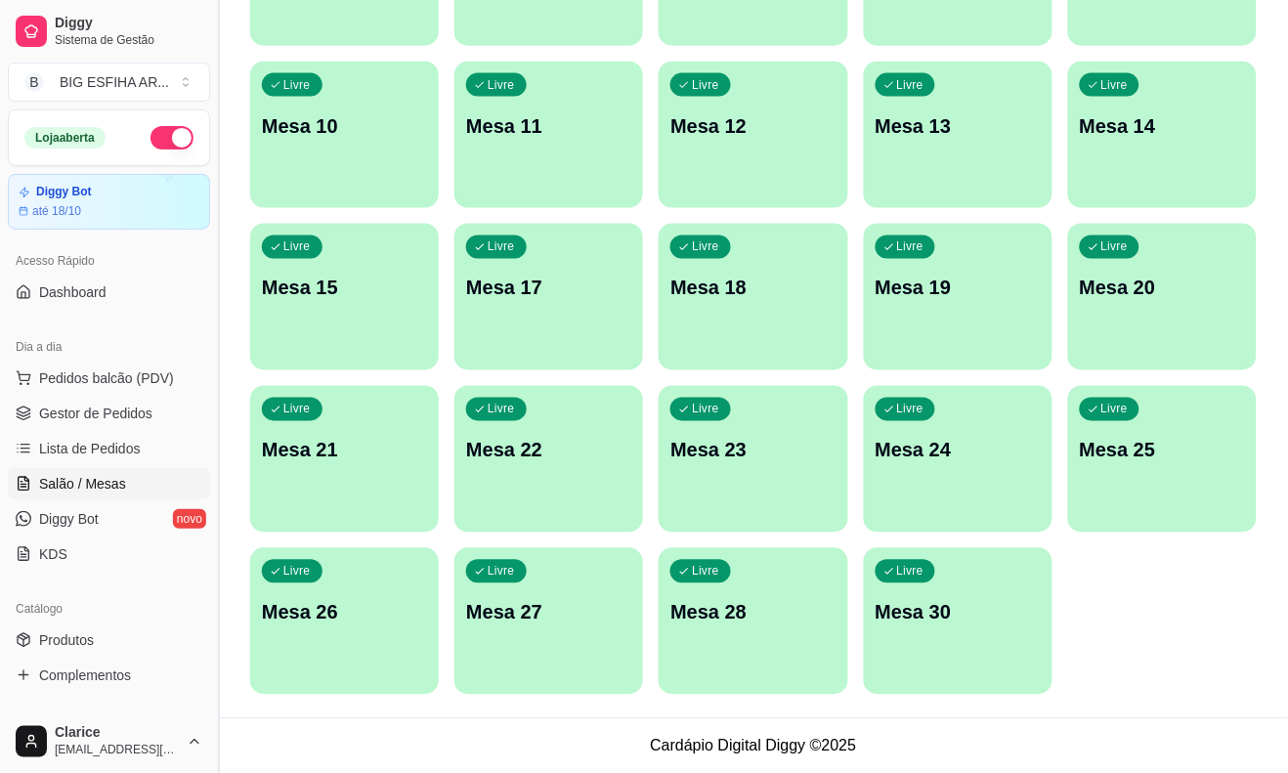
click at [218, 590] on button "Toggle Sidebar" at bounding box center [218, 386] width 16 height 773
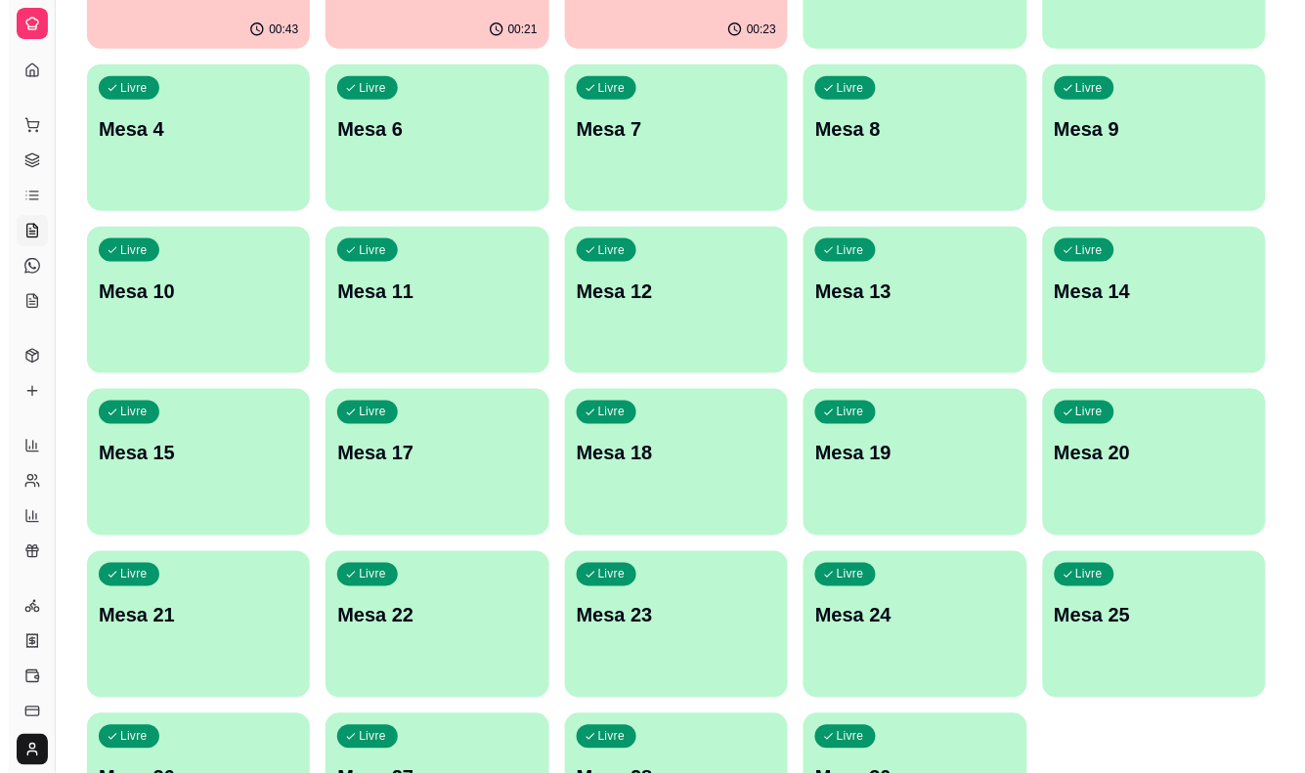
scroll to position [0, 0]
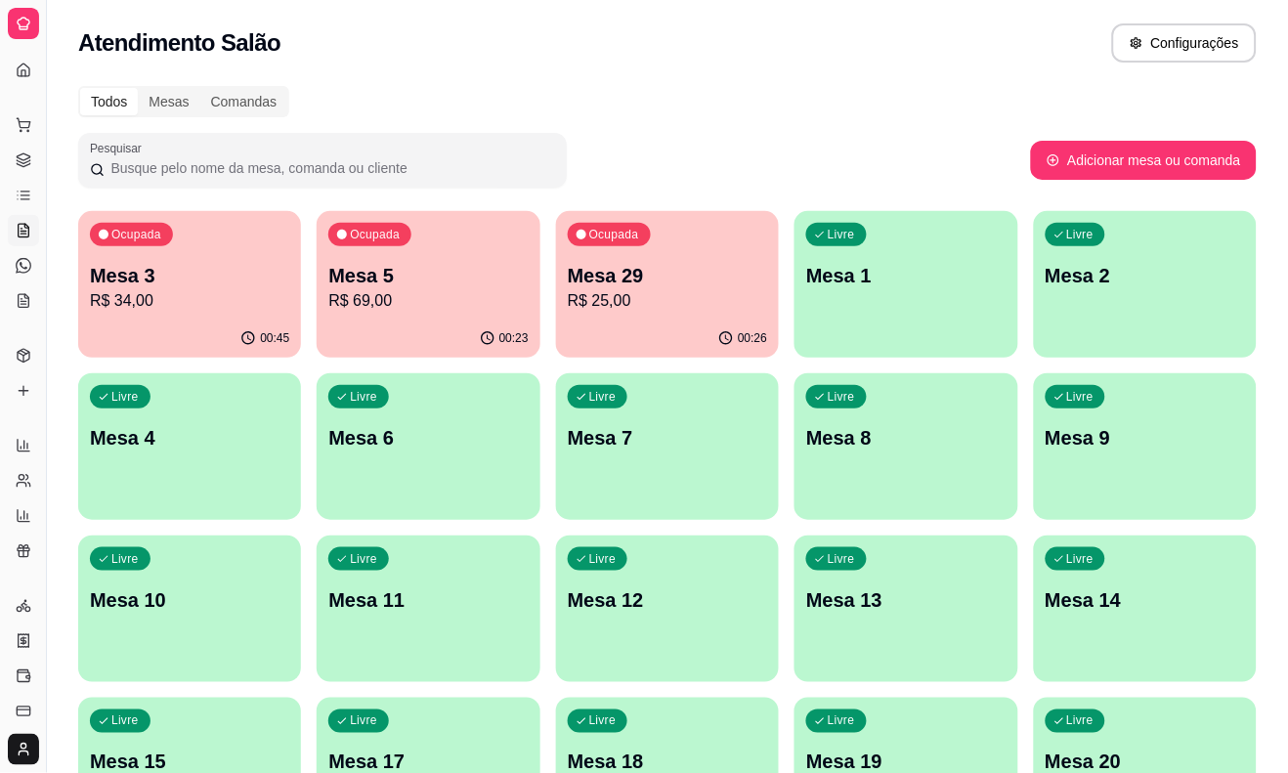
click at [167, 293] on p "R$ 34,00" at bounding box center [189, 300] width 199 height 23
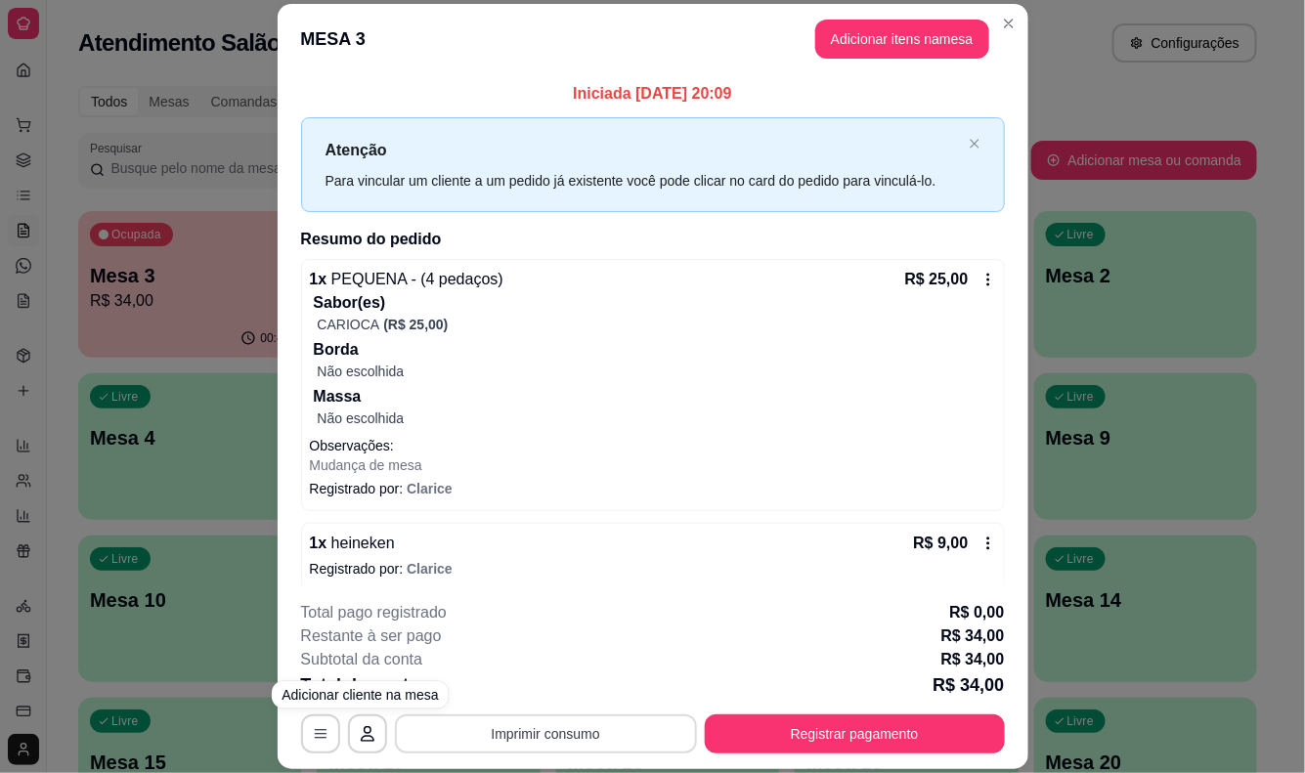
click at [627, 738] on button "Imprimir consumo" at bounding box center [546, 734] width 302 height 39
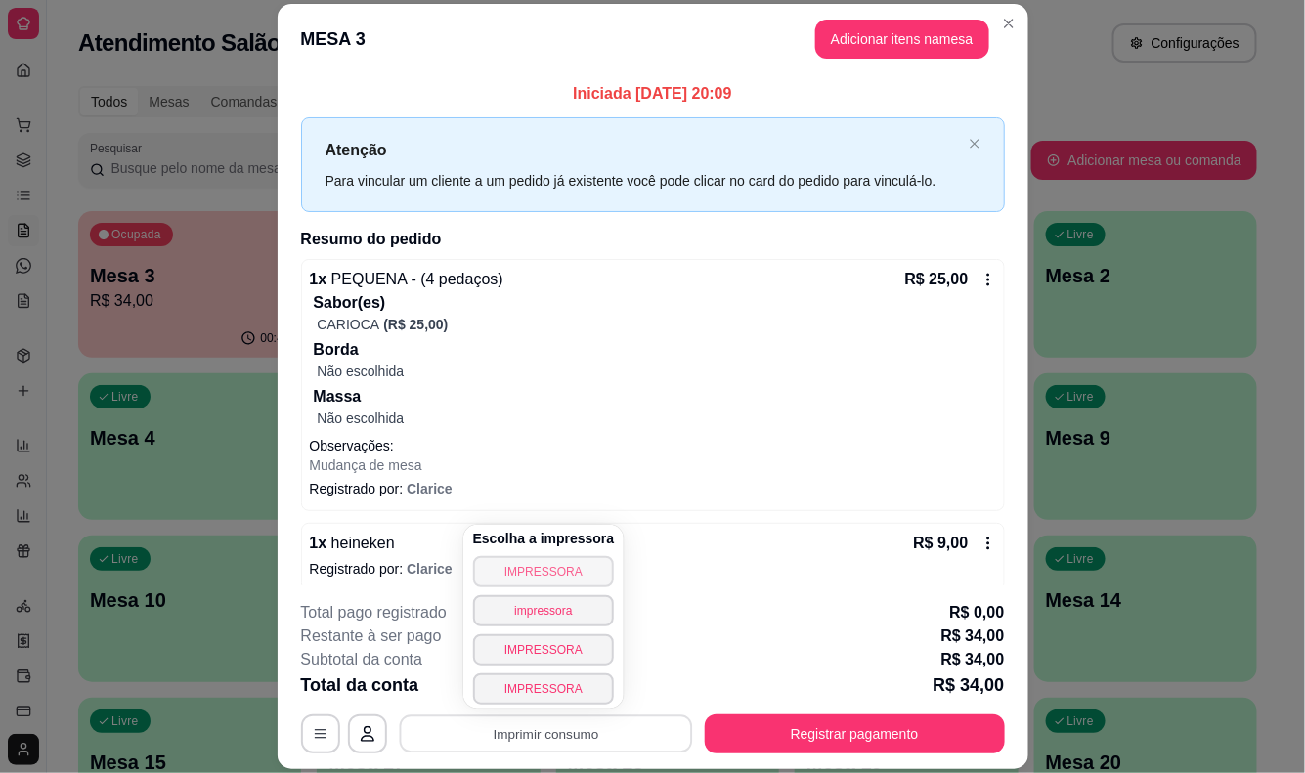
click at [572, 568] on button "IMPRESSORA" at bounding box center [544, 571] width 142 height 31
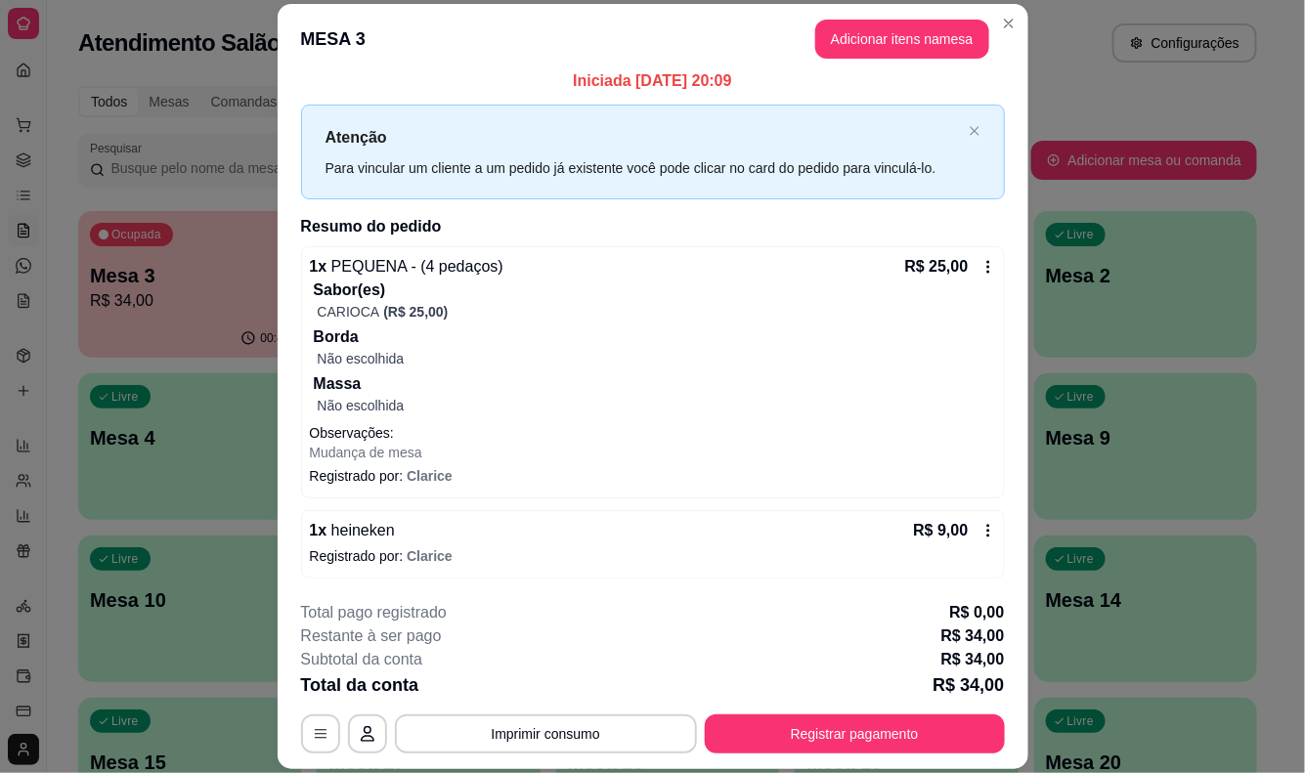
scroll to position [14, 0]
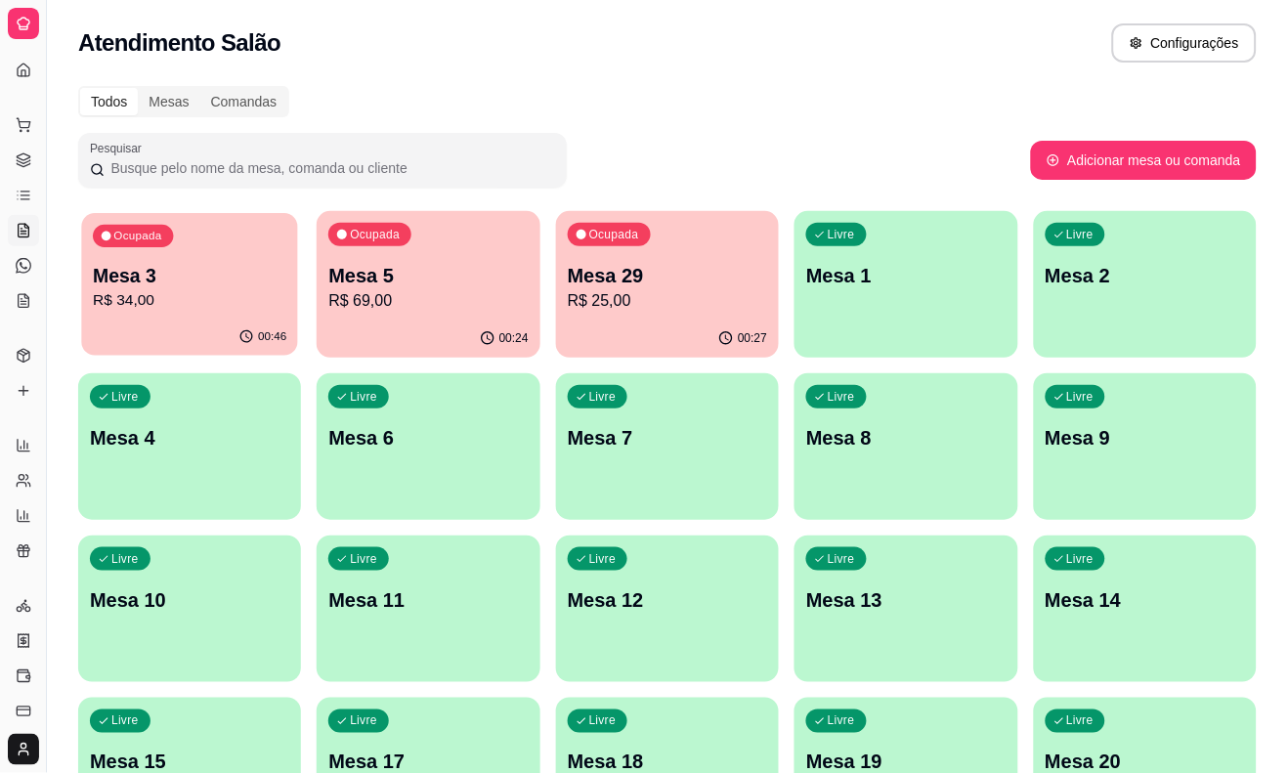
click at [171, 324] on div "00:46" at bounding box center [189, 337] width 217 height 37
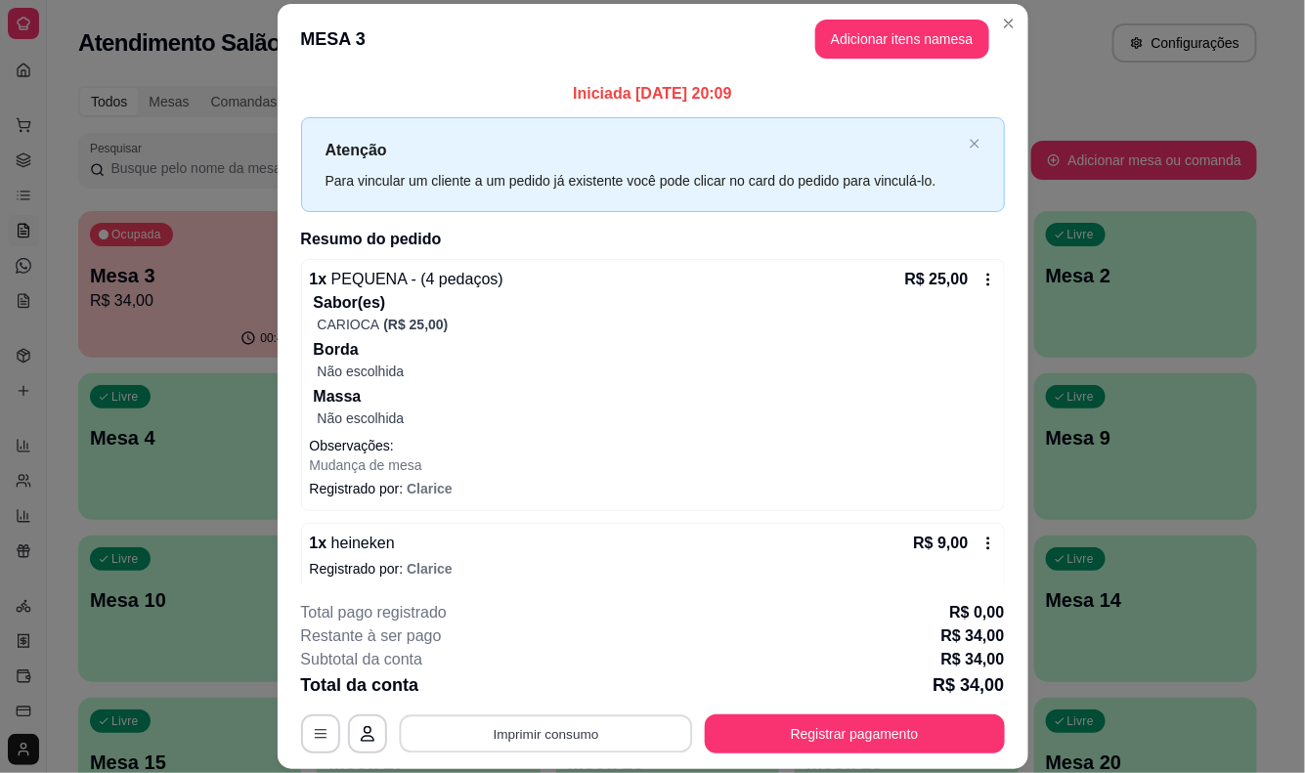
click at [542, 737] on button "Imprimir consumo" at bounding box center [545, 734] width 293 height 38
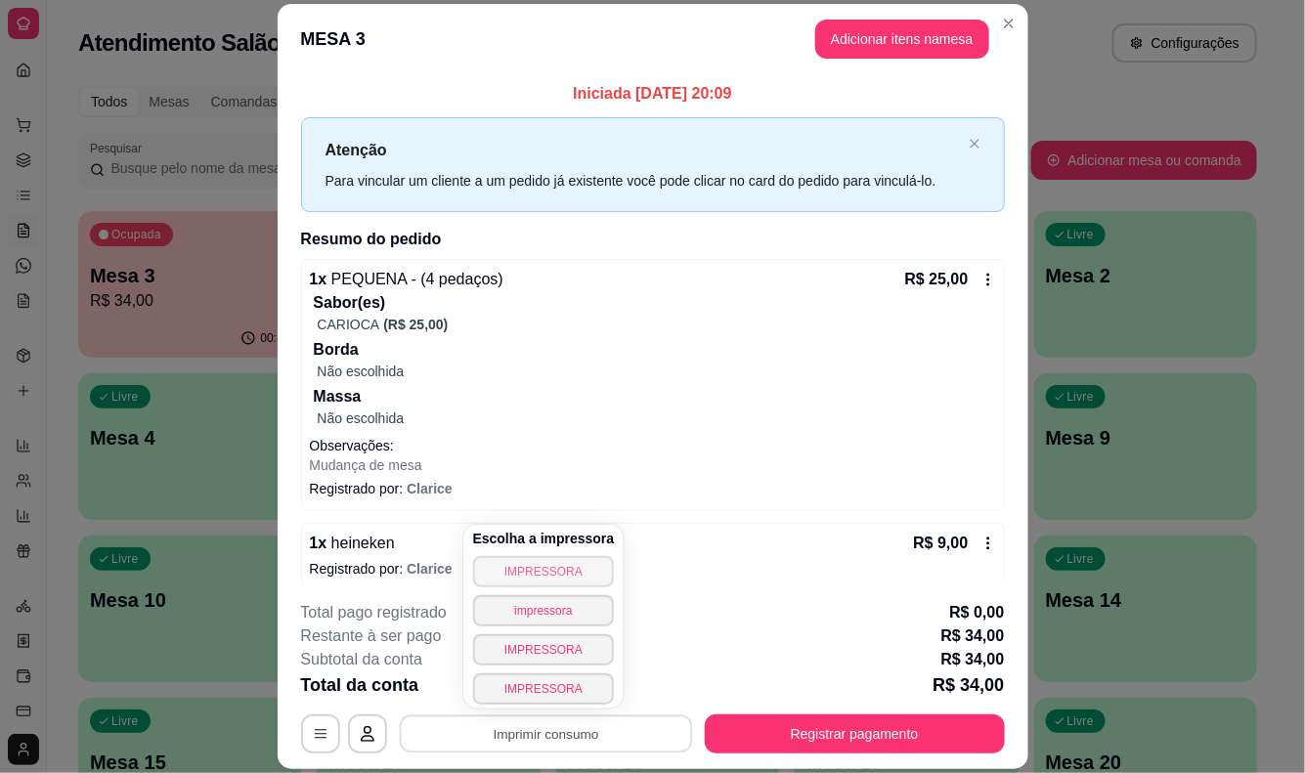
click at [545, 572] on button "IMPRESSORA" at bounding box center [544, 571] width 142 height 31
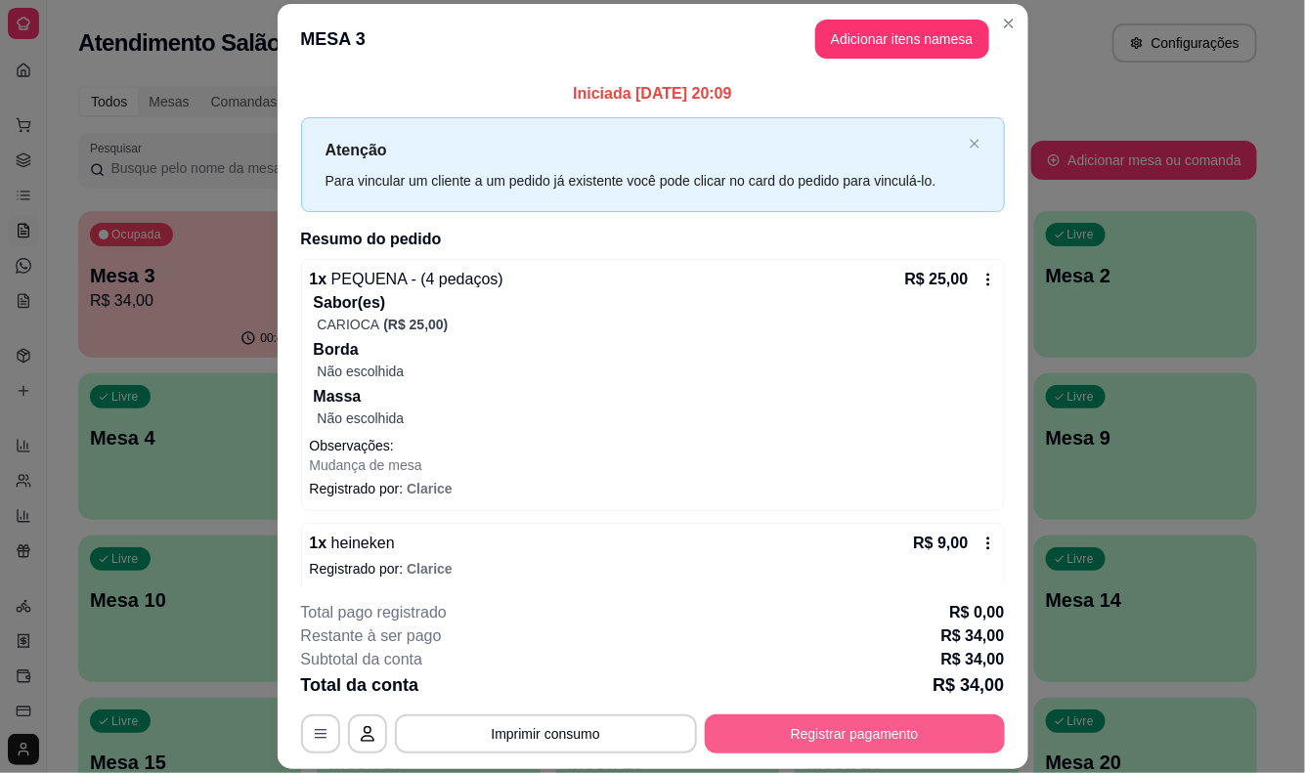
click at [747, 731] on button "Registrar pagamento" at bounding box center [855, 734] width 300 height 39
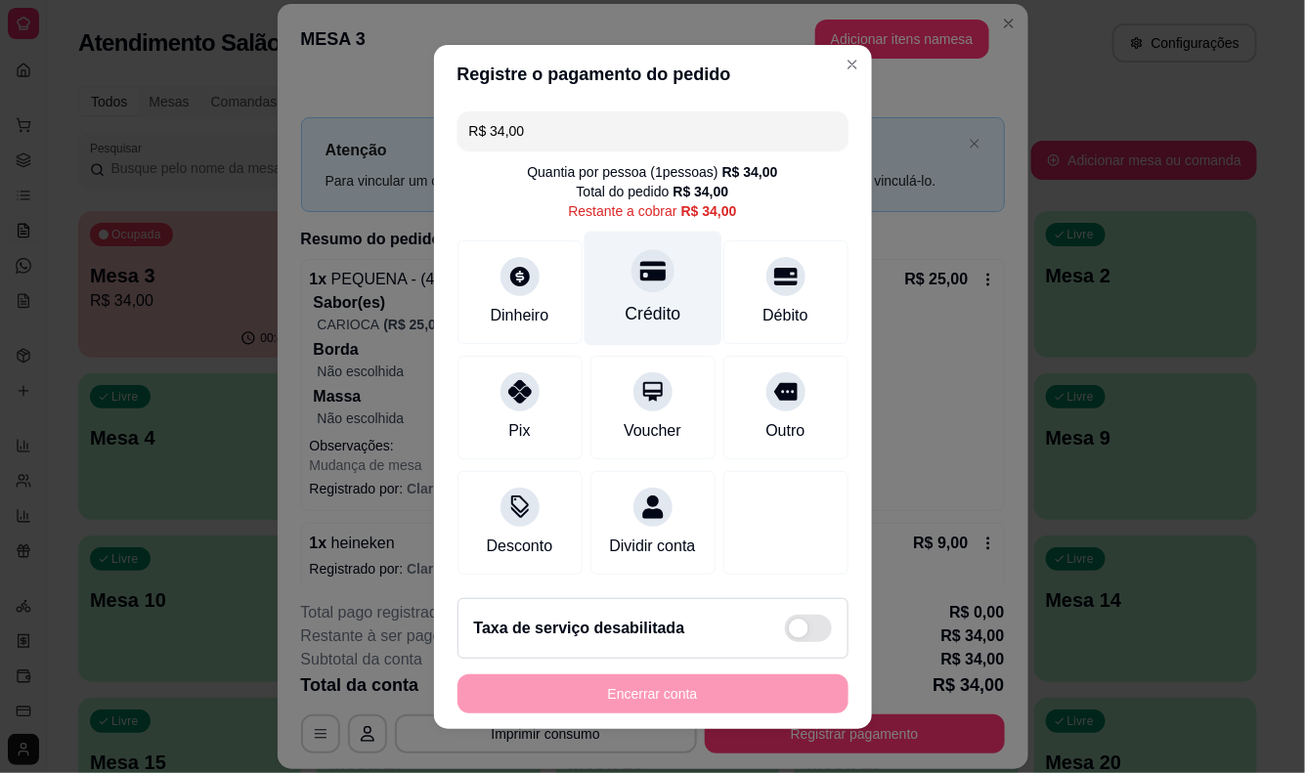
click at [639, 272] on icon at bounding box center [651, 271] width 25 height 20
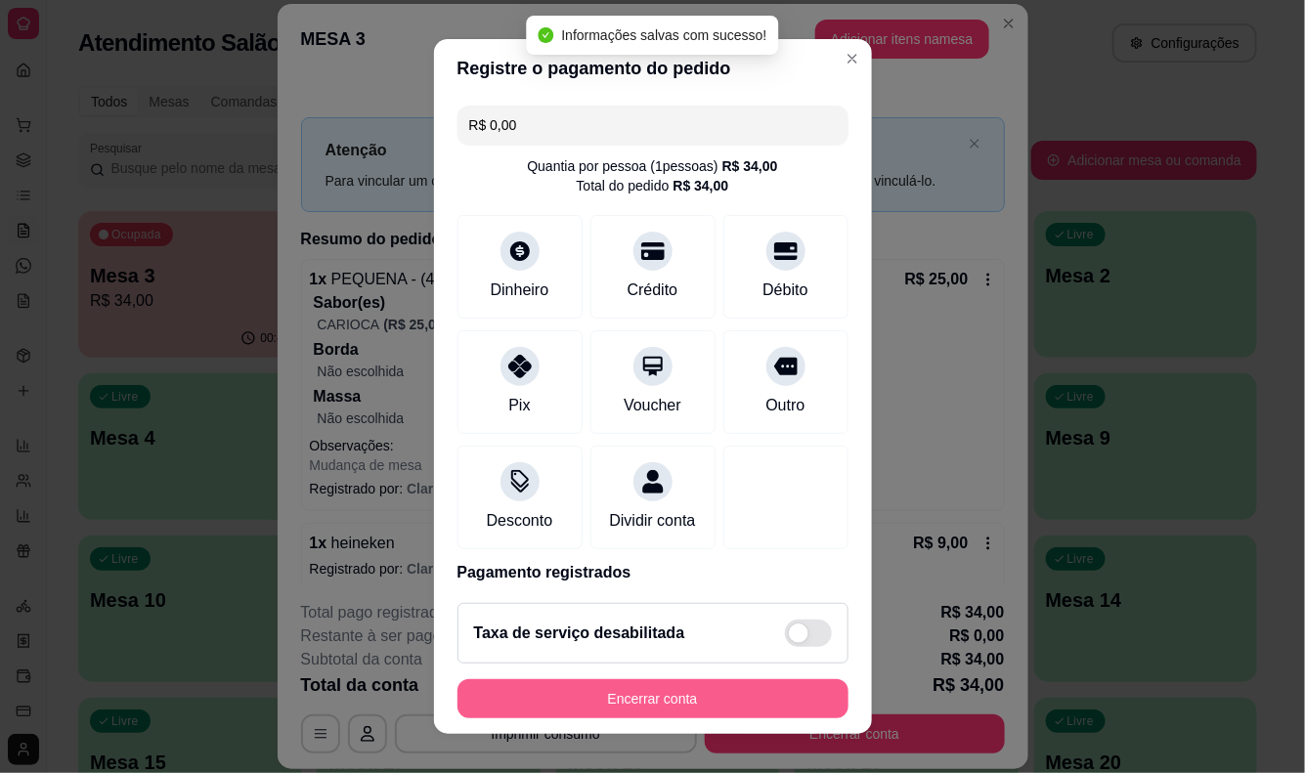
type input "R$ 0,00"
click at [704, 699] on button "Encerrar conta" at bounding box center [652, 699] width 379 height 38
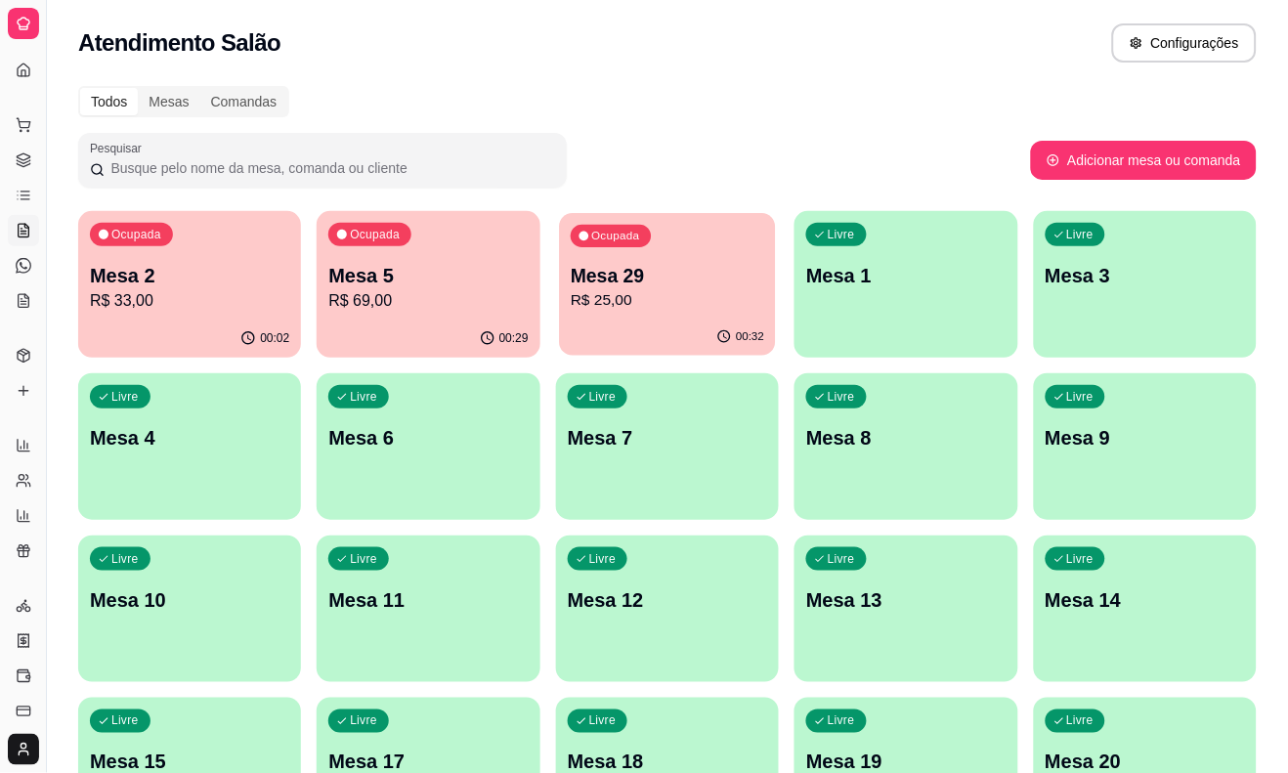
click at [614, 290] on p "R$ 25,00" at bounding box center [668, 300] width 194 height 22
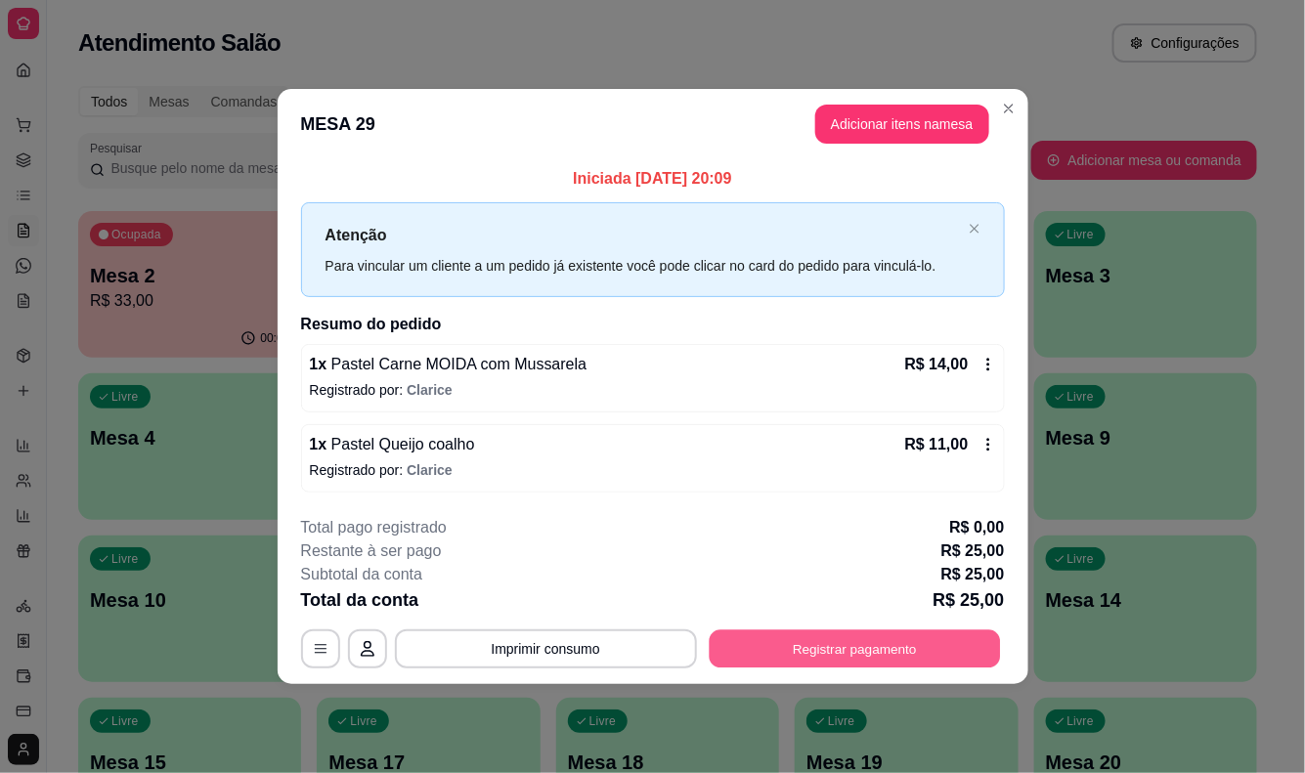
click at [913, 639] on button "Registrar pagamento" at bounding box center [854, 649] width 291 height 38
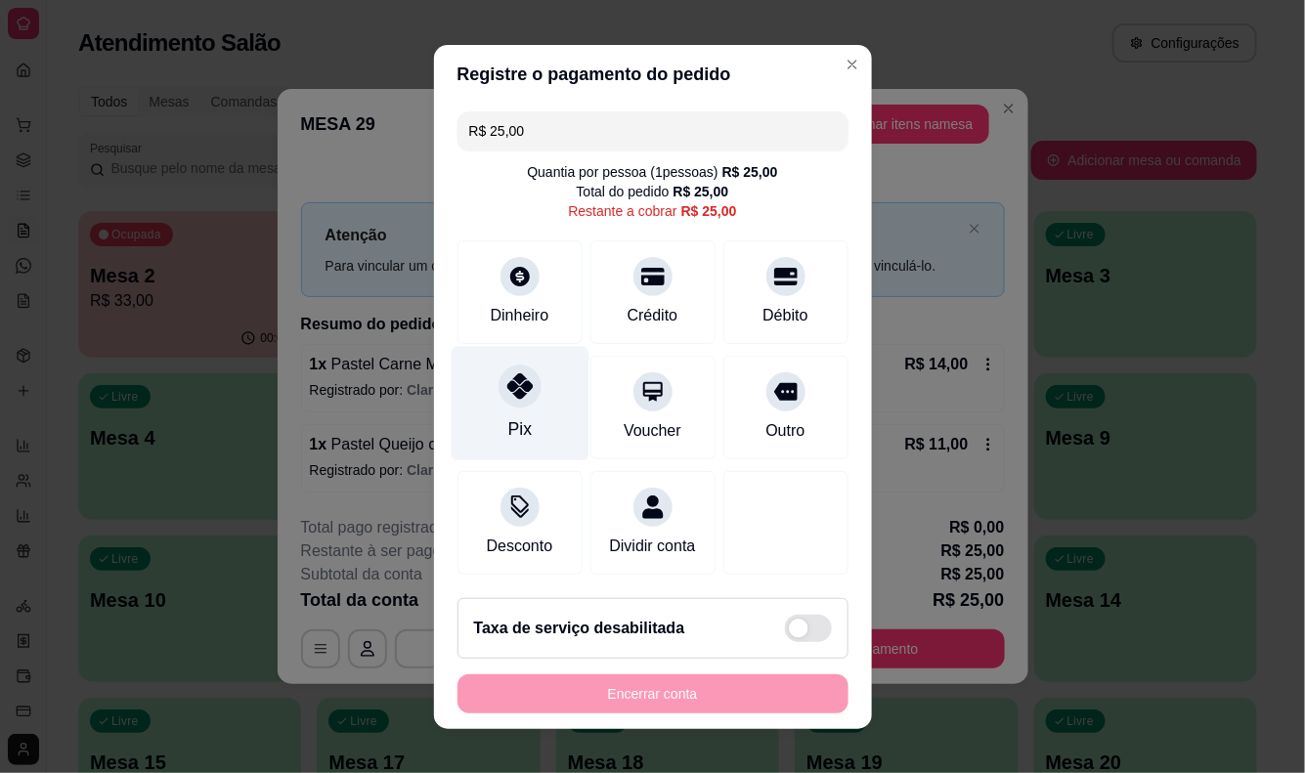
click at [494, 414] on div "Pix" at bounding box center [520, 403] width 138 height 114
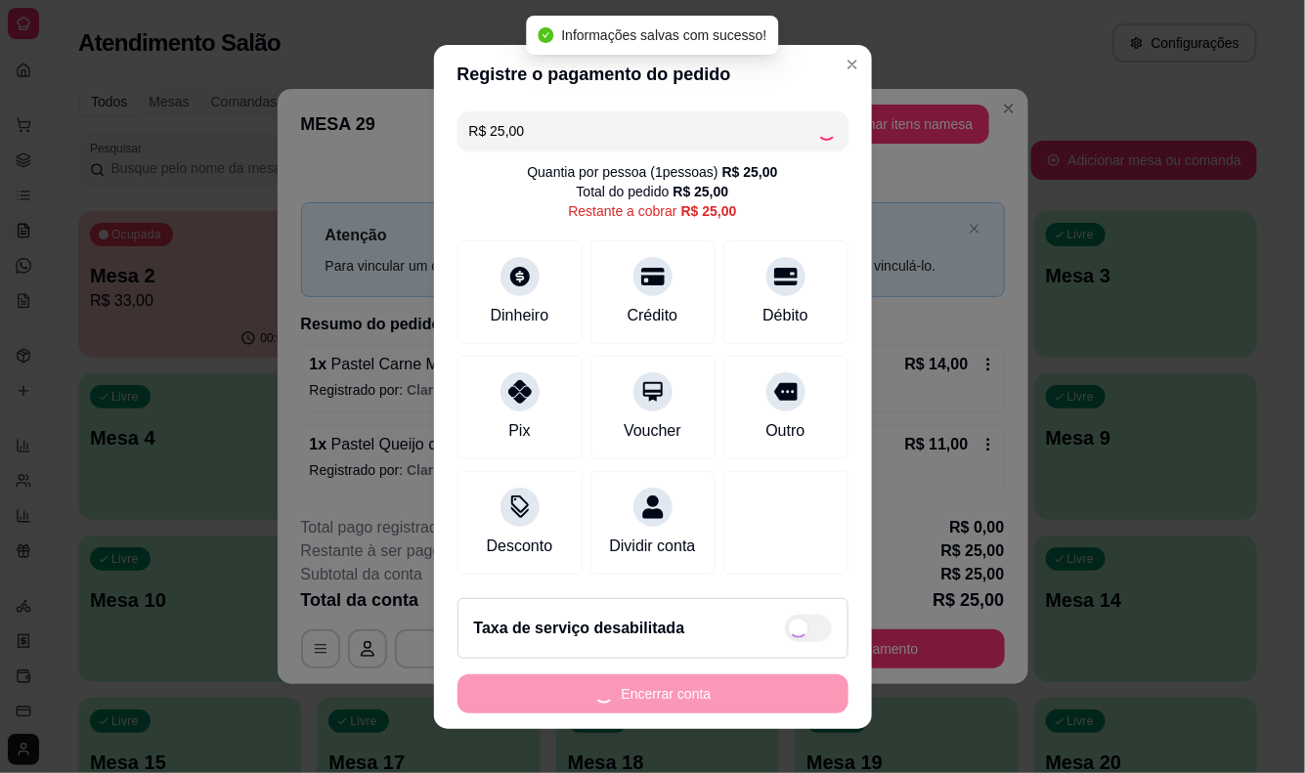
type input "R$ 0,00"
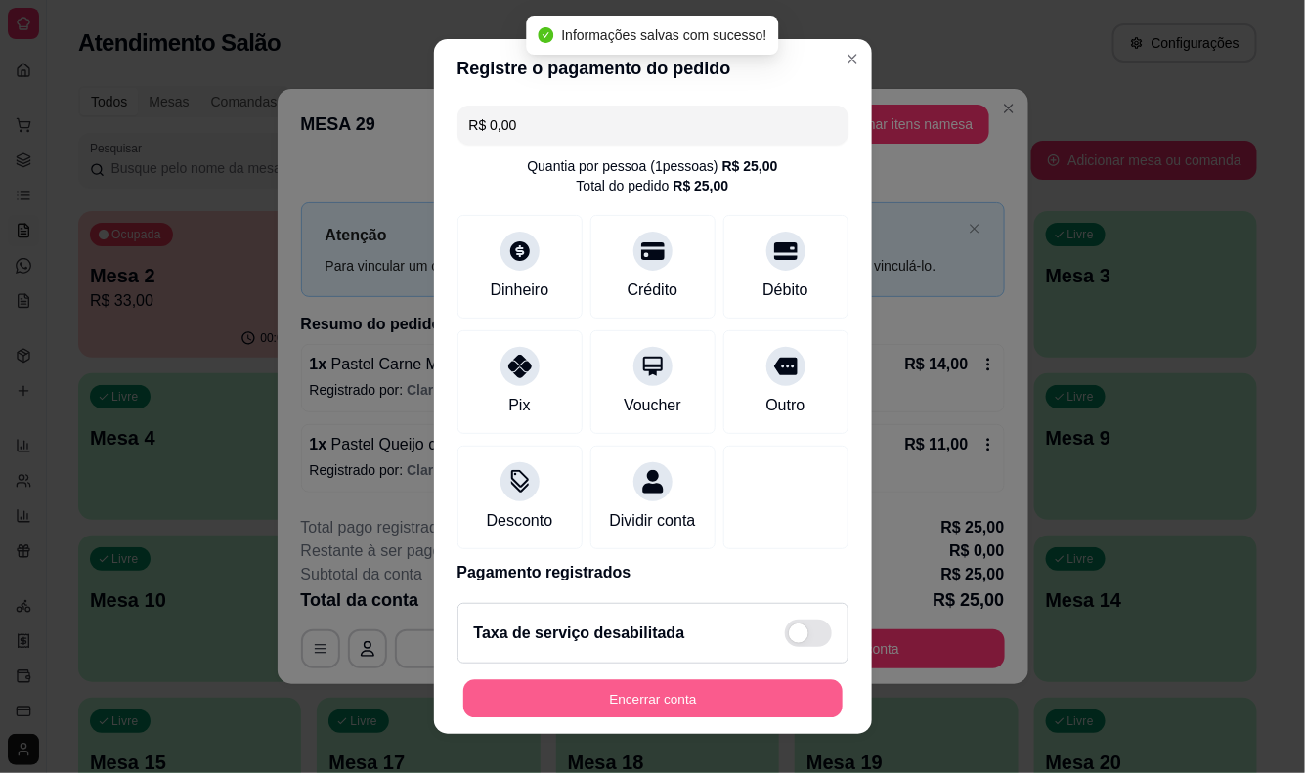
click at [660, 697] on button "Encerrar conta" at bounding box center [652, 699] width 379 height 38
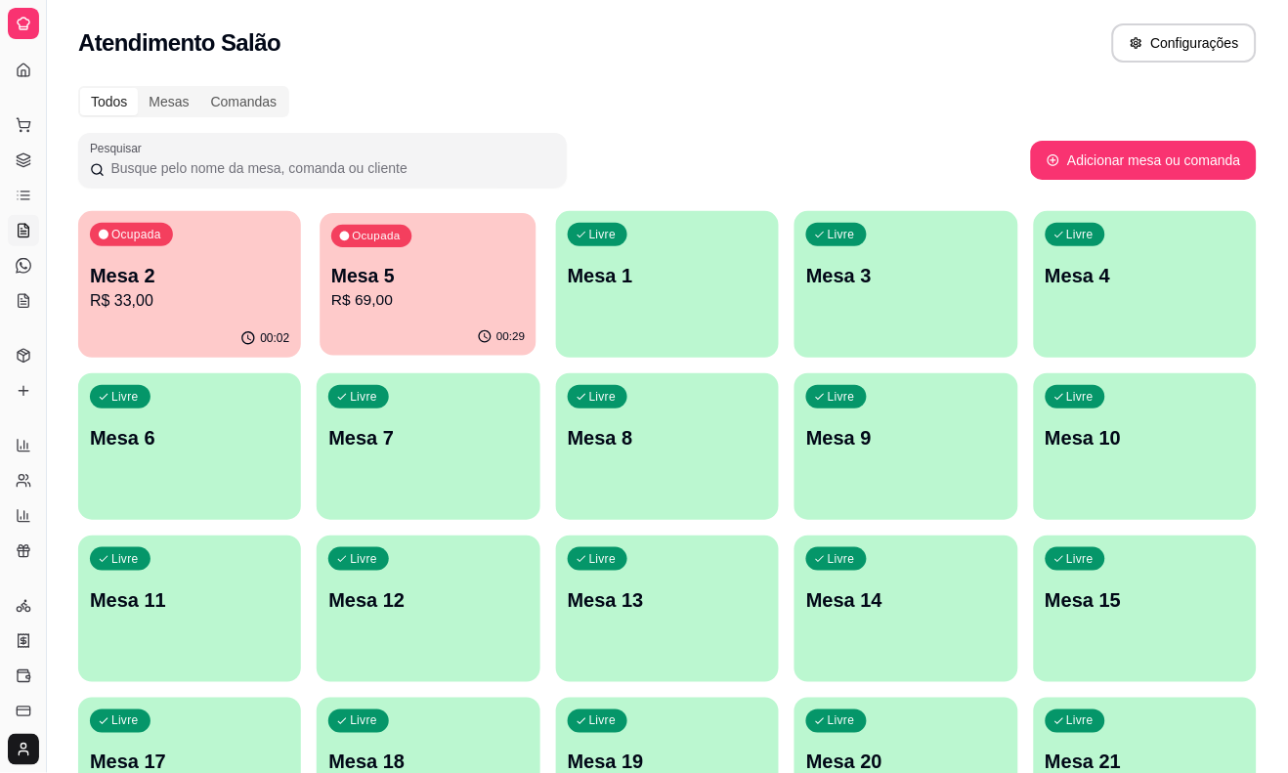
click at [479, 301] on p "R$ 69,00" at bounding box center [428, 300] width 194 height 22
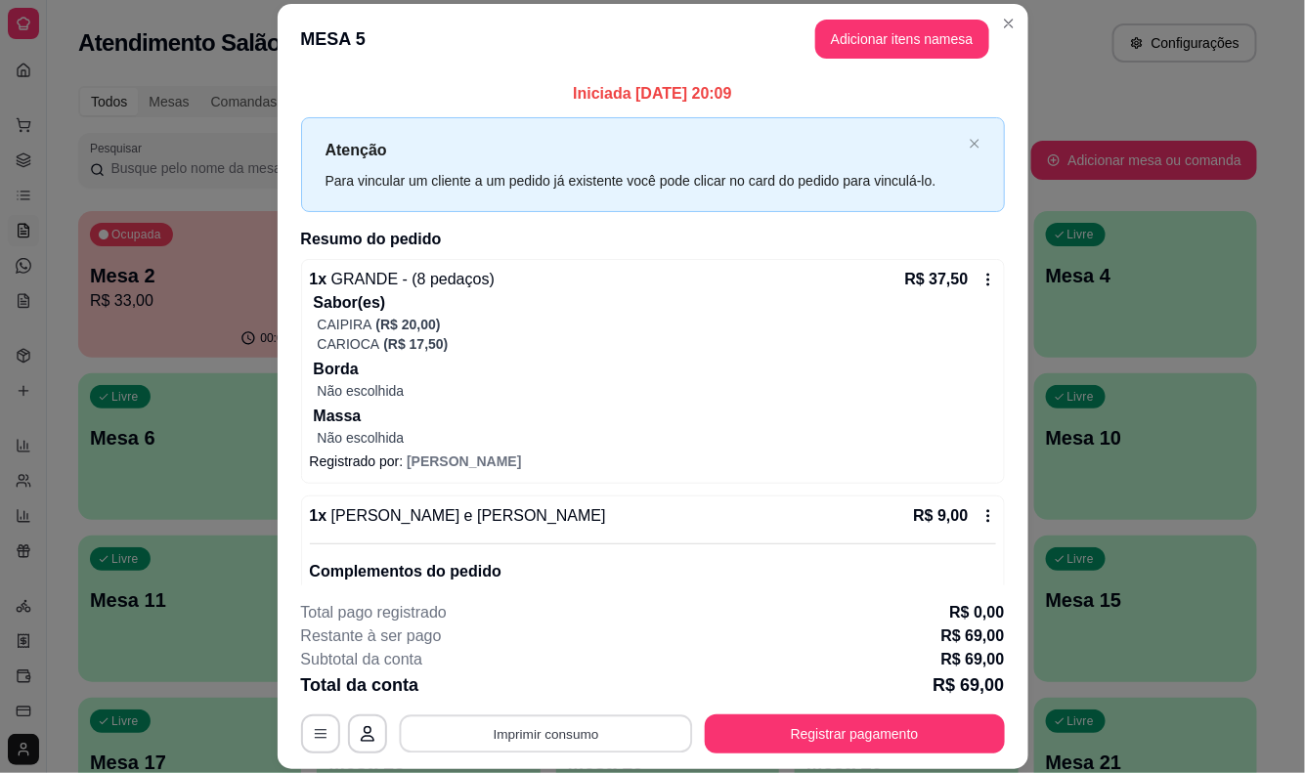
click at [486, 743] on button "Imprimir consumo" at bounding box center [545, 734] width 293 height 38
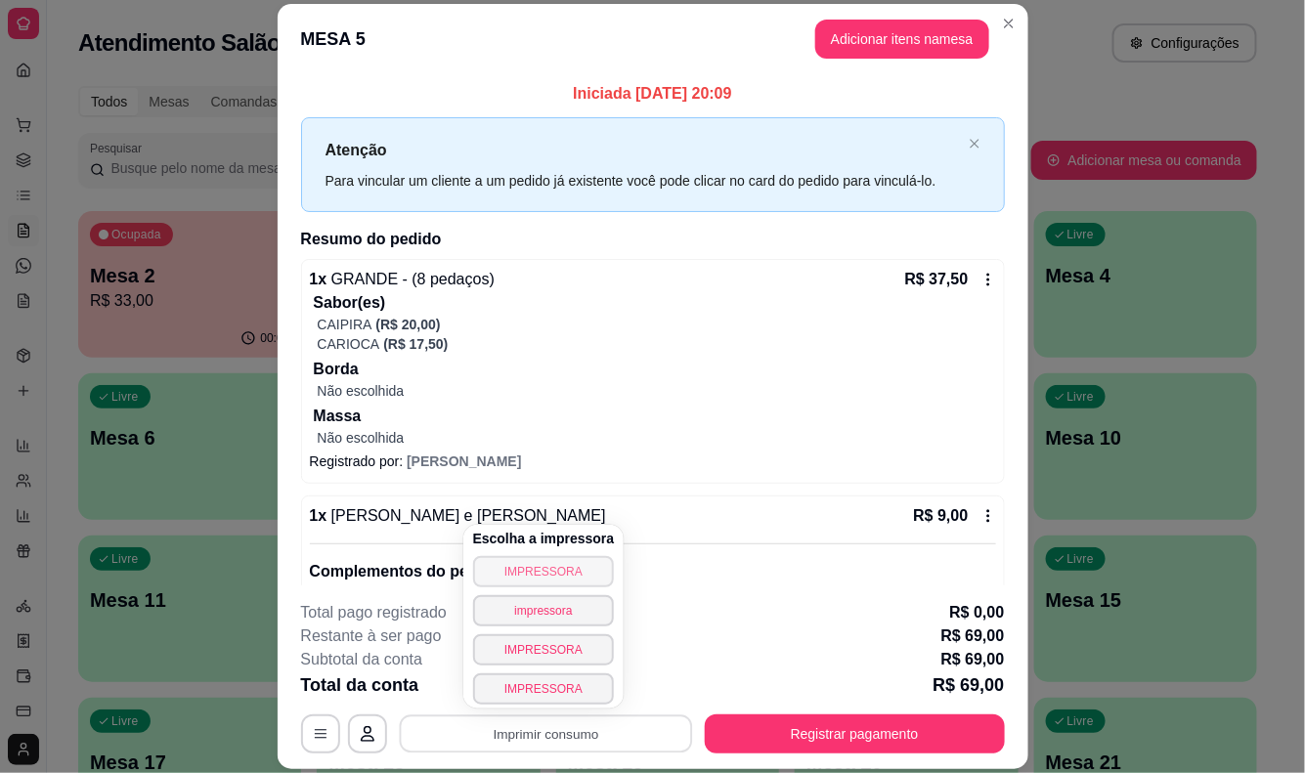
click at [542, 570] on button "IMPRESSORA" at bounding box center [544, 571] width 142 height 31
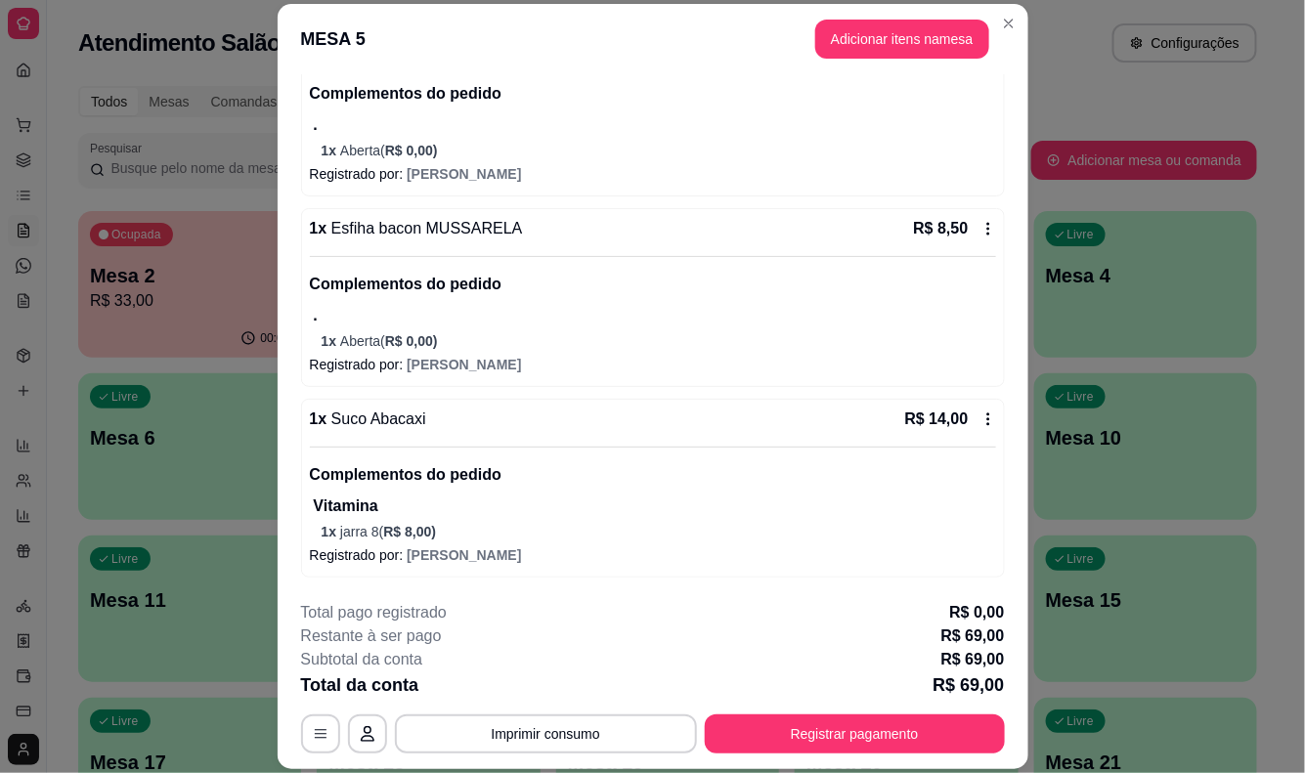
scroll to position [59, 0]
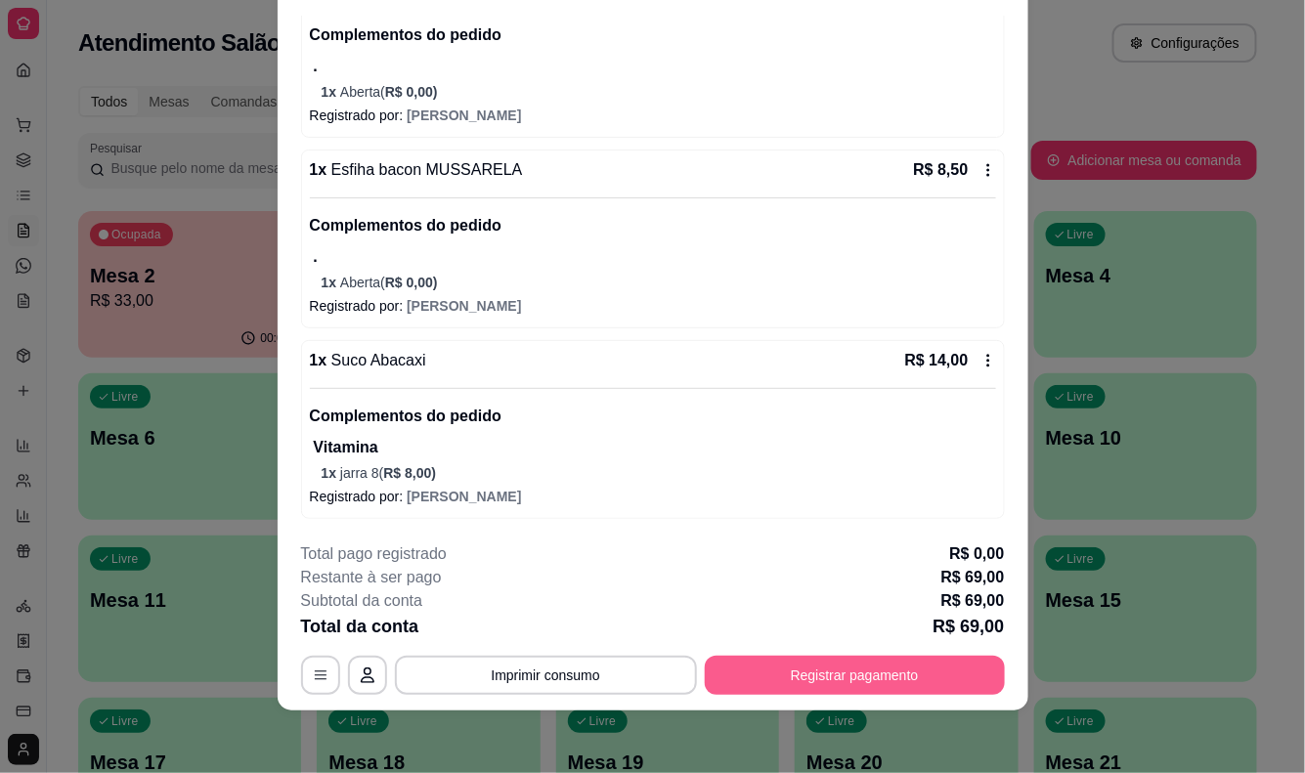
click at [756, 671] on button "Registrar pagamento" at bounding box center [855, 675] width 300 height 39
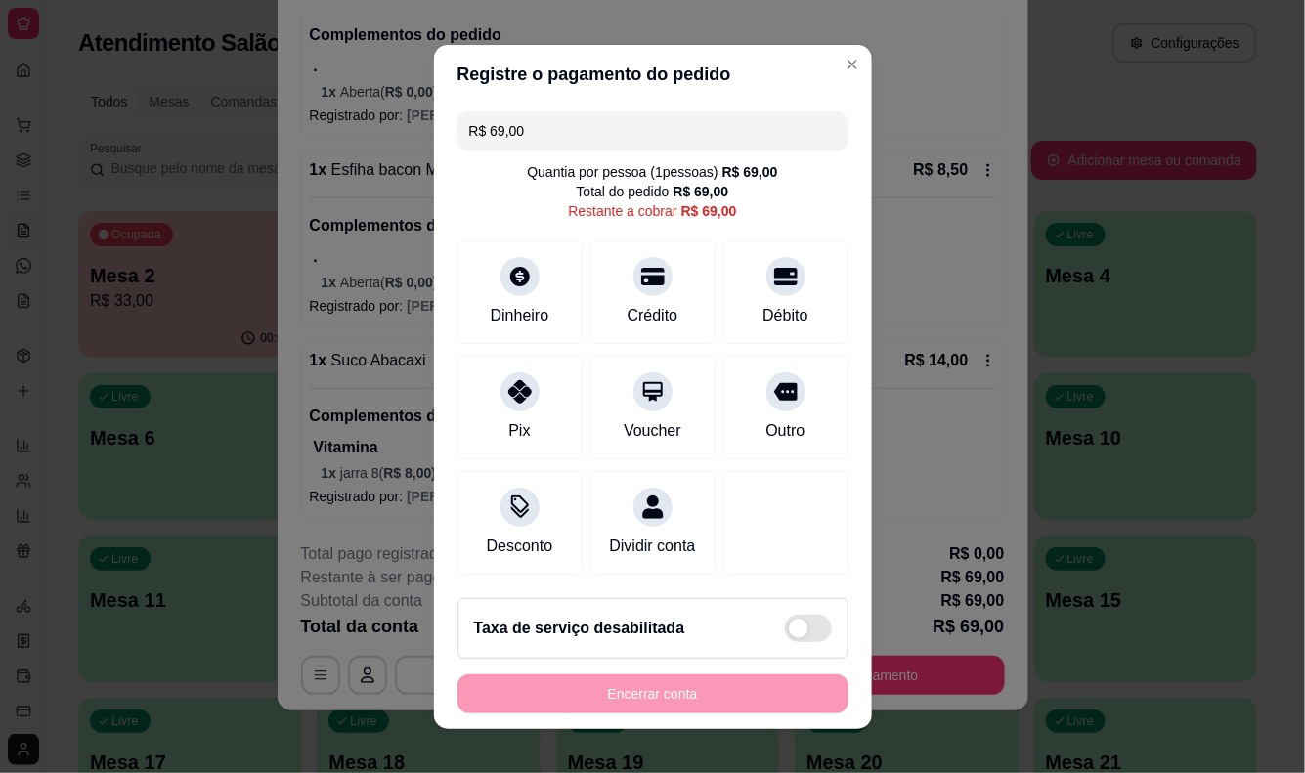
click at [528, 130] on input "R$ 69,00" at bounding box center [653, 130] width 368 height 39
type input "R$ 0,02"
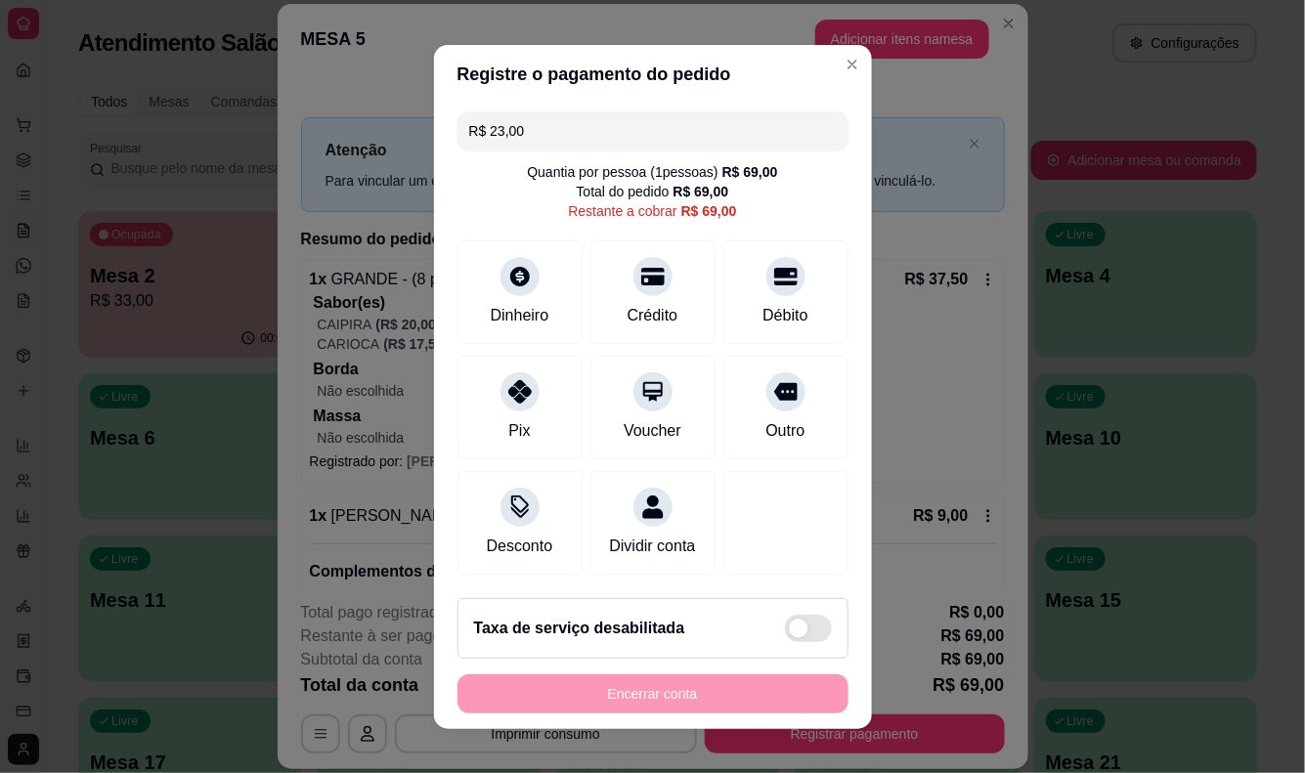
scroll to position [479, 0]
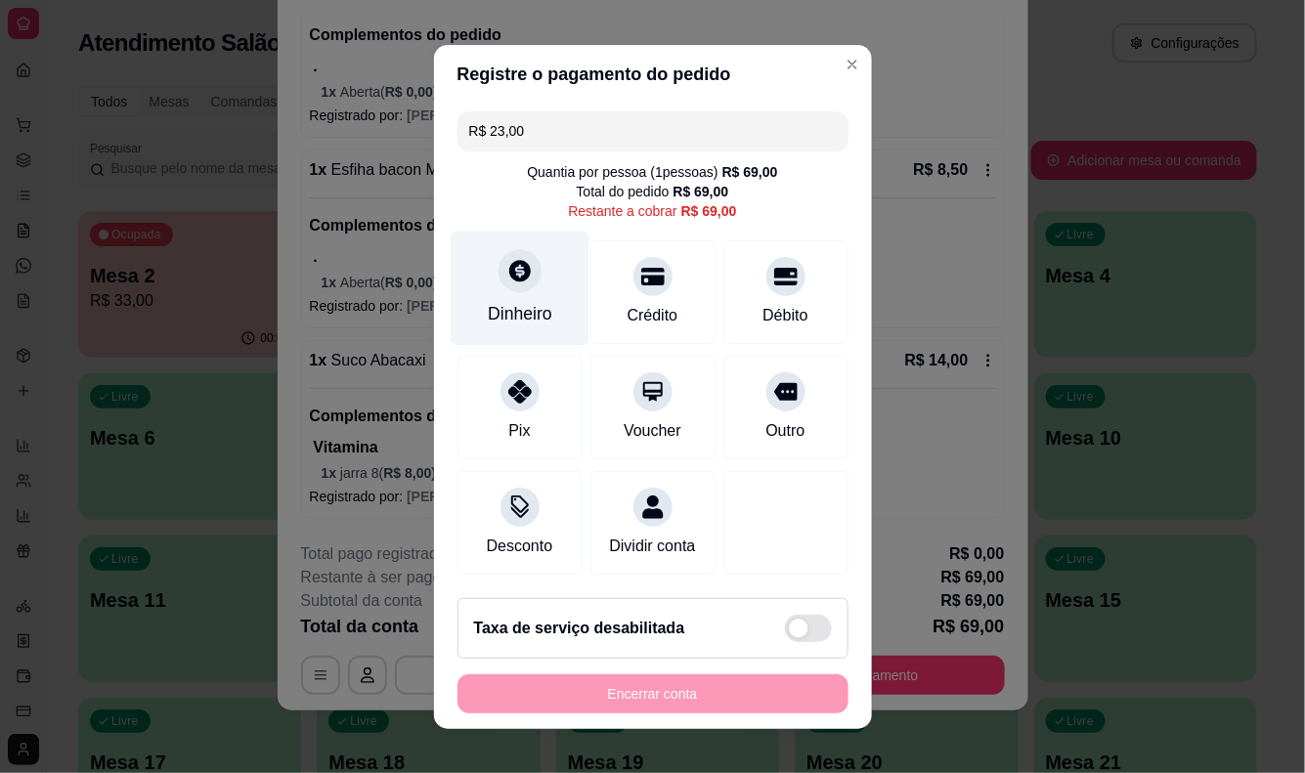
click at [551, 235] on div "Dinheiro" at bounding box center [520, 288] width 138 height 114
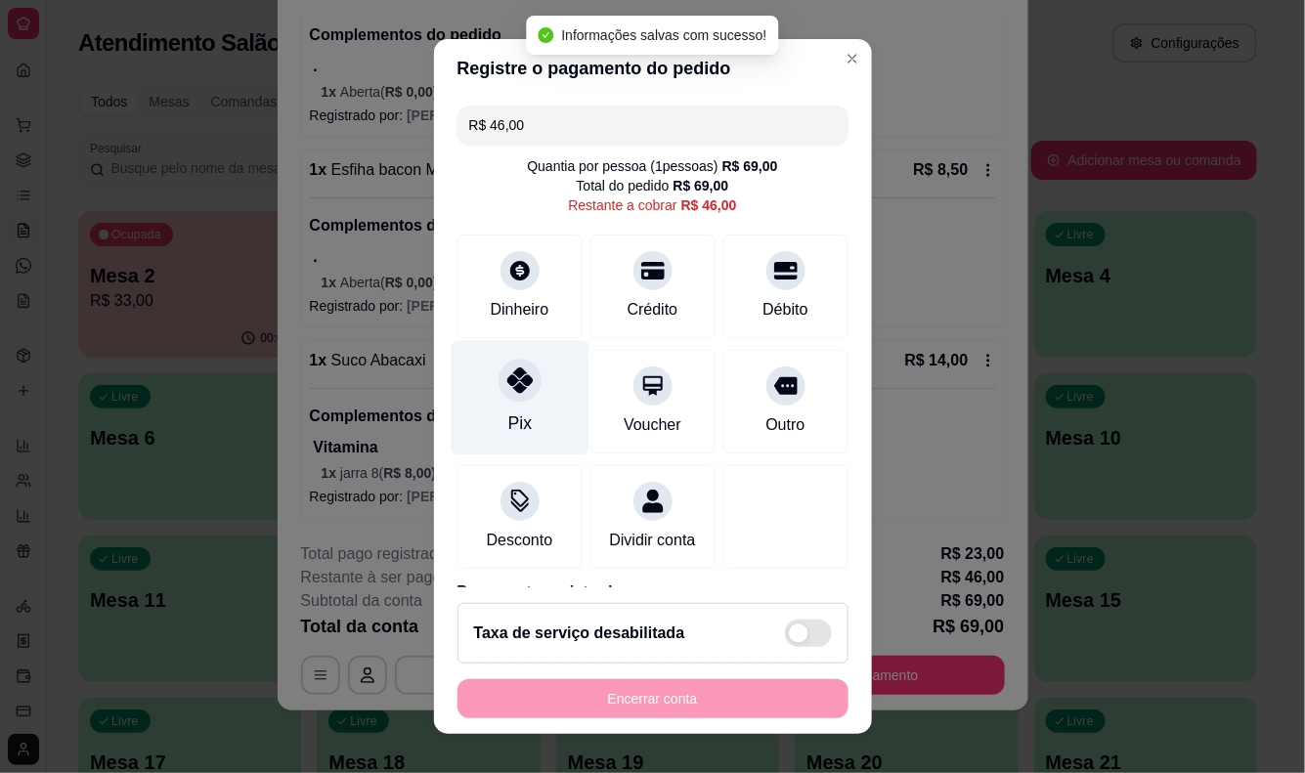
click at [506, 369] on icon at bounding box center [518, 380] width 25 height 25
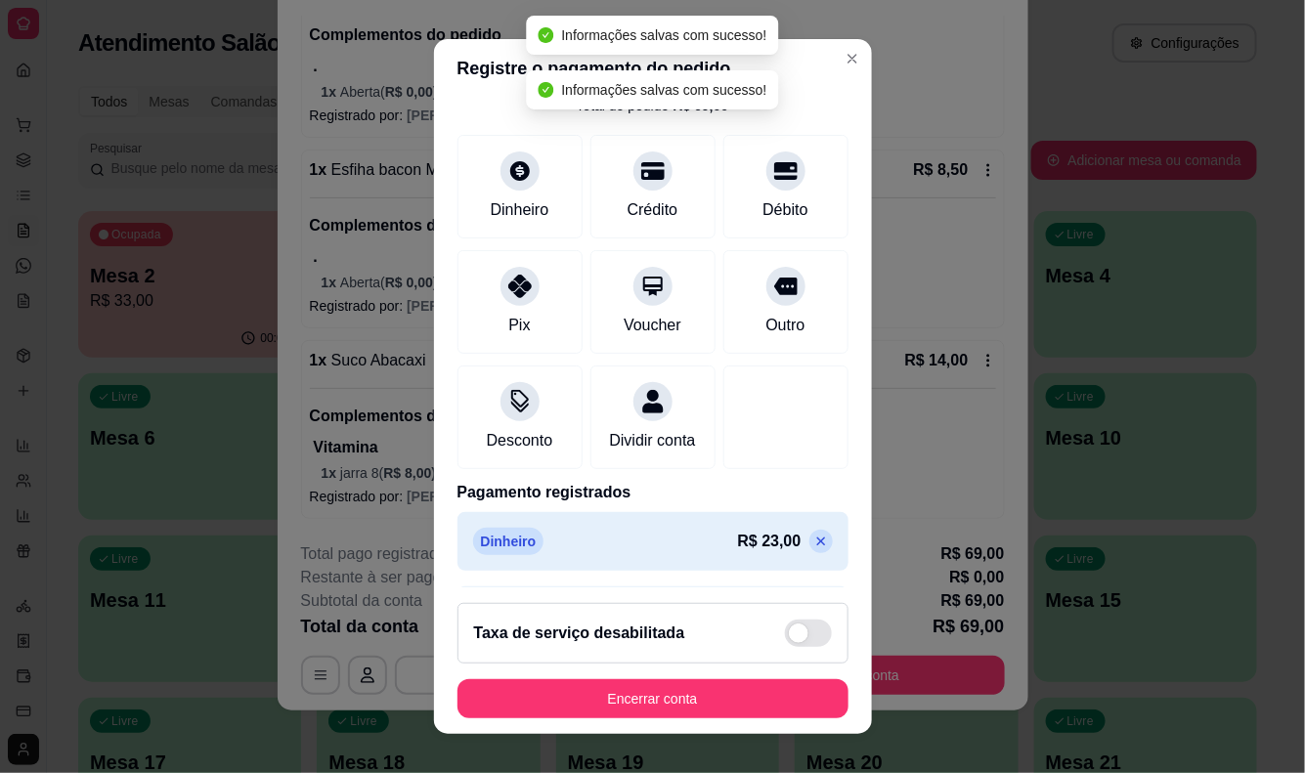
type input "R$ 0,00"
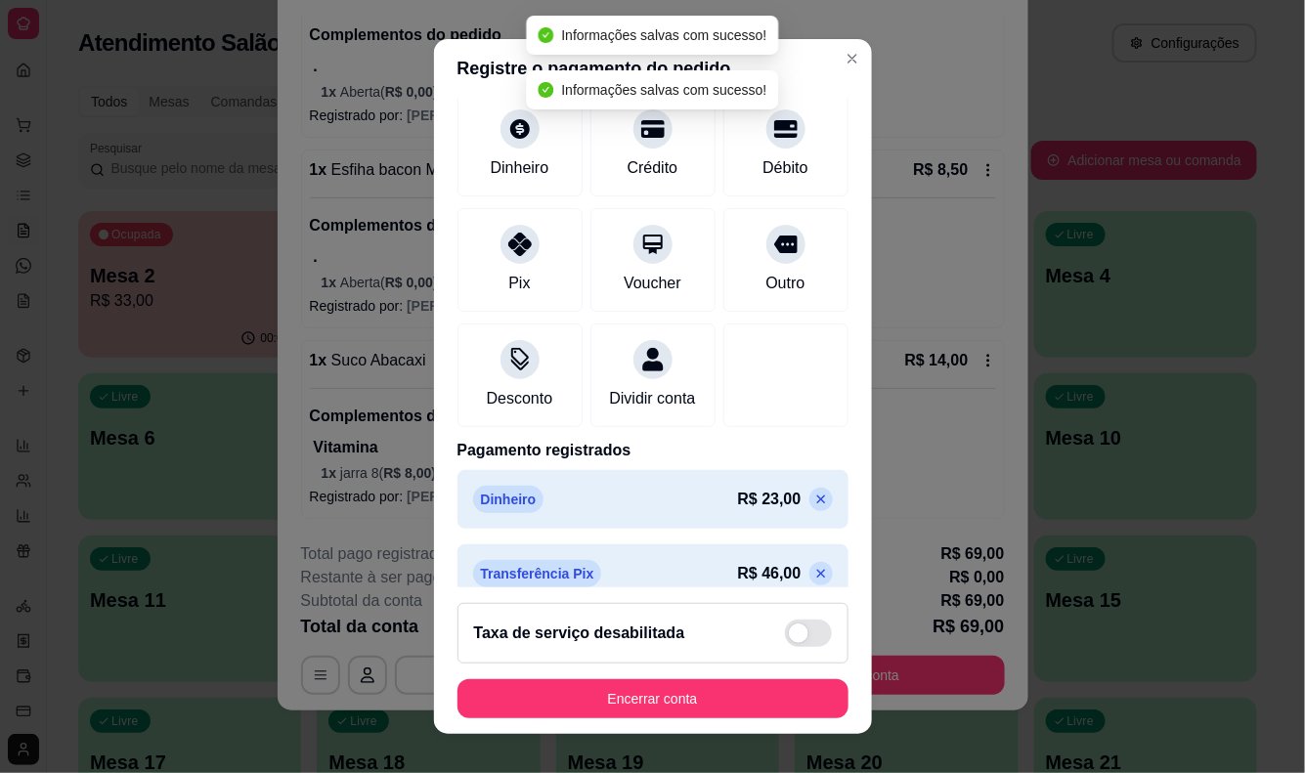
scroll to position [168, 0]
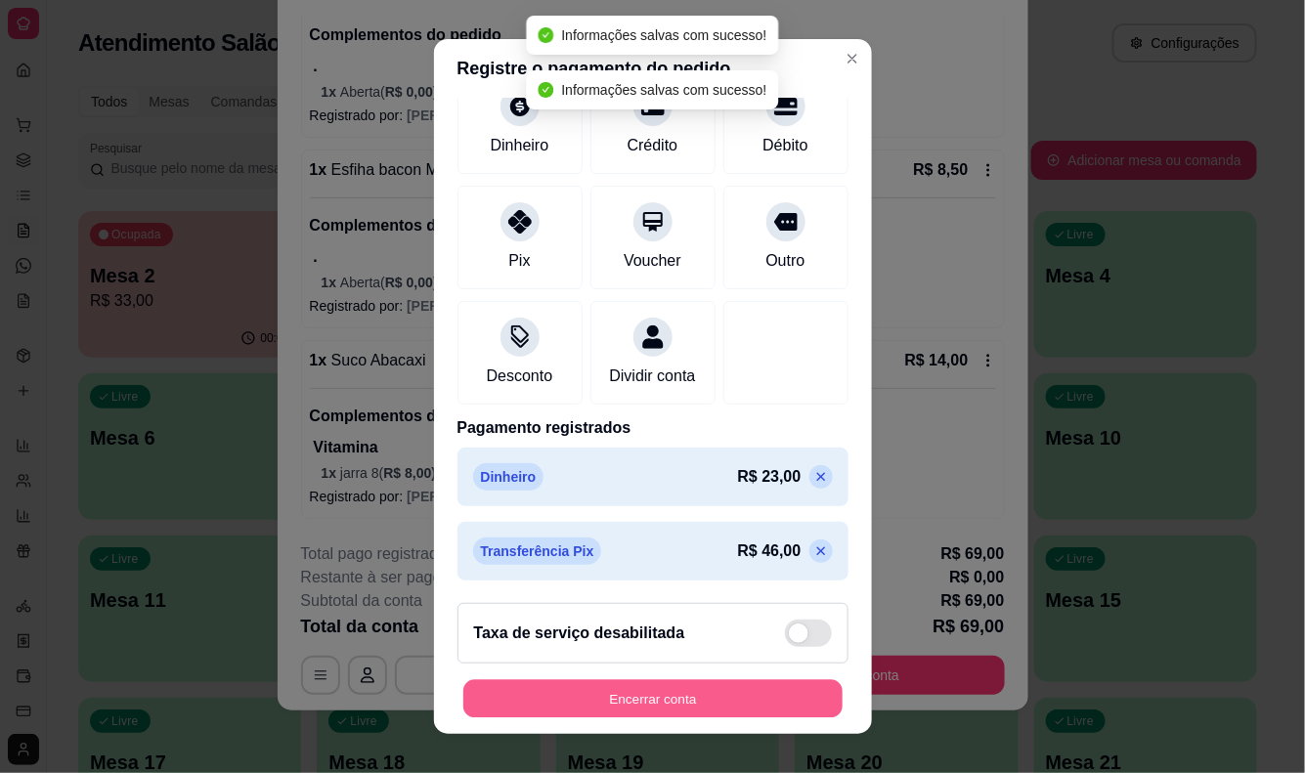
click at [675, 711] on button "Encerrar conta" at bounding box center [652, 699] width 379 height 38
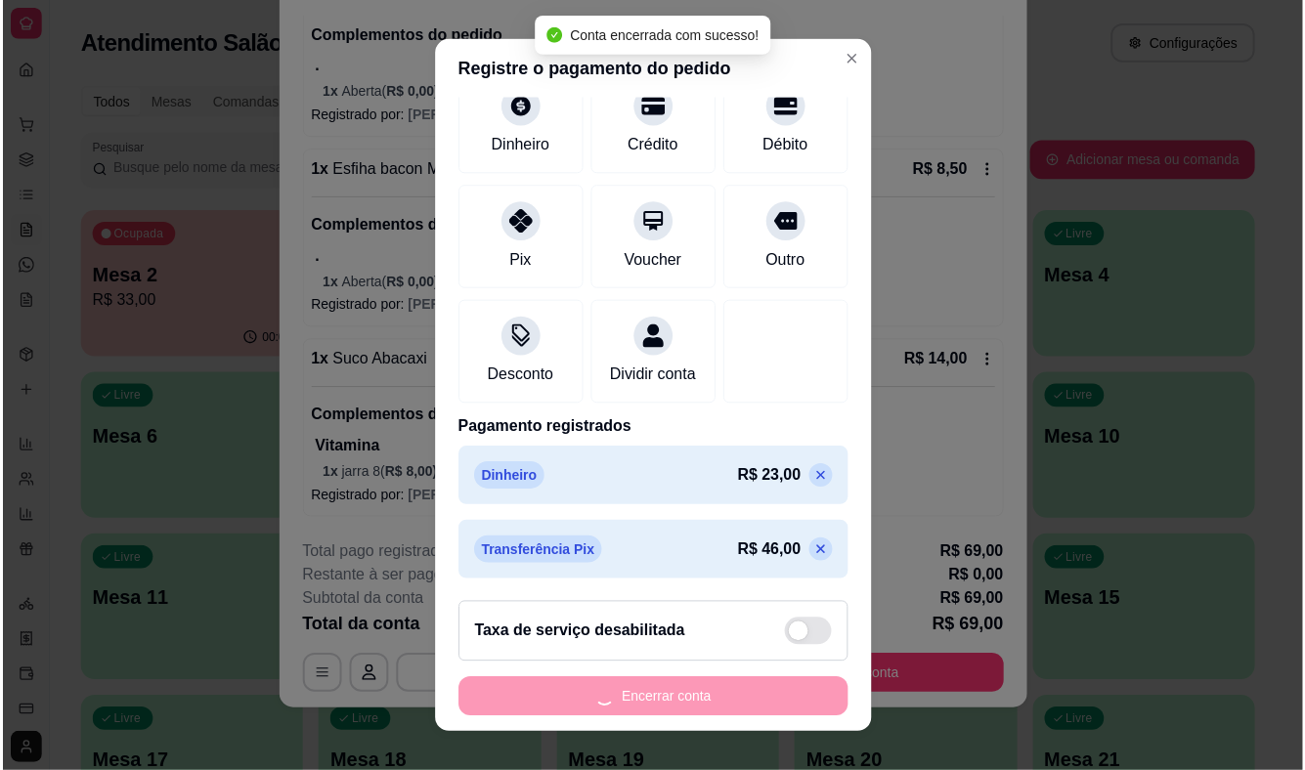
scroll to position [0, 0]
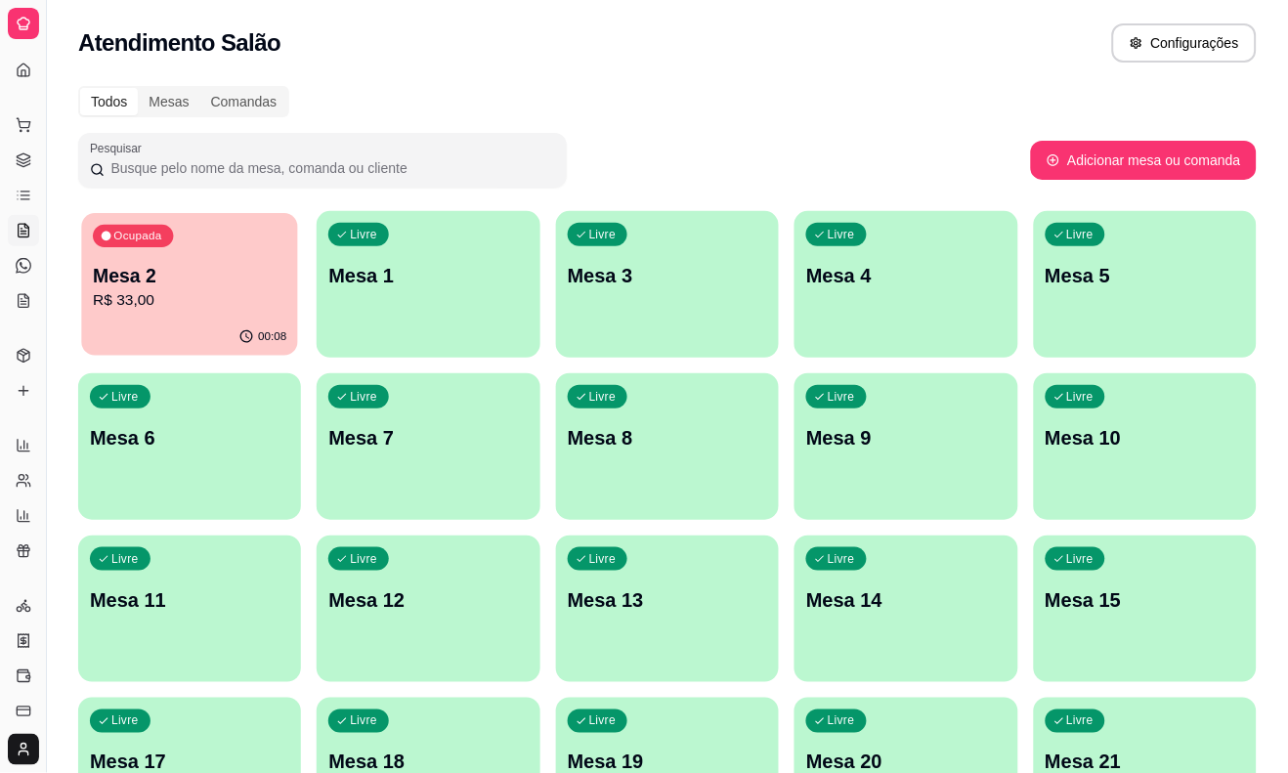
click at [213, 318] on div "Ocupada Mesa 2 R$ 33,00" at bounding box center [189, 266] width 217 height 106
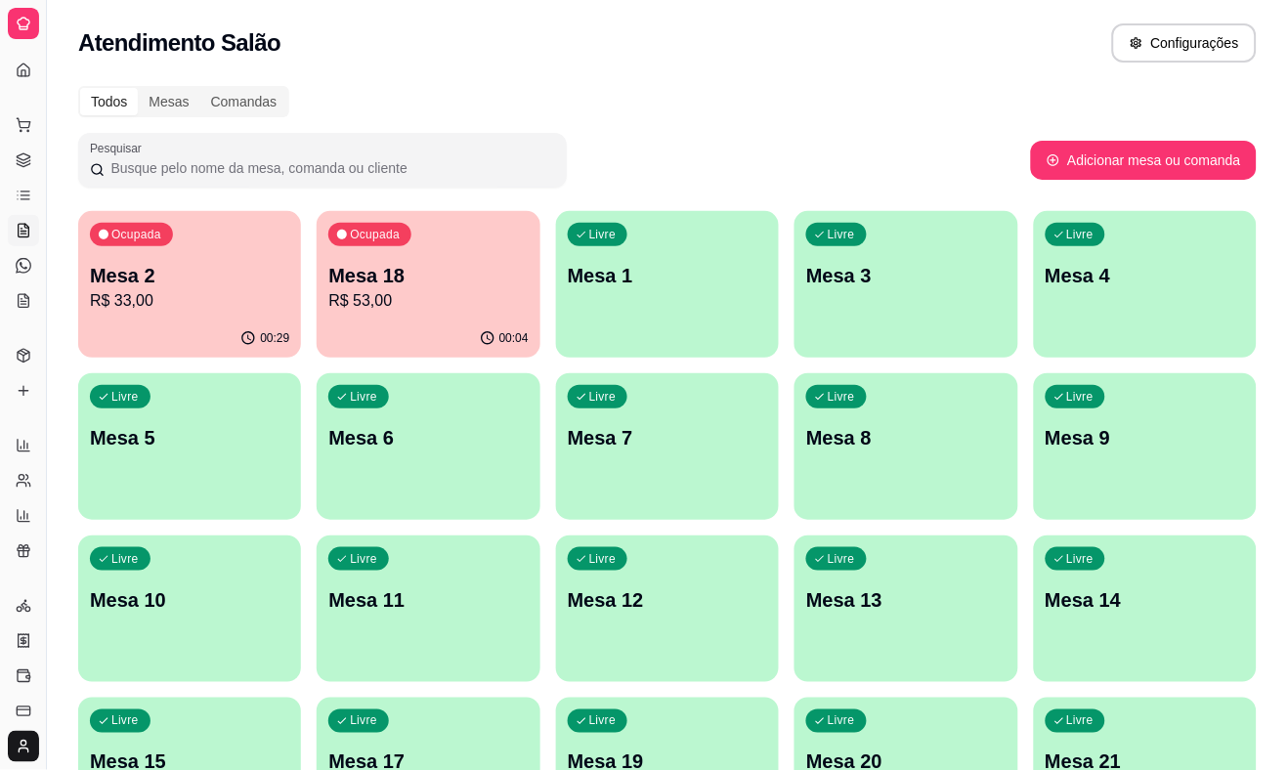
click at [259, 481] on div "Livre Mesa 5" at bounding box center [189, 434] width 223 height 123
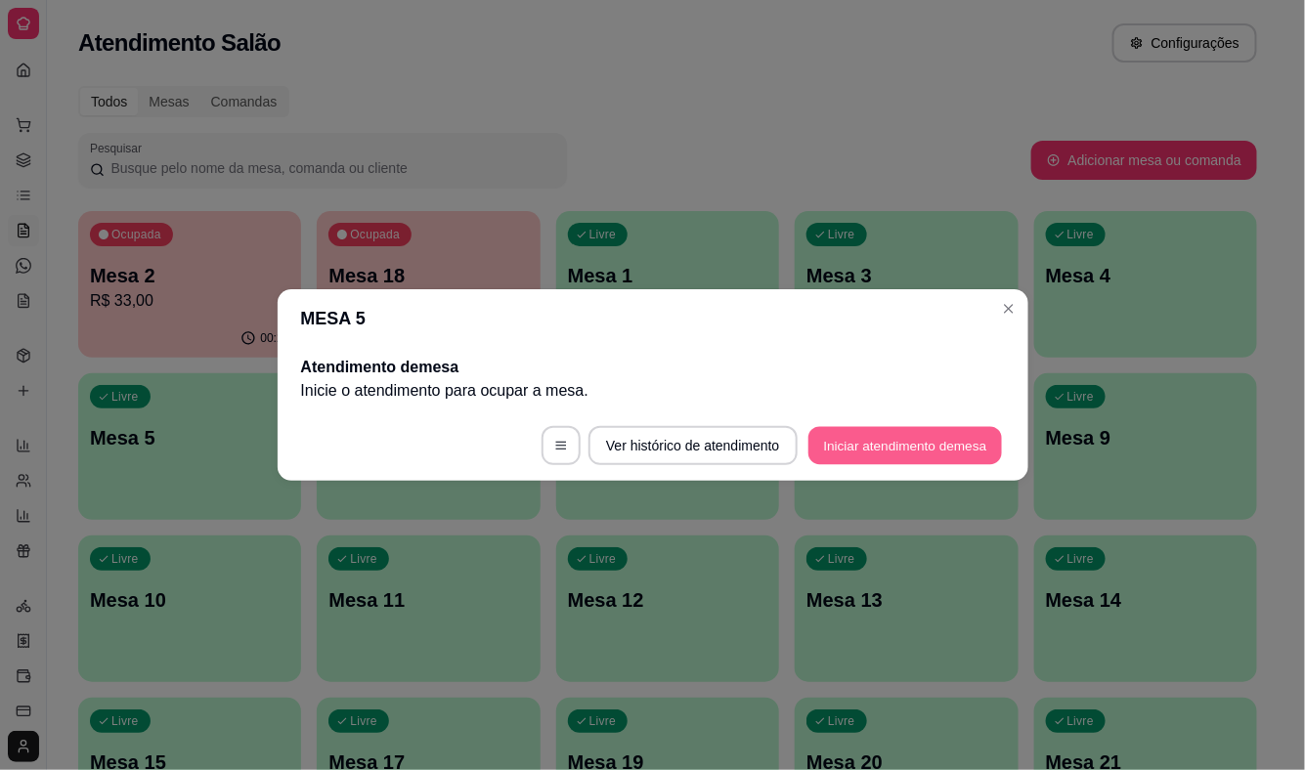
click at [975, 450] on button "Iniciar atendimento de mesa" at bounding box center [905, 446] width 194 height 38
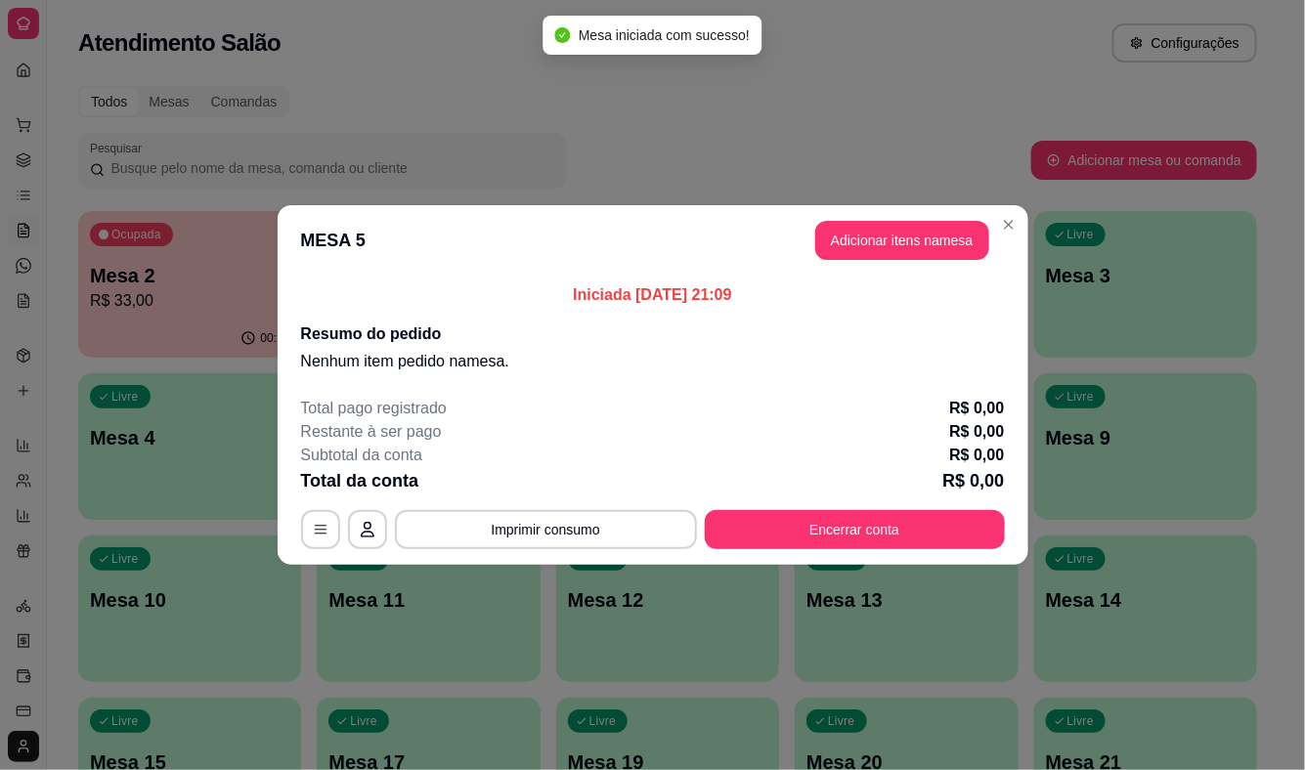
click at [952, 215] on header "MESA 5 Adicionar itens na mesa" at bounding box center [653, 240] width 751 height 70
click at [950, 235] on button "Adicionar itens na mesa" at bounding box center [902, 240] width 174 height 39
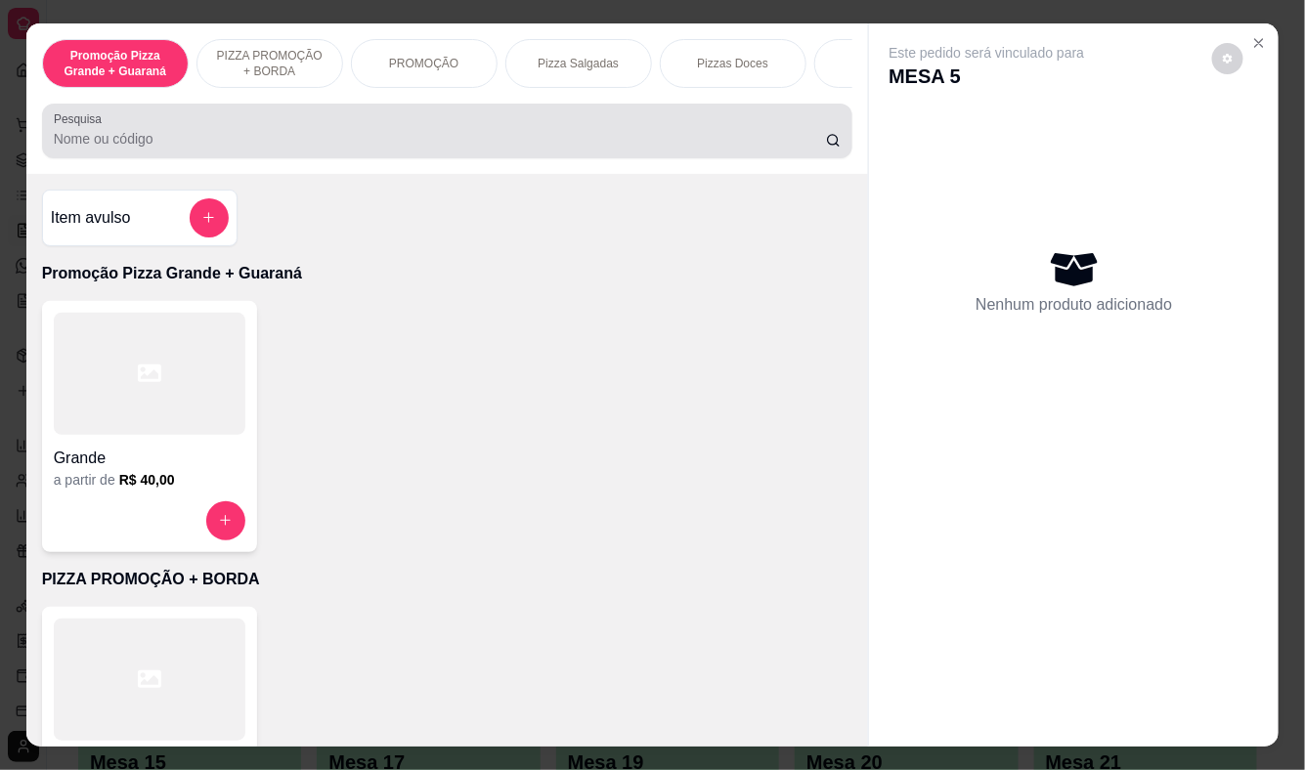
click at [480, 147] on input "Pesquisa" at bounding box center [440, 139] width 772 height 20
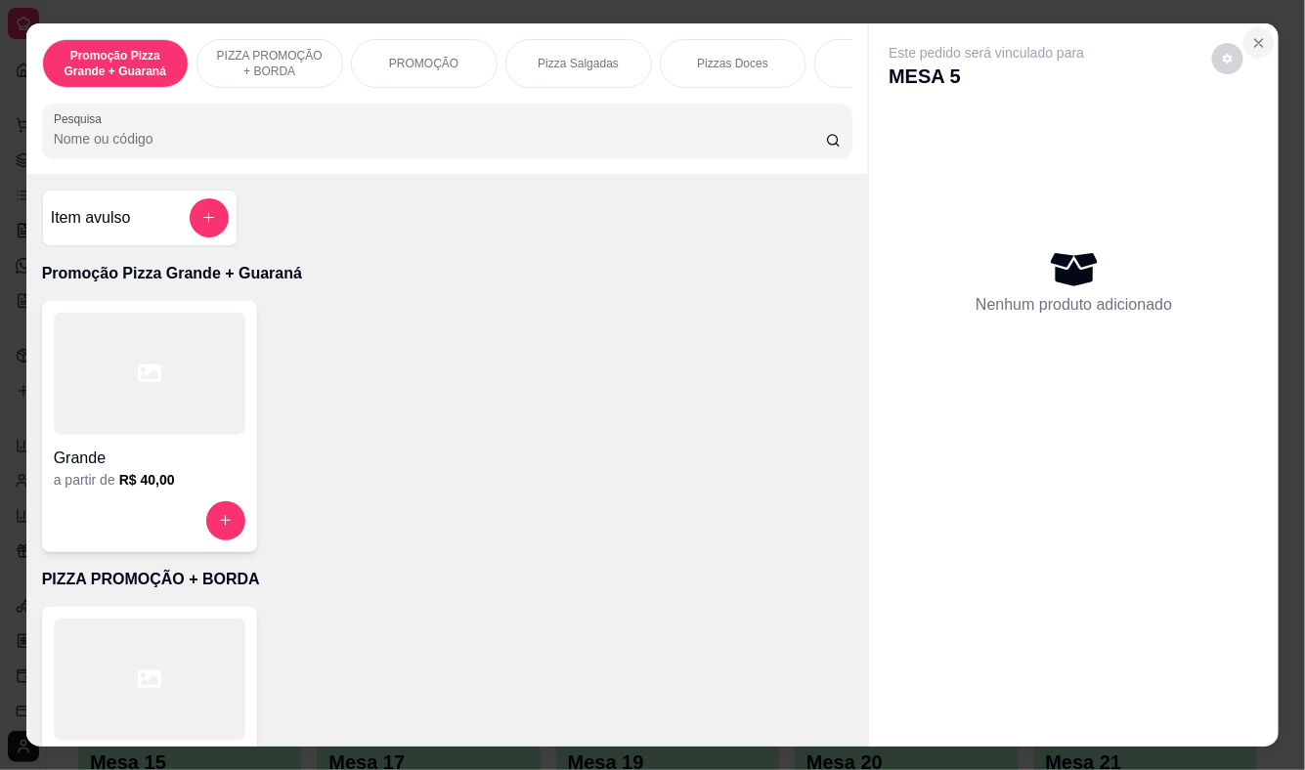
click at [1251, 36] on icon "Close" at bounding box center [1259, 43] width 16 height 16
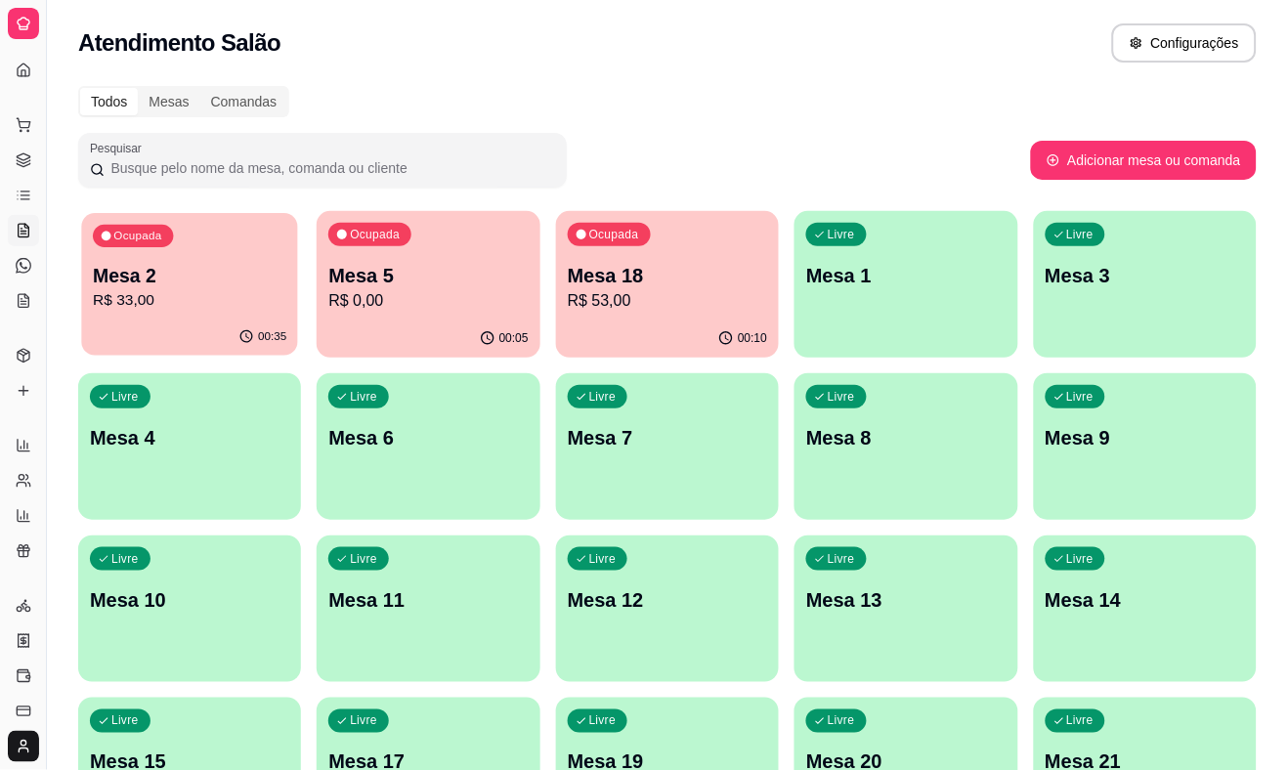
click at [230, 269] on p "Mesa 2" at bounding box center [190, 276] width 194 height 26
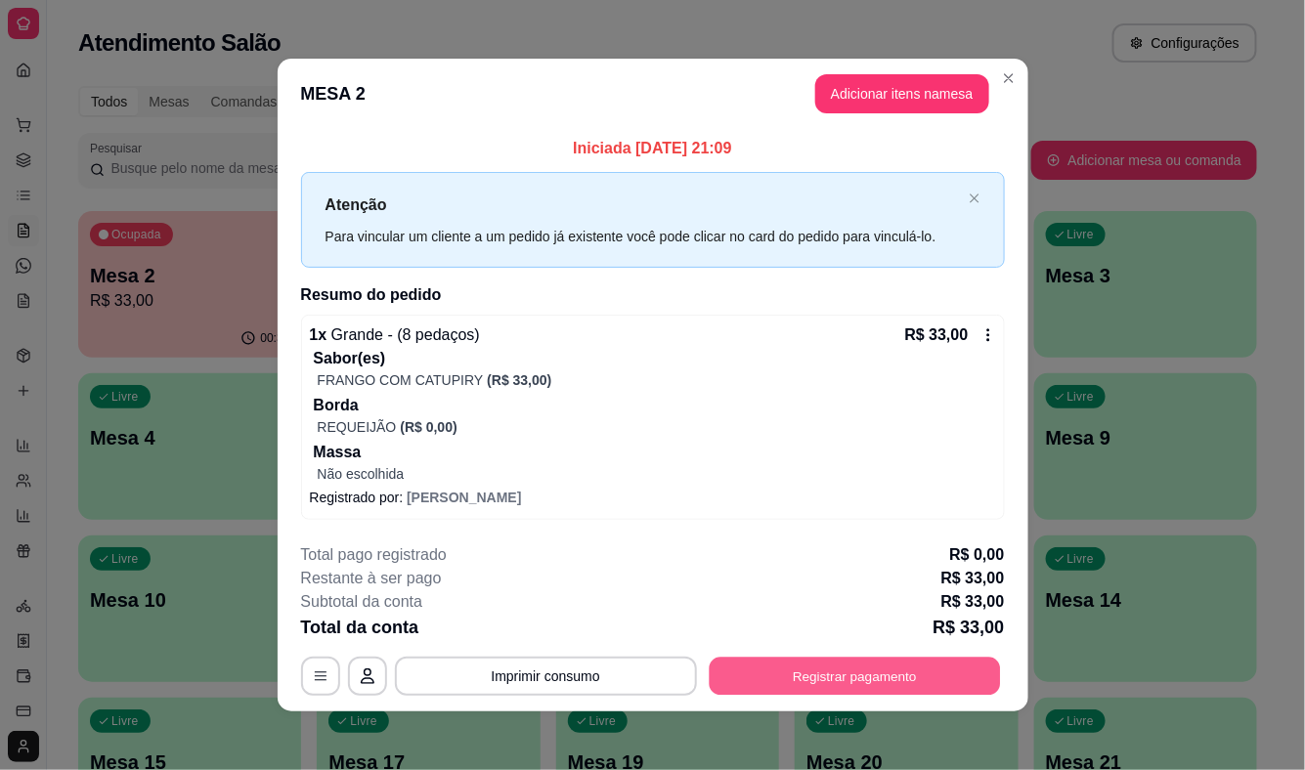
click at [875, 679] on button "Registrar pagamento" at bounding box center [854, 676] width 291 height 38
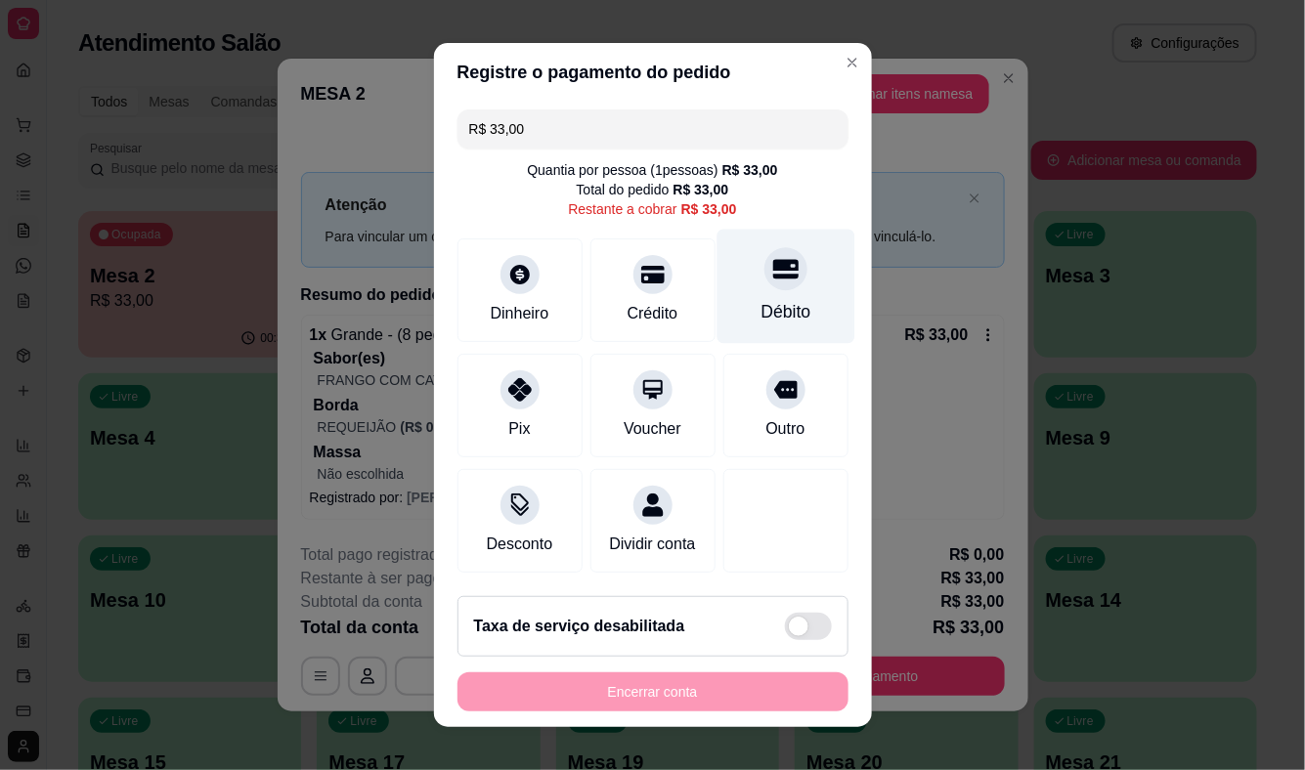
click at [772, 276] on icon at bounding box center [784, 268] width 25 height 25
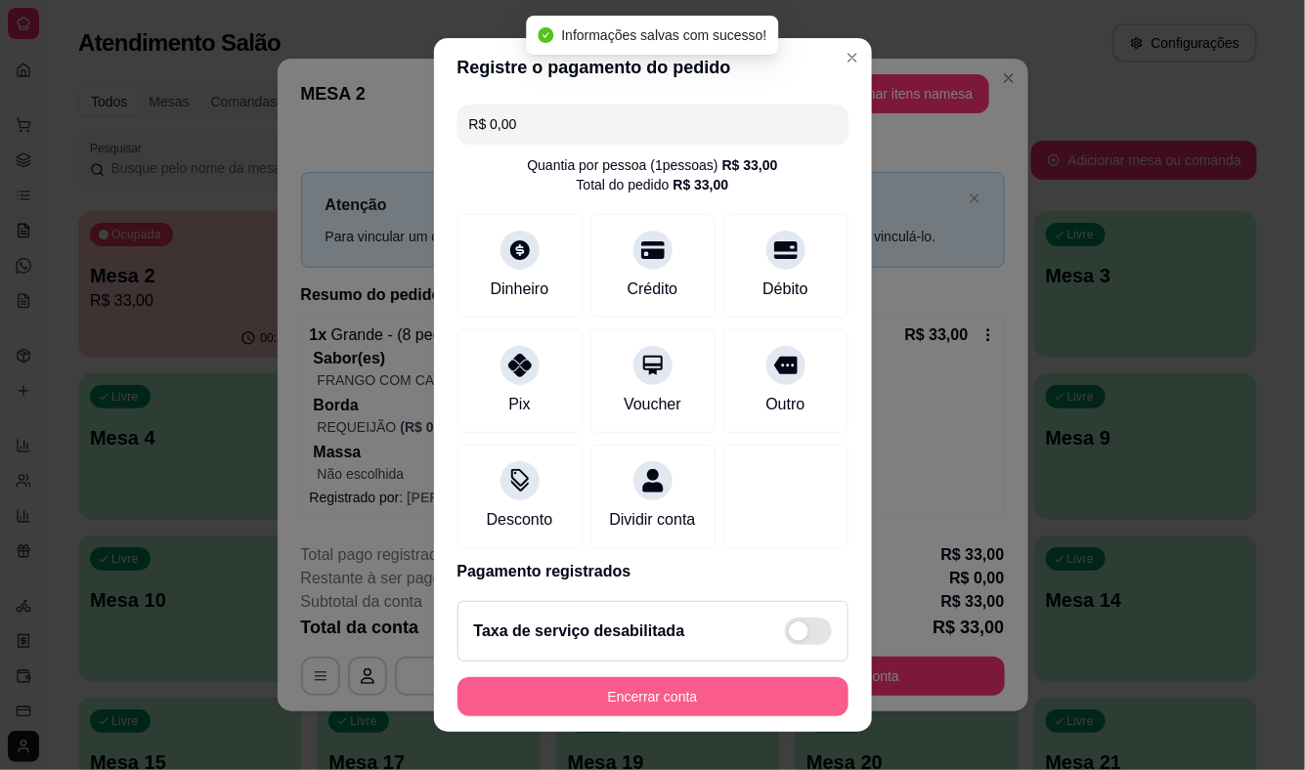
type input "R$ 0,00"
click at [686, 698] on button "Encerrar conta" at bounding box center [652, 696] width 379 height 38
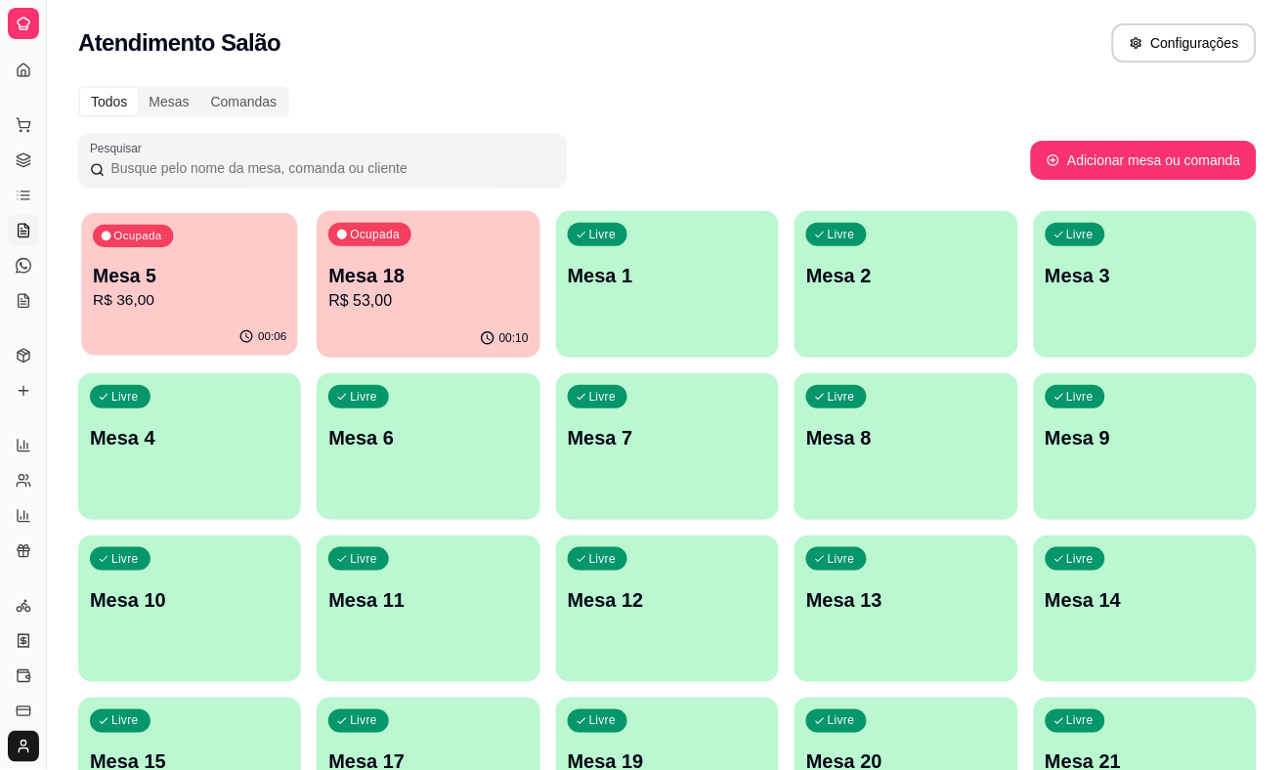
click at [222, 264] on p "Mesa 5" at bounding box center [190, 276] width 194 height 26
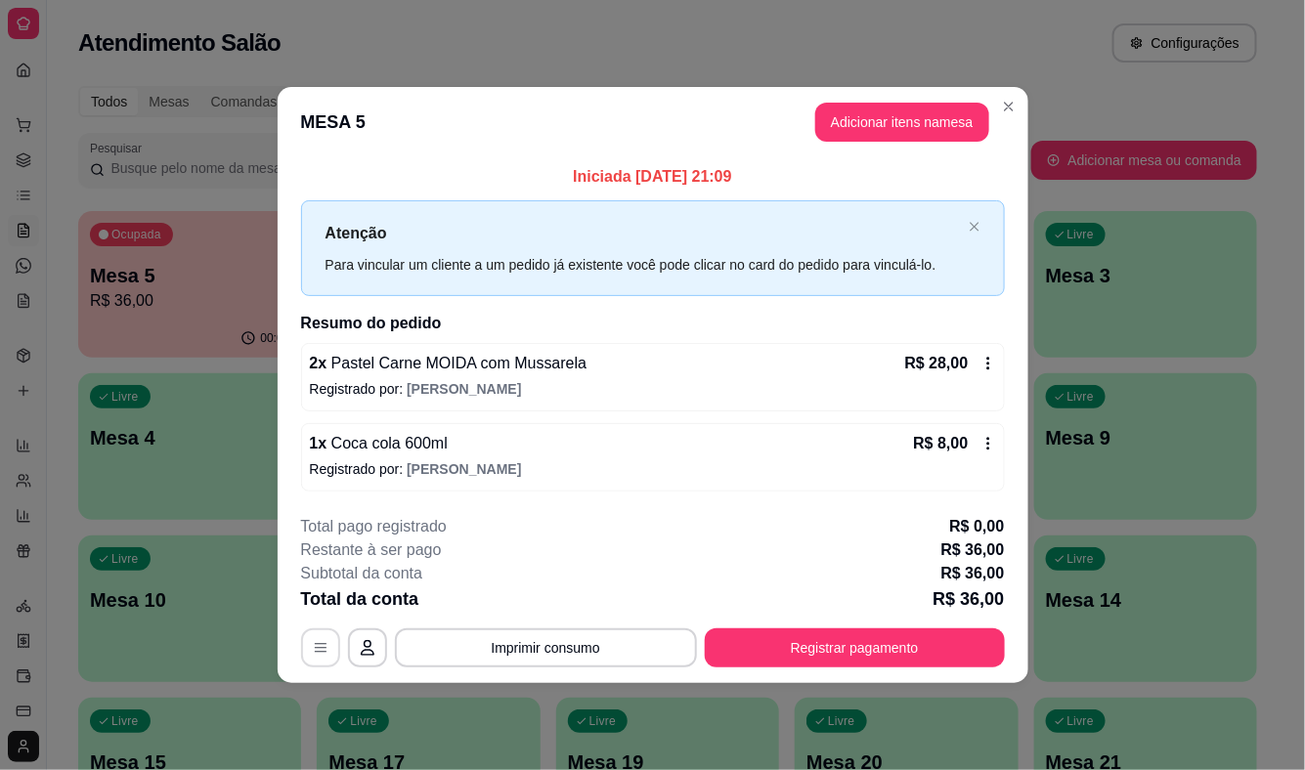
click at [320, 637] on button "button" at bounding box center [320, 648] width 39 height 39
click at [324, 643] on icon "button" at bounding box center [321, 647] width 12 height 9
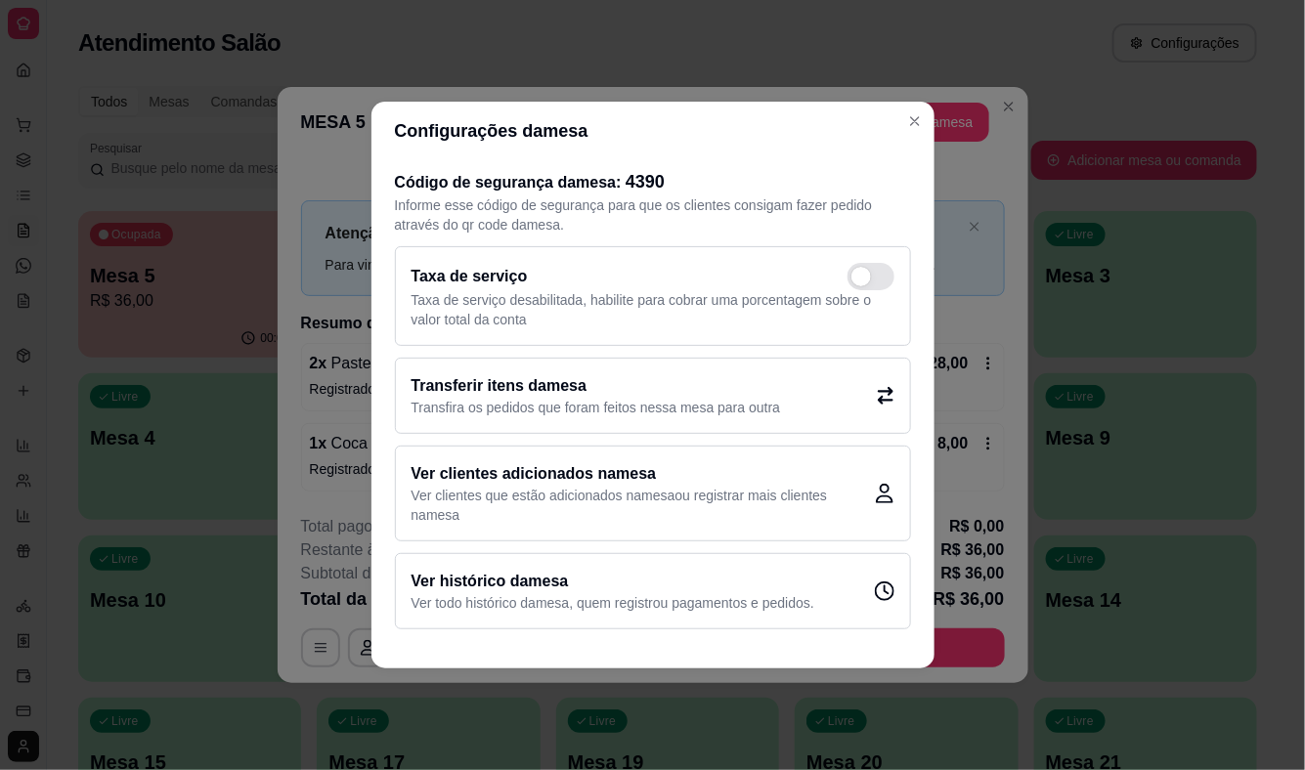
click at [659, 399] on p "Transfira os pedidos que foram feitos nessa mesa para outra" at bounding box center [596, 408] width 369 height 20
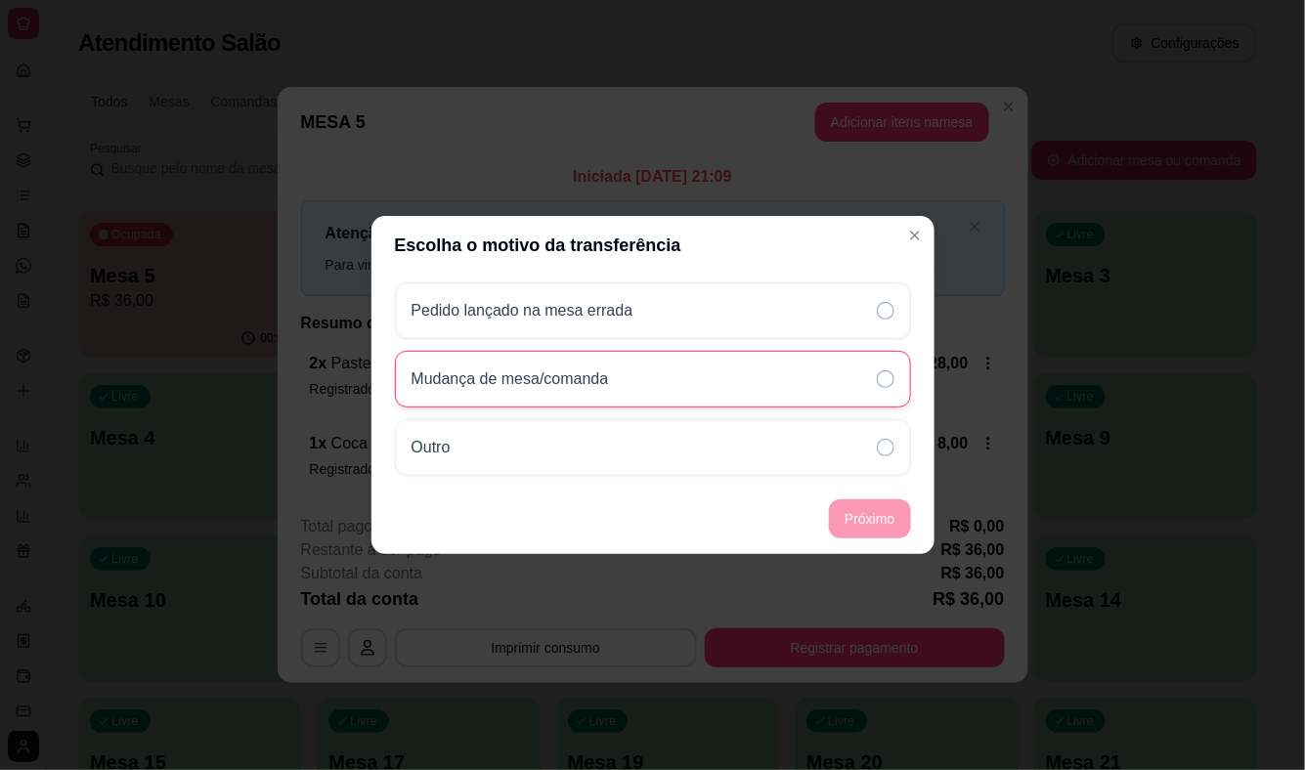
click at [787, 383] on div "Mudança de mesa/comanda" at bounding box center [653, 379] width 516 height 57
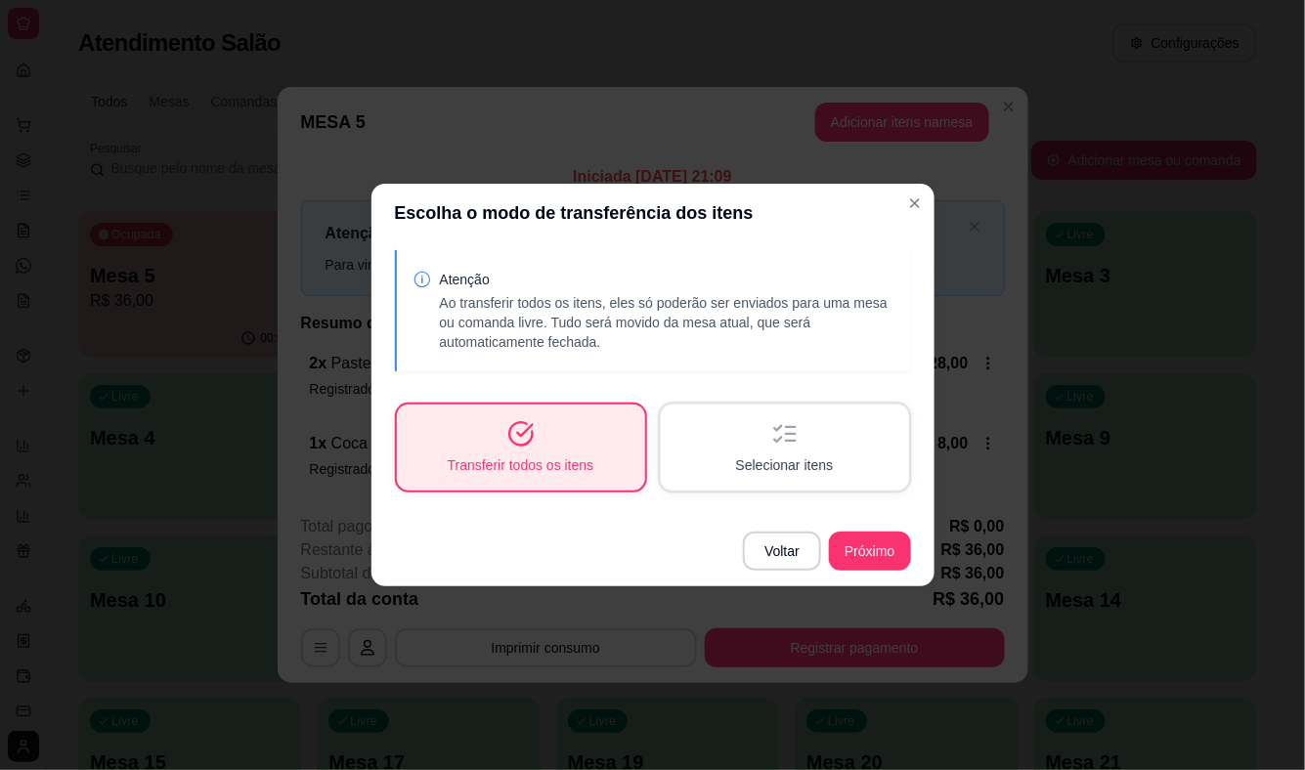
click at [757, 445] on div "Selecionar itens" at bounding box center [785, 448] width 248 height 86
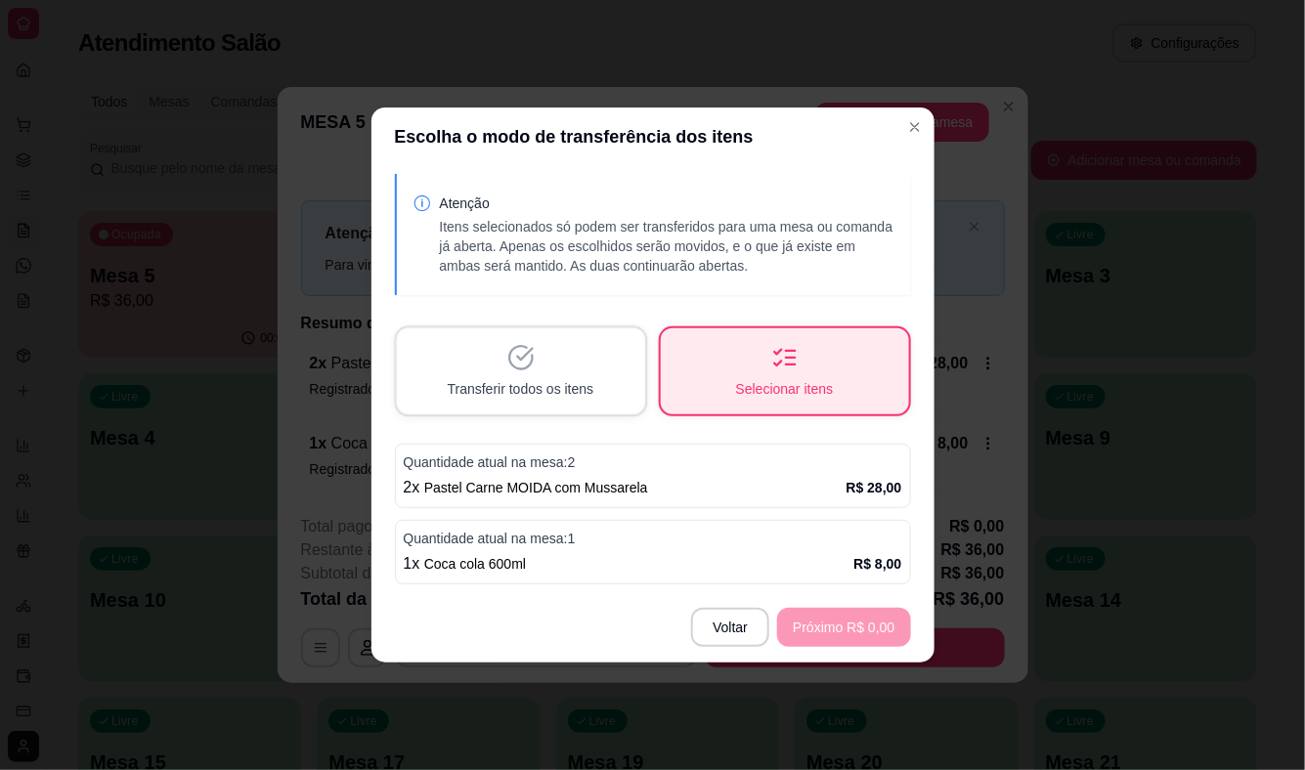
click at [619, 489] on span "Pastel Carne MOIDA com Mussarela" at bounding box center [536, 488] width 224 height 16
click at [628, 497] on p "2 x Pastel Carne MOIDA com Mussarela" at bounding box center [526, 487] width 244 height 23
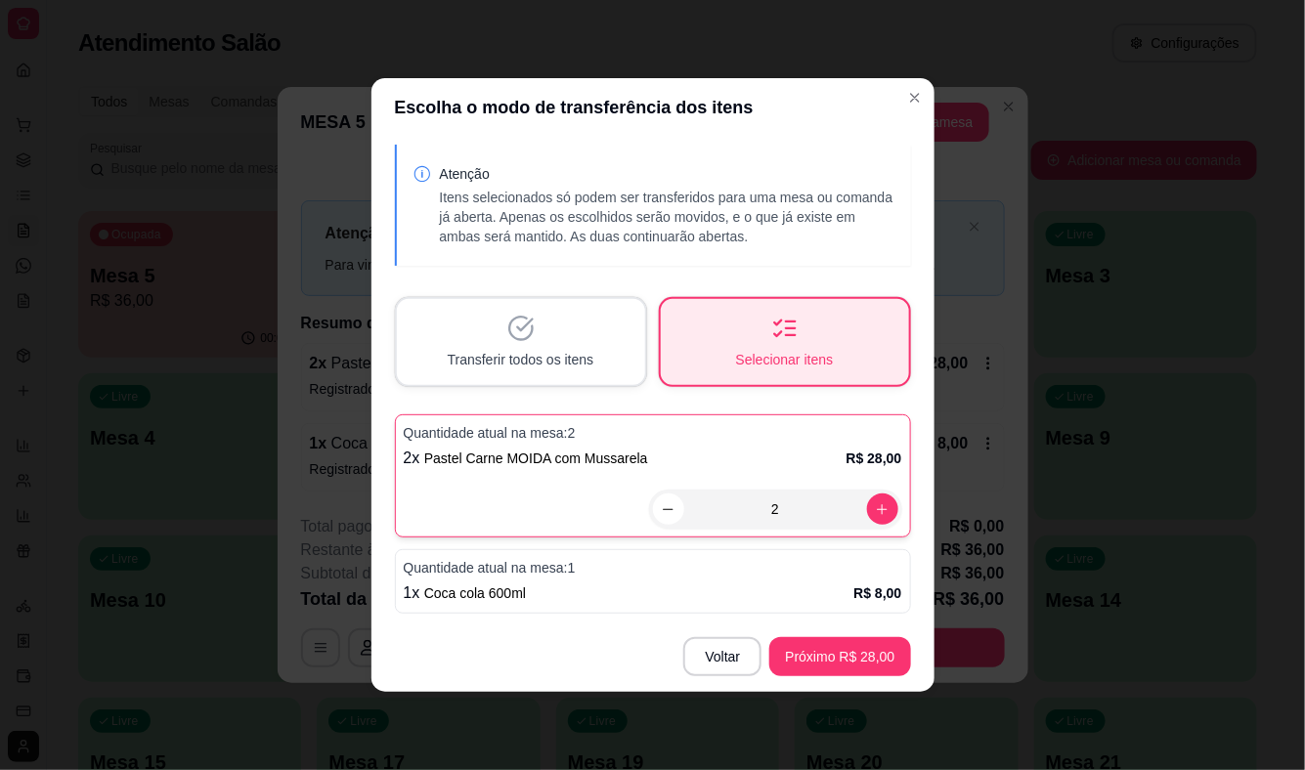
click at [579, 577] on p "Quantidade atual na mesa: 1" at bounding box center [653, 568] width 498 height 20
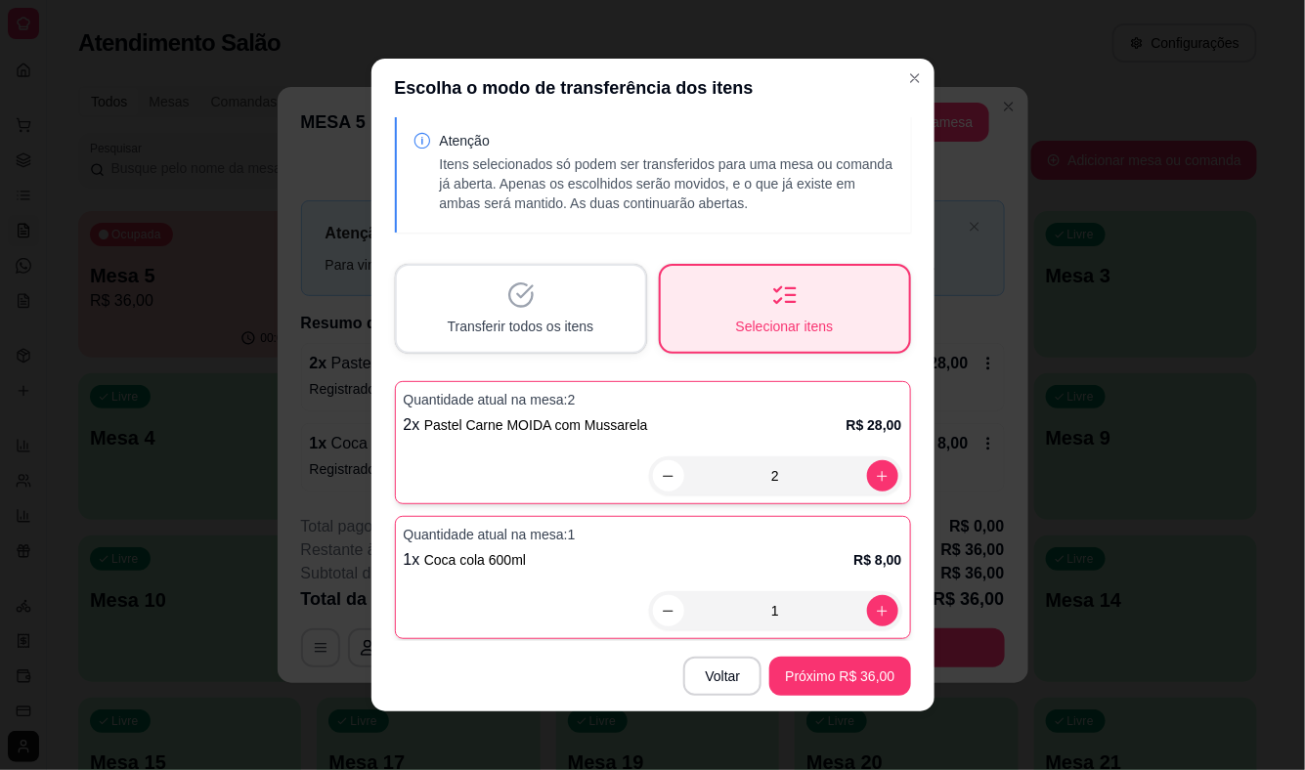
scroll to position [17, 0]
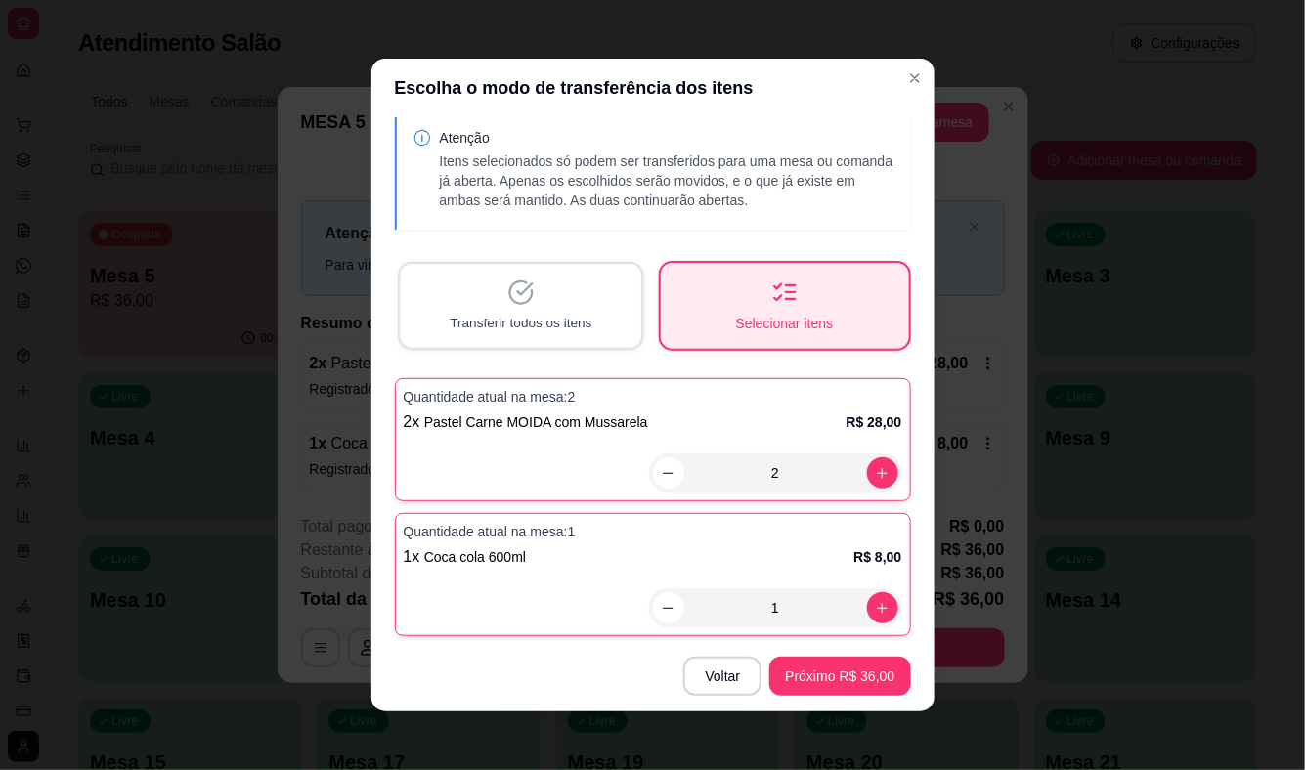
click at [509, 304] on icon "button" at bounding box center [520, 293] width 26 height 26
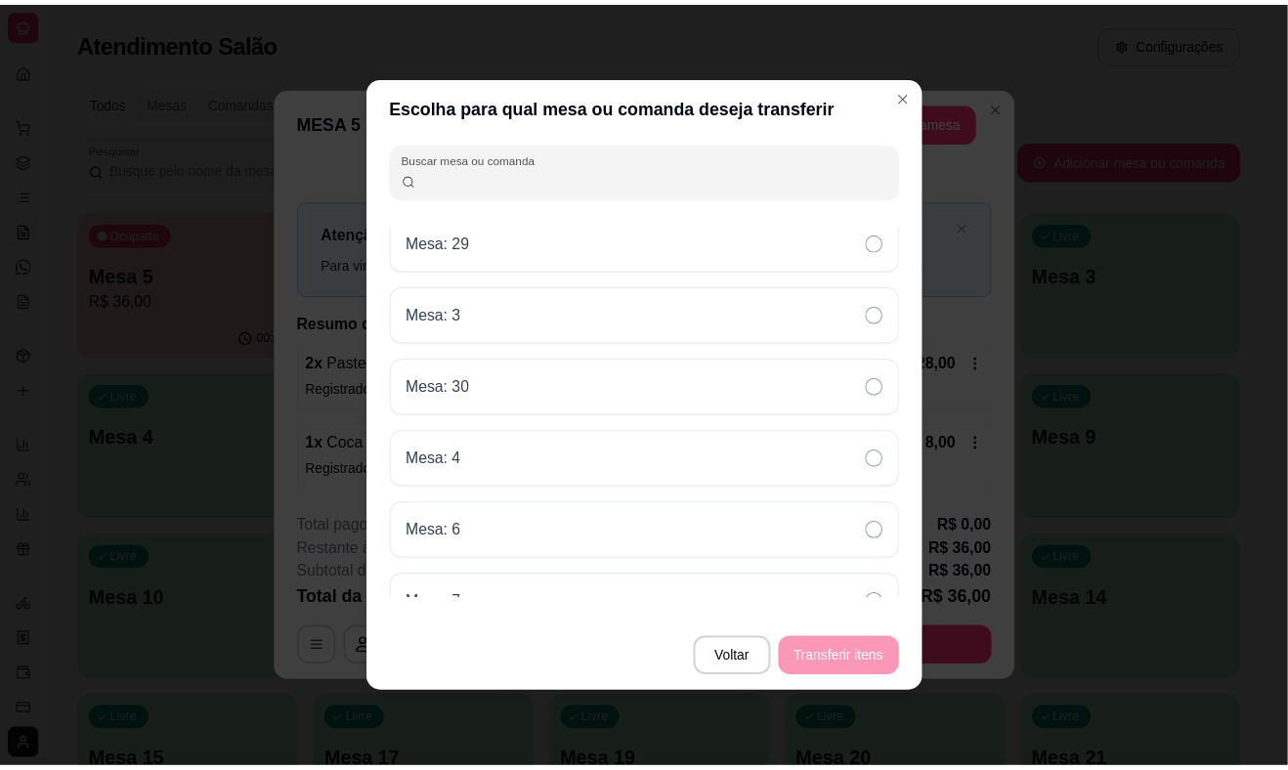
scroll to position [1411, 0]
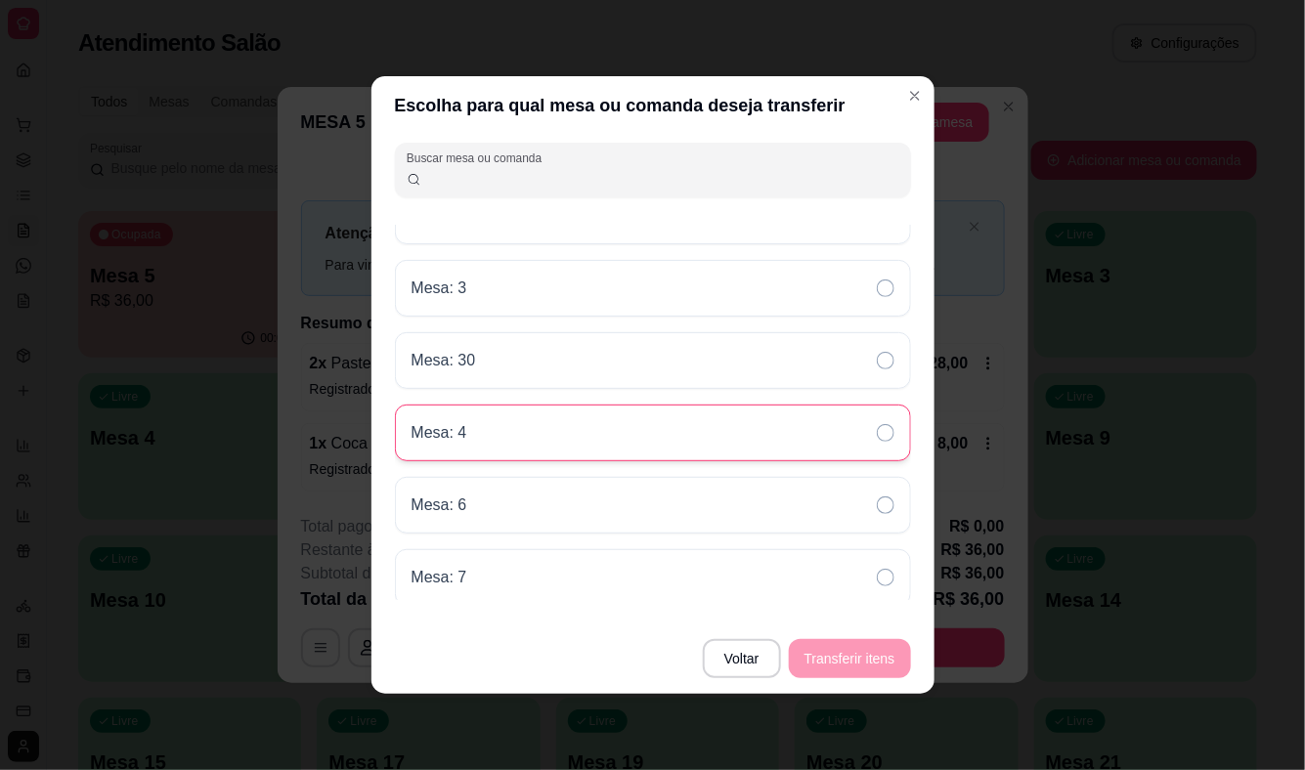
click at [604, 417] on div "Mesa: 4" at bounding box center [653, 433] width 516 height 57
click at [877, 648] on button "Transferir itens" at bounding box center [850, 658] width 122 height 39
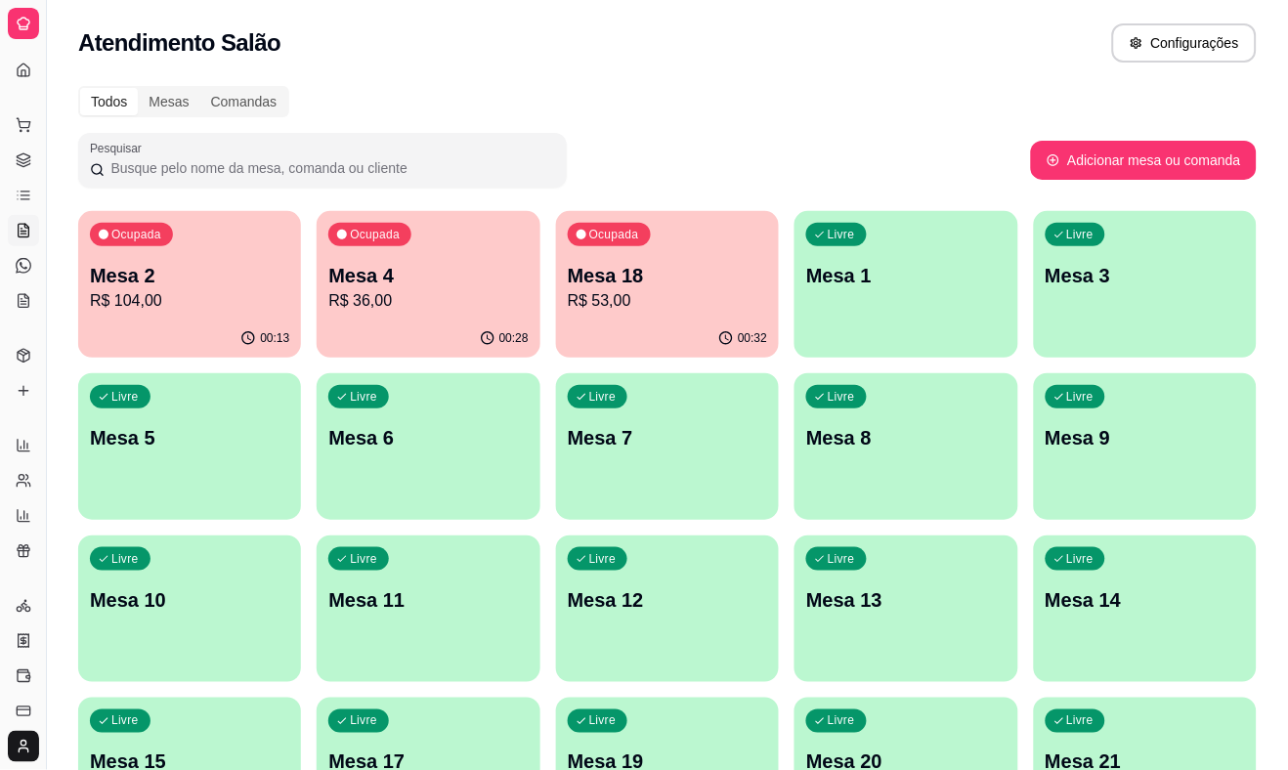
click at [232, 188] on div "Todos Mesas Comandas Pesquisar Adicionar mesa ou comanda Ocupada Mesa 2 R$ 104,…" at bounding box center [667, 633] width 1241 height 1118
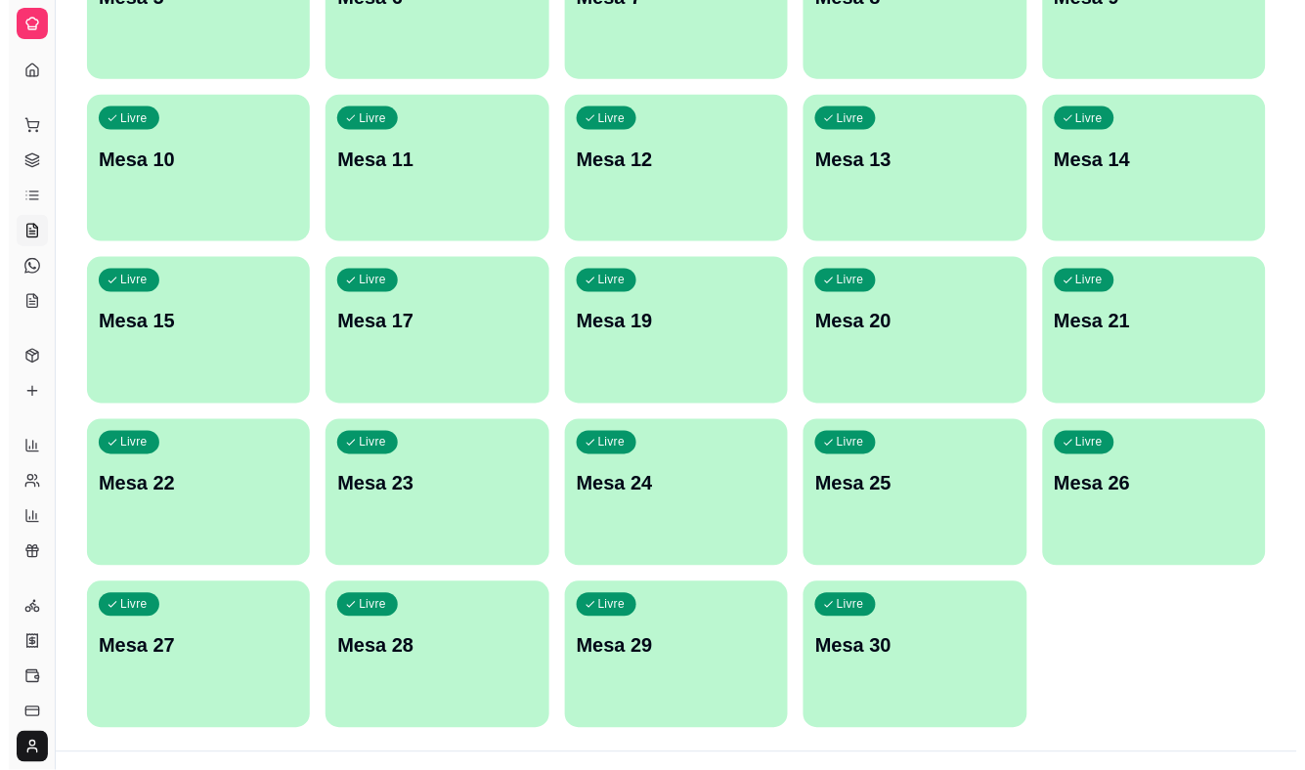
scroll to position [476, 0]
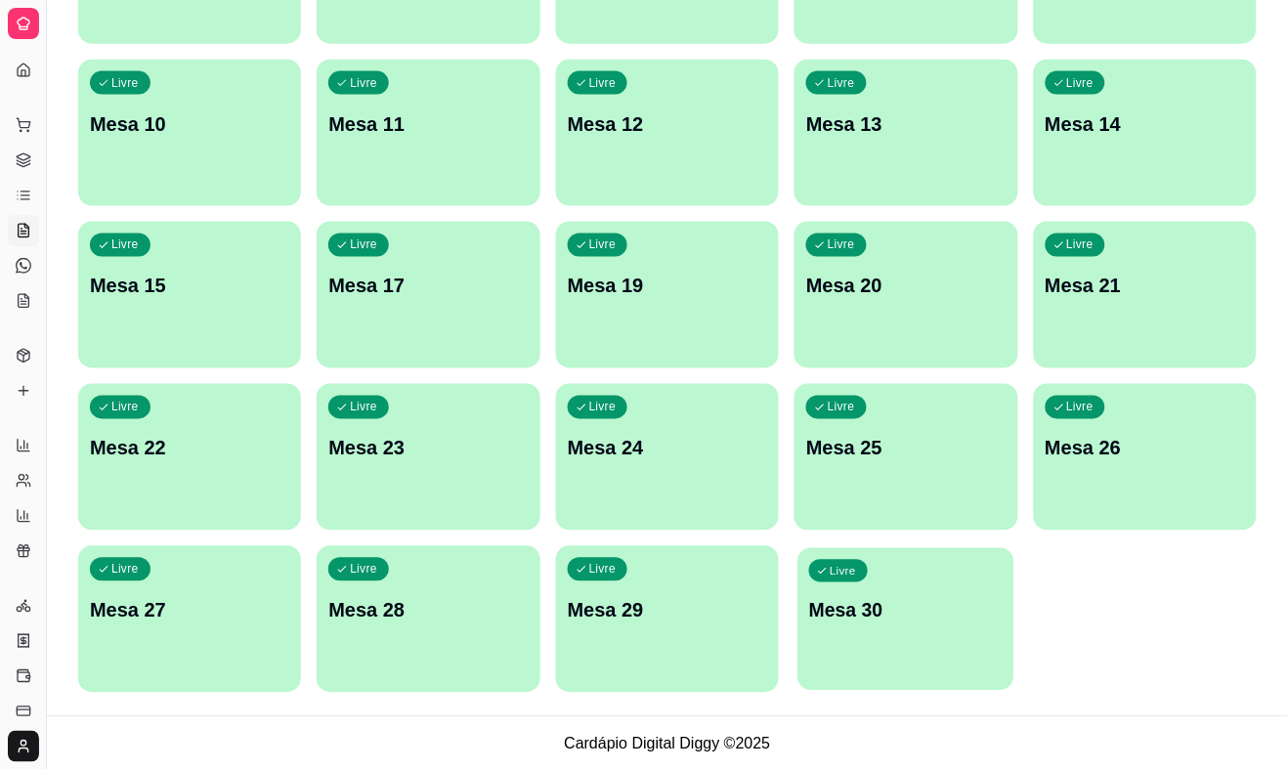
click at [938, 589] on div "Livre Mesa 30" at bounding box center [907, 607] width 217 height 119
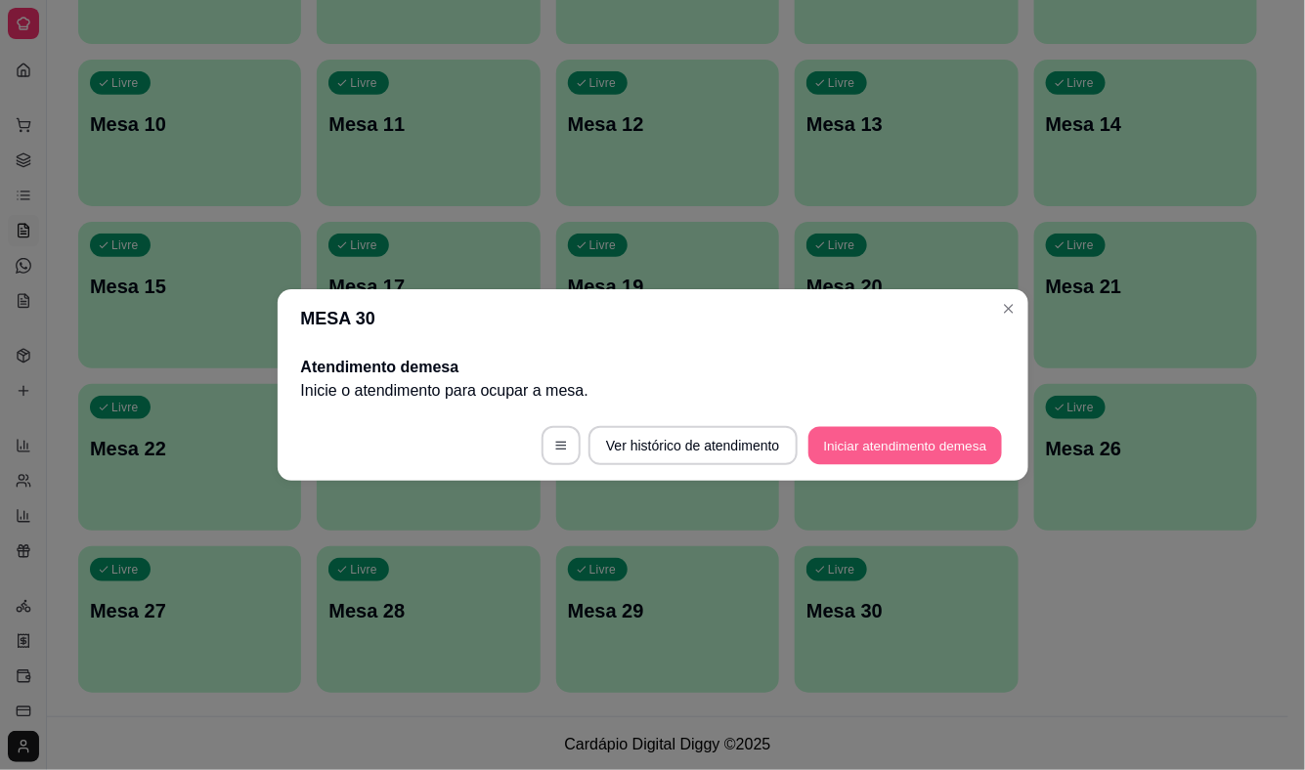
click at [906, 455] on button "Iniciar atendimento de mesa" at bounding box center [905, 446] width 194 height 38
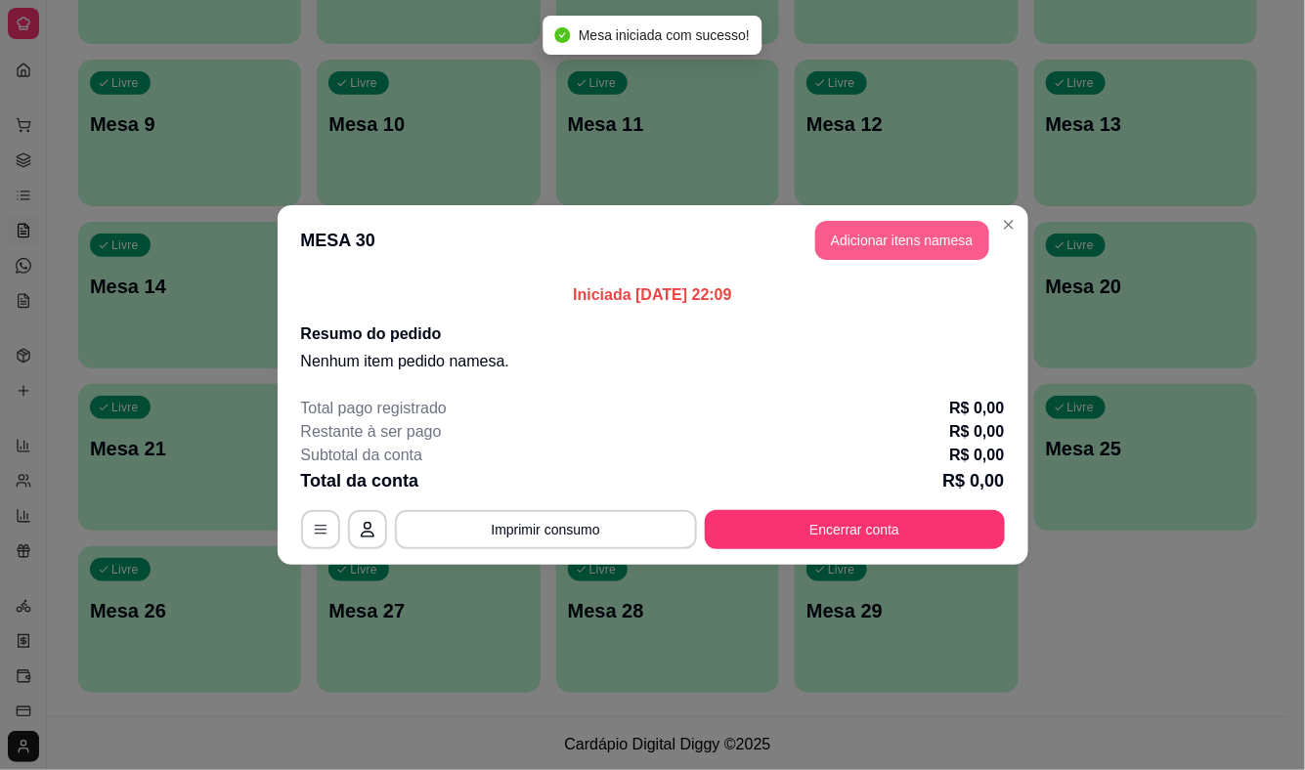
click at [924, 238] on button "Adicionar itens na mesa" at bounding box center [902, 240] width 174 height 39
click at [283, 151] on div at bounding box center [448, 130] width 788 height 39
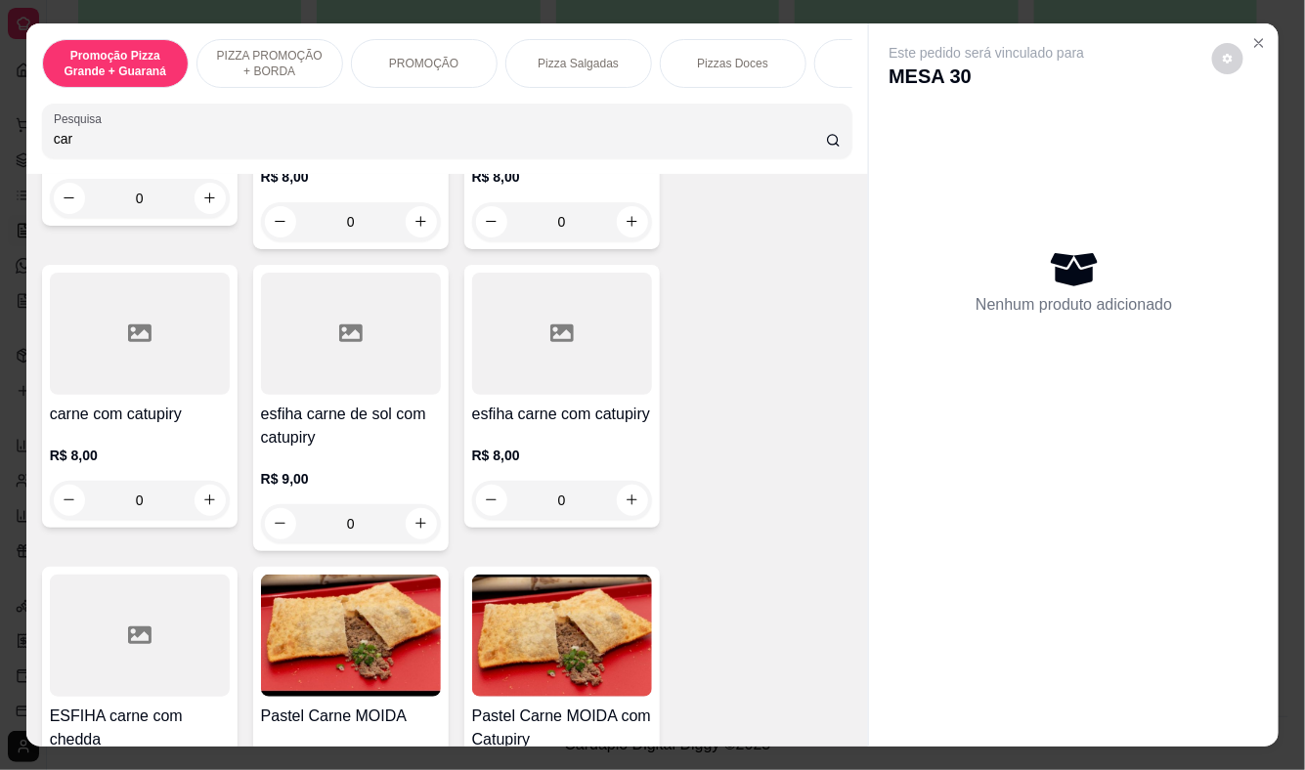
scroll to position [1194, 0]
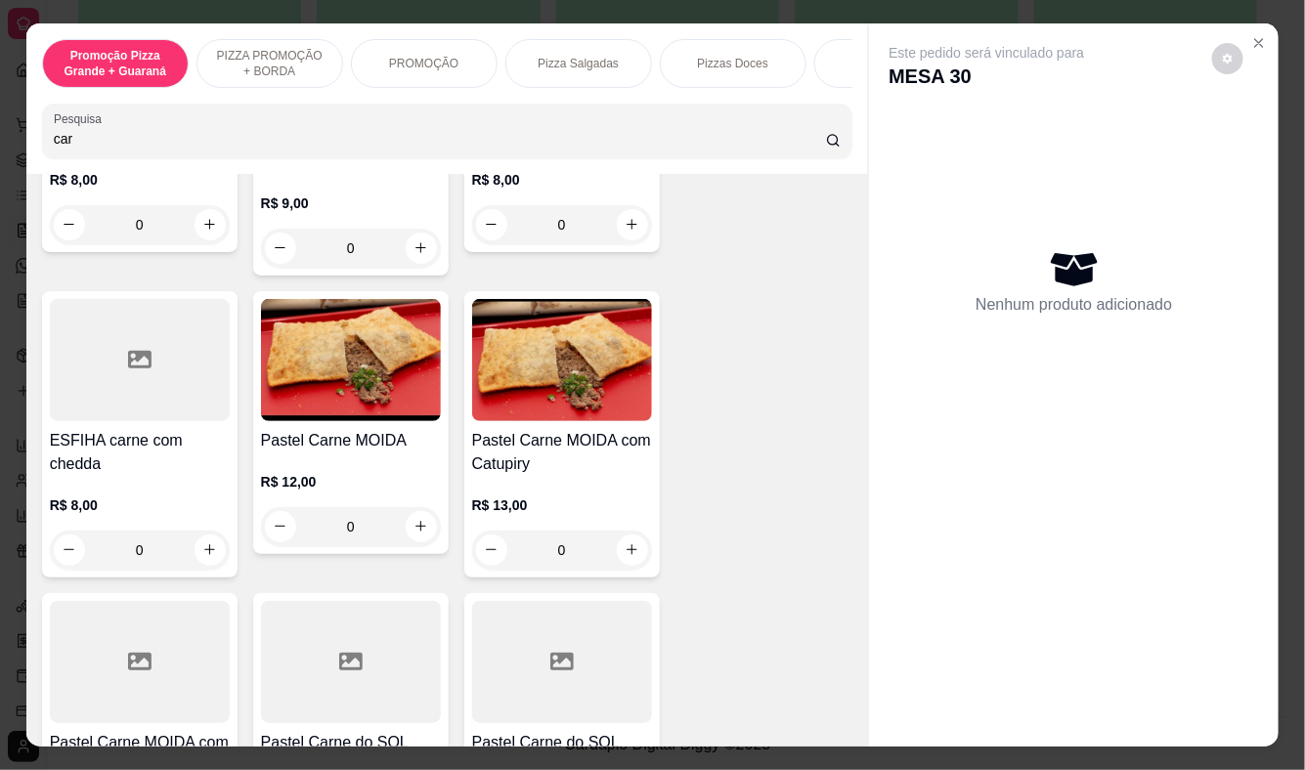
click at [54, 147] on input "car" at bounding box center [440, 139] width 772 height 20
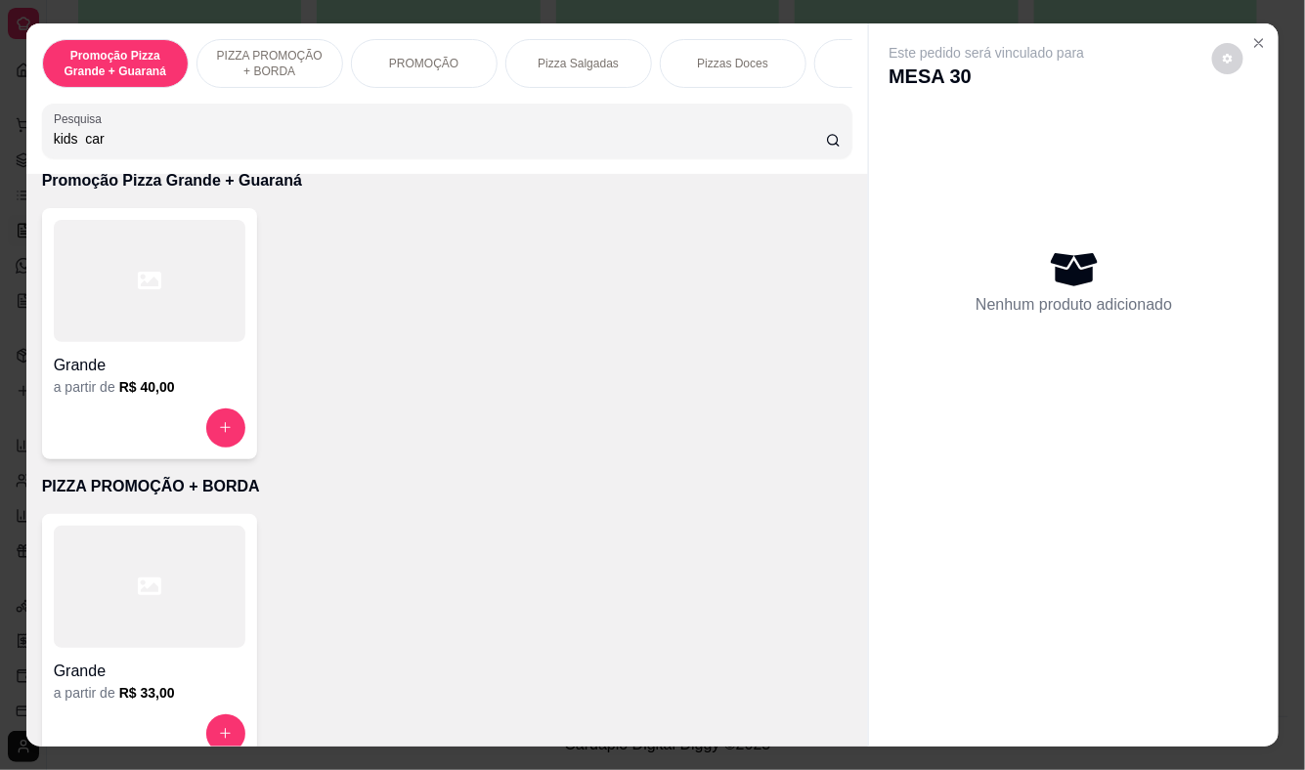
scroll to position [651, 0]
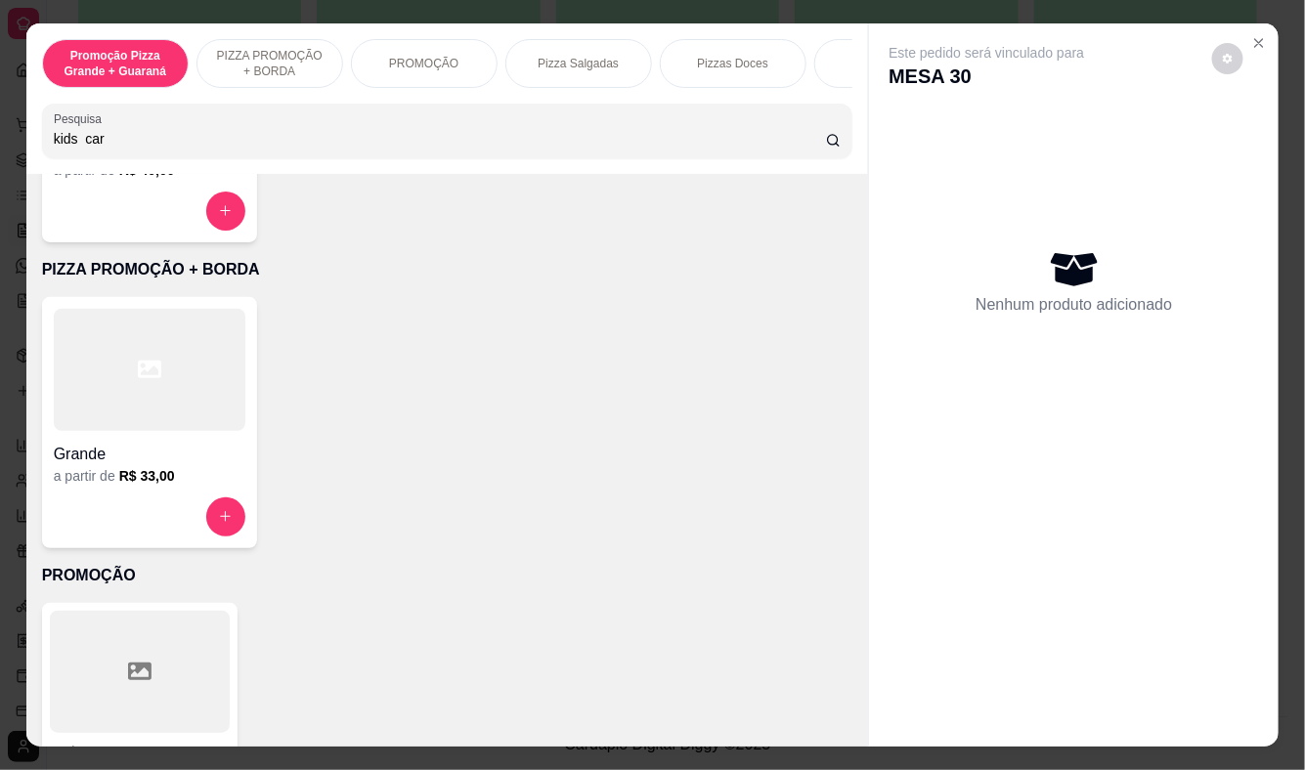
click at [105, 138] on input "kids car" at bounding box center [440, 139] width 772 height 20
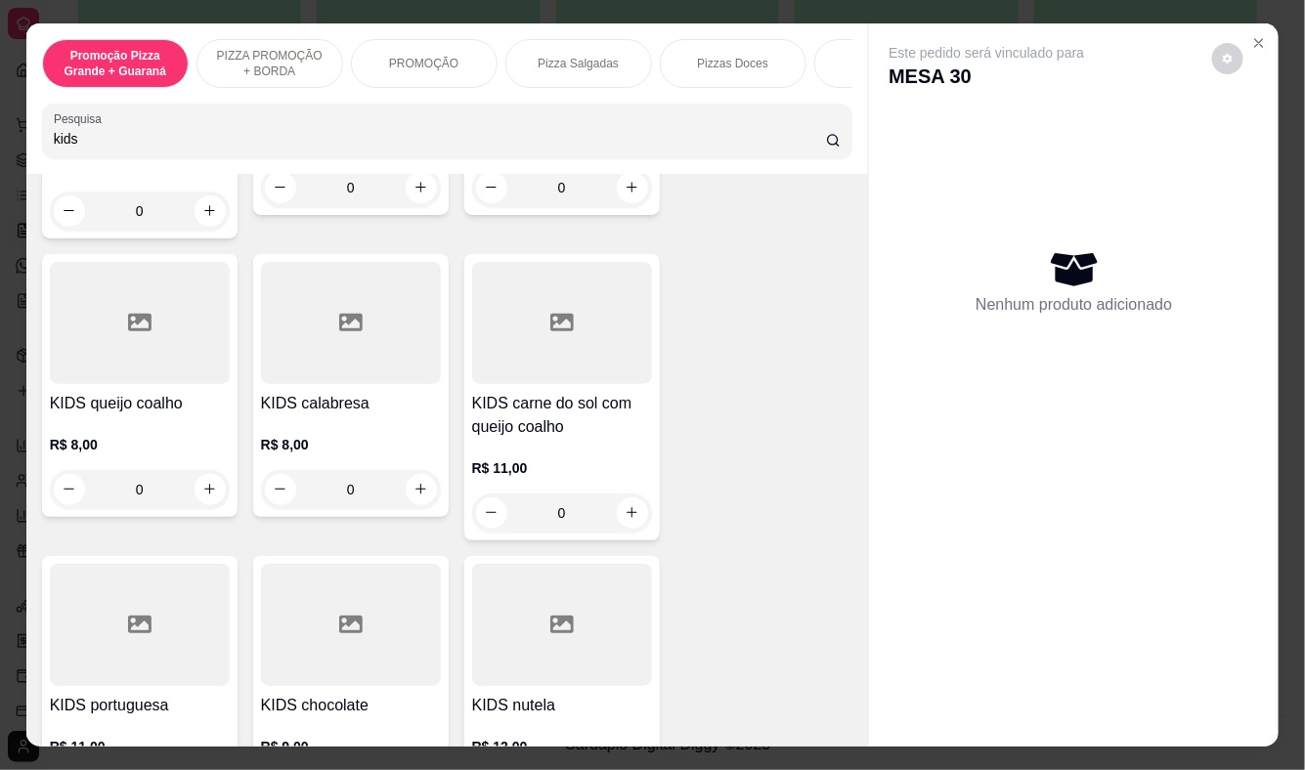
scroll to position [1812, 0]
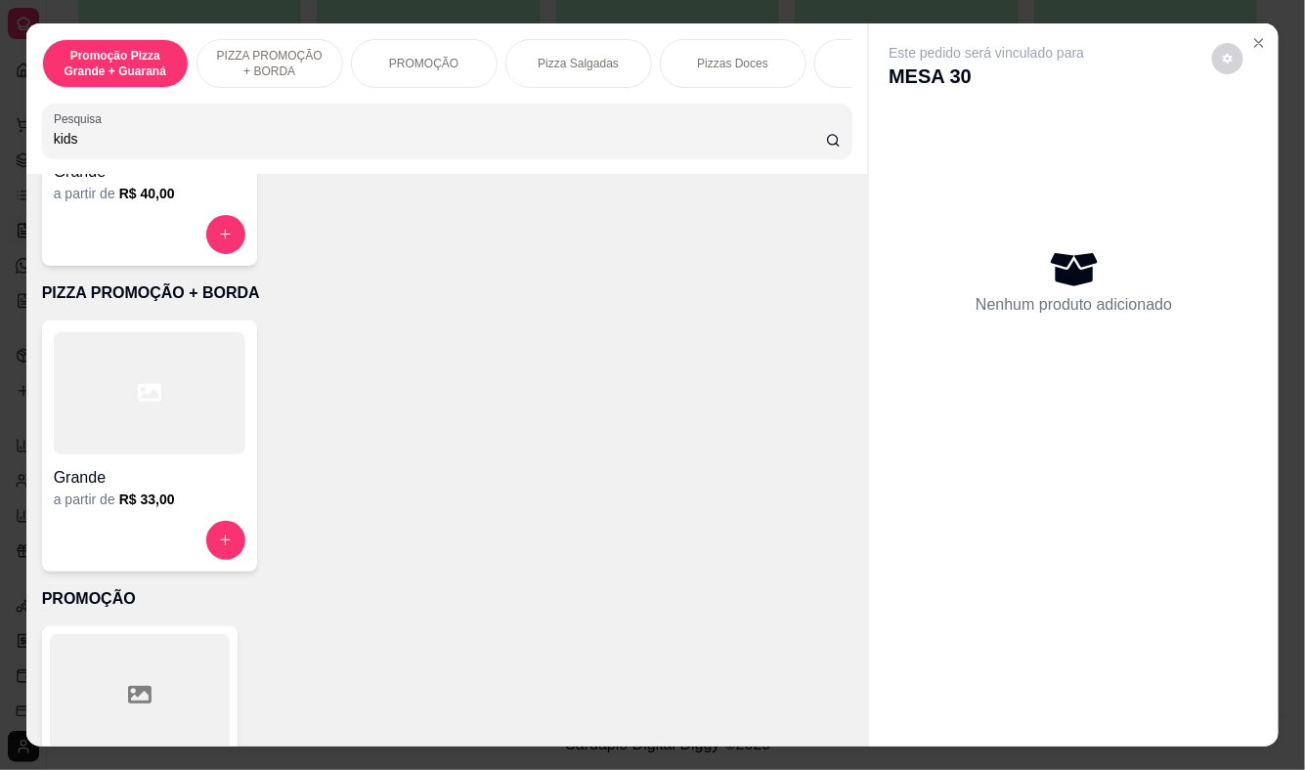
type input "kids"
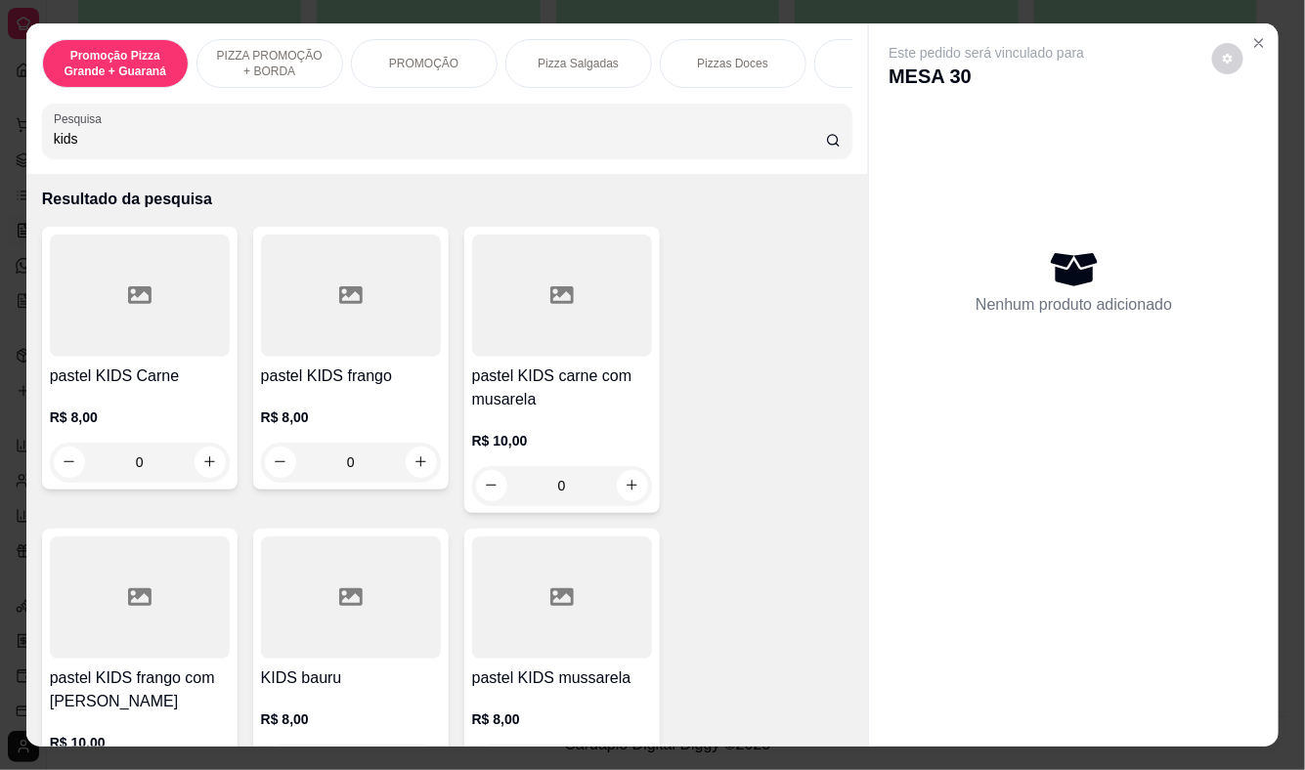
scroll to position [0, 0]
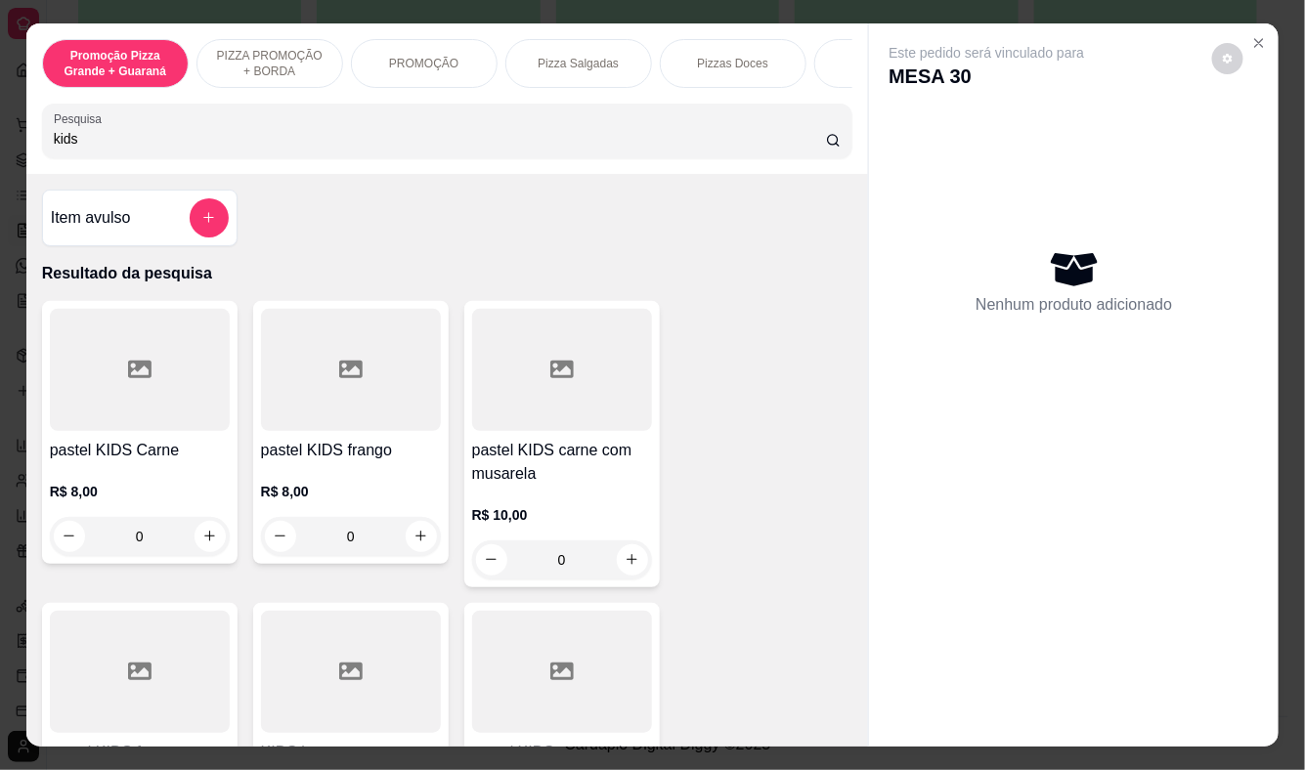
click at [78, 127] on label "Pesquisa" at bounding box center [81, 118] width 55 height 17
click at [78, 134] on input "kids" at bounding box center [440, 139] width 772 height 20
click at [78, 127] on label "Pesquisa" at bounding box center [81, 118] width 55 height 17
click at [78, 134] on input "kids" at bounding box center [440, 139] width 772 height 20
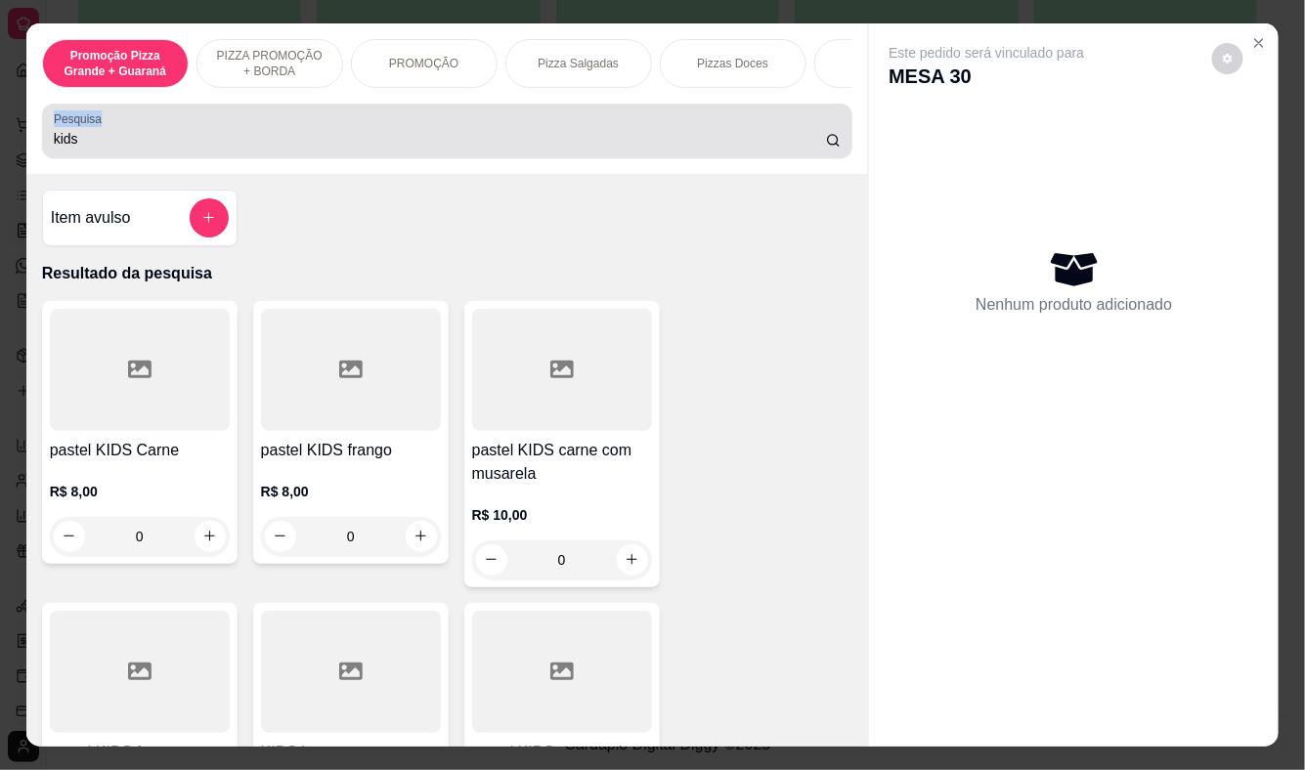
click at [78, 127] on label "Pesquisa" at bounding box center [81, 118] width 55 height 17
click at [78, 134] on input "kids" at bounding box center [440, 139] width 772 height 20
click at [75, 149] on input "kids" at bounding box center [440, 139] width 772 height 20
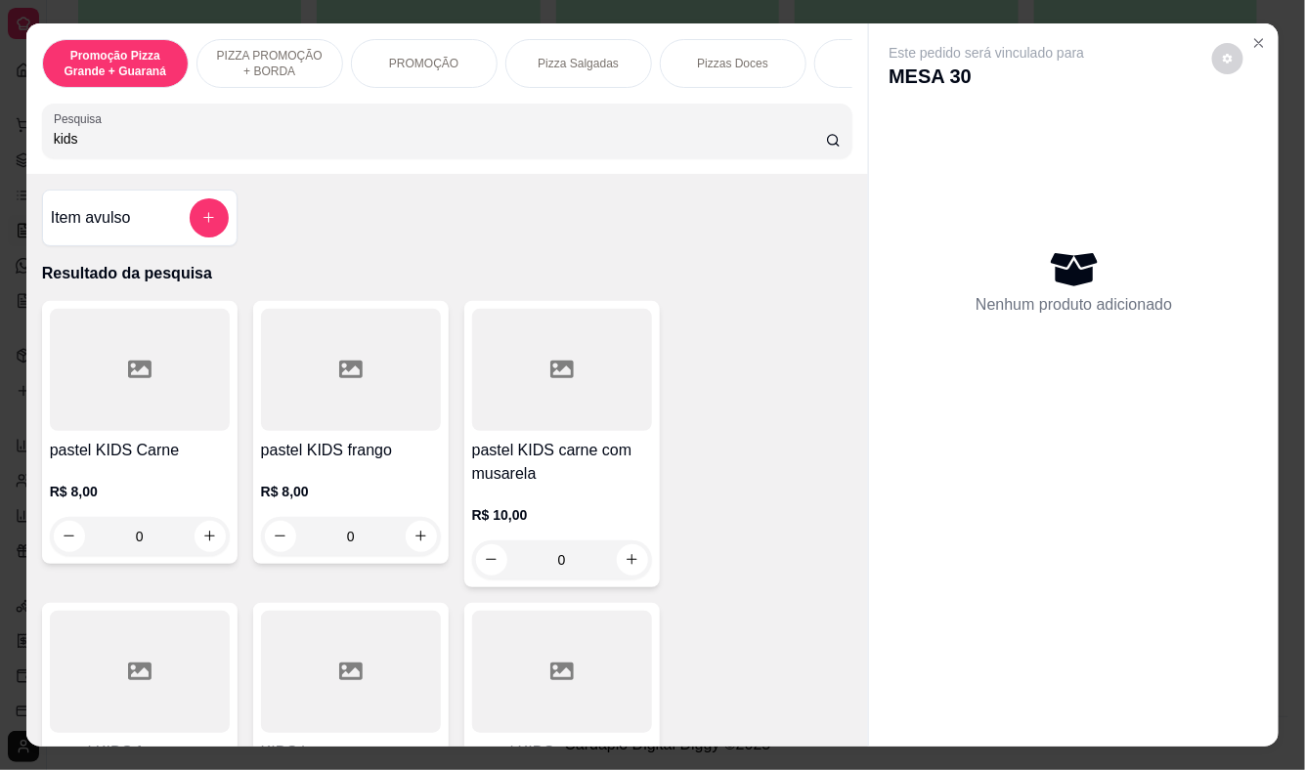
click at [75, 149] on input "kids" at bounding box center [440, 139] width 772 height 20
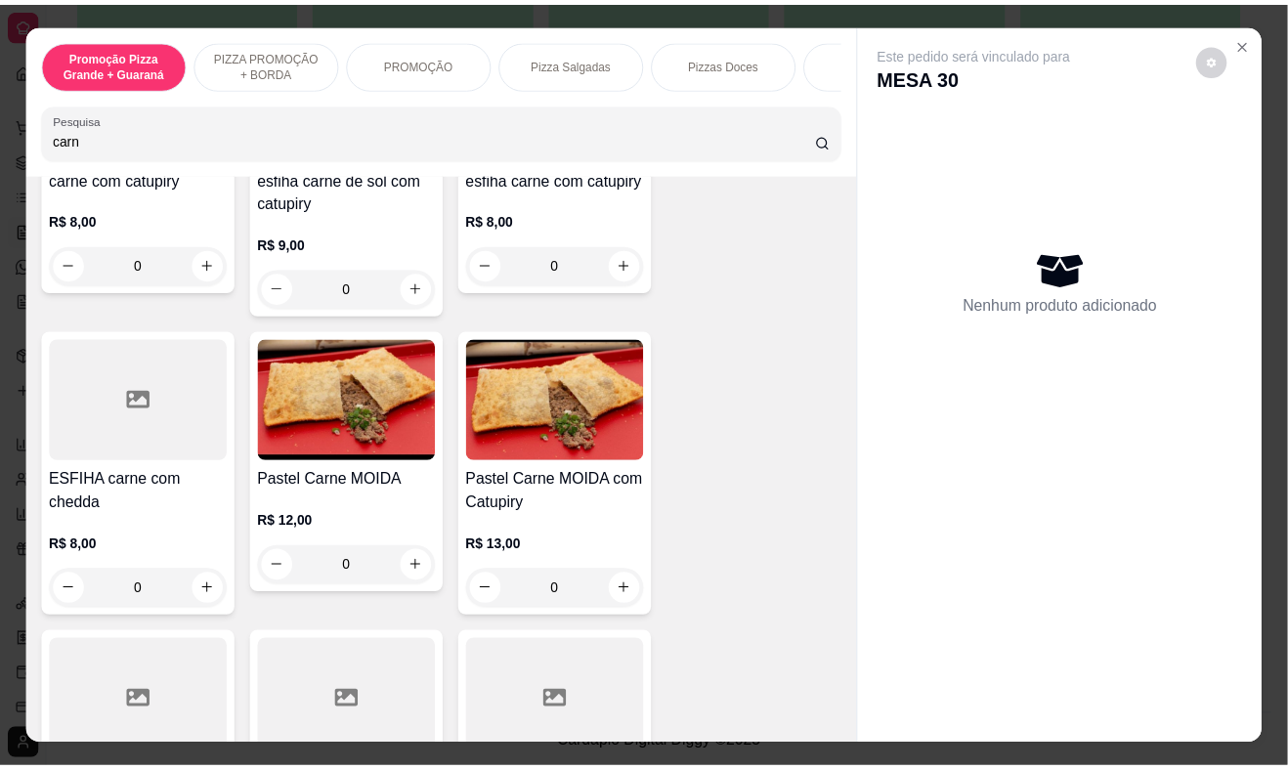
scroll to position [868, 0]
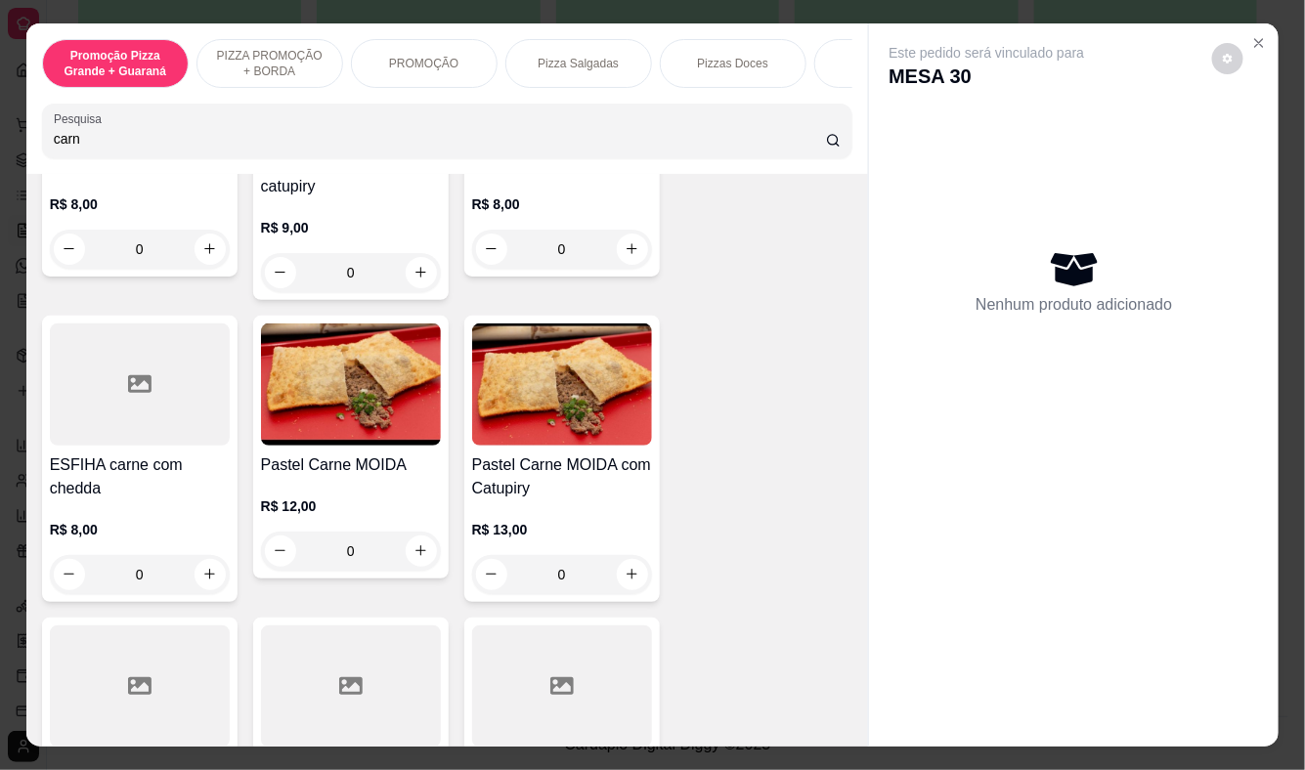
type input "carn"
click at [333, 504] on p "R$ 12,00" at bounding box center [351, 507] width 180 height 20
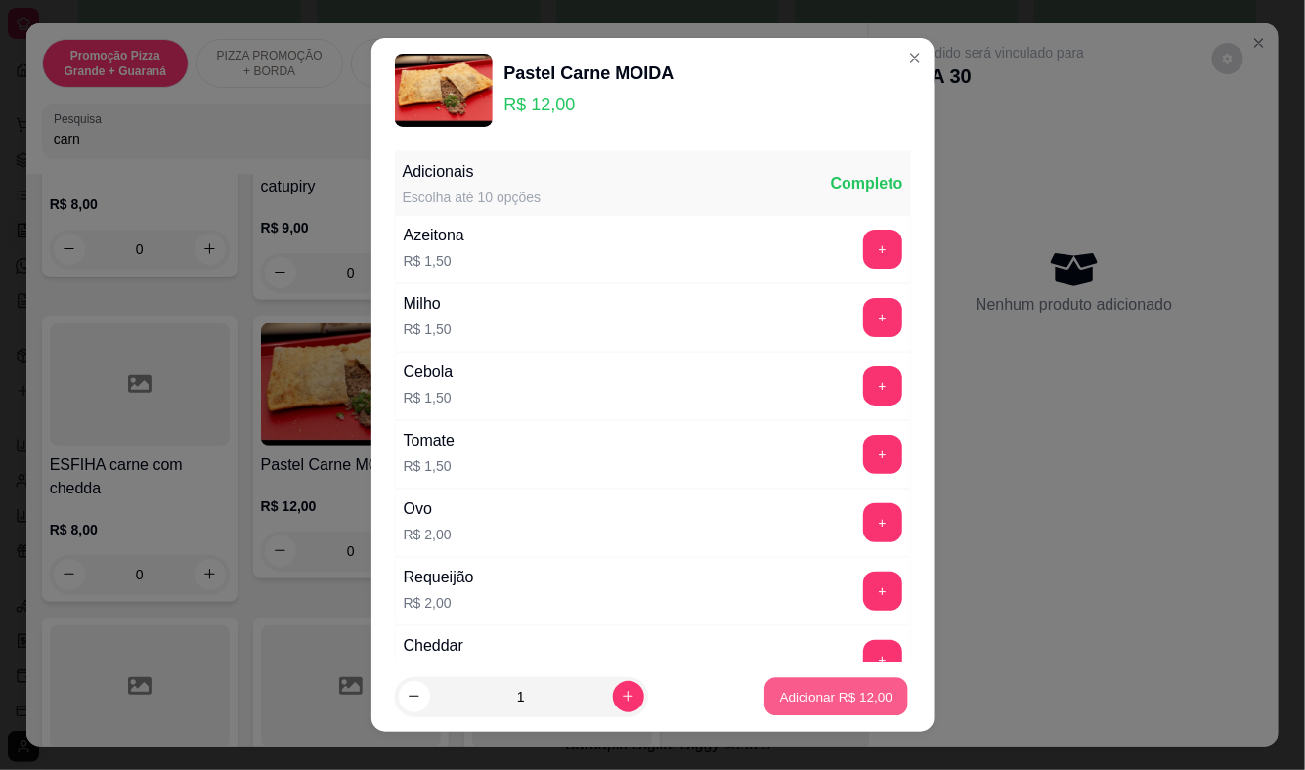
click at [780, 692] on p "Adicionar R$ 12,00" at bounding box center [836, 696] width 113 height 19
type input "1"
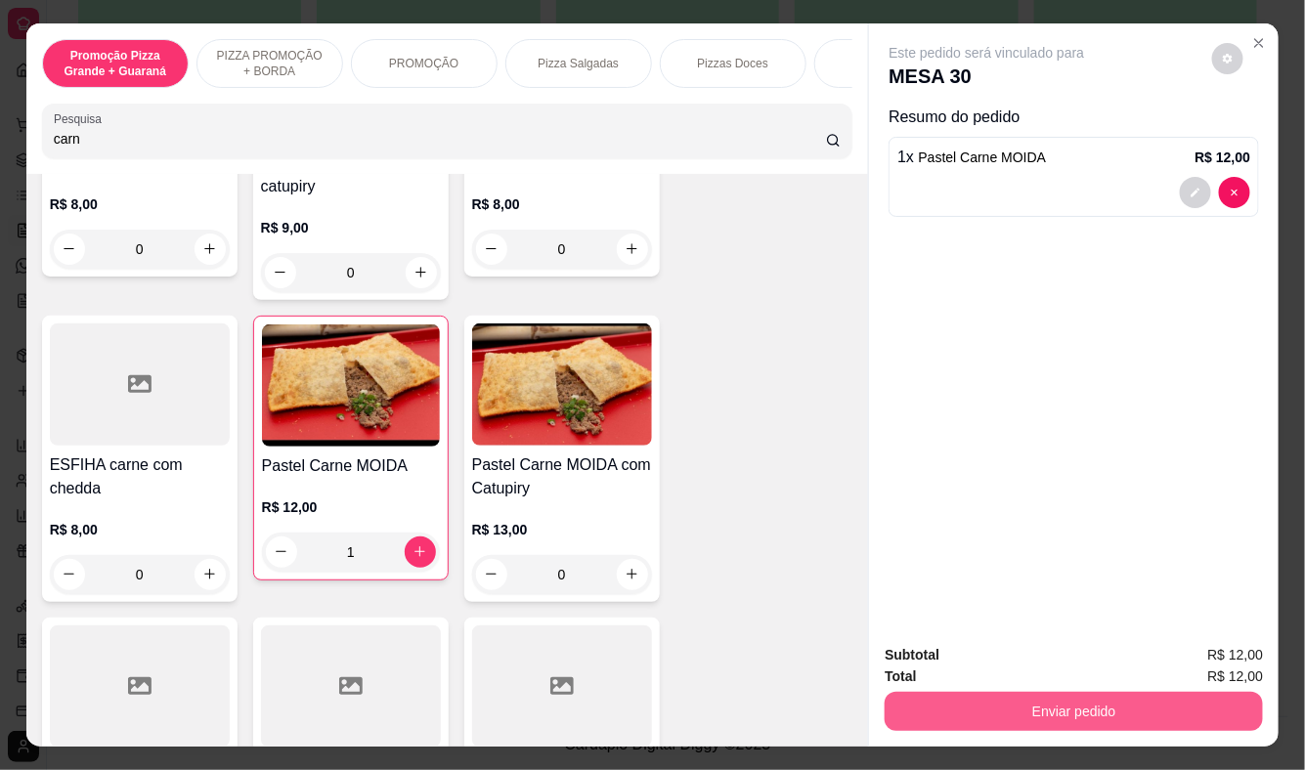
click at [963, 707] on button "Enviar pedido" at bounding box center [1074, 711] width 378 height 39
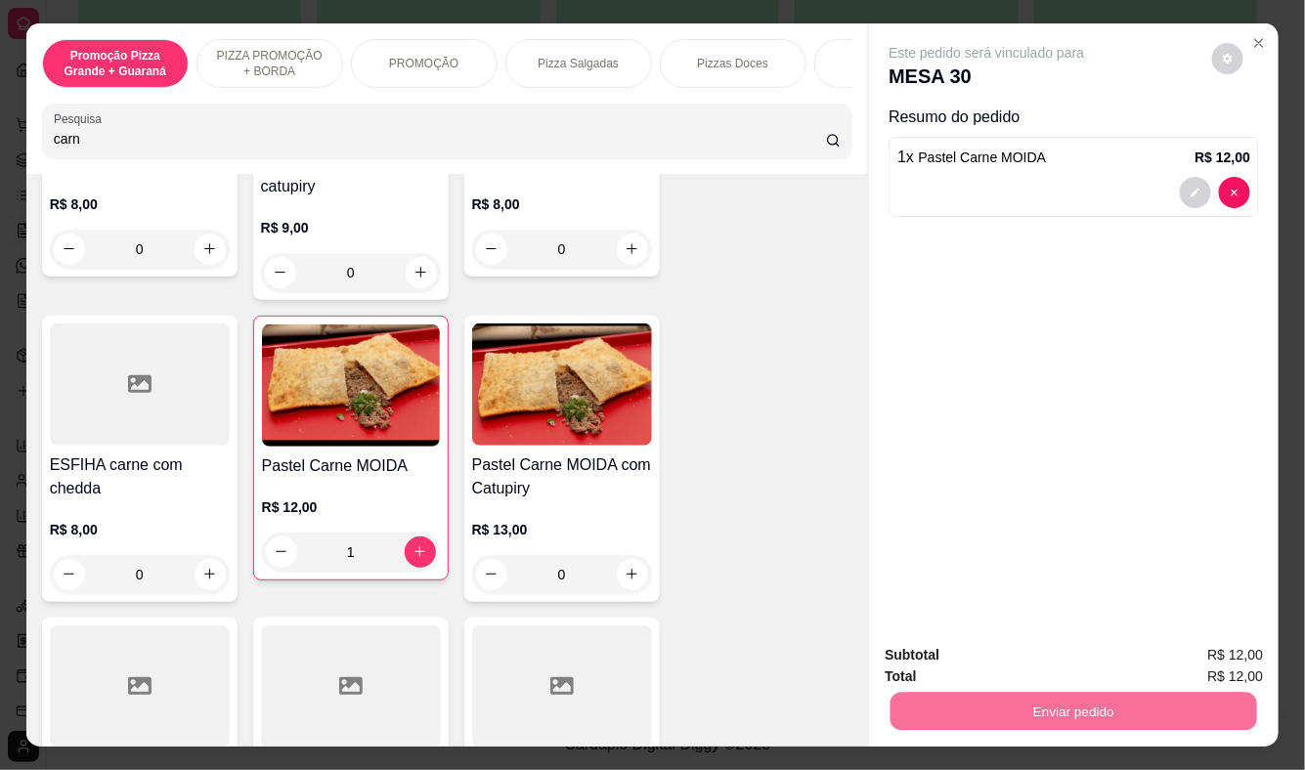
click at [1056, 663] on button "Registrar cliente" at bounding box center [1081, 657] width 125 height 36
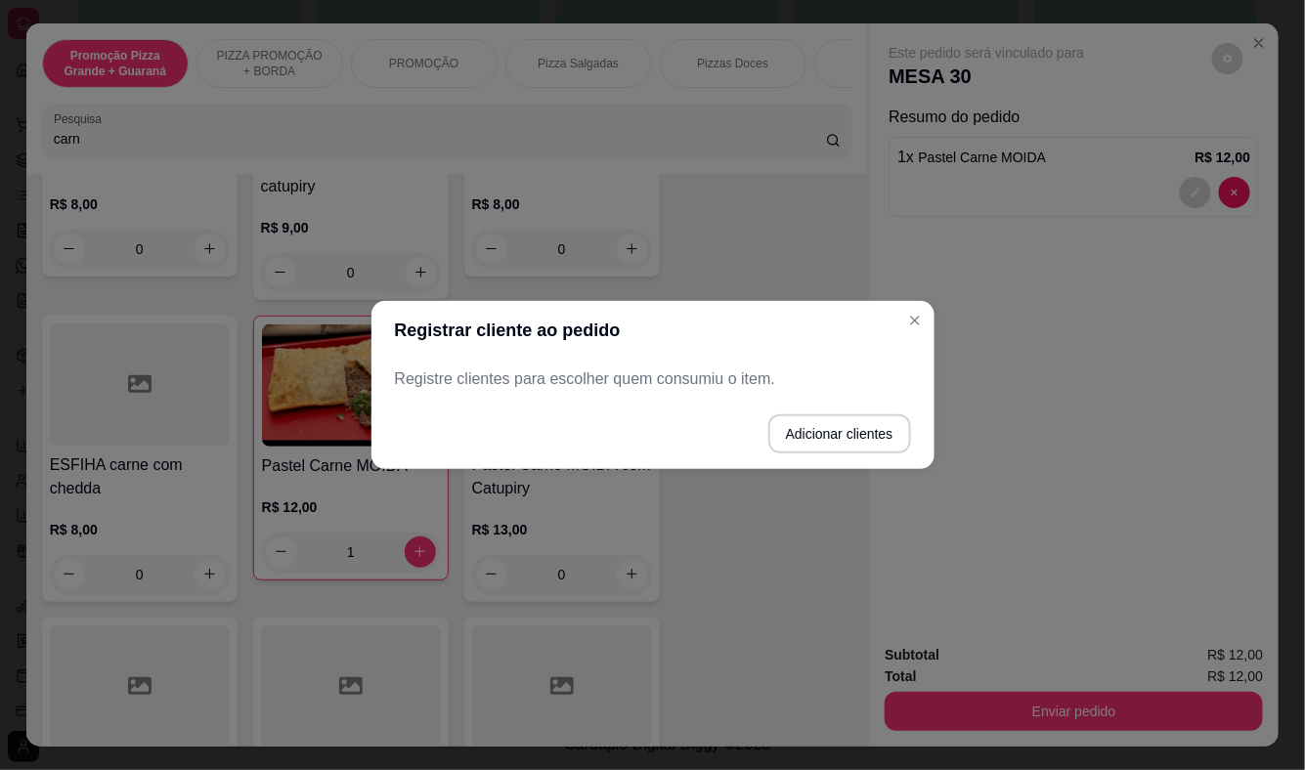
click at [650, 353] on header "Registrar cliente ao pedido" at bounding box center [652, 330] width 563 height 59
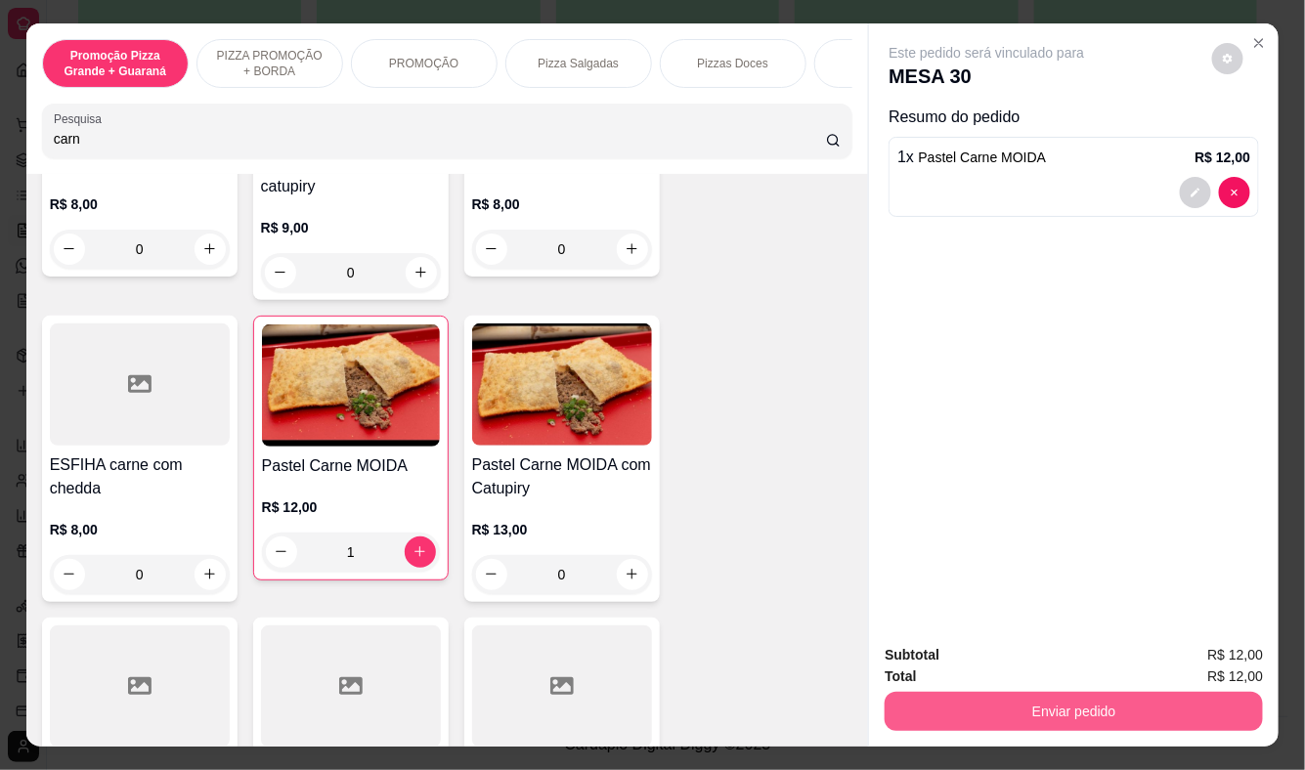
click at [1023, 692] on button "Enviar pedido" at bounding box center [1074, 711] width 378 height 39
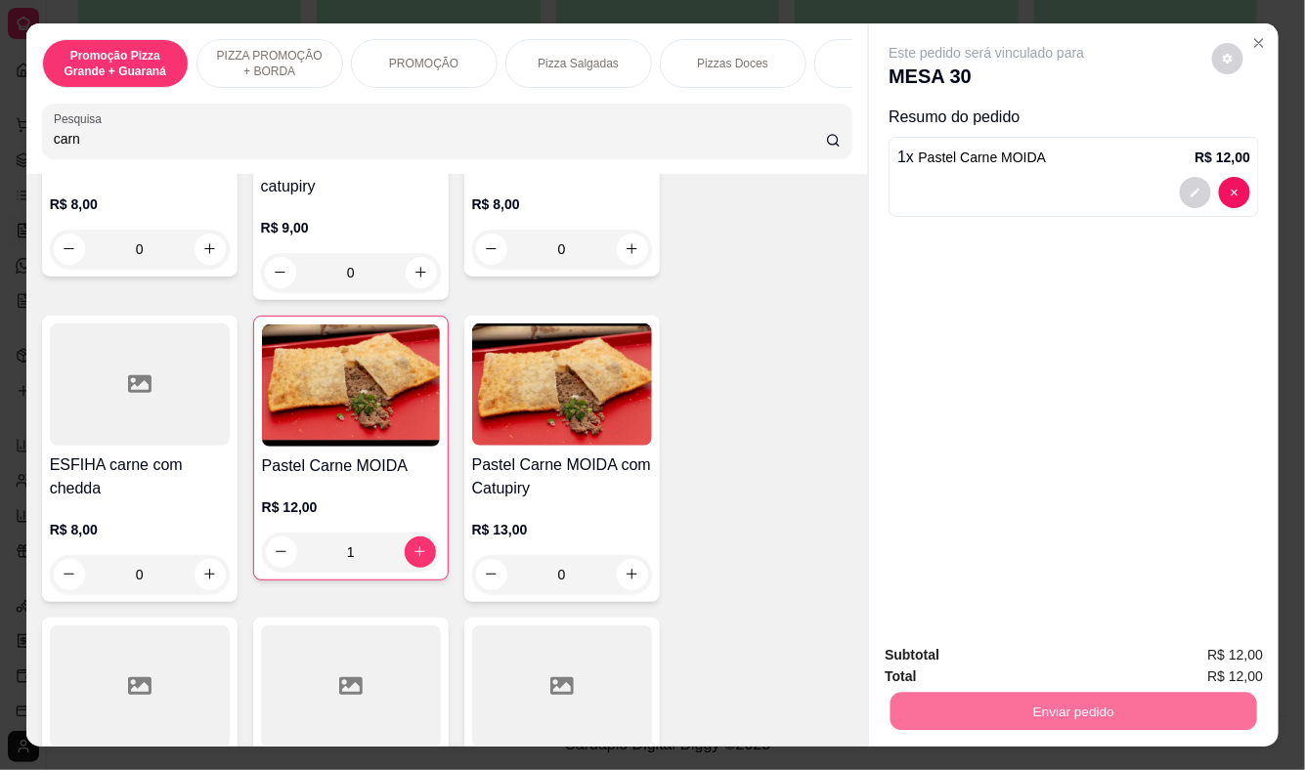
click at [1254, 639] on button "Enviar pedido" at bounding box center [1212, 657] width 108 height 36
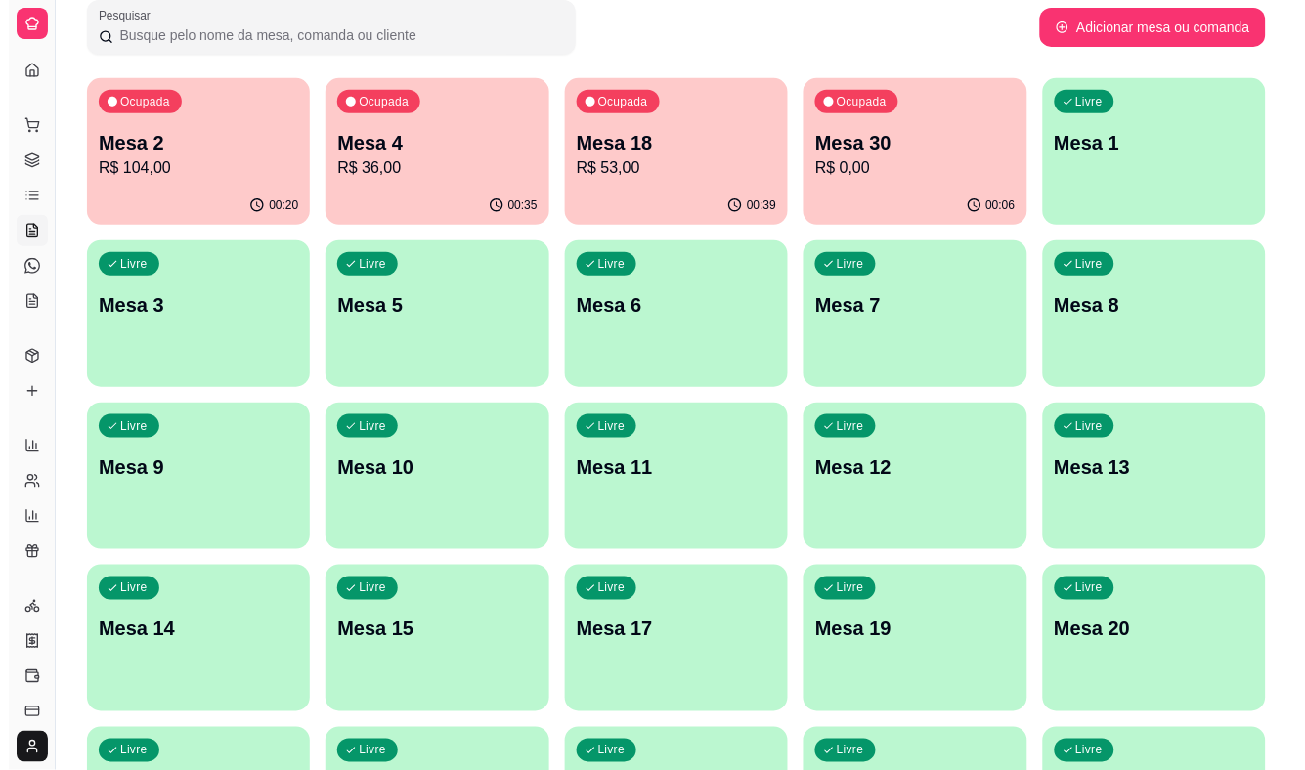
scroll to position [0, 0]
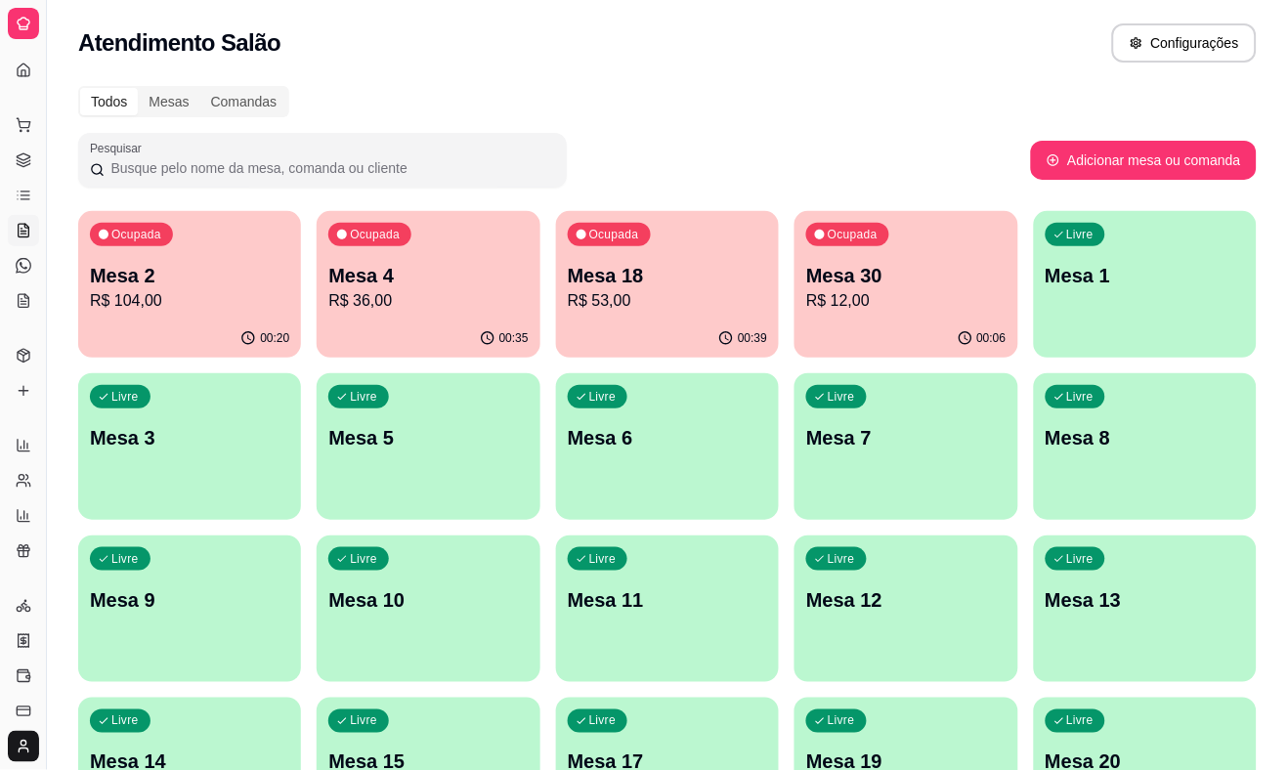
click at [401, 283] on p "Mesa 4" at bounding box center [427, 275] width 199 height 27
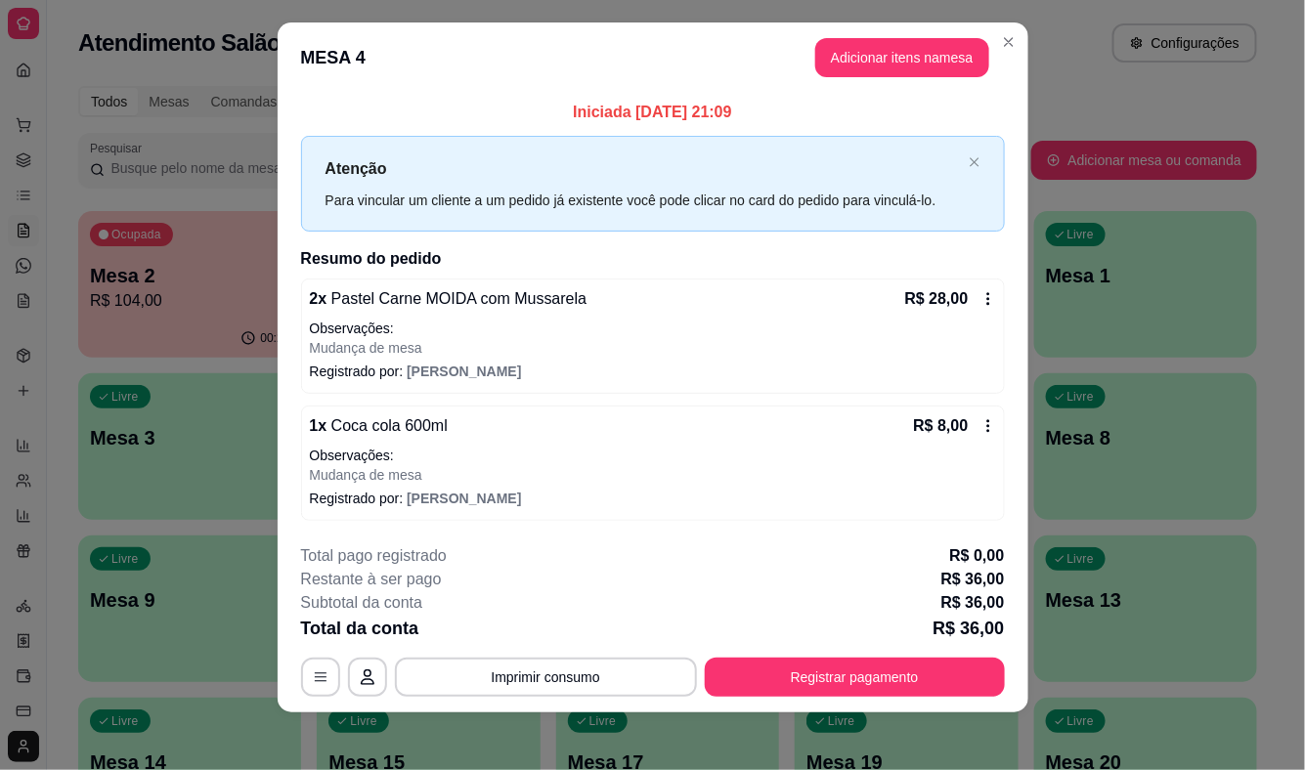
scroll to position [22, 0]
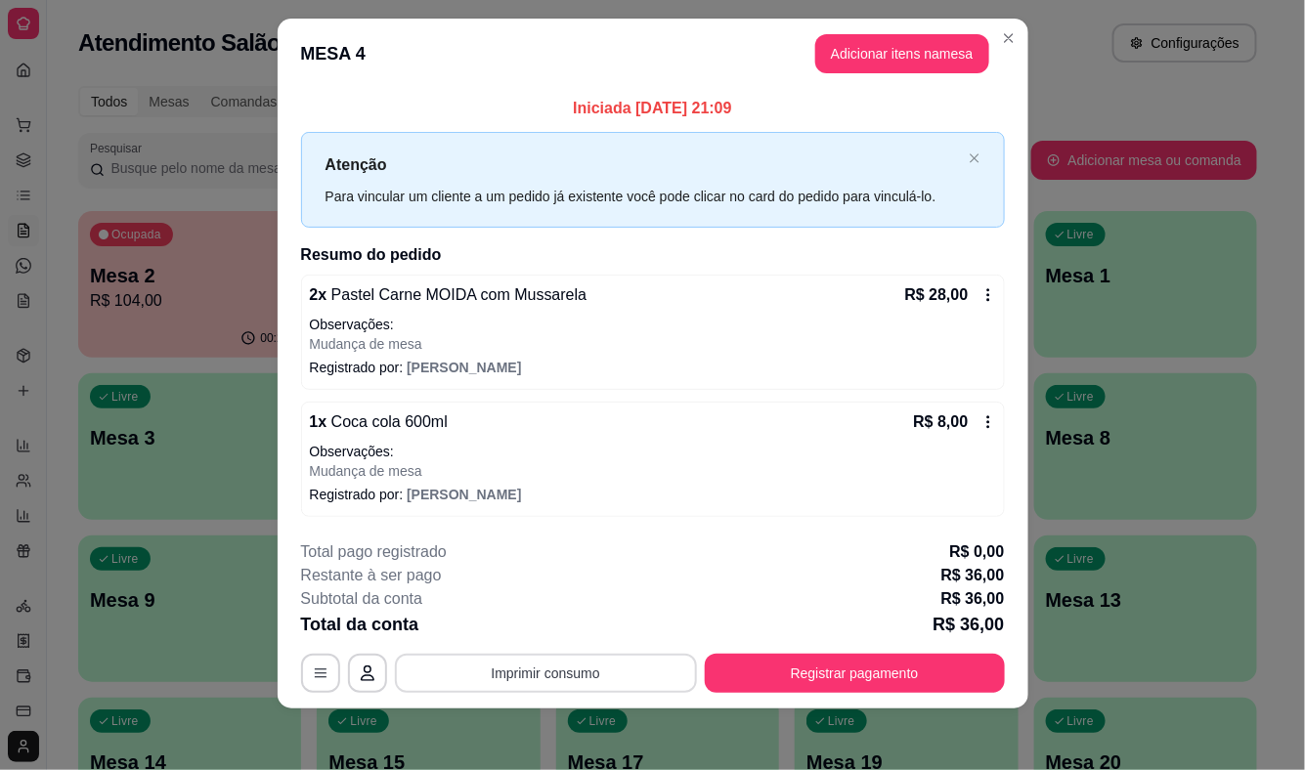
click at [645, 668] on button "Imprimir consumo" at bounding box center [546, 673] width 302 height 39
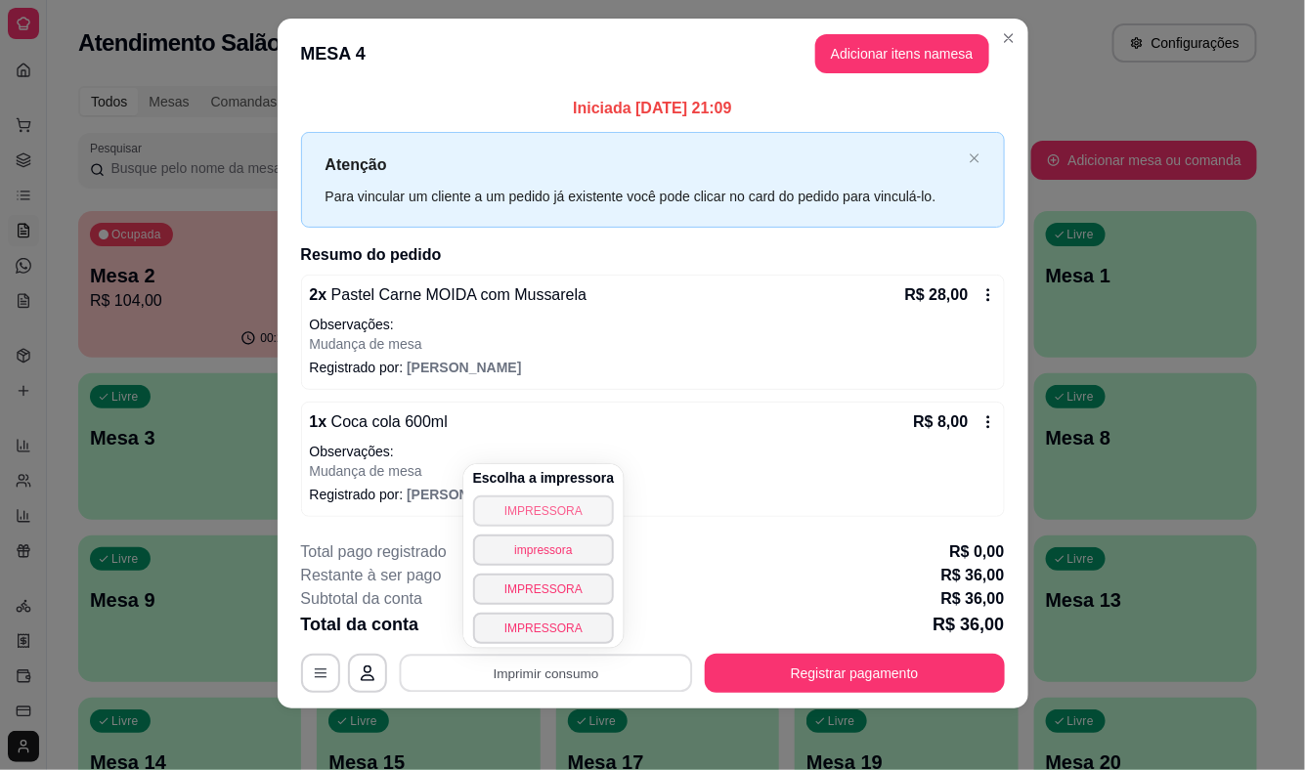
click at [528, 498] on button "IMPRESSORA" at bounding box center [544, 511] width 142 height 31
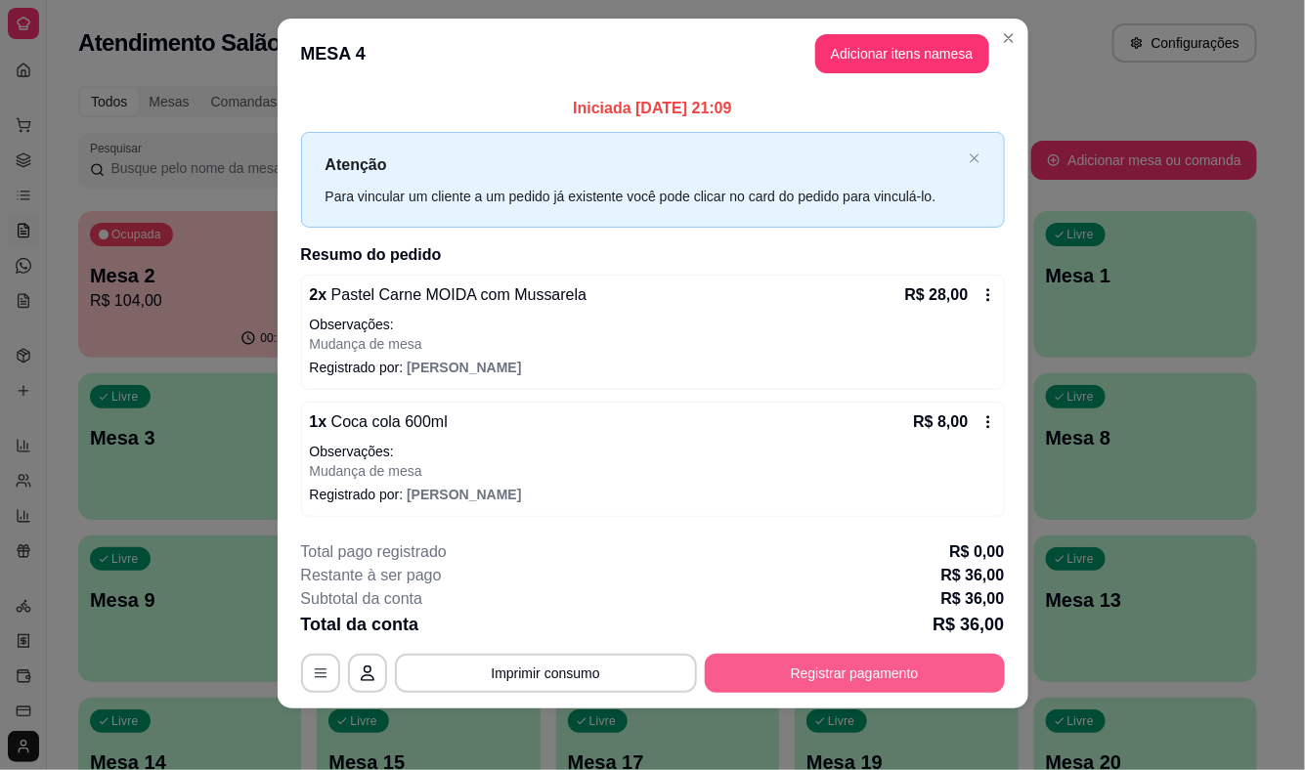
click at [763, 667] on button "Registrar pagamento" at bounding box center [855, 673] width 300 height 39
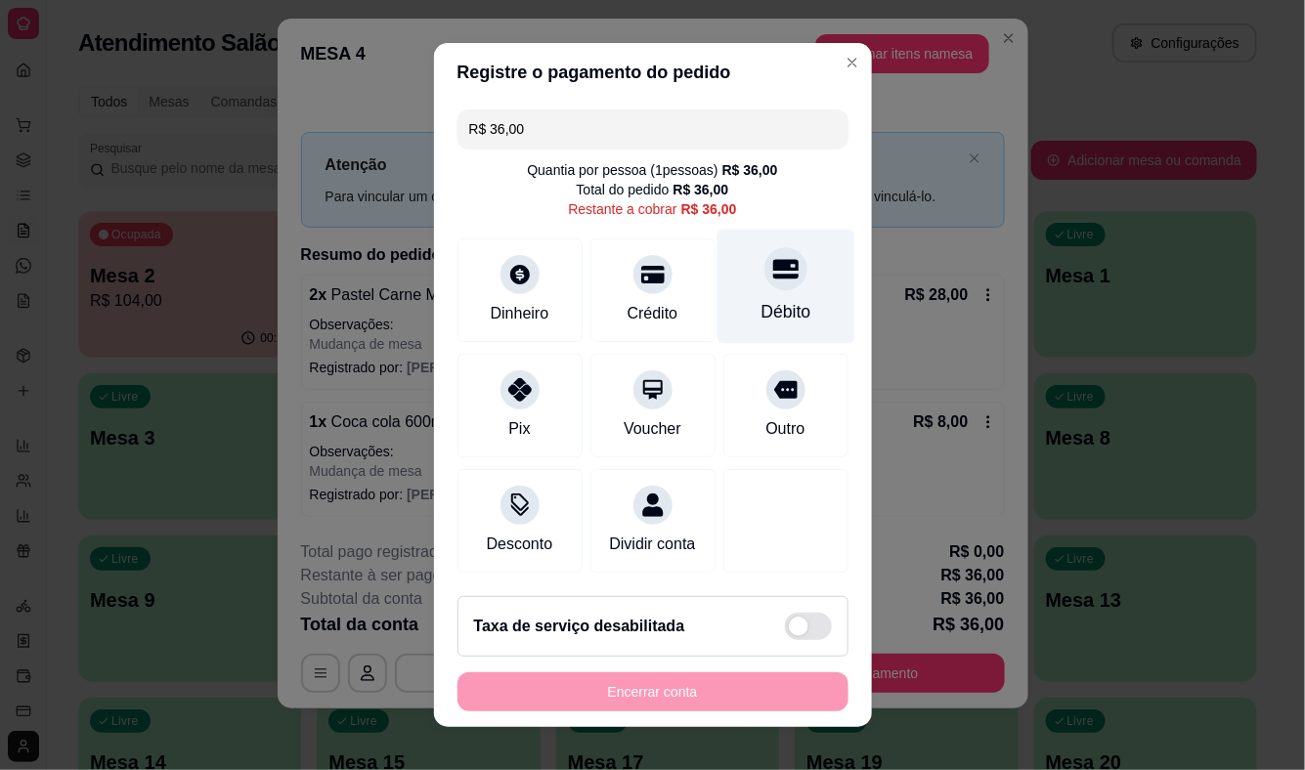
click at [762, 299] on div "Débito" at bounding box center [785, 311] width 50 height 25
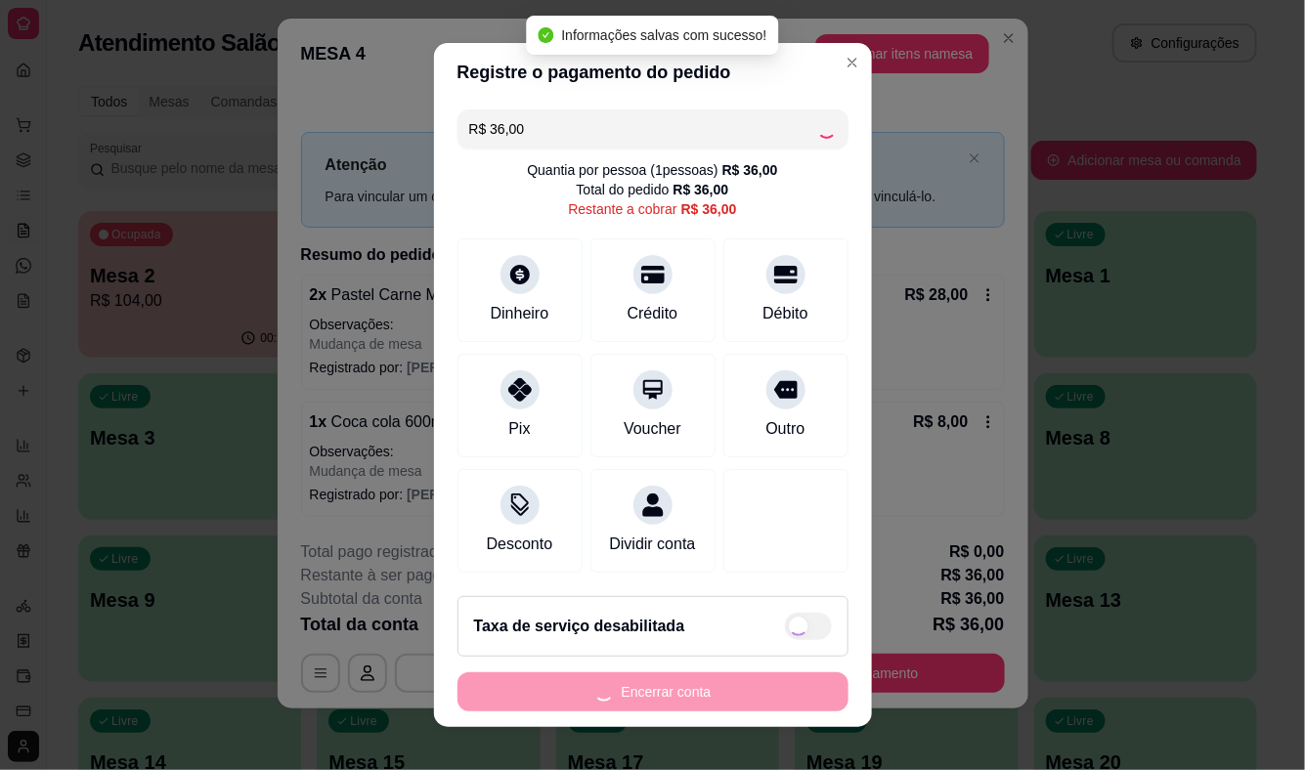
type input "R$ 0,00"
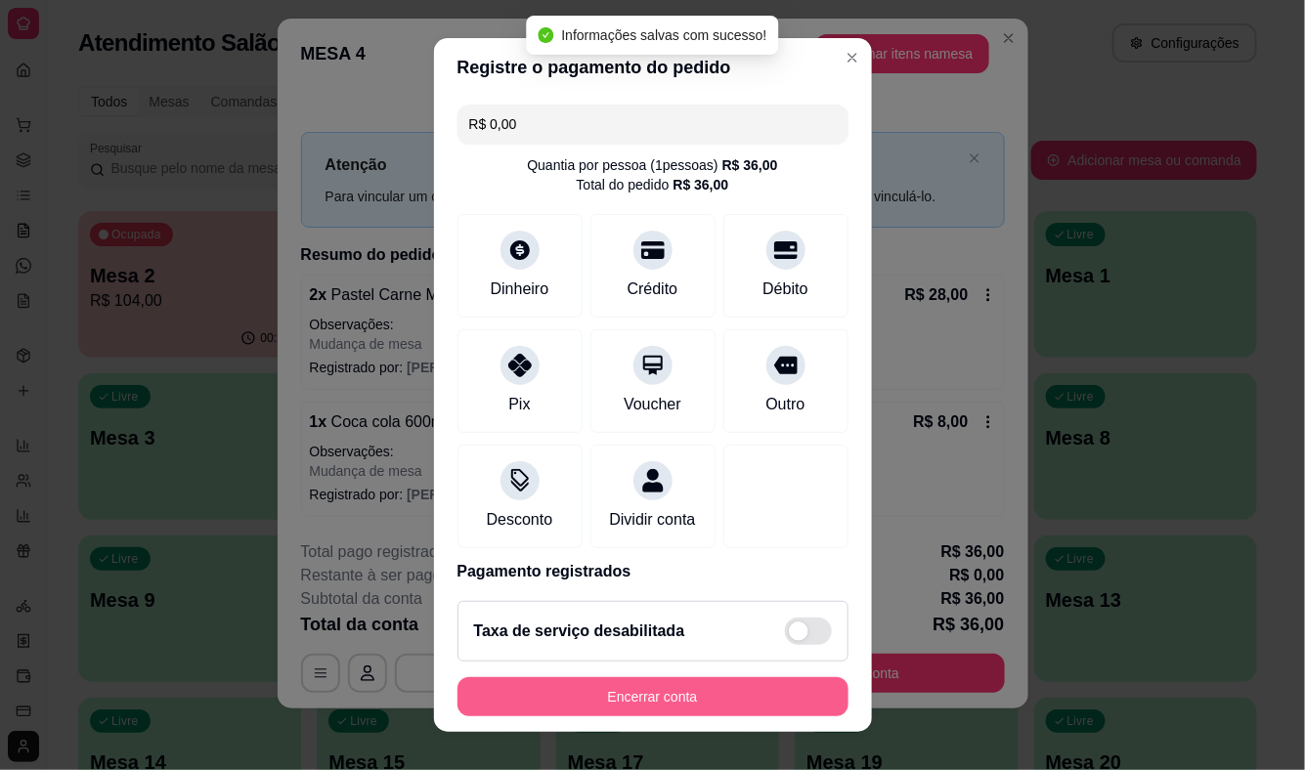
click at [723, 688] on button "Encerrar conta" at bounding box center [652, 696] width 391 height 39
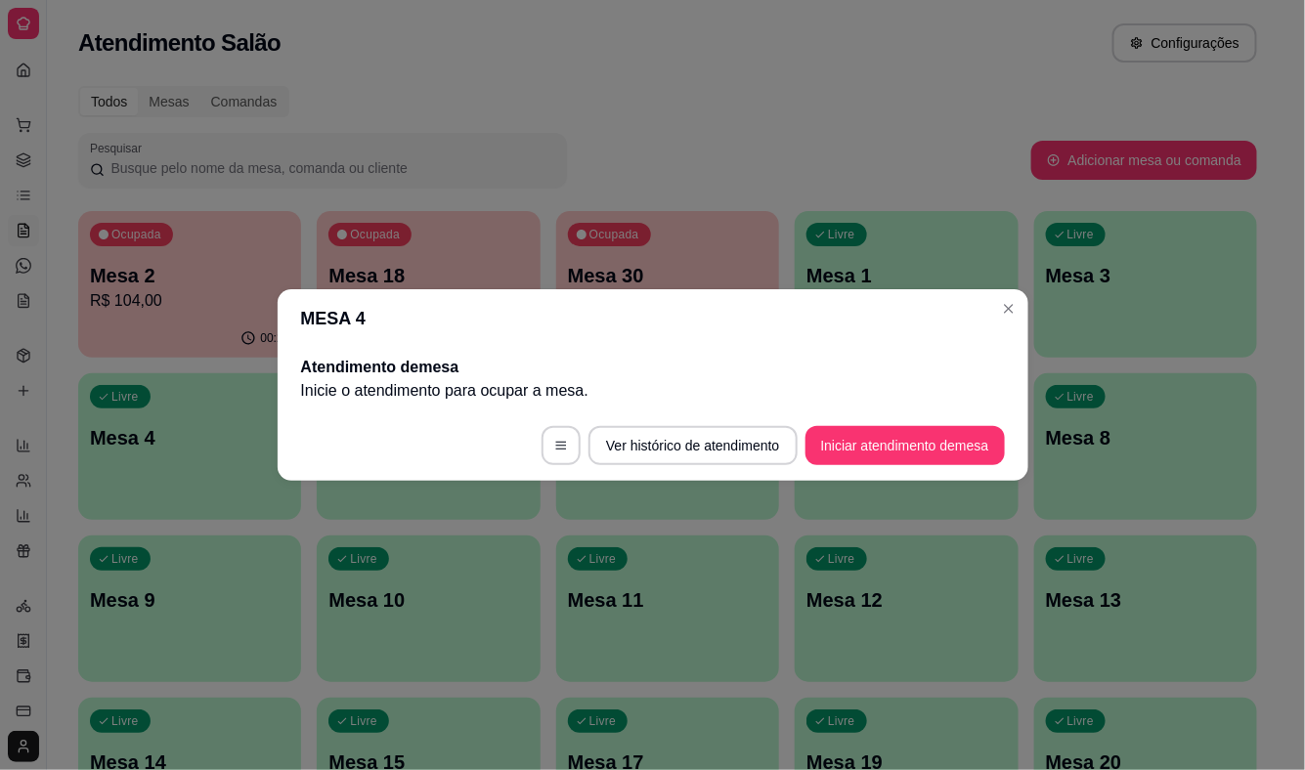
scroll to position [0, 0]
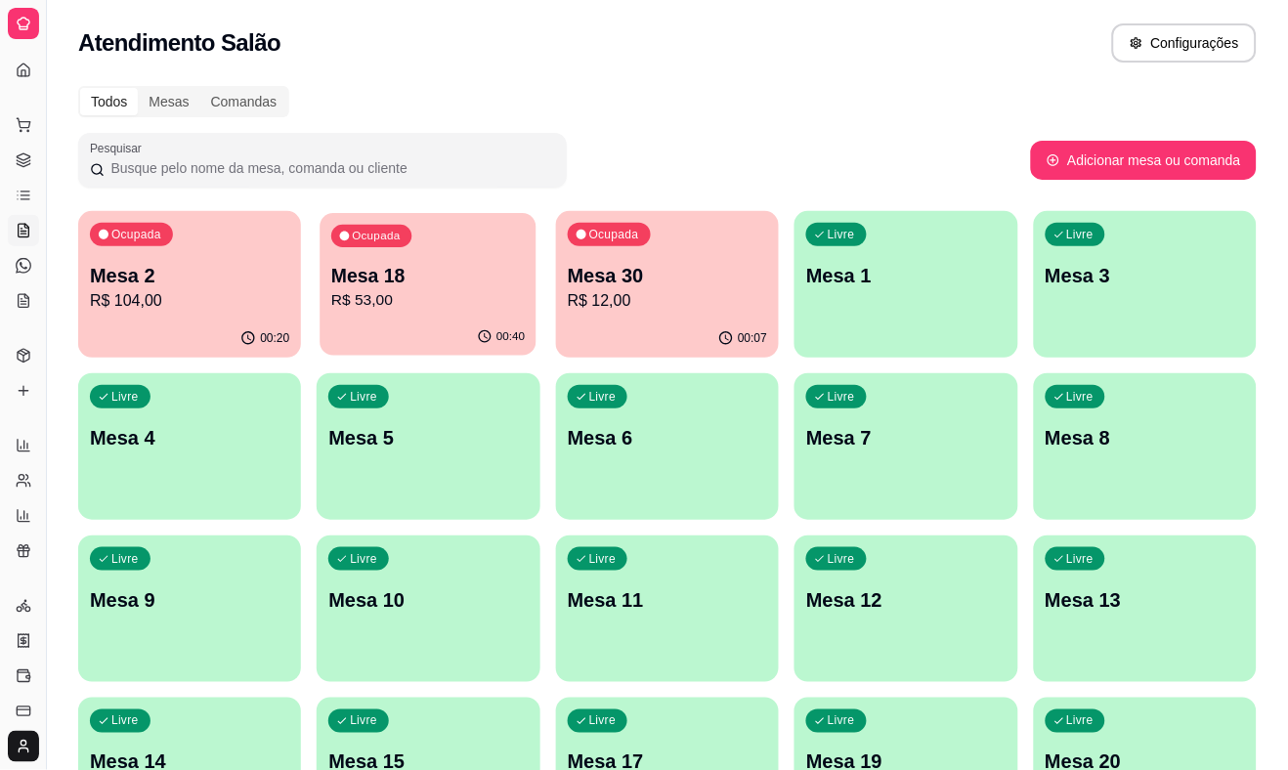
click at [406, 268] on p "Mesa 18" at bounding box center [428, 276] width 194 height 26
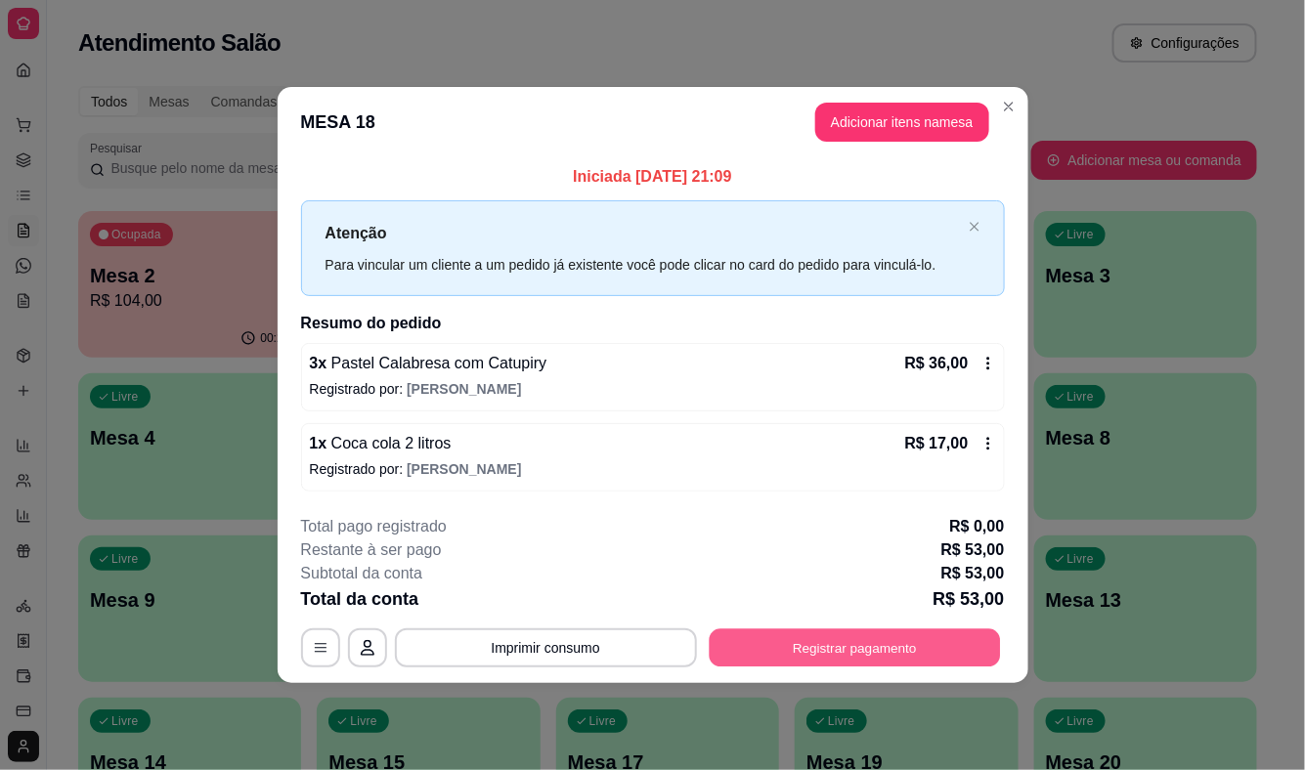
click at [758, 658] on button "Registrar pagamento" at bounding box center [854, 648] width 291 height 38
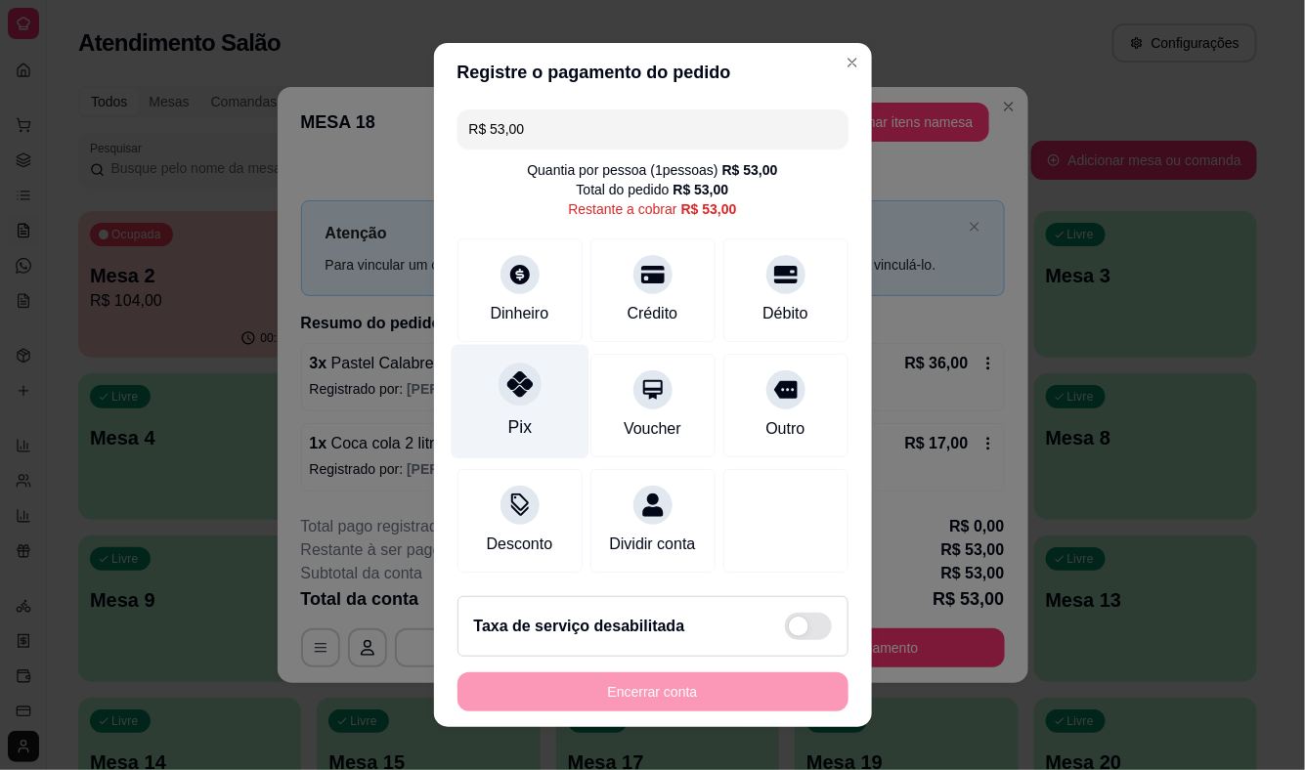
click at [483, 430] on div "Pix" at bounding box center [520, 402] width 138 height 114
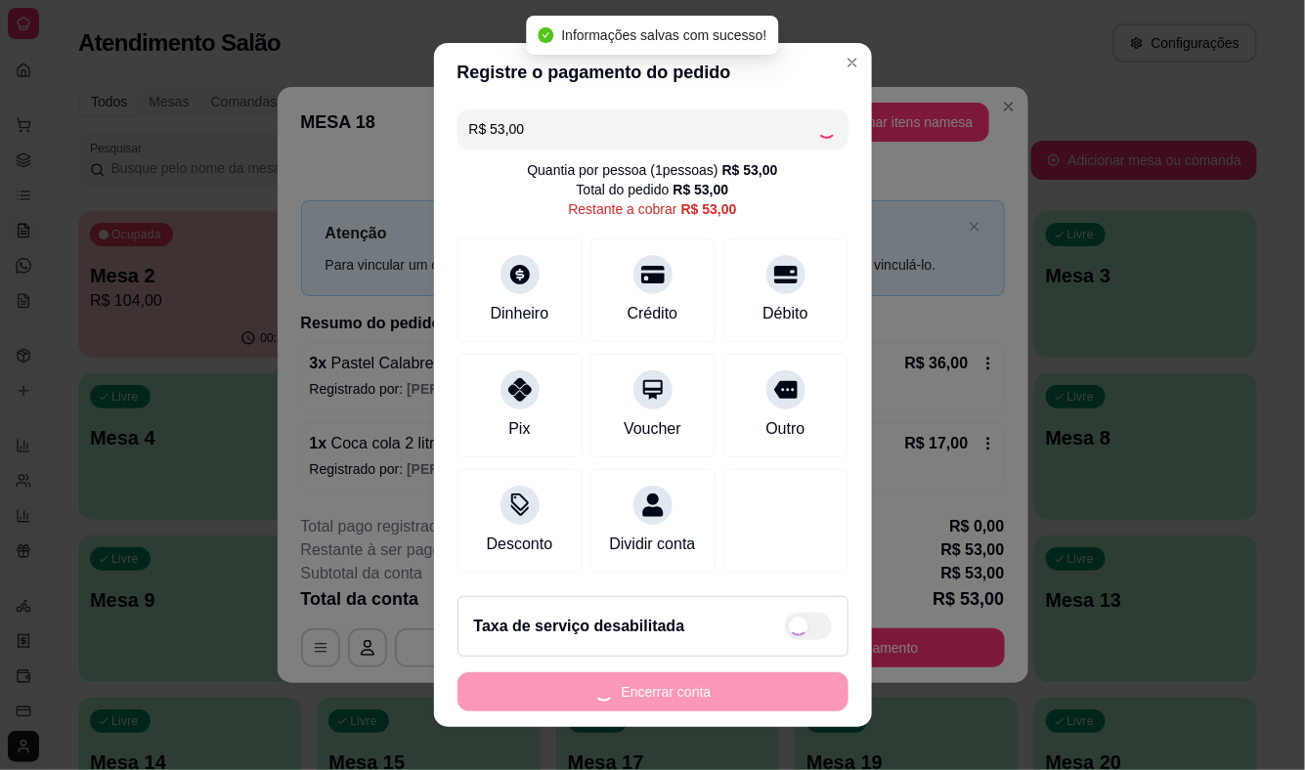
type input "R$ 0,00"
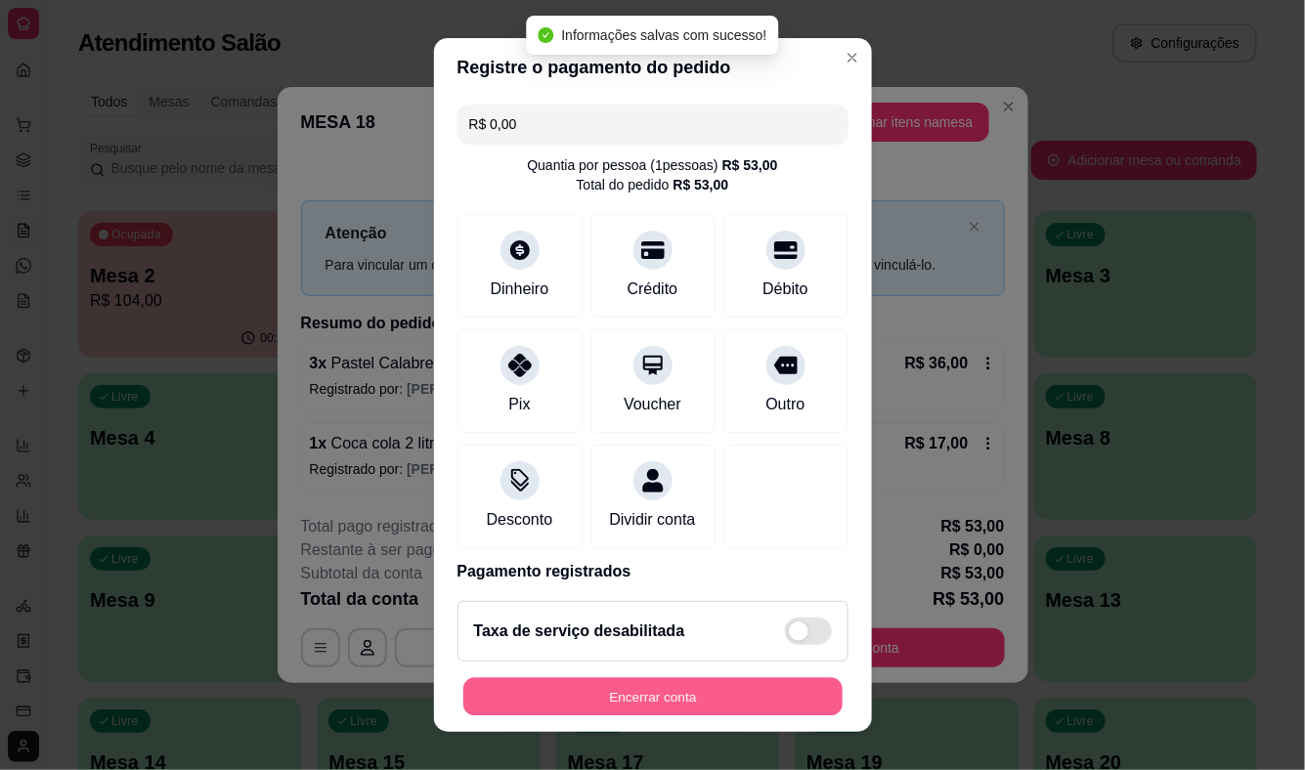
click at [550, 692] on button "Encerrar conta" at bounding box center [652, 696] width 379 height 38
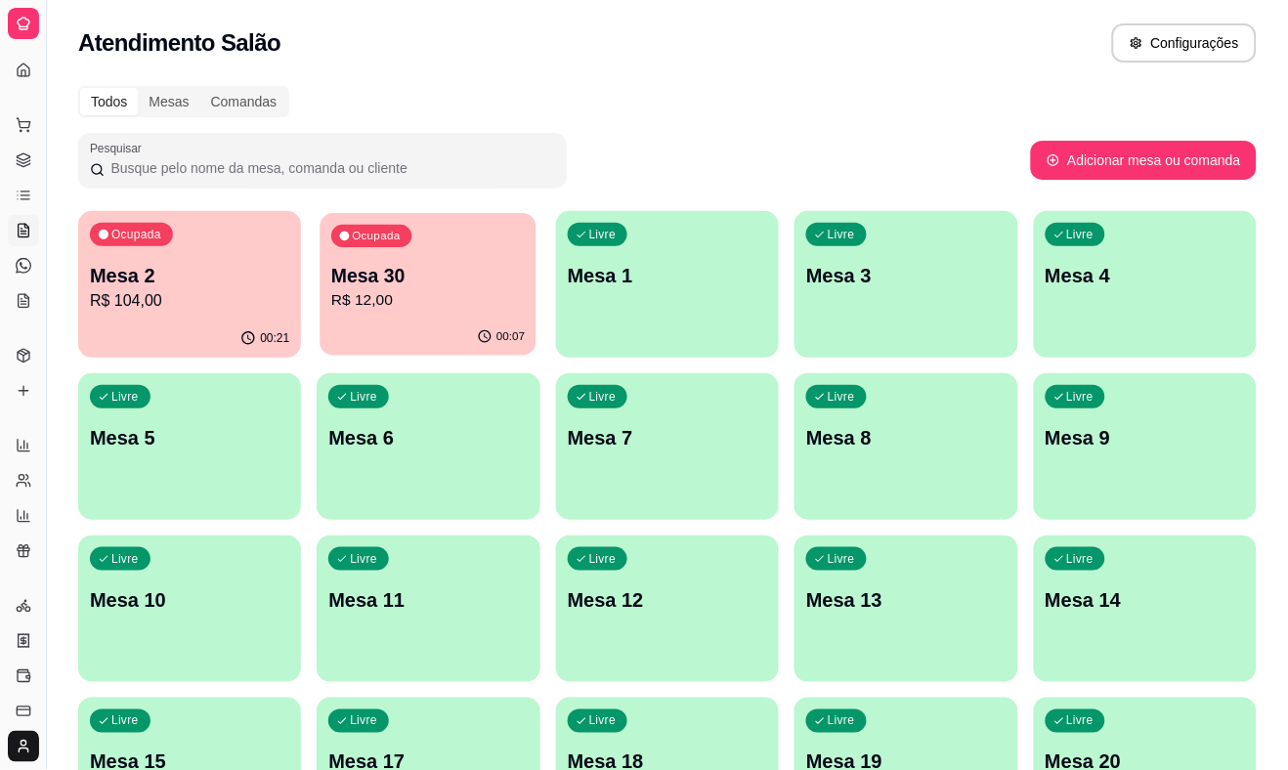
click at [409, 268] on p "Mesa 30" at bounding box center [428, 276] width 194 height 26
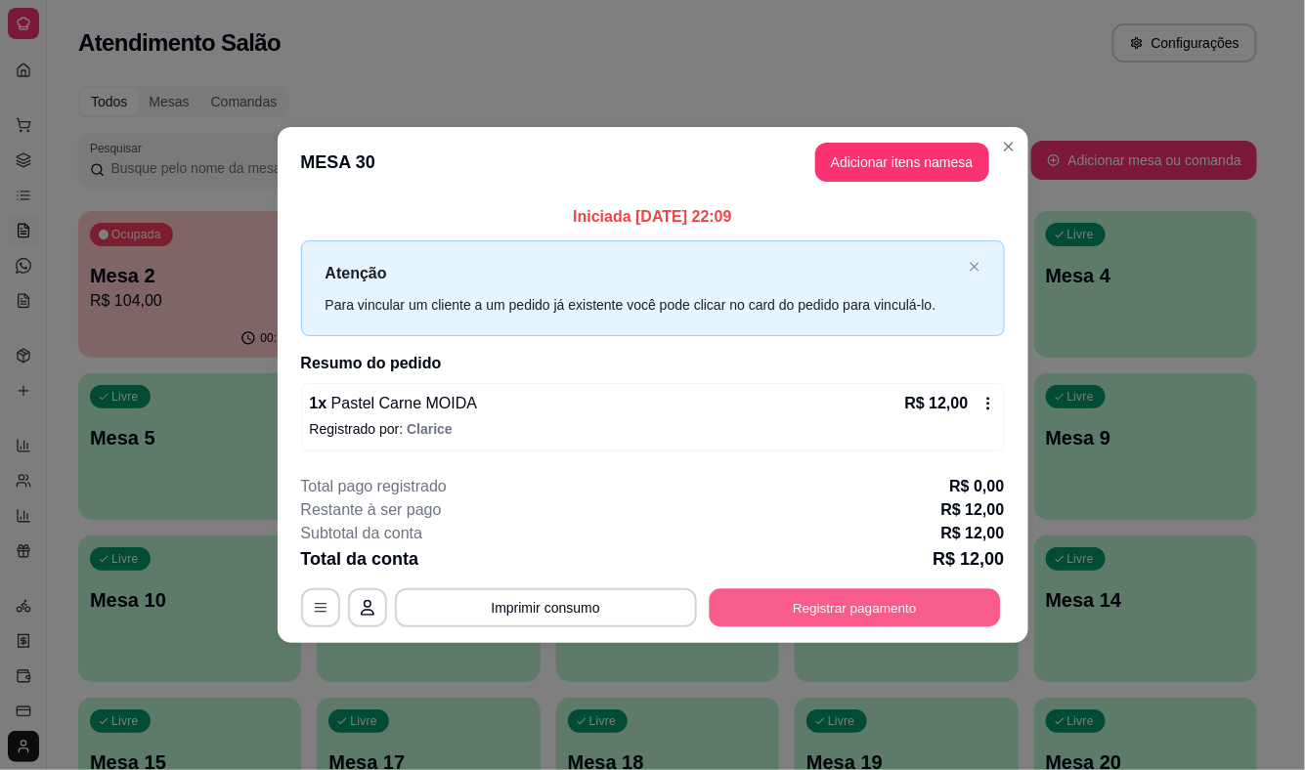
click at [812, 603] on button "Registrar pagamento" at bounding box center [854, 607] width 291 height 38
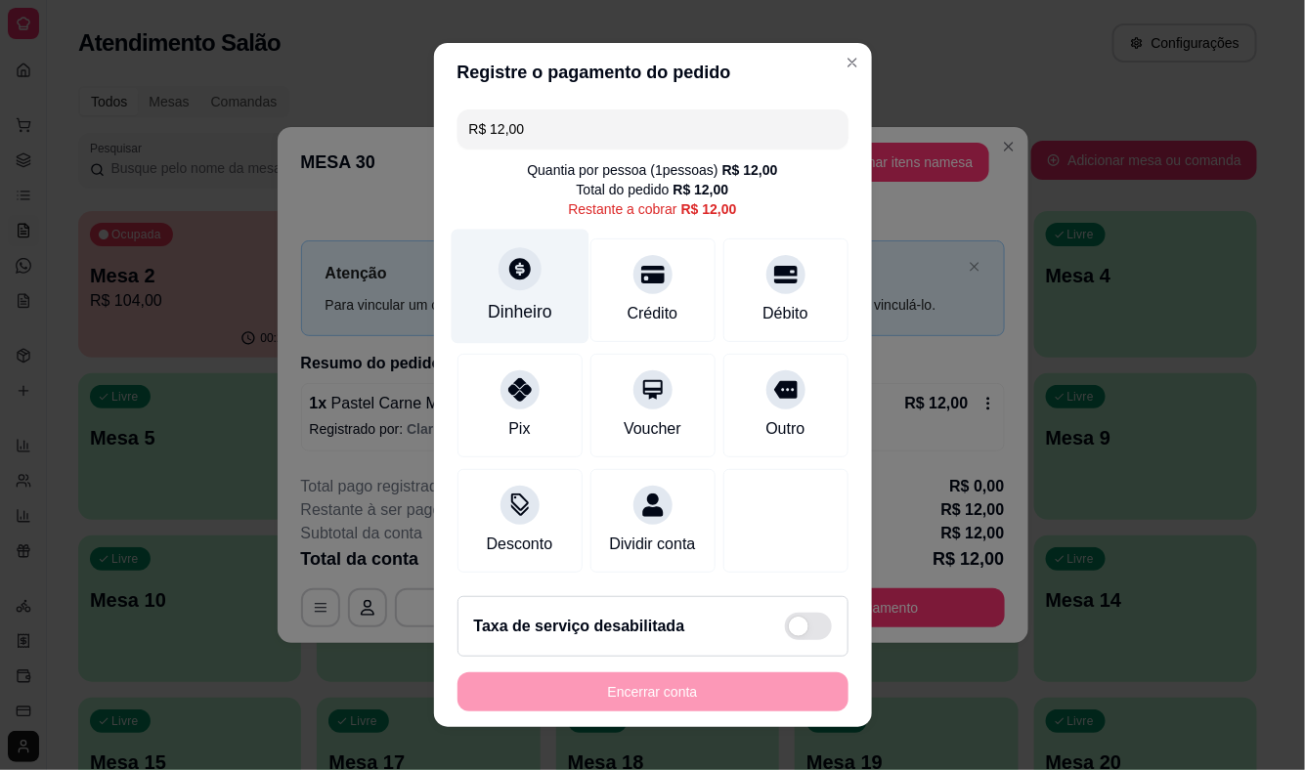
click at [534, 284] on div "Dinheiro" at bounding box center [520, 287] width 138 height 114
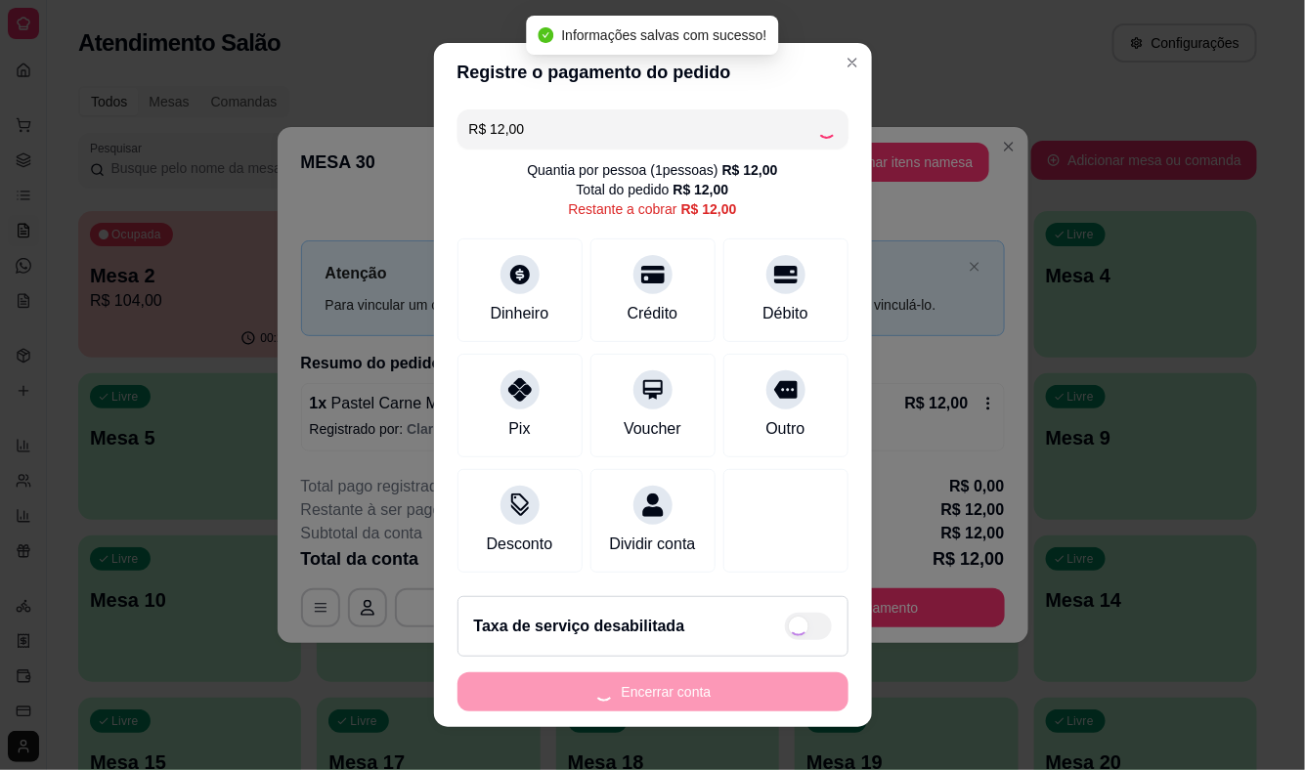
type input "R$ 0,00"
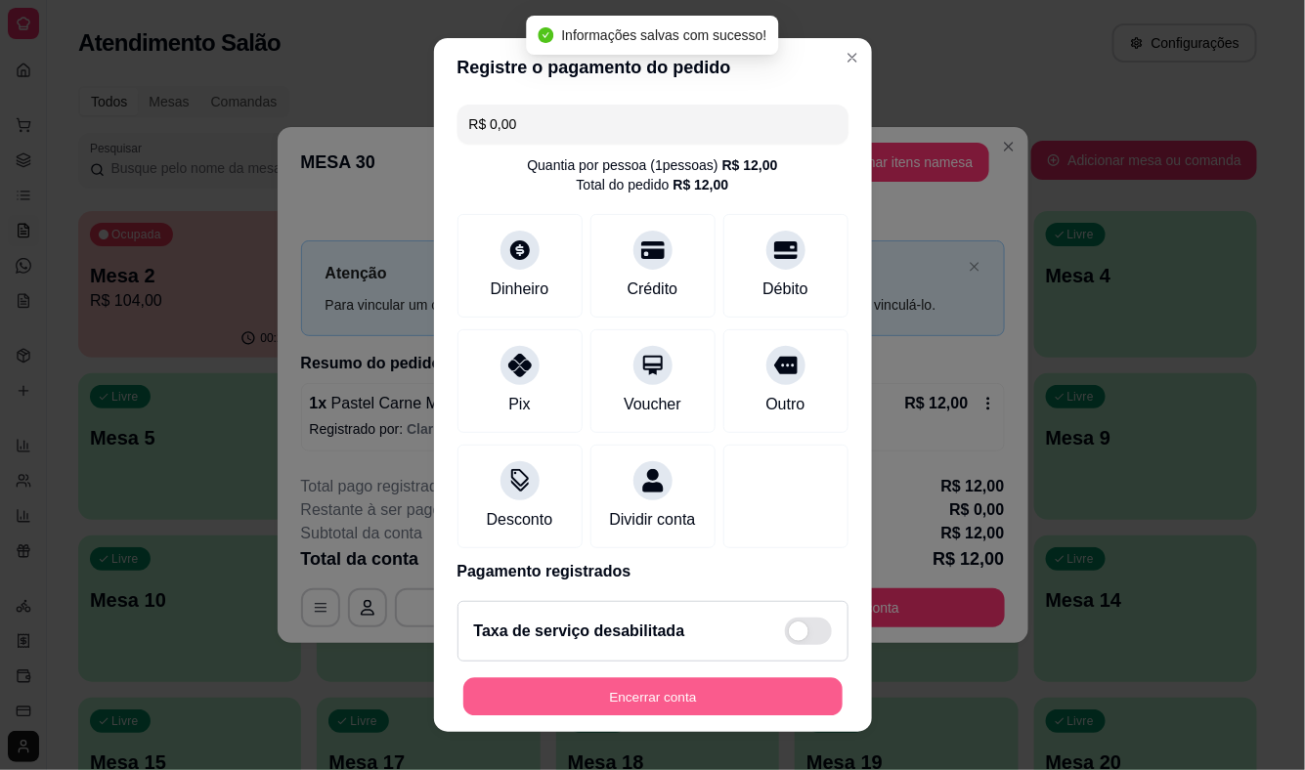
click at [661, 694] on button "Encerrar conta" at bounding box center [652, 696] width 379 height 38
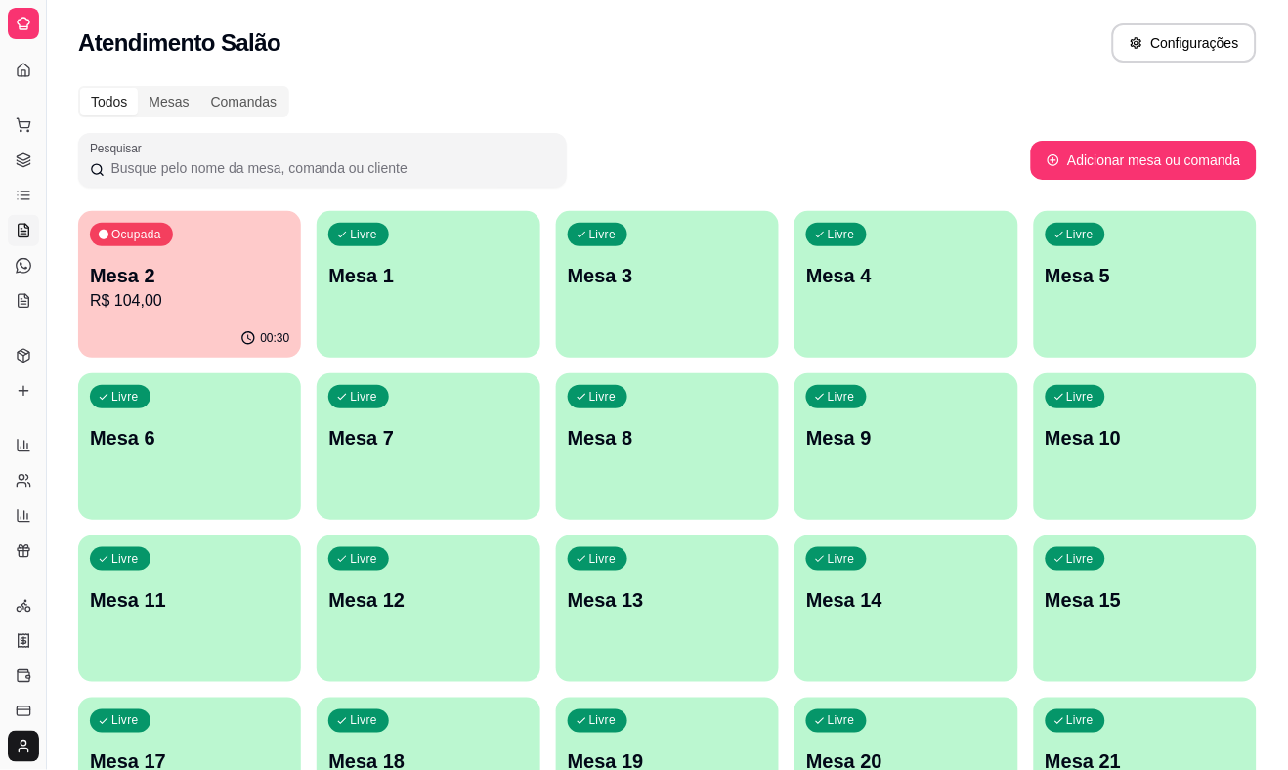
click at [894, 262] on p "Mesa 4" at bounding box center [905, 275] width 199 height 27
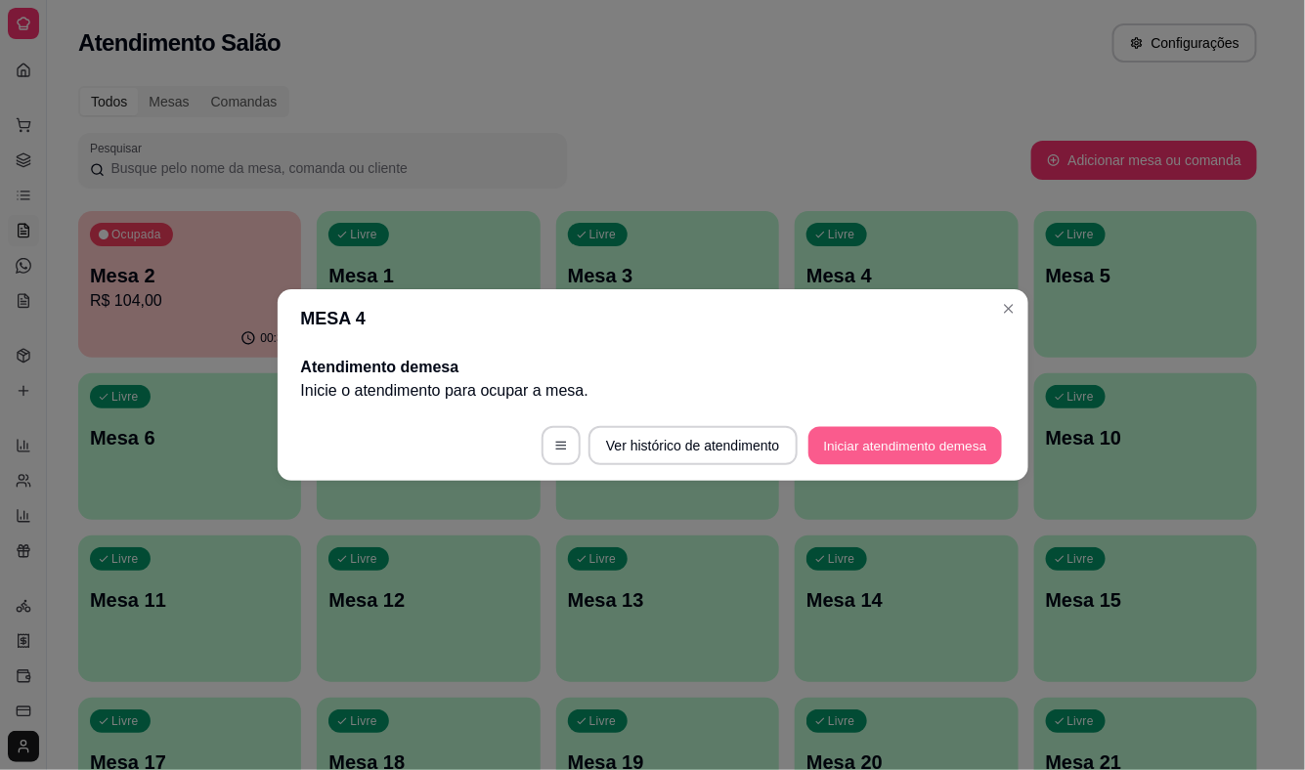
click at [931, 446] on button "Iniciar atendimento de mesa" at bounding box center [905, 446] width 194 height 38
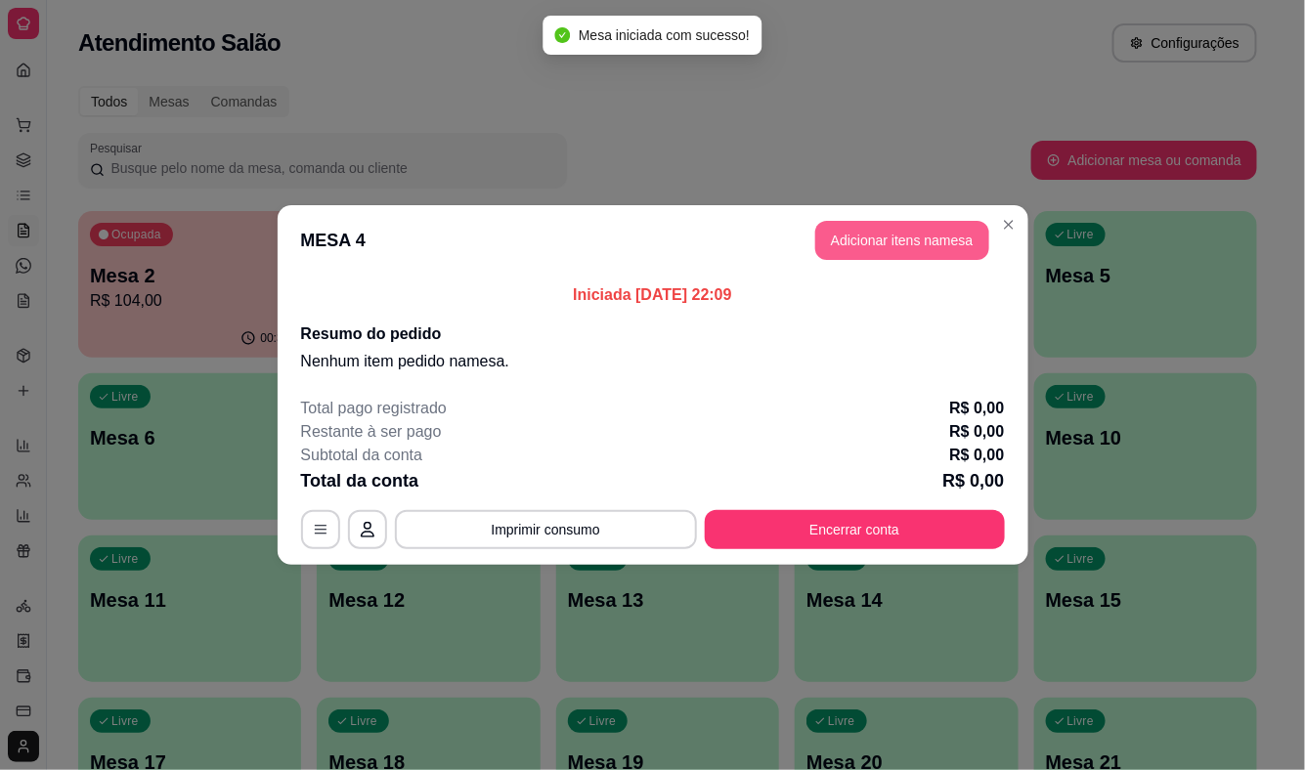
click at [944, 250] on button "Adicionar itens na mesa" at bounding box center [902, 240] width 174 height 39
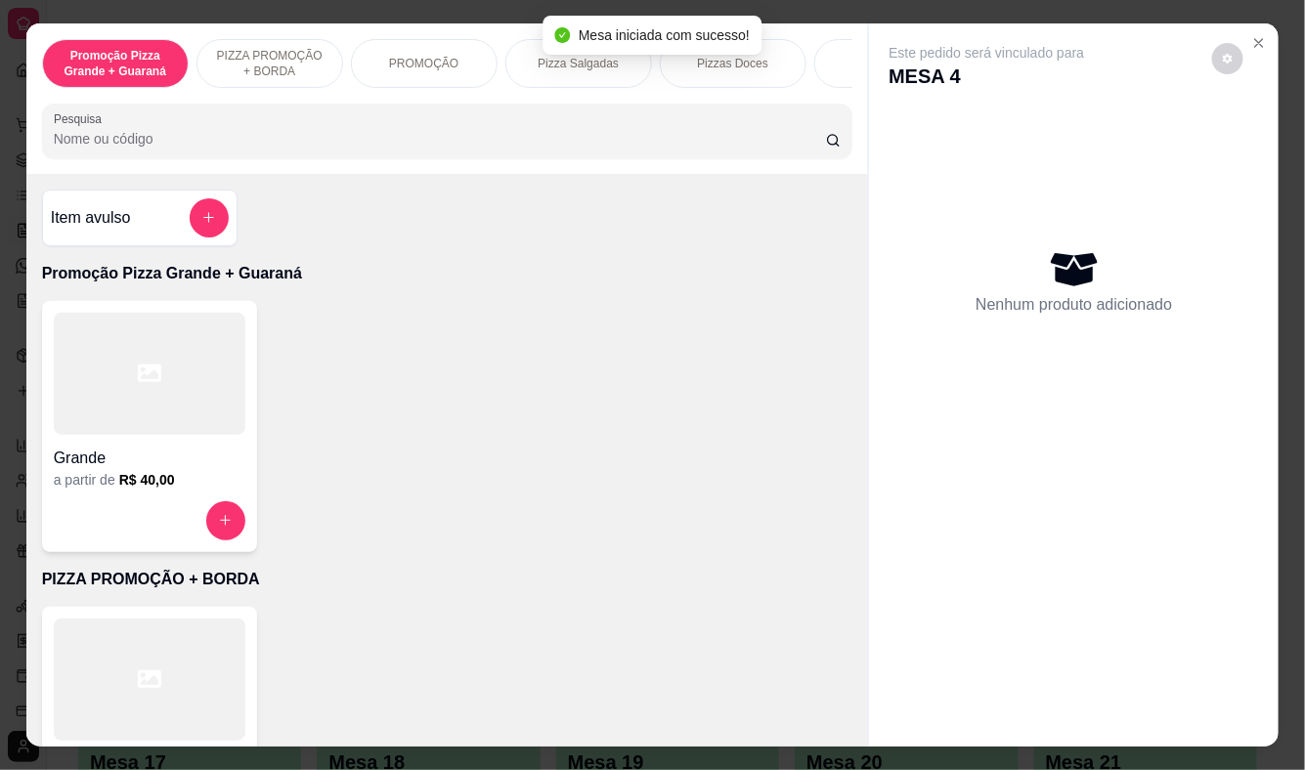
click at [277, 61] on p "PIZZA PROMOÇÃO + BORDA" at bounding box center [269, 63] width 113 height 31
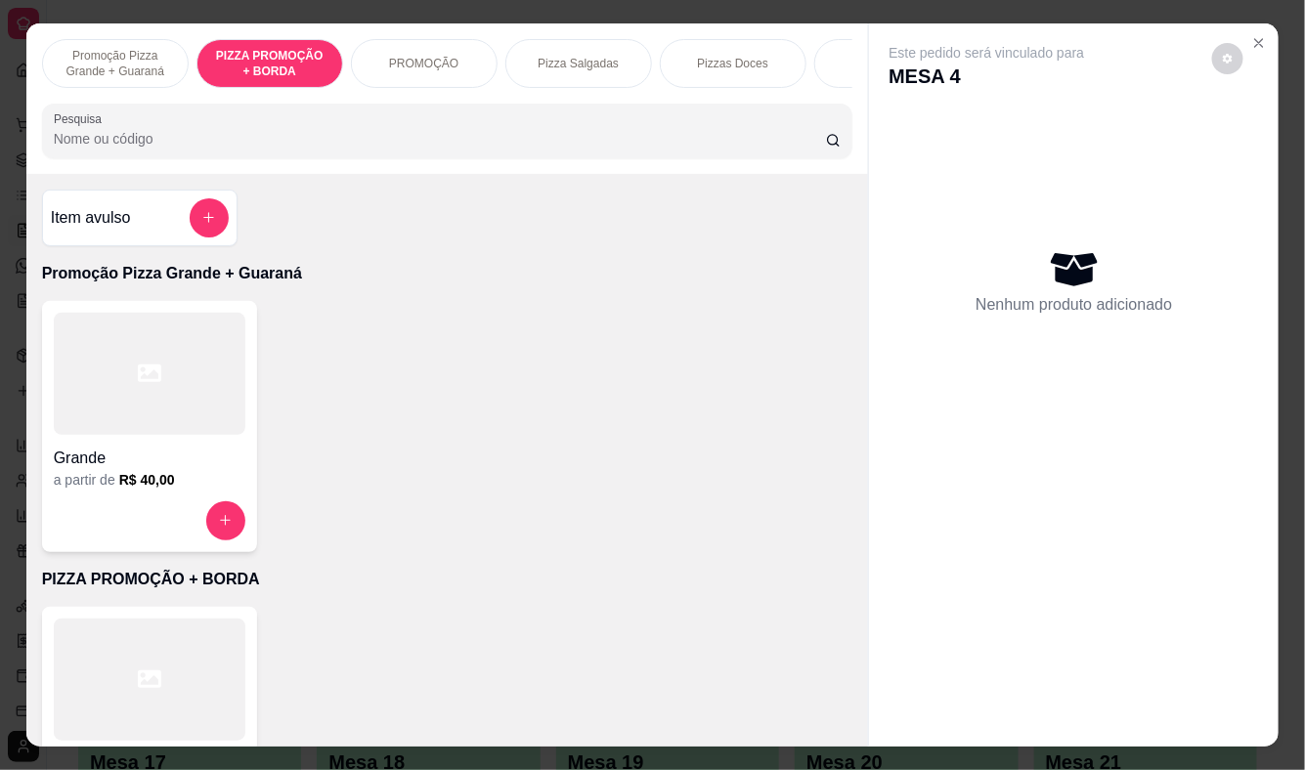
scroll to position [47, 0]
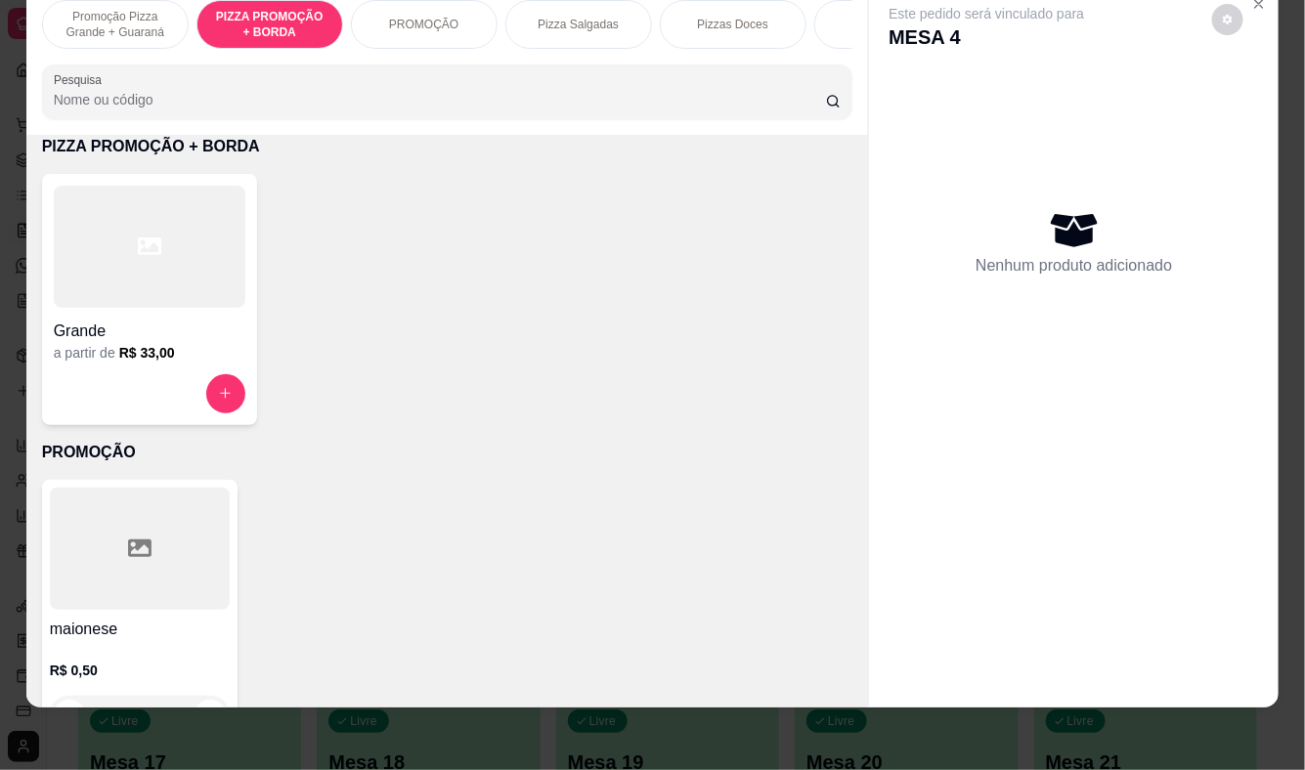
click at [127, 316] on div "Grande" at bounding box center [150, 325] width 192 height 35
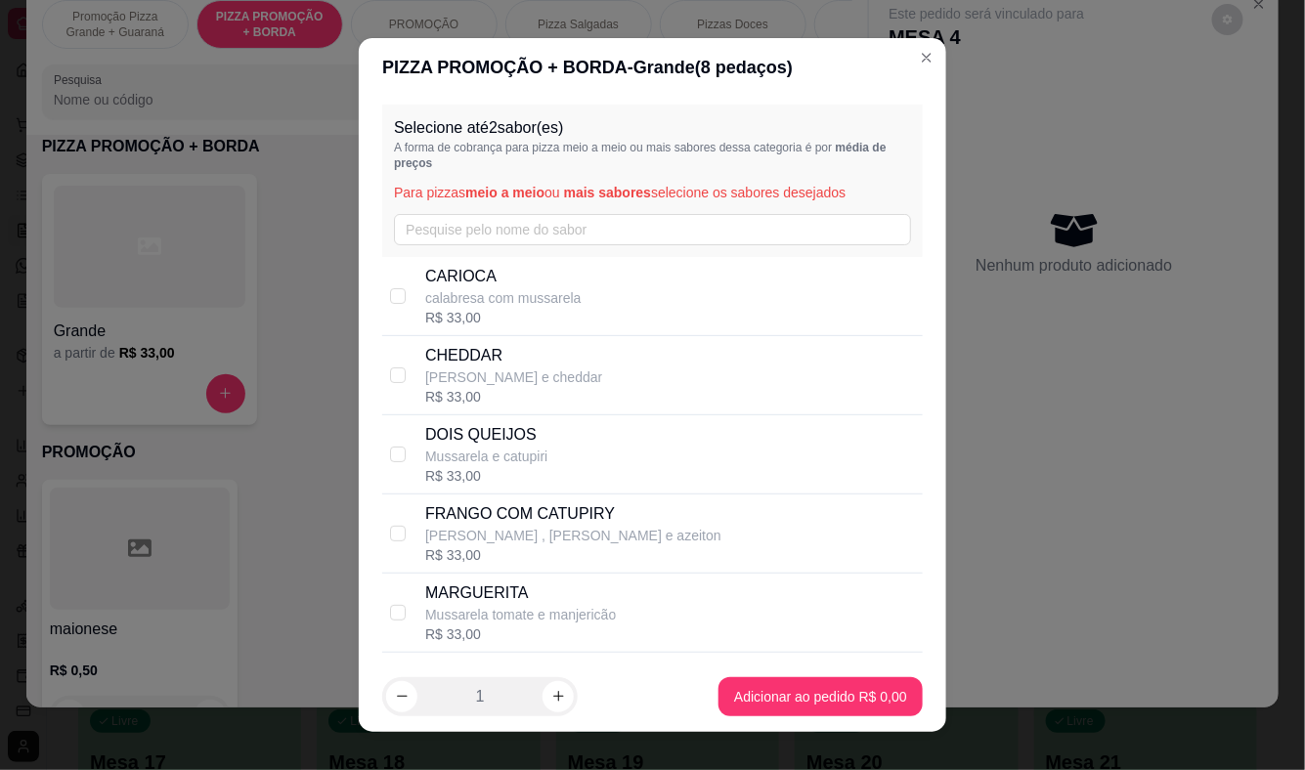
click at [580, 311] on div "CARIOCA calabresa com mussarela R$ 33,00" at bounding box center [670, 296] width 490 height 63
checkbox input "true"
click at [604, 526] on p "[PERSON_NAME] , [PERSON_NAME] e azeiton" at bounding box center [573, 536] width 296 height 20
checkbox input "true"
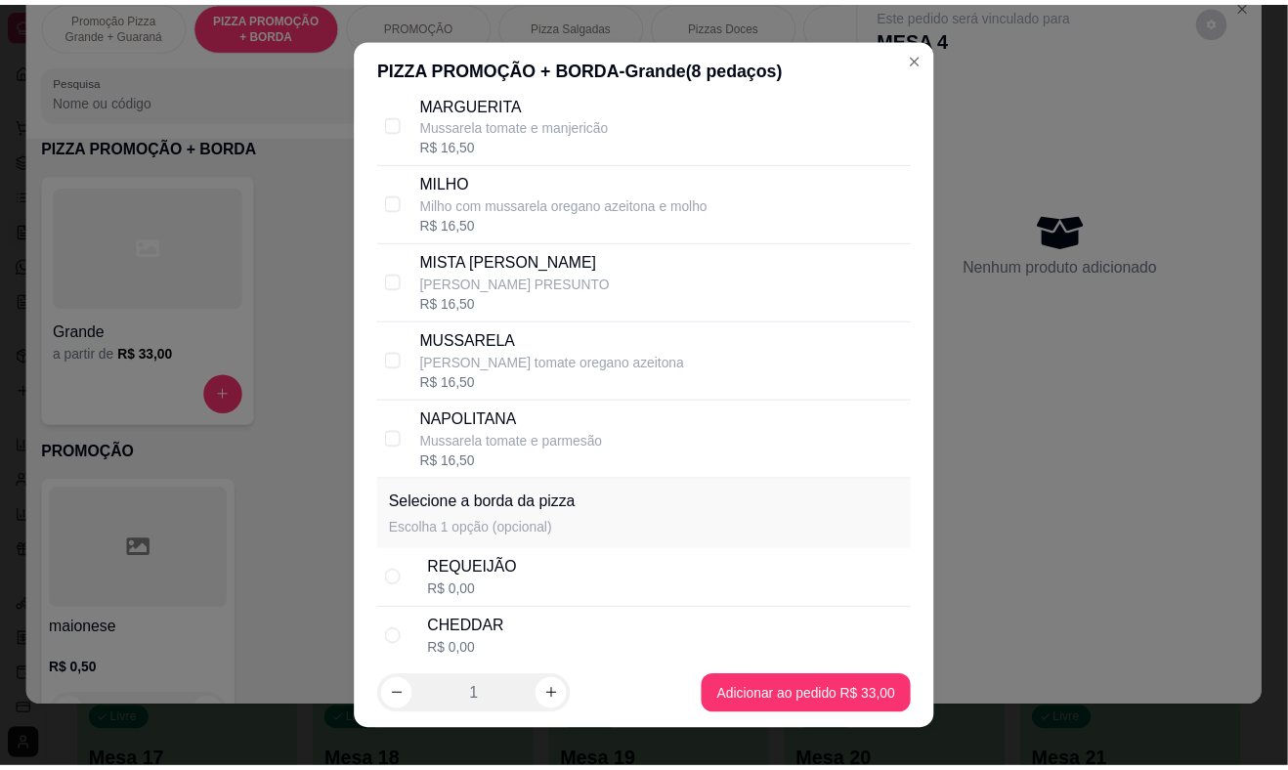
scroll to position [584, 0]
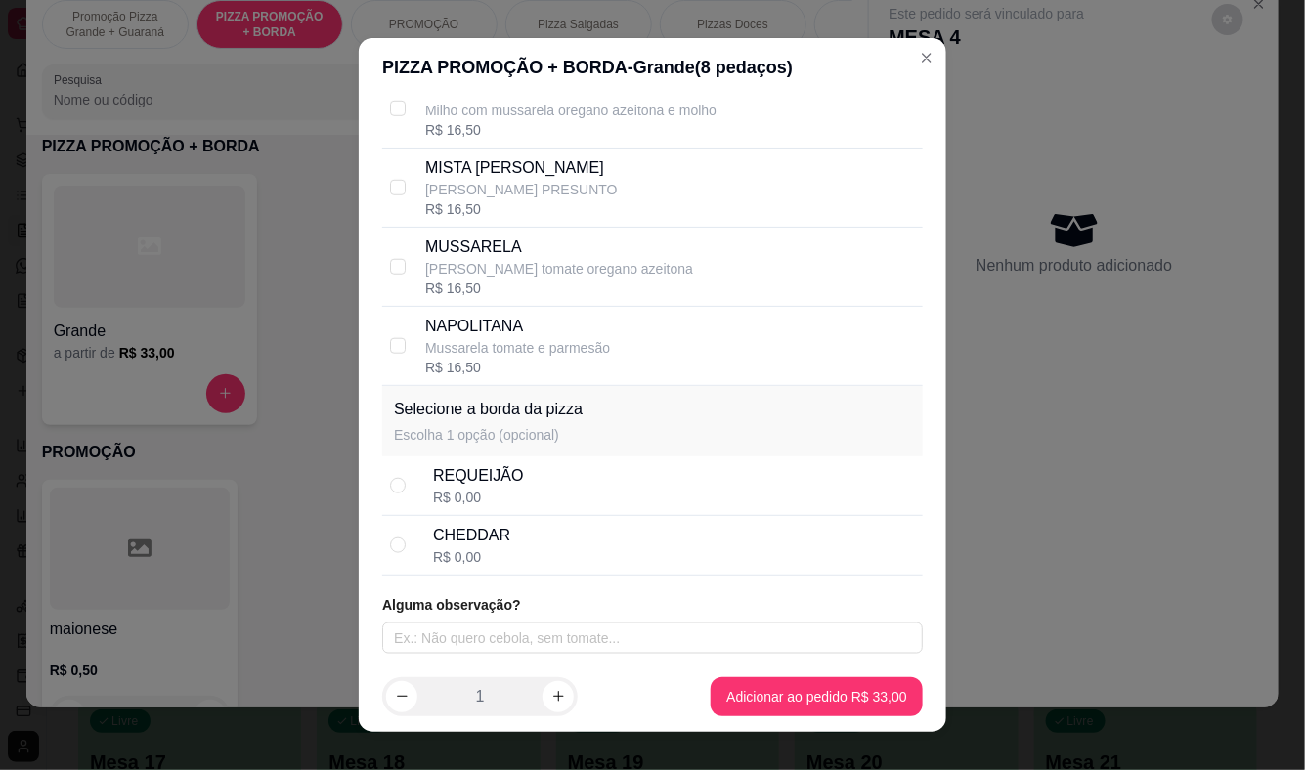
click at [599, 534] on div "CHEDDAR R$ 0,00" at bounding box center [674, 545] width 482 height 43
radio input "true"
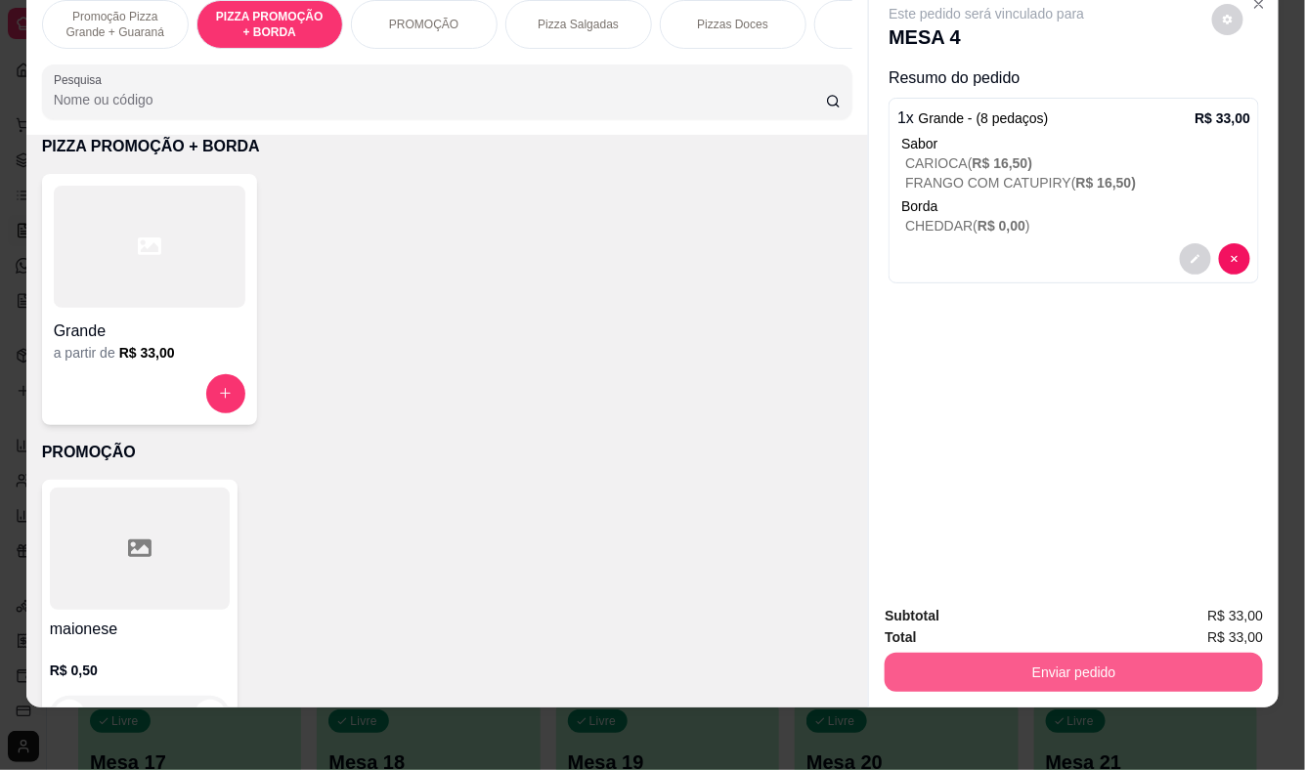
click at [1089, 653] on button "Enviar pedido" at bounding box center [1074, 672] width 378 height 39
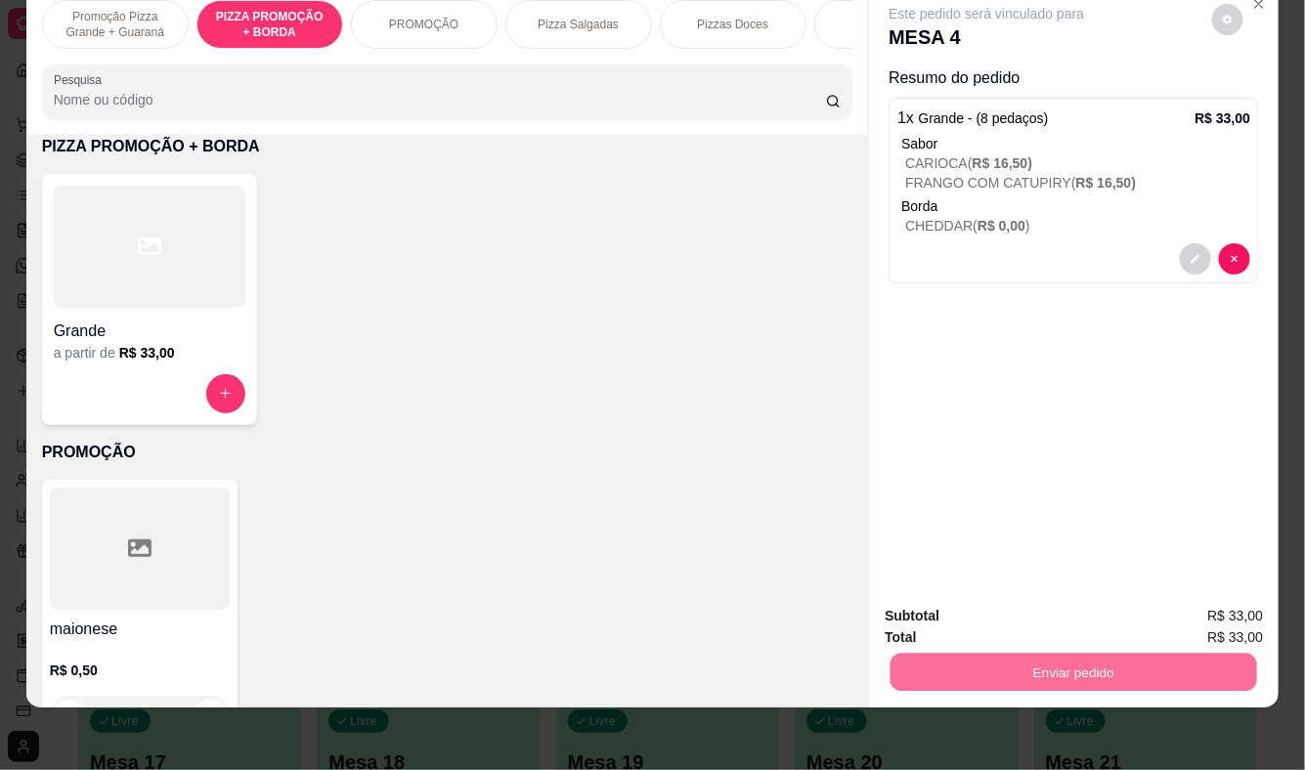
click at [1254, 598] on button "Enviar pedido" at bounding box center [1212, 608] width 110 height 37
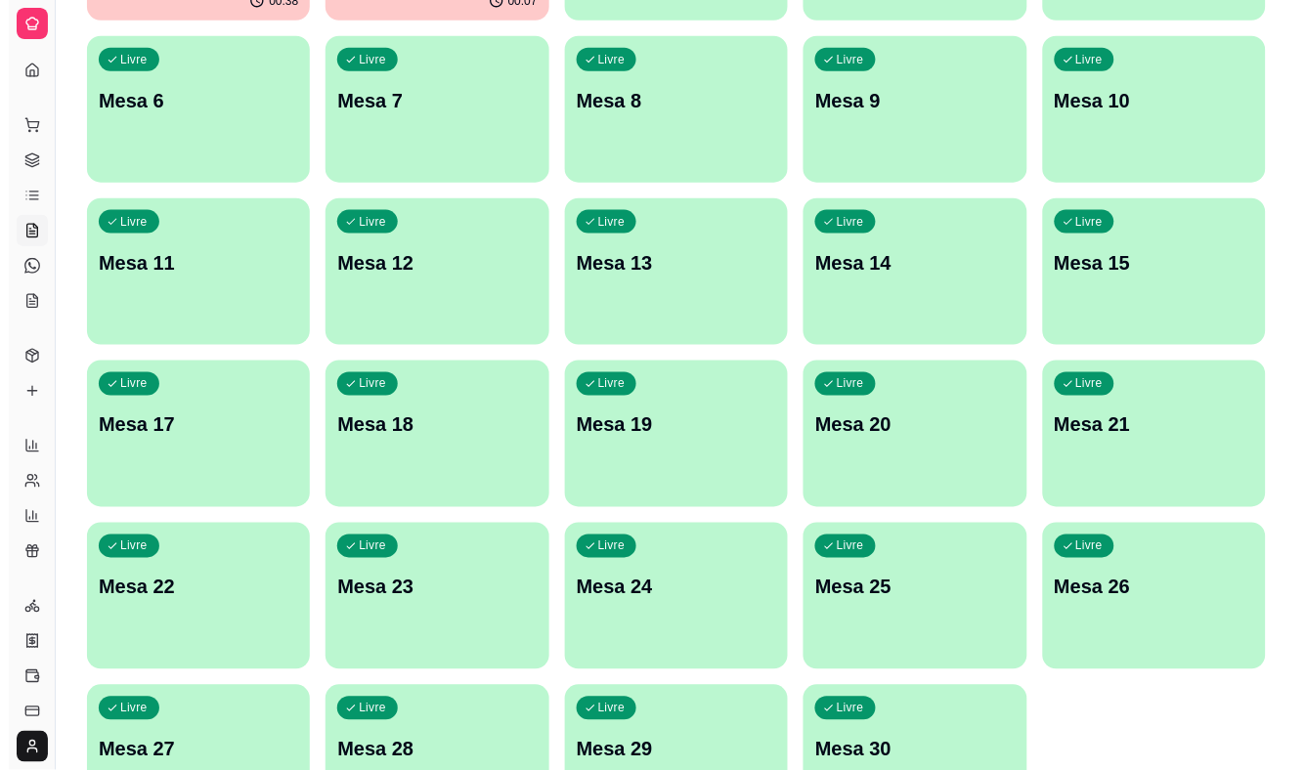
scroll to position [476, 0]
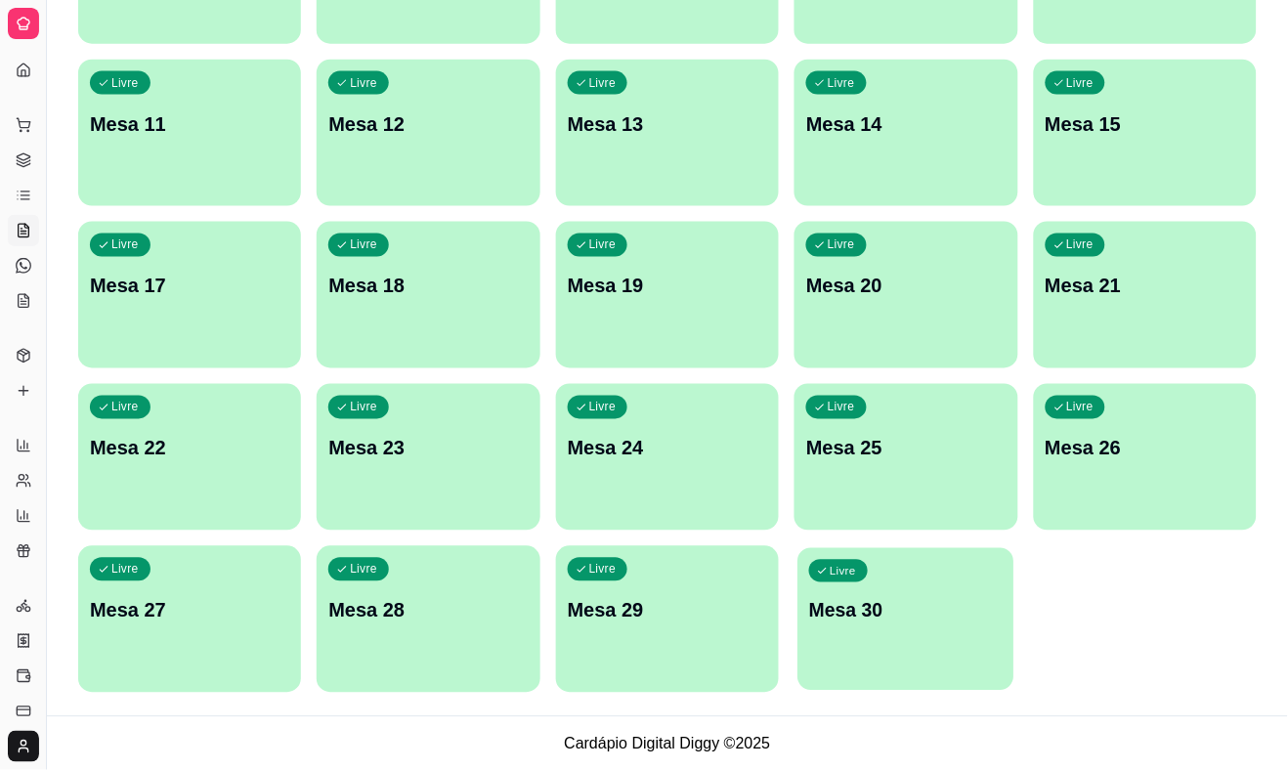
click at [853, 631] on div "Livre Mesa 30" at bounding box center [907, 607] width 217 height 119
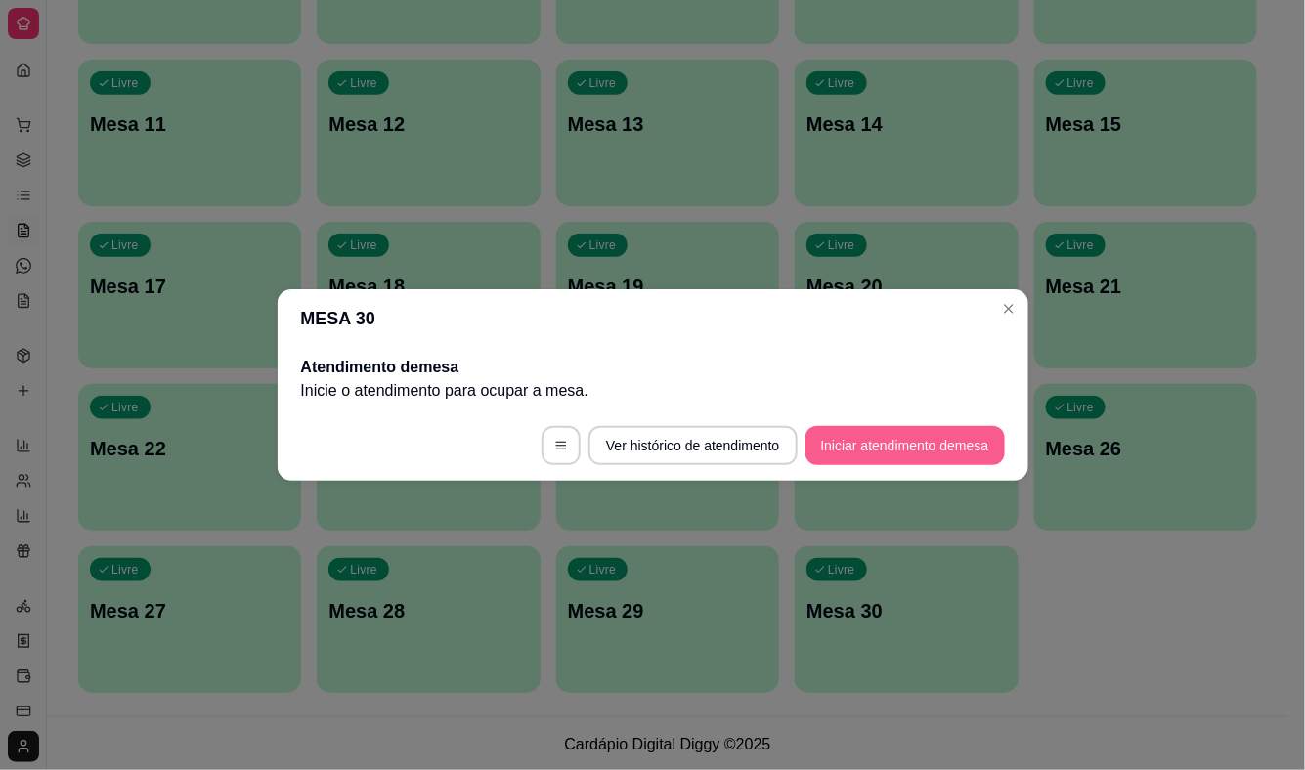
click at [892, 436] on button "Iniciar atendimento de mesa" at bounding box center [904, 445] width 199 height 39
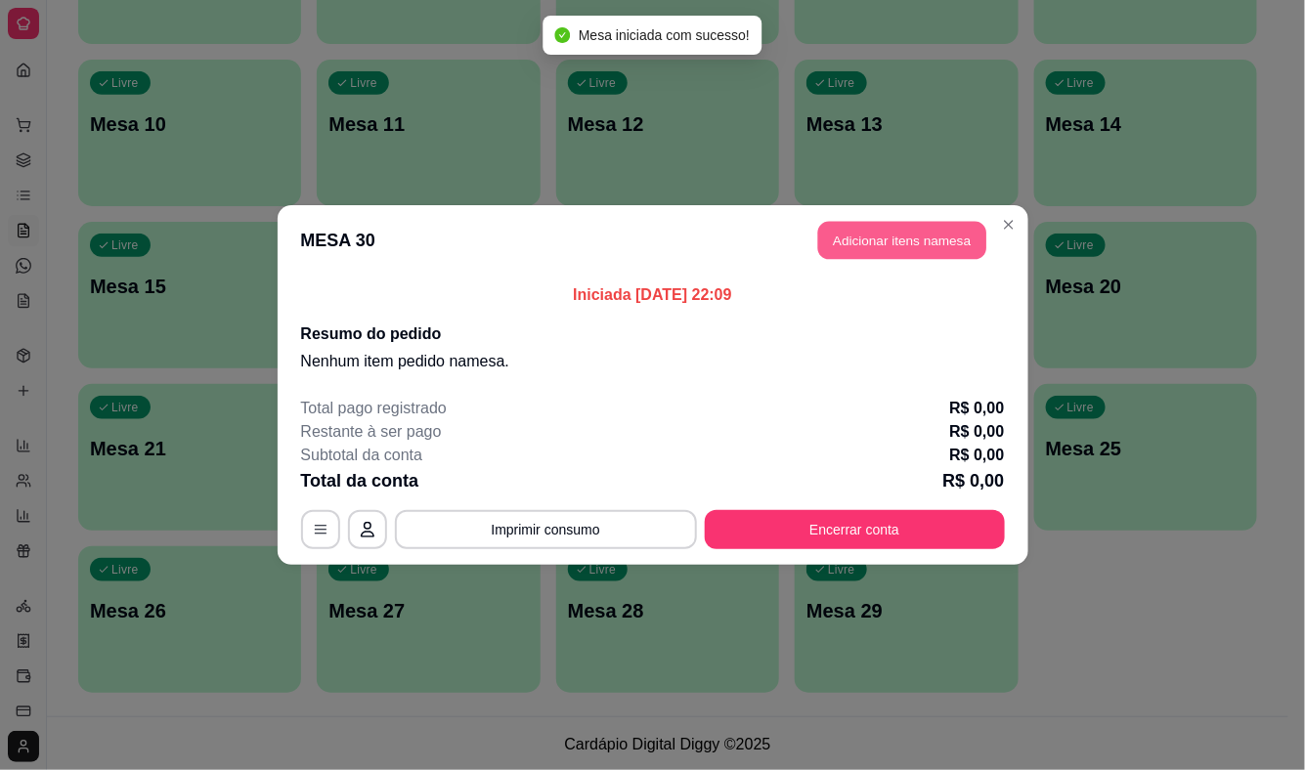
click at [911, 237] on button "Adicionar itens na mesa" at bounding box center [902, 241] width 168 height 38
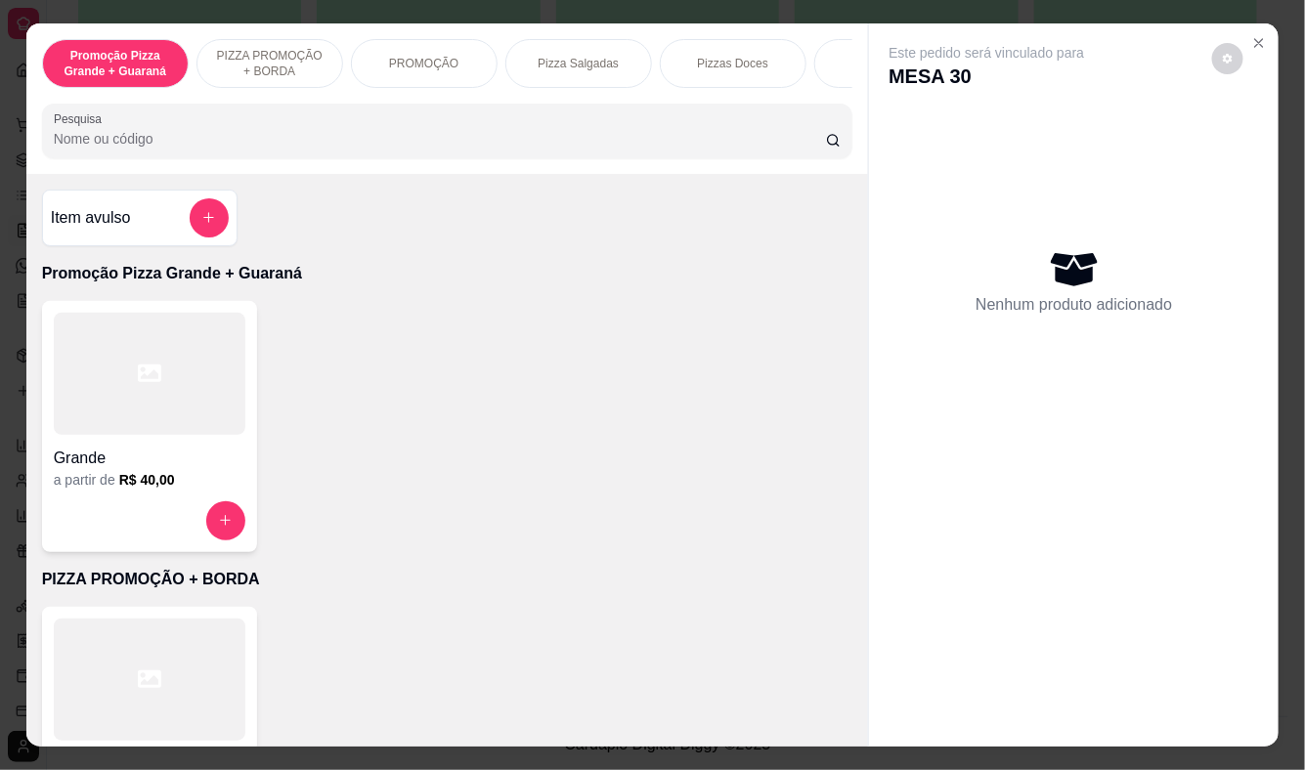
scroll to position [217, 0]
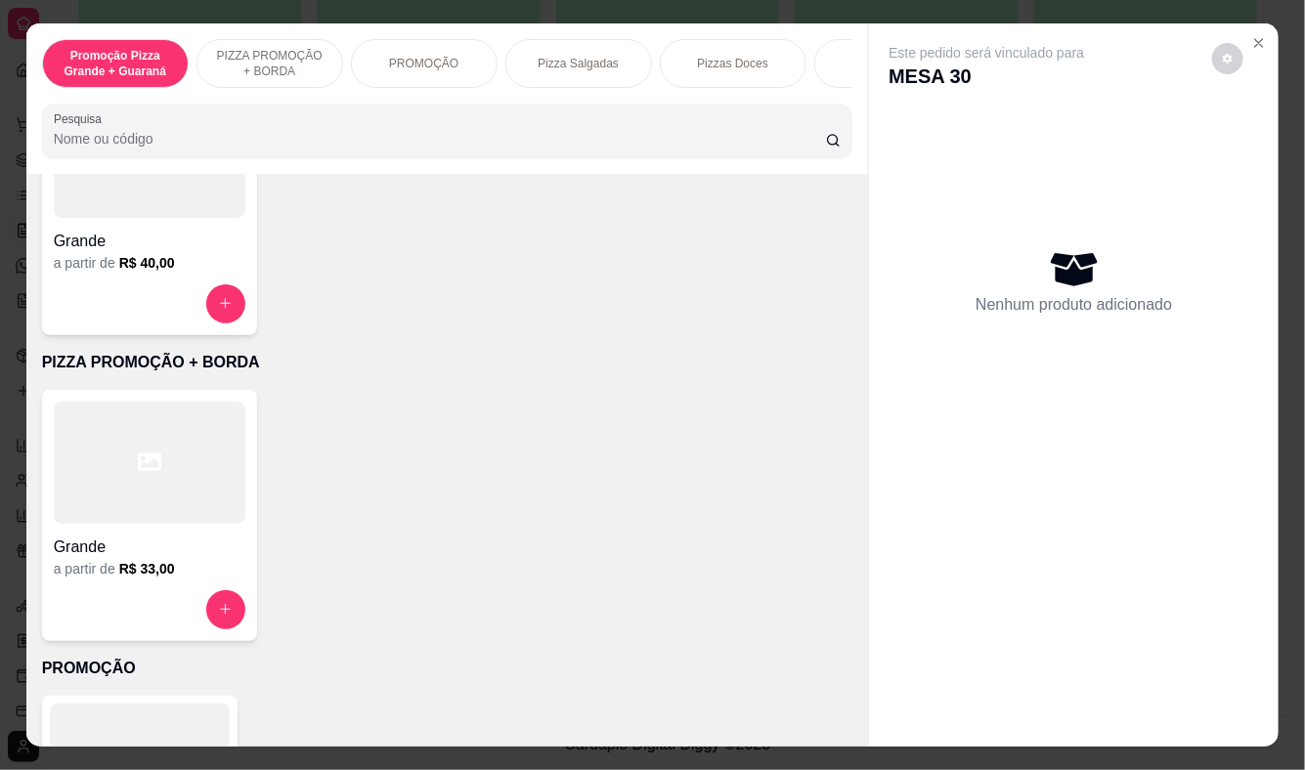
click at [163, 557] on h4 "Grande" at bounding box center [150, 547] width 192 height 23
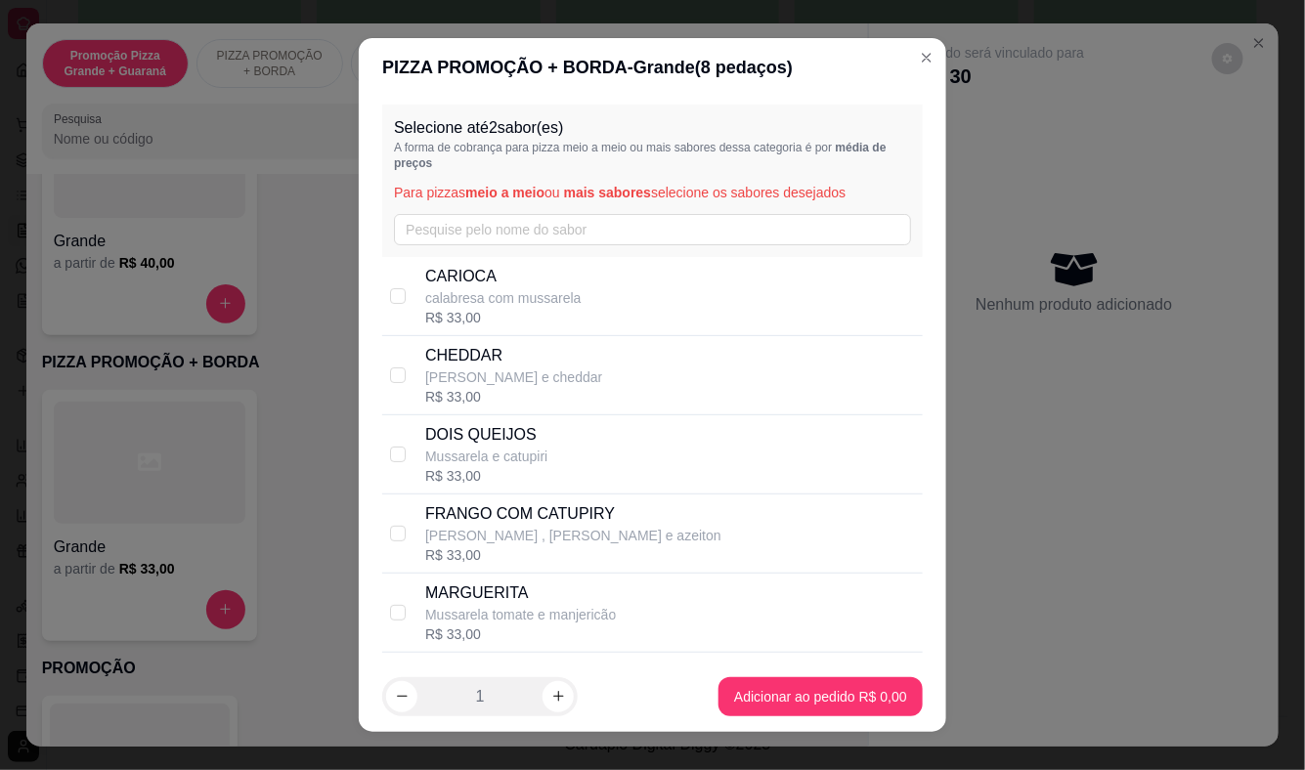
click at [520, 589] on p "MARGUERITA" at bounding box center [520, 593] width 191 height 23
checkbox input "true"
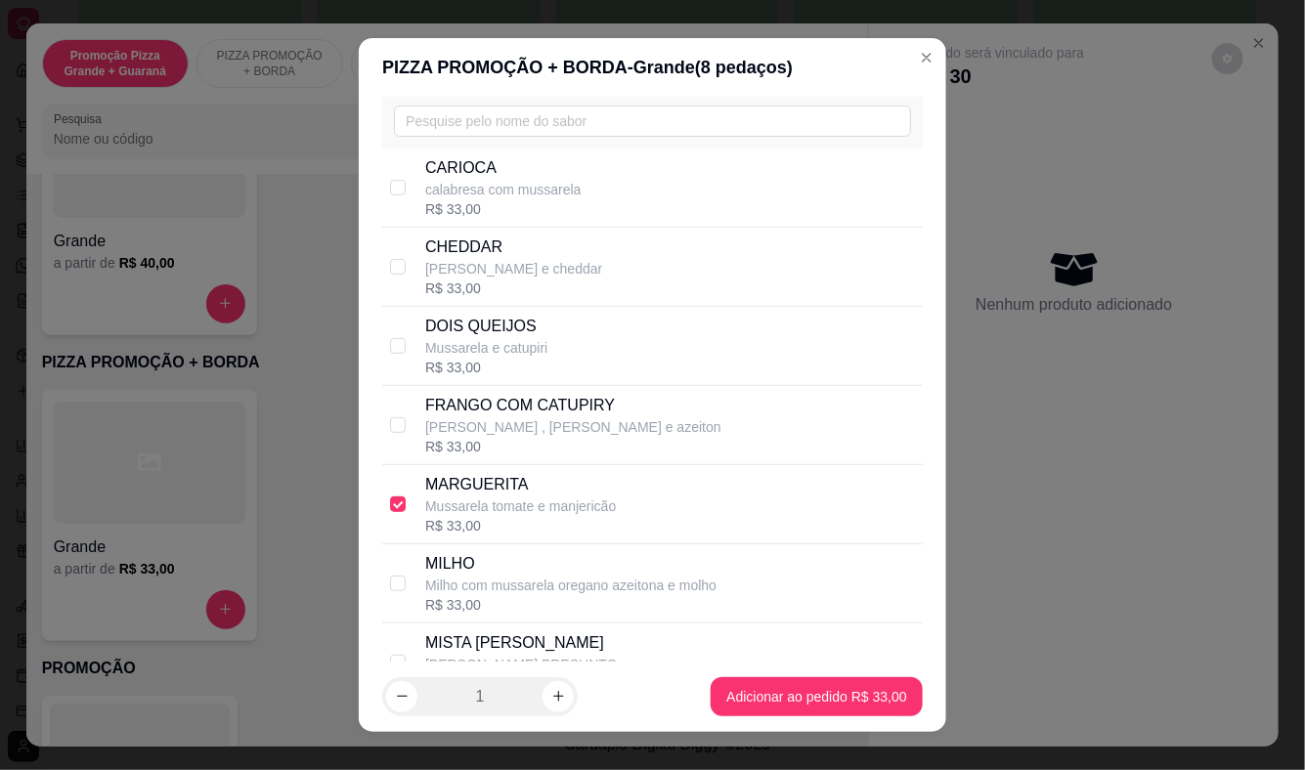
scroll to position [434, 0]
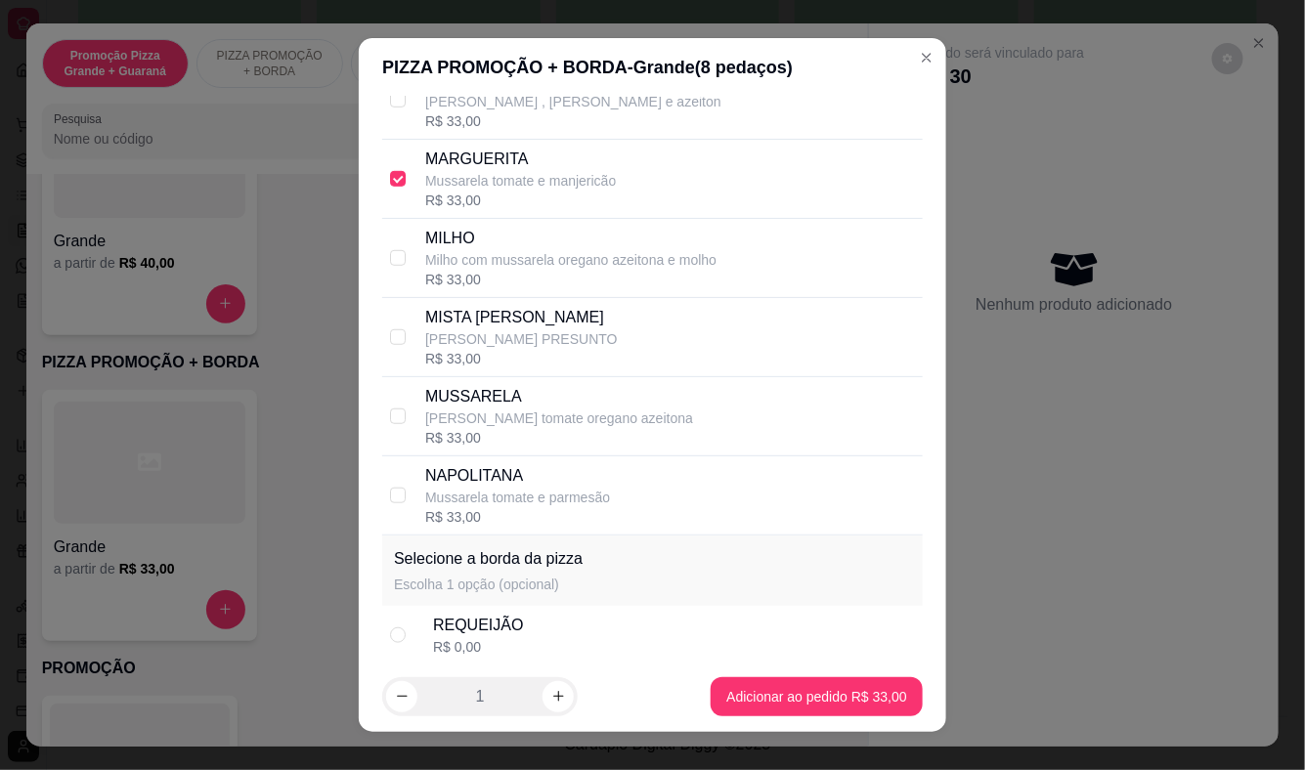
click at [540, 332] on p "[PERSON_NAME] PRESUNTO" at bounding box center [521, 339] width 193 height 20
checkbox input "true"
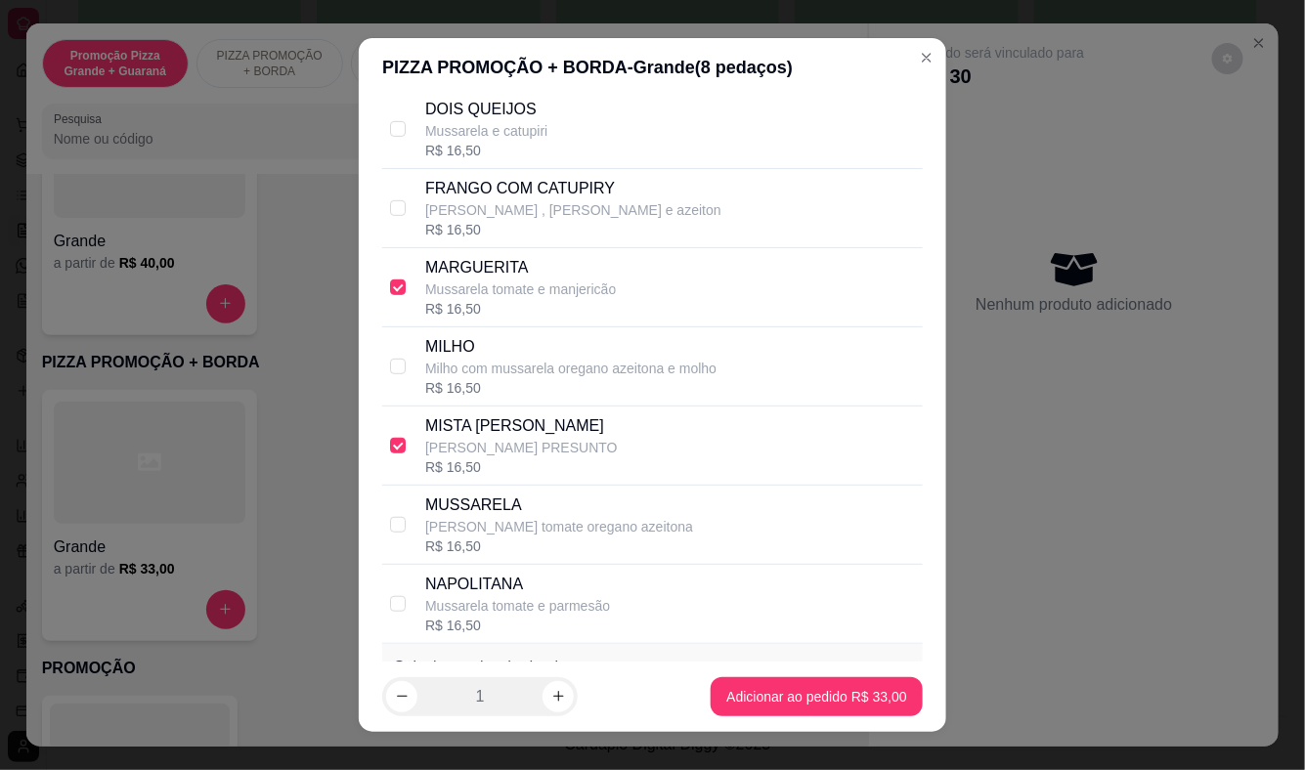
click at [482, 280] on p "Mussarela tomate e manjericão" at bounding box center [520, 290] width 191 height 20
checkbox input "false"
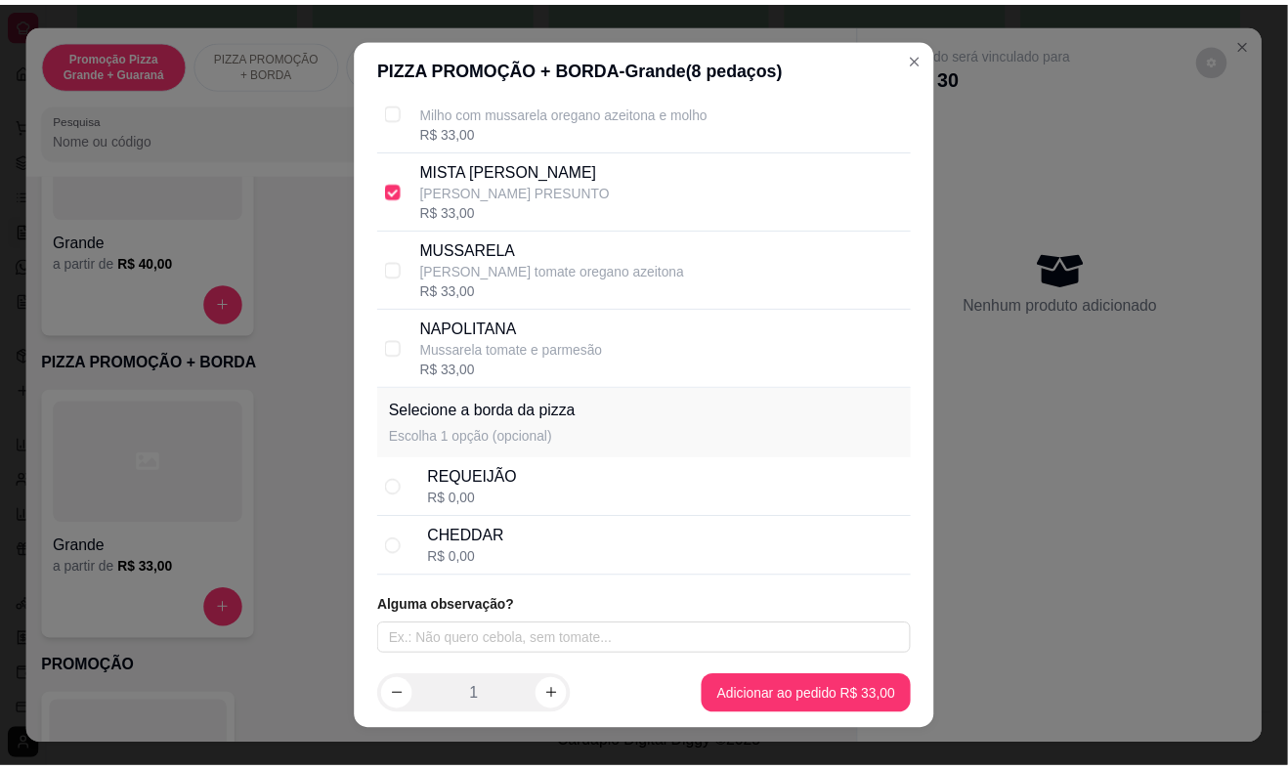
scroll to position [584, 0]
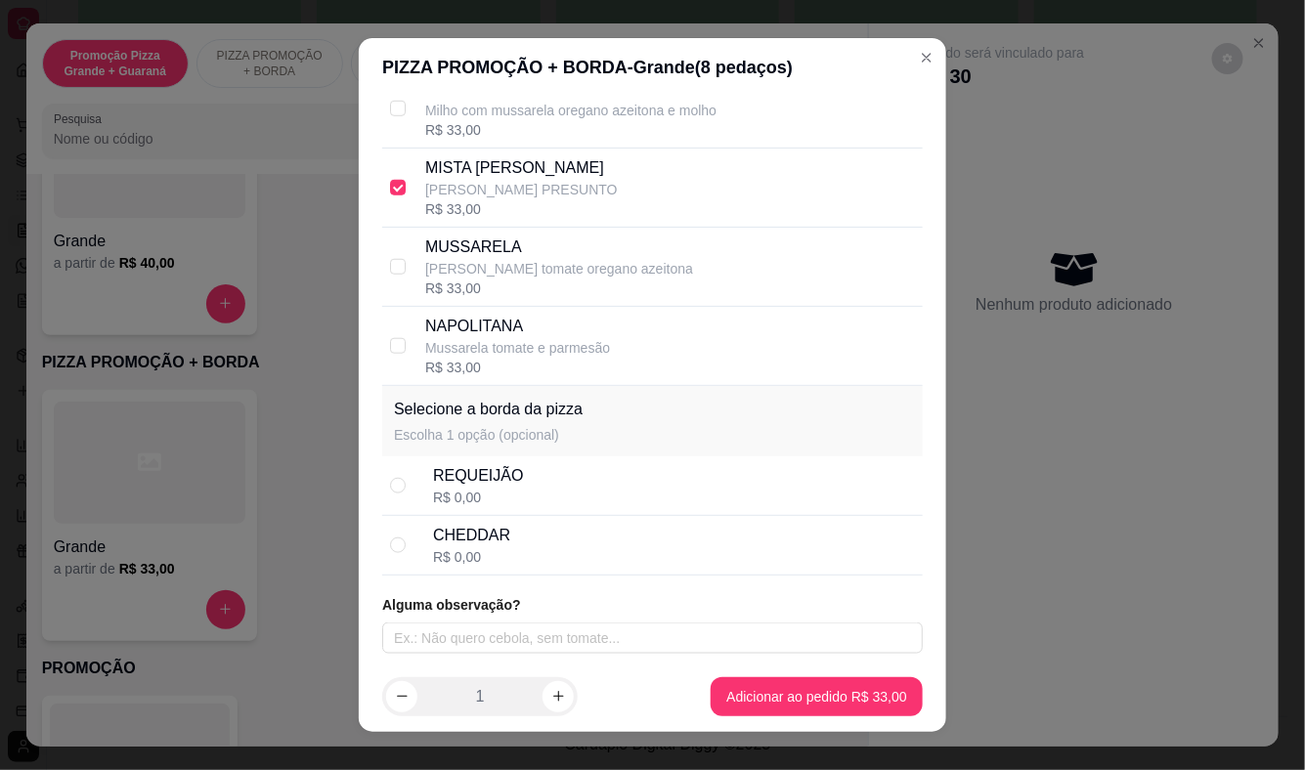
click at [523, 525] on div "CHEDDAR R$ 0,00" at bounding box center [674, 545] width 482 height 43
radio input "true"
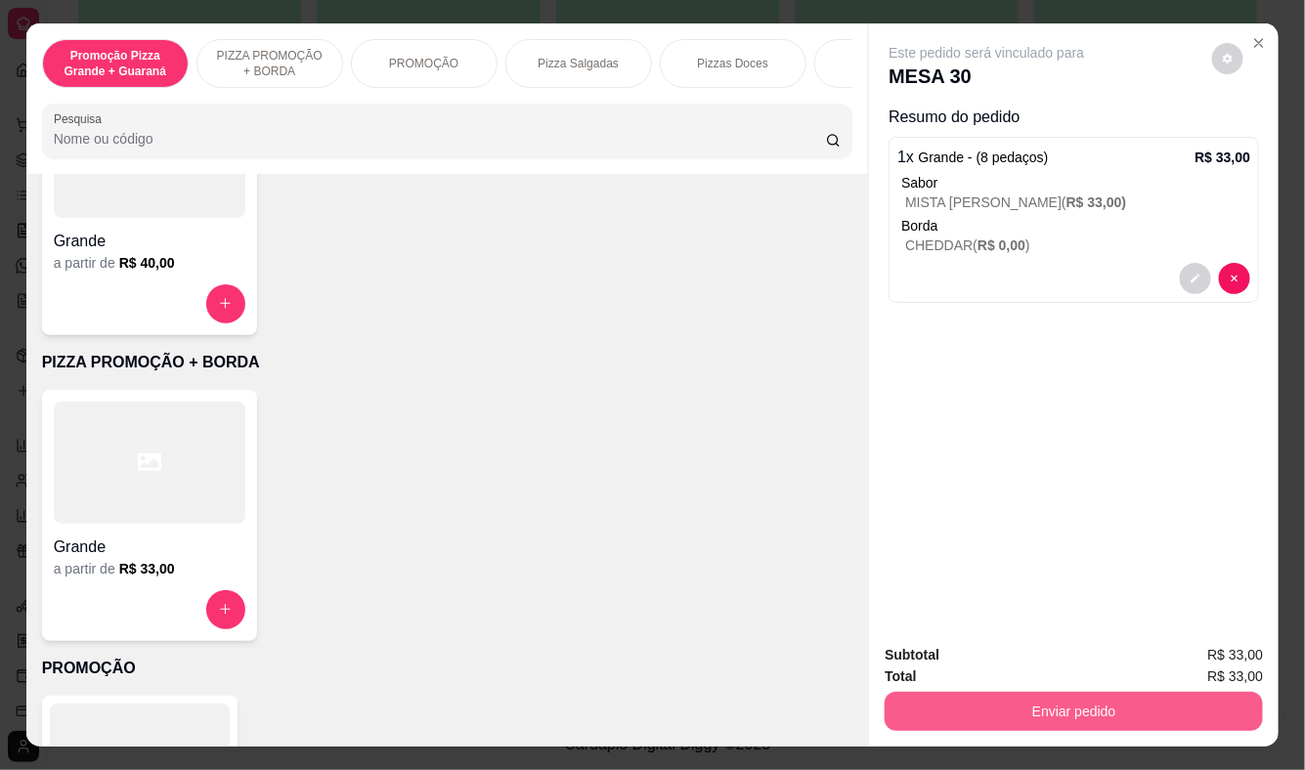
click at [1029, 708] on button "Enviar pedido" at bounding box center [1074, 711] width 378 height 39
click at [1029, 708] on button "Enviar pedido" at bounding box center [1073, 712] width 367 height 38
click at [1029, 694] on button "Enviar pedido" at bounding box center [1074, 711] width 378 height 39
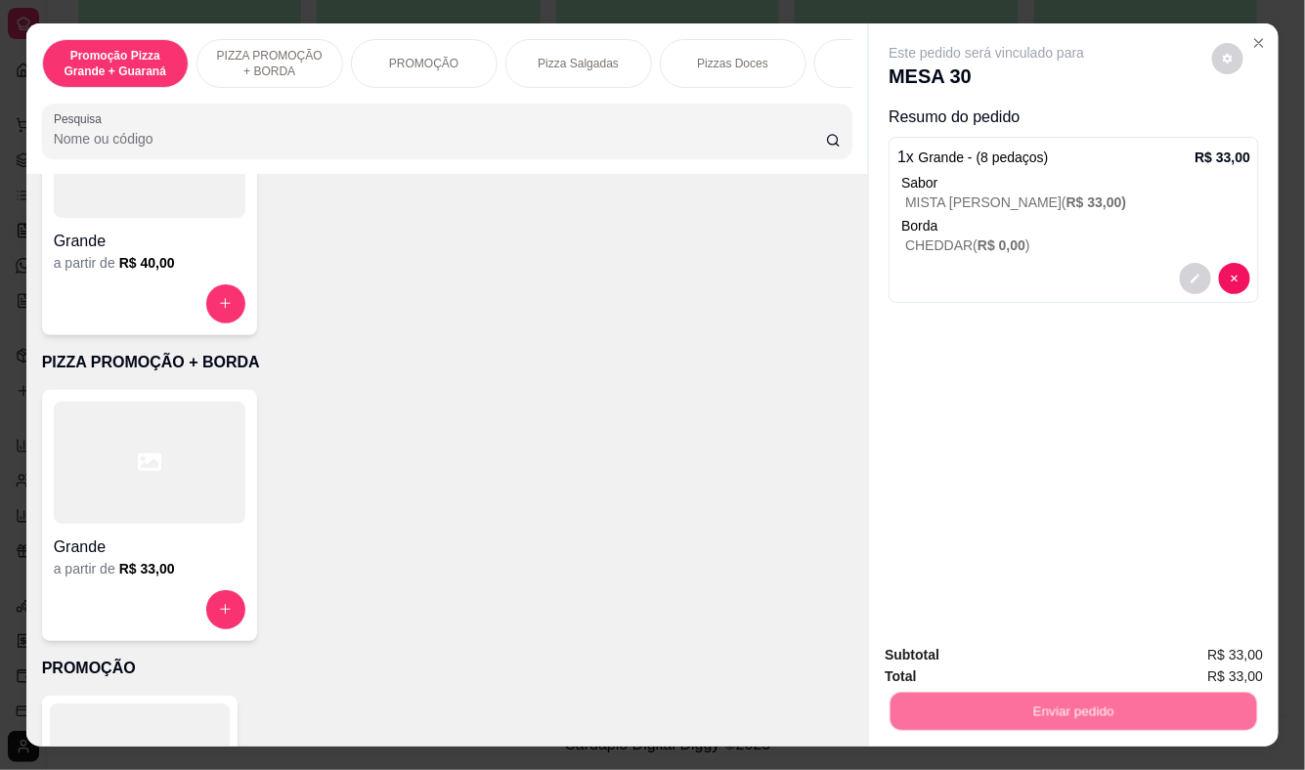
click at [1029, 666] on button "Registrar cliente" at bounding box center [1081, 657] width 129 height 37
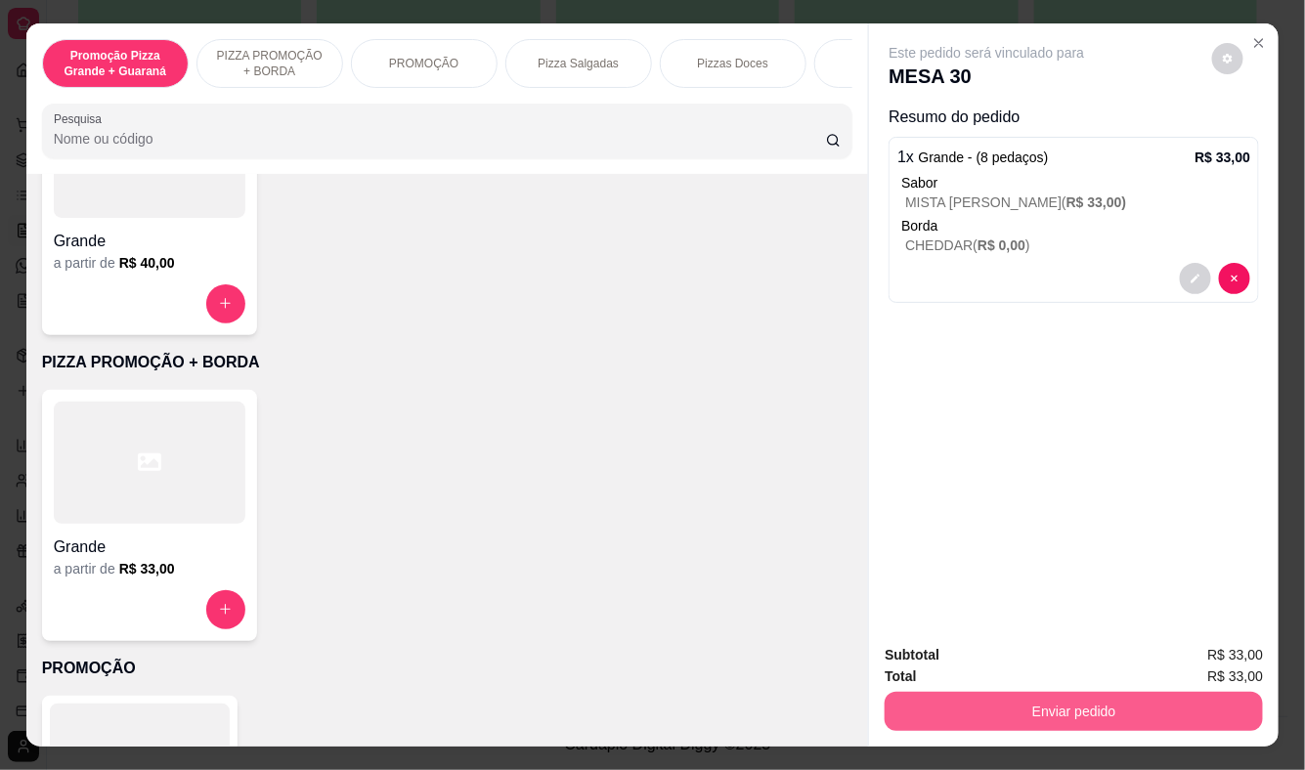
click at [982, 692] on button "Enviar pedido" at bounding box center [1074, 711] width 378 height 39
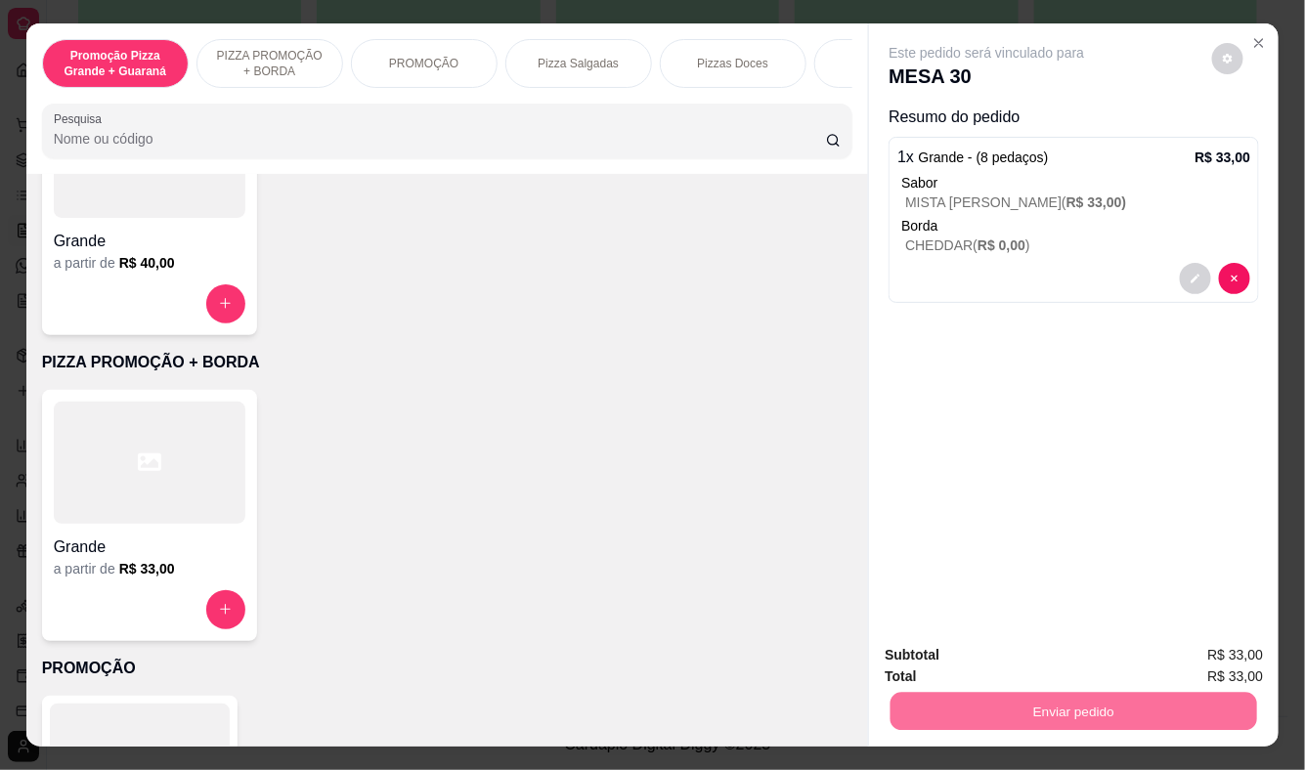
click at [1176, 651] on button "Enviar pedido" at bounding box center [1212, 657] width 110 height 37
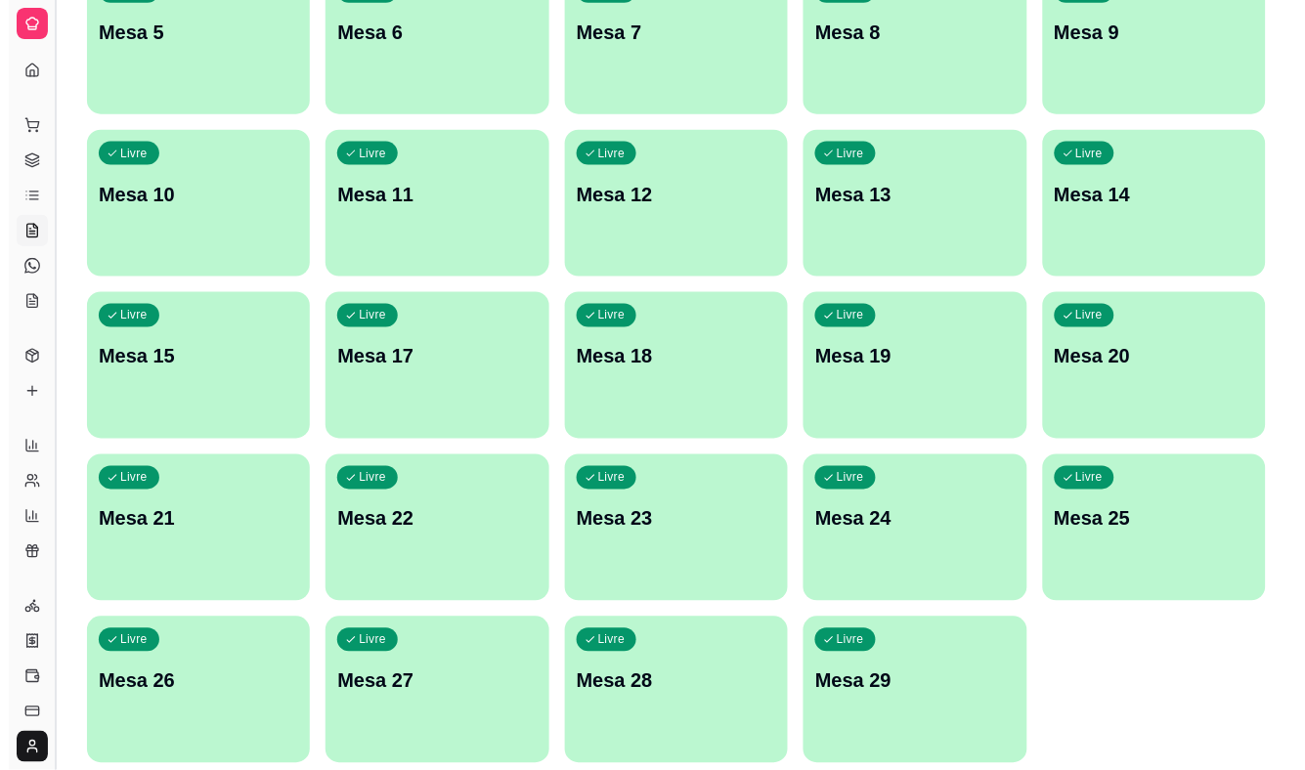
scroll to position [368, 0]
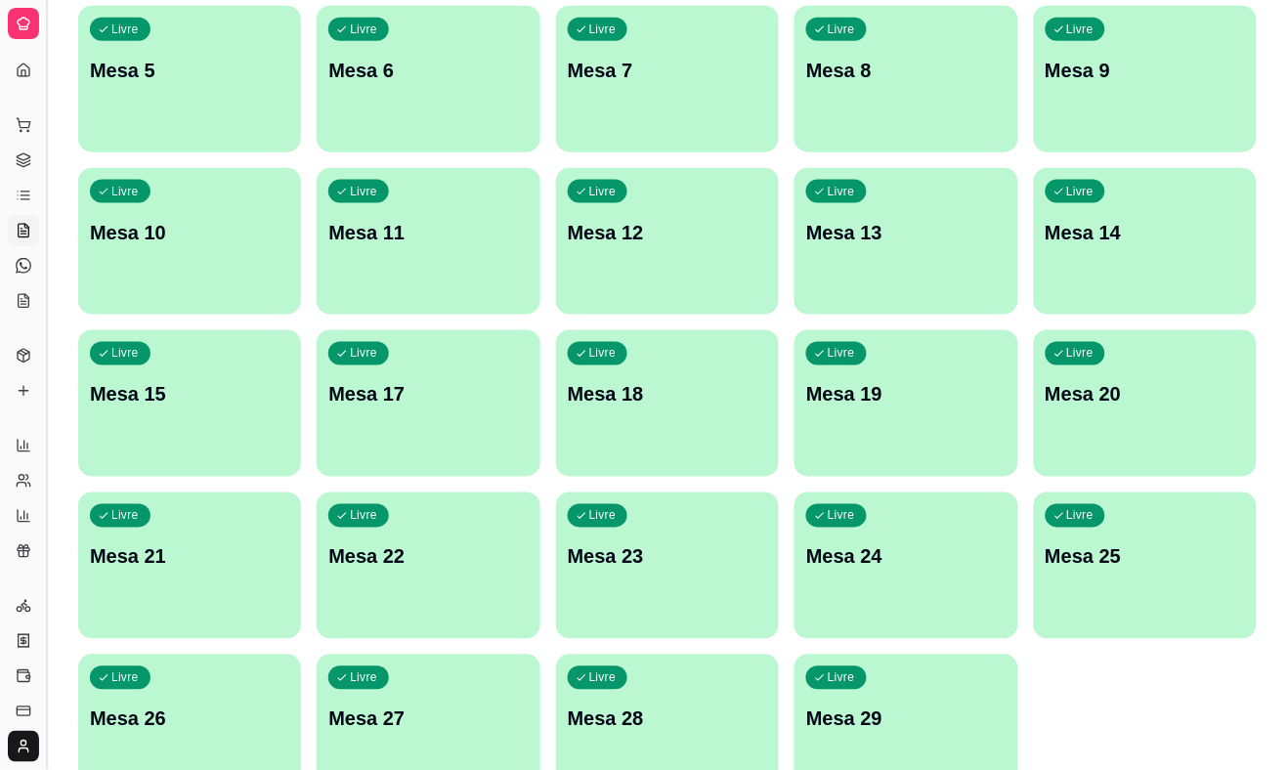
click at [44, 306] on button "Toggle Sidebar" at bounding box center [46, 385] width 16 height 770
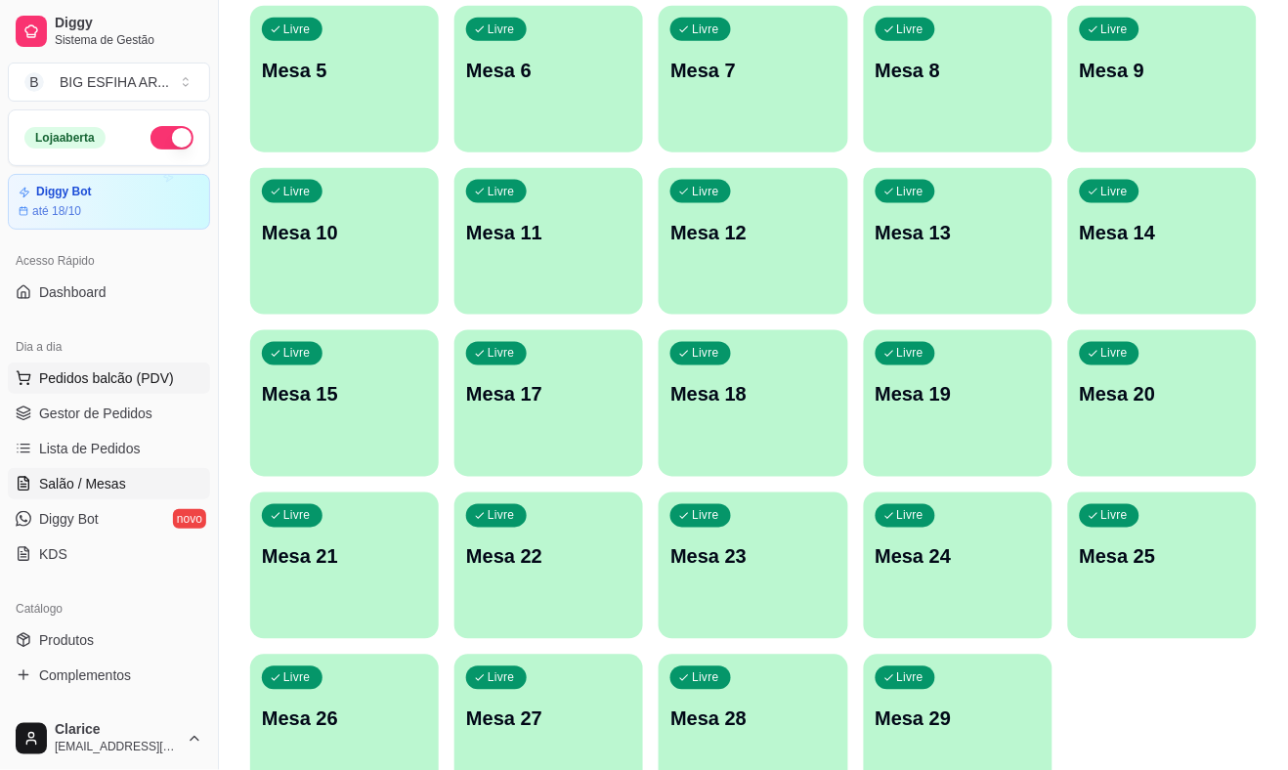
click at [115, 368] on span "Pedidos balcão (PDV)" at bounding box center [106, 378] width 135 height 20
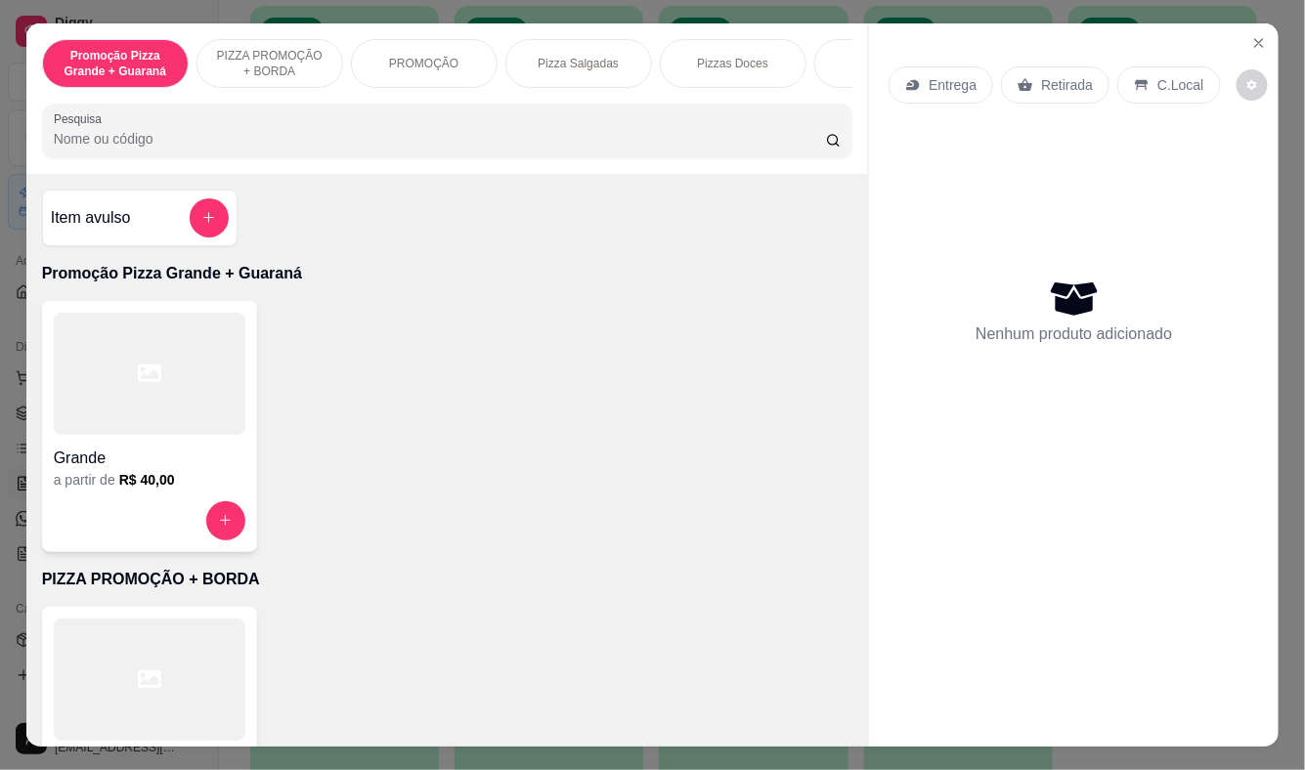
click at [932, 75] on p "Entrega" at bounding box center [953, 85] width 48 height 20
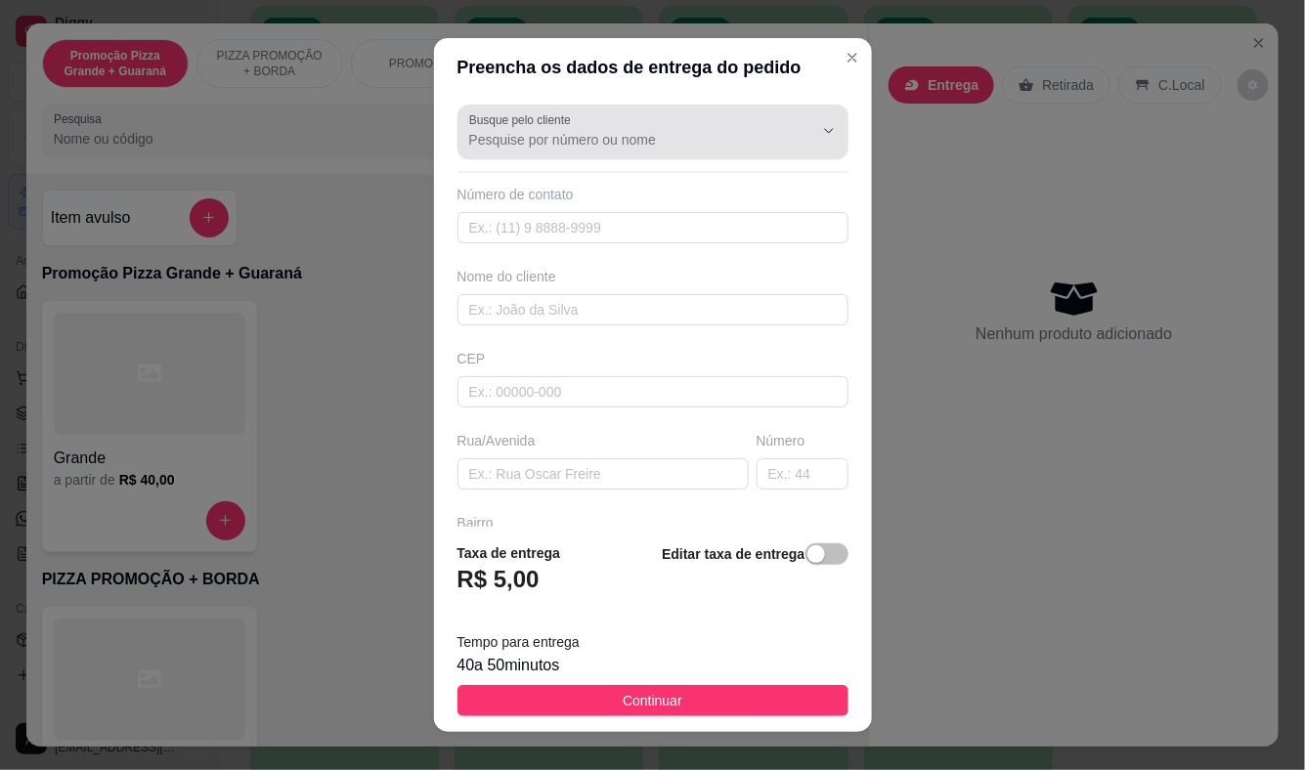
click at [682, 132] on input "Busque pelo cliente" at bounding box center [625, 140] width 313 height 20
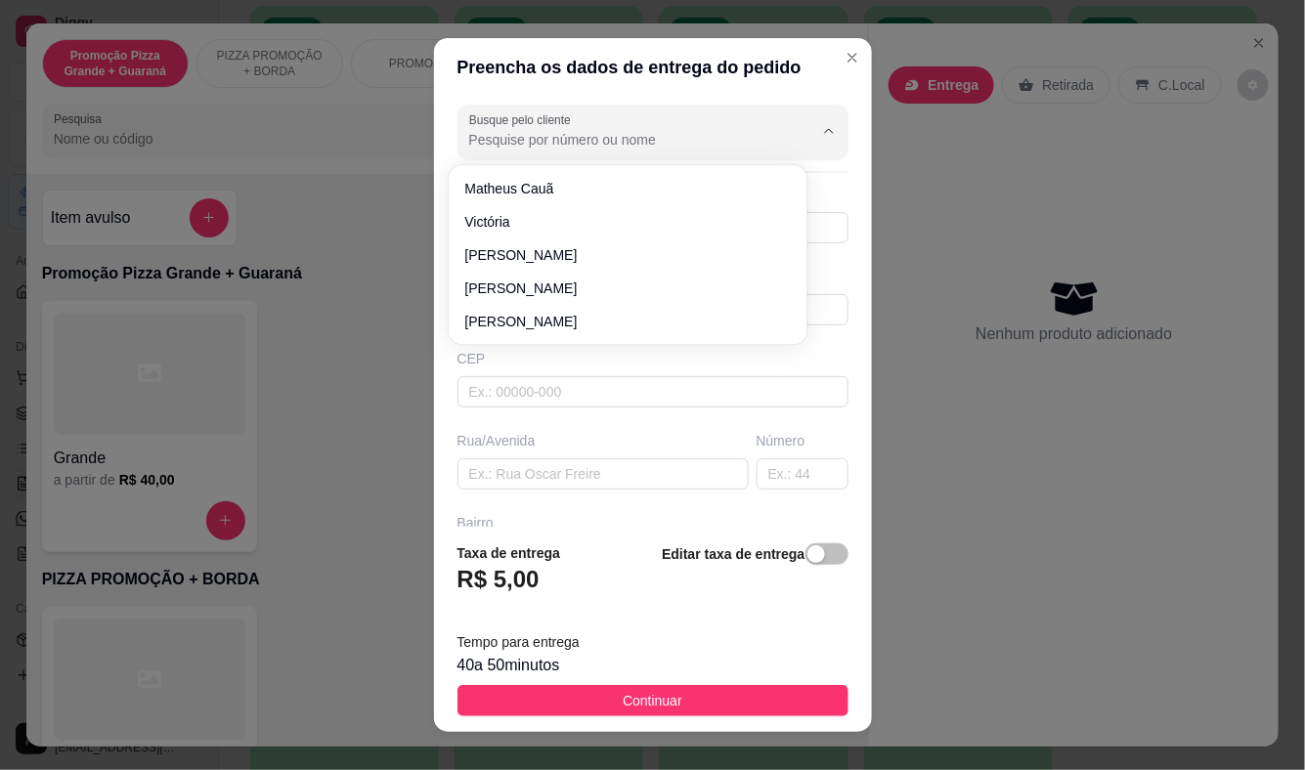
click at [907, 239] on div "Preencha os dados de entrega do pedido Busque pelo cliente Número de contato No…" at bounding box center [652, 385] width 1305 height 770
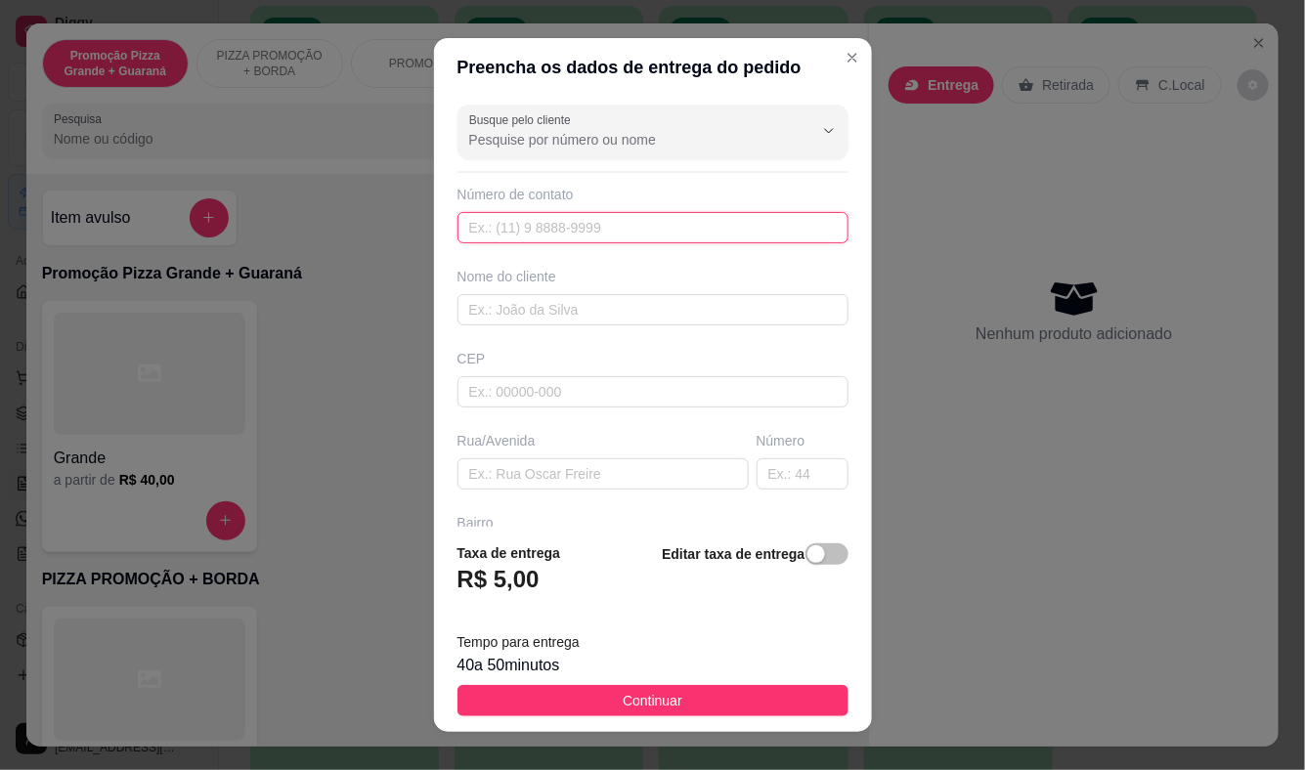
click at [590, 229] on input "text" at bounding box center [652, 227] width 391 height 31
type input "(85) 99692-9964"
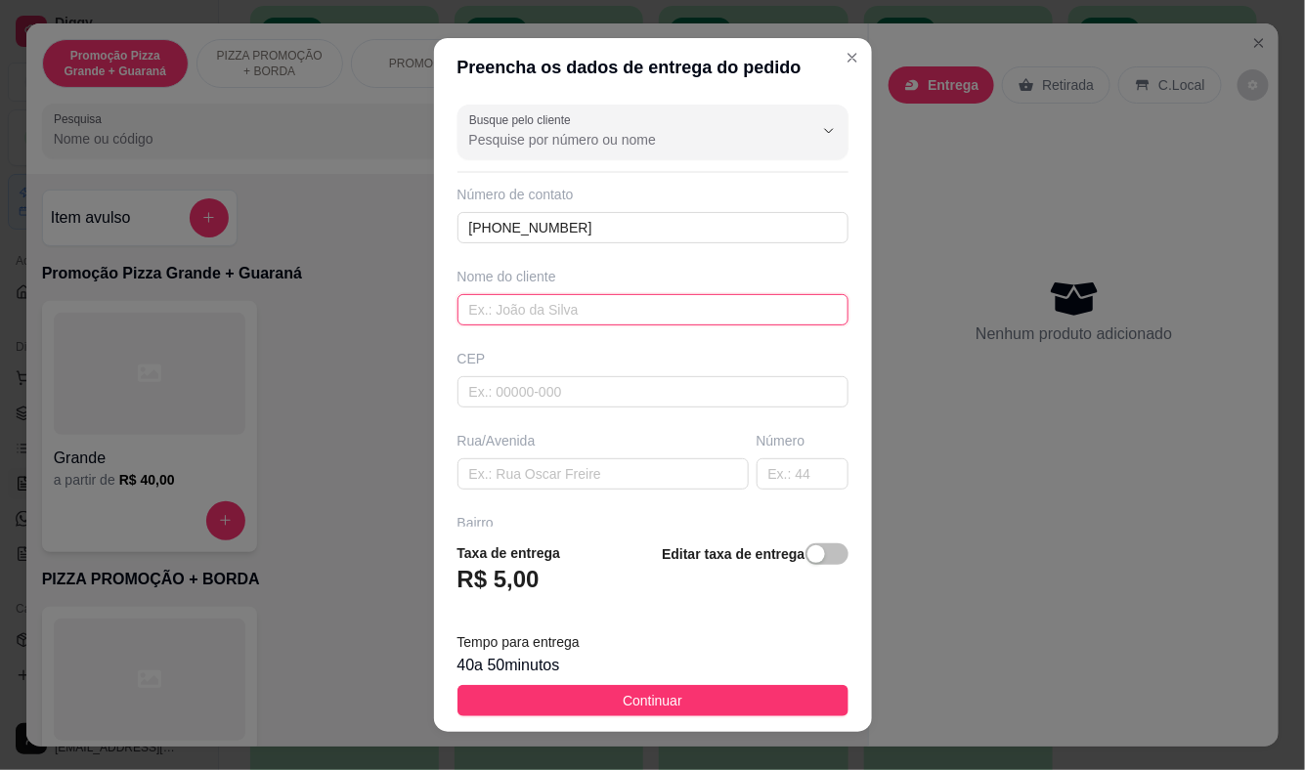
click at [587, 299] on input "text" at bounding box center [652, 309] width 391 height 31
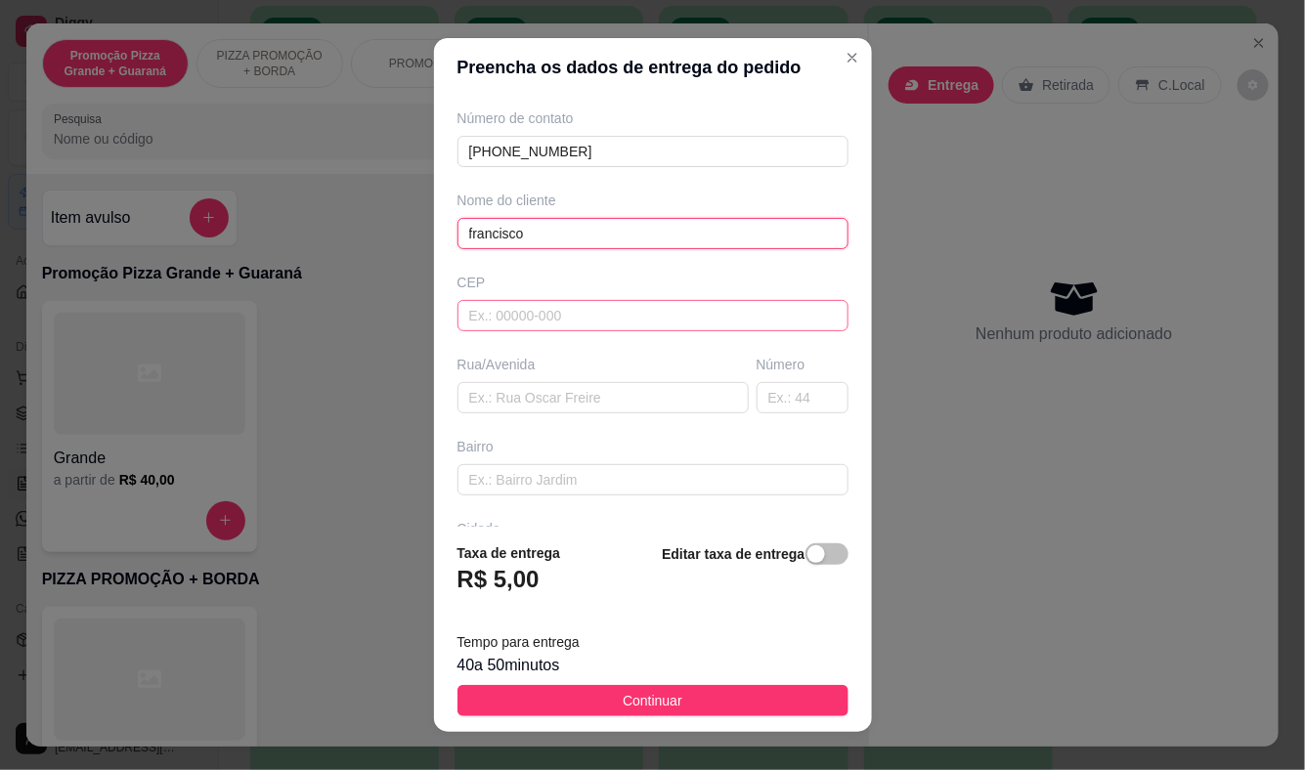
scroll to position [108, 0]
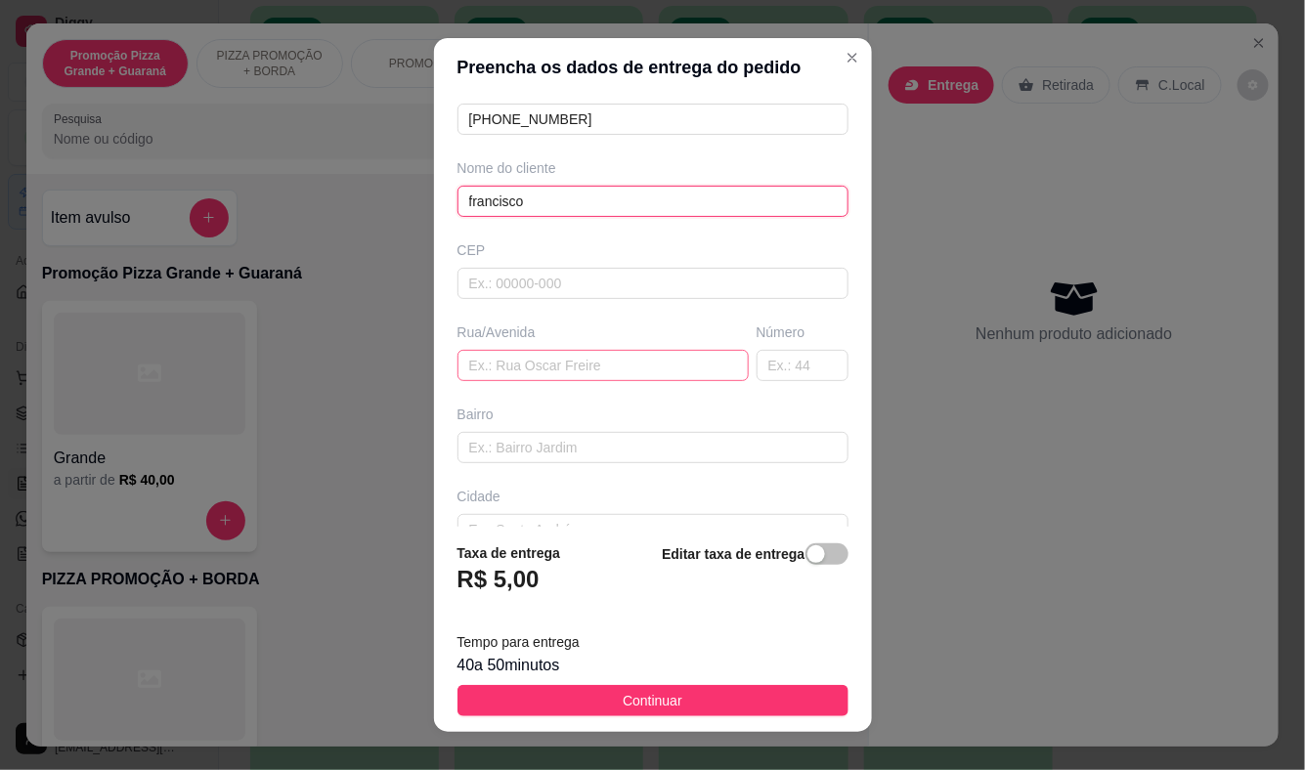
type input "francisco"
click at [524, 371] on input "text" at bounding box center [602, 365] width 291 height 31
click at [578, 366] on input "rua jose de barcels 933" at bounding box center [602, 365] width 291 height 31
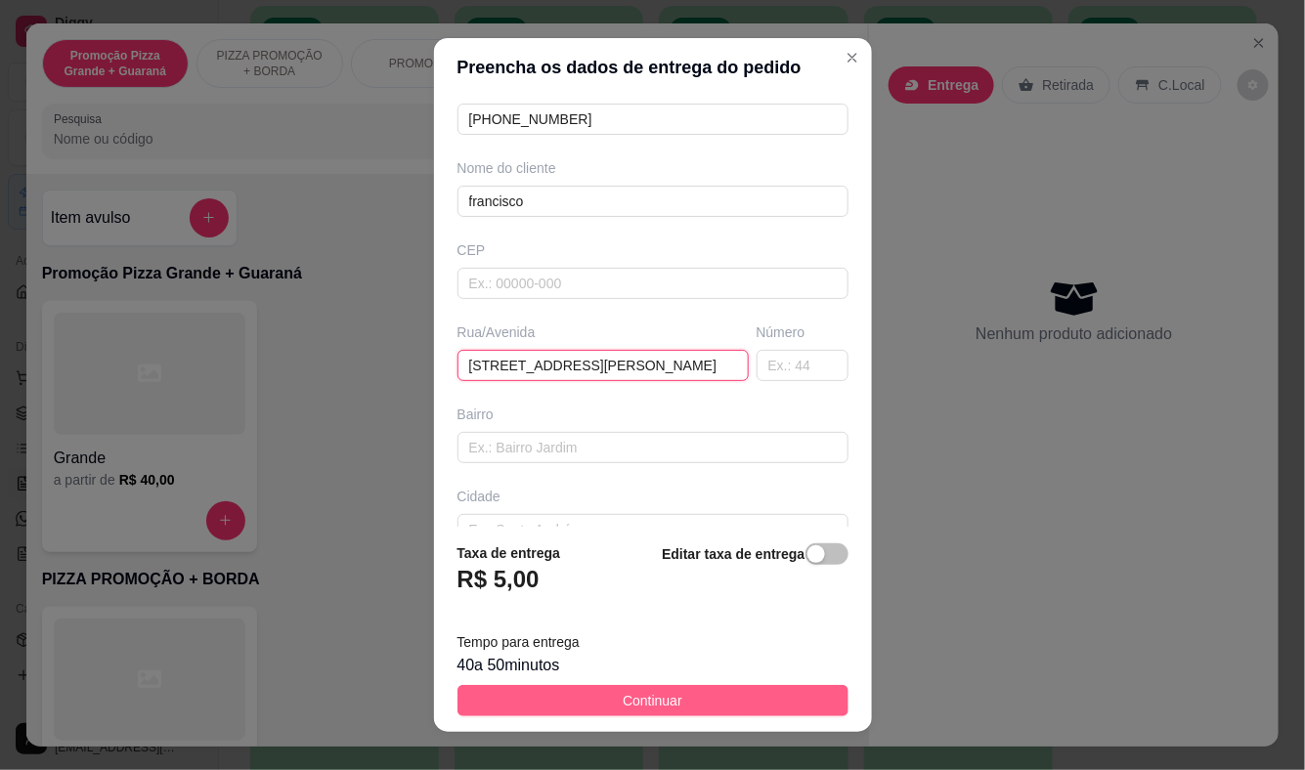
type input "rua jose de barcelos 933"
click at [582, 698] on button "Continuar" at bounding box center [652, 700] width 391 height 31
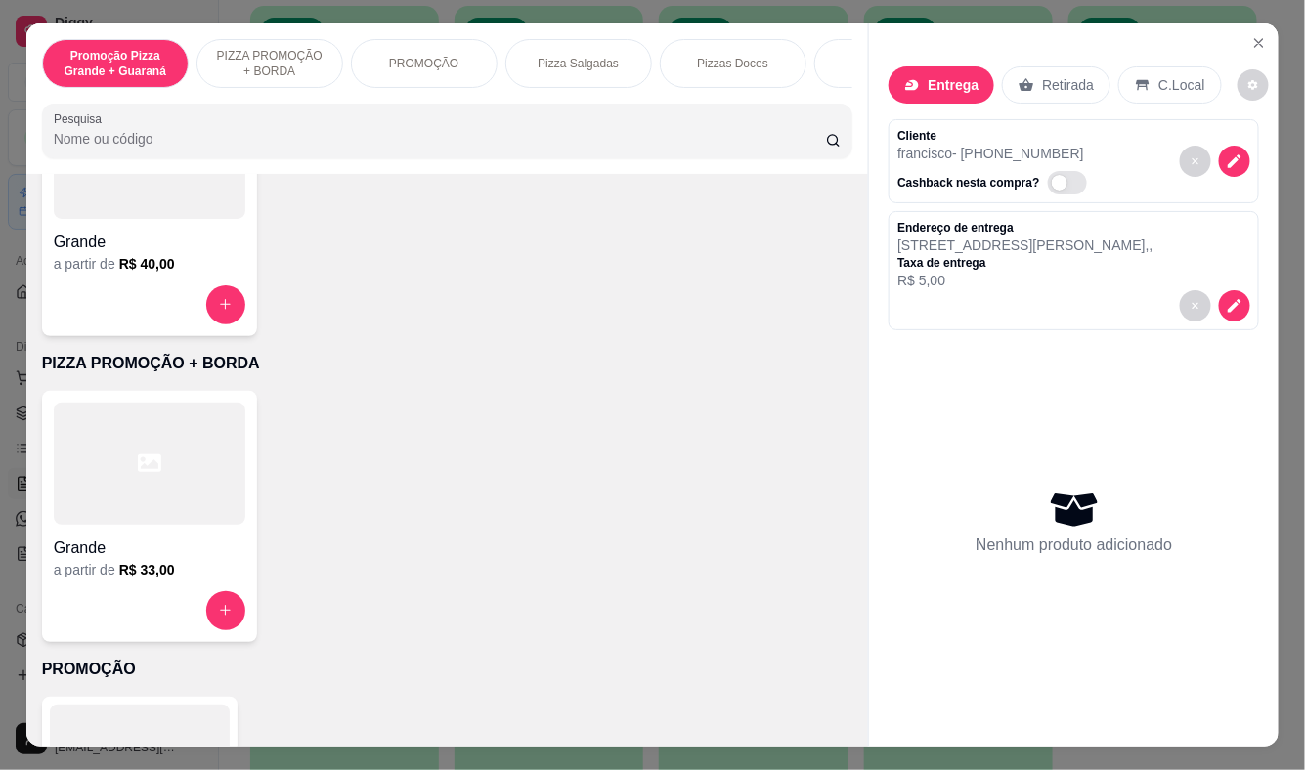
scroll to position [217, 0]
click at [114, 536] on div "Grande" at bounding box center [150, 541] width 192 height 35
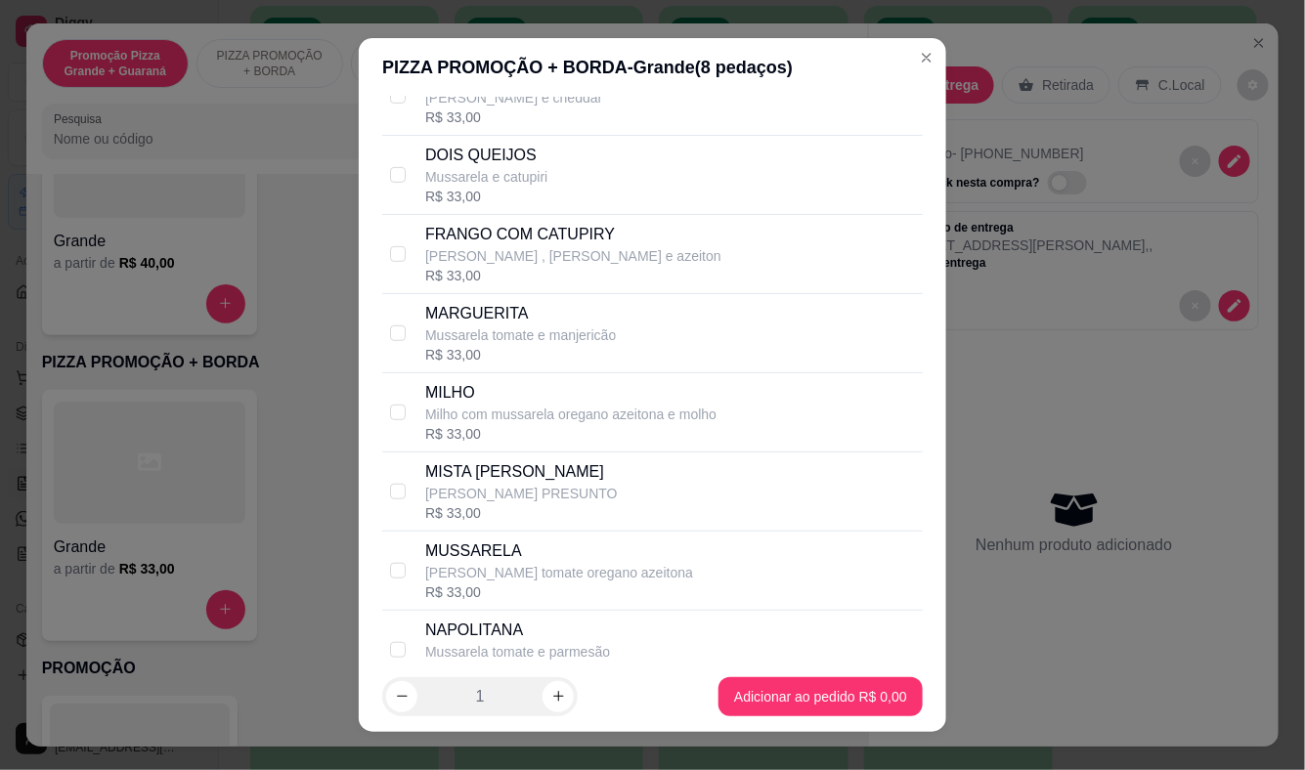
scroll to position [325, 0]
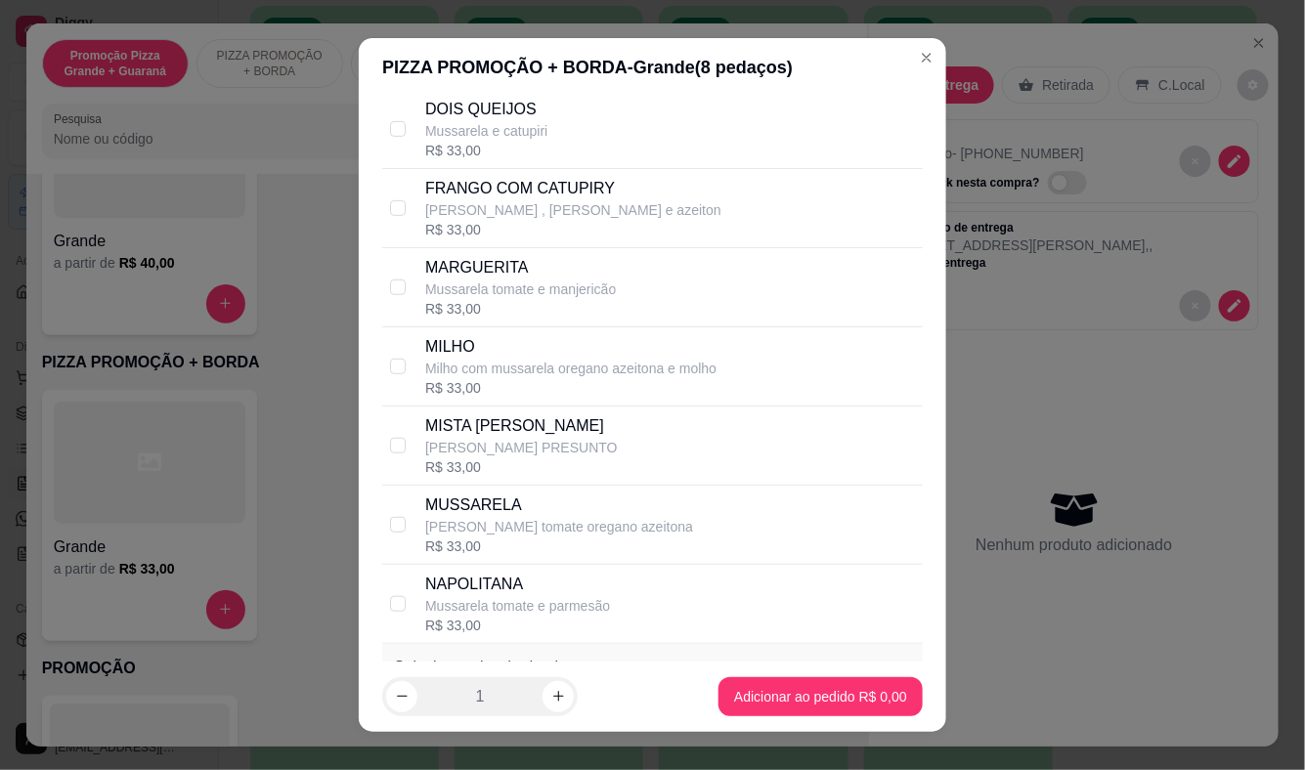
click at [512, 433] on p "MISTA [PERSON_NAME]" at bounding box center [521, 425] width 193 height 23
checkbox input "true"
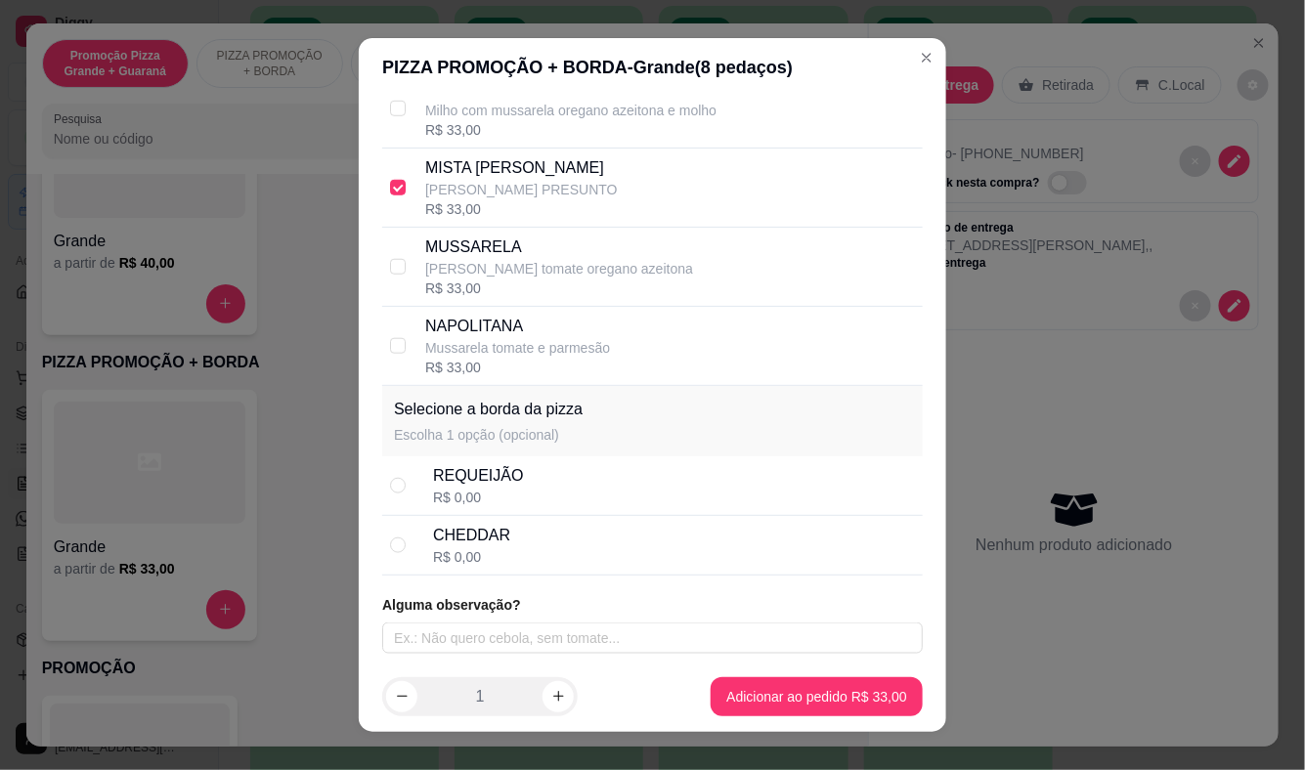
click at [561, 544] on div "CHEDDAR R$ 0,00" at bounding box center [674, 545] width 482 height 43
drag, startPoint x: 561, startPoint y: 544, endPoint x: 570, endPoint y: 555, distance: 13.9
click at [561, 545] on div "CHEDDAR R$ 0,00" at bounding box center [674, 545] width 482 height 43
radio input "true"
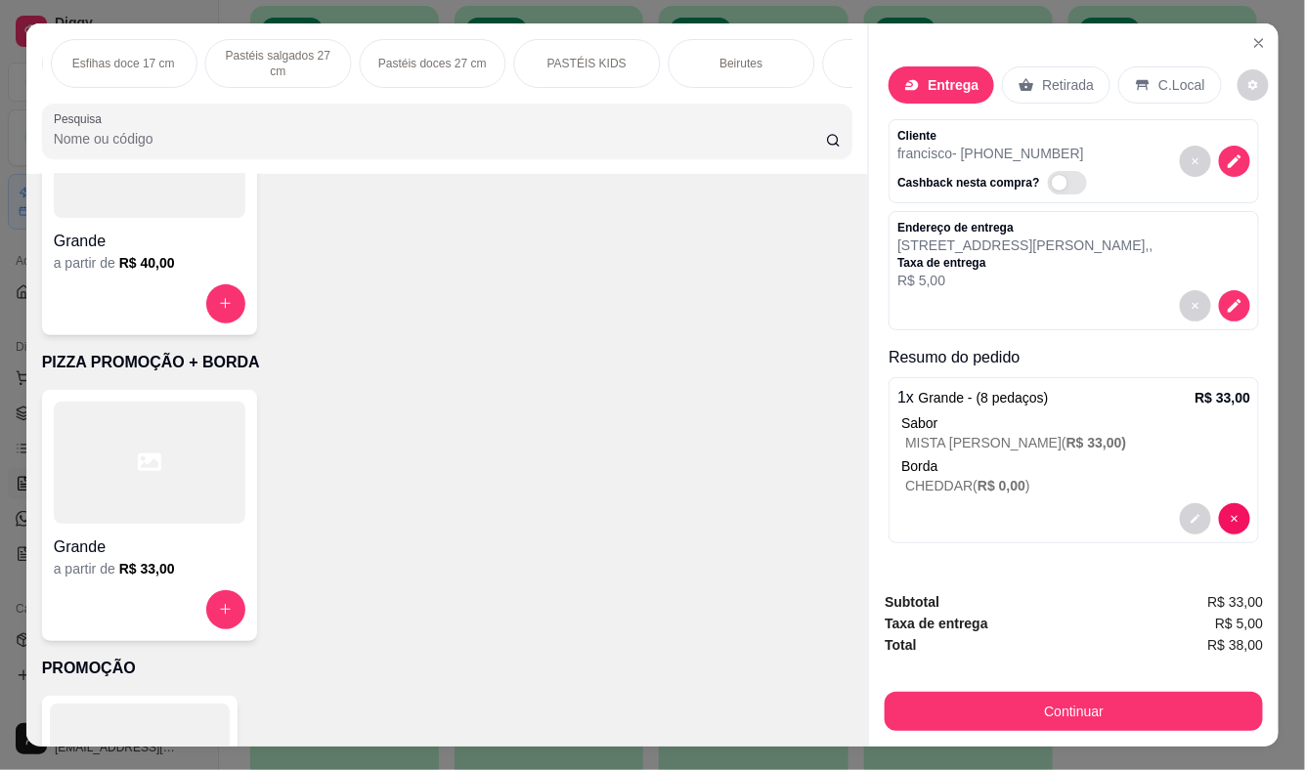
scroll to position [0, 1129]
click at [845, 41] on div "Promoção Pizza Grande + Guaraná PIZZA PROMOÇÃO + BORDA PROMOÇÃO Pizza Salgadas …" at bounding box center [447, 98] width 843 height 151
click at [839, 56] on p "Bebidas" at bounding box center [839, 64] width 42 height 16
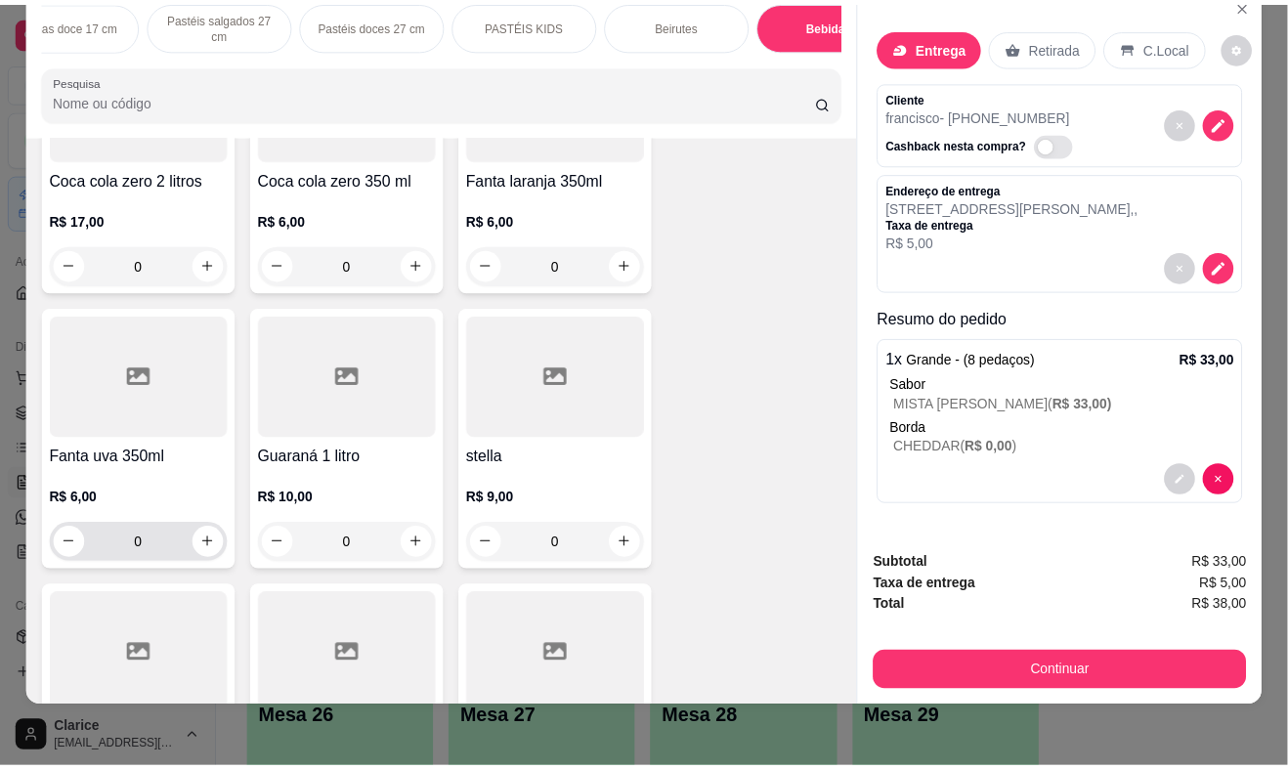
scroll to position [17557, 0]
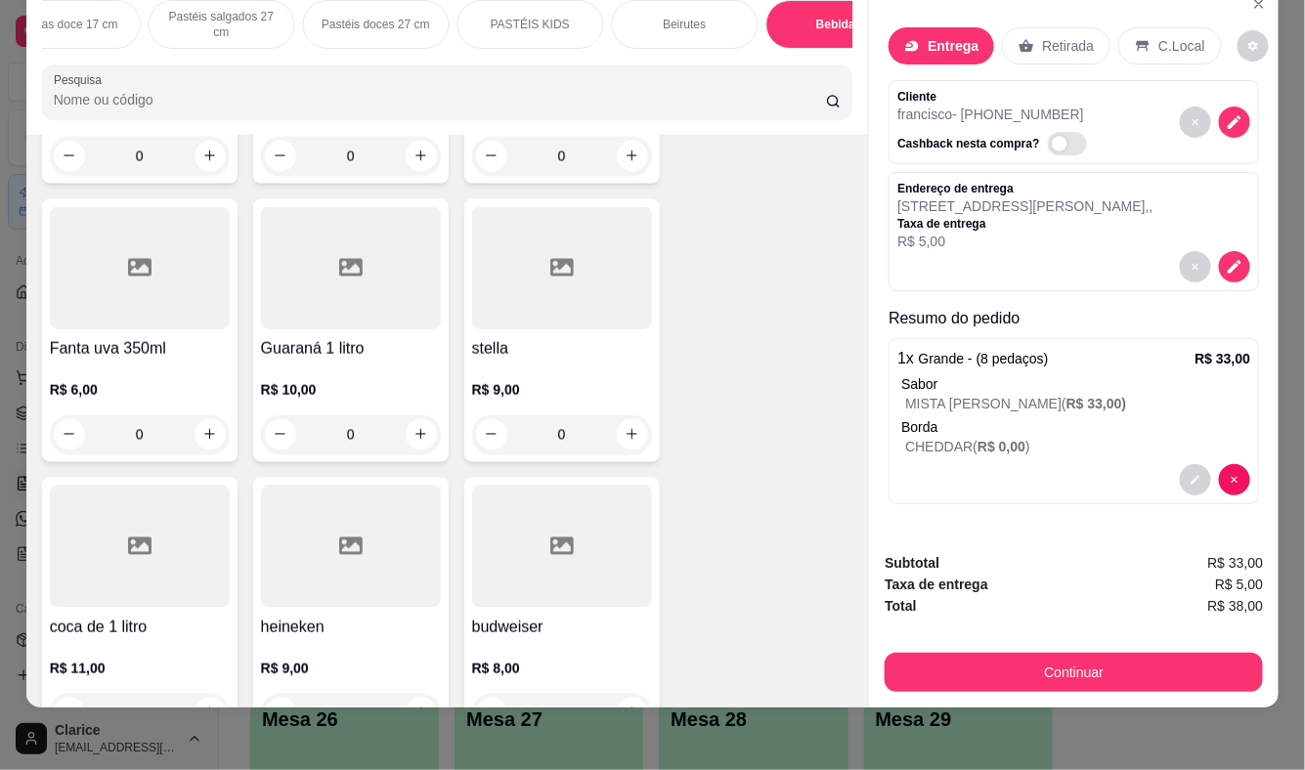
click at [508, 361] on div "R$ 9,00 0" at bounding box center [562, 408] width 180 height 94
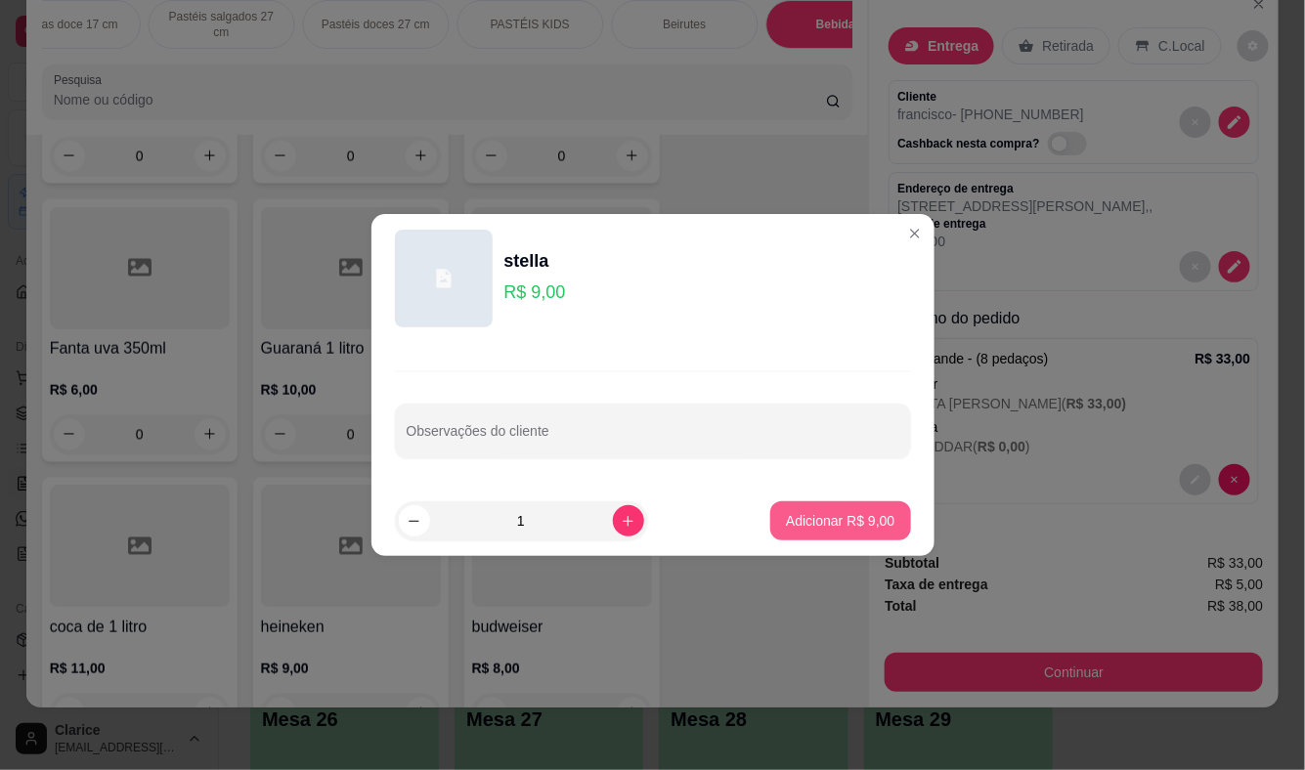
click at [833, 509] on button "Adicionar R$ 9,00" at bounding box center [840, 520] width 140 height 39
type input "1"
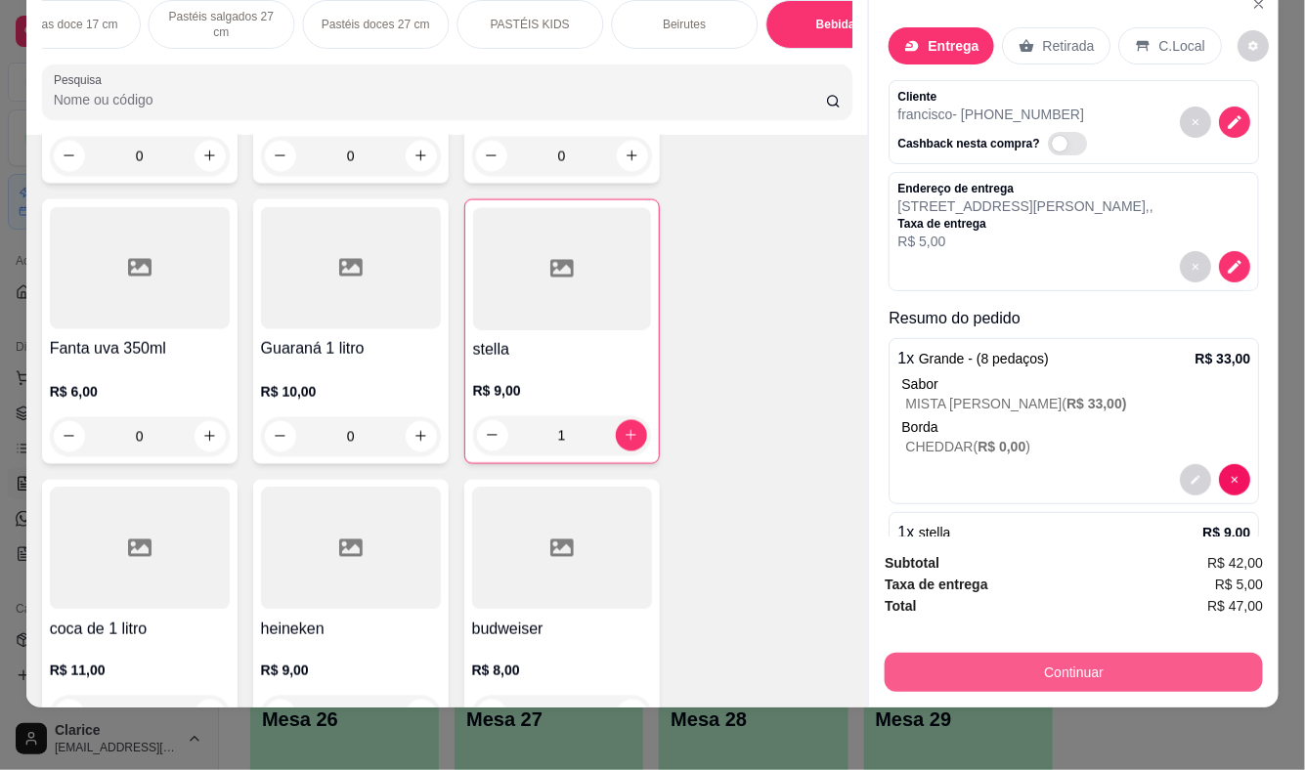
click at [1022, 653] on button "Continuar" at bounding box center [1074, 672] width 378 height 39
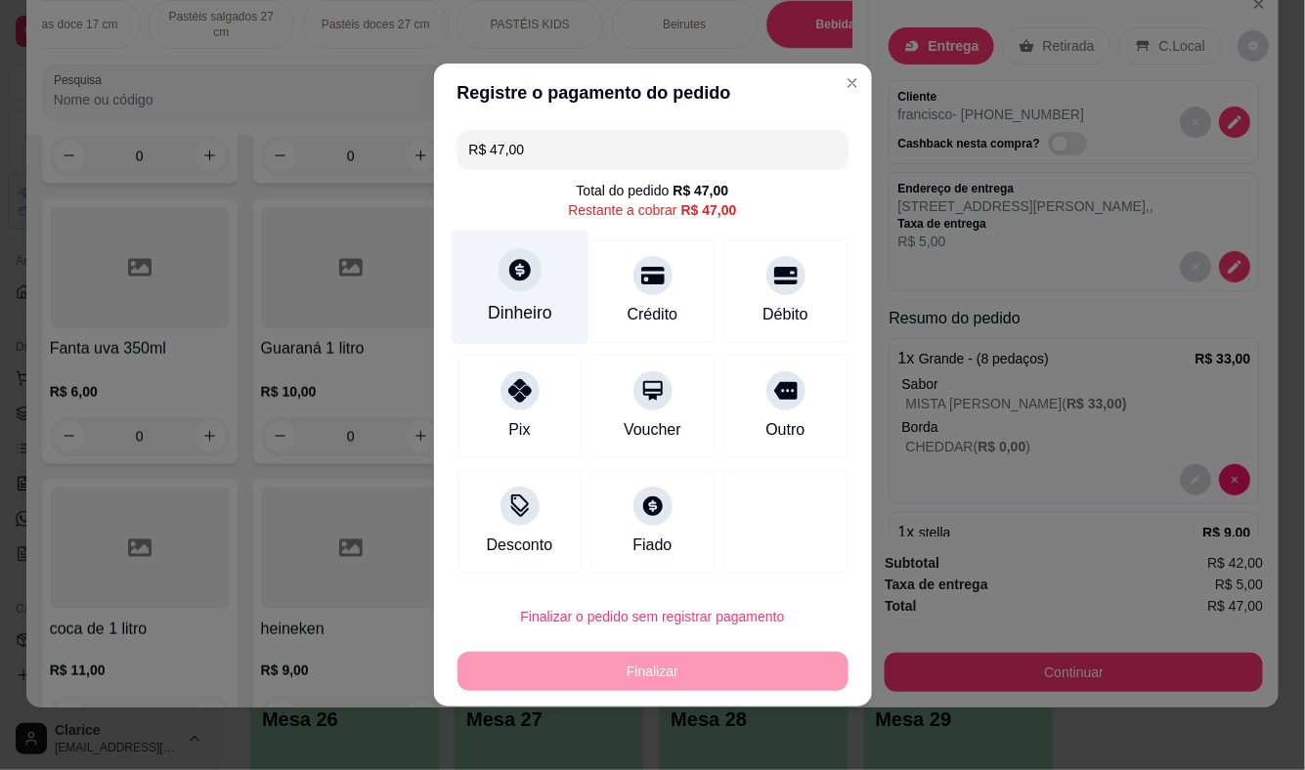
click at [513, 303] on div "Dinheiro" at bounding box center [520, 312] width 65 height 25
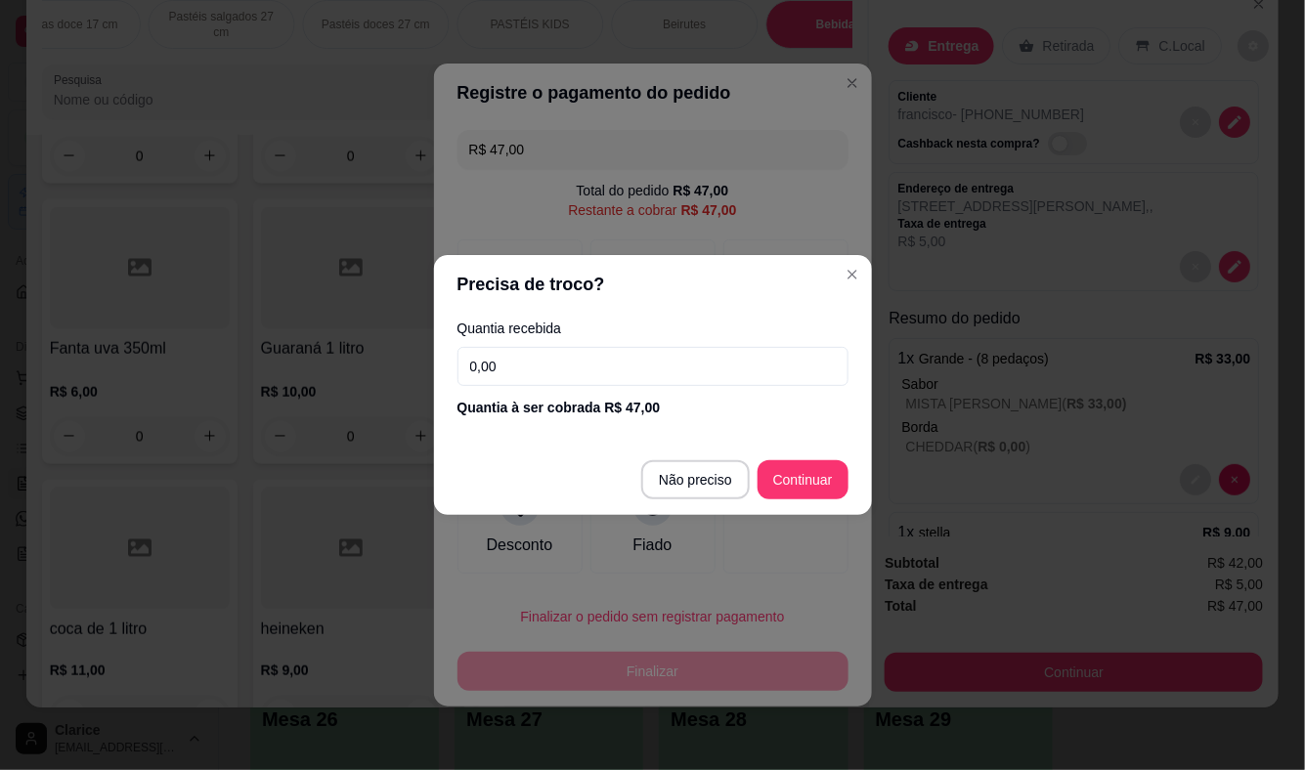
click at [547, 357] on input "0,00" at bounding box center [652, 366] width 391 height 39
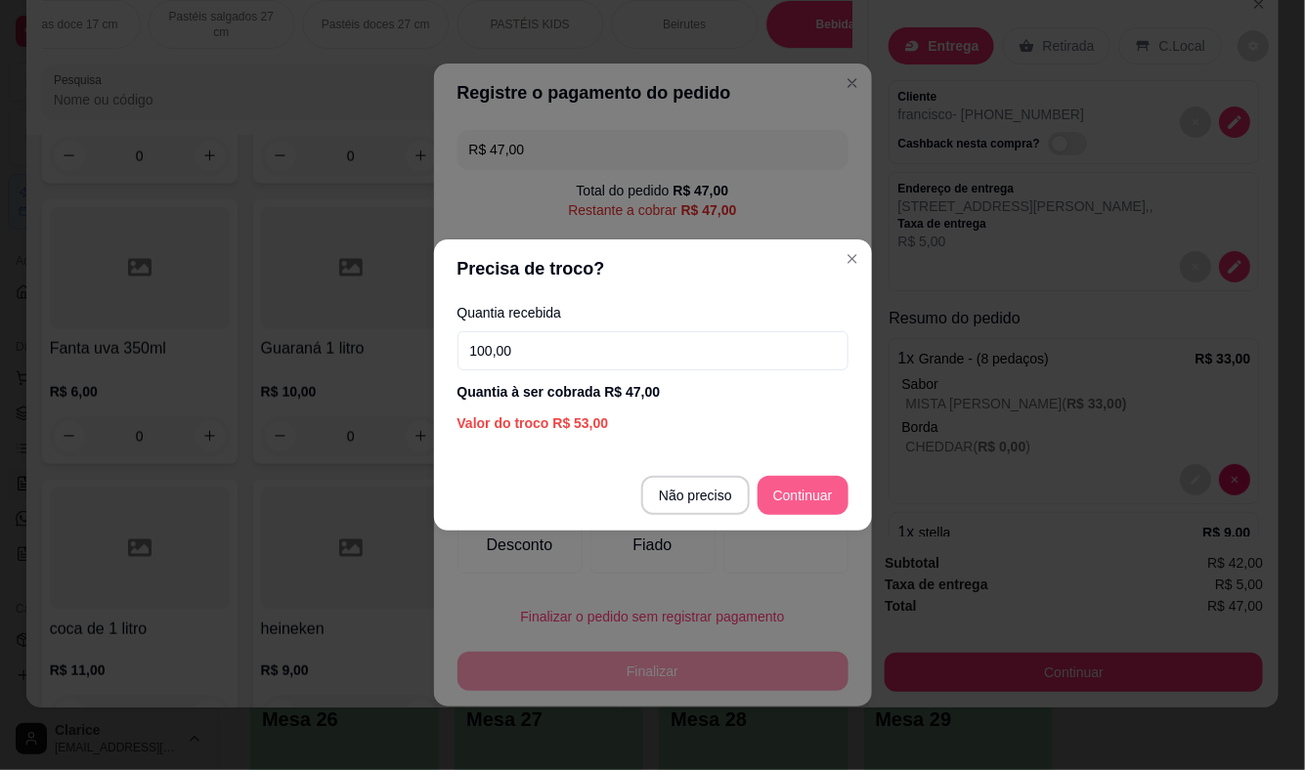
type input "100,00"
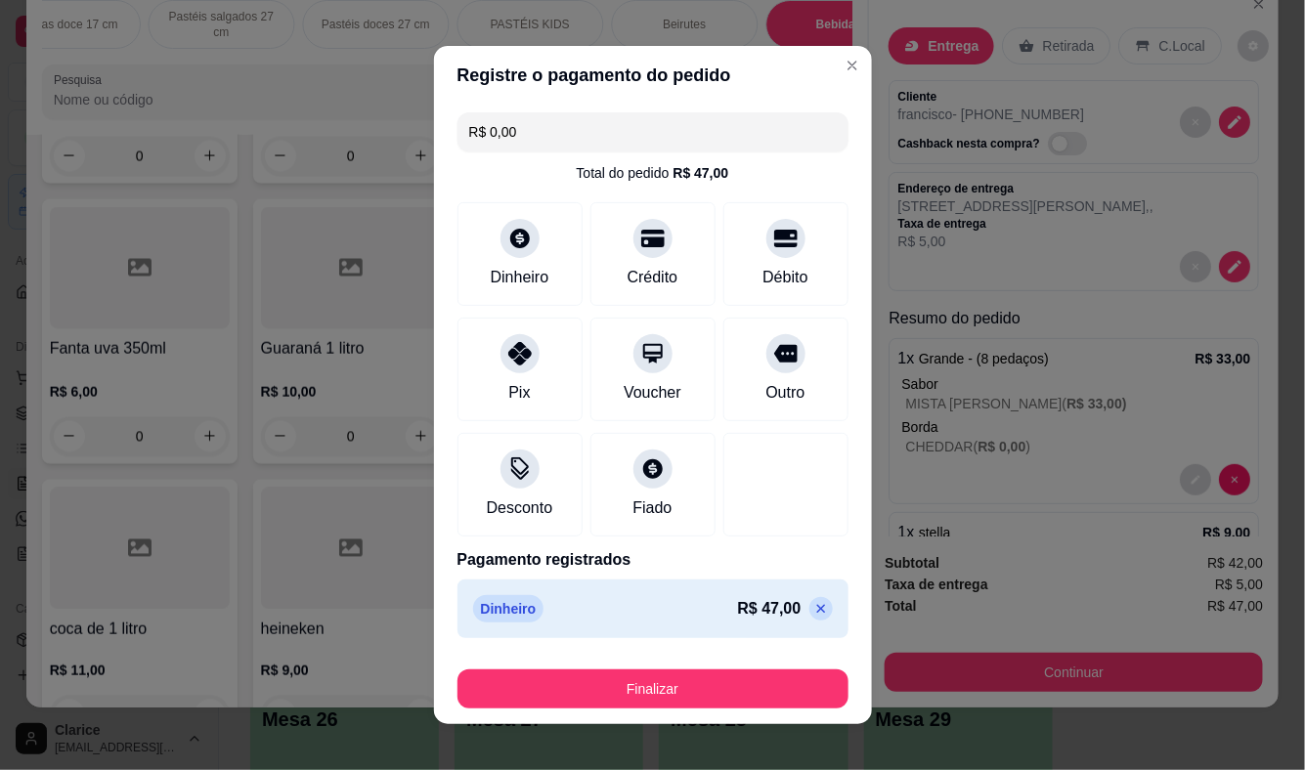
type input "R$ 0,00"
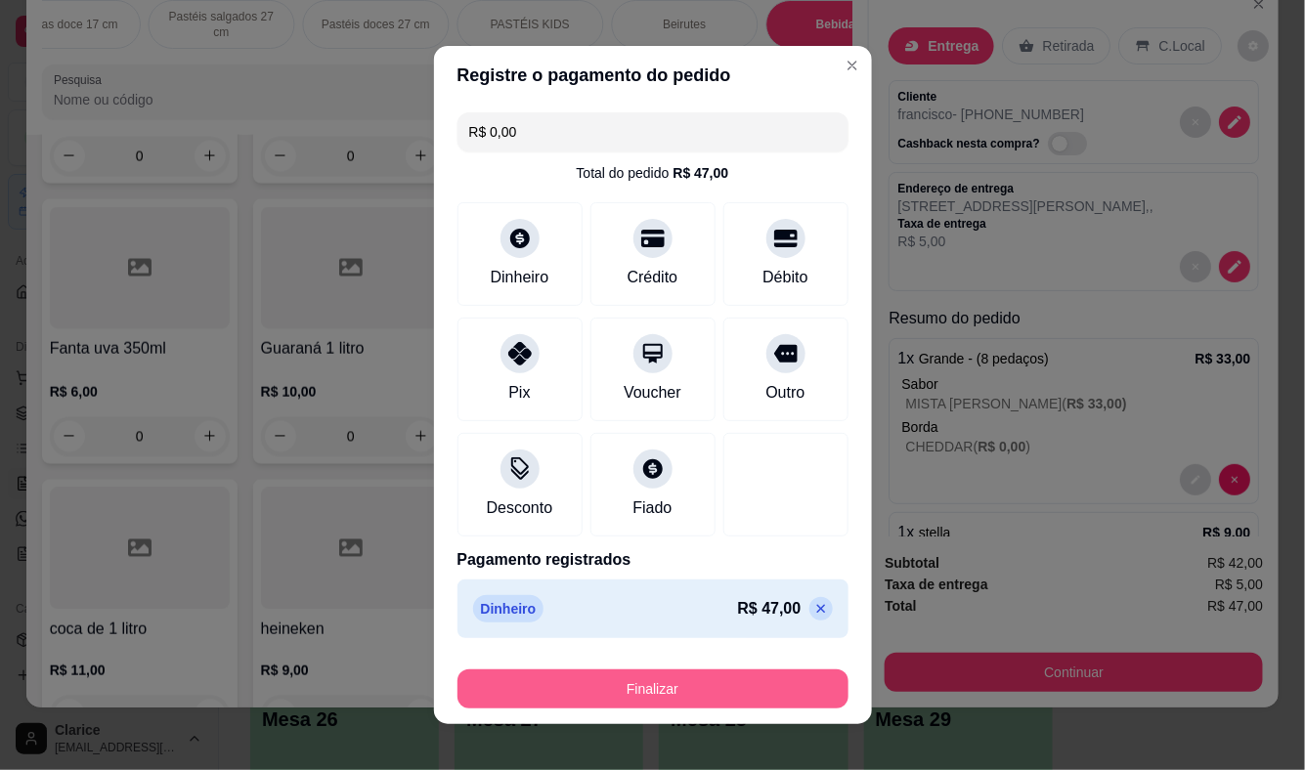
click at [649, 679] on button "Finalizar" at bounding box center [652, 689] width 391 height 39
type input "0"
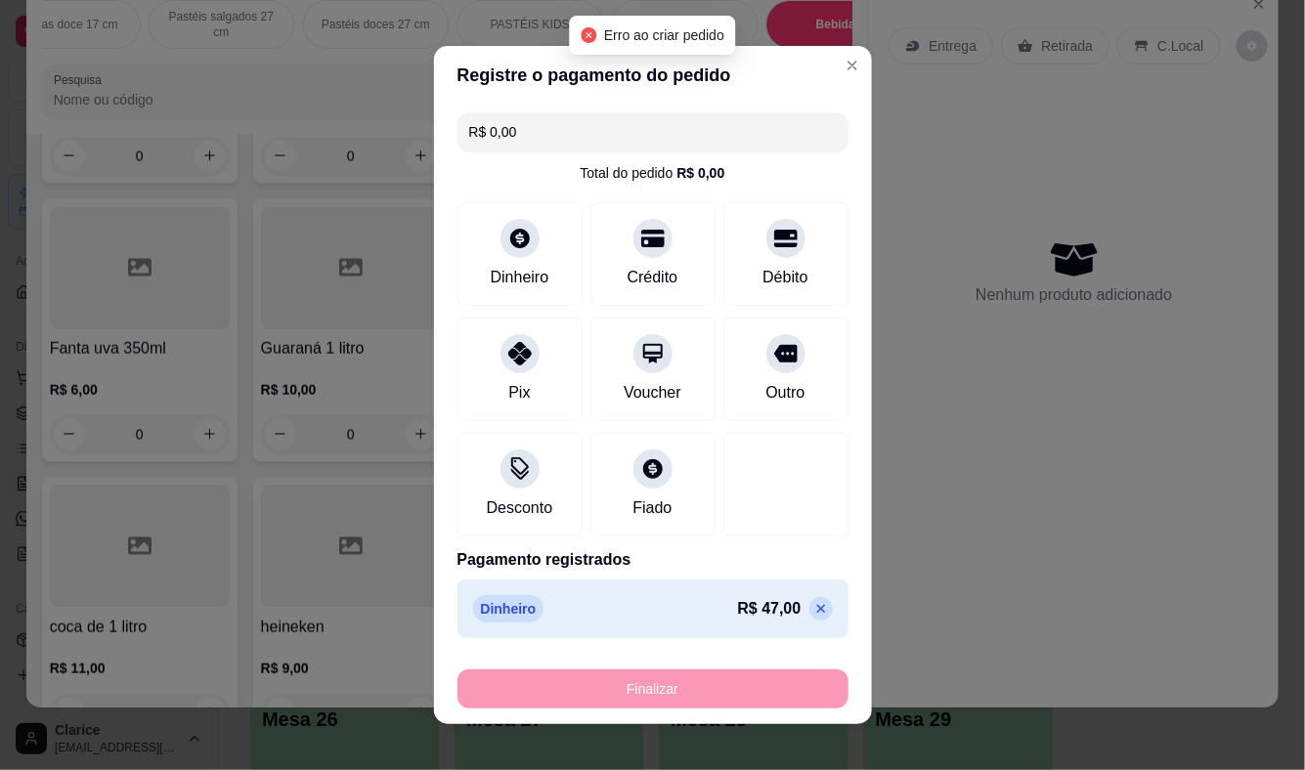
type input "-R$ 47,00"
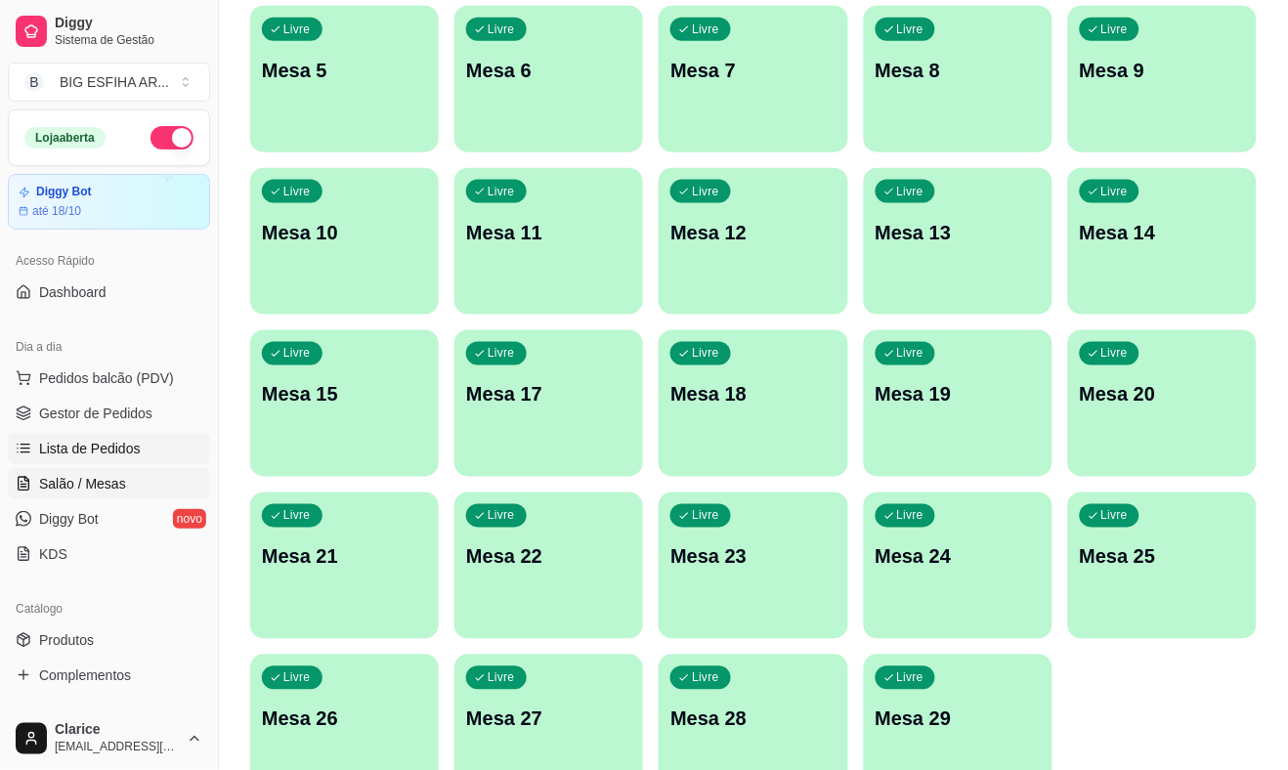
click at [81, 443] on span "Lista de Pedidos" at bounding box center [90, 449] width 102 height 20
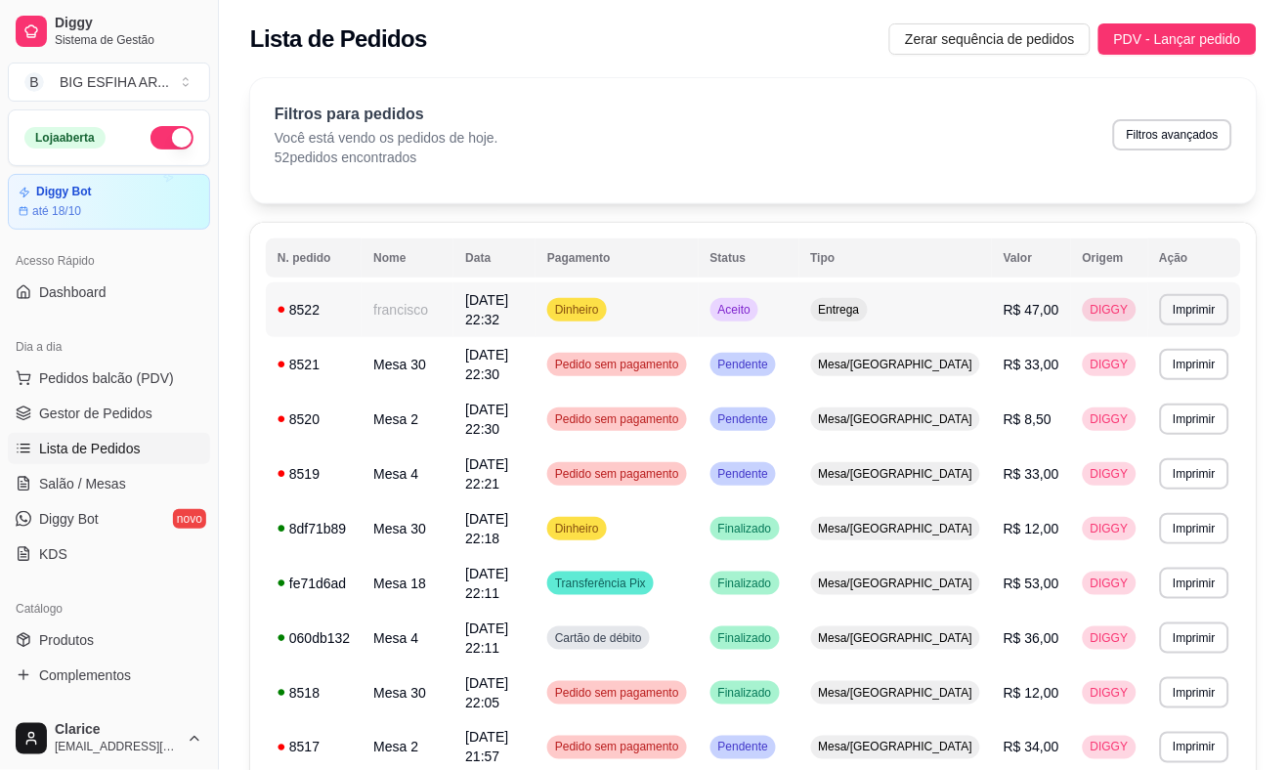
click at [446, 301] on td "francisco" at bounding box center [408, 309] width 92 height 55
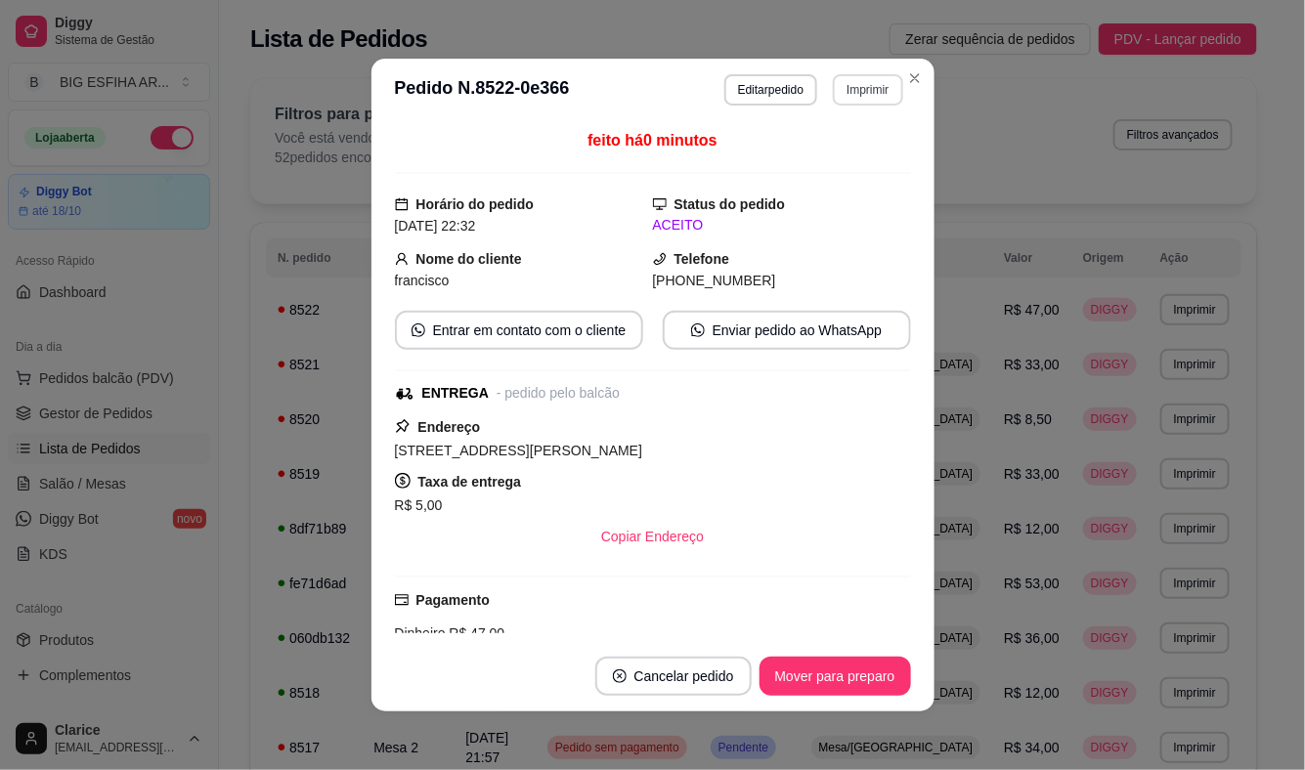
click at [847, 88] on button "Imprimir" at bounding box center [867, 89] width 69 height 31
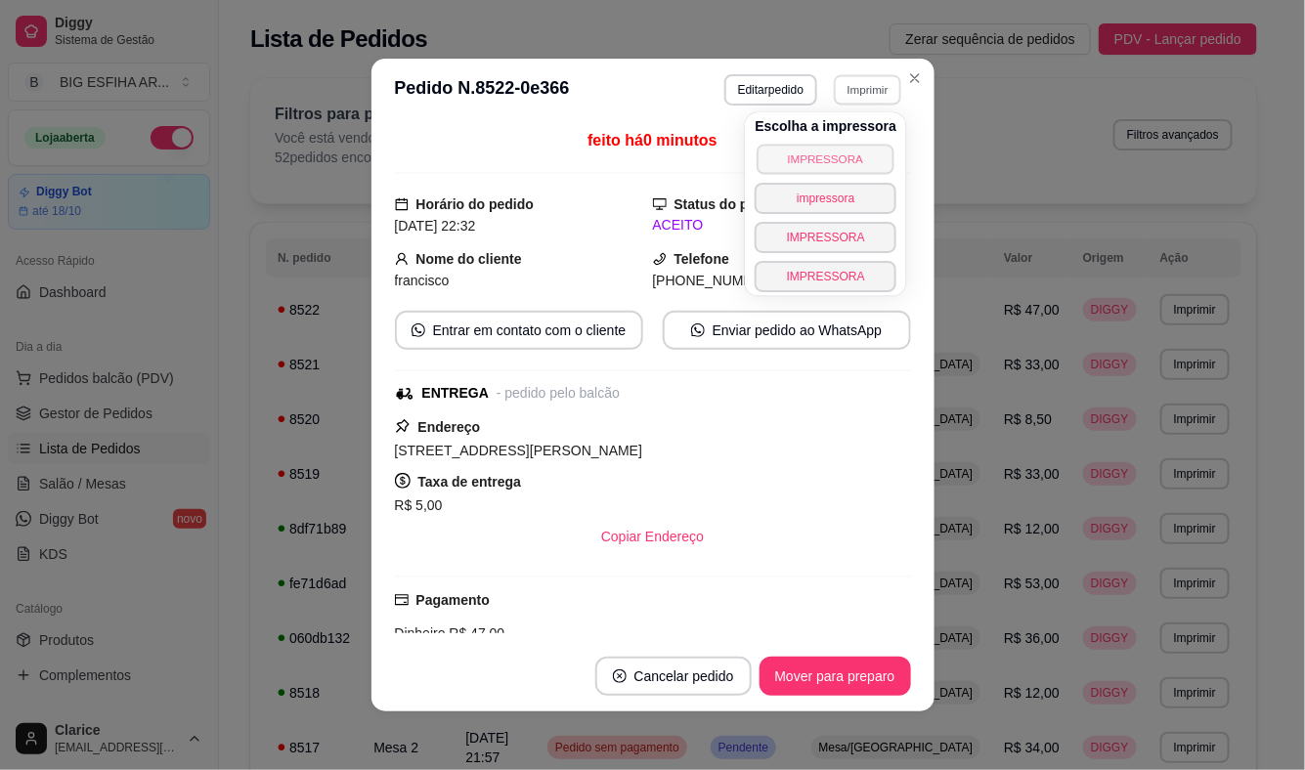
click at [829, 152] on button "IMPRESSORA" at bounding box center [826, 159] width 137 height 30
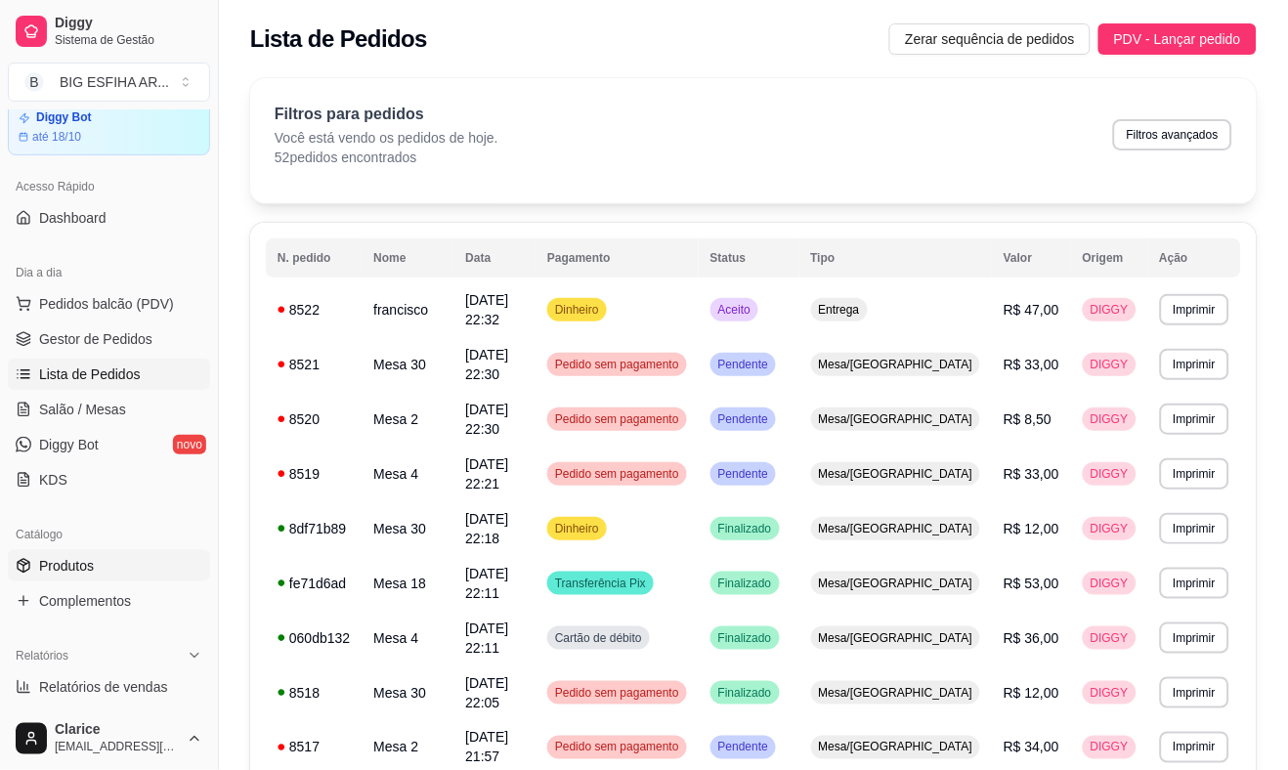
scroll to position [108, 0]
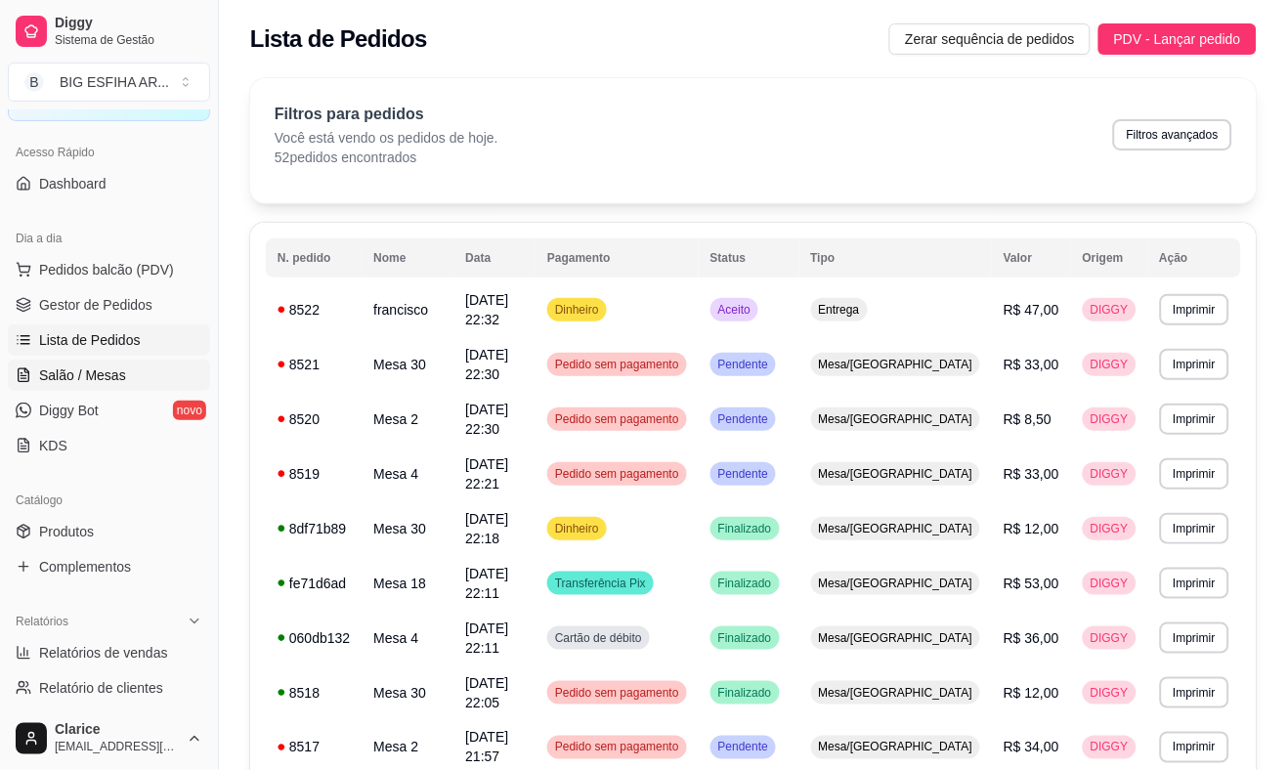
click at [61, 369] on span "Salão / Mesas" at bounding box center [82, 376] width 87 height 20
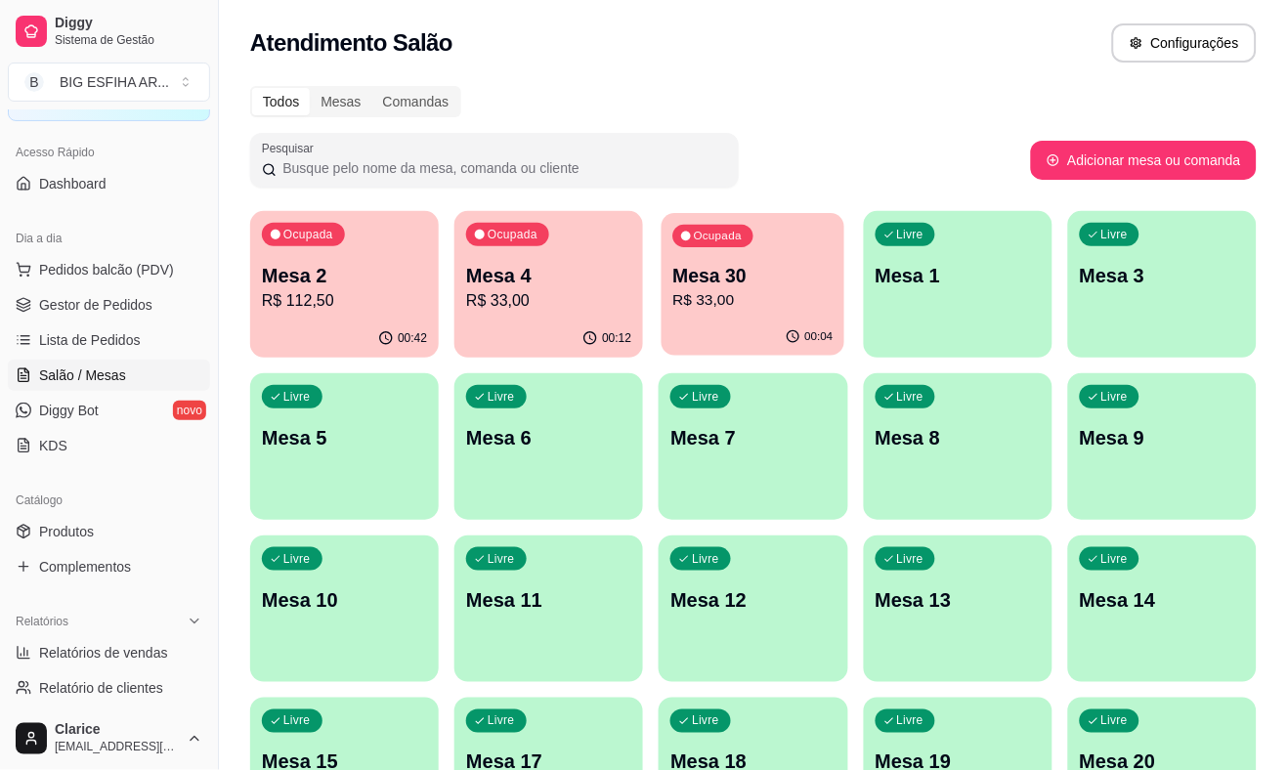
click at [711, 296] on p "R$ 33,00" at bounding box center [753, 300] width 160 height 22
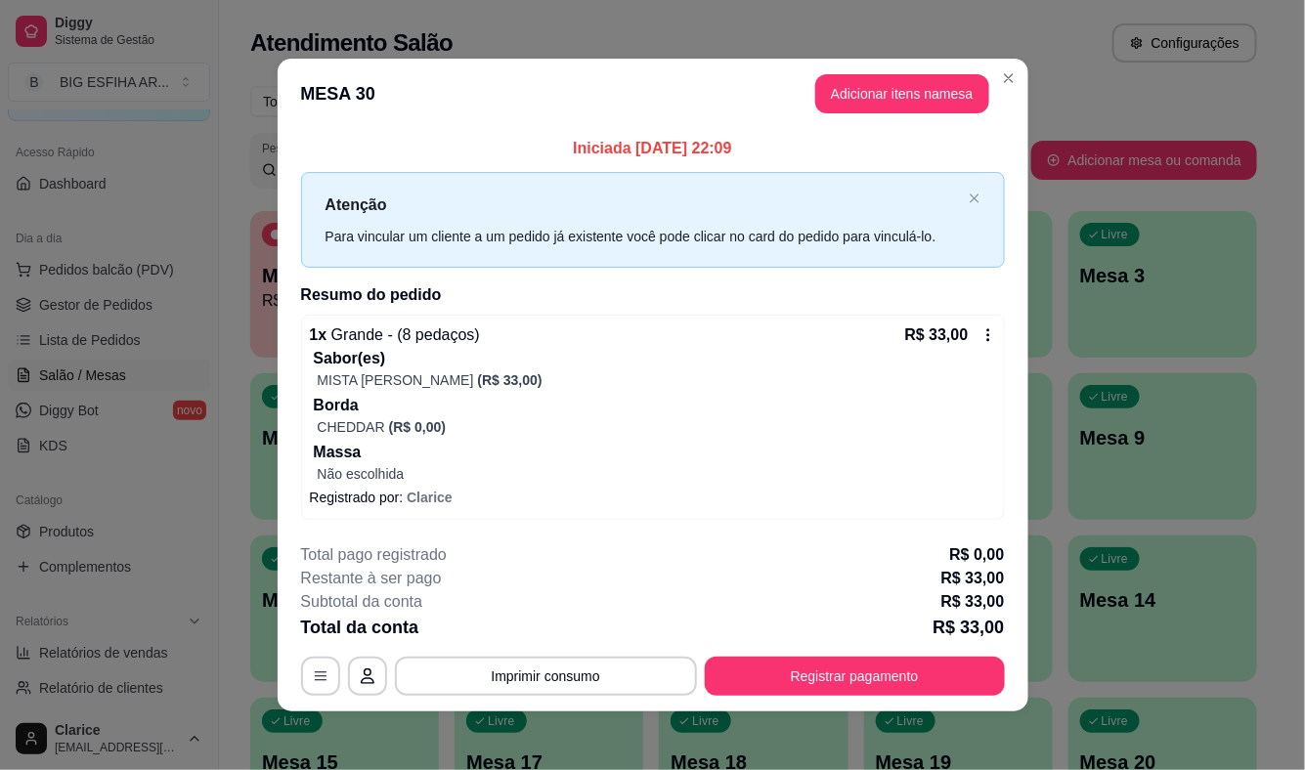
click at [986, 340] on icon at bounding box center [987, 334] width 3 height 13
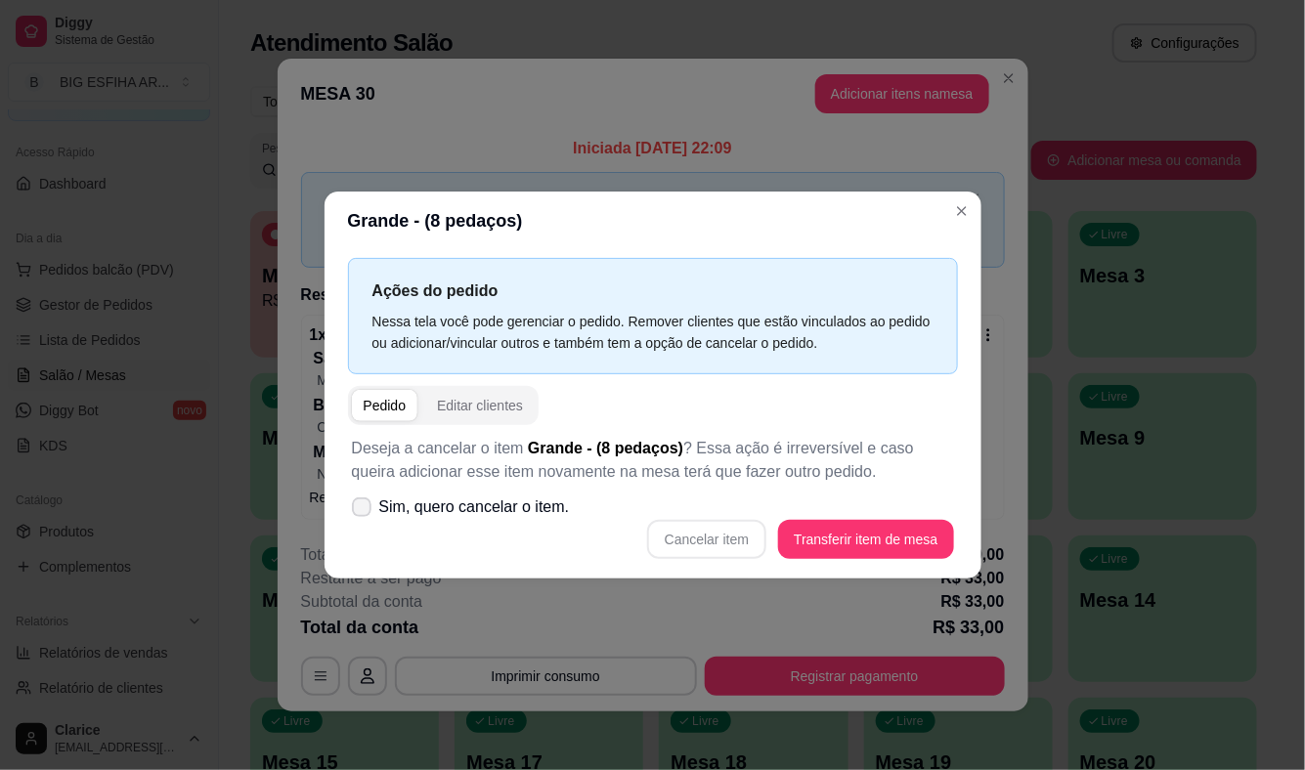
click at [374, 505] on label "Sim, quero cancelar o item." at bounding box center [461, 507] width 234 height 39
click at [364, 511] on input "Sim, quero cancelar o item." at bounding box center [357, 517] width 13 height 13
checkbox input "true"
click at [677, 544] on button "Cancelar item" at bounding box center [706, 539] width 119 height 39
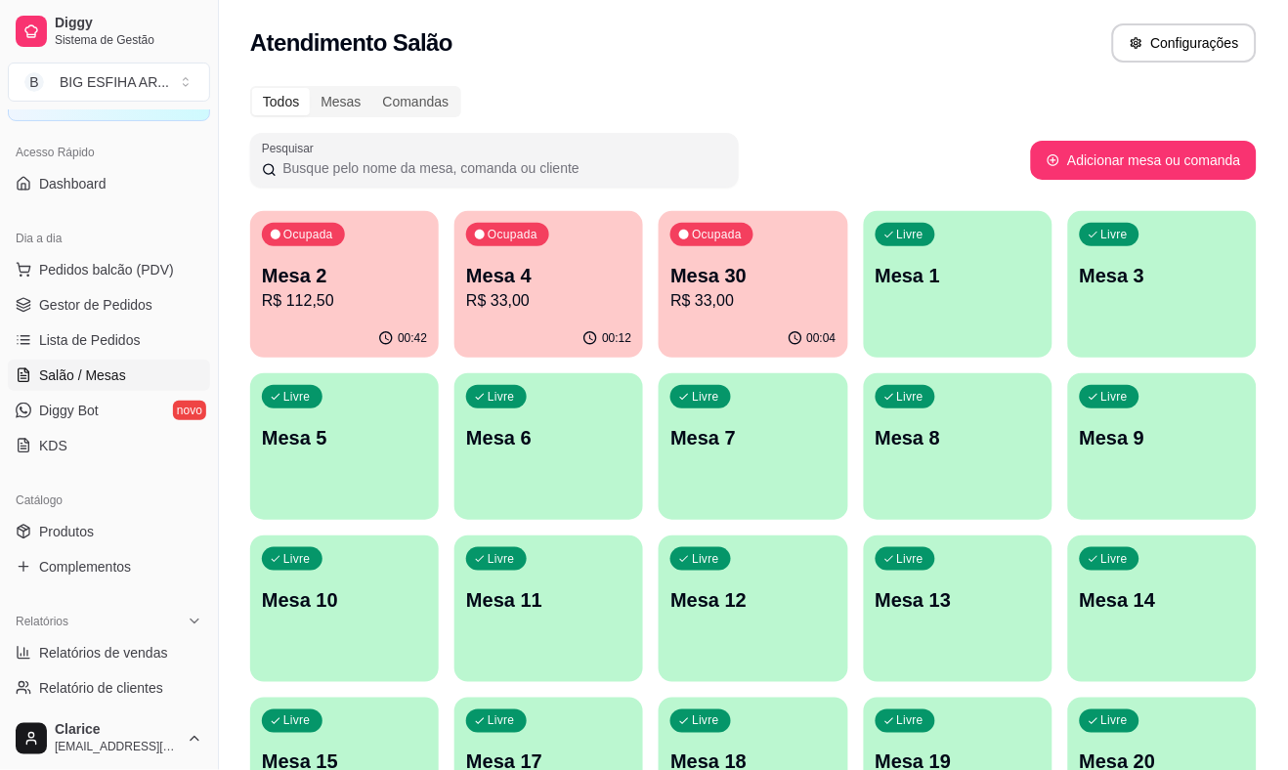
click at [720, 301] on p "R$ 33,00" at bounding box center [753, 300] width 165 height 23
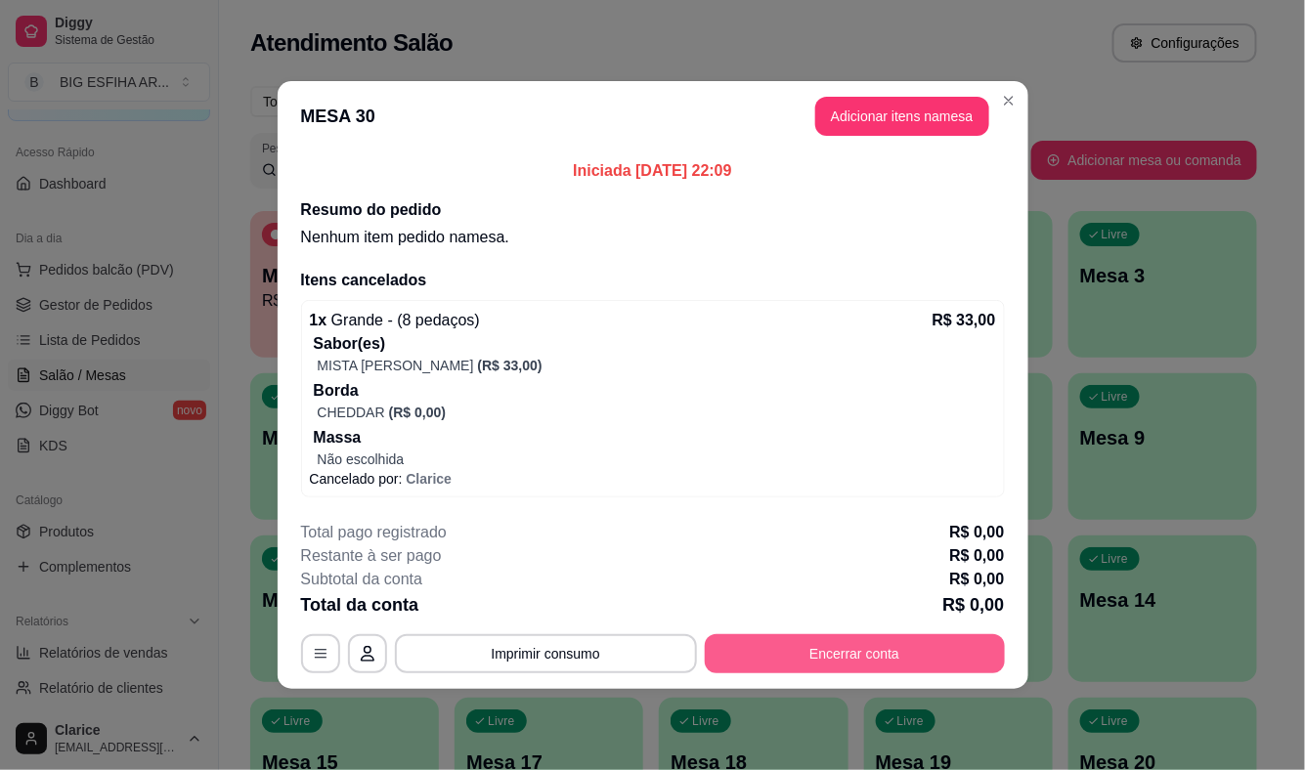
click at [883, 643] on button "Encerrar conta" at bounding box center [855, 653] width 300 height 39
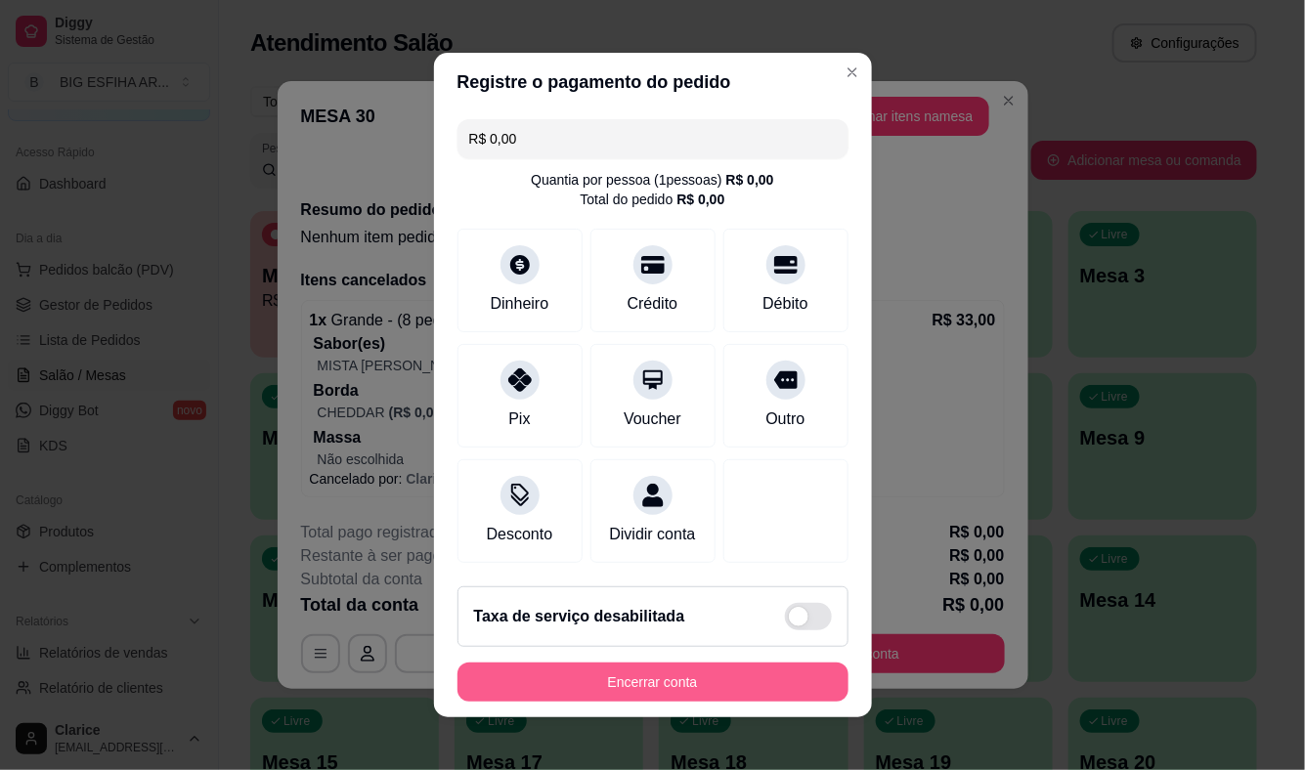
click at [682, 696] on button "Encerrar conta" at bounding box center [652, 682] width 391 height 39
